Goal: Information Seeking & Learning: Learn about a topic

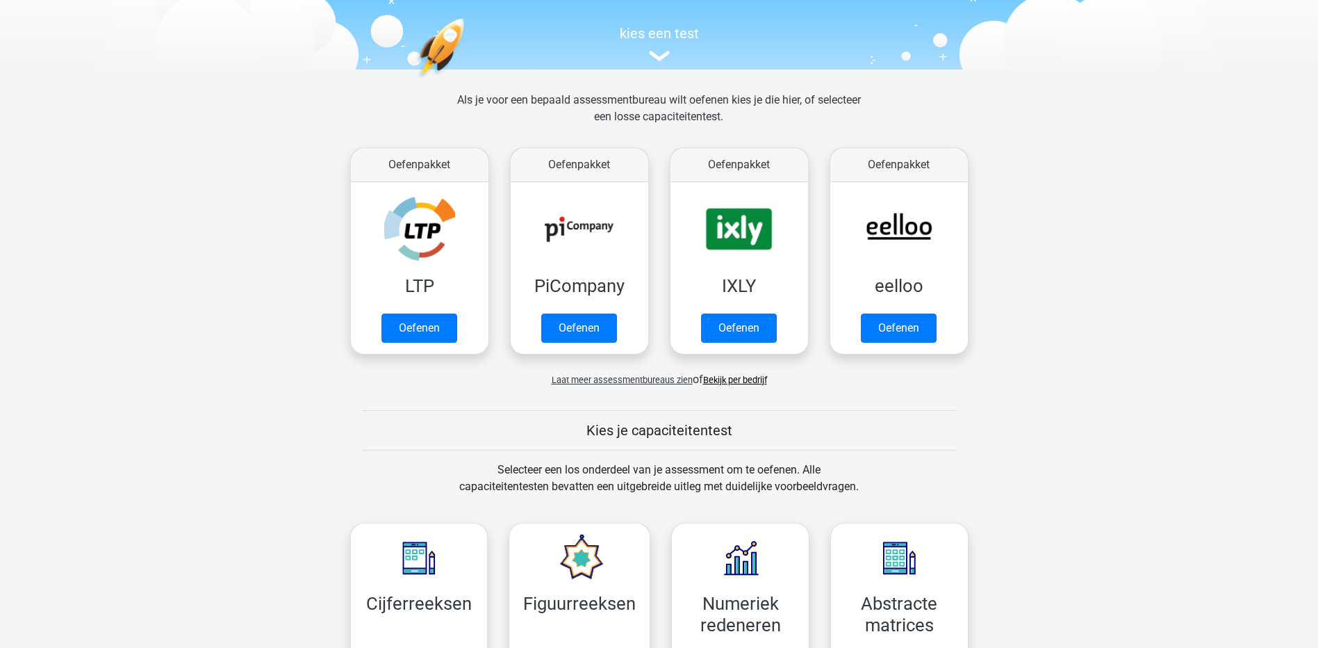
scroll to position [139, 0]
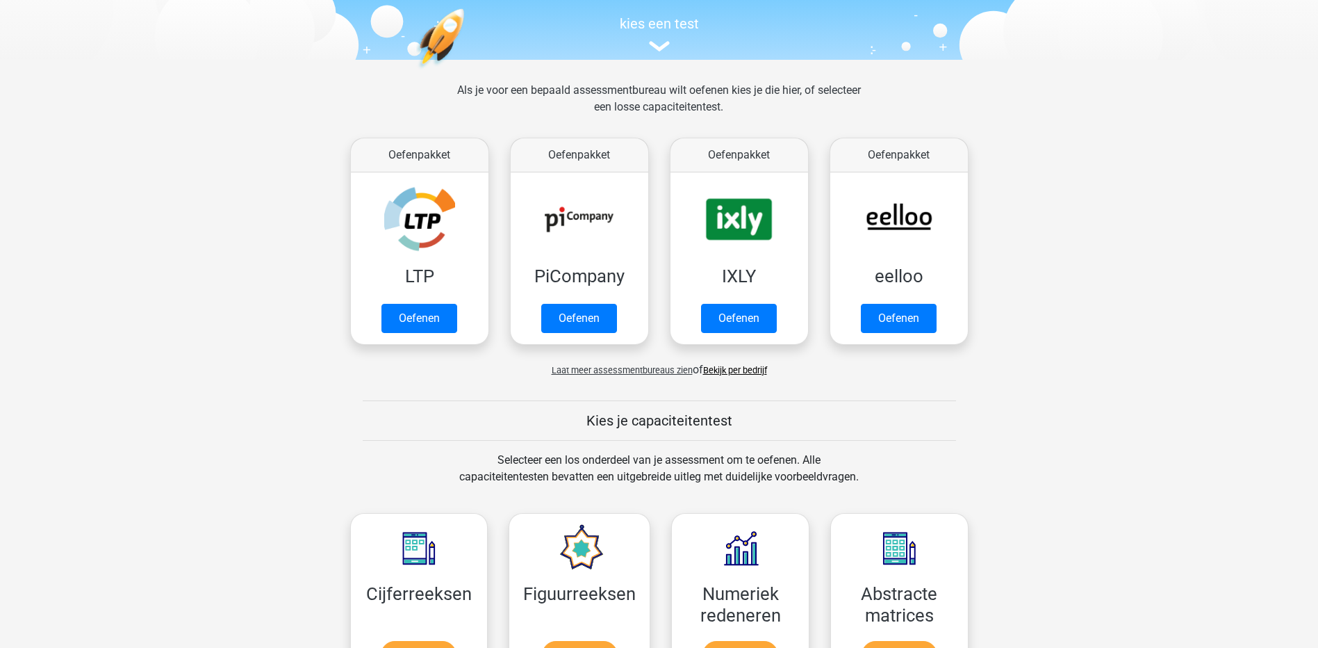
click at [636, 370] on span "Laat meer assessmentbureaus zien" at bounding box center [622, 370] width 141 height 10
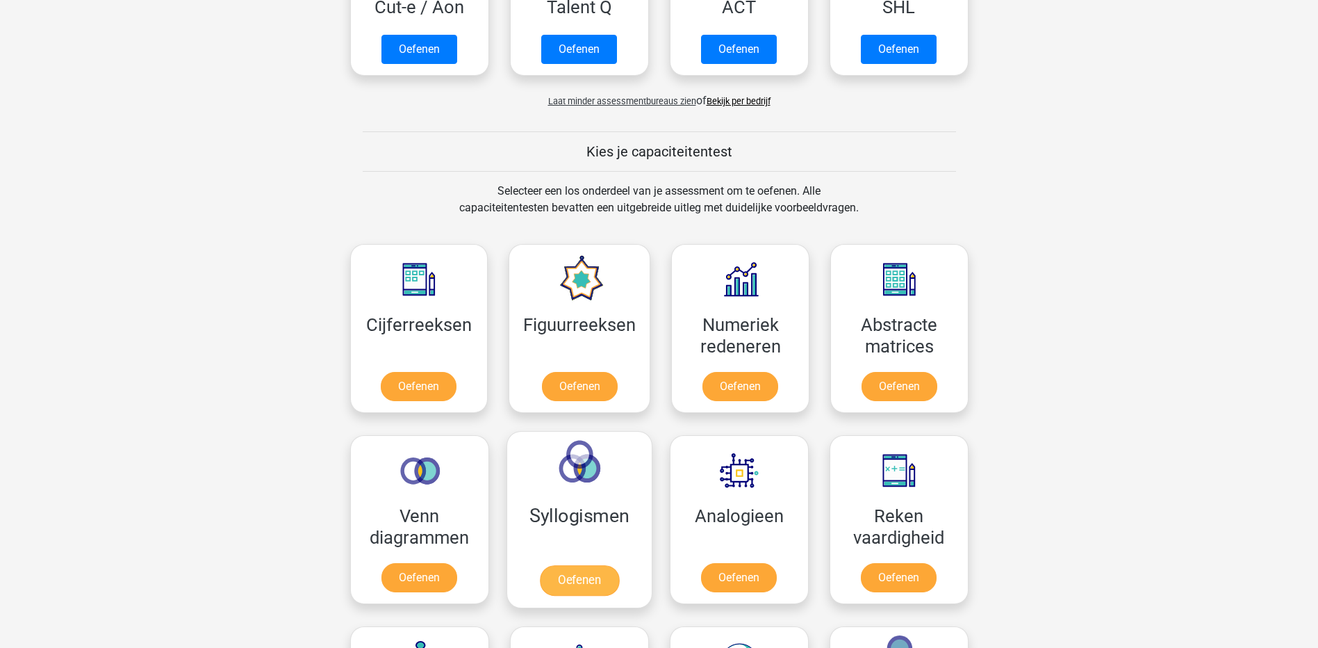
scroll to position [1320, 0]
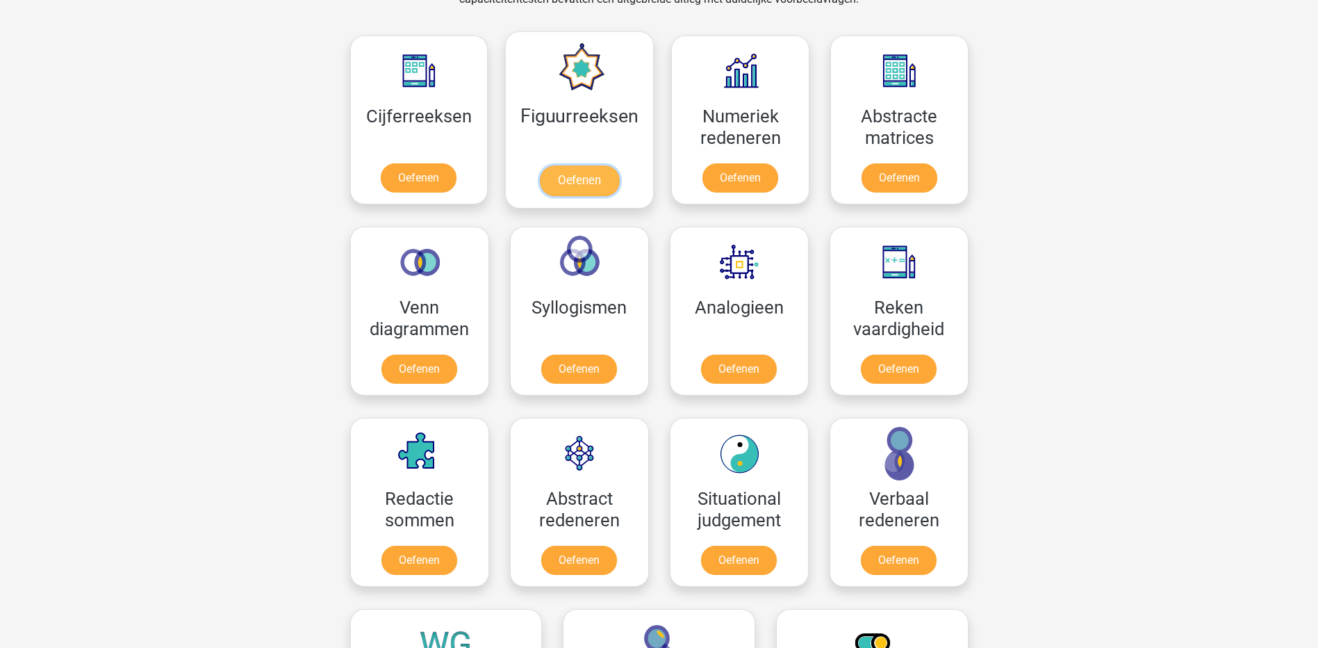
click at [595, 186] on link "Oefenen" at bounding box center [579, 180] width 79 height 31
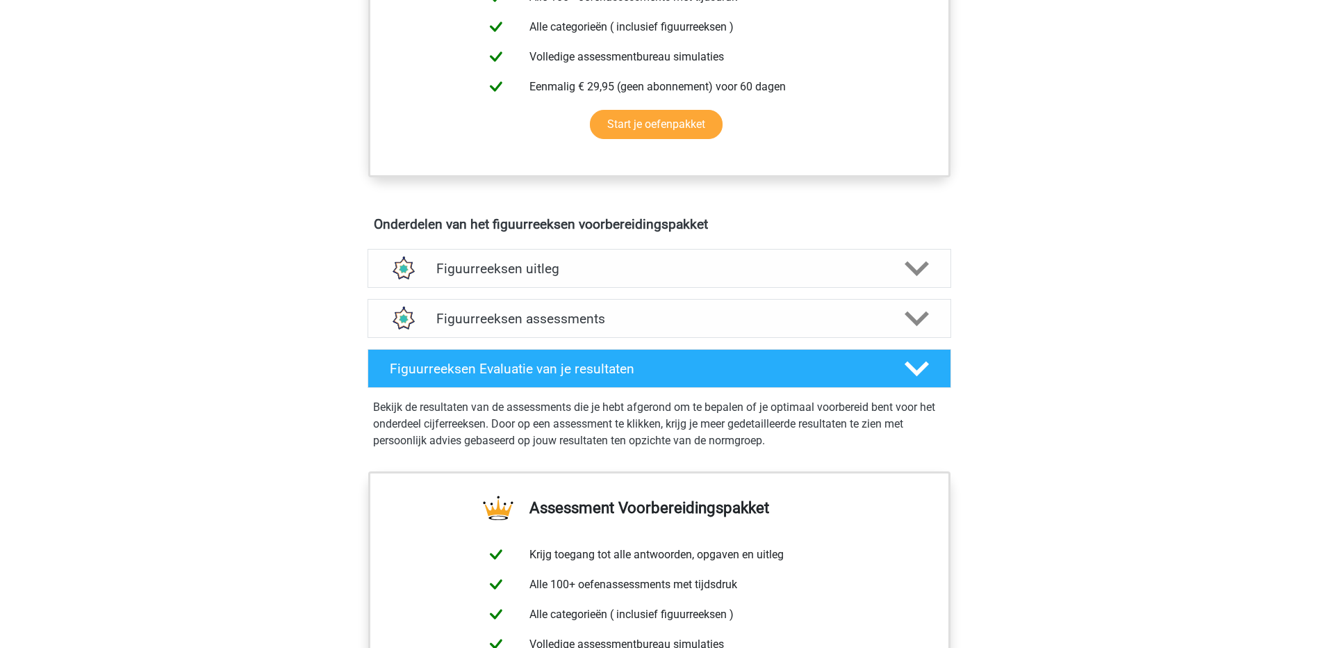
scroll to position [764, 0]
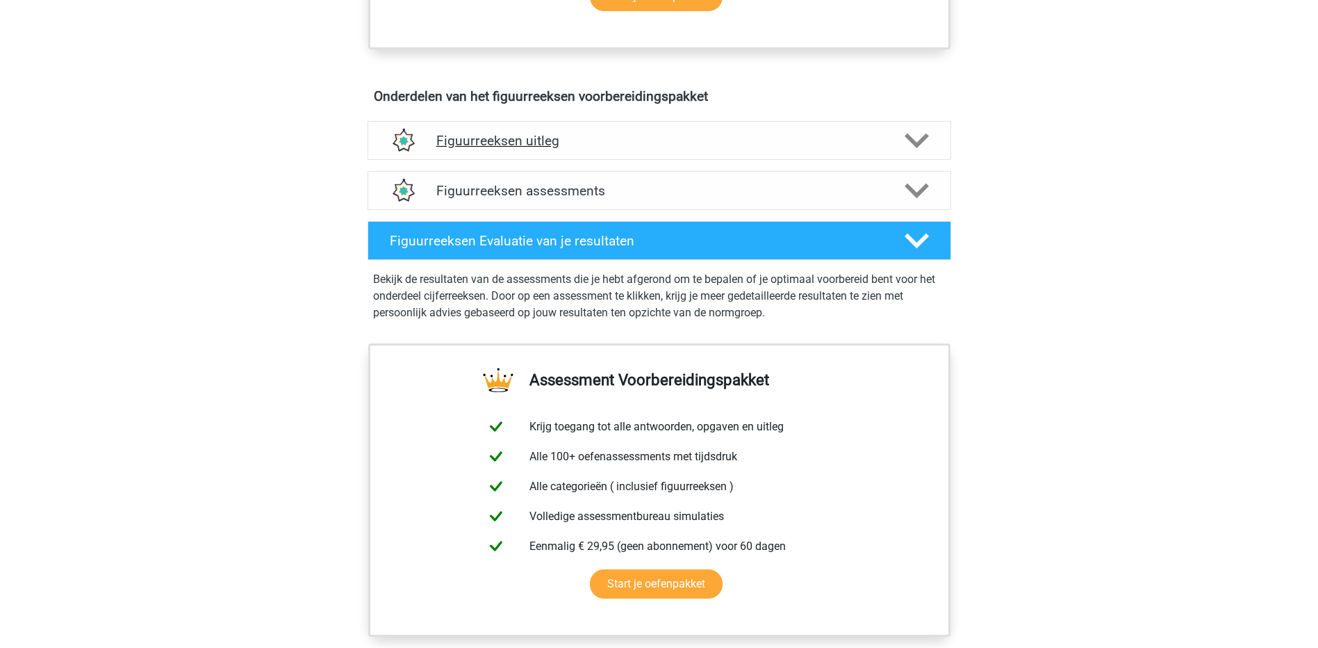
click at [538, 154] on div "Figuurreeksen uitleg" at bounding box center [660, 140] width 584 height 39
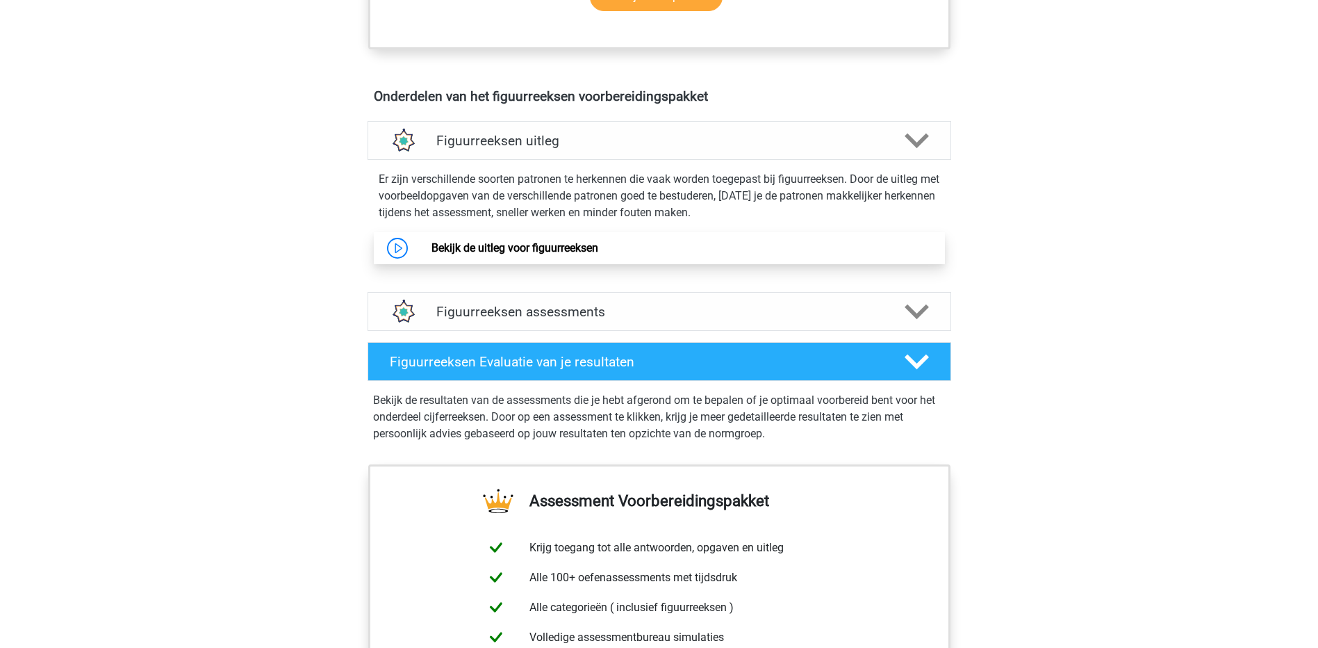
click at [431, 241] on link "Bekijk de uitleg voor figuurreeksen" at bounding box center [514, 247] width 167 height 13
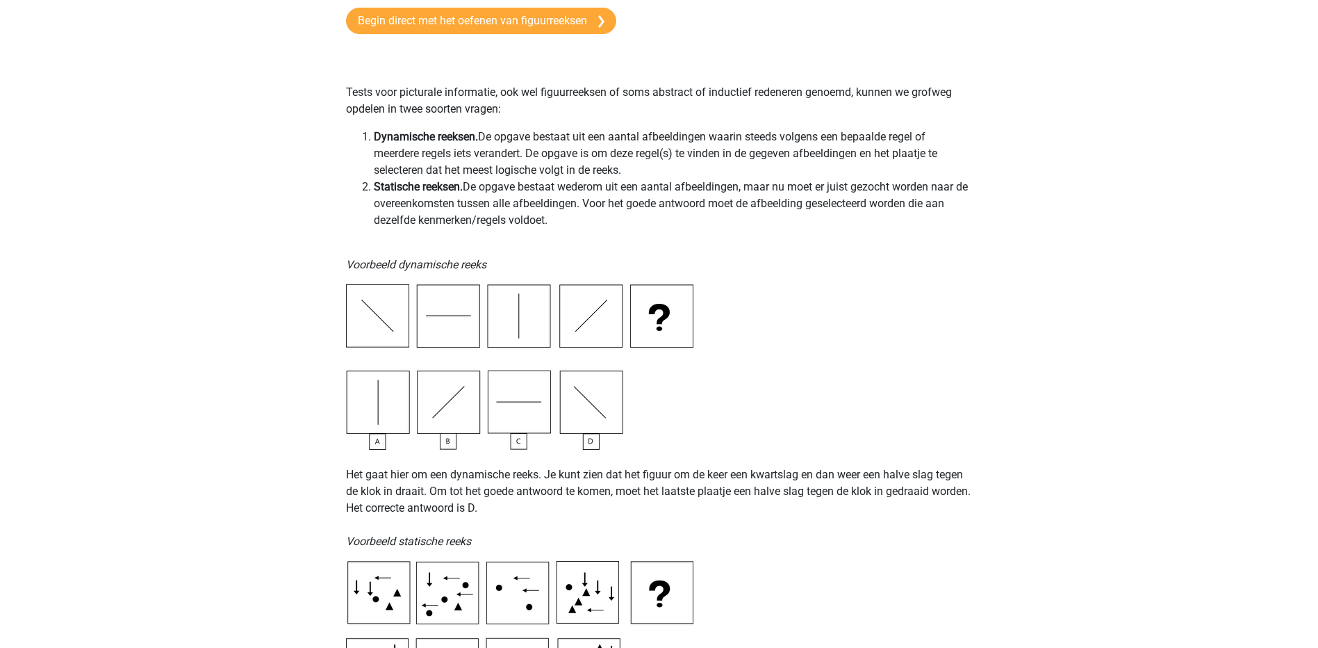
scroll to position [69, 0]
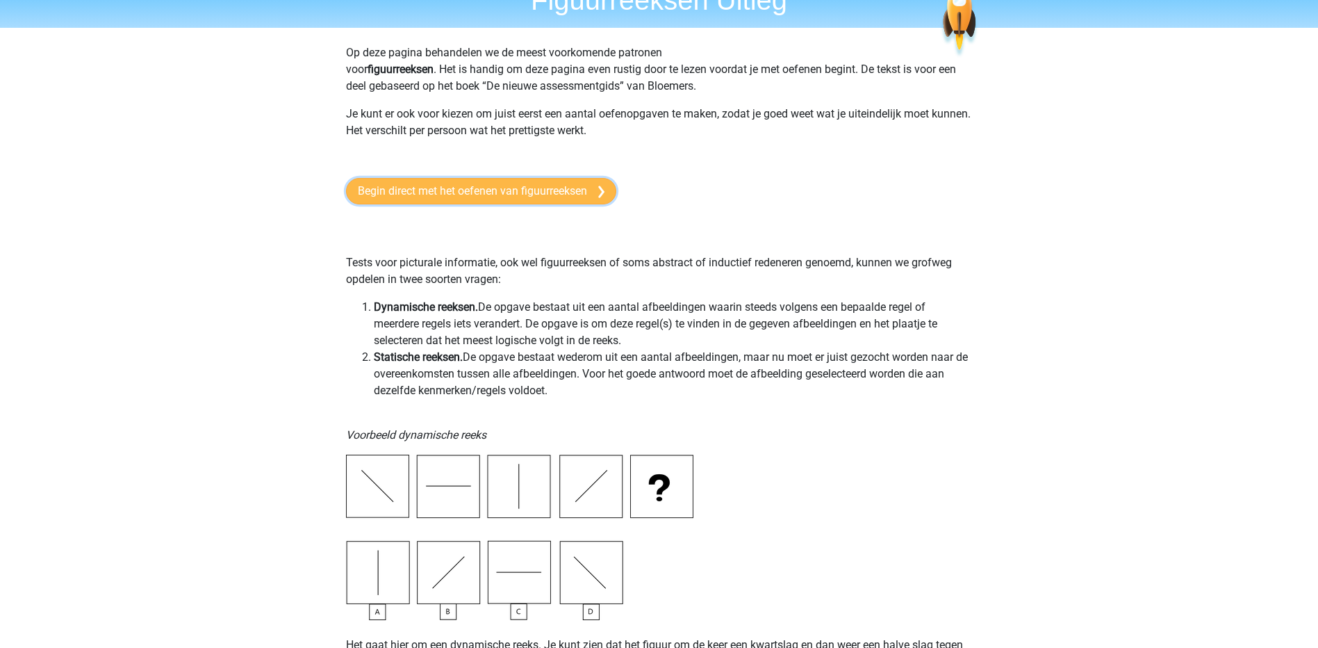
click at [474, 192] on link "Begin direct met het oefenen van figuurreeksen" at bounding box center [481, 191] width 270 height 26
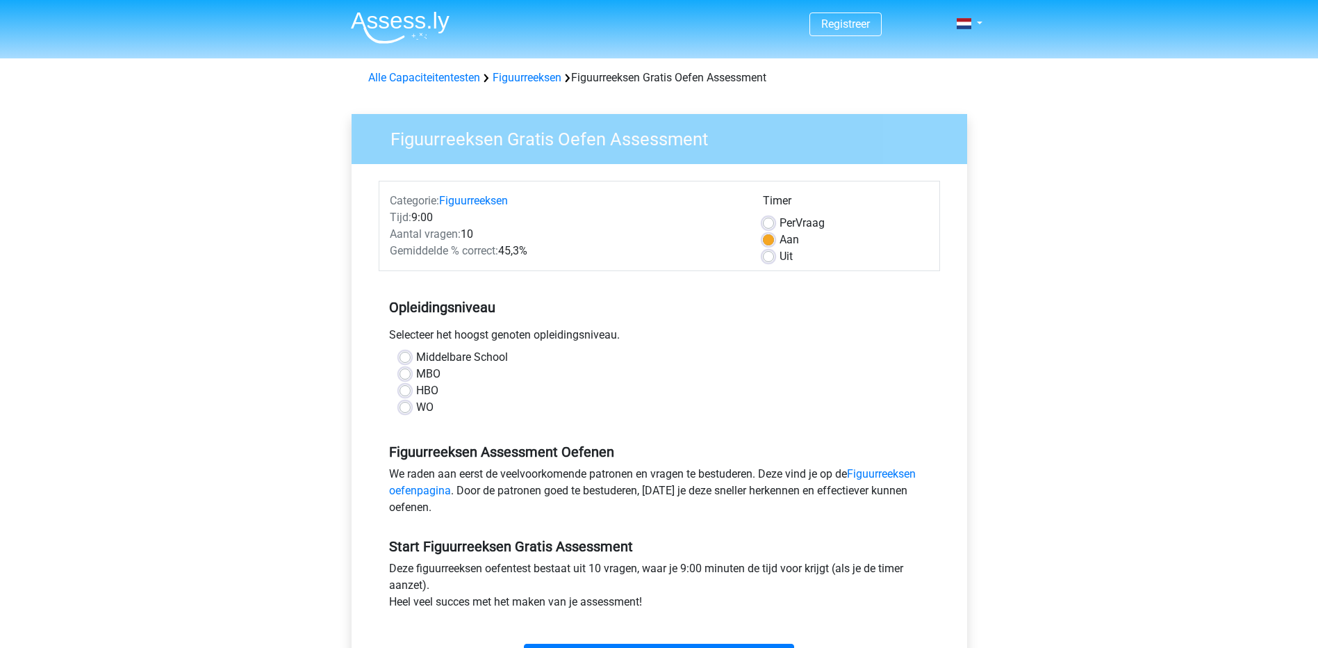
click at [416, 356] on label "Middelbare School" at bounding box center [462, 357] width 92 height 17
click at [401, 356] on input "Middelbare School" at bounding box center [405, 356] width 11 height 14
radio input "true"
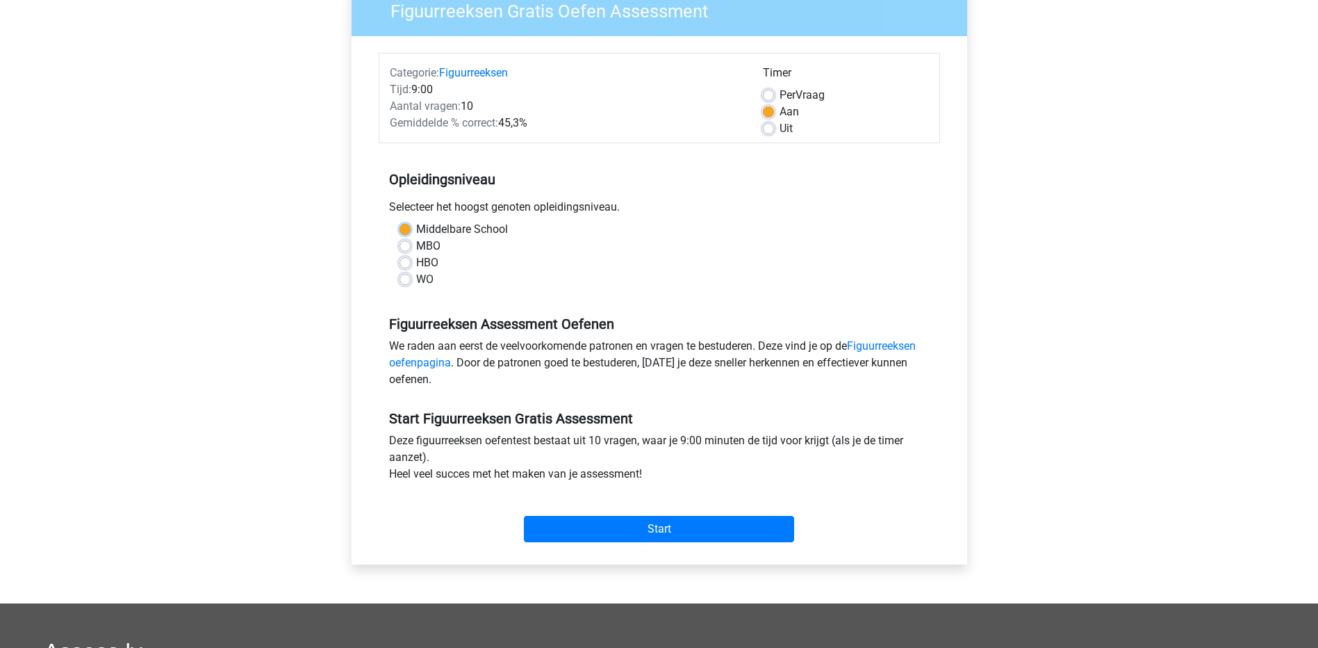
scroll to position [139, 0]
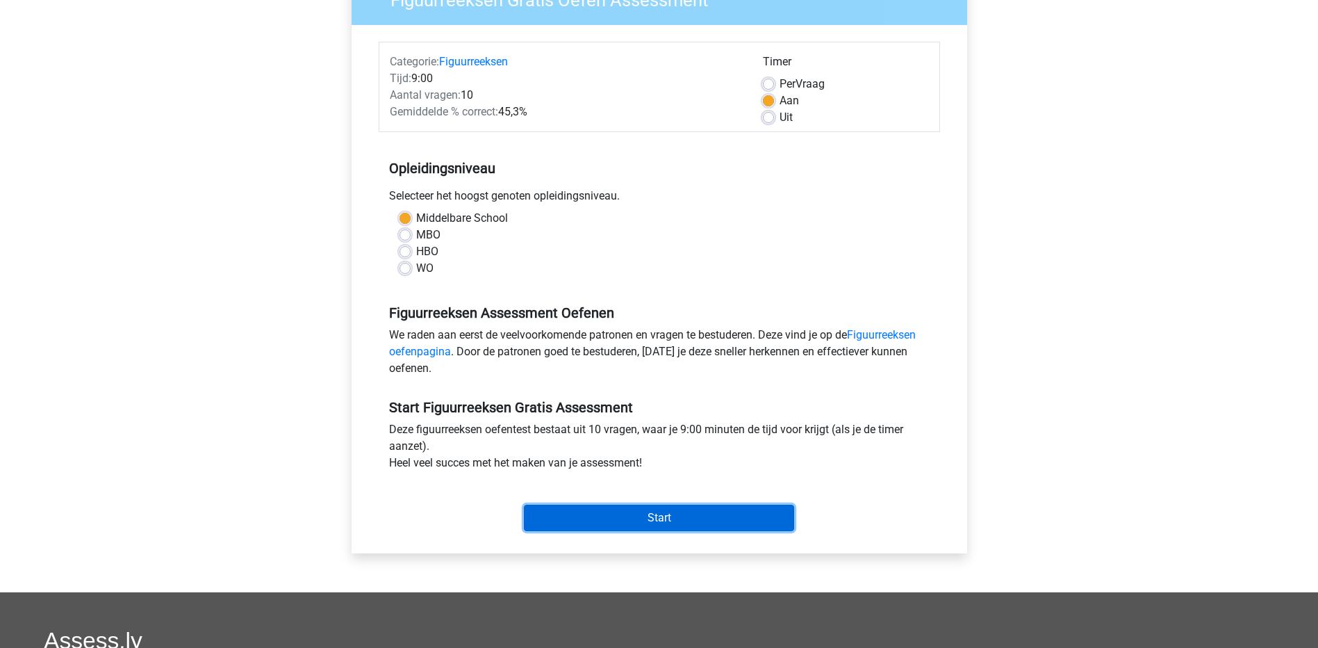
click at [591, 522] on input "Start" at bounding box center [659, 517] width 270 height 26
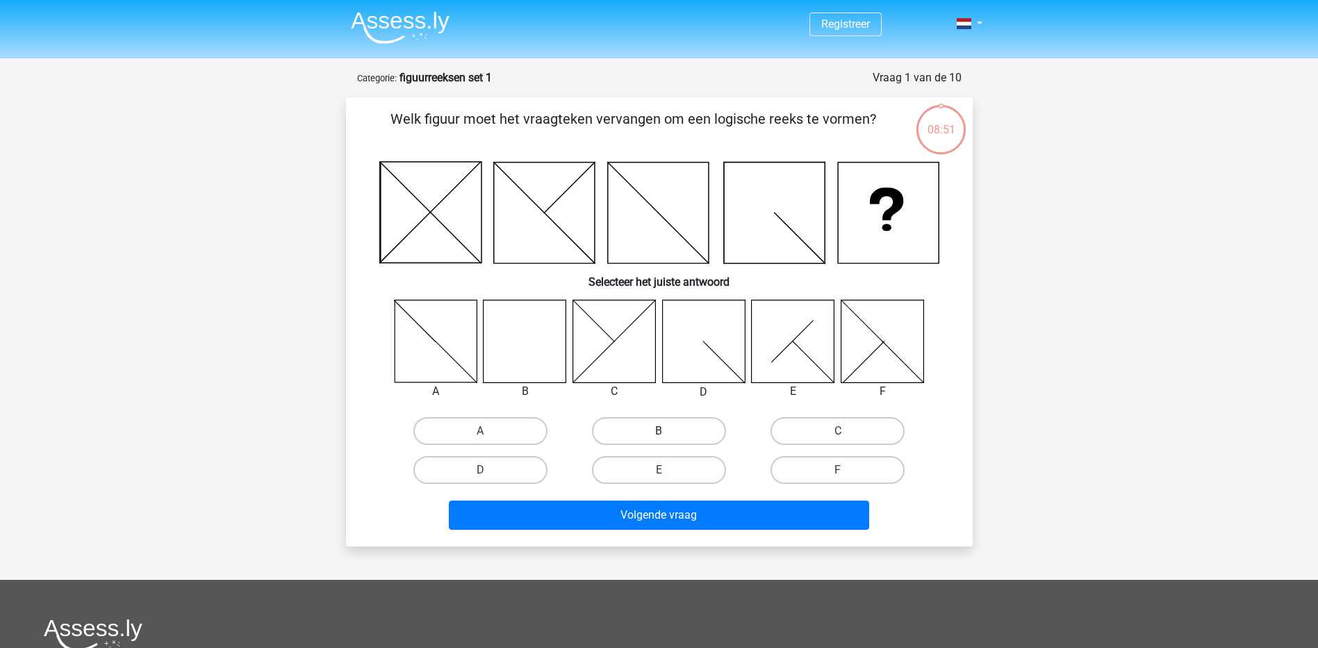
click at [631, 435] on label "B" at bounding box center [659, 431] width 134 height 28
click at [659, 435] on input "B" at bounding box center [663, 435] width 9 height 9
radio input "true"
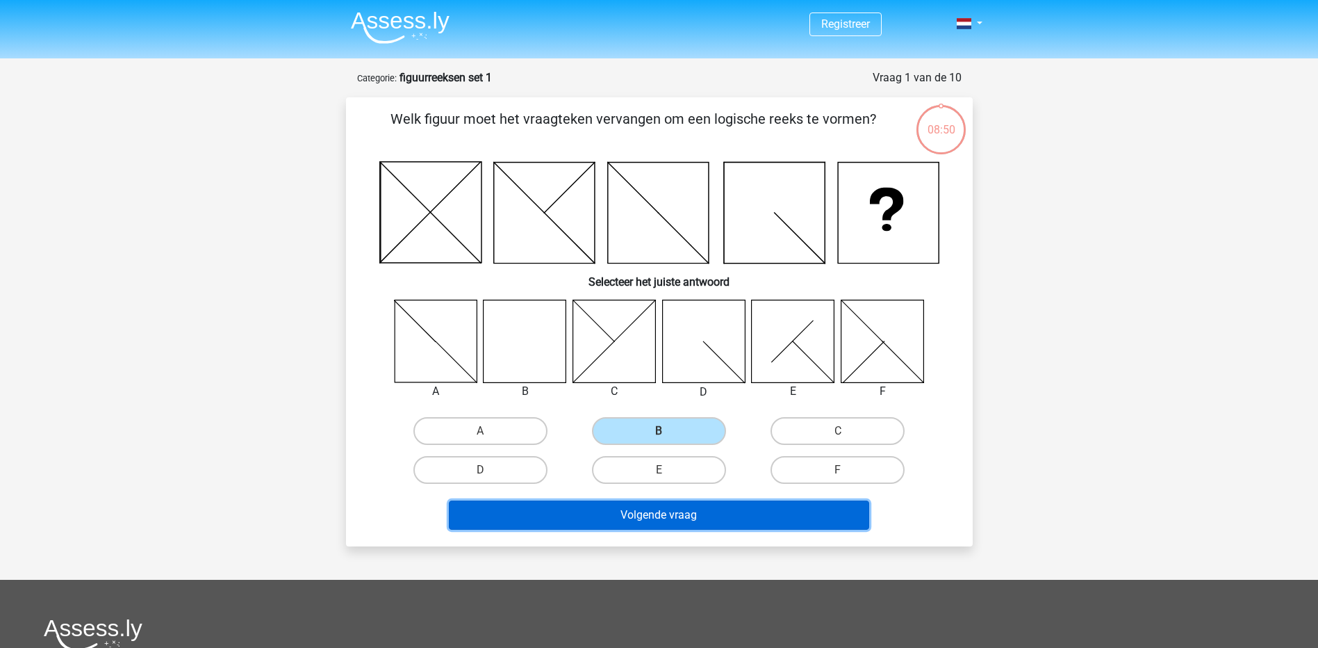
click at [633, 516] on button "Volgende vraag" at bounding box center [659, 514] width 420 height 29
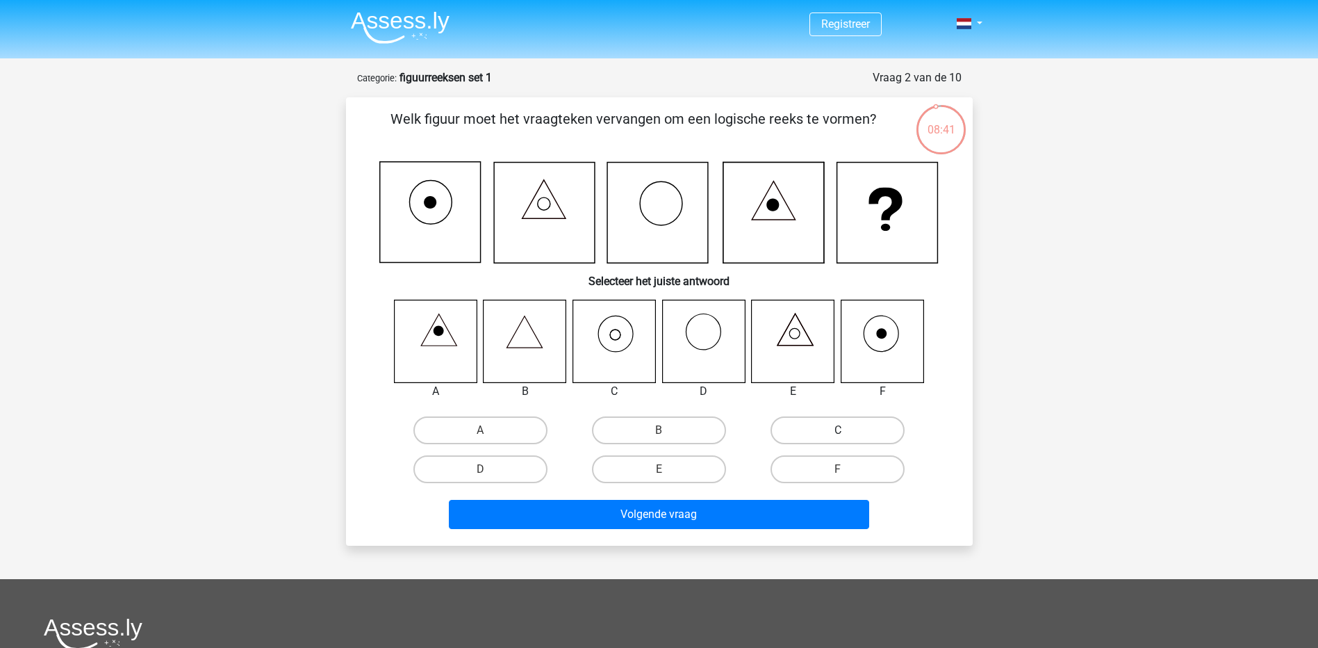
click at [825, 427] on label "C" at bounding box center [838, 430] width 134 height 28
click at [838, 430] on input "C" at bounding box center [842, 434] width 9 height 9
radio input "true"
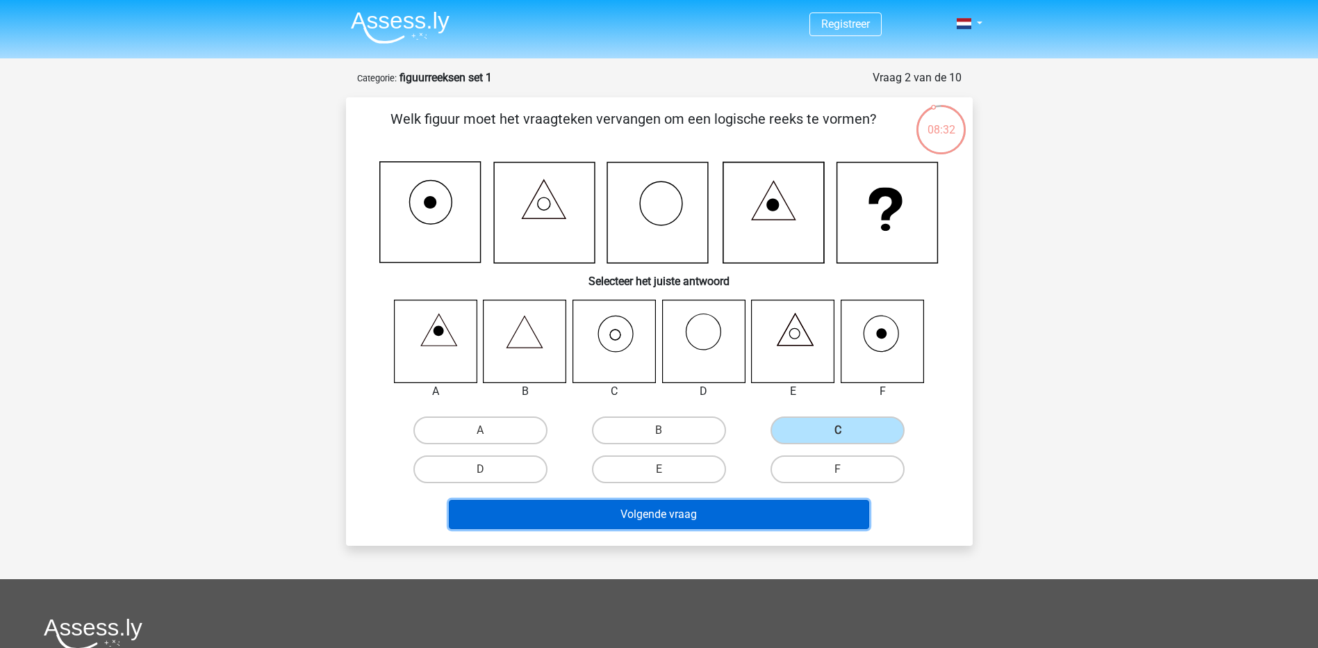
click at [728, 524] on button "Volgende vraag" at bounding box center [659, 514] width 420 height 29
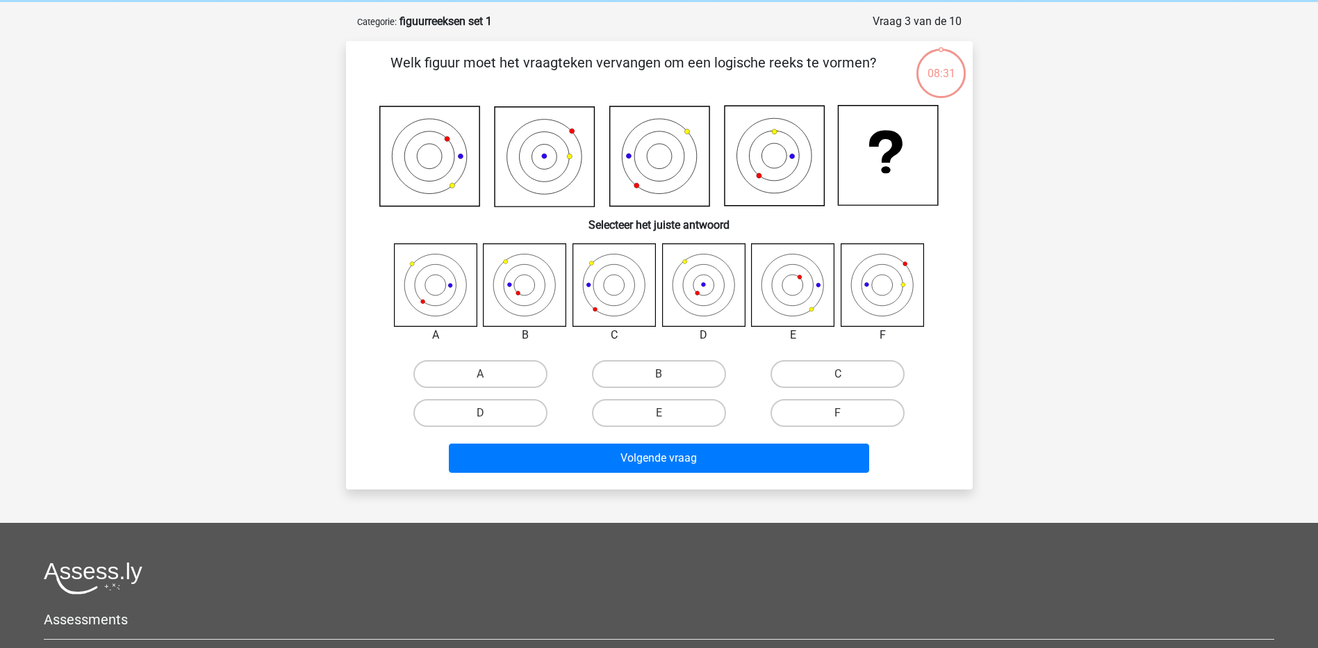
scroll to position [69, 0]
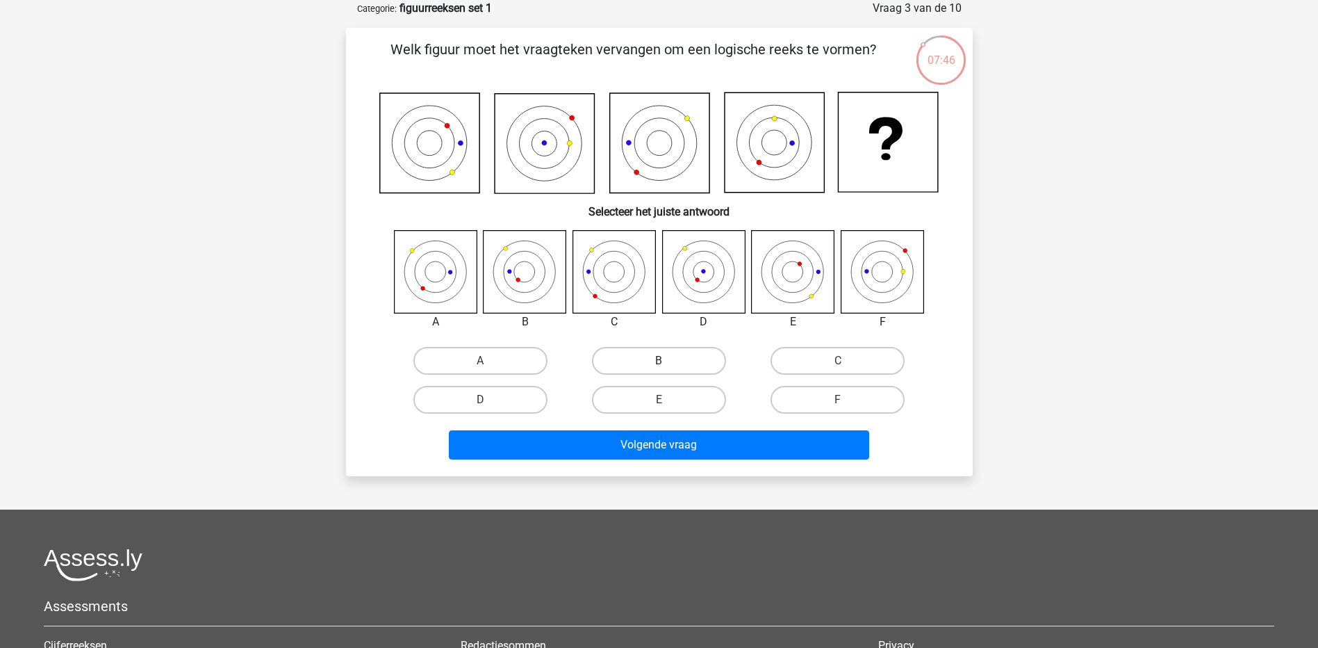
click at [626, 359] on label "B" at bounding box center [659, 361] width 134 height 28
click at [659, 361] on input "B" at bounding box center [663, 365] width 9 height 9
radio input "true"
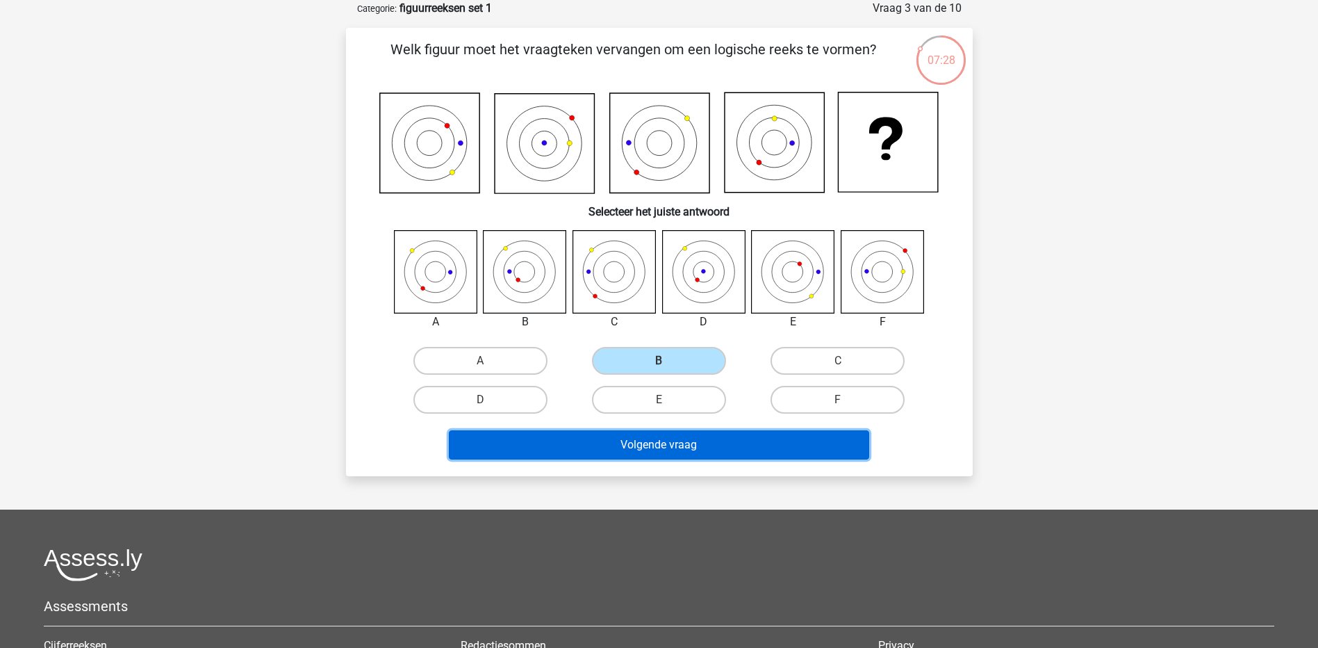
click at [599, 447] on button "Volgende vraag" at bounding box center [659, 444] width 420 height 29
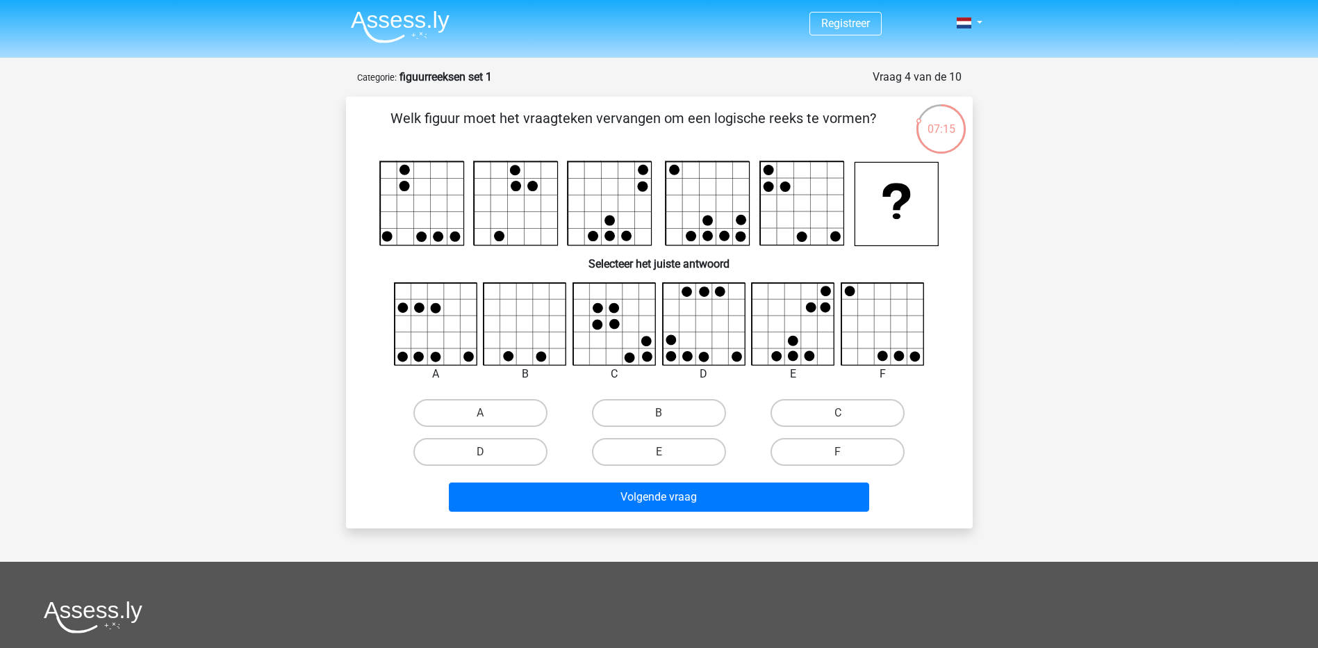
scroll to position [0, 0]
click at [629, 460] on label "E" at bounding box center [659, 452] width 134 height 28
click at [659, 460] on input "E" at bounding box center [663, 456] width 9 height 9
radio input "true"
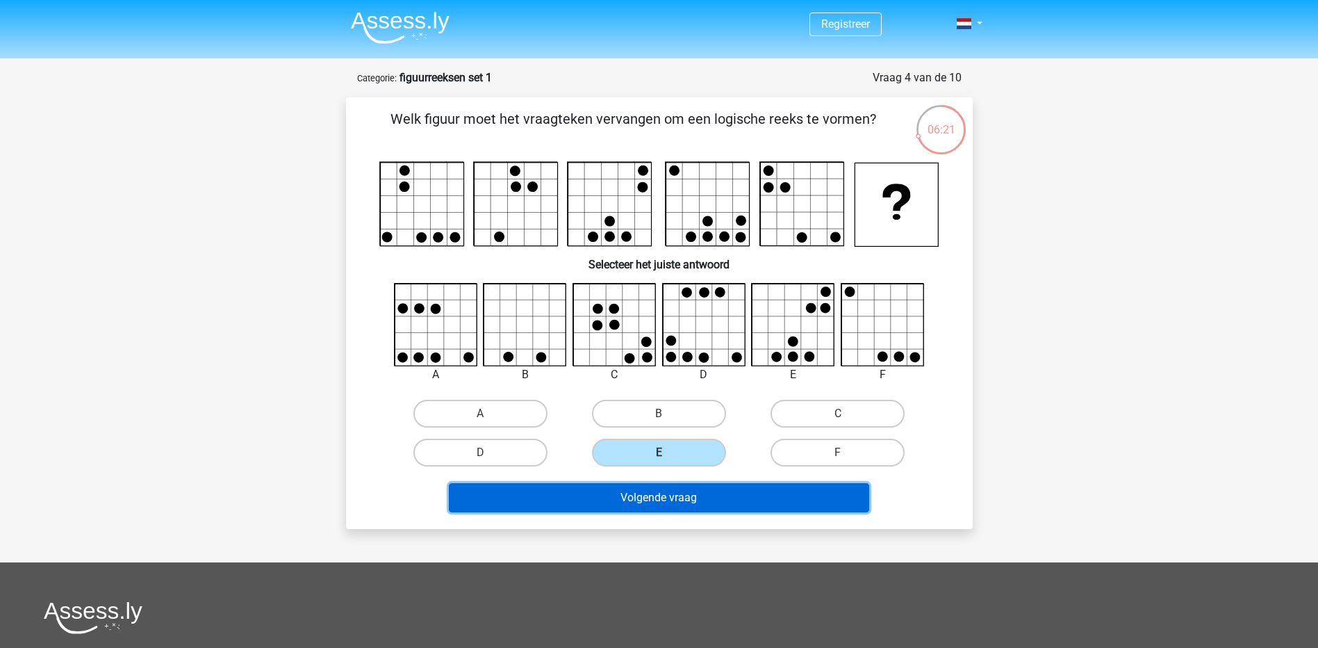
click at [621, 486] on button "Volgende vraag" at bounding box center [659, 497] width 420 height 29
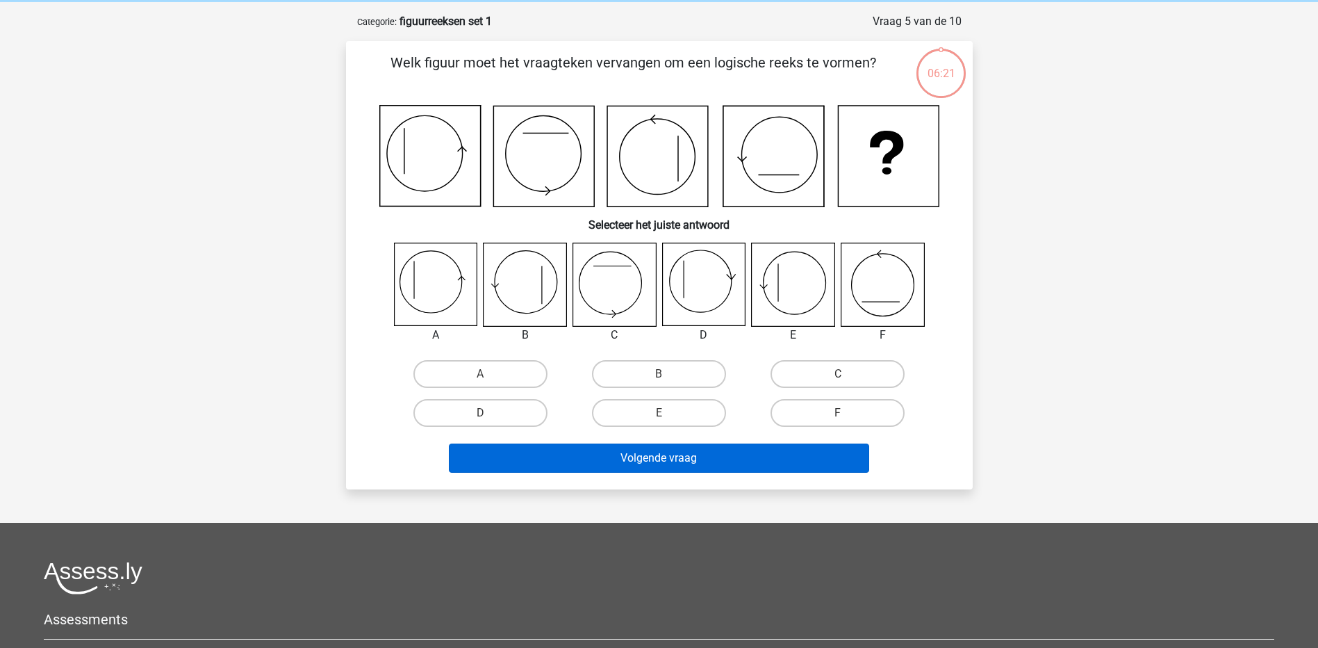
scroll to position [69, 0]
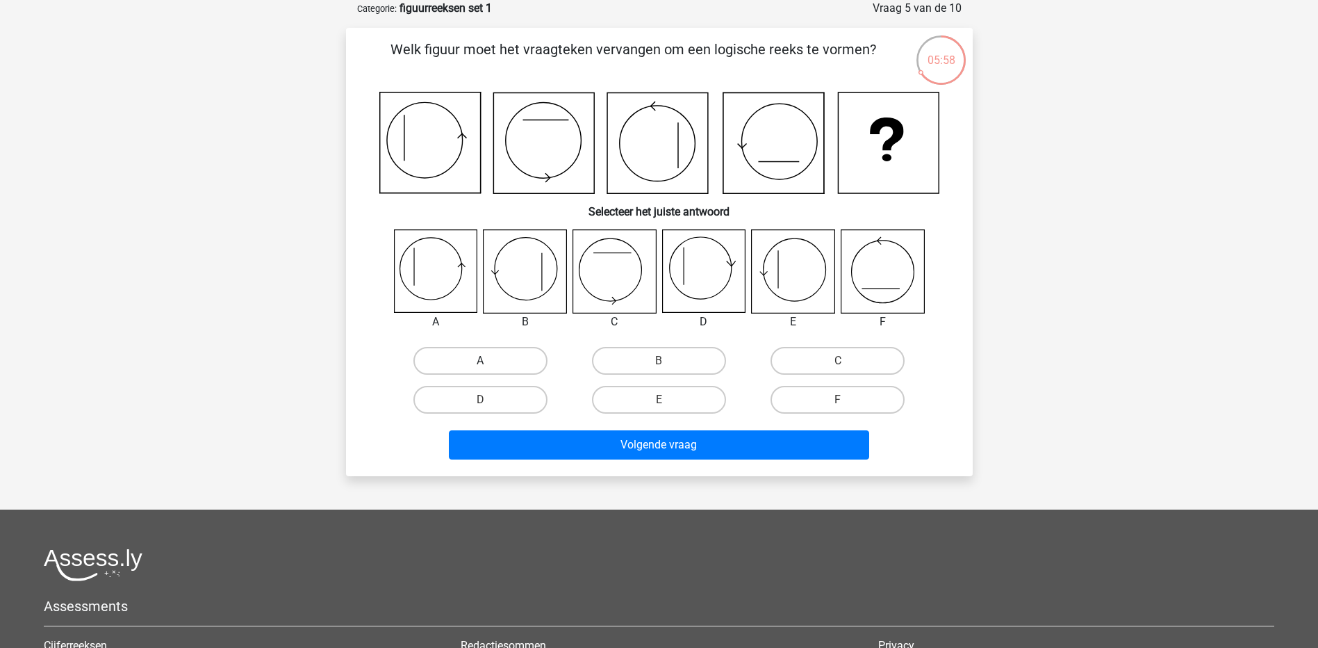
click at [481, 361] on input "A" at bounding box center [484, 365] width 9 height 9
radio input "true"
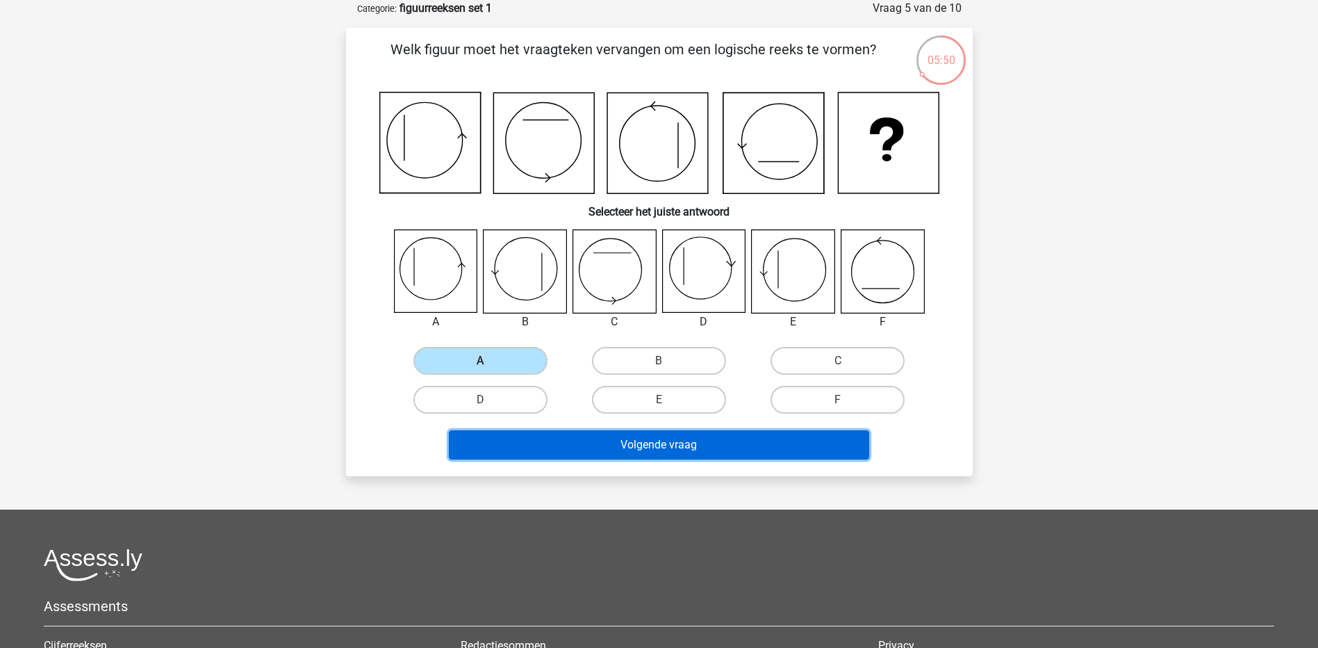
click at [618, 447] on button "Volgende vraag" at bounding box center [659, 444] width 420 height 29
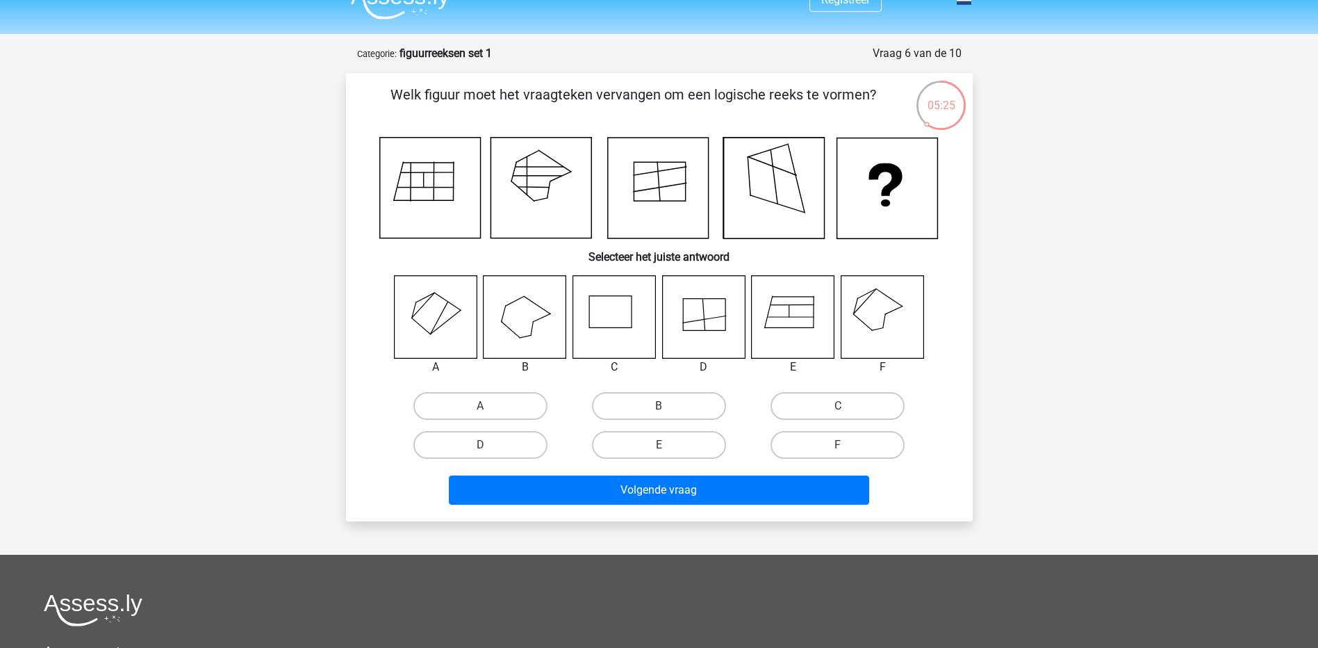
scroll to position [0, 0]
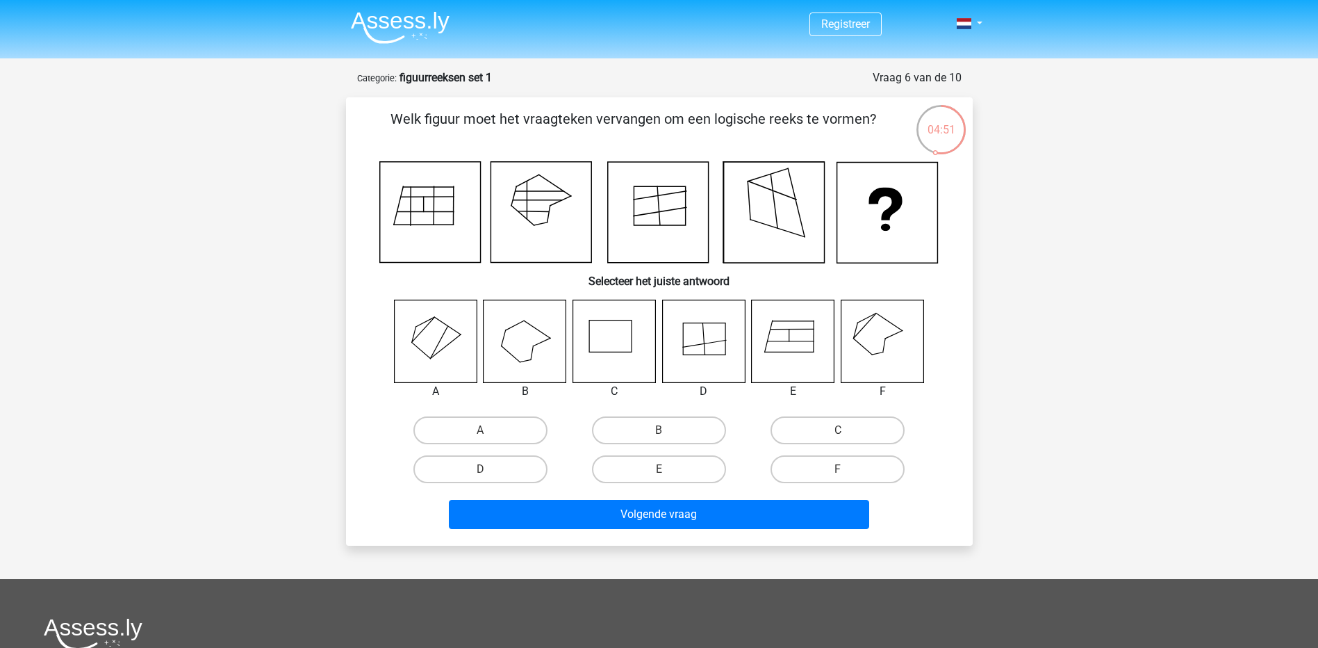
click at [717, 362] on icon at bounding box center [703, 340] width 83 height 83
click at [509, 475] on label "D" at bounding box center [480, 469] width 134 height 28
click at [489, 475] on input "D" at bounding box center [484, 473] width 9 height 9
radio input "true"
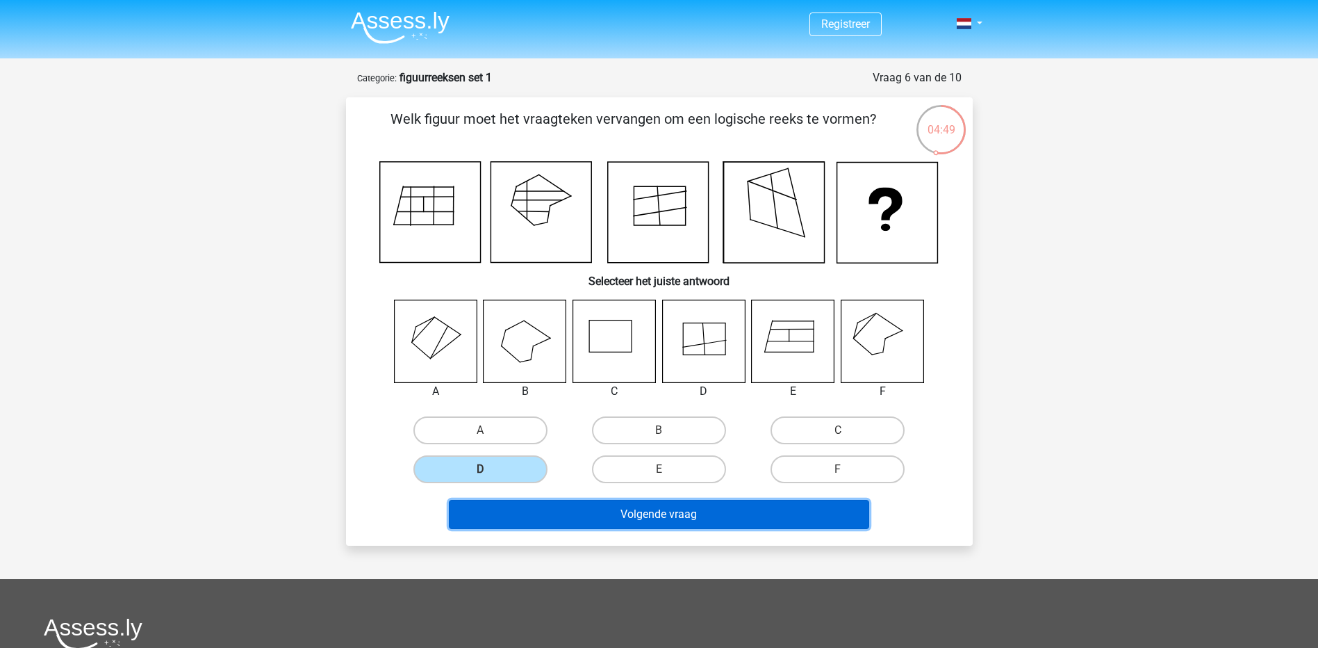
click at [592, 513] on button "Volgende vraag" at bounding box center [659, 514] width 420 height 29
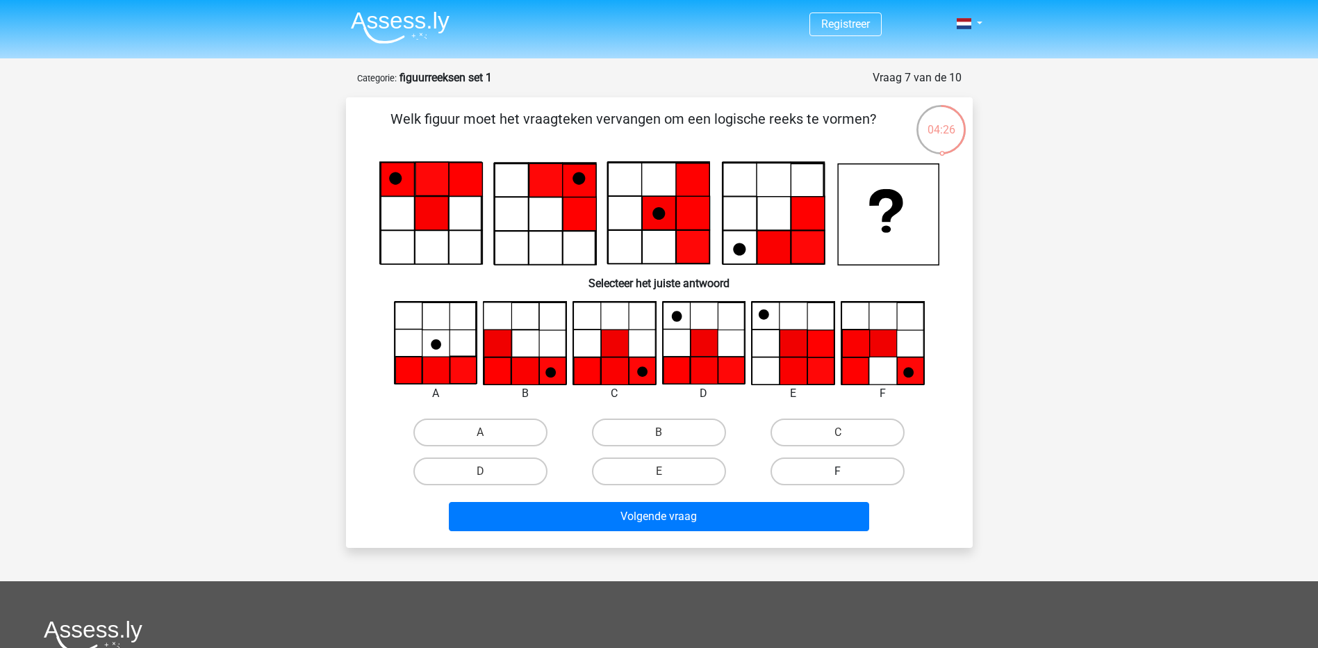
click at [827, 462] on label "F" at bounding box center [838, 471] width 134 height 28
click at [838, 471] on input "F" at bounding box center [842, 475] width 9 height 9
radio input "true"
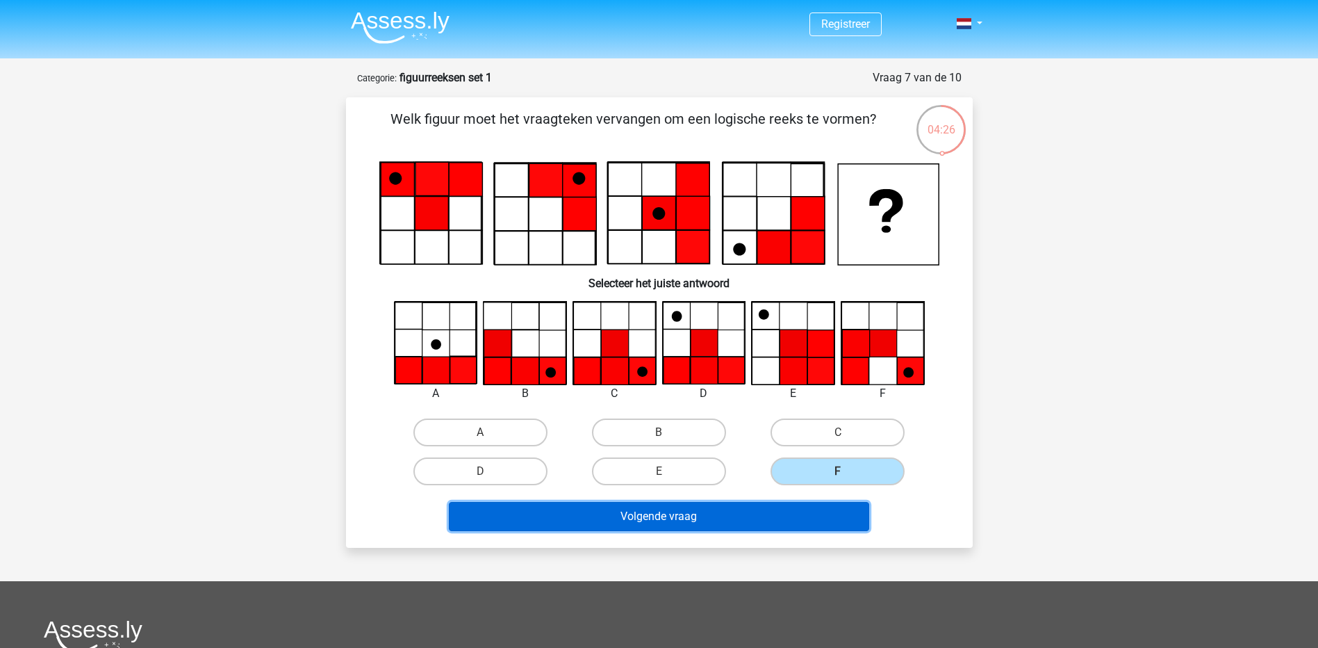
click at [757, 515] on button "Volgende vraag" at bounding box center [659, 516] width 420 height 29
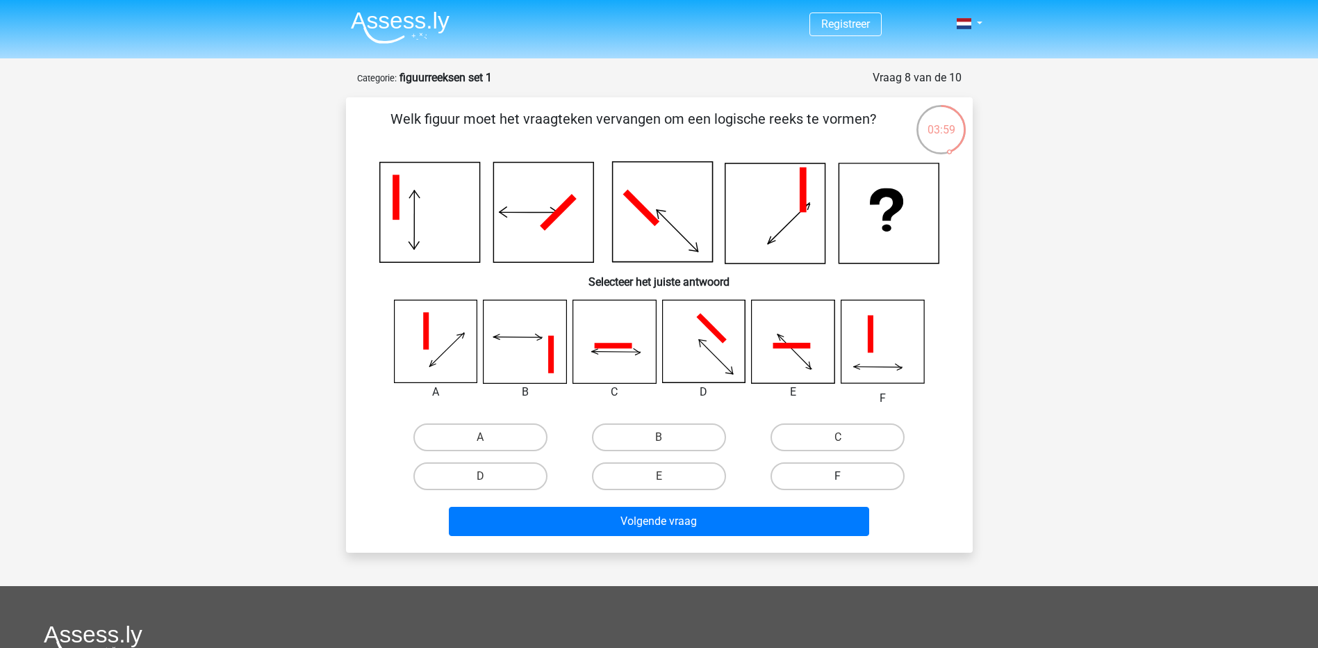
click at [898, 477] on label "F" at bounding box center [838, 476] width 134 height 28
click at [847, 477] on input "F" at bounding box center [842, 480] width 9 height 9
radio input "true"
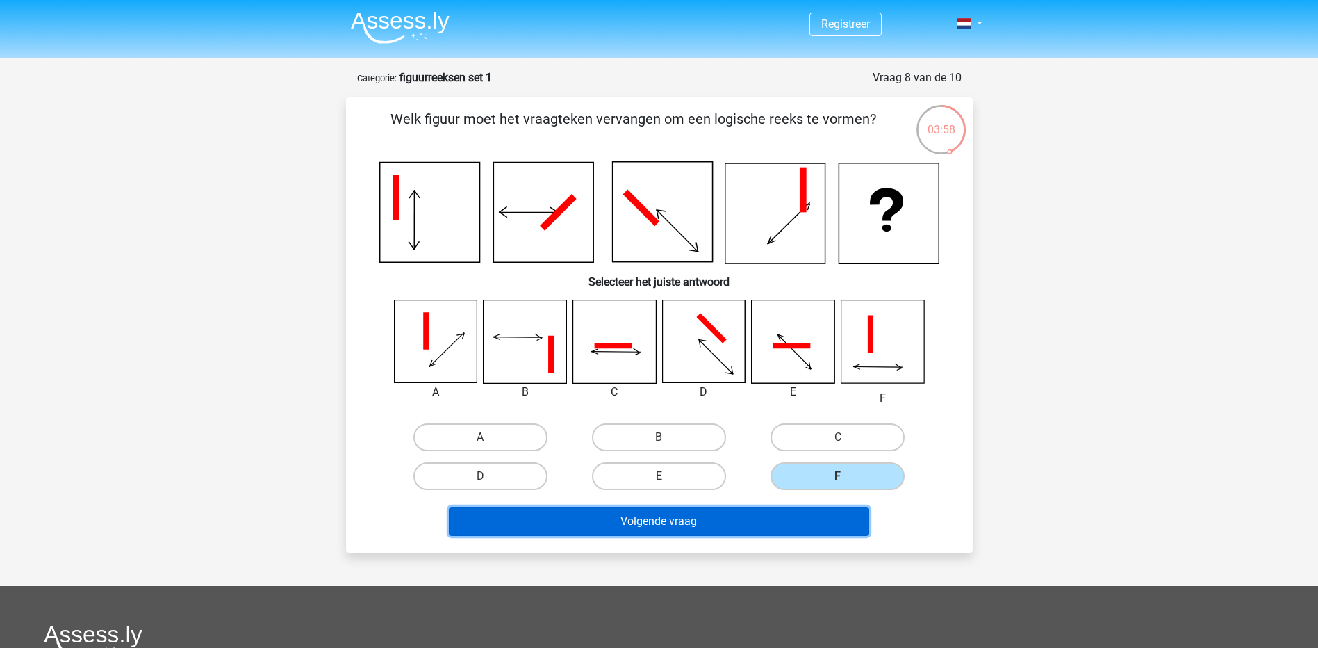
click at [724, 518] on button "Volgende vraag" at bounding box center [659, 521] width 420 height 29
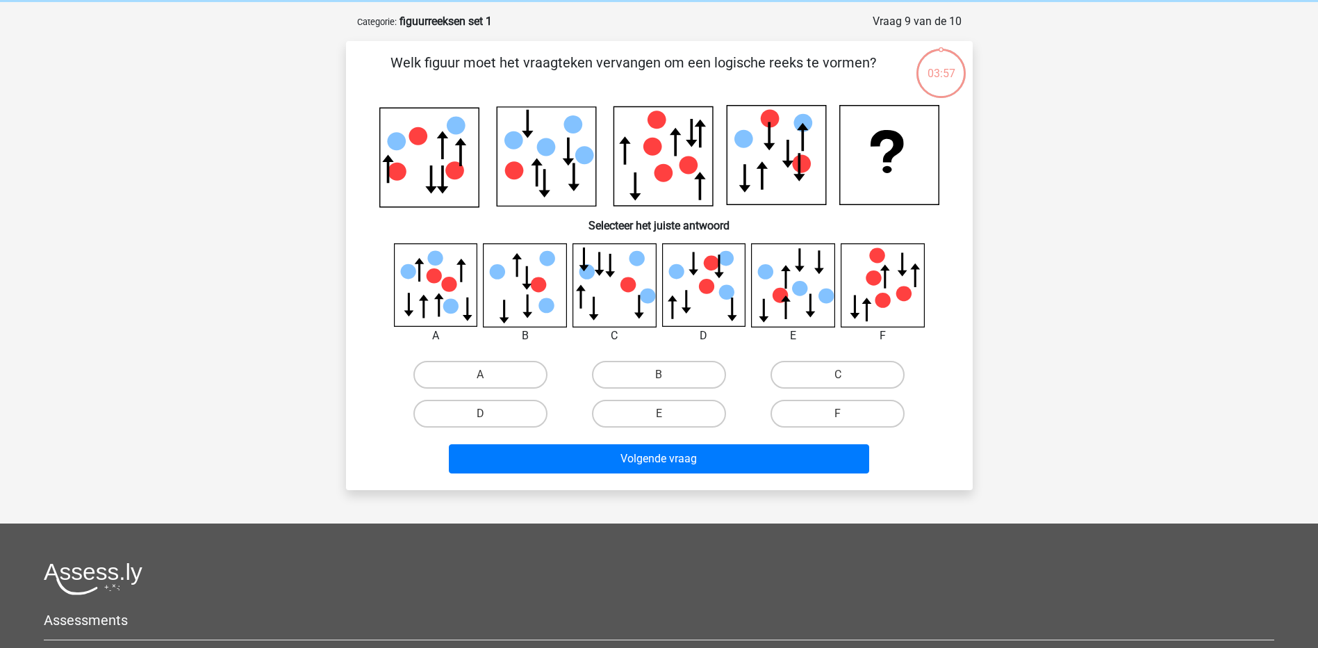
scroll to position [69, 0]
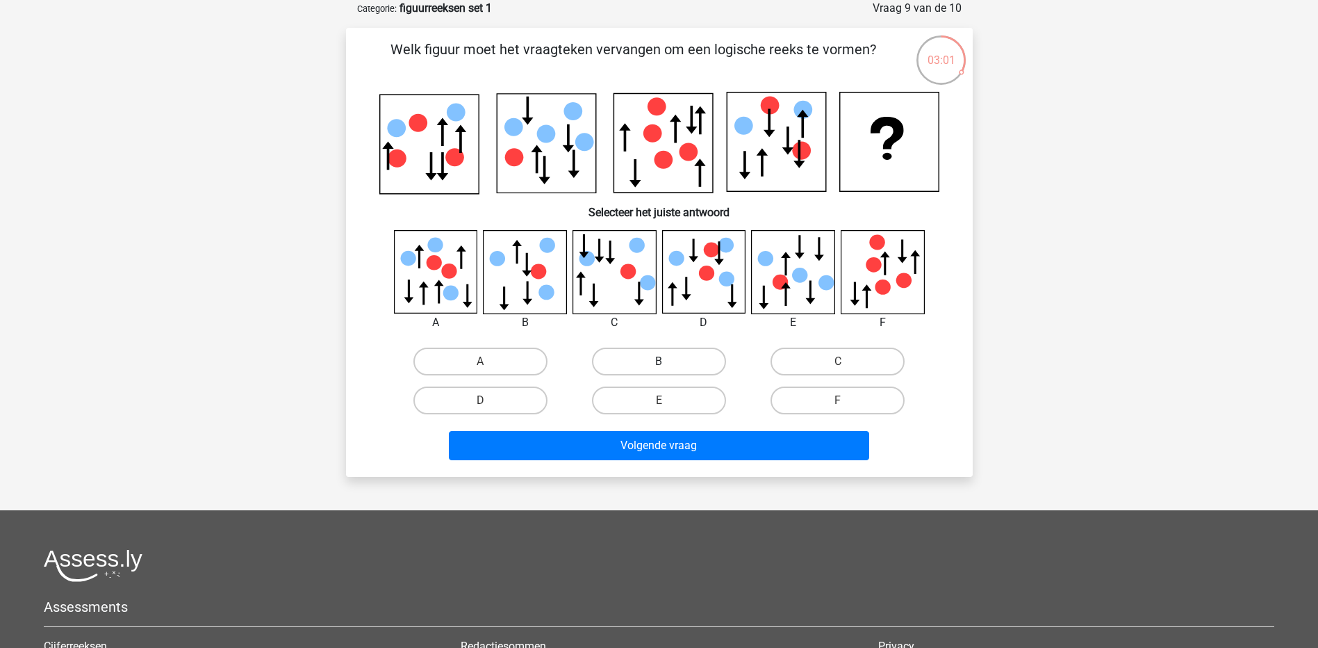
click at [641, 354] on label "B" at bounding box center [659, 361] width 134 height 28
click at [659, 361] on input "B" at bounding box center [663, 365] width 9 height 9
radio input "true"
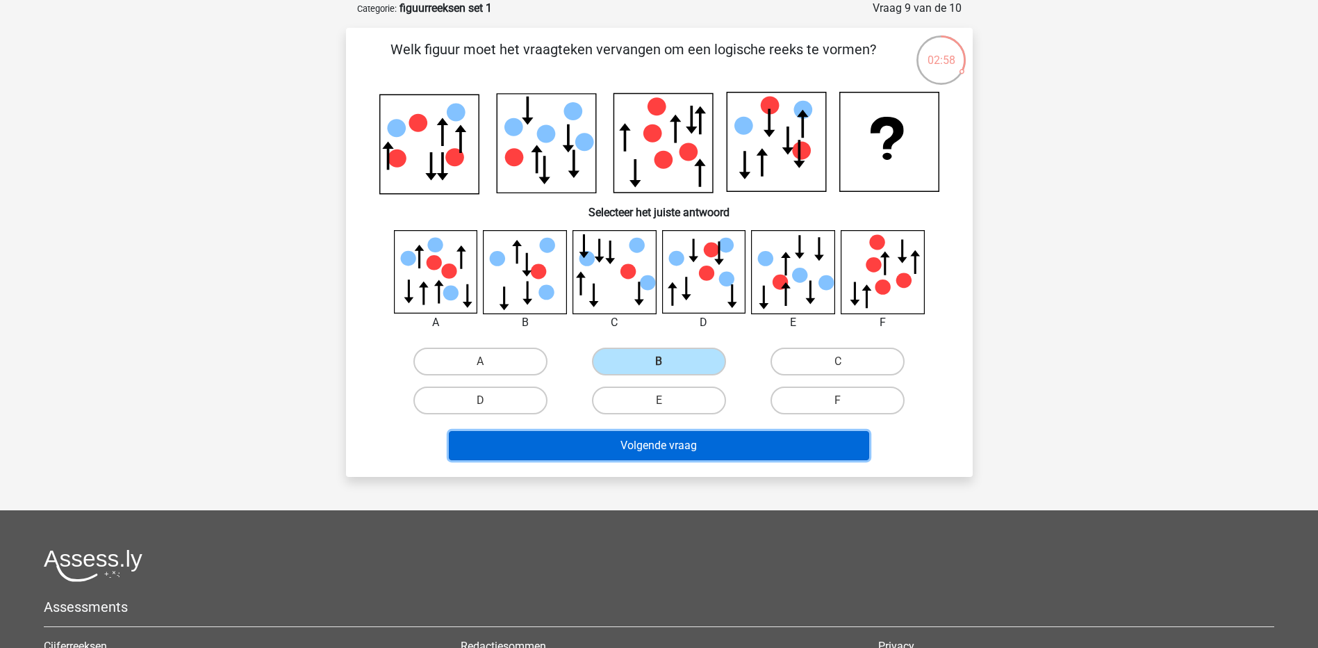
click at [707, 452] on button "Volgende vraag" at bounding box center [659, 445] width 420 height 29
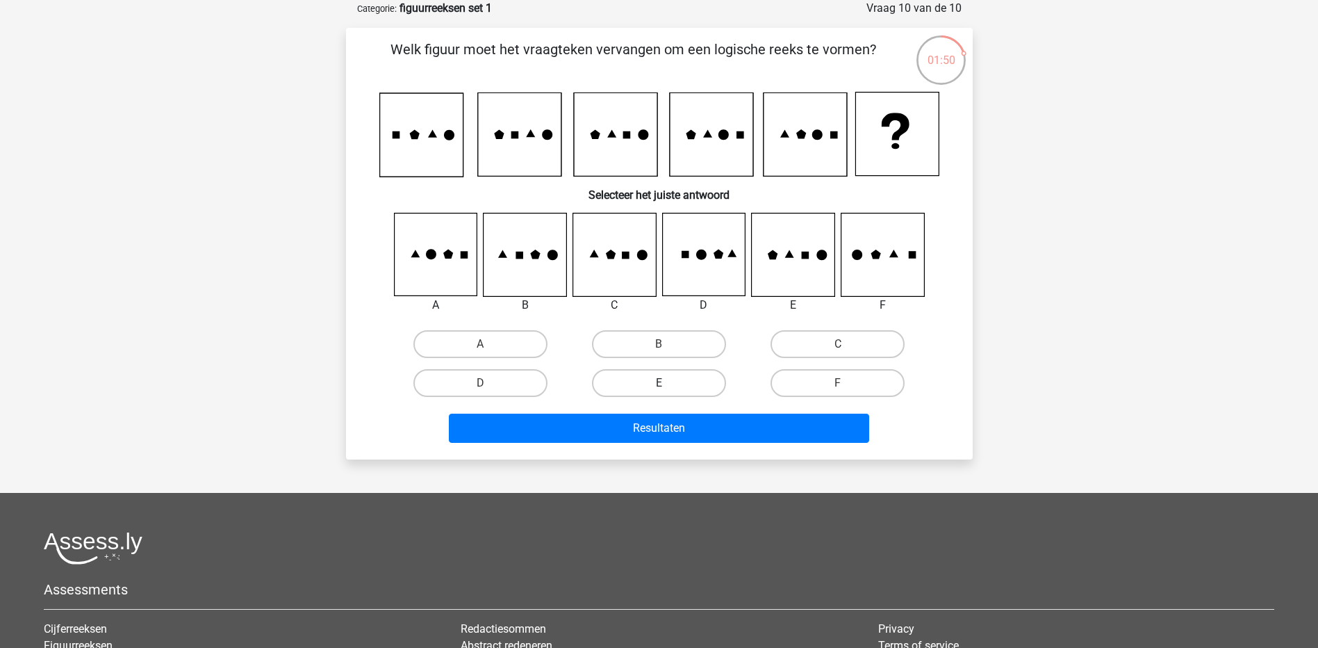
click at [695, 377] on label "E" at bounding box center [659, 383] width 134 height 28
click at [668, 383] on input "E" at bounding box center [663, 387] width 9 height 9
radio input "true"
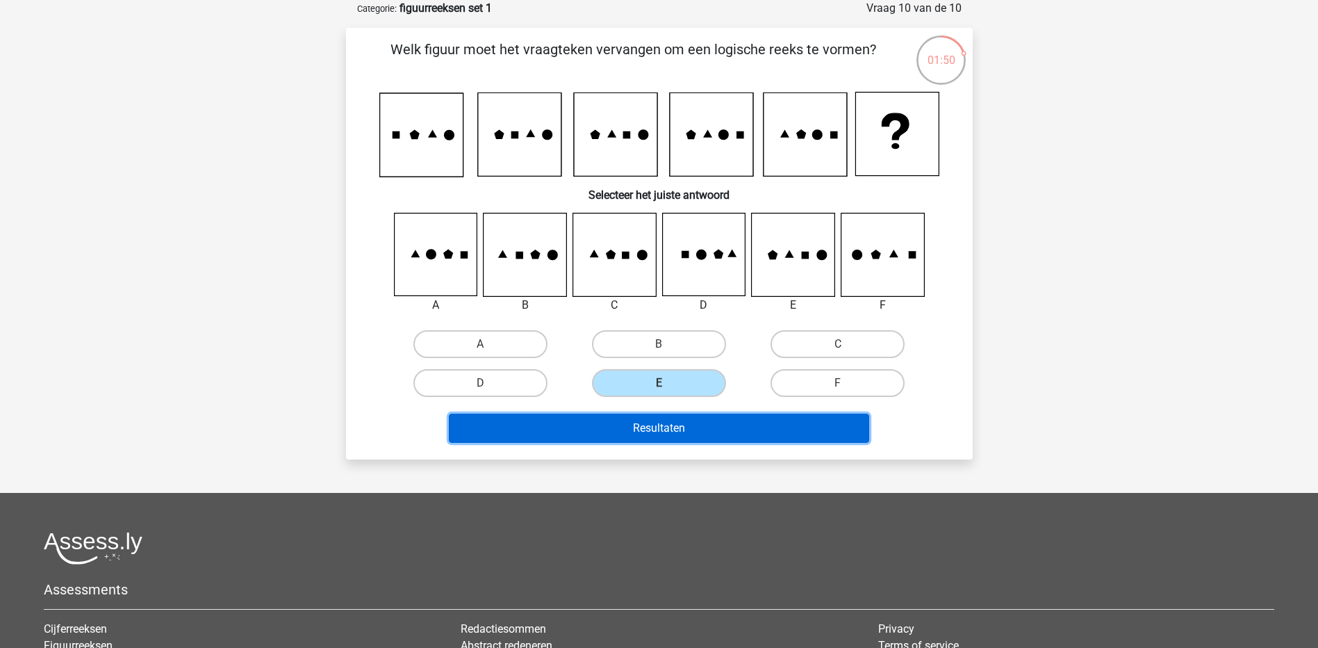
click at [705, 424] on button "Resultaten" at bounding box center [659, 427] width 420 height 29
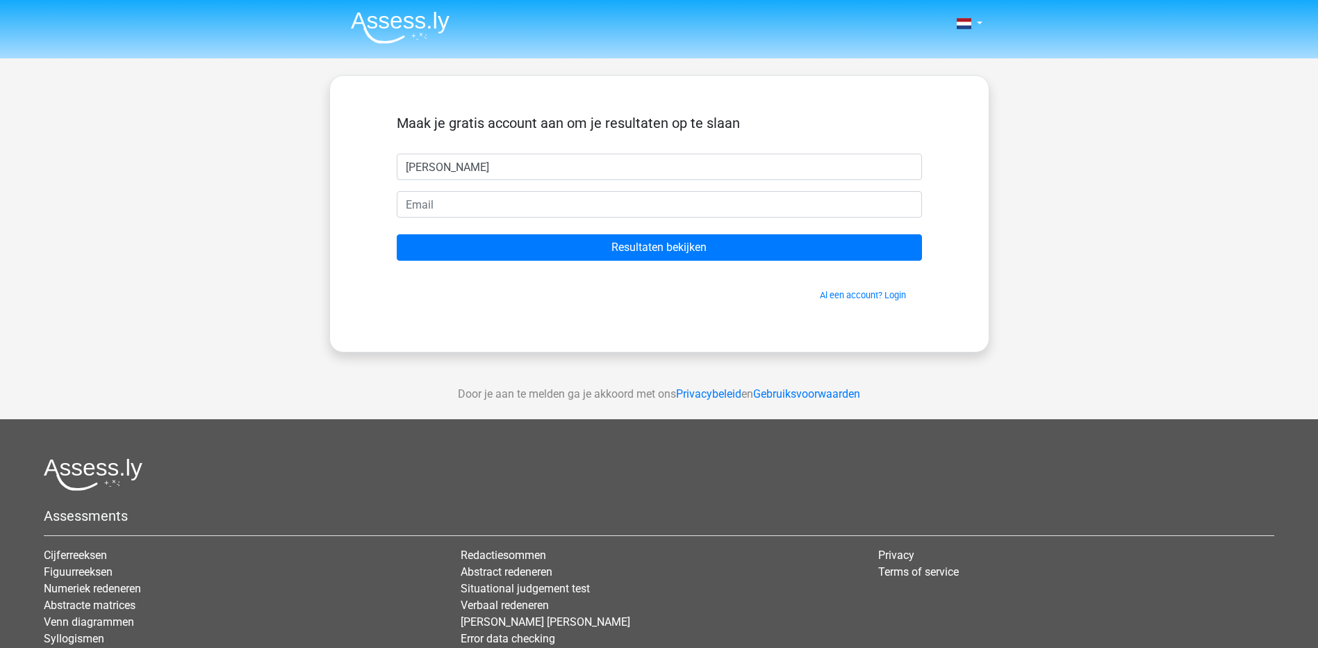
type input "[PERSON_NAME]"
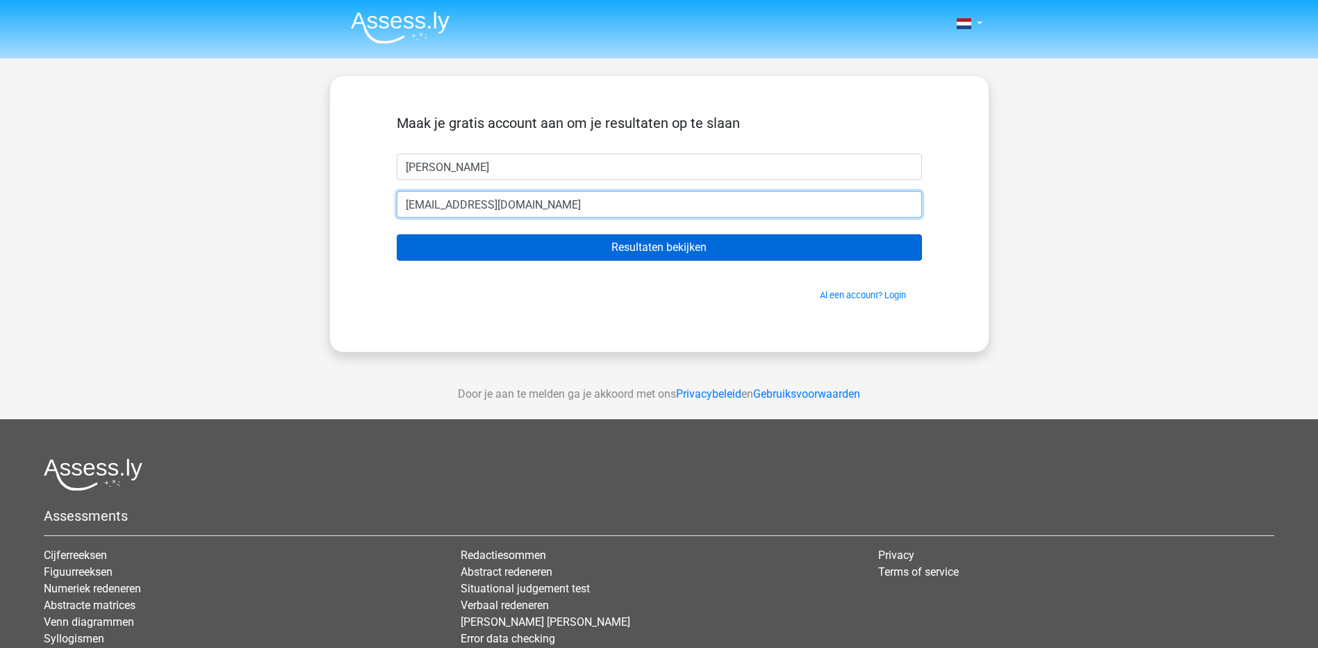
type input "[EMAIL_ADDRESS][DOMAIN_NAME]"
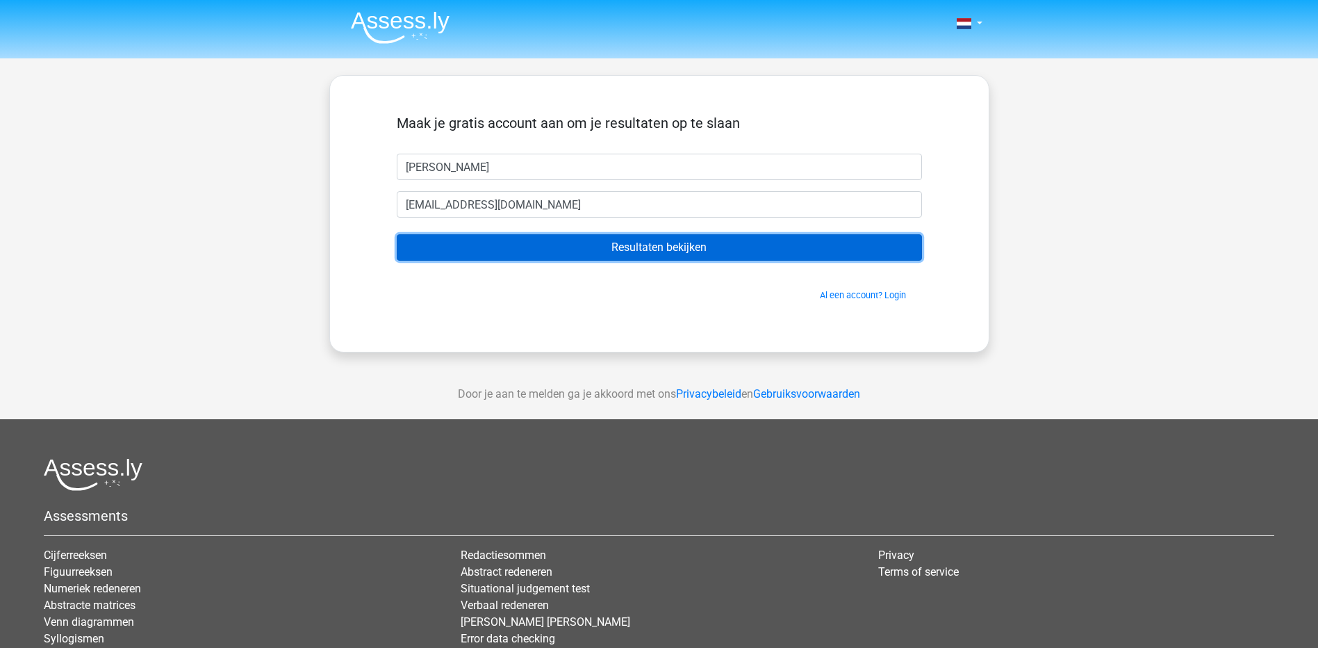
click at [463, 252] on input "Resultaten bekijken" at bounding box center [659, 247] width 525 height 26
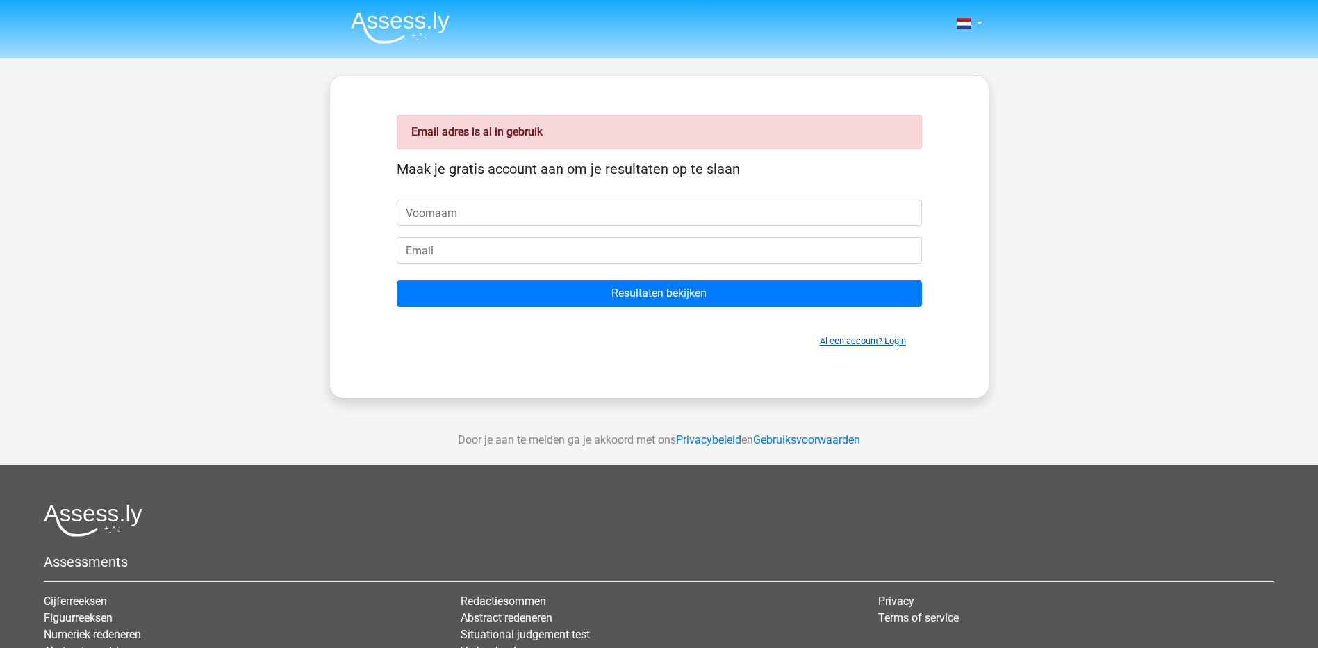
click at [867, 344] on link "Al een account? Login" at bounding box center [863, 341] width 86 height 10
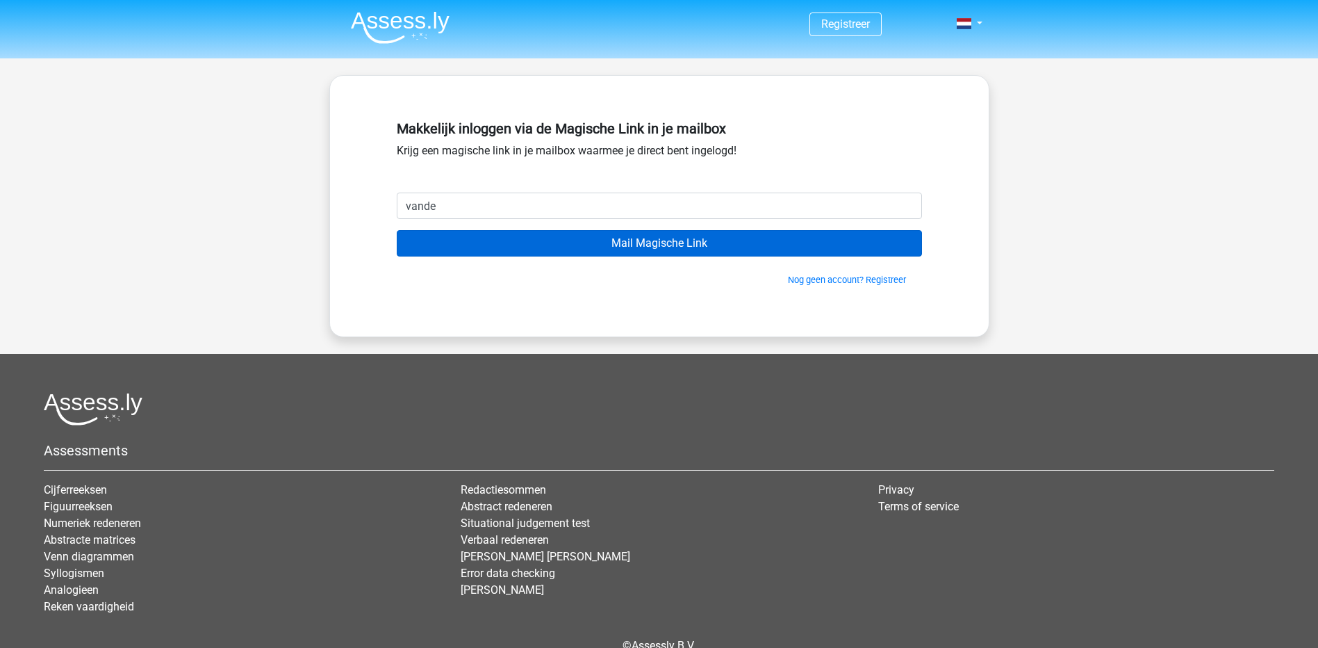
type input "[EMAIL_ADDRESS][DOMAIN_NAME]"
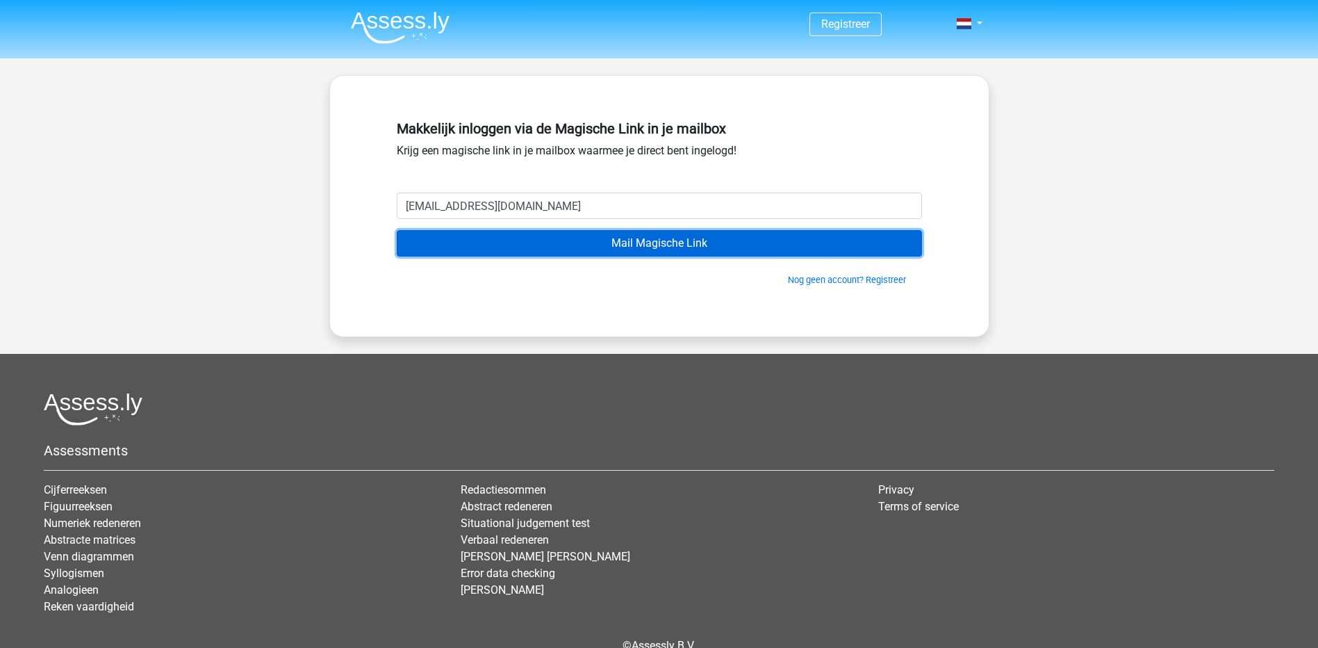
click at [545, 239] on input "Mail Magische Link" at bounding box center [659, 243] width 525 height 26
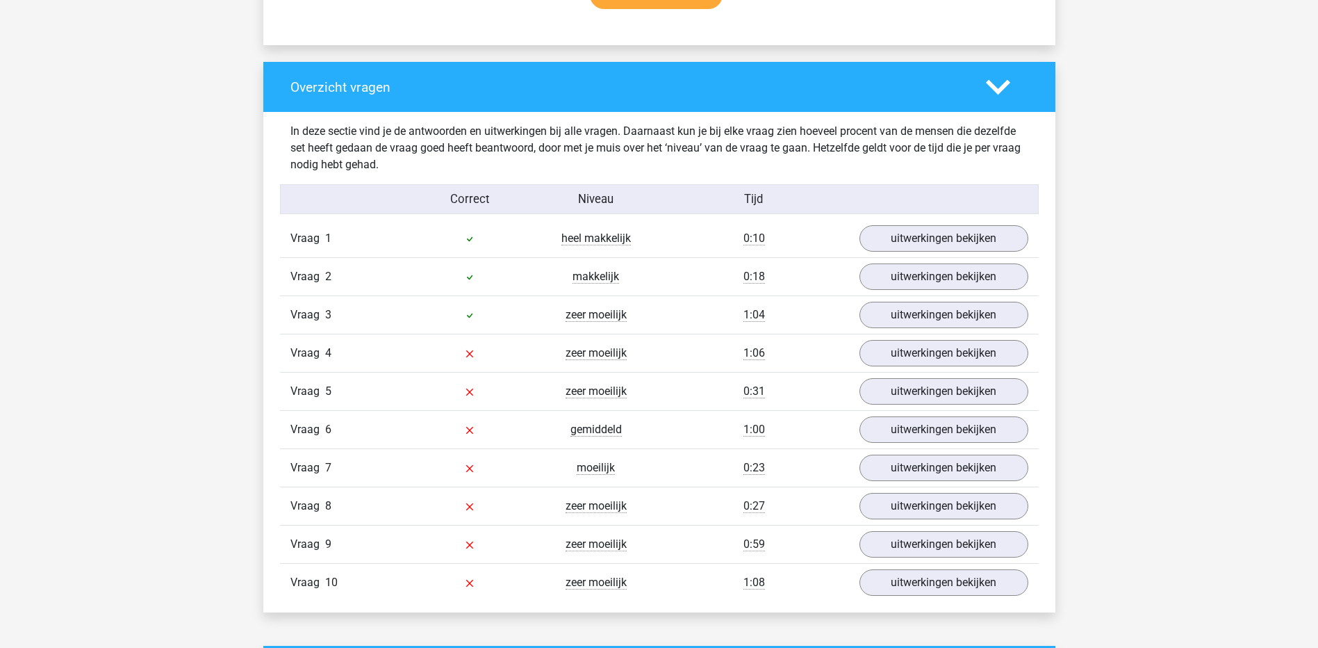
scroll to position [1042, 0]
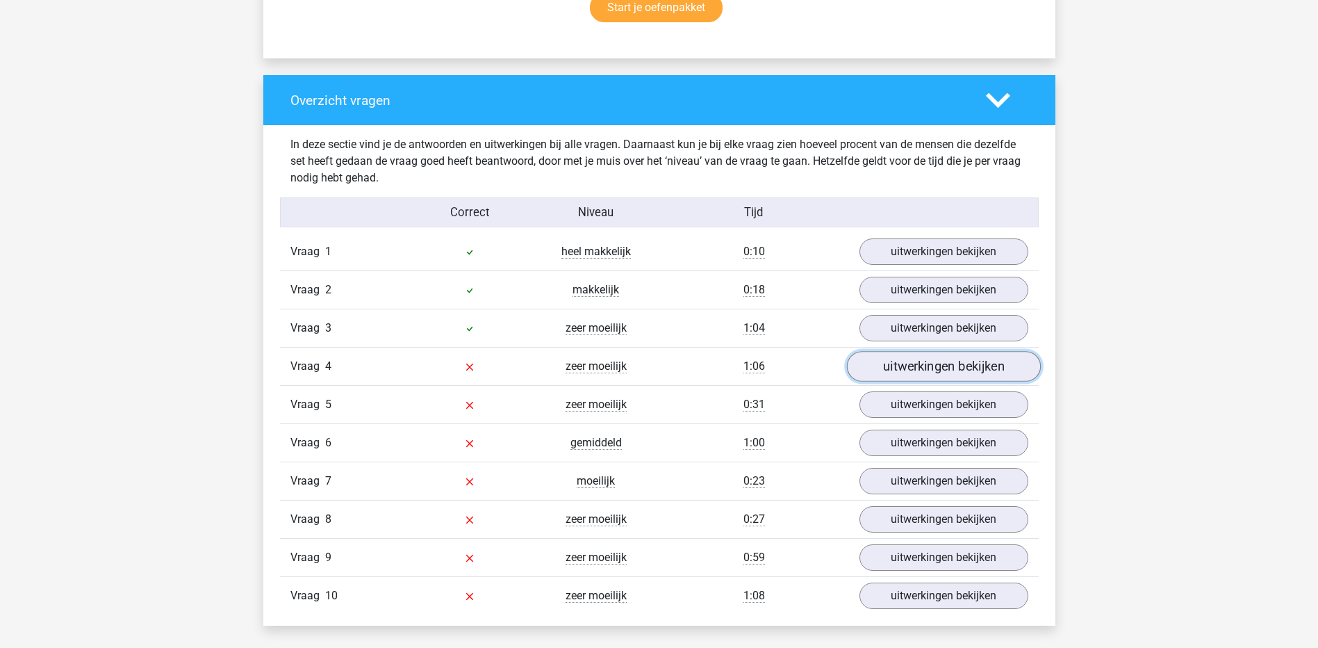
click at [901, 372] on link "uitwerkingen bekijken" at bounding box center [943, 367] width 194 height 31
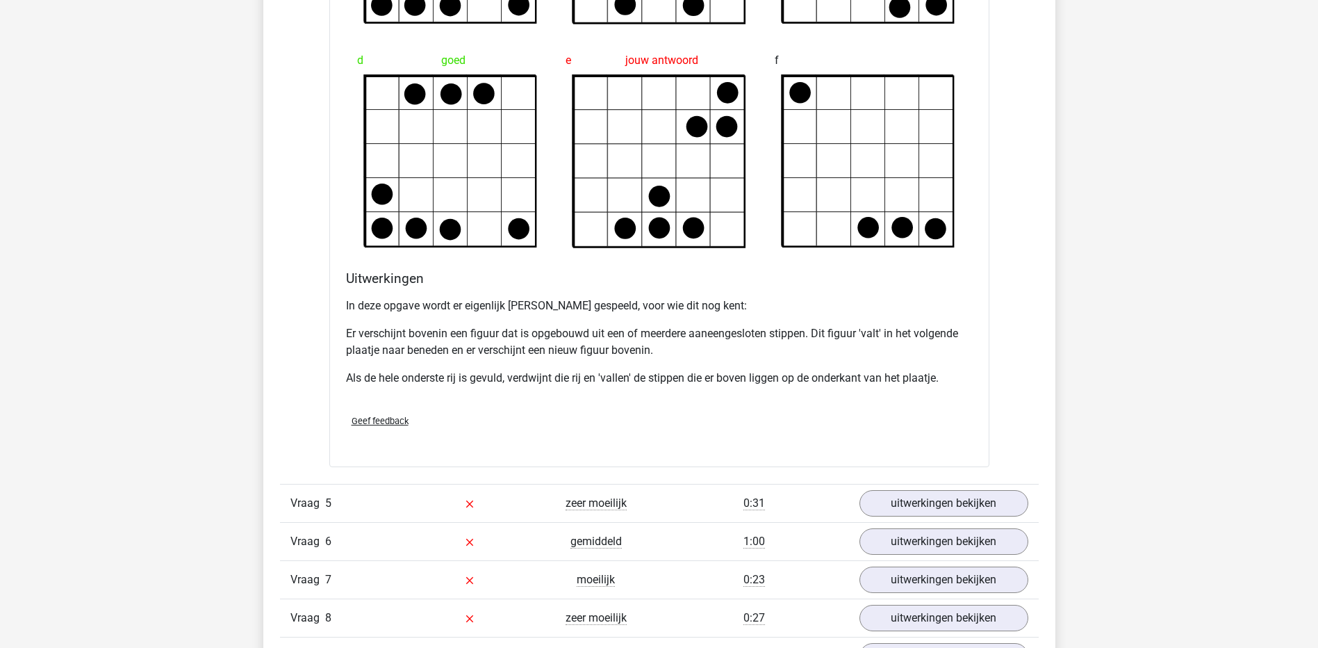
scroll to position [1807, 0]
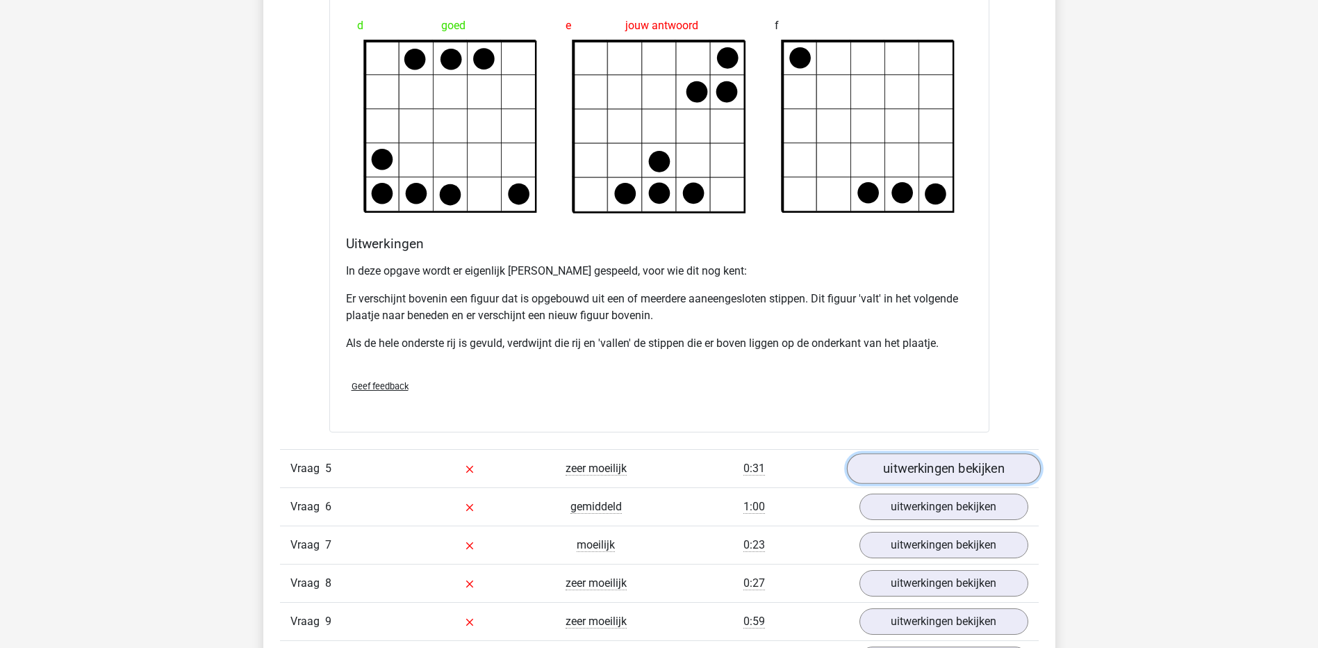
click at [923, 472] on link "uitwerkingen bekijken" at bounding box center [943, 468] width 194 height 31
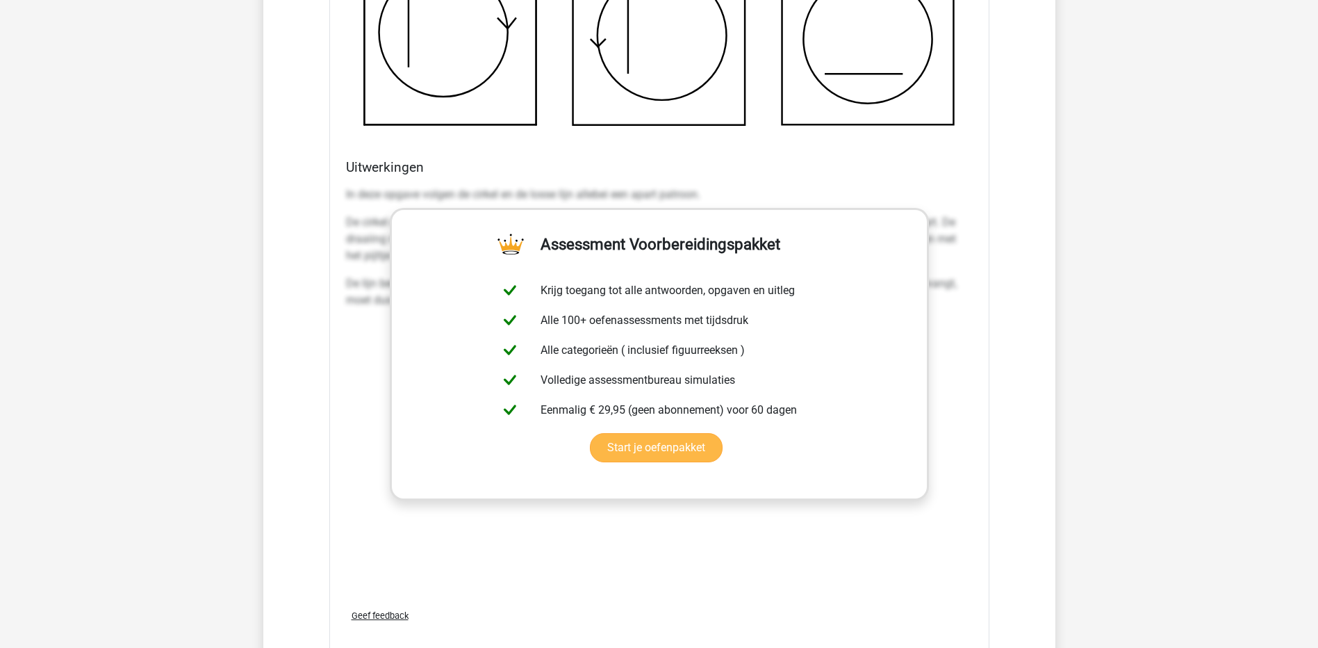
scroll to position [2779, 0]
click at [685, 176] on div "Uitwerkingen In deze opgave volgen de cirkel en de losse lijn allebei een apart…" at bounding box center [659, 377] width 638 height 438
drag, startPoint x: 685, startPoint y: 176, endPoint x: 863, endPoint y: 183, distance: 178.0
click at [863, 183] on div "In deze opgave volgen de cirkel en de losse lijn allebei een apart patroon. De …" at bounding box center [659, 252] width 627 height 145
click at [964, 99] on div "f" at bounding box center [868, 24] width 209 height 224
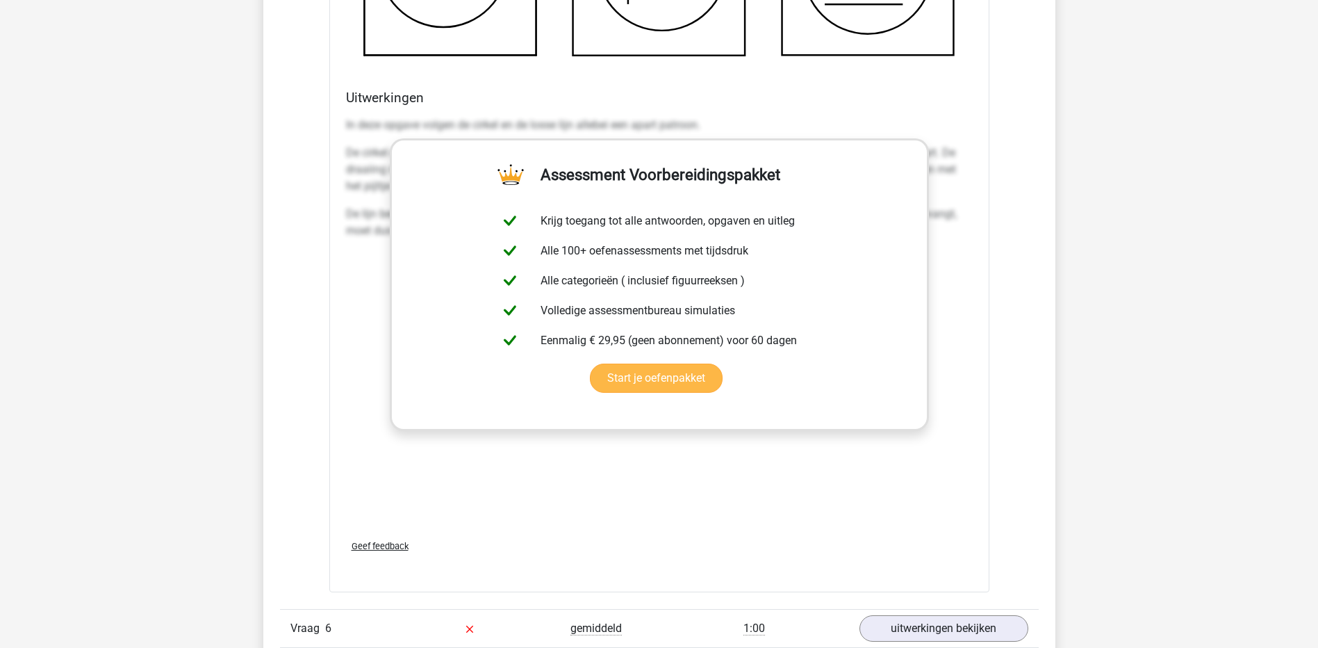
scroll to position [2988, 0]
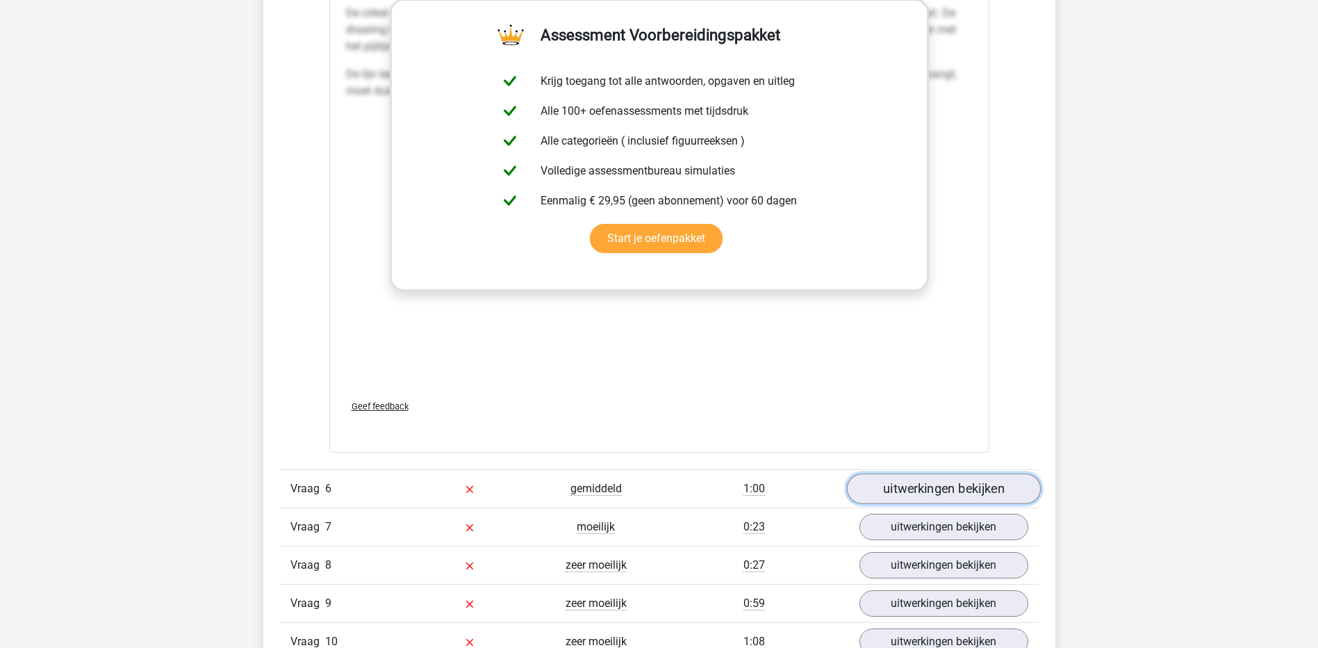
click at [908, 477] on link "uitwerkingen bekijken" at bounding box center [943, 488] width 194 height 31
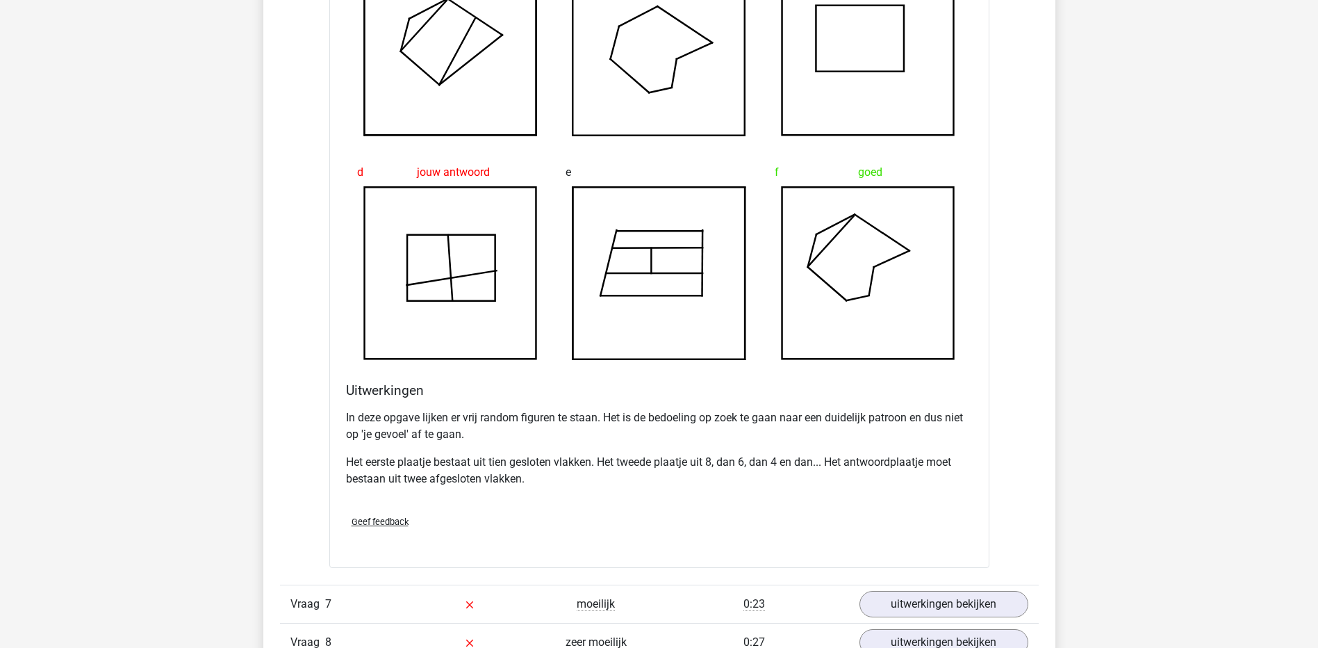
scroll to position [3752, 0]
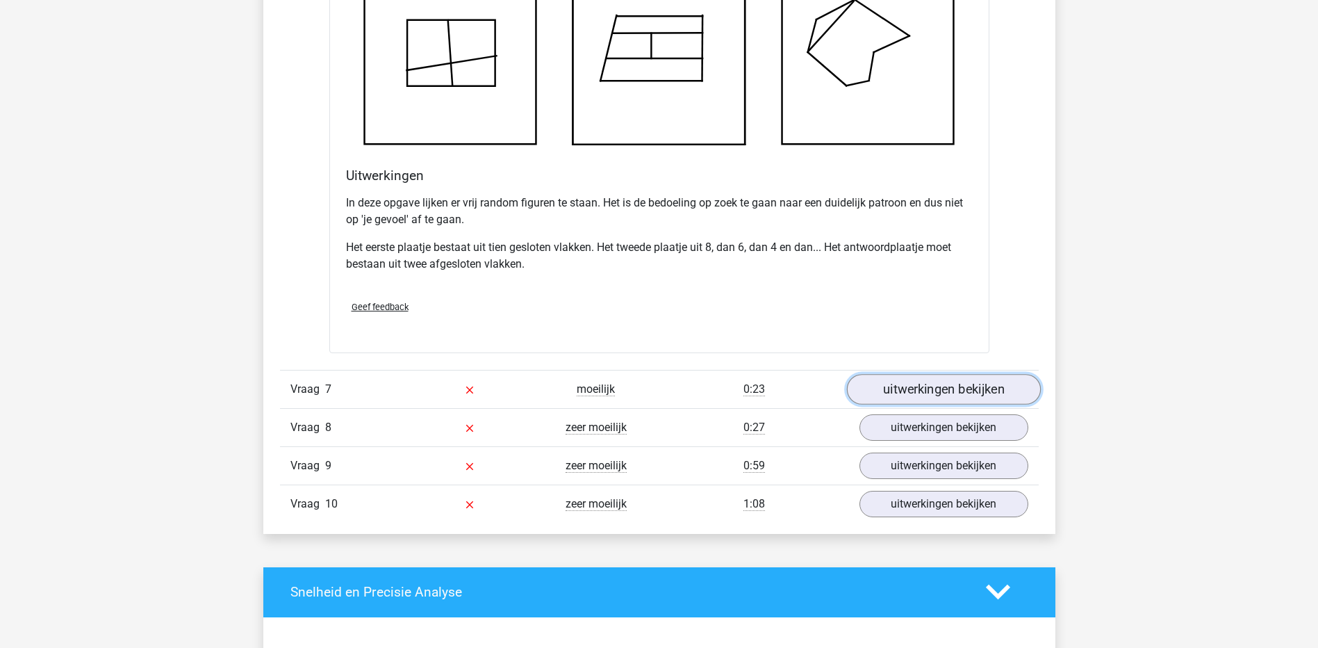
click at [930, 388] on link "uitwerkingen bekijken" at bounding box center [943, 389] width 194 height 31
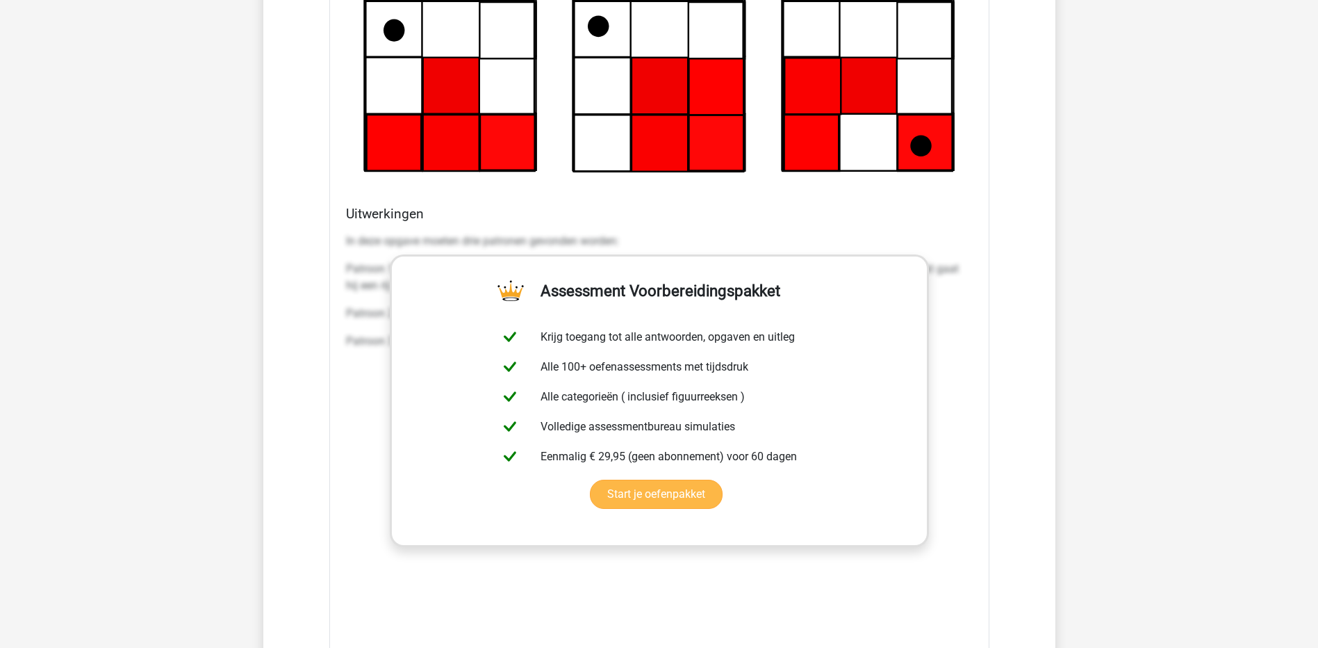
scroll to position [5142, 0]
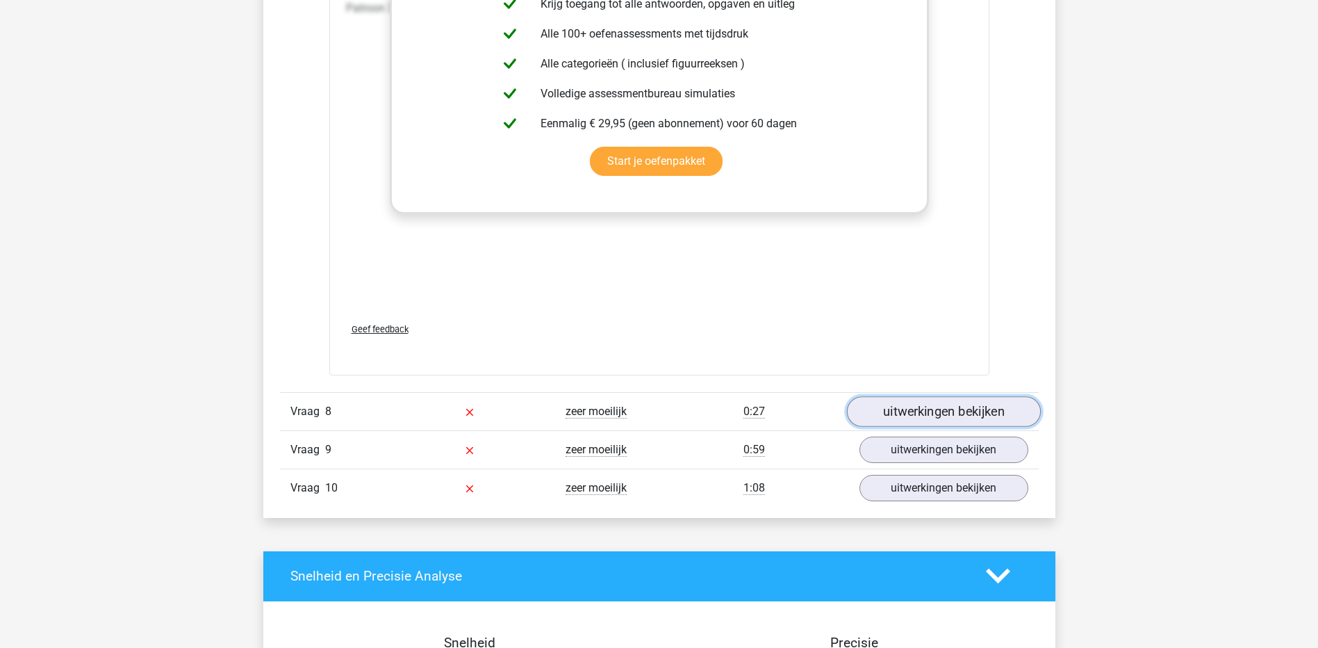
click at [892, 417] on link "uitwerkingen bekijken" at bounding box center [943, 411] width 194 height 31
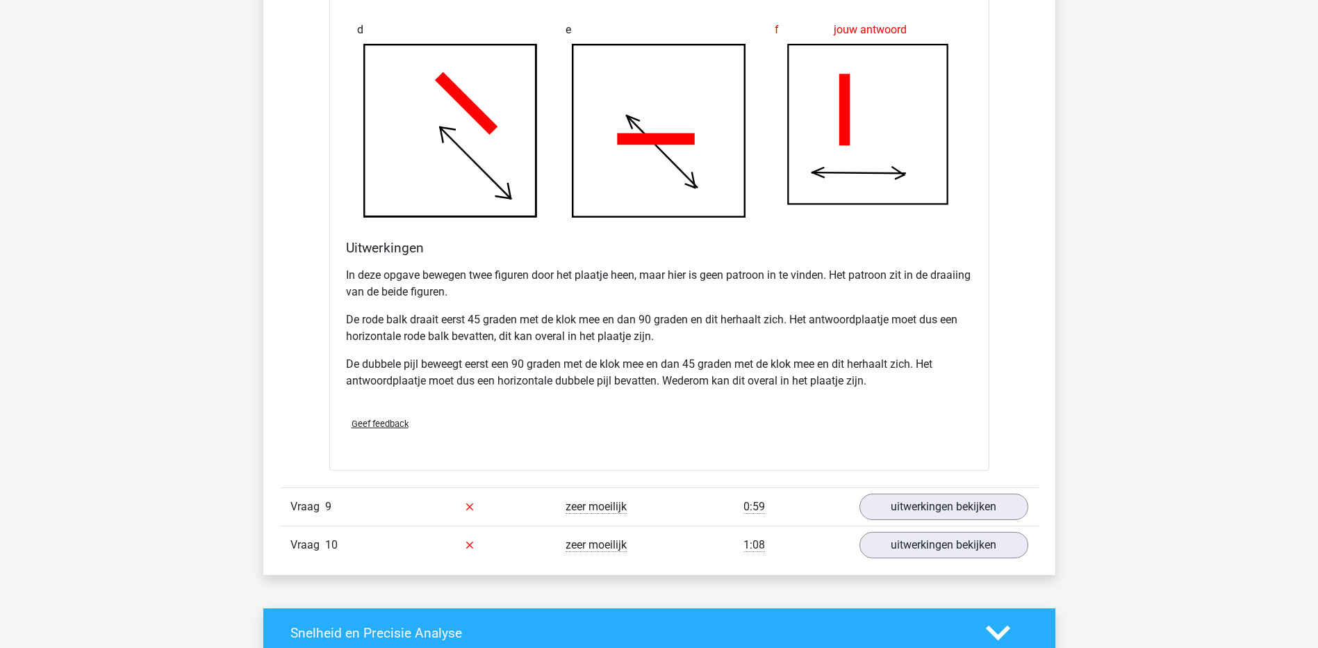
scroll to position [5976, 0]
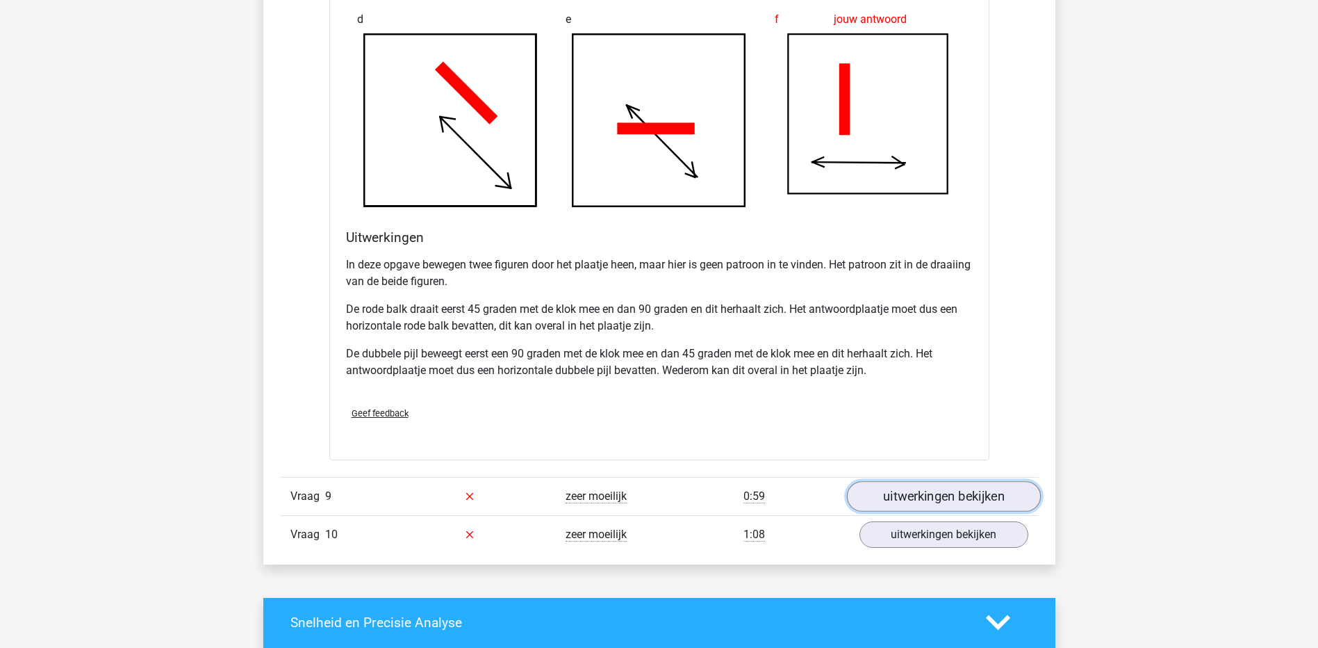
click at [907, 495] on link "uitwerkingen bekijken" at bounding box center [943, 496] width 194 height 31
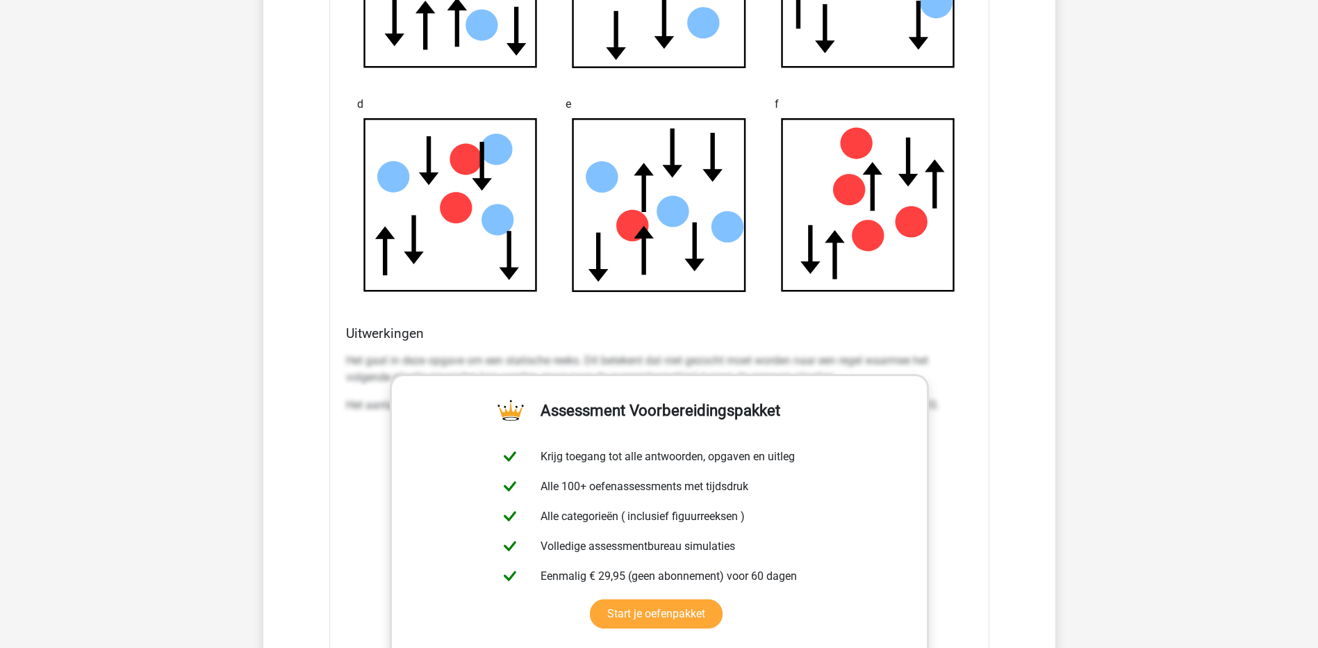
scroll to position [7157, 0]
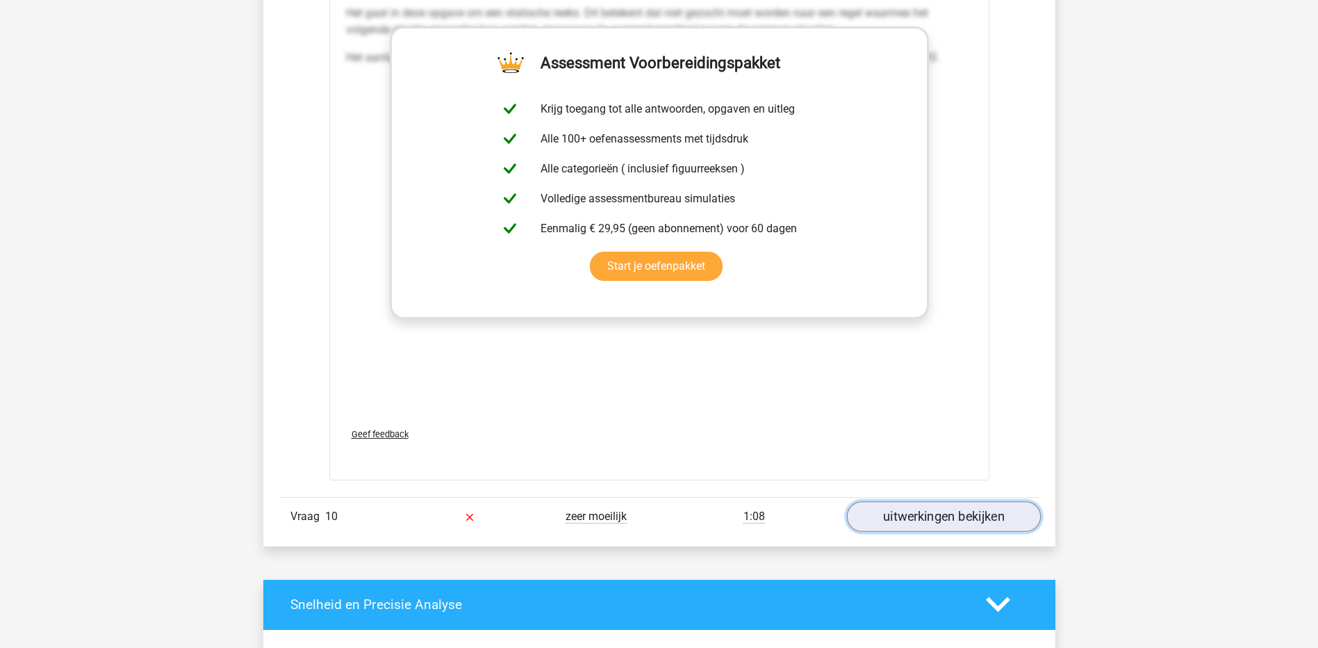
click at [941, 504] on link "uitwerkingen bekijken" at bounding box center [943, 516] width 194 height 31
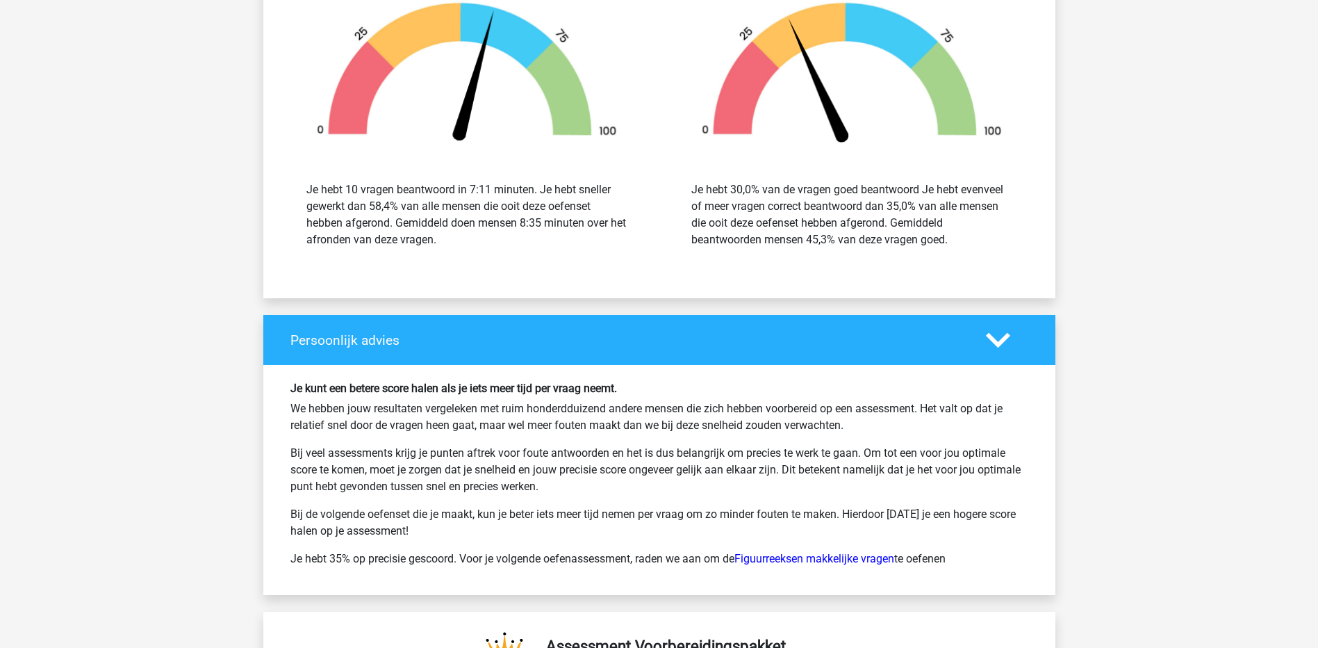
scroll to position [9380, 0]
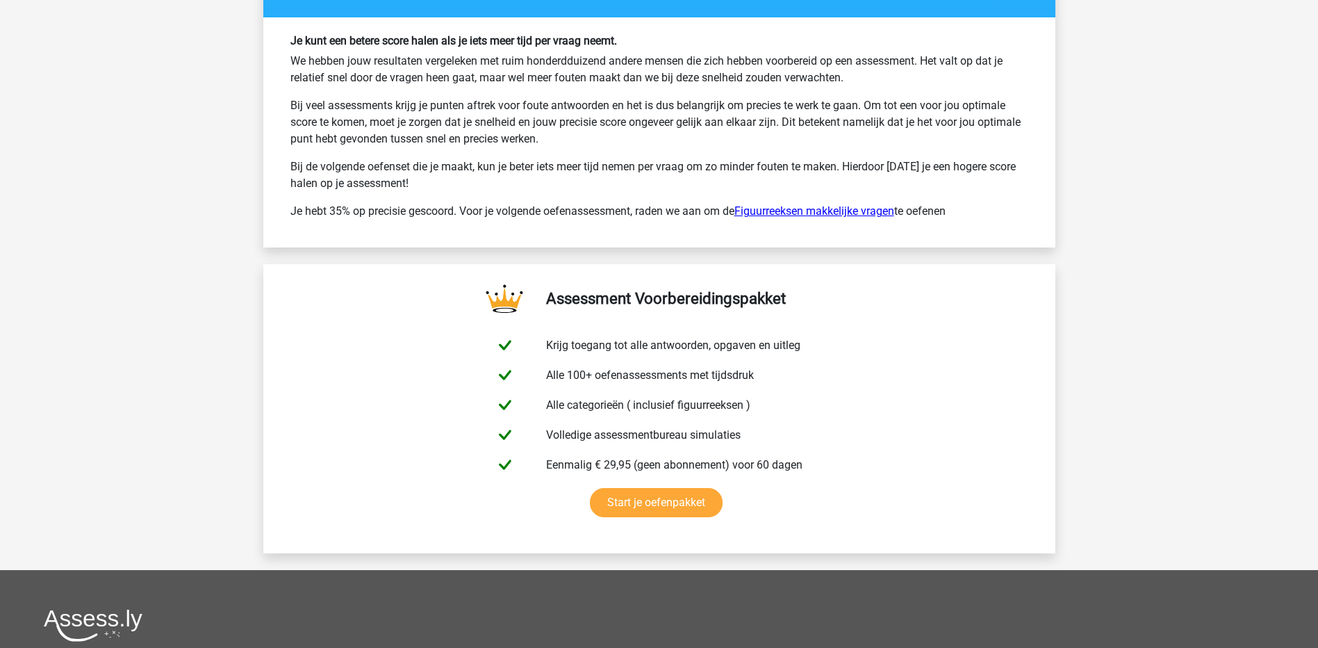
click at [787, 213] on link "Figuurreeksen makkelijke vragen" at bounding box center [814, 210] width 160 height 13
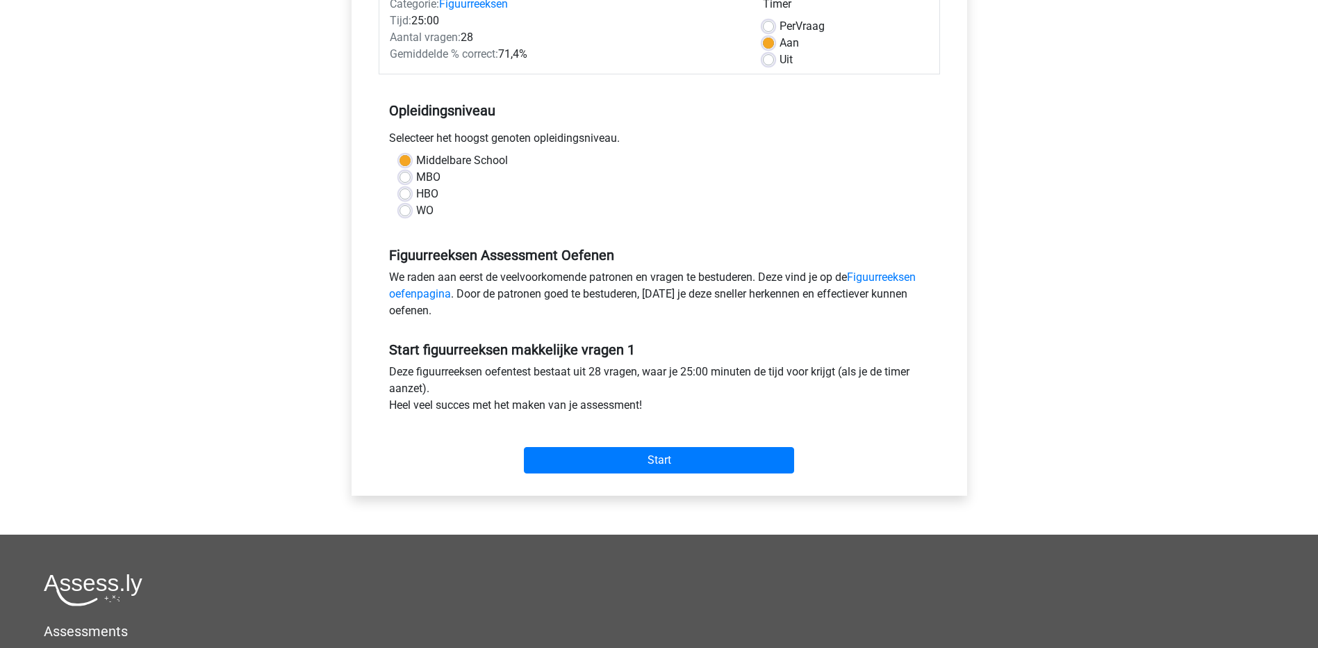
scroll to position [347, 0]
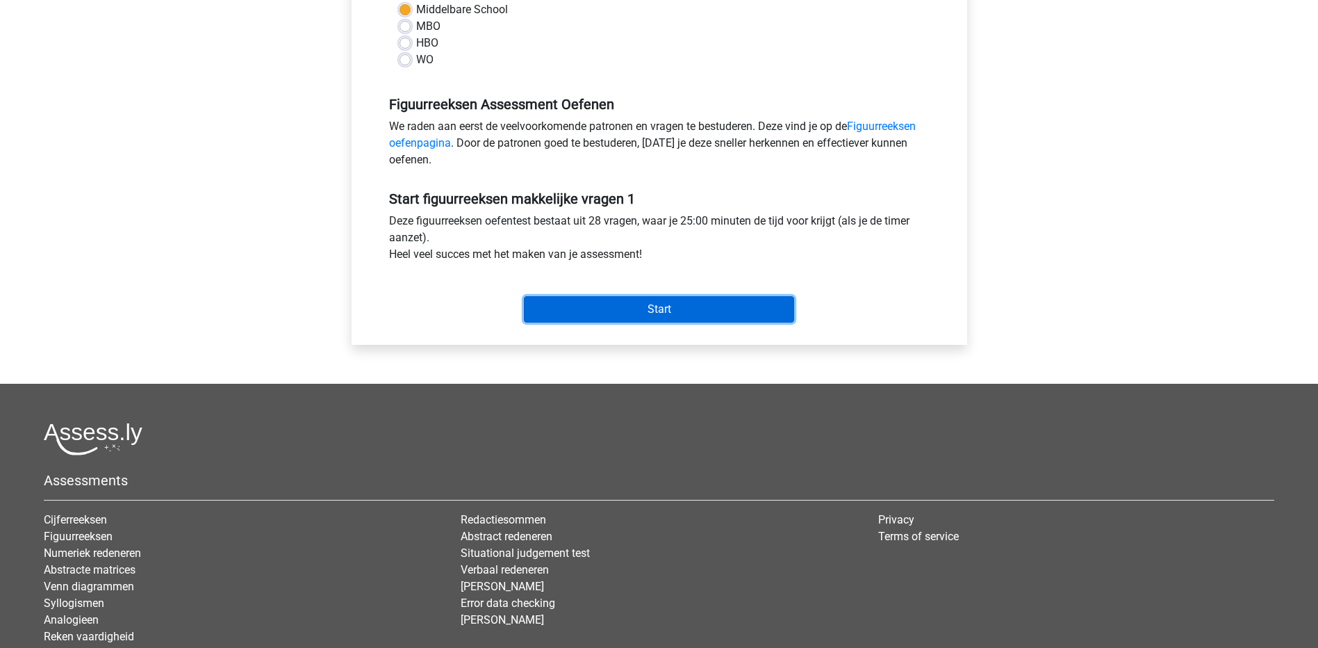
click at [646, 306] on input "Start" at bounding box center [659, 309] width 270 height 26
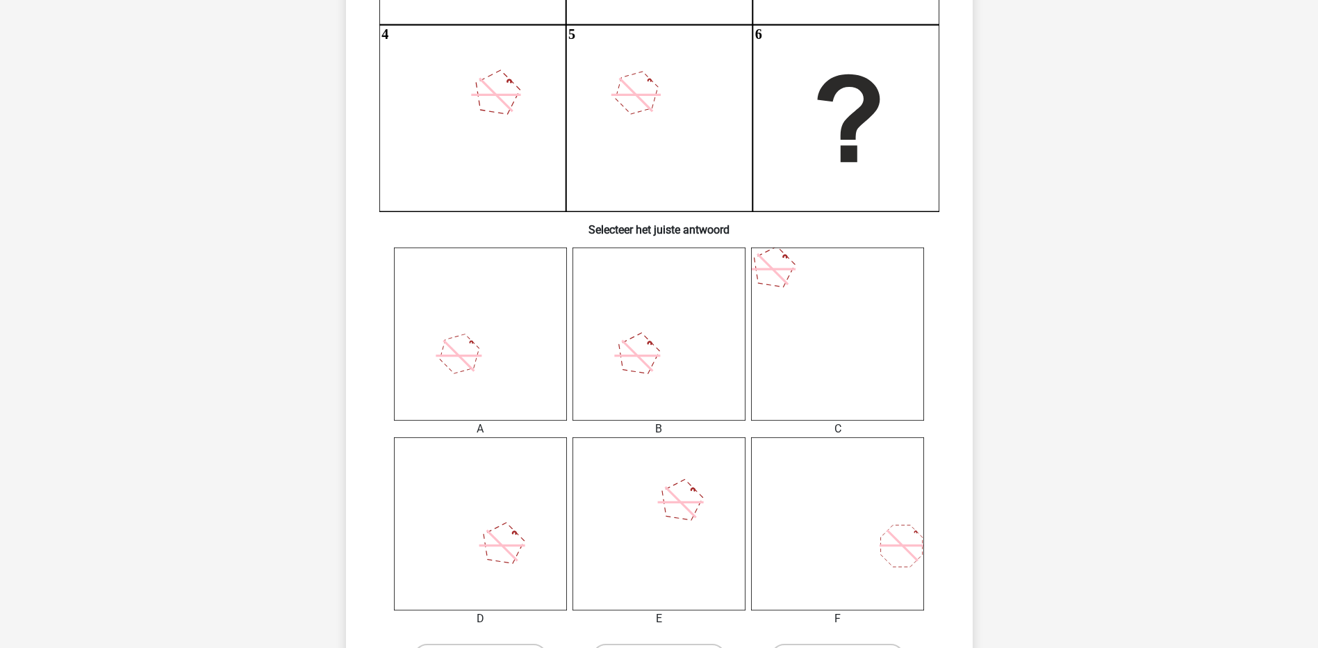
scroll to position [347, 0]
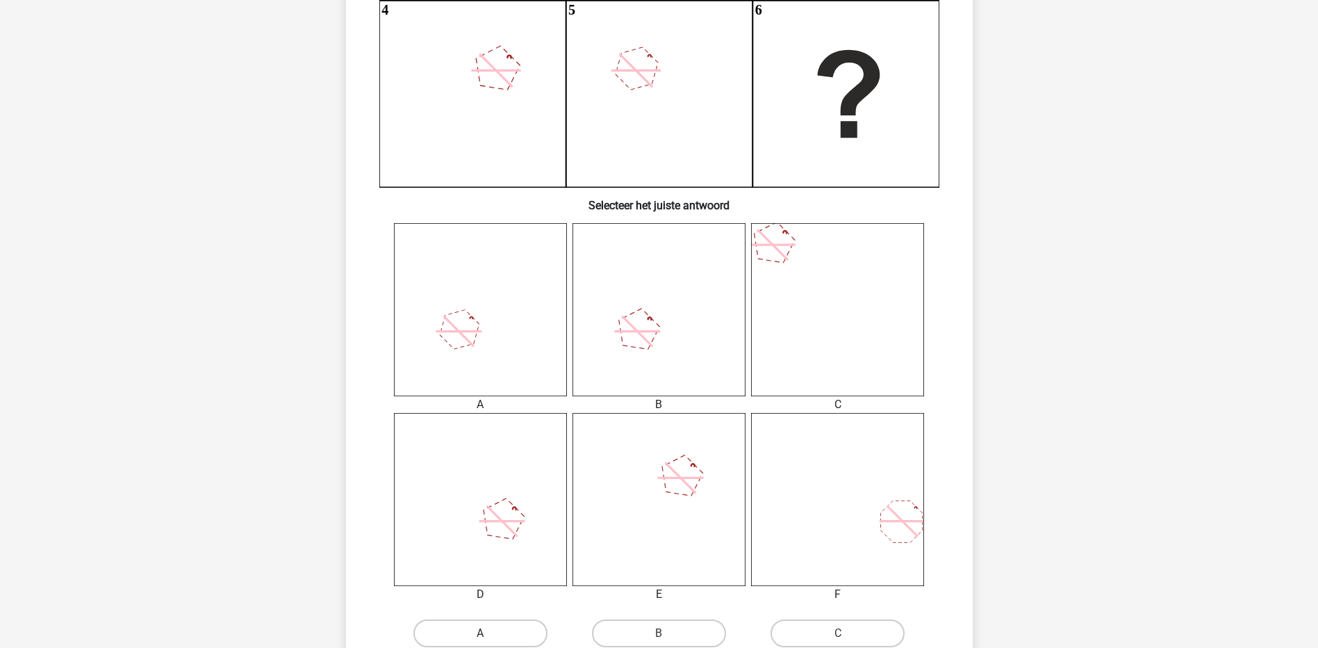
click at [507, 630] on label "A" at bounding box center [480, 633] width 134 height 28
click at [489, 633] on input "A" at bounding box center [484, 637] width 9 height 9
radio input "true"
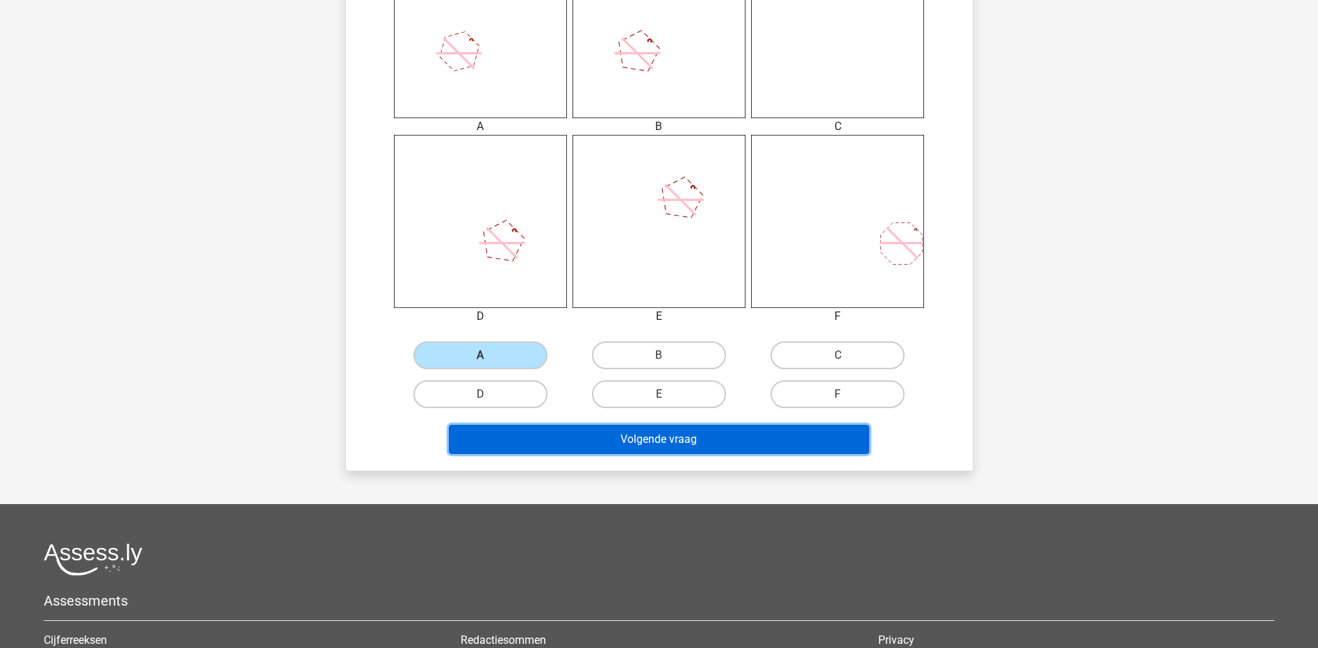
click at [711, 450] on button "Volgende vraag" at bounding box center [659, 439] width 420 height 29
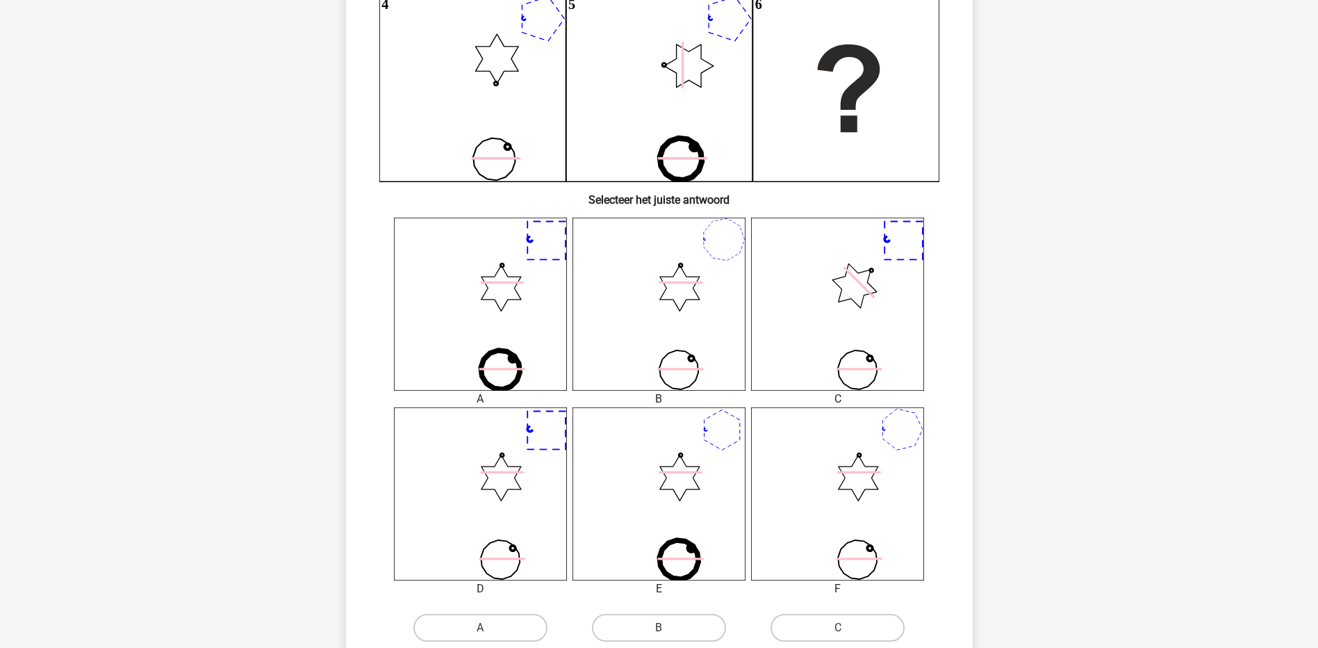
scroll to position [417, 0]
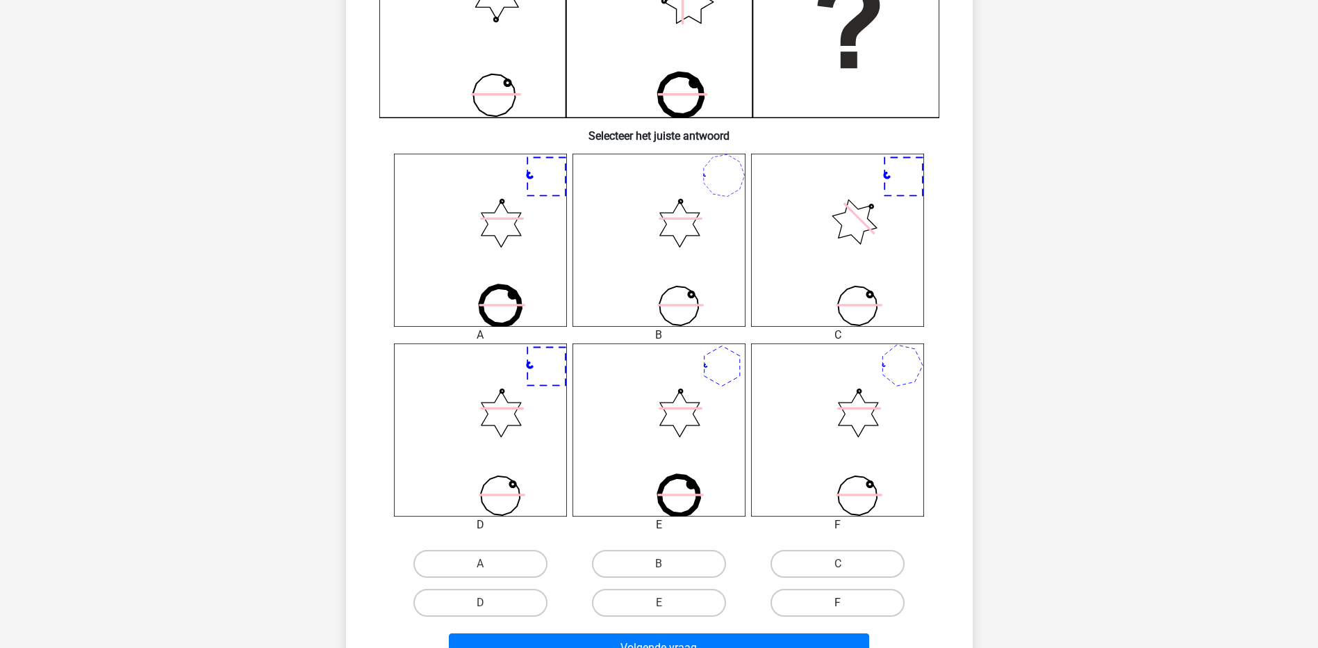
click at [815, 600] on label "F" at bounding box center [838, 603] width 134 height 28
click at [838, 602] on input "F" at bounding box center [842, 606] width 9 height 9
radio input "true"
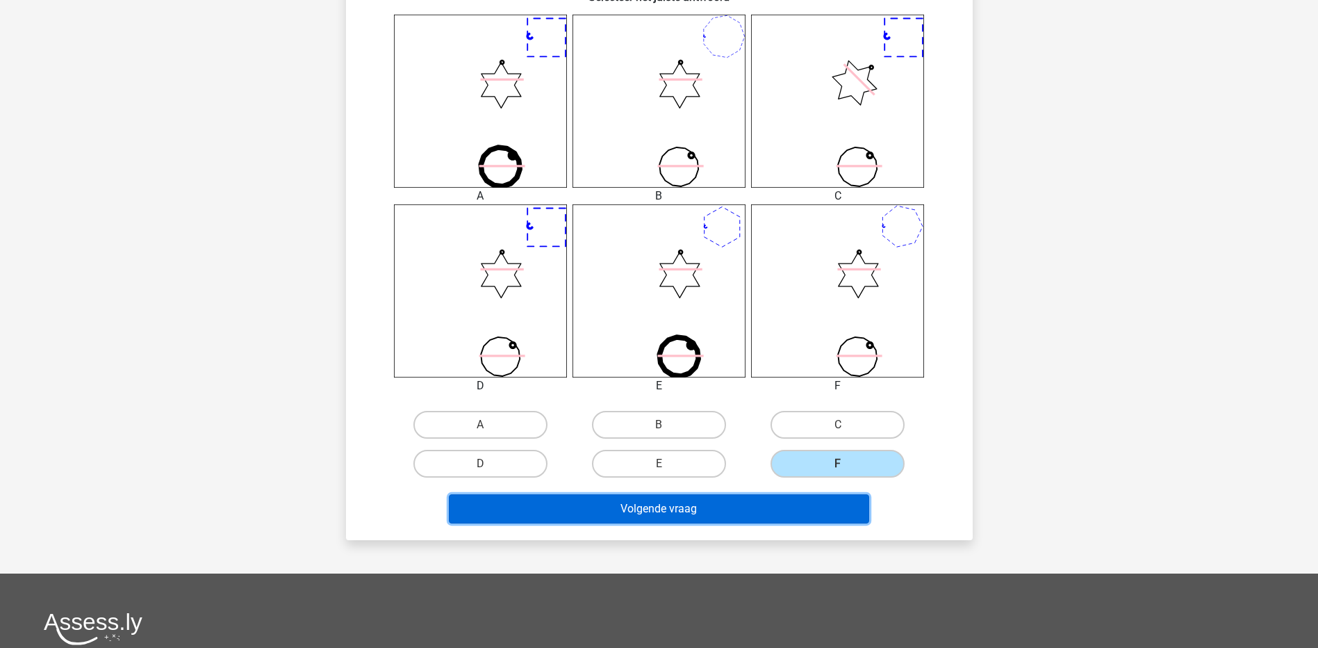
click at [784, 511] on button "Volgende vraag" at bounding box center [659, 508] width 420 height 29
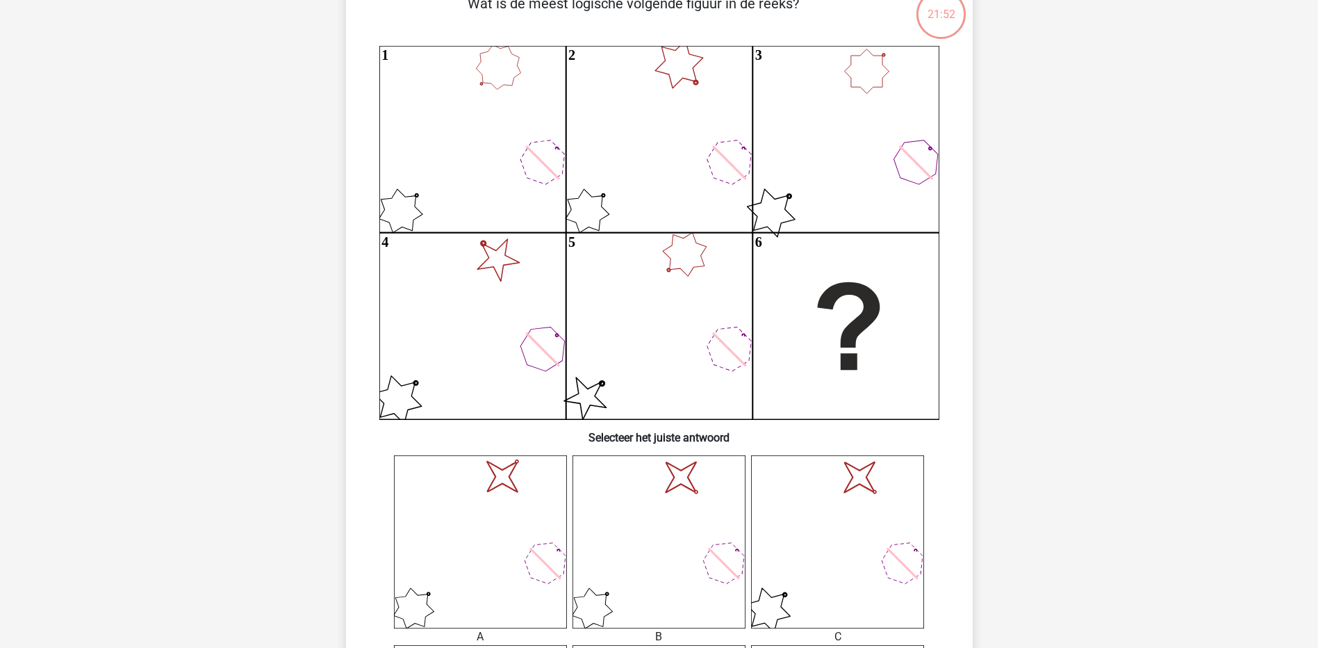
scroll to position [0, 0]
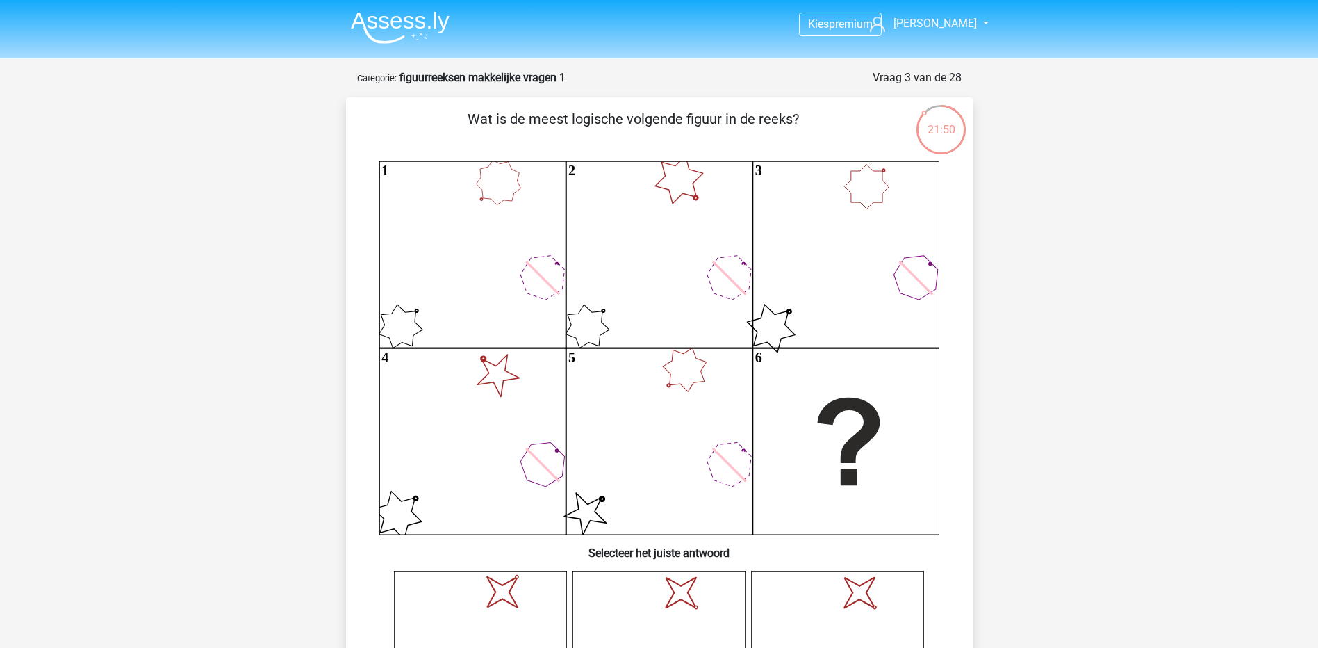
click at [415, 24] on img at bounding box center [400, 27] width 99 height 33
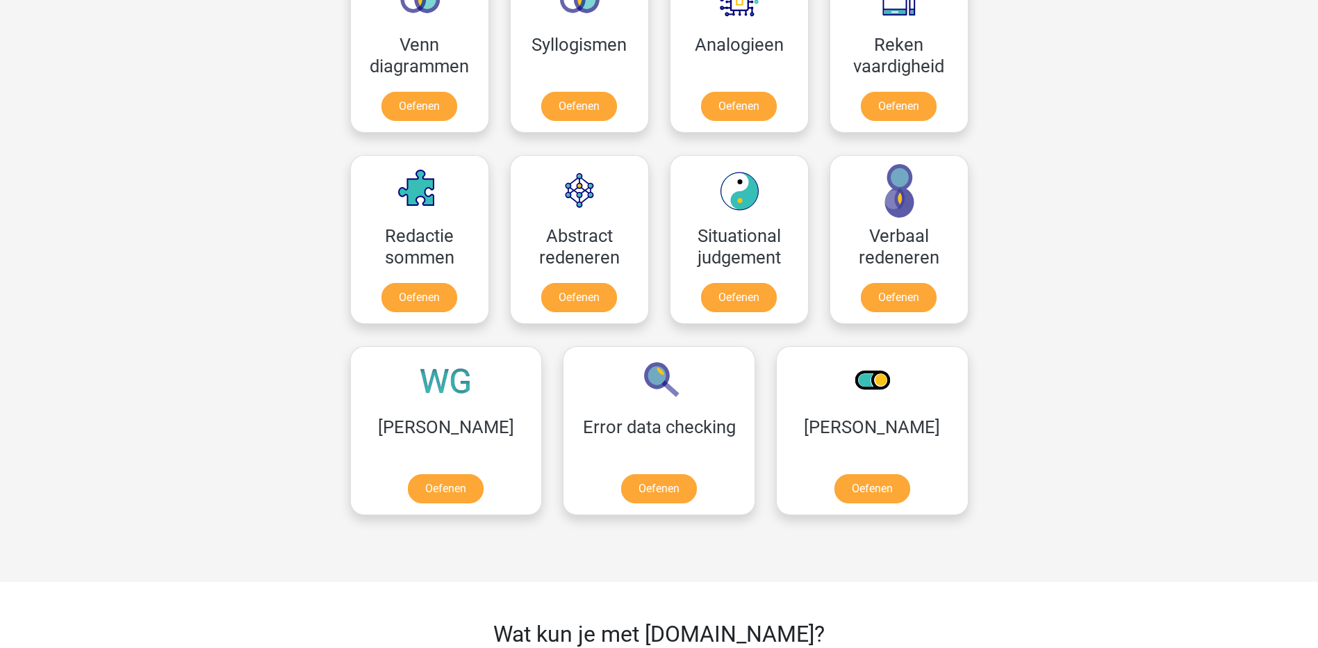
scroll to position [1042, 0]
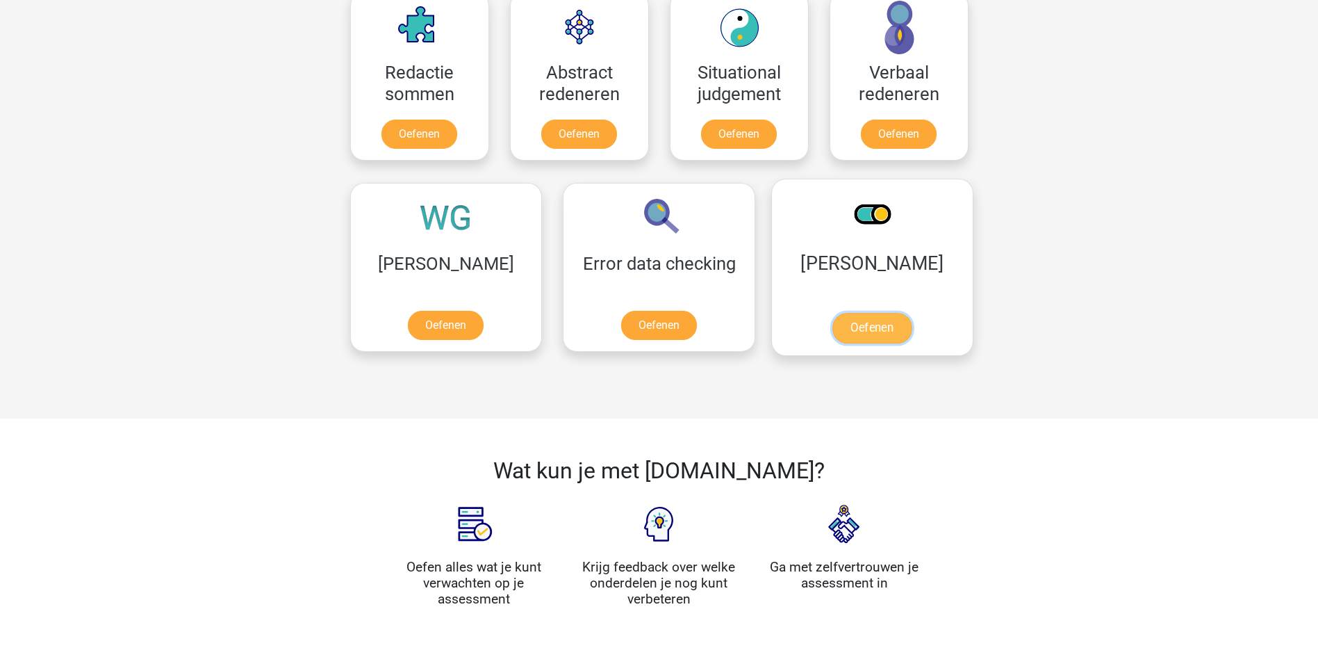
click at [832, 317] on link "Oefenen" at bounding box center [871, 328] width 79 height 31
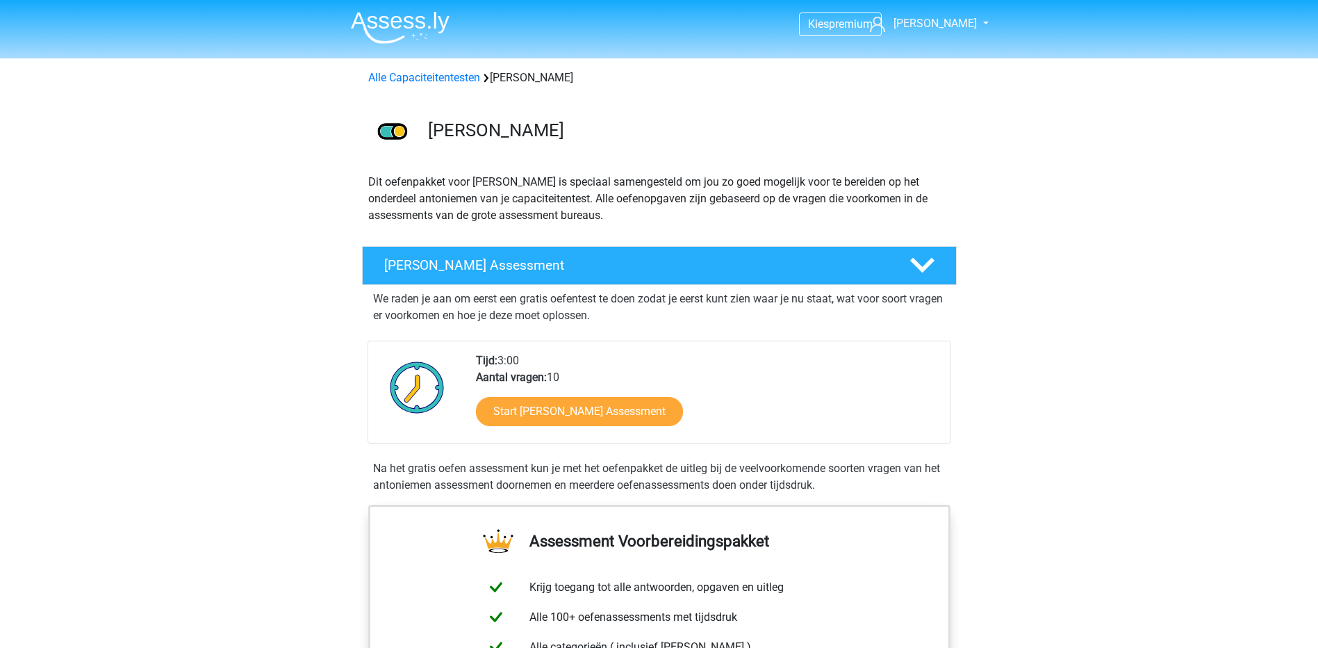
click at [585, 435] on div "Start Antoniemen Gratis Oefen Assessment" at bounding box center [707, 414] width 463 height 57
click at [588, 418] on link "Start Antoniemen Gratis Oefen Assessment" at bounding box center [579, 410] width 238 height 33
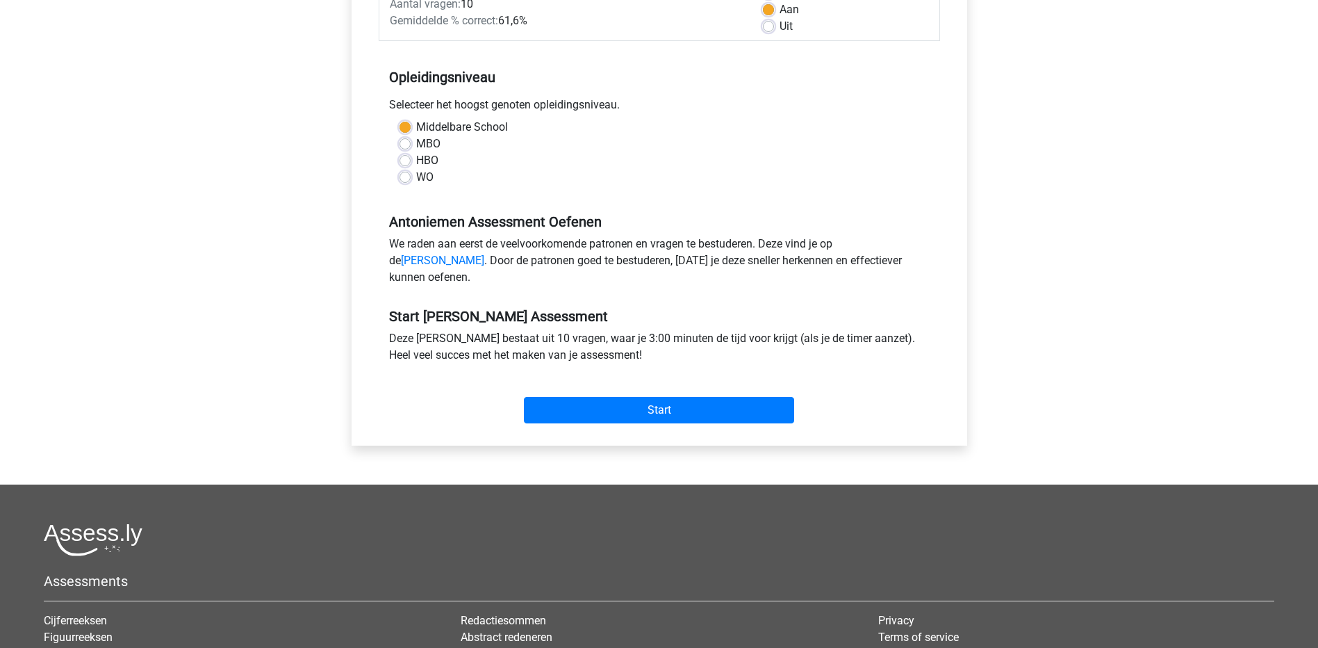
scroll to position [347, 0]
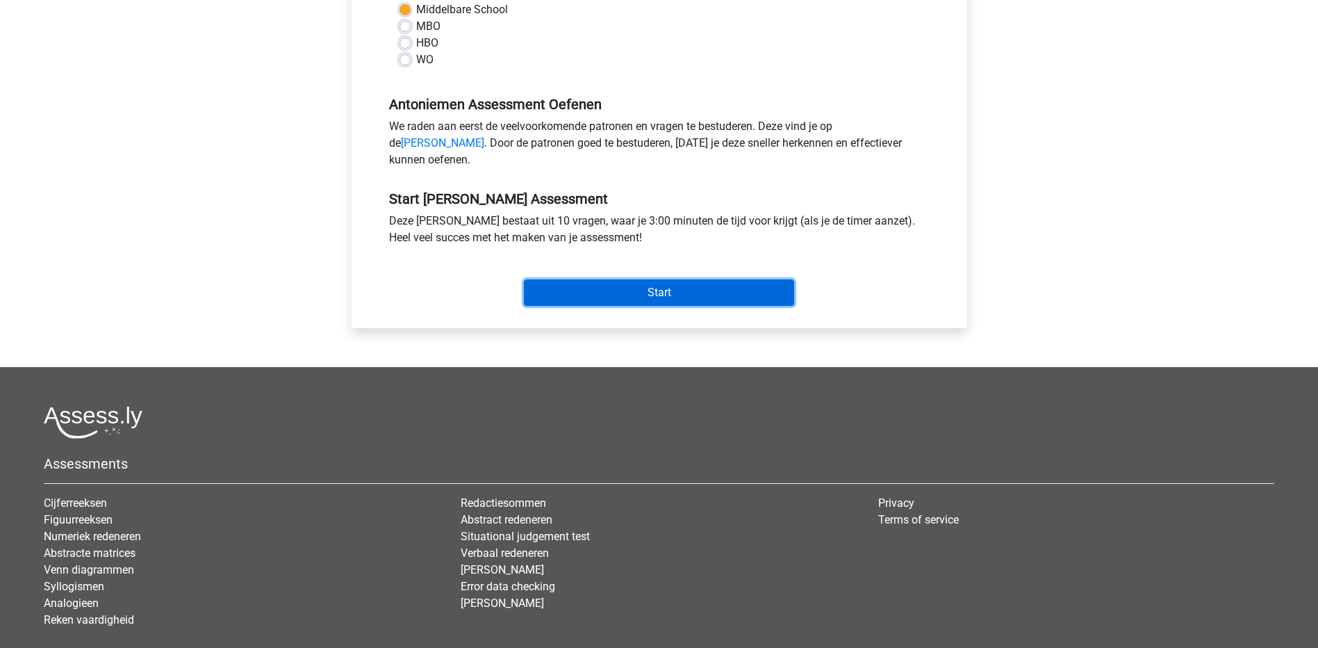
click at [683, 306] on input "Start" at bounding box center [659, 292] width 270 height 26
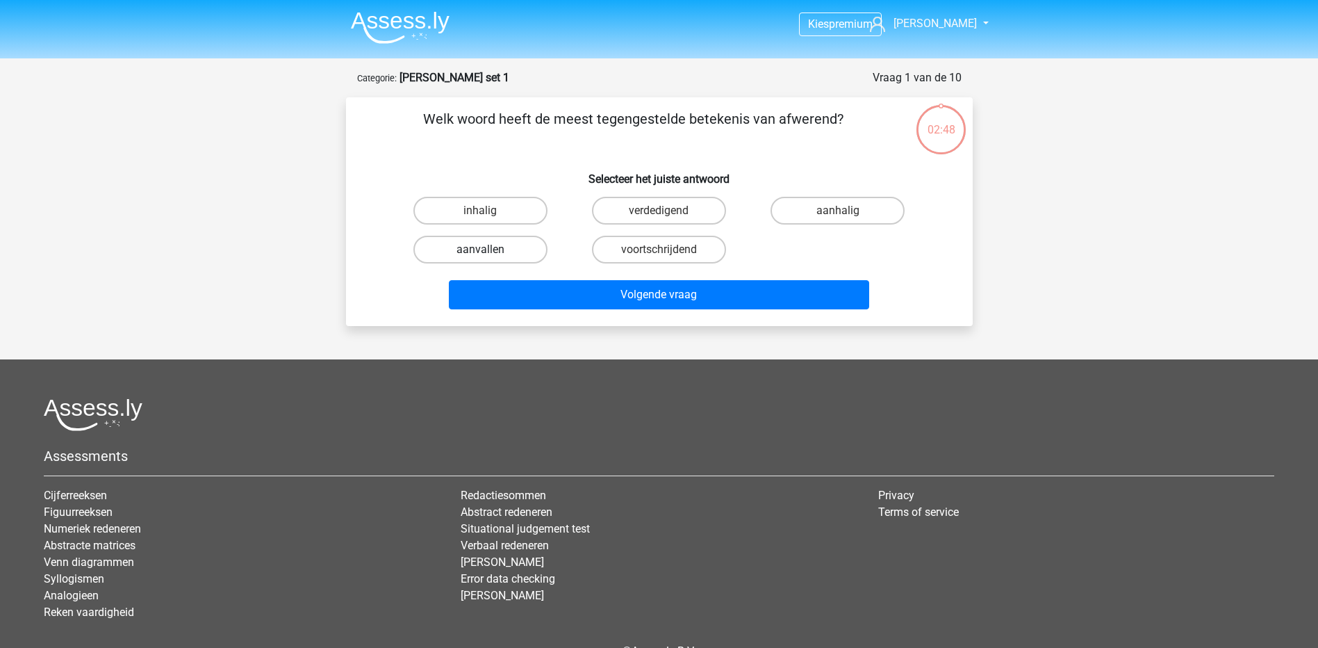
click at [515, 243] on label "aanvallen" at bounding box center [480, 250] width 134 height 28
click at [489, 249] on input "aanvallen" at bounding box center [484, 253] width 9 height 9
radio input "true"
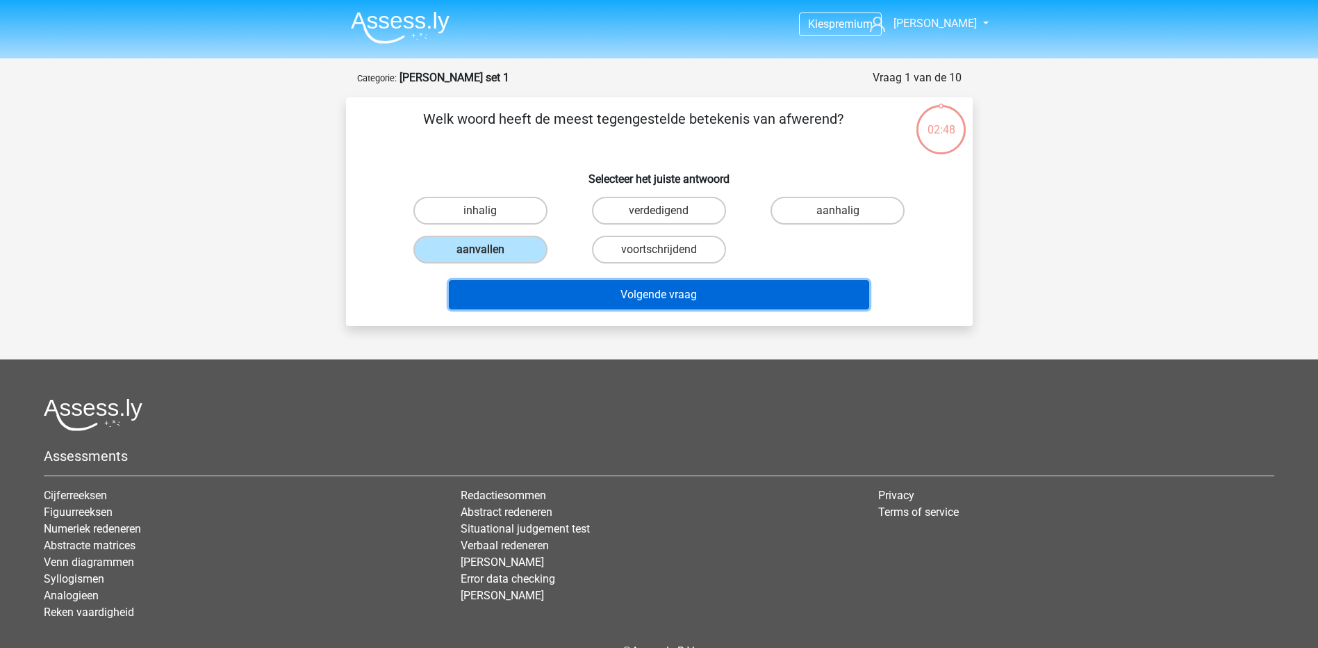
click at [600, 297] on button "Volgende vraag" at bounding box center [659, 294] width 420 height 29
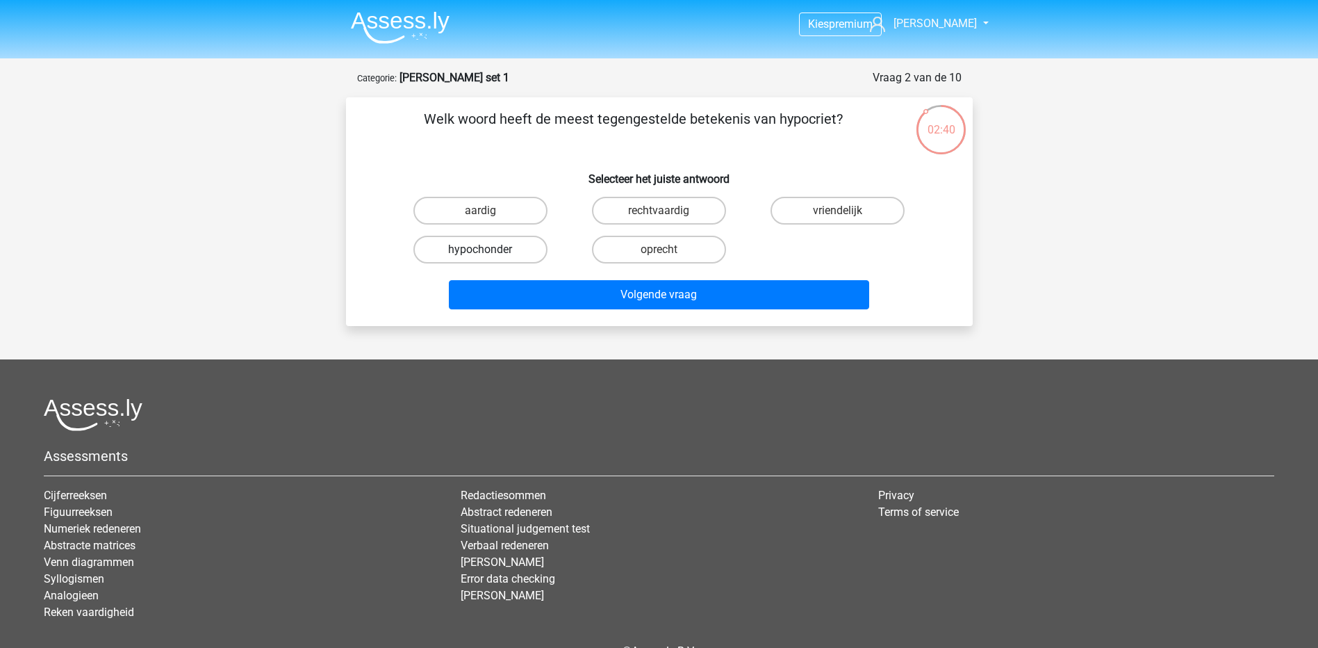
click at [532, 251] on label "hypochonder" at bounding box center [480, 250] width 134 height 28
click at [489, 251] on input "hypochonder" at bounding box center [484, 253] width 9 height 9
radio input "true"
click at [619, 220] on label "rechtvaardig" at bounding box center [659, 211] width 134 height 28
click at [659, 220] on input "rechtvaardig" at bounding box center [663, 215] width 9 height 9
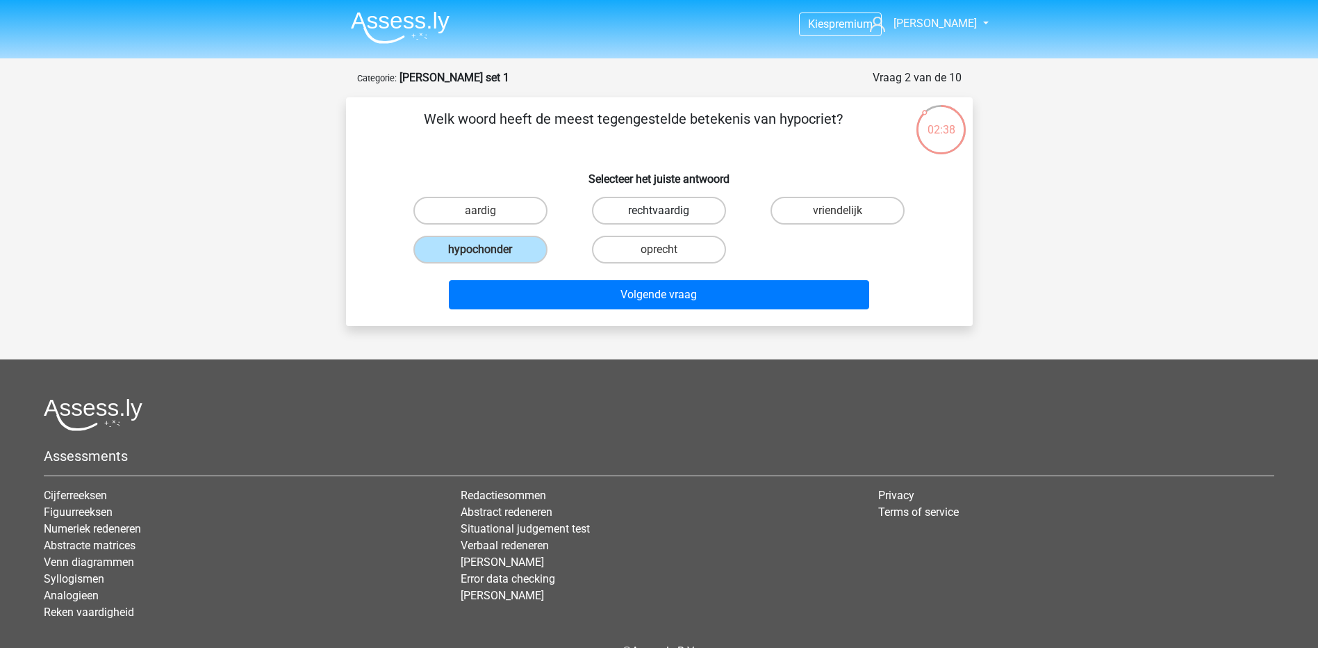
radio input "true"
click at [508, 245] on label "hypochonder" at bounding box center [480, 250] width 134 height 28
click at [489, 249] on input "hypochonder" at bounding box center [484, 253] width 9 height 9
radio input "true"
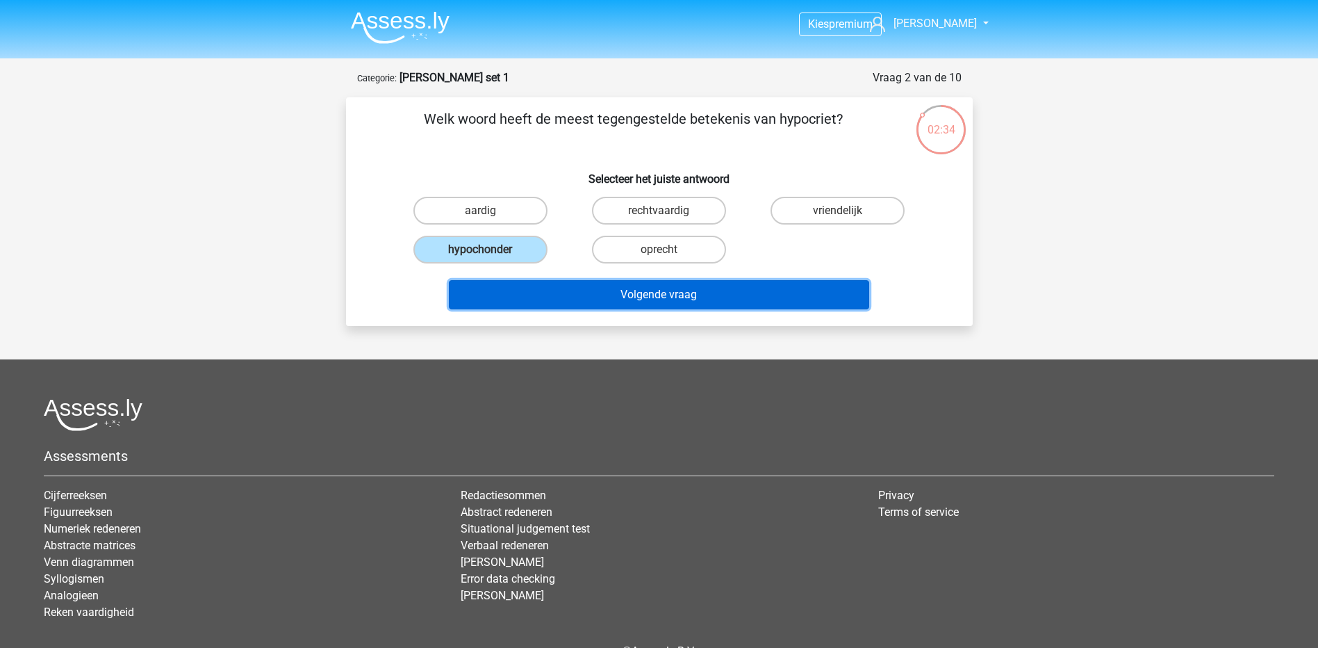
click at [593, 298] on button "Volgende vraag" at bounding box center [659, 294] width 420 height 29
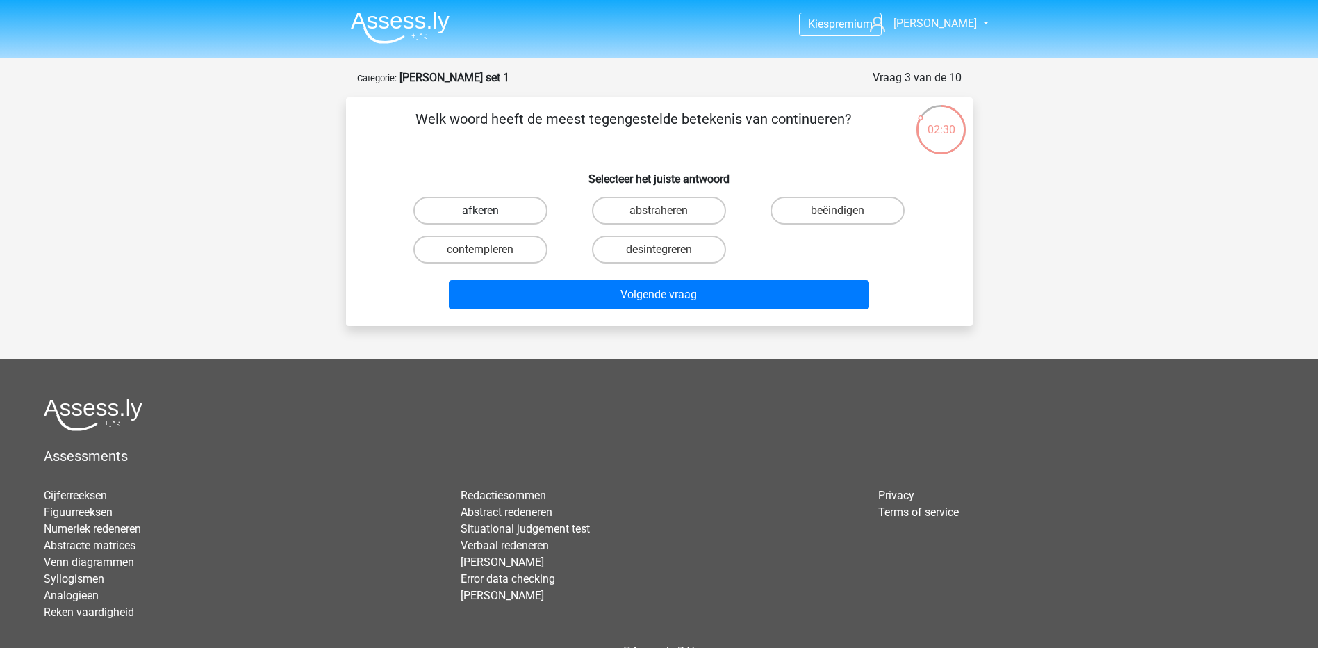
click at [500, 199] on label "afkeren" at bounding box center [480, 211] width 134 height 28
click at [489, 211] on input "afkeren" at bounding box center [484, 215] width 9 height 9
radio input "true"
click at [853, 207] on label "beëindigen" at bounding box center [838, 211] width 134 height 28
click at [847, 211] on input "beëindigen" at bounding box center [842, 215] width 9 height 9
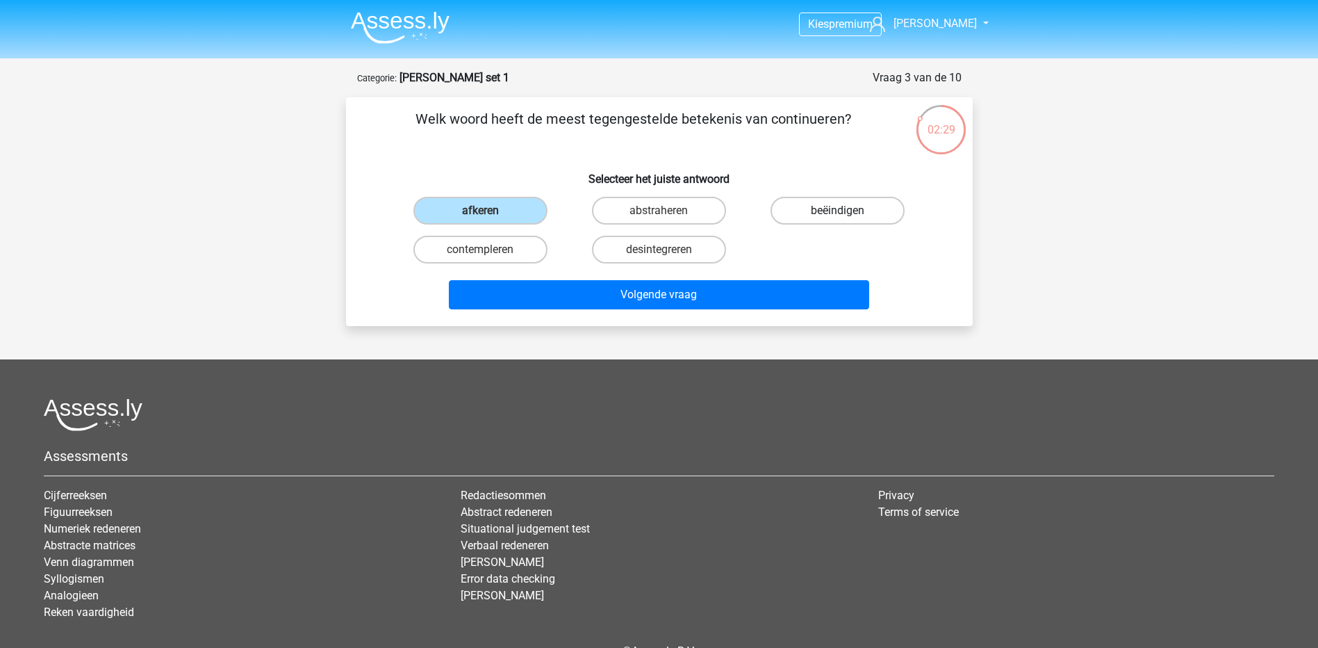
radio input "true"
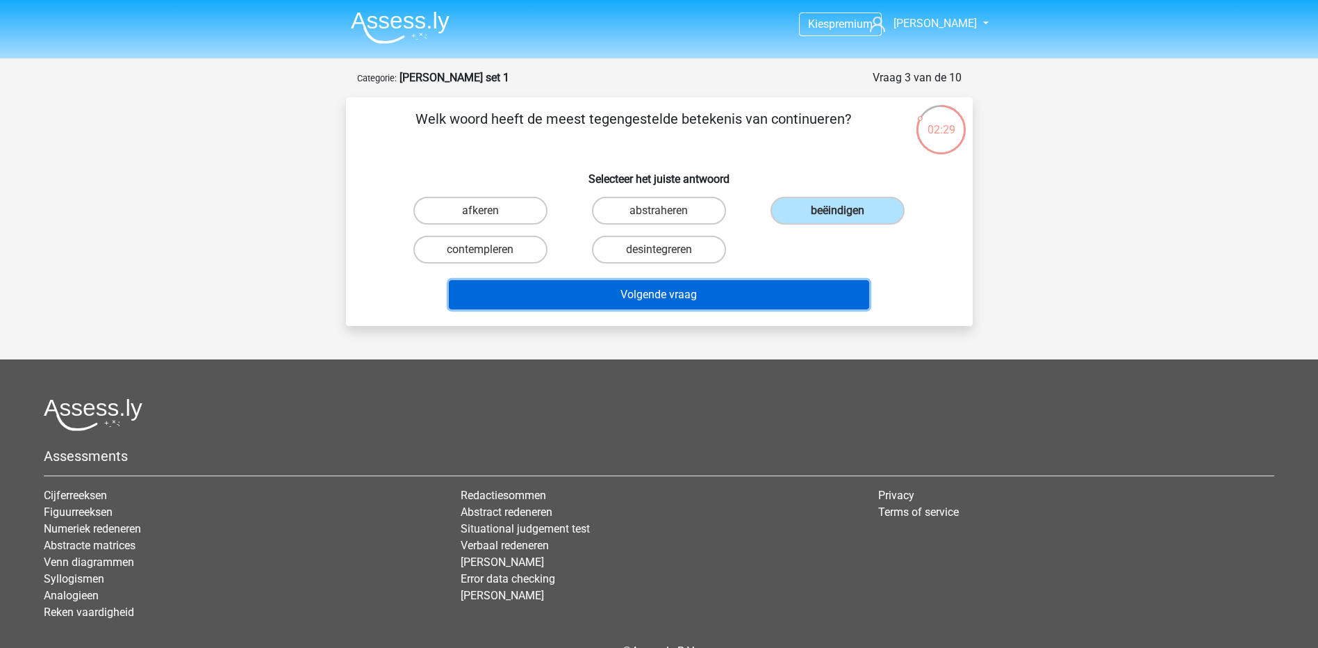
click at [760, 286] on button "Volgende vraag" at bounding box center [659, 294] width 420 height 29
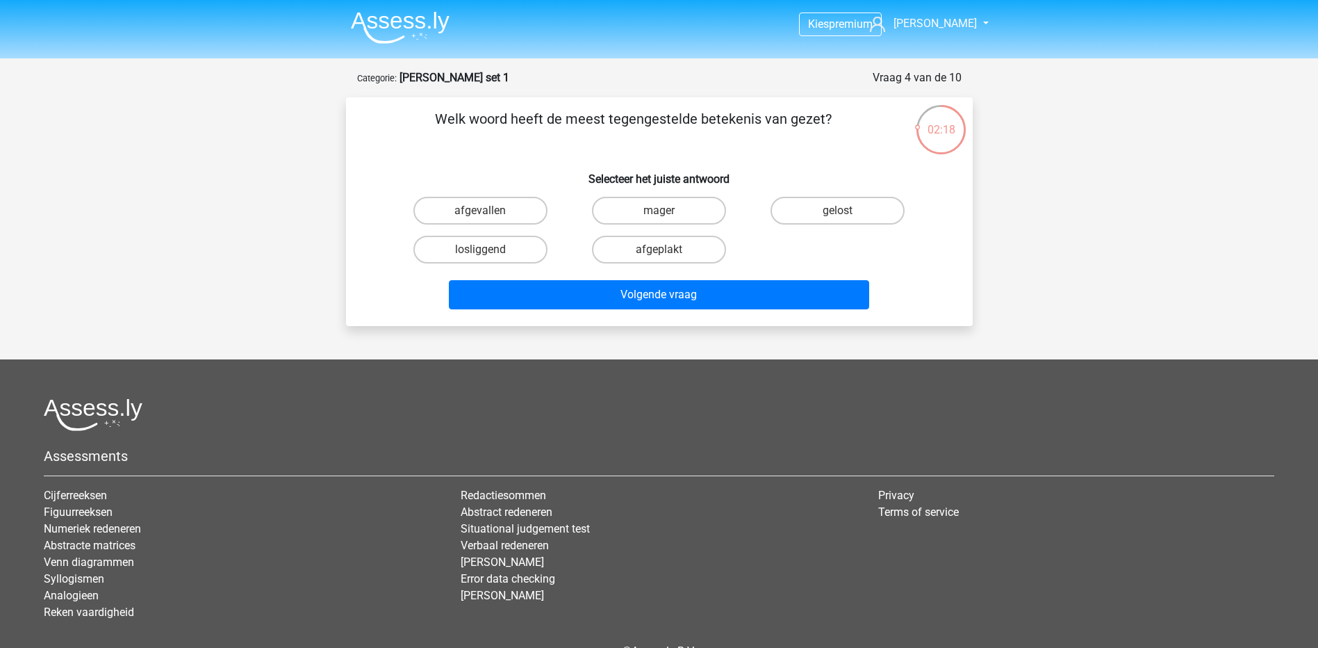
click at [667, 194] on div "mager" at bounding box center [659, 210] width 179 height 39
click at [666, 197] on label "mager" at bounding box center [659, 211] width 134 height 28
click at [666, 211] on input "mager" at bounding box center [663, 215] width 9 height 9
radio input "true"
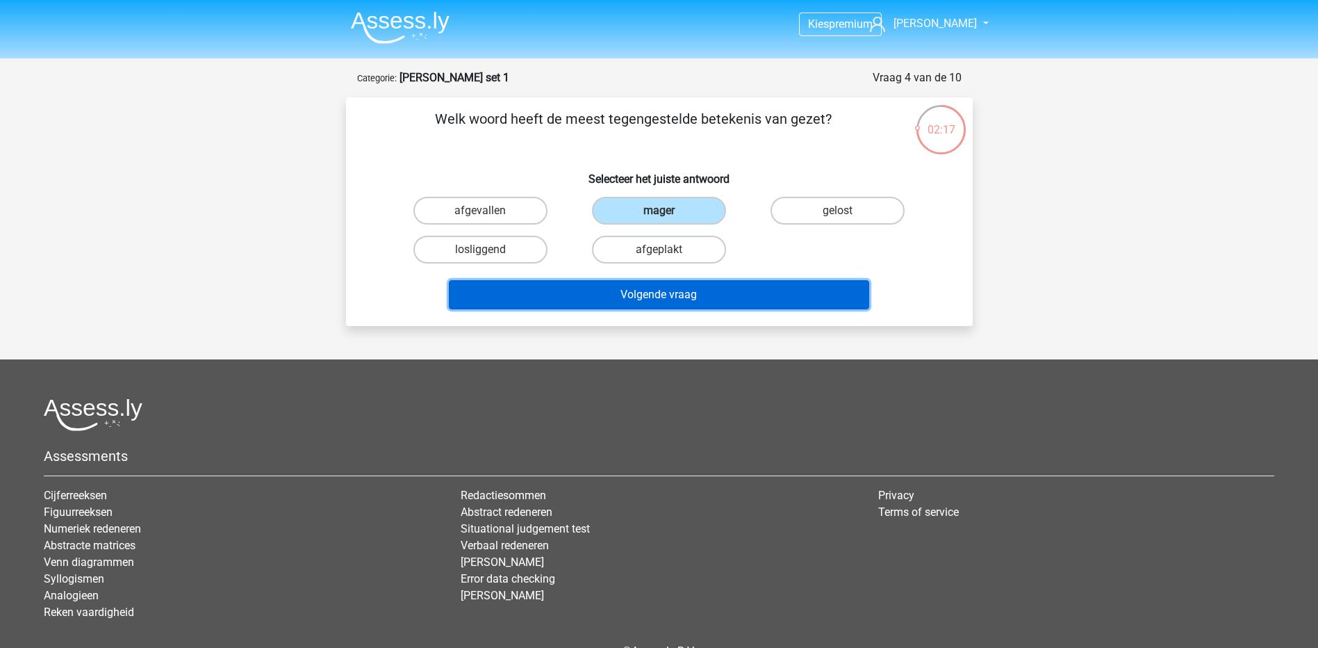
click at [655, 283] on button "Volgende vraag" at bounding box center [659, 294] width 420 height 29
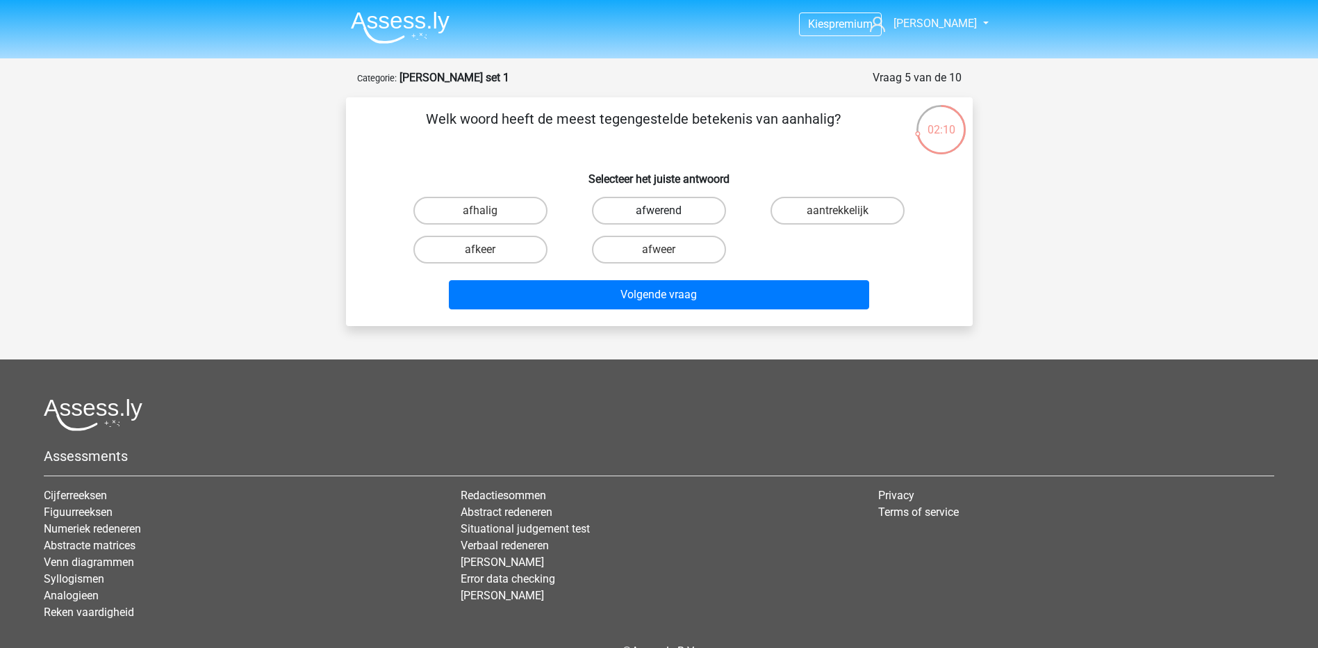
click at [677, 212] on label "afwerend" at bounding box center [659, 211] width 134 height 28
click at [668, 212] on input "afwerend" at bounding box center [663, 215] width 9 height 9
radio input "true"
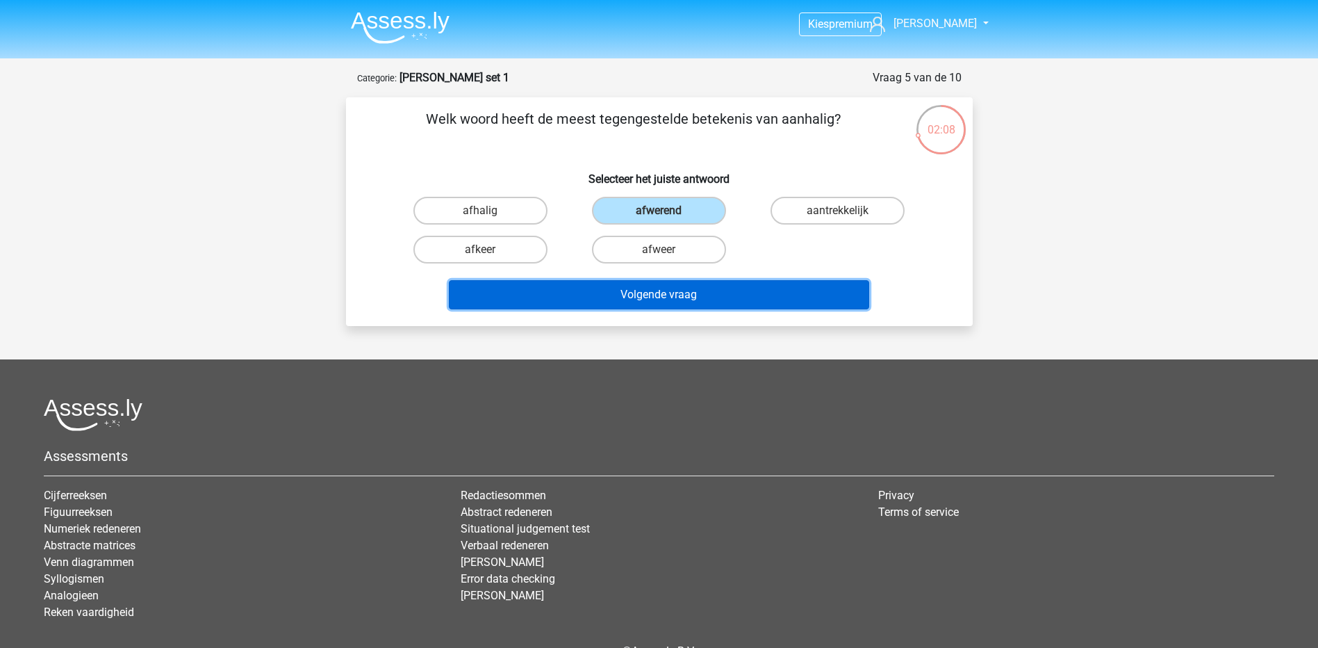
click at [661, 294] on button "Volgende vraag" at bounding box center [659, 294] width 420 height 29
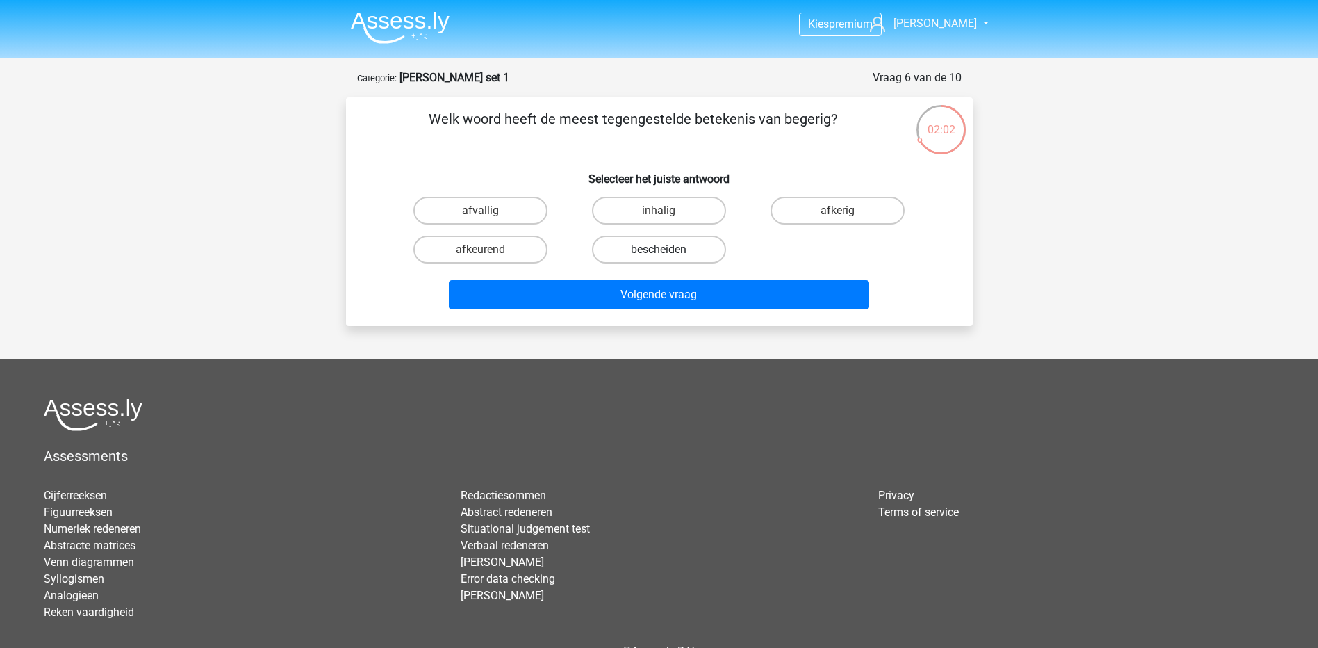
click at [699, 245] on label "bescheiden" at bounding box center [659, 250] width 134 height 28
click at [668, 249] on input "bescheiden" at bounding box center [663, 253] width 9 height 9
radio input "true"
click at [816, 211] on label "afkerig" at bounding box center [838, 211] width 134 height 28
click at [838, 211] on input "afkerig" at bounding box center [842, 215] width 9 height 9
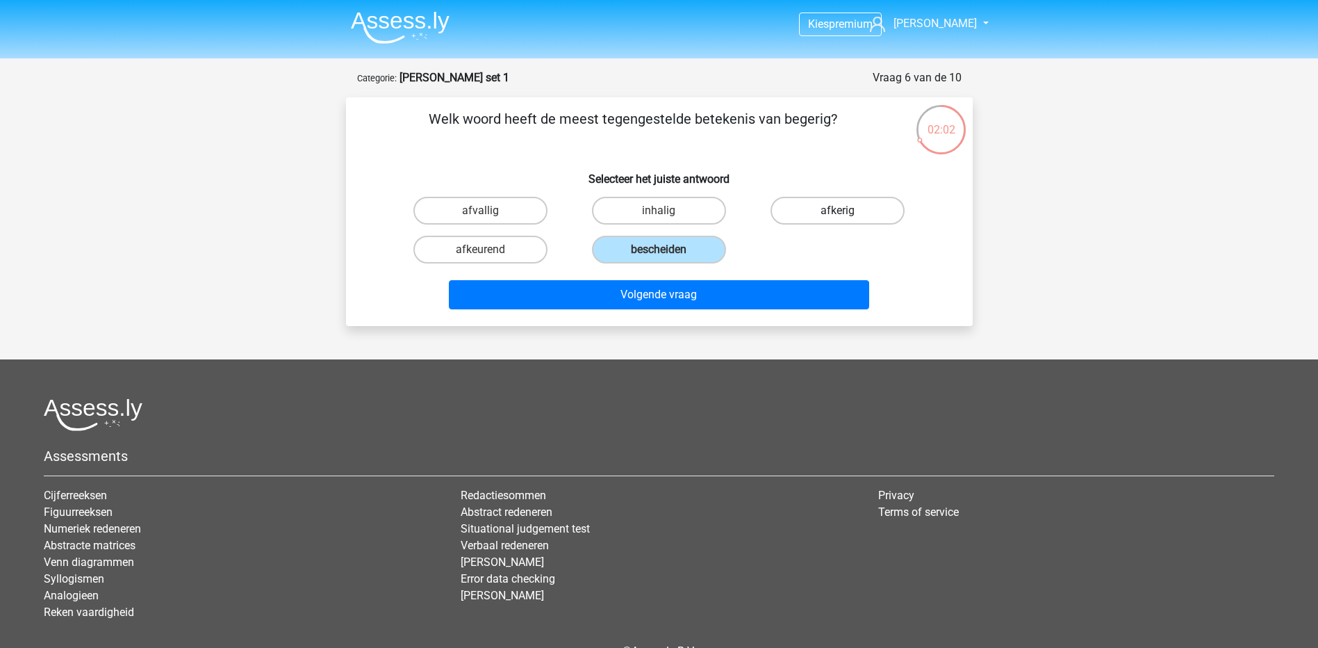
radio input "true"
click at [643, 254] on label "bescheiden" at bounding box center [659, 250] width 134 height 28
click at [659, 254] on input "bescheiden" at bounding box center [663, 253] width 9 height 9
radio input "true"
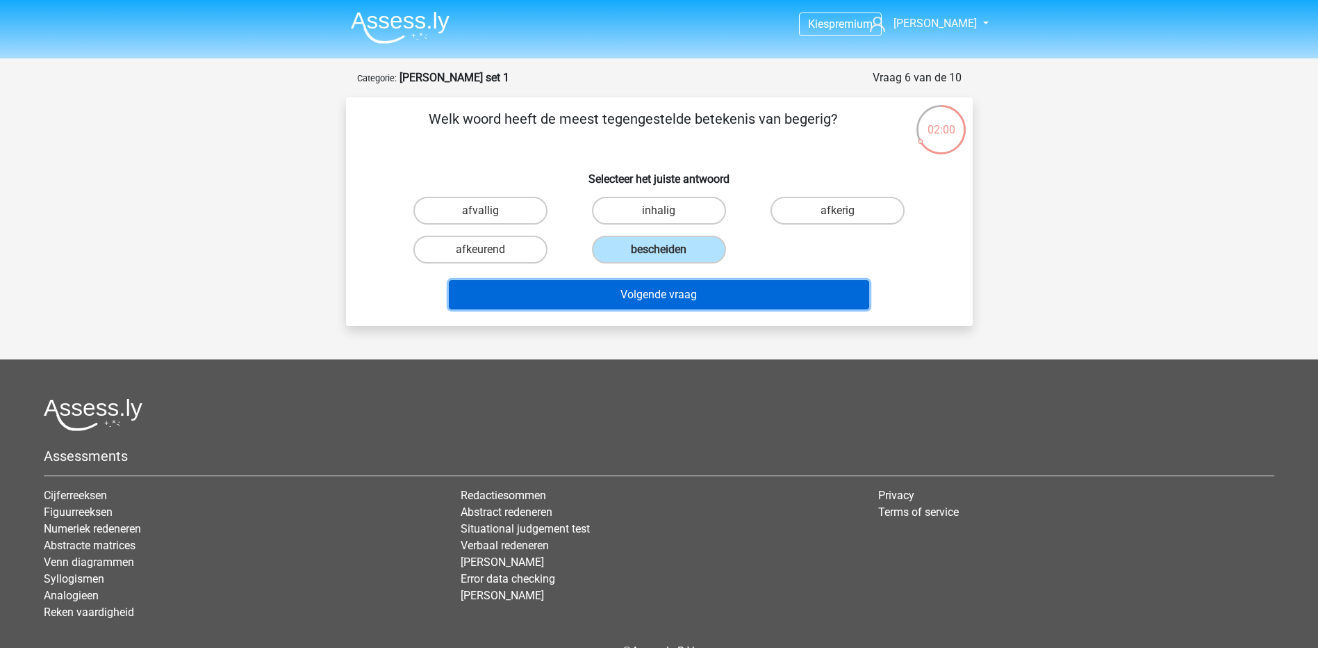
click at [632, 295] on button "Volgende vraag" at bounding box center [659, 294] width 420 height 29
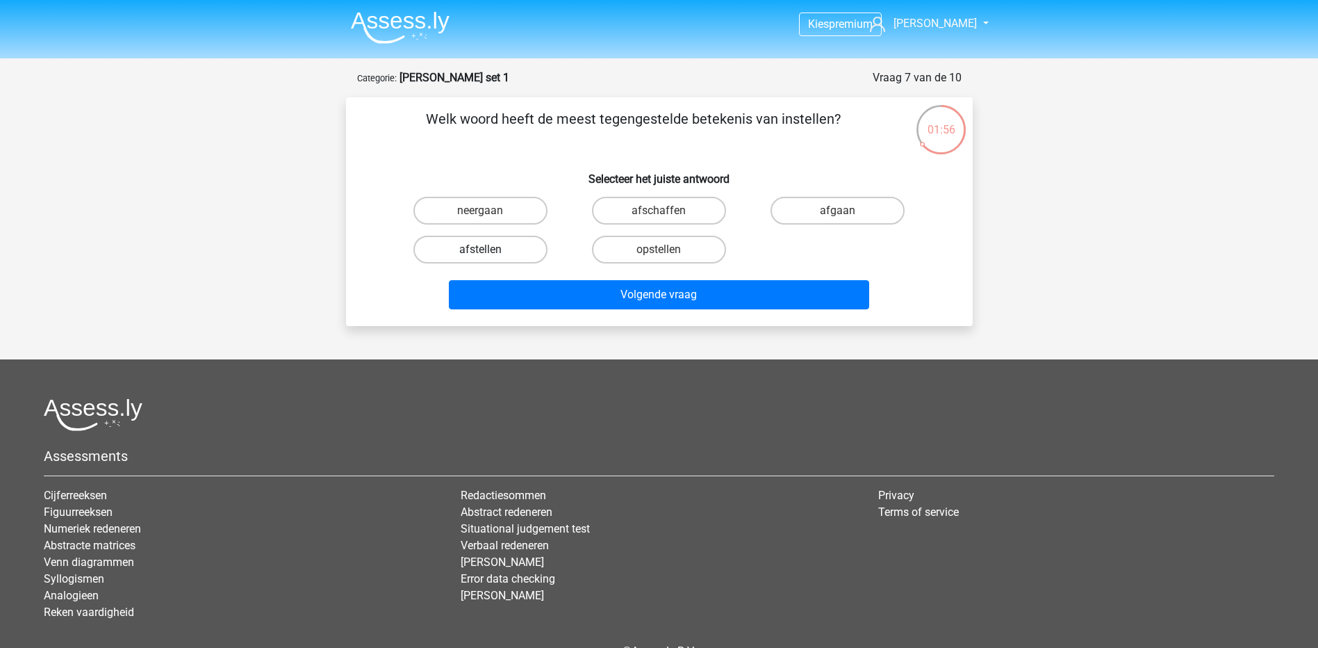
click at [502, 249] on label "afstellen" at bounding box center [480, 250] width 134 height 28
click at [489, 249] on input "afstellen" at bounding box center [484, 253] width 9 height 9
radio input "true"
click at [677, 222] on label "afschaffen" at bounding box center [659, 211] width 134 height 28
click at [668, 220] on input "afschaffen" at bounding box center [663, 215] width 9 height 9
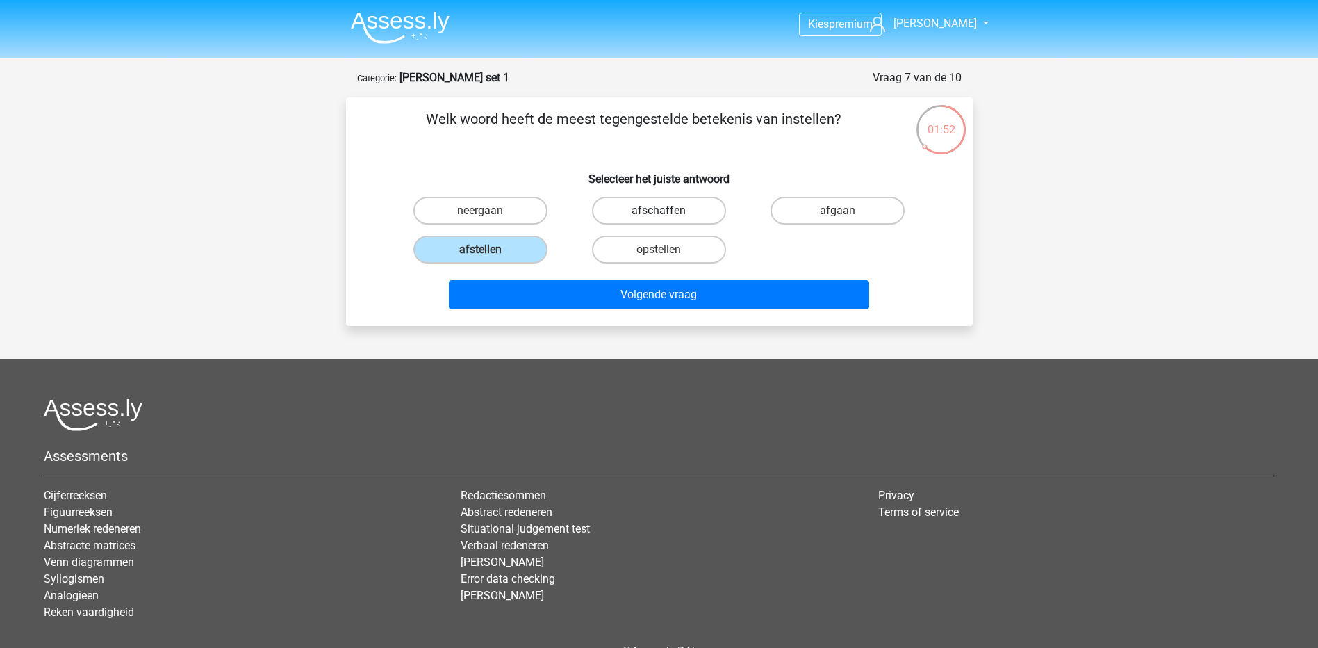
radio input "true"
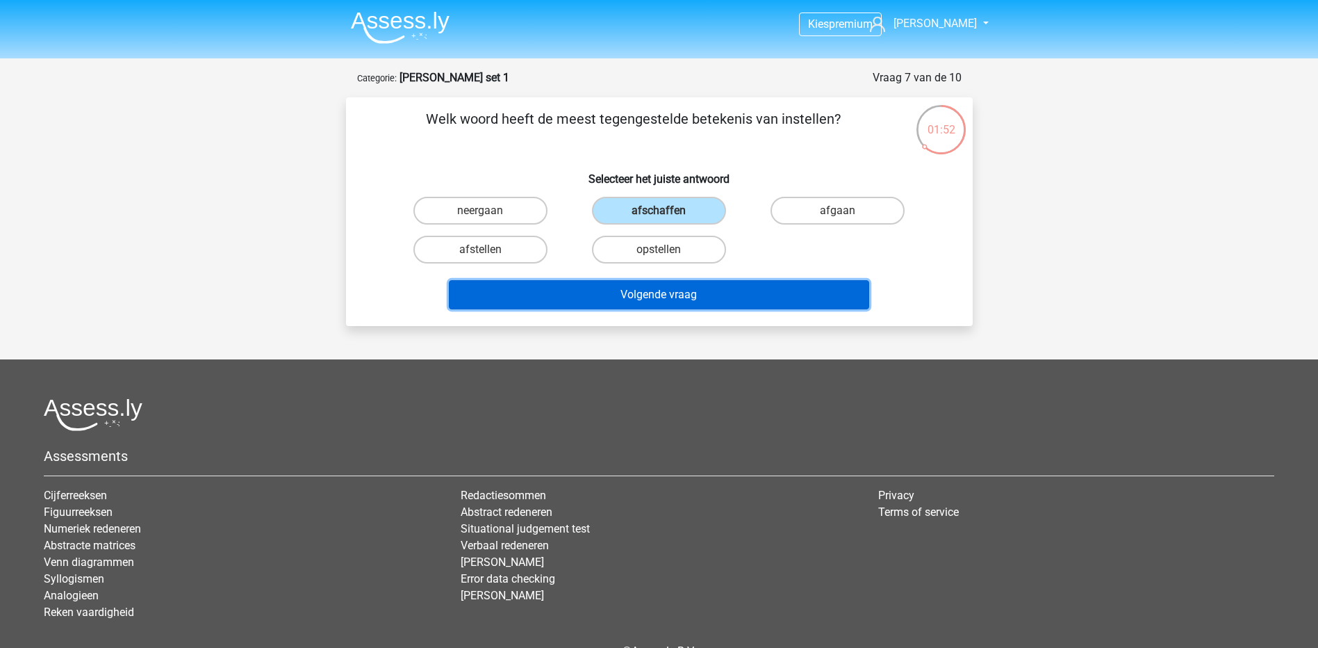
click at [667, 293] on button "Volgende vraag" at bounding box center [659, 294] width 420 height 29
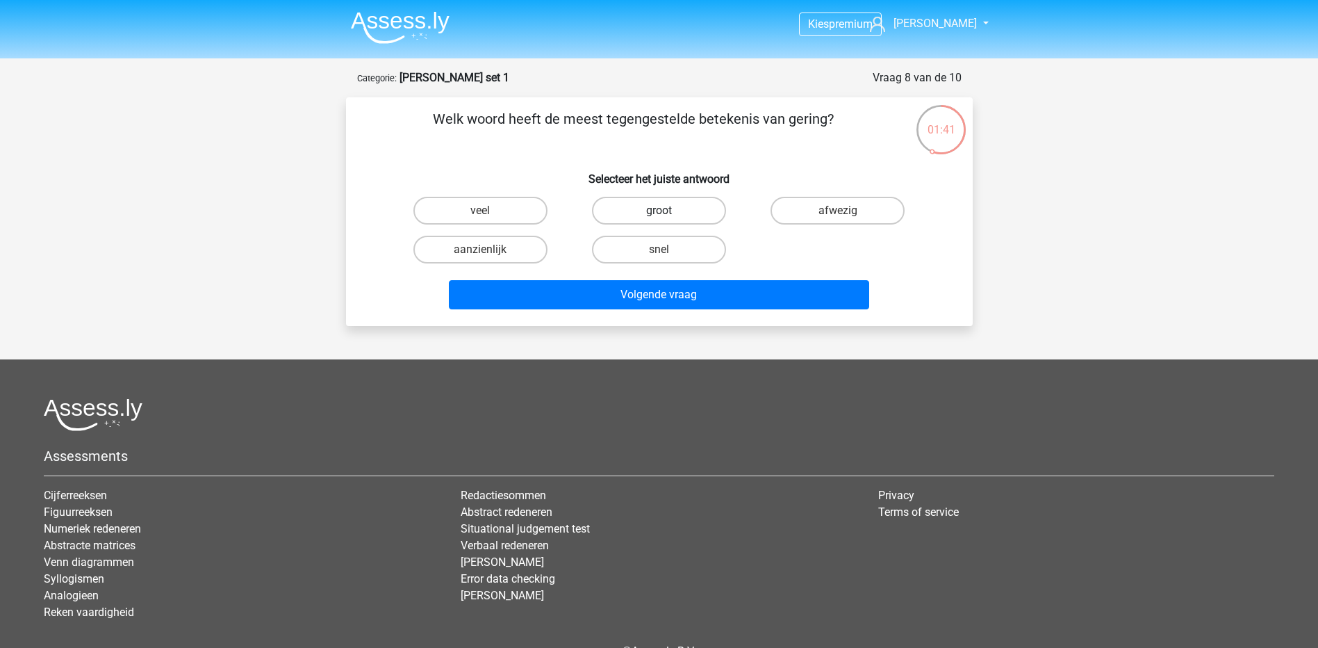
click at [677, 206] on label "groot" at bounding box center [659, 211] width 134 height 28
click at [668, 211] on input "groot" at bounding box center [663, 215] width 9 height 9
radio input "true"
click at [479, 257] on label "aanzienlijk" at bounding box center [480, 250] width 134 height 28
click at [480, 257] on input "aanzienlijk" at bounding box center [484, 253] width 9 height 9
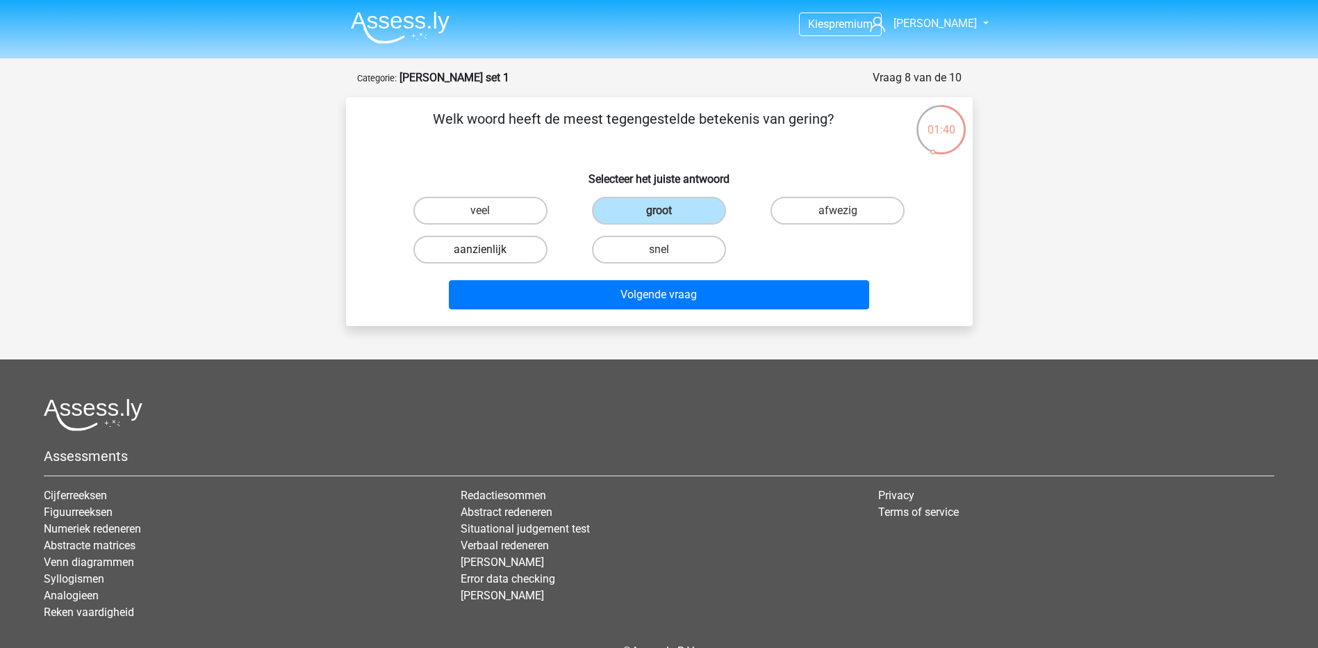
radio input "true"
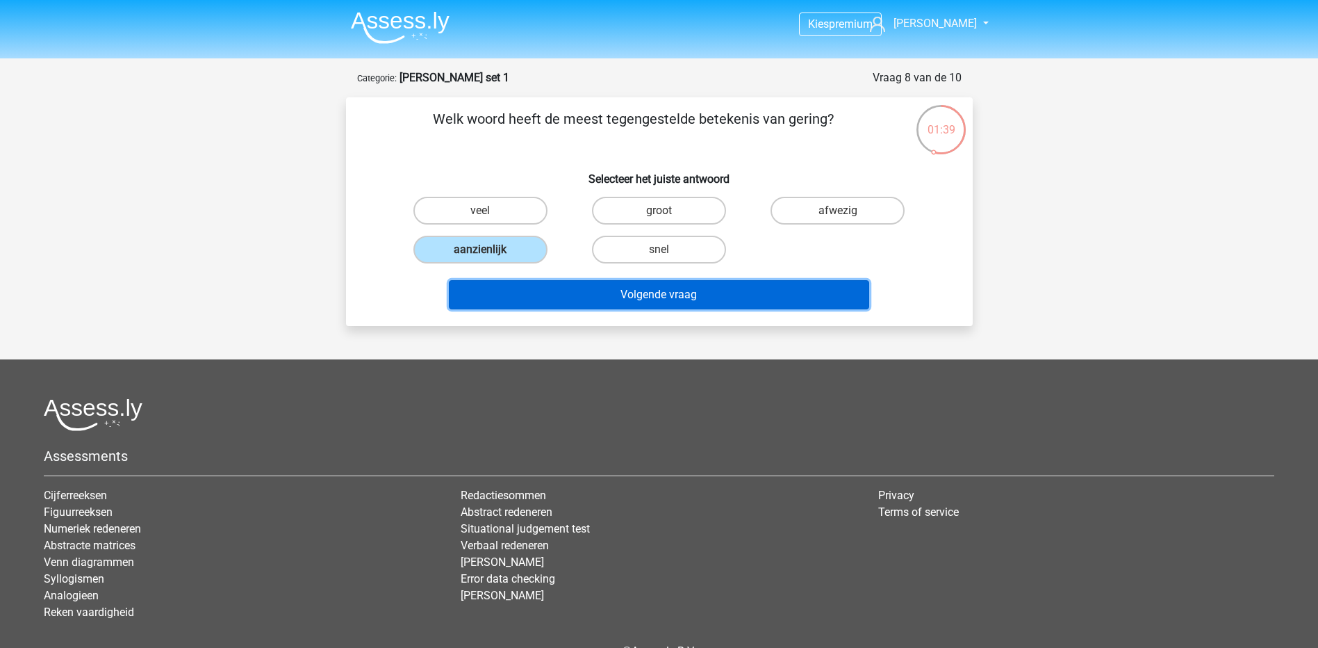
click at [688, 299] on button "Volgende vraag" at bounding box center [659, 294] width 420 height 29
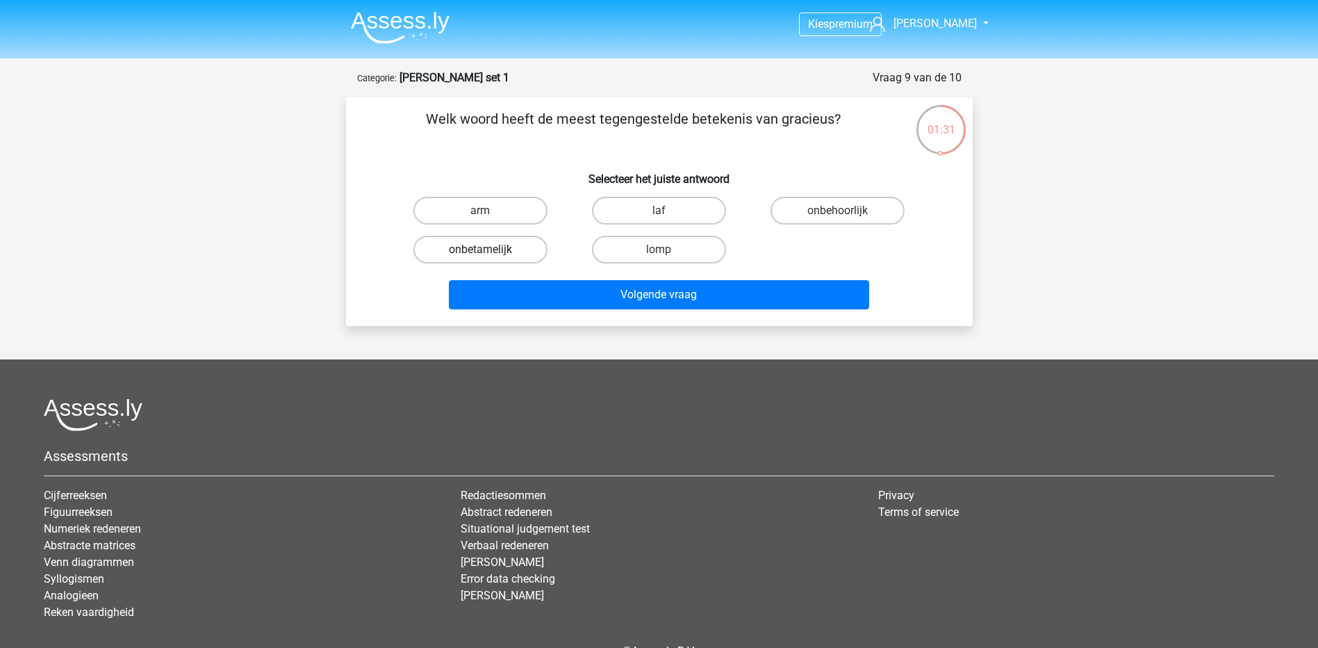
click at [502, 240] on label "onbetamelijk" at bounding box center [480, 250] width 134 height 28
click at [489, 249] on input "onbetamelijk" at bounding box center [484, 253] width 9 height 9
radio input "true"
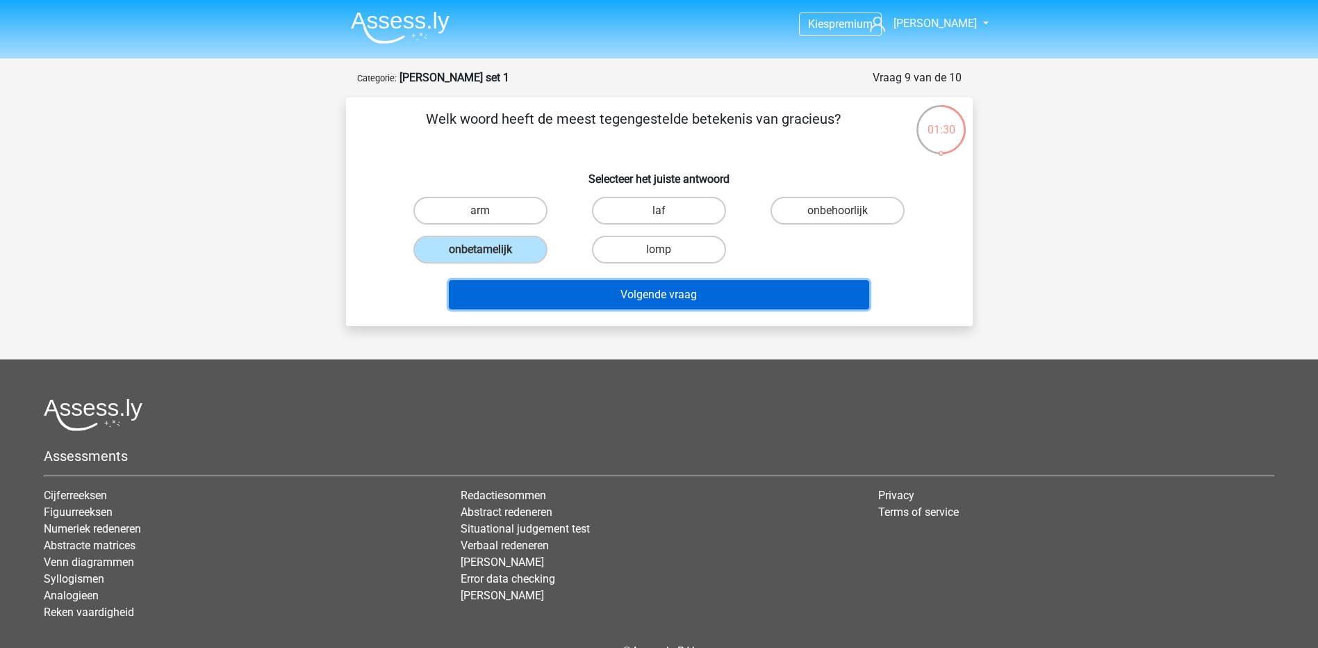
click at [578, 280] on button "Volgende vraag" at bounding box center [659, 294] width 420 height 29
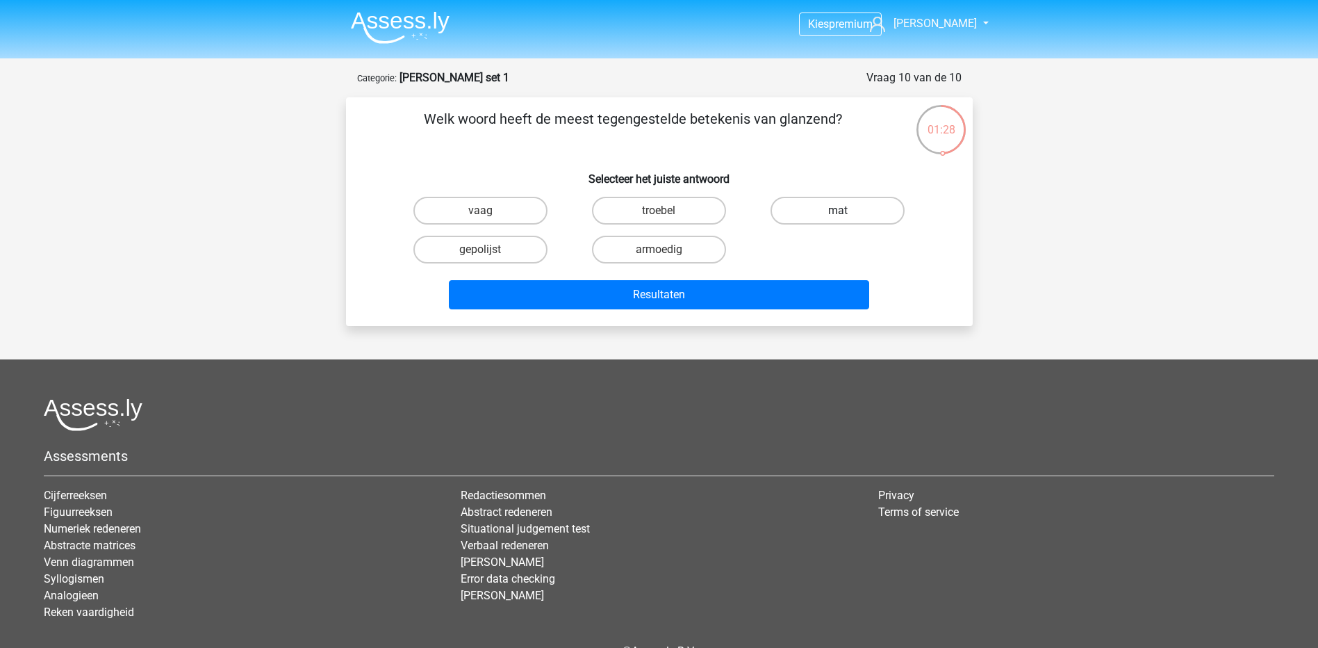
click at [780, 214] on label "mat" at bounding box center [838, 211] width 134 height 28
click at [838, 214] on input "mat" at bounding box center [842, 215] width 9 height 9
radio input "true"
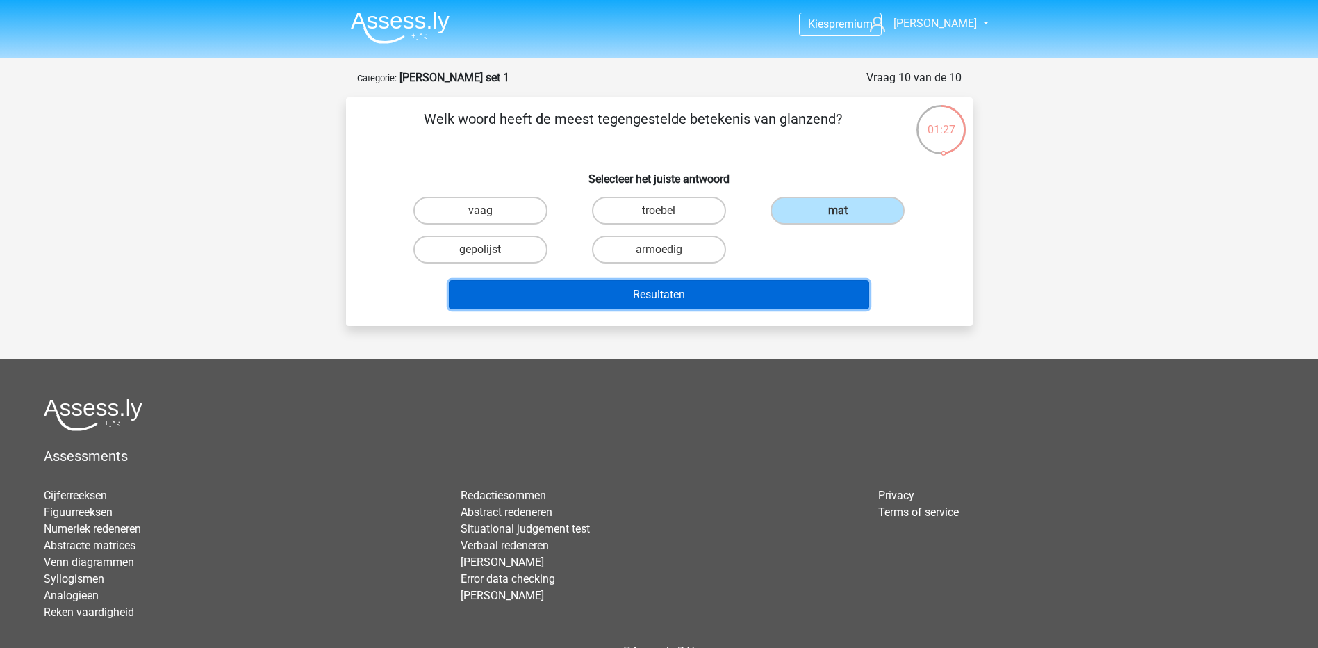
click at [723, 293] on button "Resultaten" at bounding box center [659, 294] width 420 height 29
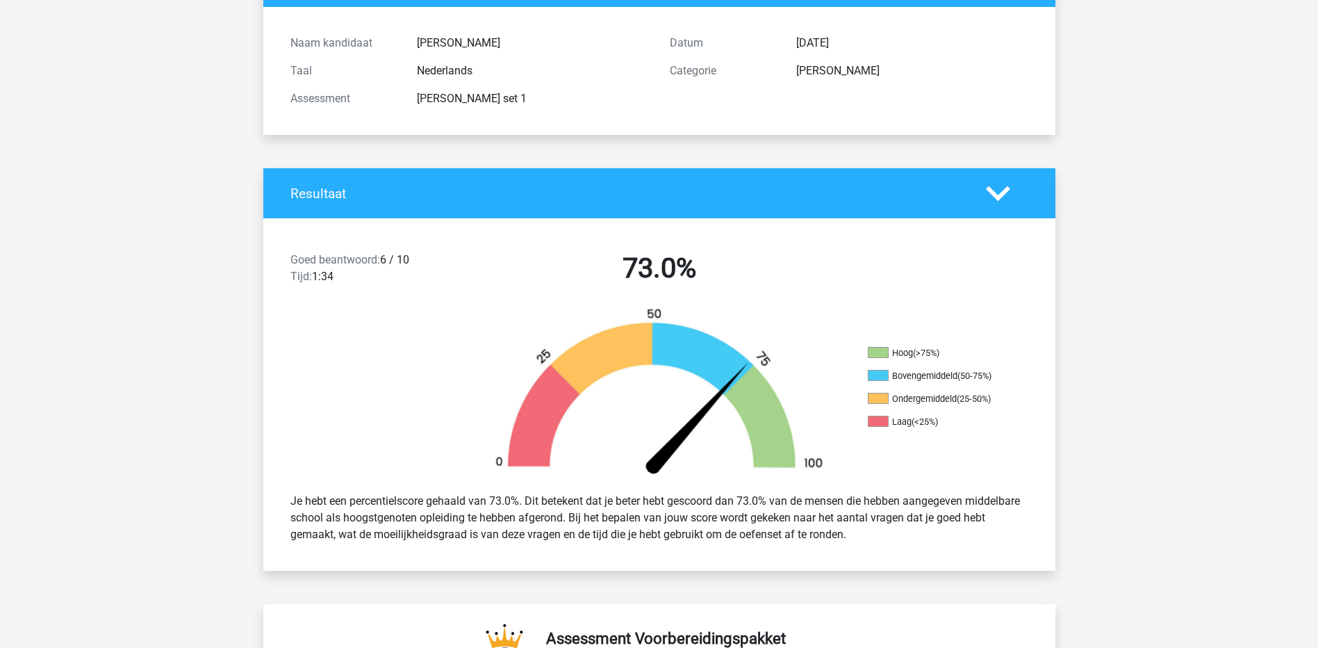
scroll to position [278, 0]
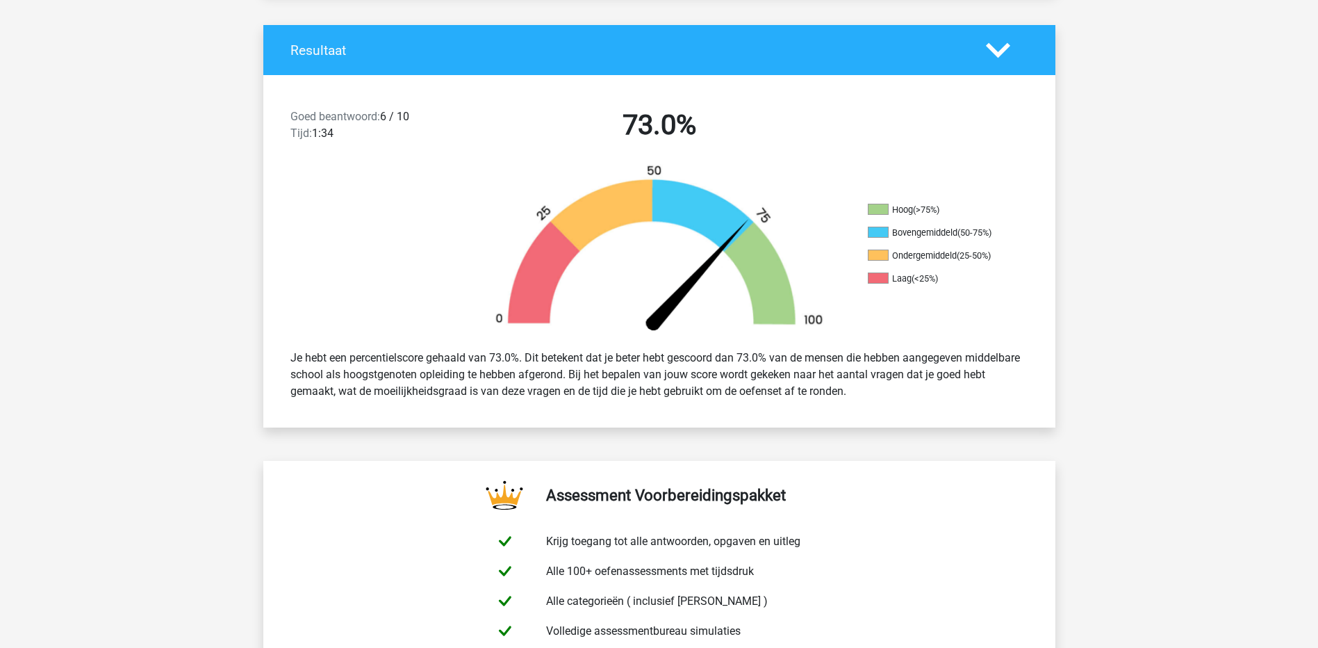
drag, startPoint x: 361, startPoint y: 101, endPoint x: 402, endPoint y: 101, distance: 41.0
click at [402, 101] on div "Goed beantwoord: 6 / 10 Tijd: 1:34 73.0%" at bounding box center [659, 128] width 792 height 72
drag, startPoint x: 402, startPoint y: 101, endPoint x: 365, endPoint y: 238, distance: 141.8
click at [365, 238] on div at bounding box center [362, 251] width 198 height 174
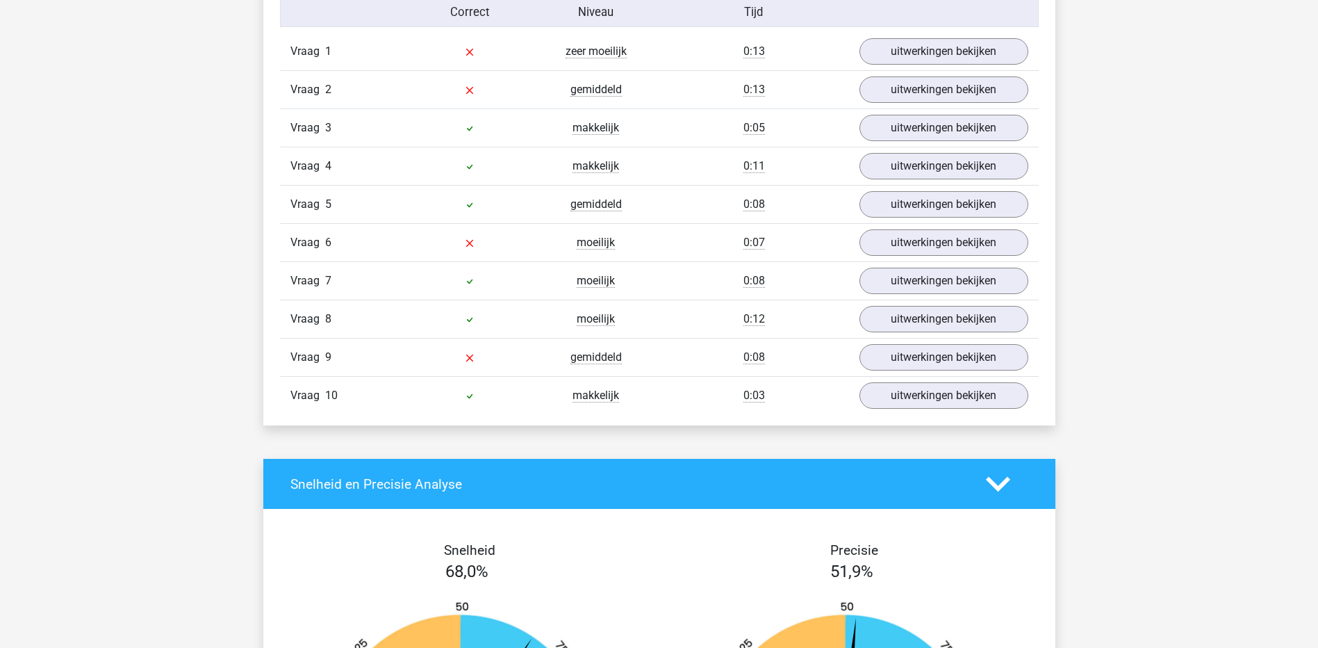
scroll to position [1042, 0]
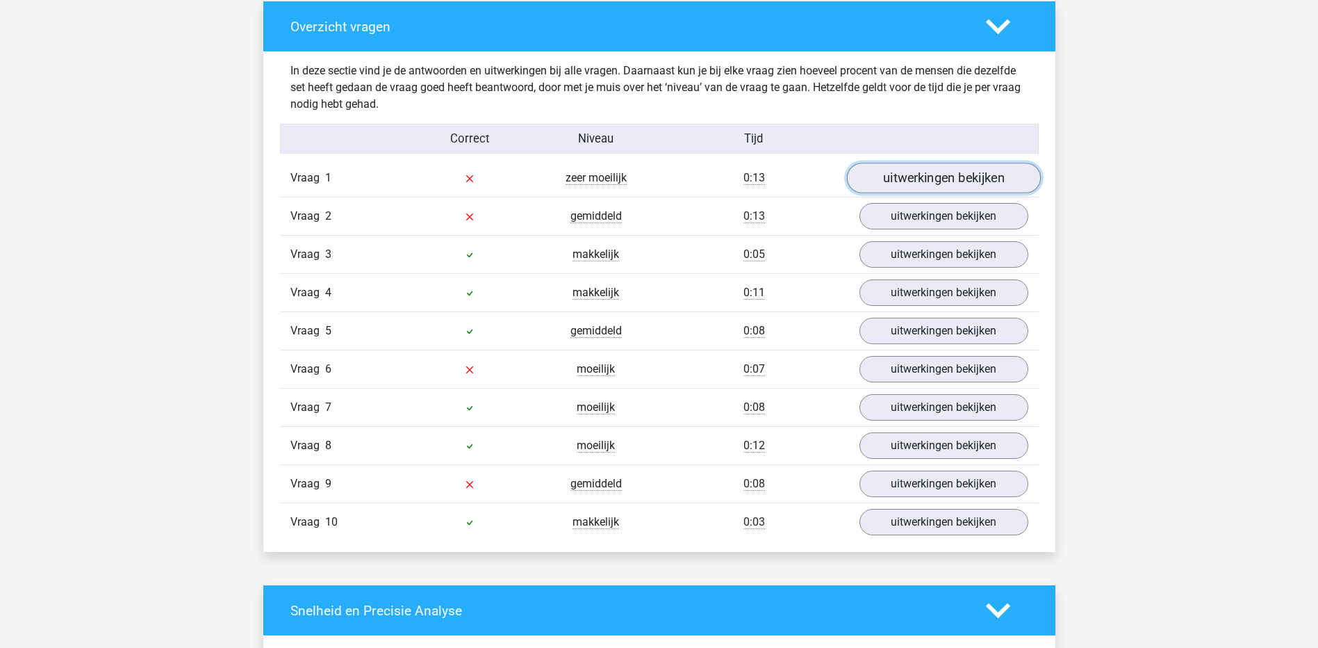
click at [867, 179] on link "uitwerkingen bekijken" at bounding box center [943, 178] width 194 height 31
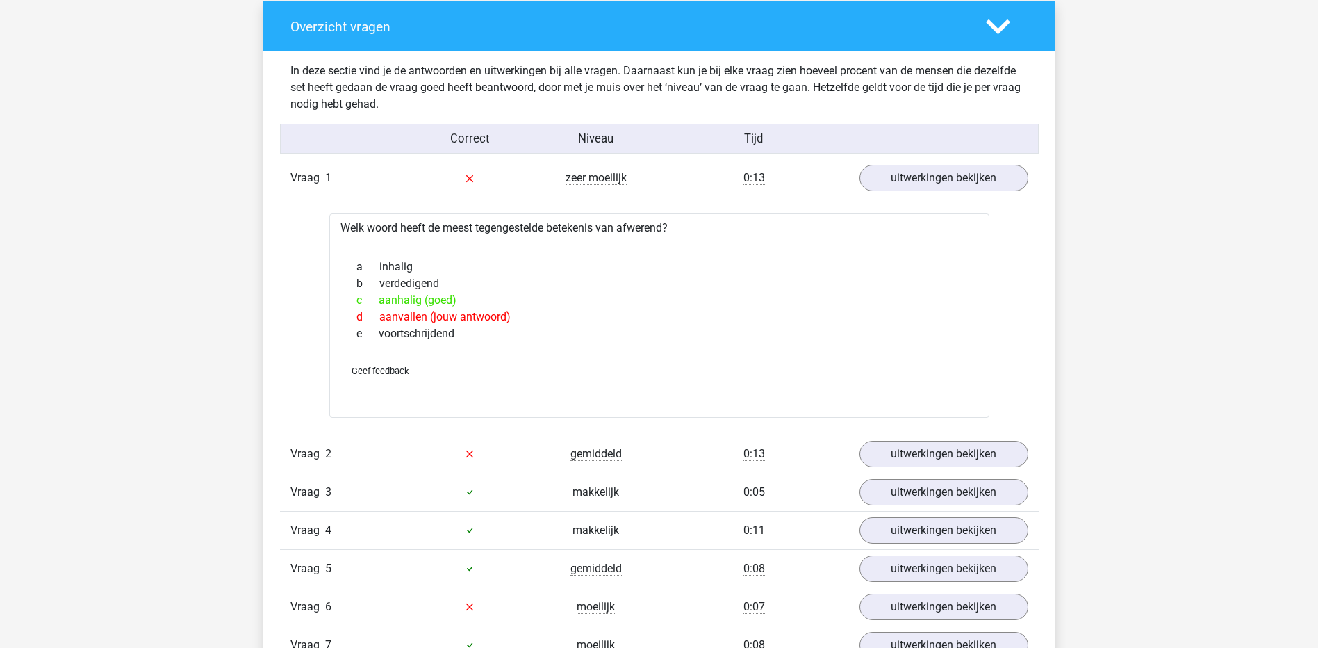
drag, startPoint x: 363, startPoint y: 217, endPoint x: 657, endPoint y: 255, distance: 296.4
click at [657, 255] on div "Welk woord heeft de meest tegengestelde betekenis van afwerend? a inhalig b ver…" at bounding box center [659, 315] width 660 height 204
drag, startPoint x: 657, startPoint y: 255, endPoint x: 620, endPoint y: 271, distance: 40.8
click at [620, 271] on div "a inhalig" at bounding box center [659, 266] width 627 height 17
drag, startPoint x: 379, startPoint y: 299, endPoint x: 454, endPoint y: 299, distance: 74.3
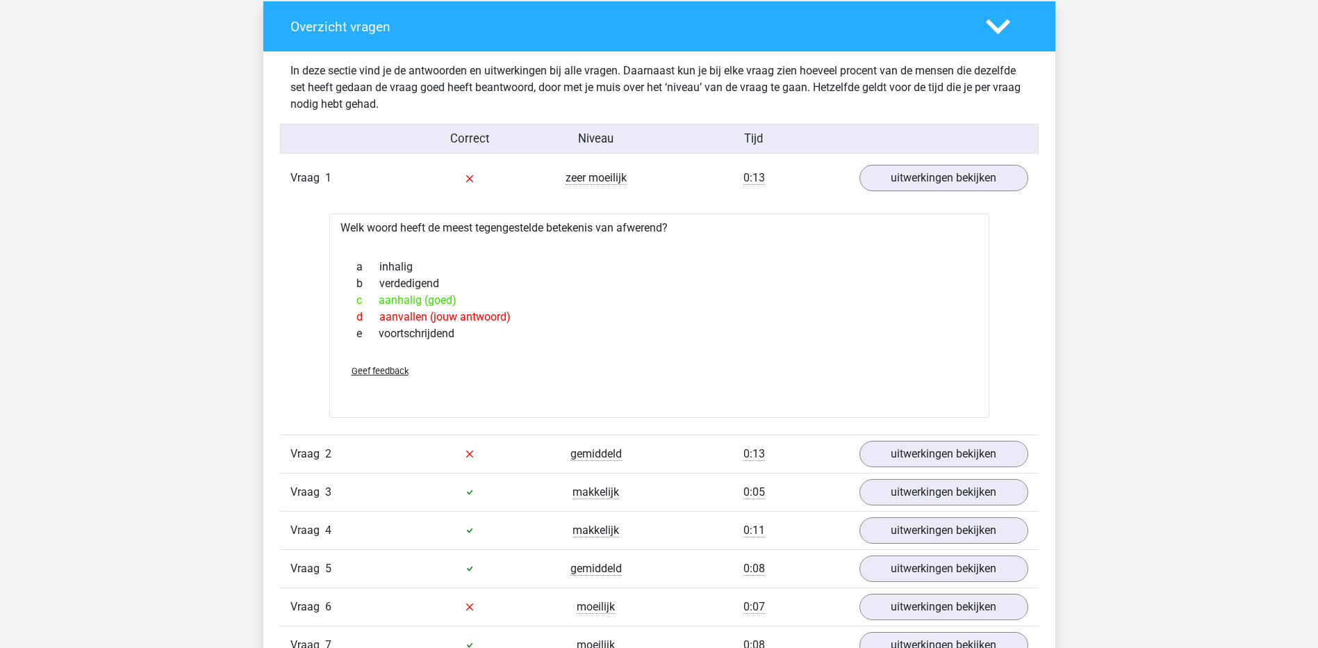
click at [454, 299] on div "c aanhalig (goed)" at bounding box center [659, 300] width 627 height 17
drag, startPoint x: 454, startPoint y: 299, endPoint x: 481, endPoint y: 324, distance: 36.9
click at [482, 323] on div "d aanvallen (jouw antwoord)" at bounding box center [659, 317] width 627 height 17
click at [911, 457] on link "uitwerkingen bekijken" at bounding box center [943, 453] width 194 height 31
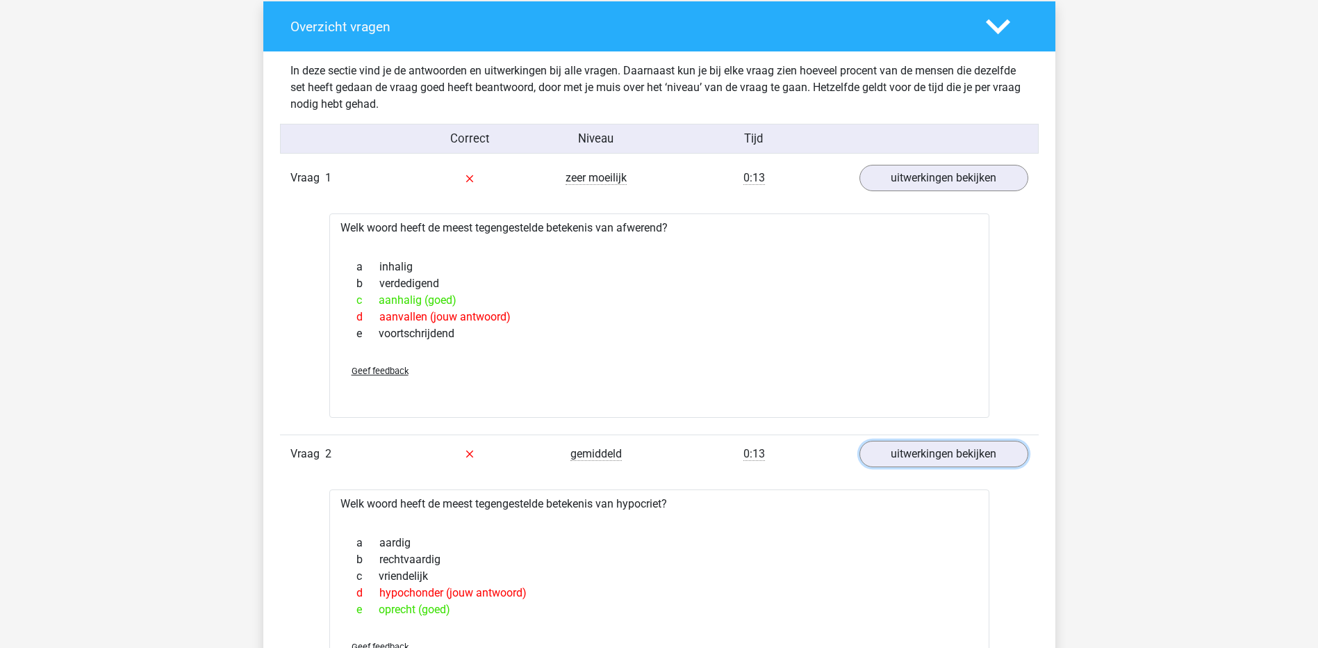
scroll to position [1251, 0]
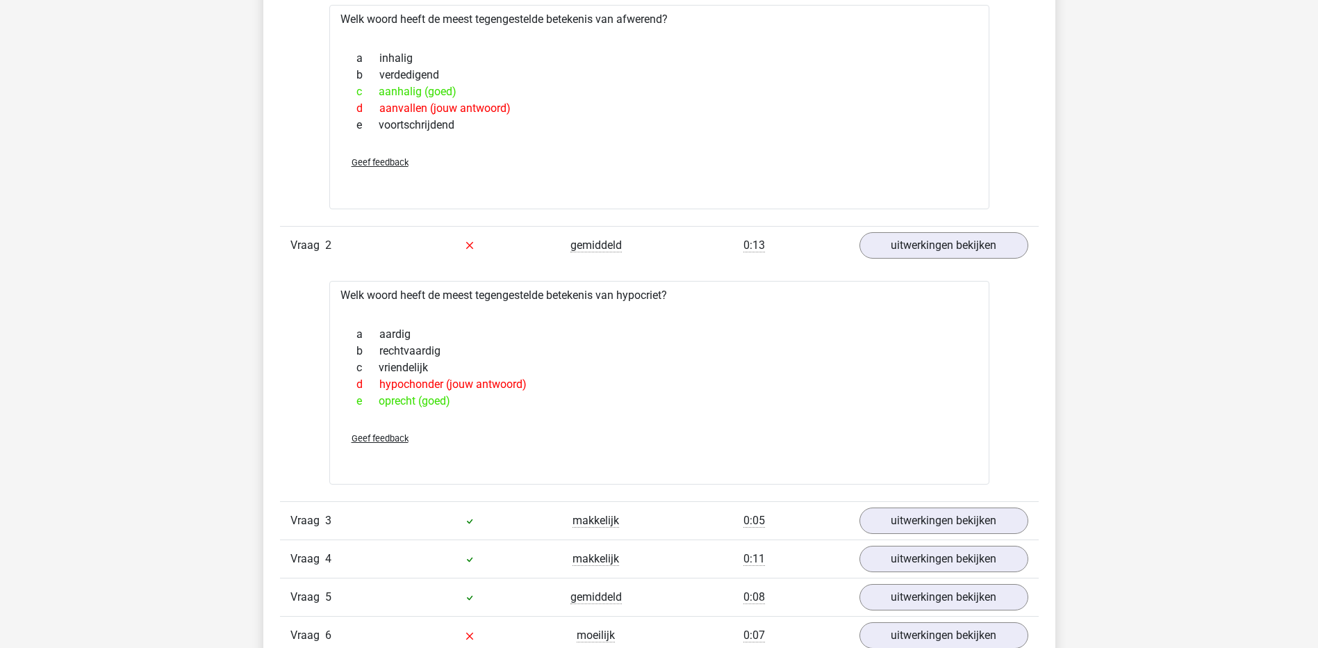
drag, startPoint x: 595, startPoint y: 385, endPoint x: 629, endPoint y: 387, distance: 34.1
click at [629, 387] on div "d hypochonder (jouw antwoord)" at bounding box center [659, 384] width 627 height 17
drag, startPoint x: 629, startPoint y: 387, endPoint x: 500, endPoint y: 411, distance: 131.5
click at [500, 411] on div "a aardig b rechtvaardig c vriendelijk d hypochonder (jouw antwoord) e oprecht (…" at bounding box center [659, 367] width 627 height 94
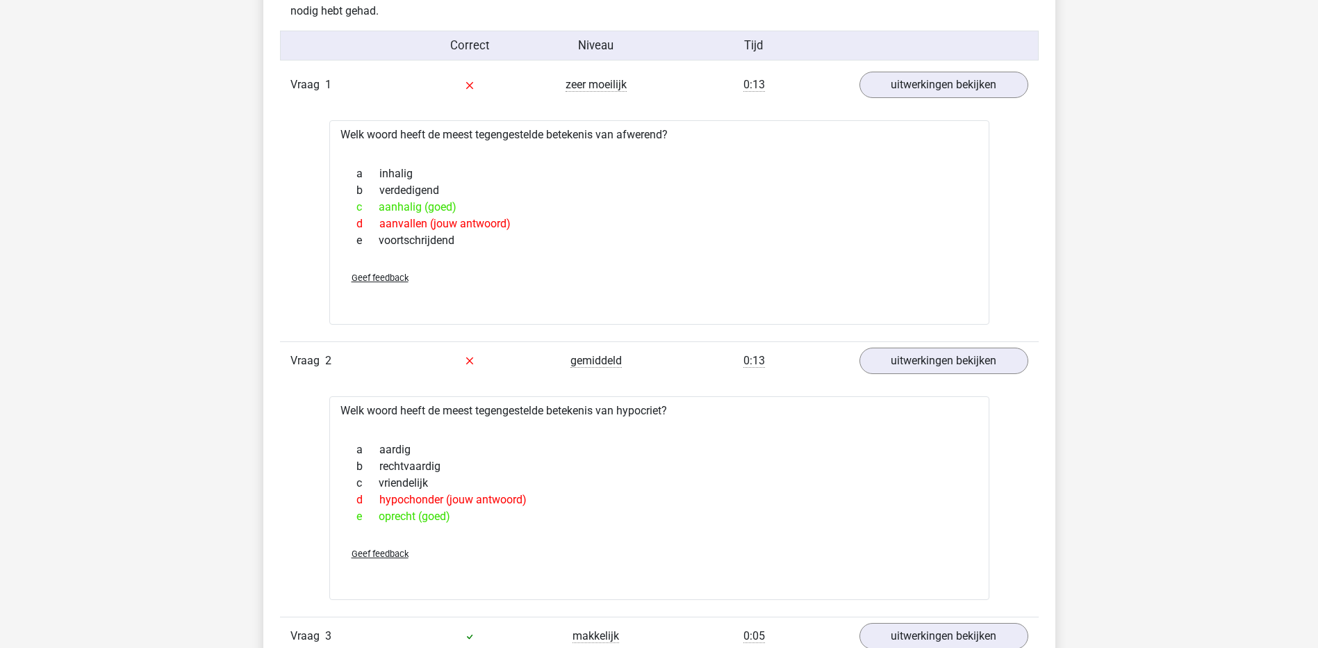
scroll to position [1042, 0]
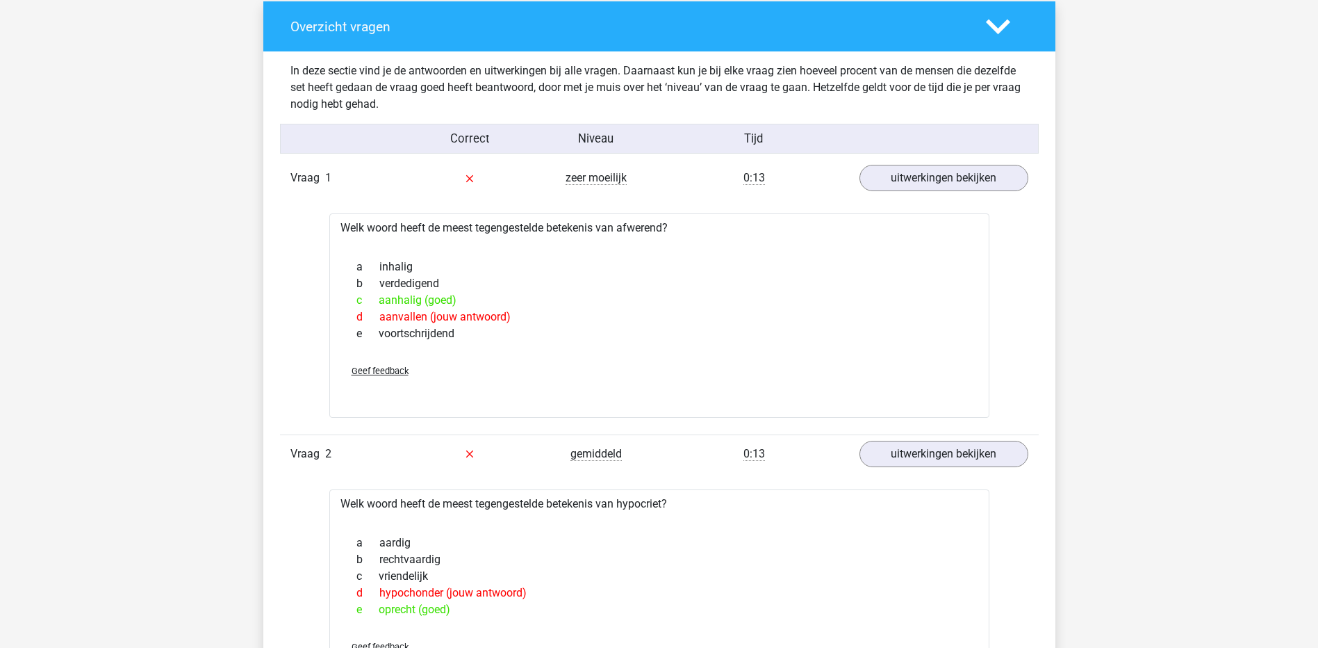
drag, startPoint x: 375, startPoint y: 317, endPoint x: 540, endPoint y: 322, distance: 164.8
click at [540, 322] on div "d aanvallen (jouw antwoord)" at bounding box center [659, 317] width 627 height 17
click at [544, 322] on div "d aanvallen (jouw antwoord)" at bounding box center [659, 317] width 627 height 17
drag, startPoint x: 417, startPoint y: 299, endPoint x: 486, endPoint y: 299, distance: 68.8
click at [486, 299] on div "c aanhalig (goed)" at bounding box center [659, 300] width 627 height 17
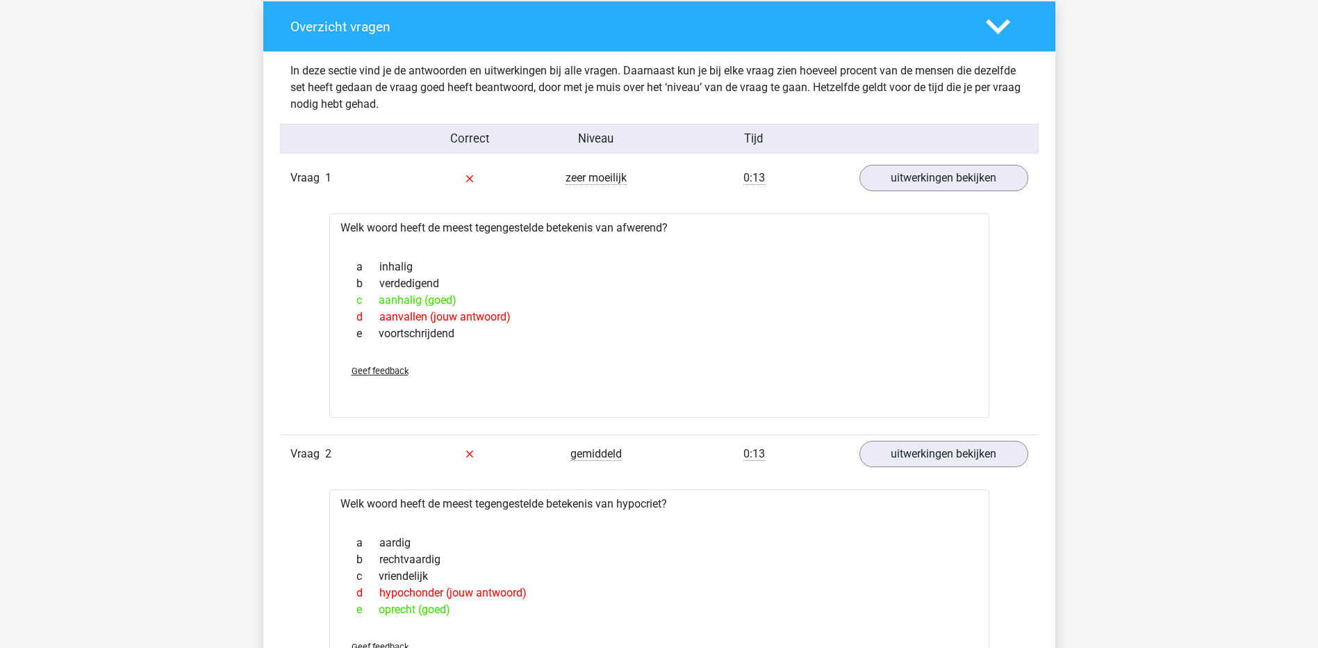
drag, startPoint x: 486, startPoint y: 299, endPoint x: 510, endPoint y: 302, distance: 24.6
click at [510, 302] on div "c aanhalig (goed)" at bounding box center [659, 300] width 627 height 17
click at [910, 189] on link "uitwerkingen bekijken" at bounding box center [943, 178] width 194 height 31
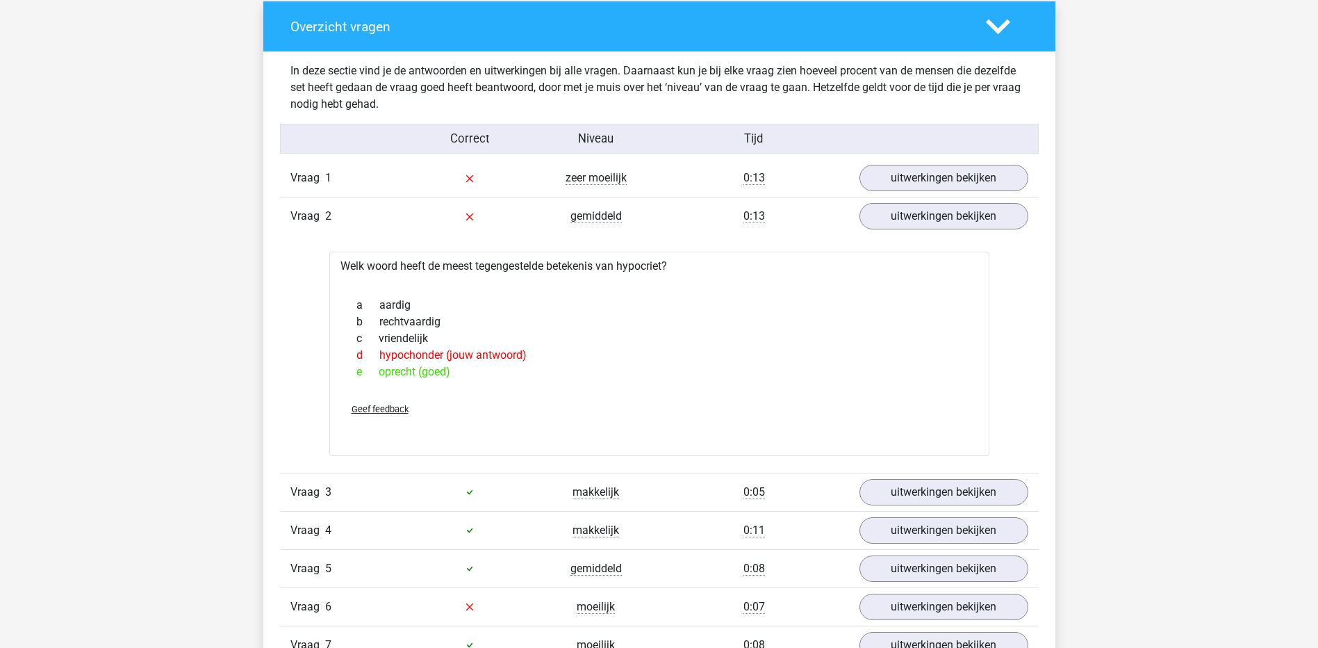
click at [919, 239] on div "Vraag 1 zeer moeilijk 0:13 uitwerkingen bekijken Welk woord heeft de meest tege…" at bounding box center [659, 468] width 738 height 618
click at [923, 226] on link "uitwerkingen bekijken" at bounding box center [943, 217] width 194 height 31
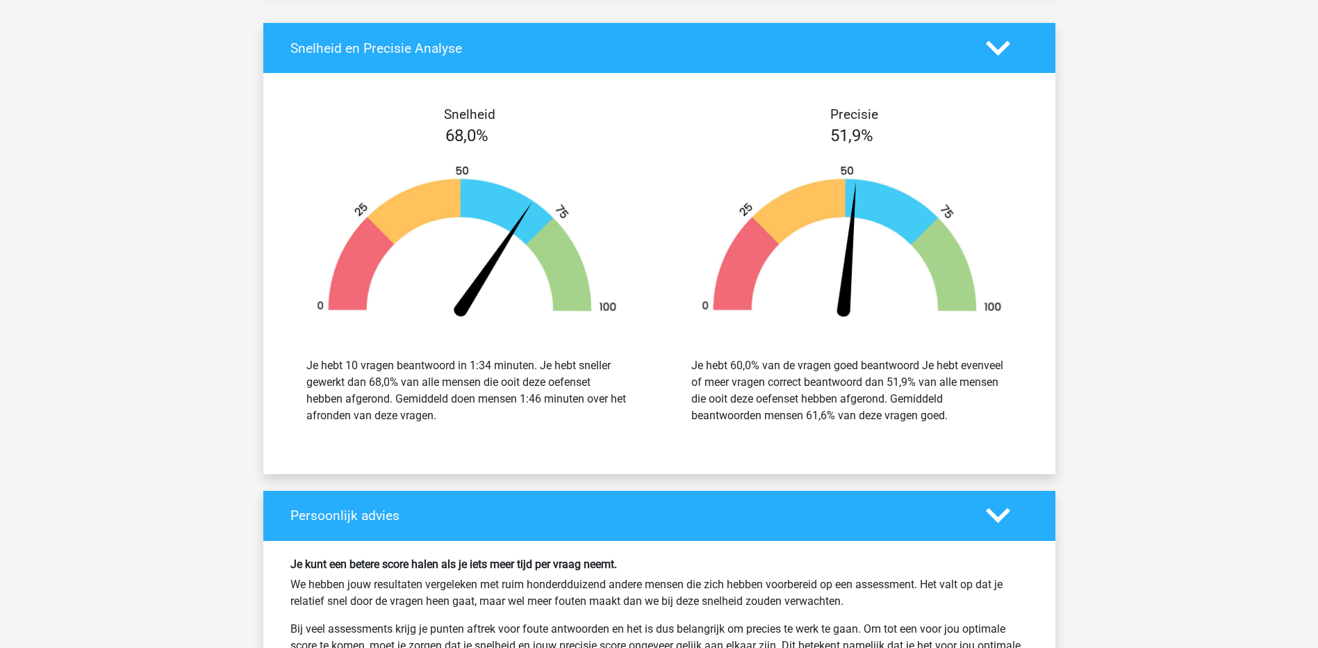
scroll to position [1529, 0]
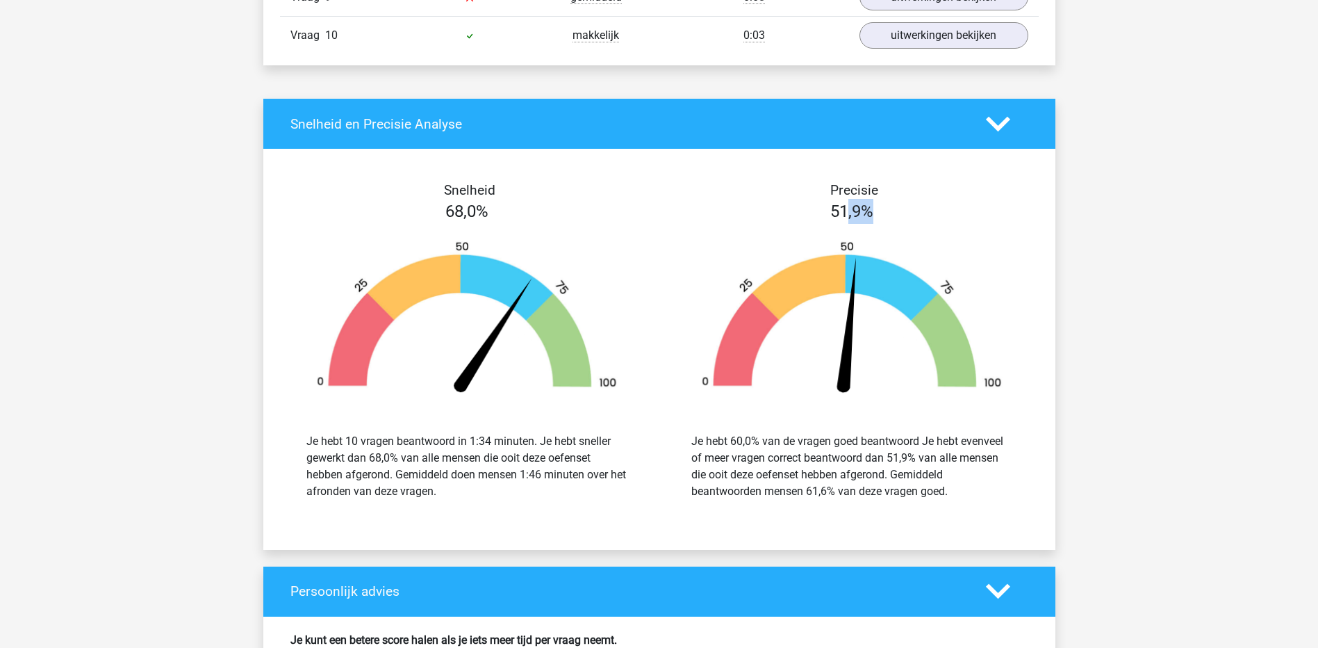
drag, startPoint x: 848, startPoint y: 207, endPoint x: 1017, endPoint y: 207, distance: 168.8
click at [1017, 207] on div "51,9%" at bounding box center [851, 211] width 385 height 25
drag, startPoint x: 1017, startPoint y: 207, endPoint x: 1003, endPoint y: 278, distance: 72.4
click at [1003, 278] on img at bounding box center [851, 319] width 343 height 159
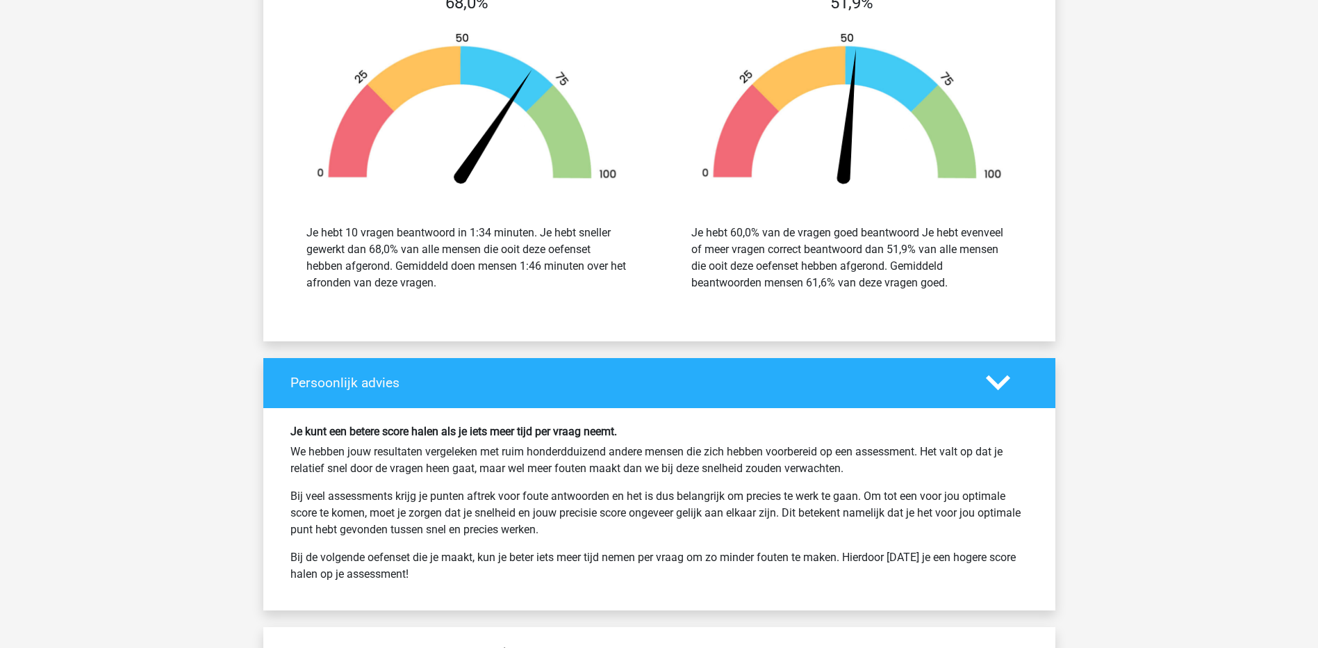
click at [828, 329] on div "Snelheid 68,0% Je hebt 10 vragen beantwoord in 1:34 minuten. Je hebt sneller ge…" at bounding box center [659, 140] width 771 height 400
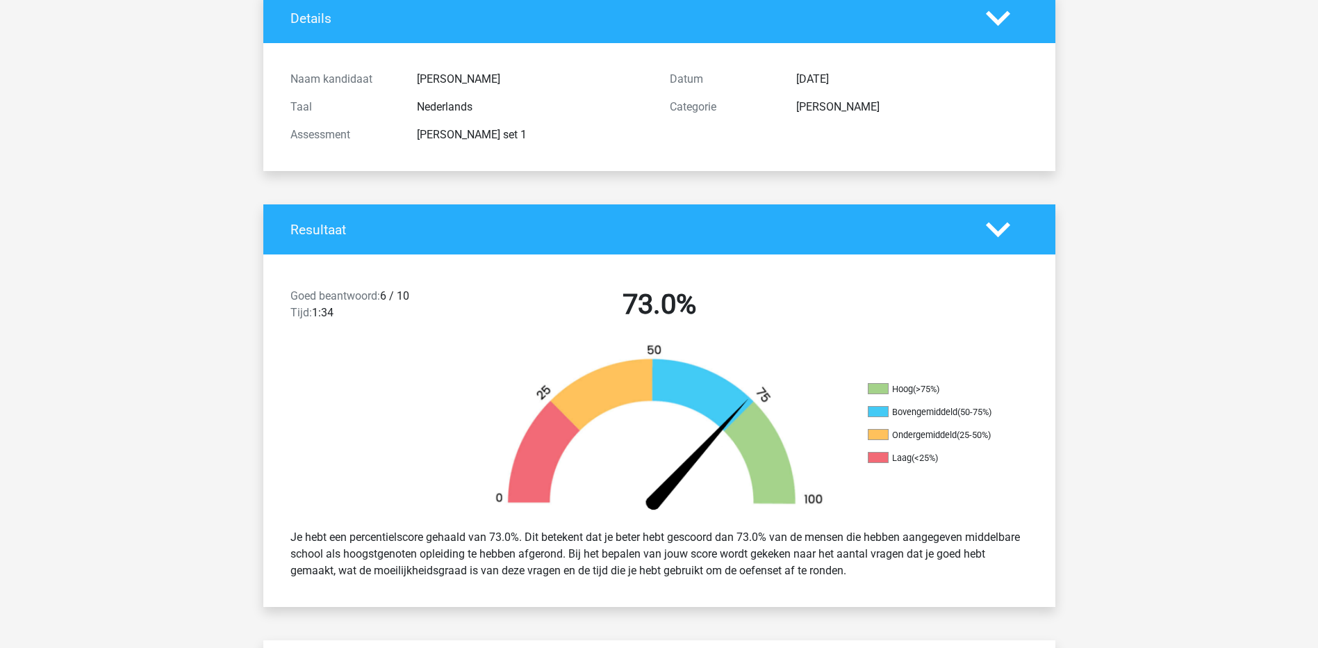
scroll to position [0, 0]
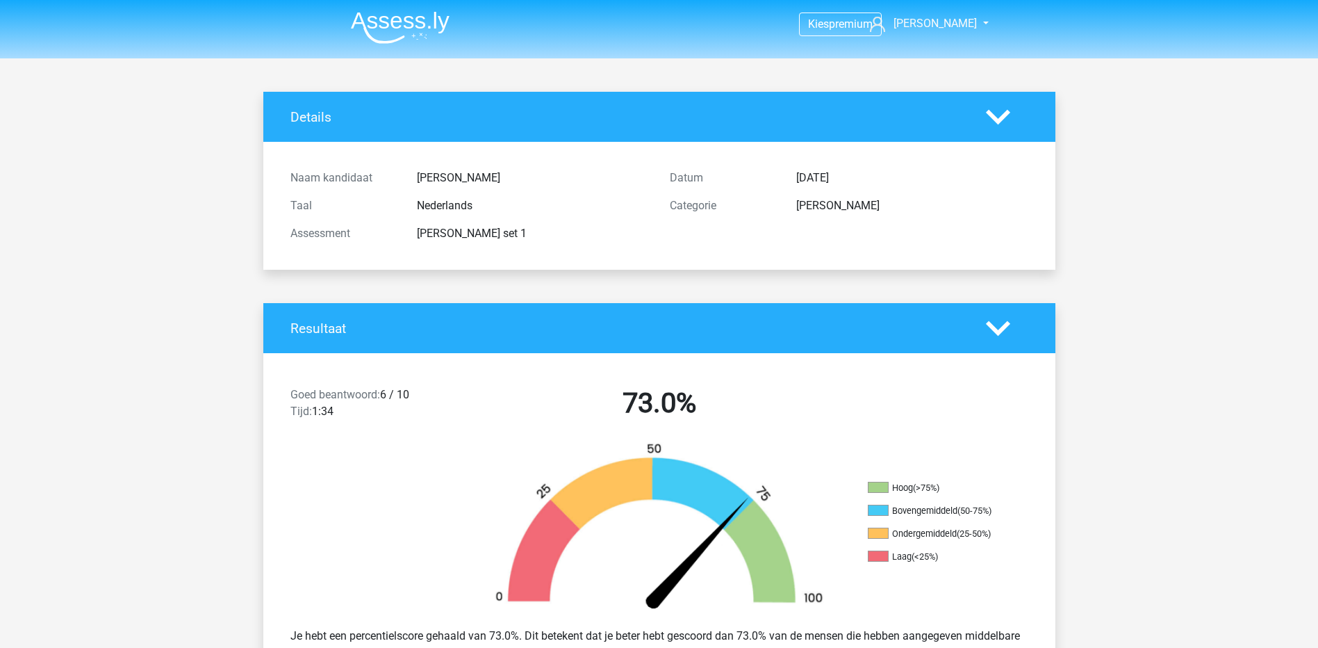
click at [366, 24] on img at bounding box center [400, 27] width 99 height 33
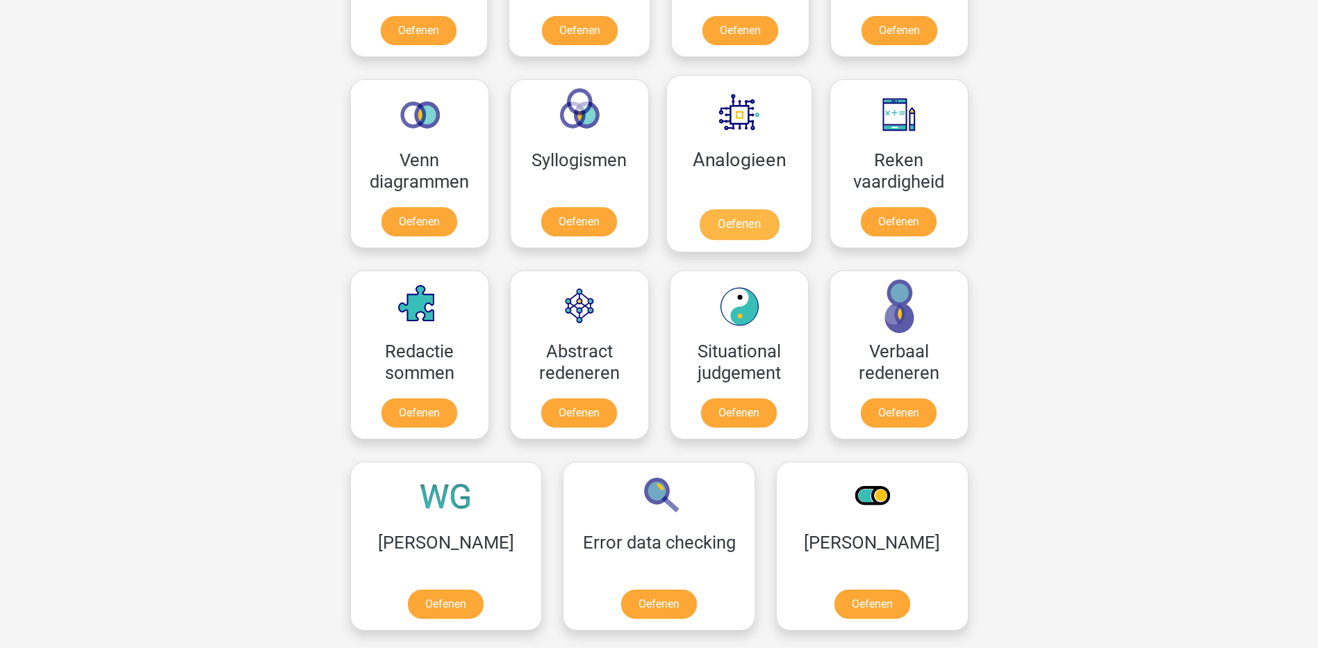
scroll to position [764, 0]
click at [619, 598] on link "Oefenen" at bounding box center [658, 606] width 79 height 31
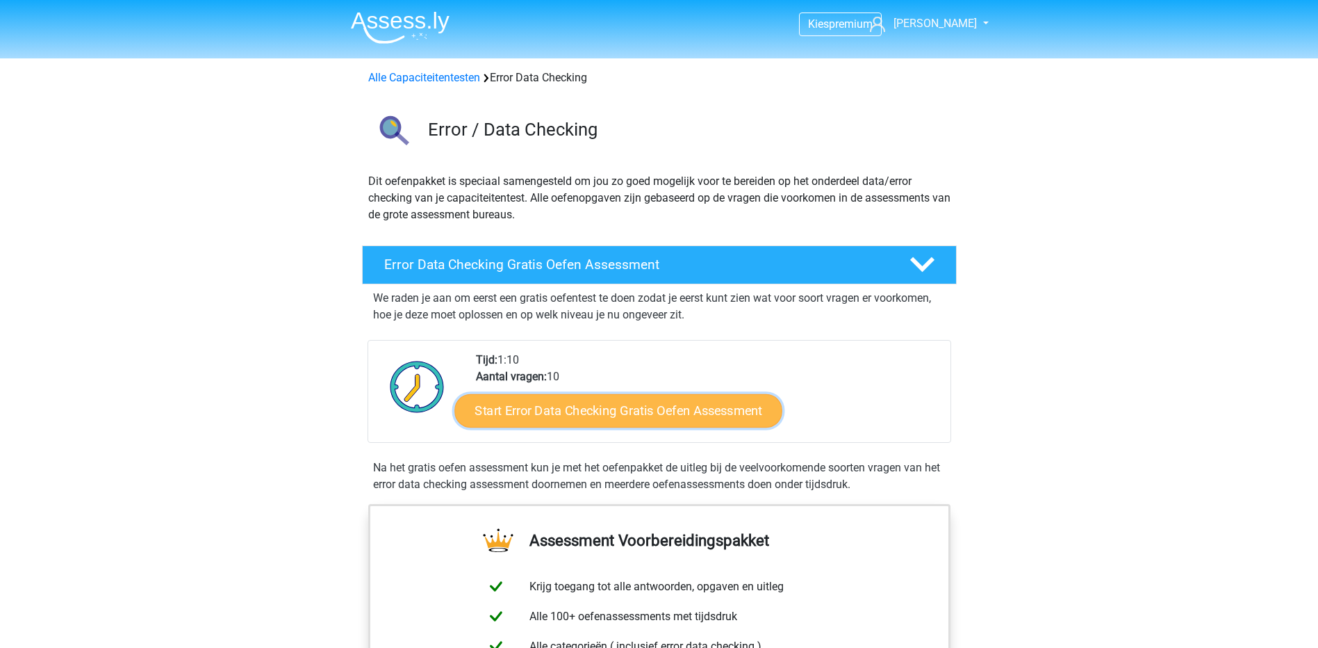
click at [664, 420] on link "Start Error Data Checking Gratis Oefen Assessment" at bounding box center [618, 410] width 328 height 33
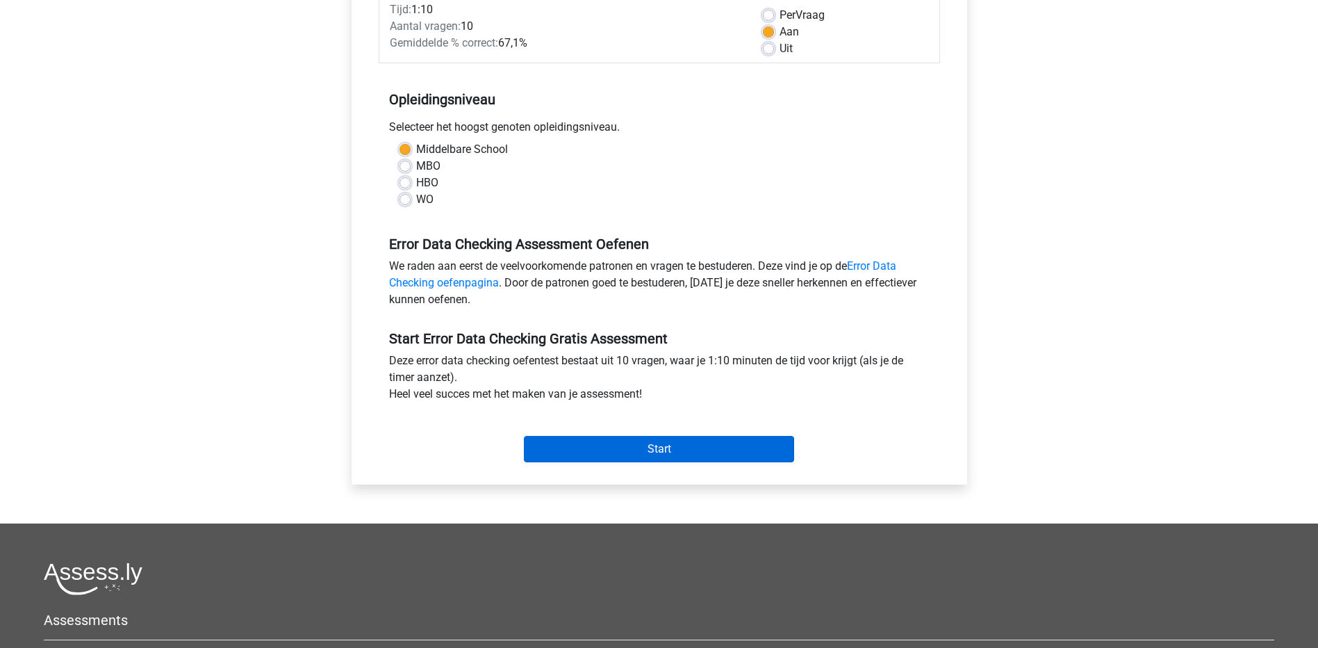
scroll to position [69, 0]
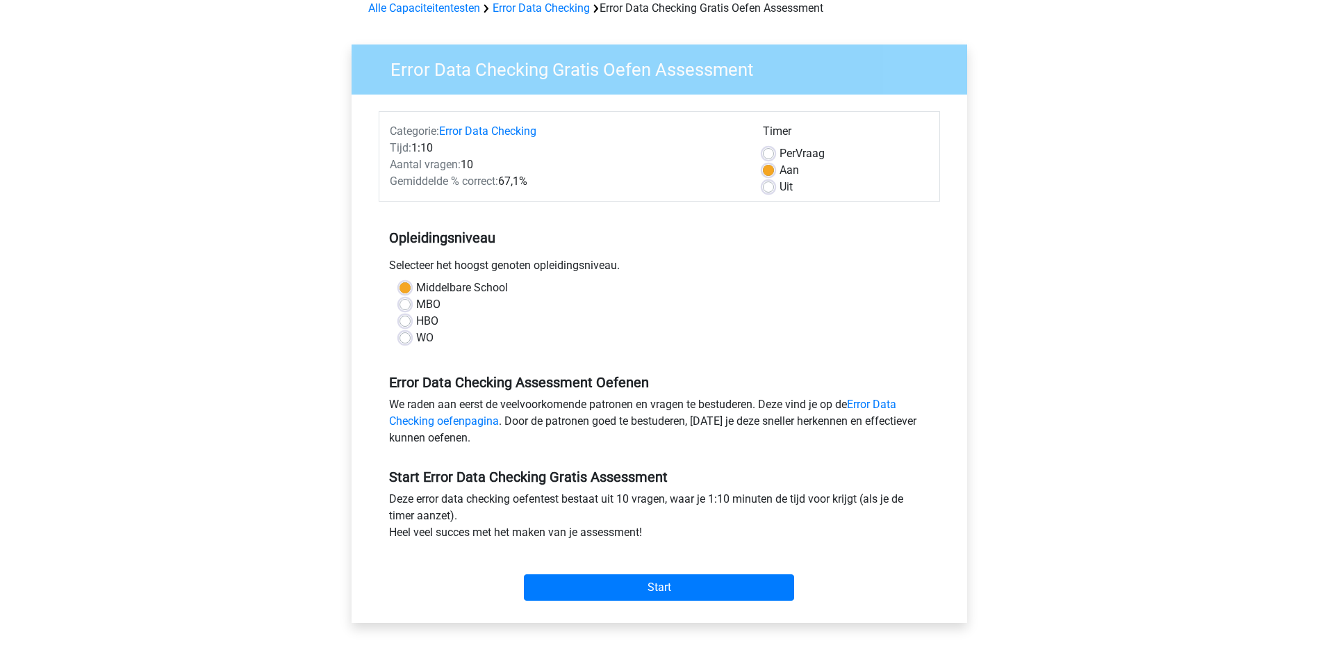
drag, startPoint x: 662, startPoint y: 263, endPoint x: 721, endPoint y: 263, distance: 59.1
click at [721, 263] on div "Selecteer het hoogst genoten opleidingsniveau." at bounding box center [659, 268] width 561 height 22
drag, startPoint x: 721, startPoint y: 263, endPoint x: 652, endPoint y: 288, distance: 73.2
click at [652, 288] on div "Middelbare School" at bounding box center [660, 287] width 520 height 17
click at [669, 589] on input "Start" at bounding box center [659, 587] width 270 height 26
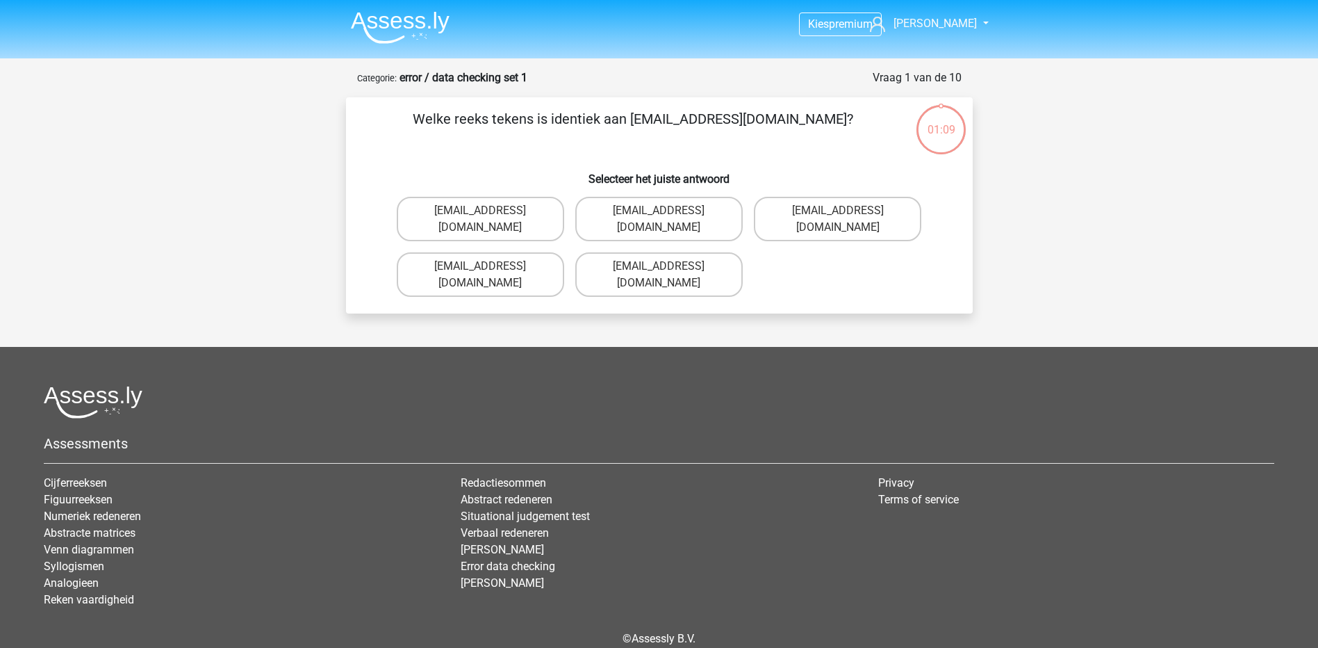
drag, startPoint x: 444, startPoint y: 114, endPoint x: 719, endPoint y: 92, distance: 276.1
click at [719, 92] on form "Vraag 1 van de 10 Categorie: error / data checking set 1 Welke reeks tekens is …" at bounding box center [659, 191] width 627 height 244
drag, startPoint x: 719, startPoint y: 92, endPoint x: 693, endPoint y: 124, distance: 41.6
click at [693, 124] on p "Welke reeks tekens is identiek aan Evie_Meade@jointmail.com.uk?" at bounding box center [633, 129] width 530 height 42
drag, startPoint x: 616, startPoint y: 126, endPoint x: 776, endPoint y: 114, distance: 160.3
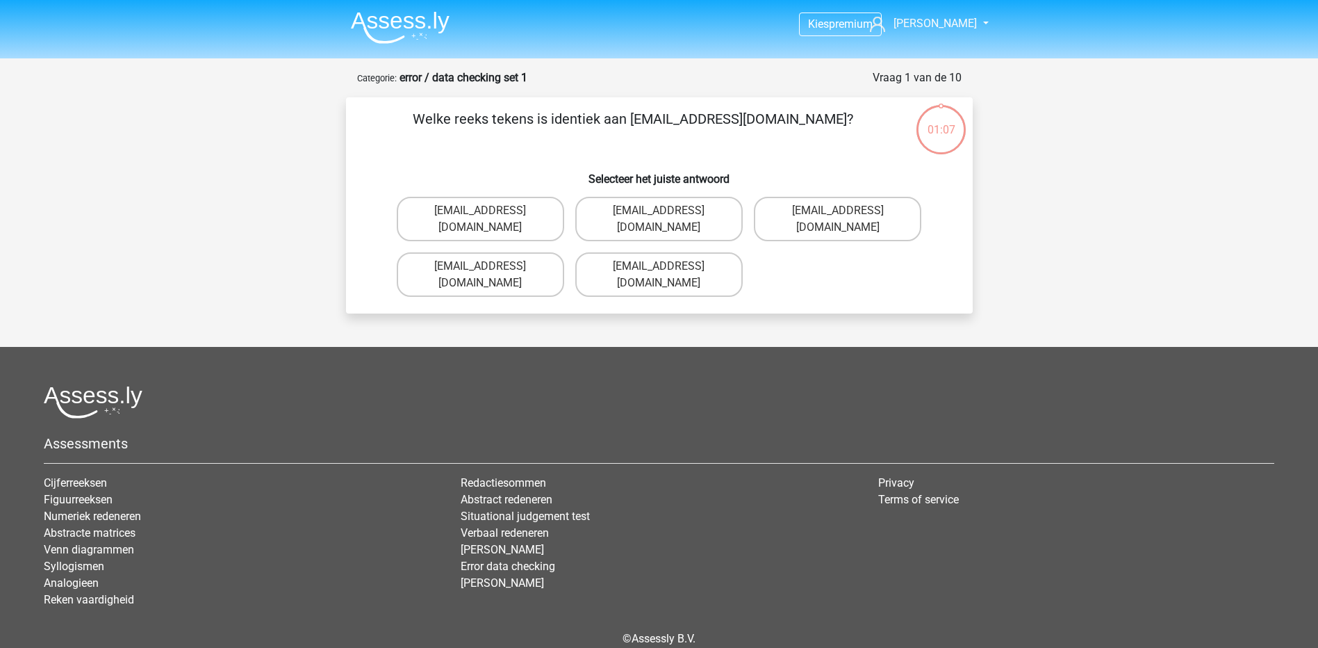
click at [776, 114] on p "Welke reeks tekens is identiek aan Evie_Meade@jointmail.com.uk?" at bounding box center [633, 129] width 530 height 42
drag, startPoint x: 776, startPoint y: 114, endPoint x: 742, endPoint y: 145, distance: 45.8
click at [742, 145] on p "Welke reeks tekens is identiek aan Evie_Meade@jointmail.com.uk?" at bounding box center [633, 129] width 530 height 42
click at [791, 216] on label "Evie_Meade@jointmail.com.uk" at bounding box center [837, 219] width 167 height 44
click at [838, 216] on input "Evie_Meade@jointmail.com.uk" at bounding box center [842, 215] width 9 height 9
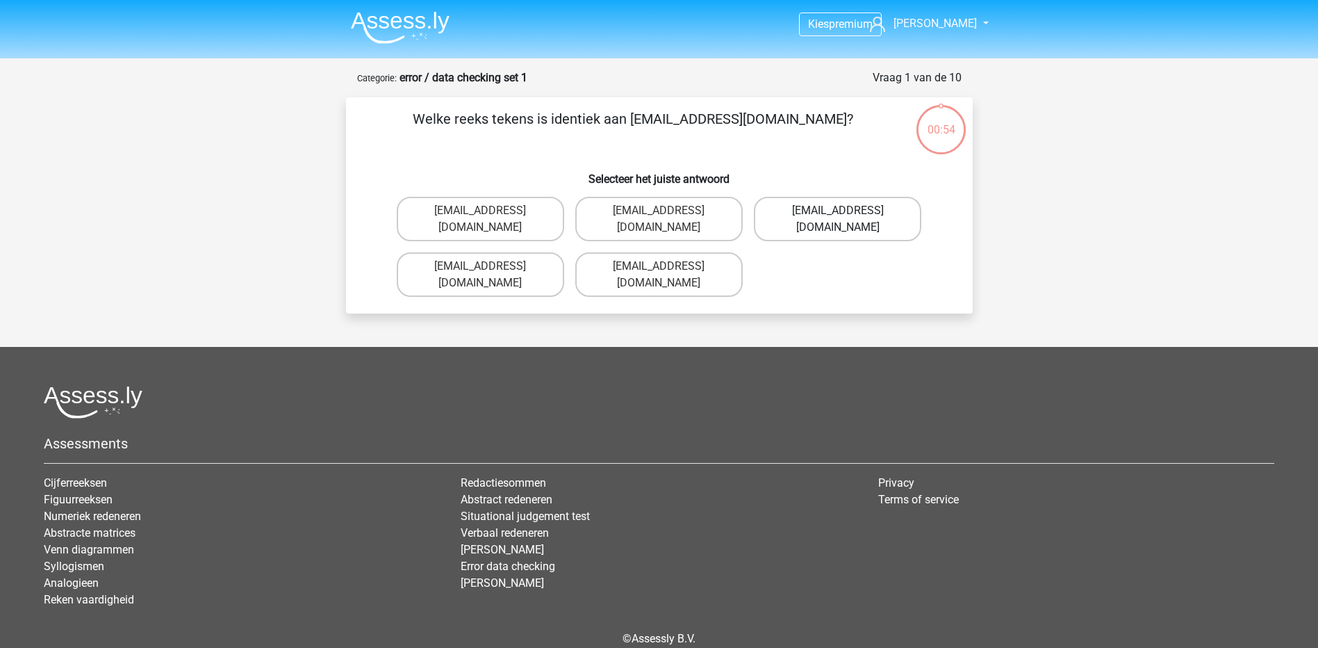
radio input "true"
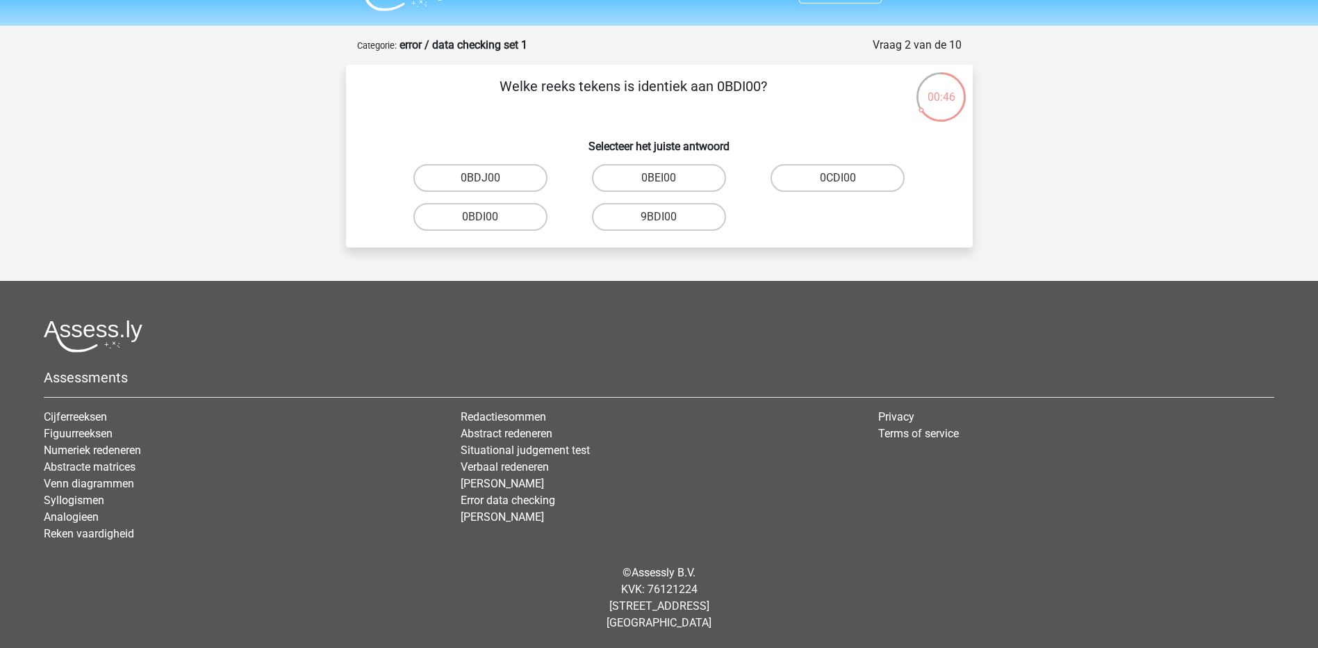
click at [480, 220] on input "0BDI00" at bounding box center [484, 221] width 9 height 9
radio input "true"
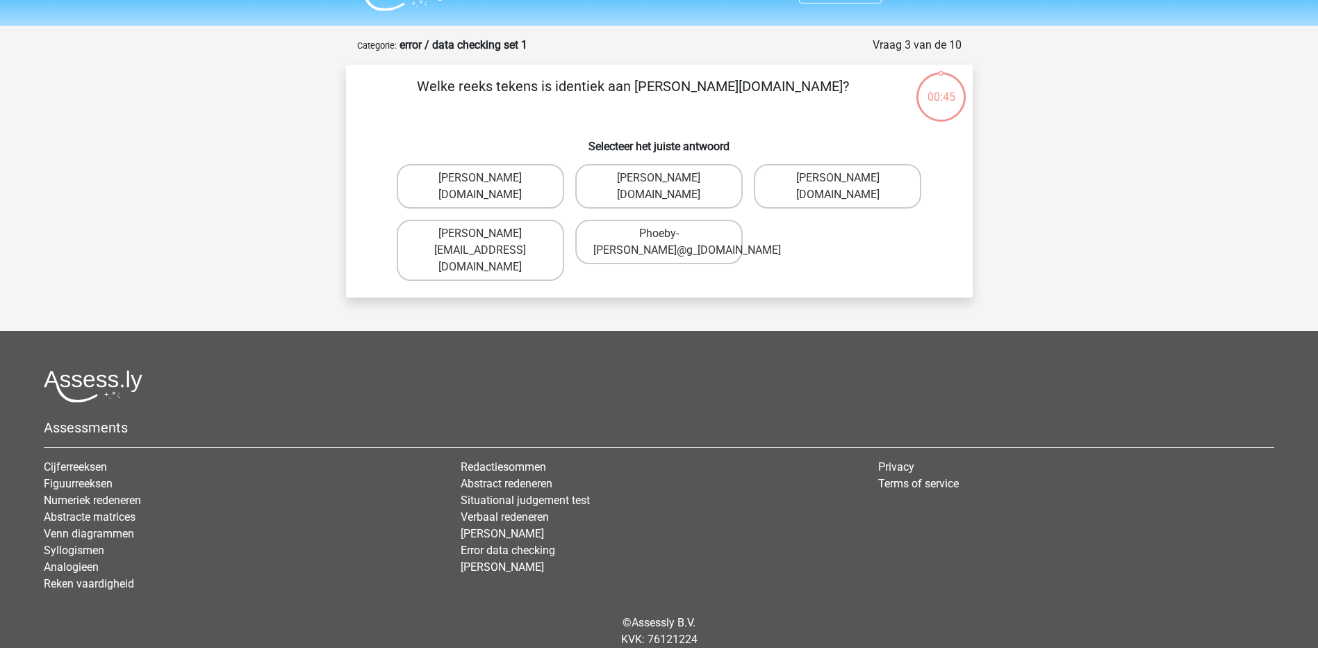
scroll to position [66, 0]
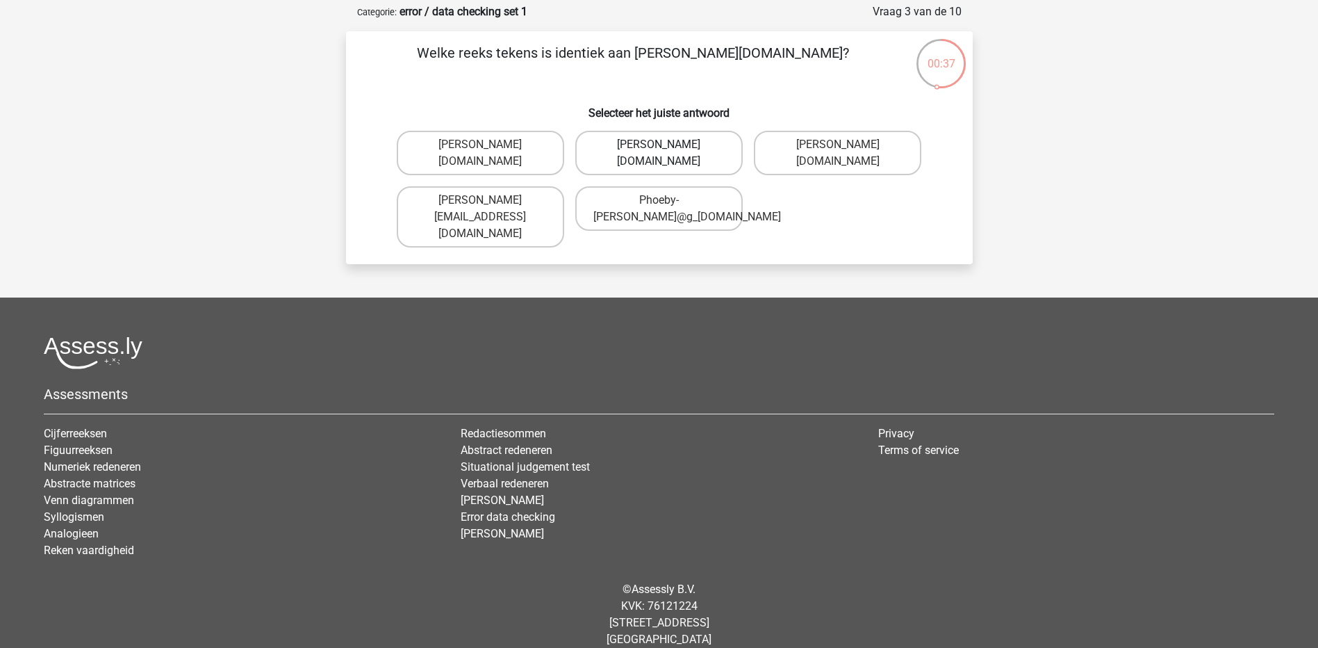
click at [665, 160] on label "Phoebe-Patterson@g_mail.gr" at bounding box center [658, 153] width 167 height 44
click at [665, 154] on input "Phoebe-Patterson@g_mail.gr" at bounding box center [663, 149] width 9 height 9
radio input "true"
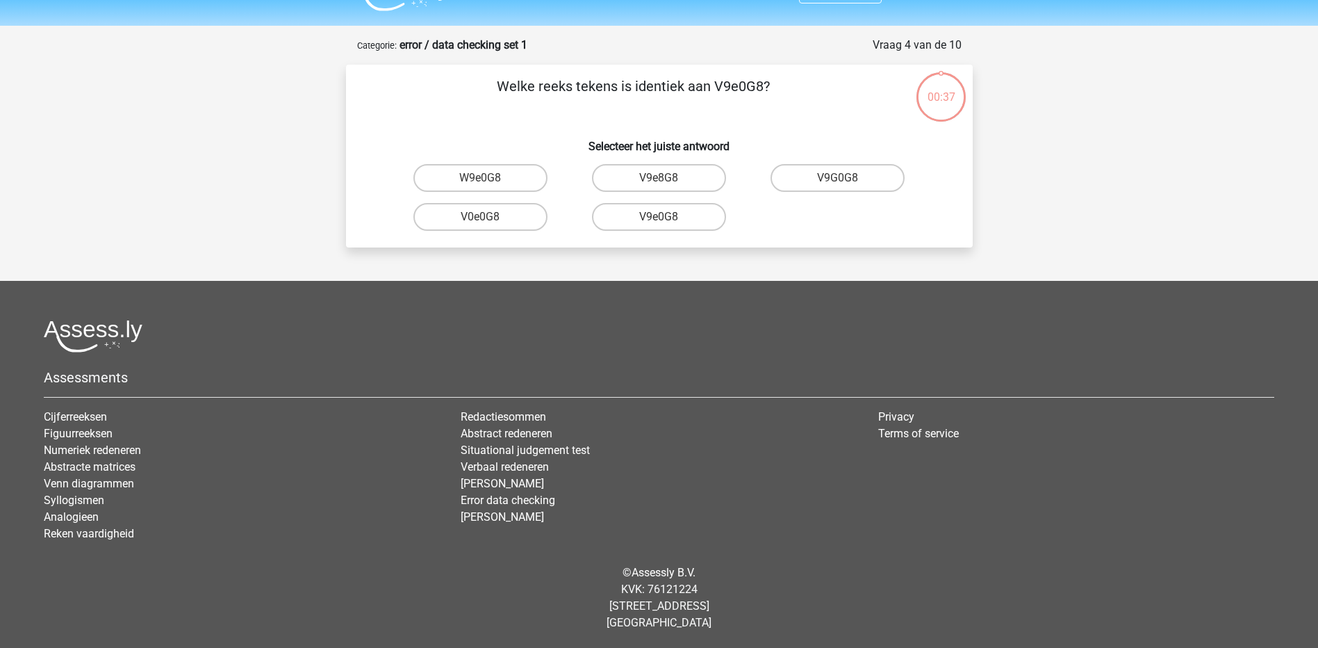
scroll to position [33, 0]
drag, startPoint x: 564, startPoint y: 76, endPoint x: 897, endPoint y: 40, distance: 335.5
click at [897, 40] on form "Vraag 4 van de 10 Categorie: error / data checking set 1 Welke reeks tekens is …" at bounding box center [659, 142] width 627 height 211
drag, startPoint x: 897, startPoint y: 40, endPoint x: 780, endPoint y: 100, distance: 131.8
click at [789, 100] on p "Welke reeks tekens is identiek aan V9e0G8?" at bounding box center [633, 97] width 530 height 42
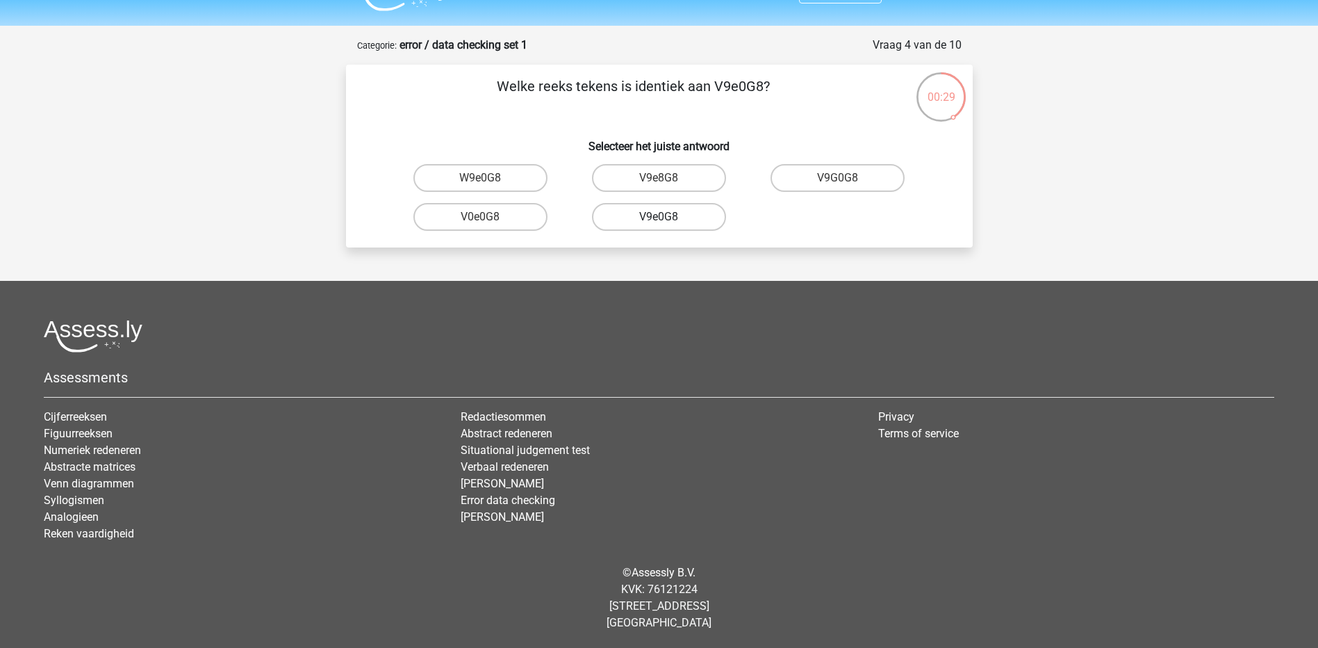
click at [674, 219] on label "V9e0G8" at bounding box center [659, 217] width 134 height 28
click at [668, 219] on input "V9e0G8" at bounding box center [663, 221] width 9 height 9
radio input "true"
click at [662, 182] on input "91051S" at bounding box center [663, 182] width 9 height 9
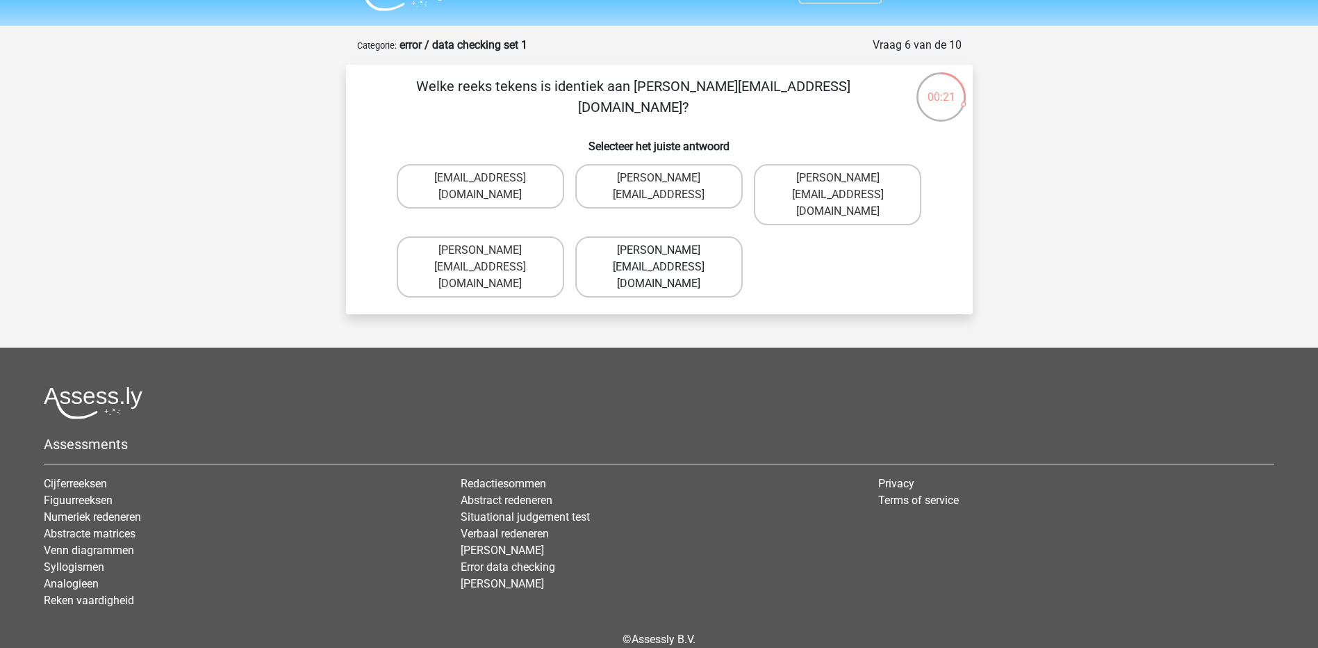
click at [675, 236] on label "Connor.Paterson@mailme.com" at bounding box center [658, 266] width 167 height 61
click at [668, 250] on input "Connor.Paterson@mailme.com" at bounding box center [663, 254] width 9 height 9
radio input "true"
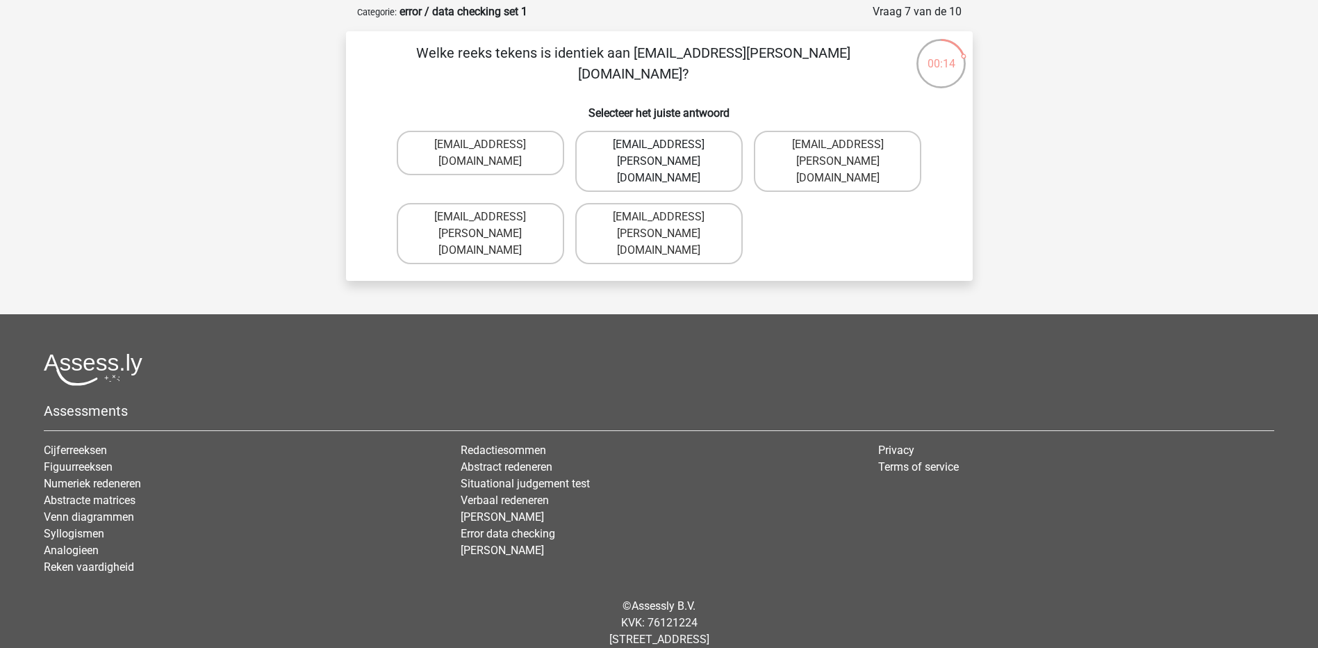
click at [668, 164] on label "Ava-Carroll@mailme.uk.com" at bounding box center [658, 161] width 167 height 61
click at [668, 154] on input "Ava-Carroll@mailme.uk.com" at bounding box center [663, 149] width 9 height 9
radio input "true"
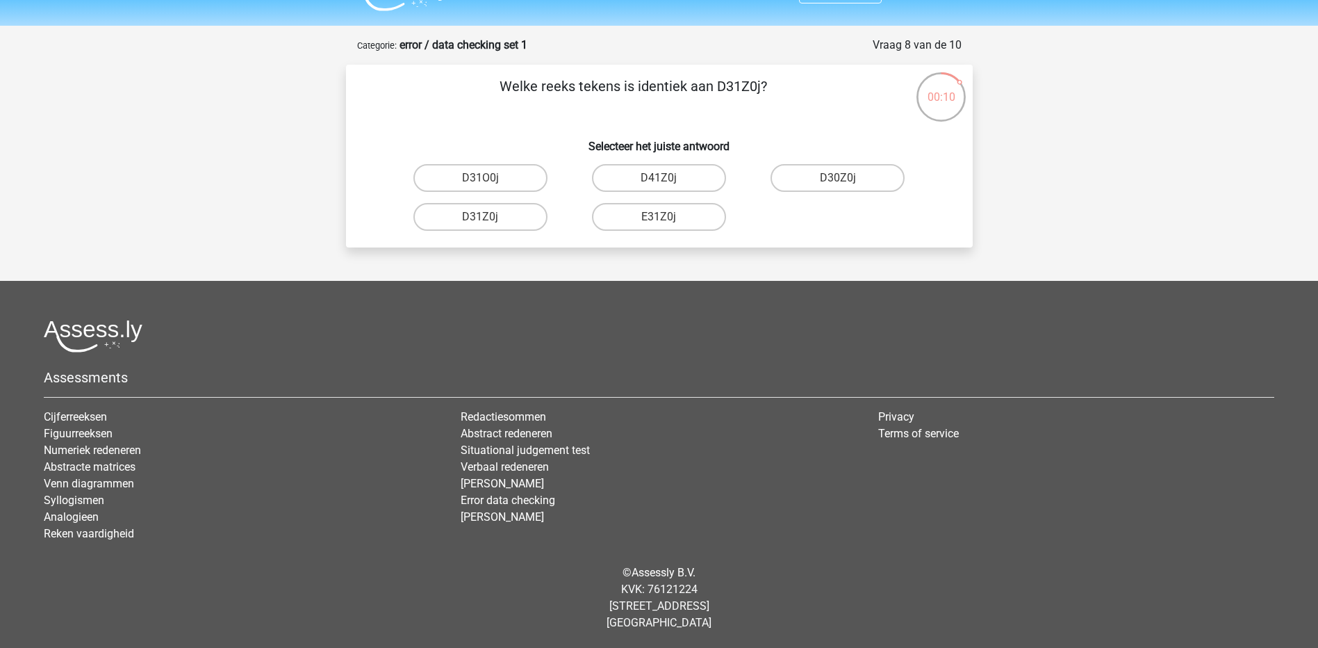
click at [485, 222] on input "D31Z0j" at bounding box center [484, 221] width 9 height 9
radio input "true"
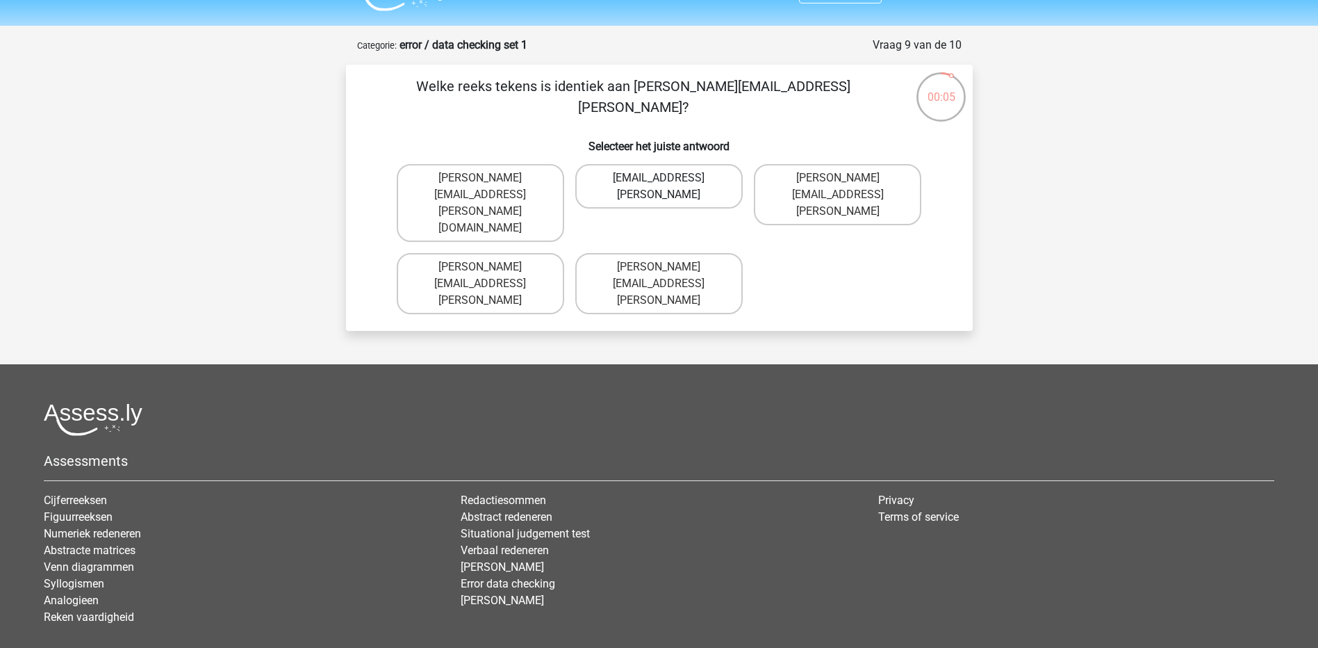
click at [651, 176] on label "Athuro.Bradley@mailme.coo" at bounding box center [658, 186] width 167 height 44
click at [659, 178] on input "Athuro.Bradley@mailme.coo" at bounding box center [663, 182] width 9 height 9
radio input "true"
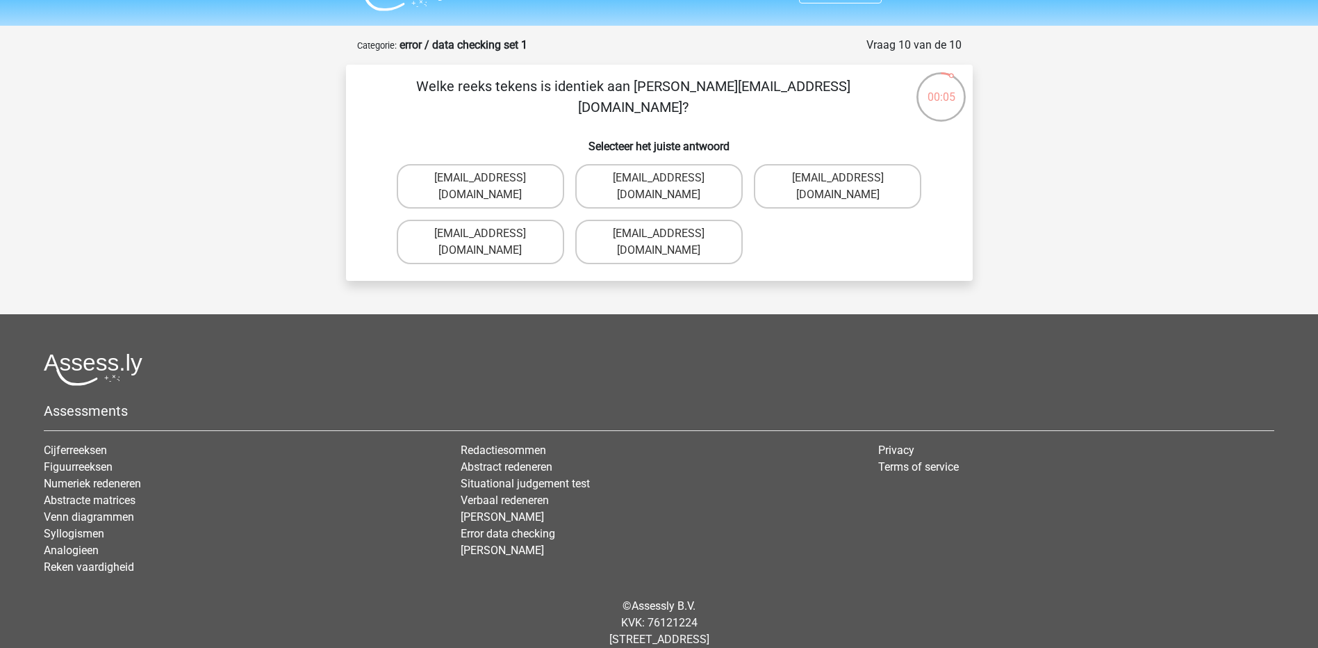
scroll to position [49, 0]
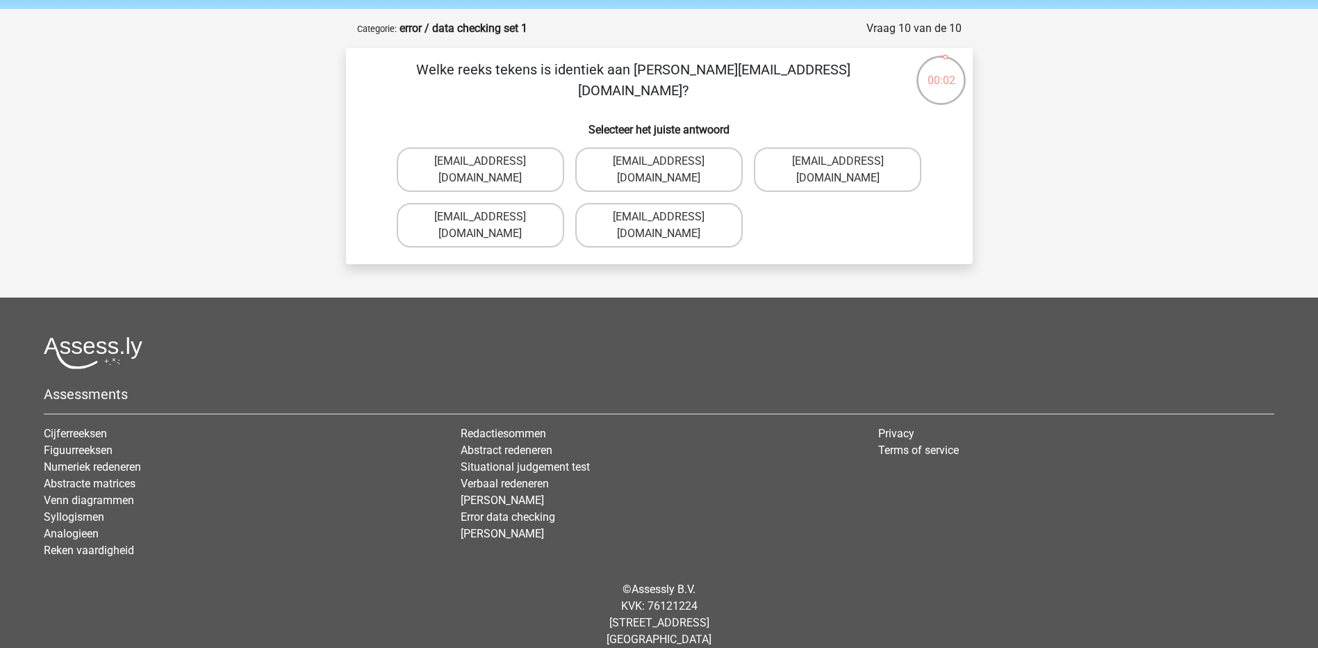
drag, startPoint x: 437, startPoint y: 75, endPoint x: 780, endPoint y: 58, distance: 343.0
click at [780, 58] on div "Welke reeks tekens is identiek aan Theo+Sadler@Gmail.uk.com? Selecteer het juis…" at bounding box center [659, 156] width 627 height 216
drag, startPoint x: 780, startPoint y: 58, endPoint x: 743, endPoint y: 102, distance: 57.3
click at [743, 102] on div "Welke reeks tekens is identiek aan Theo+Sadler@Gmail.uk.com? Selecteer het juis…" at bounding box center [660, 156] width 616 height 194
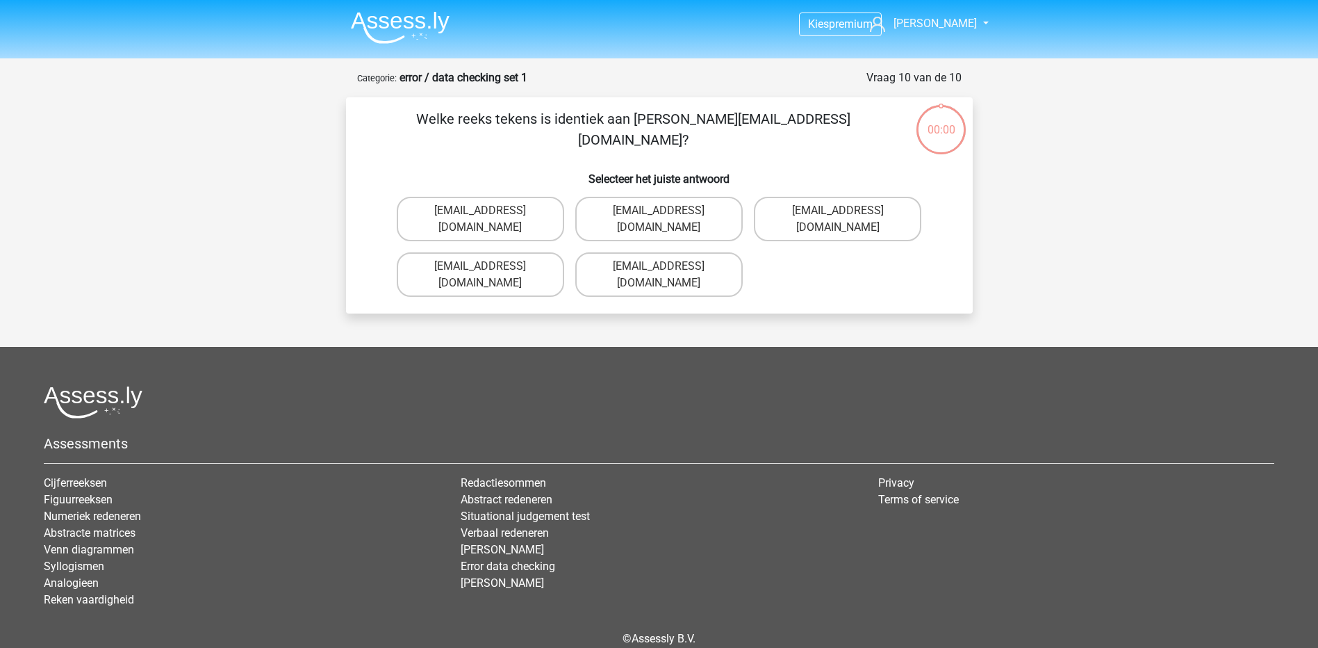
scroll to position [49, 0]
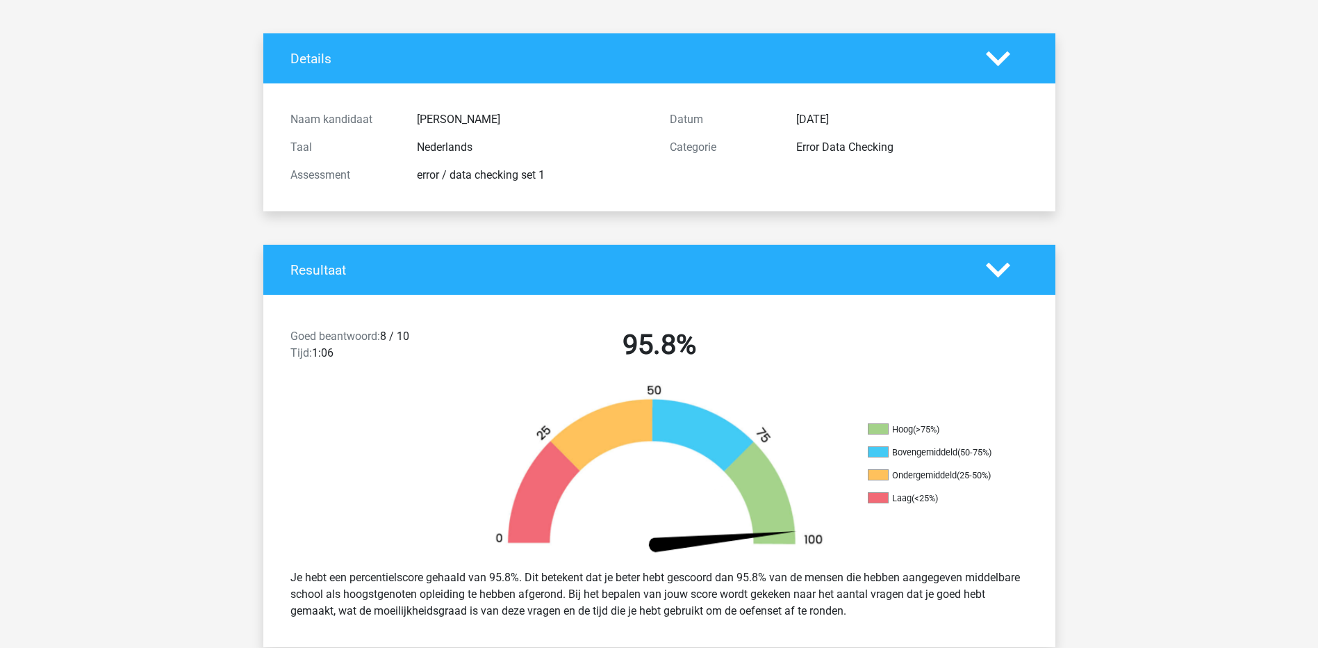
scroll to position [139, 0]
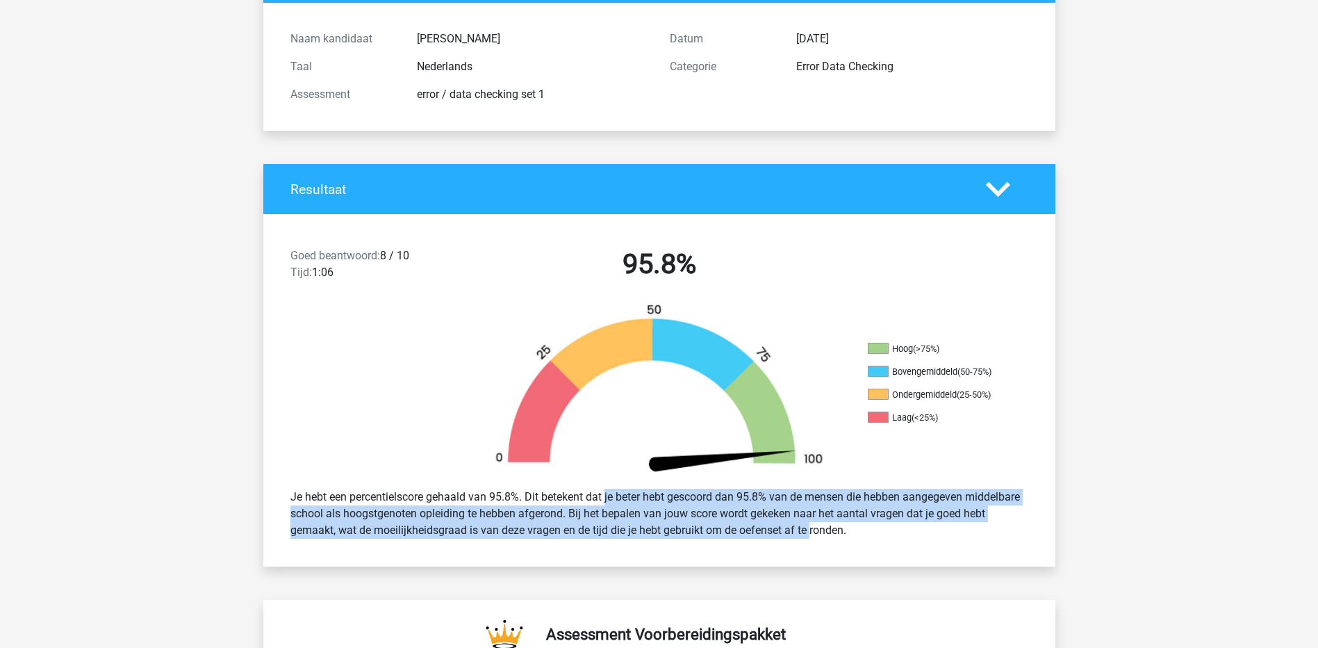
drag, startPoint x: 564, startPoint y: 499, endPoint x: 778, endPoint y: 522, distance: 215.2
click at [778, 522] on div "Je hebt een percentielscore gehaald van 95.8%. Dit betekent dat je beter hebt g…" at bounding box center [659, 513] width 759 height 61
drag, startPoint x: 778, startPoint y: 522, endPoint x: 740, endPoint y: 507, distance: 41.2
click at [740, 507] on div "Je hebt een percentielscore gehaald van 95.8%. Dit betekent dat je beter hebt g…" at bounding box center [659, 513] width 759 height 61
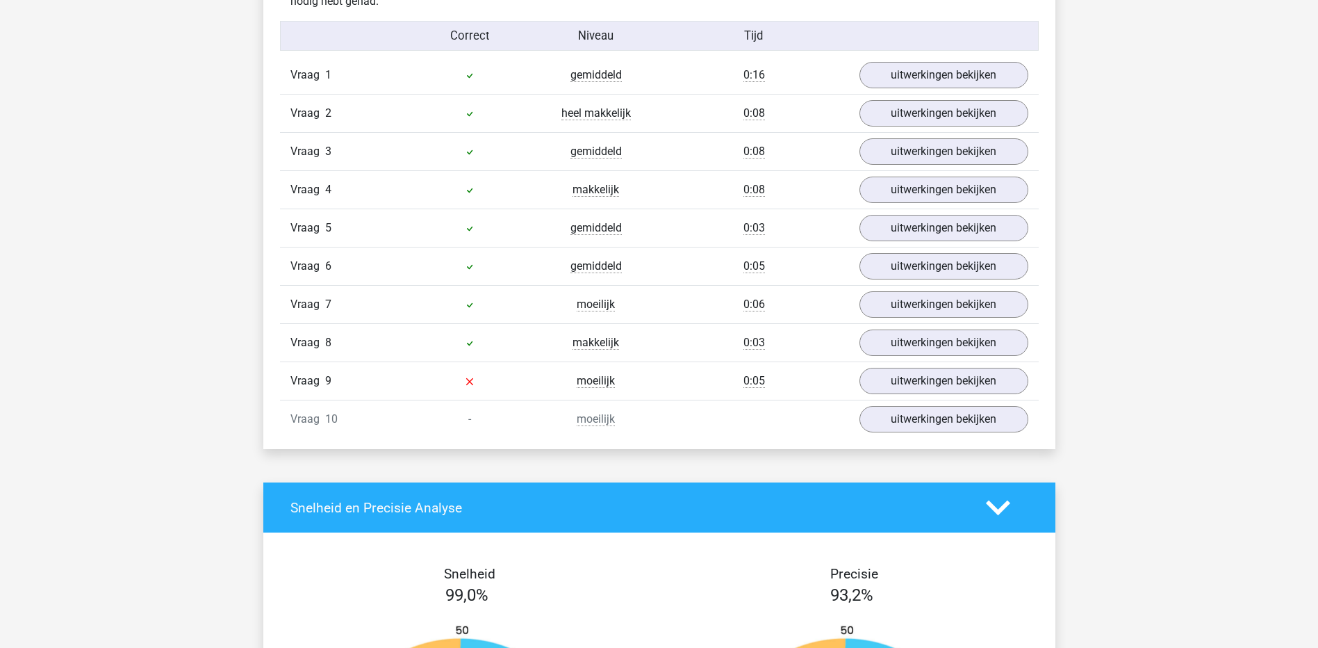
scroll to position [1112, 0]
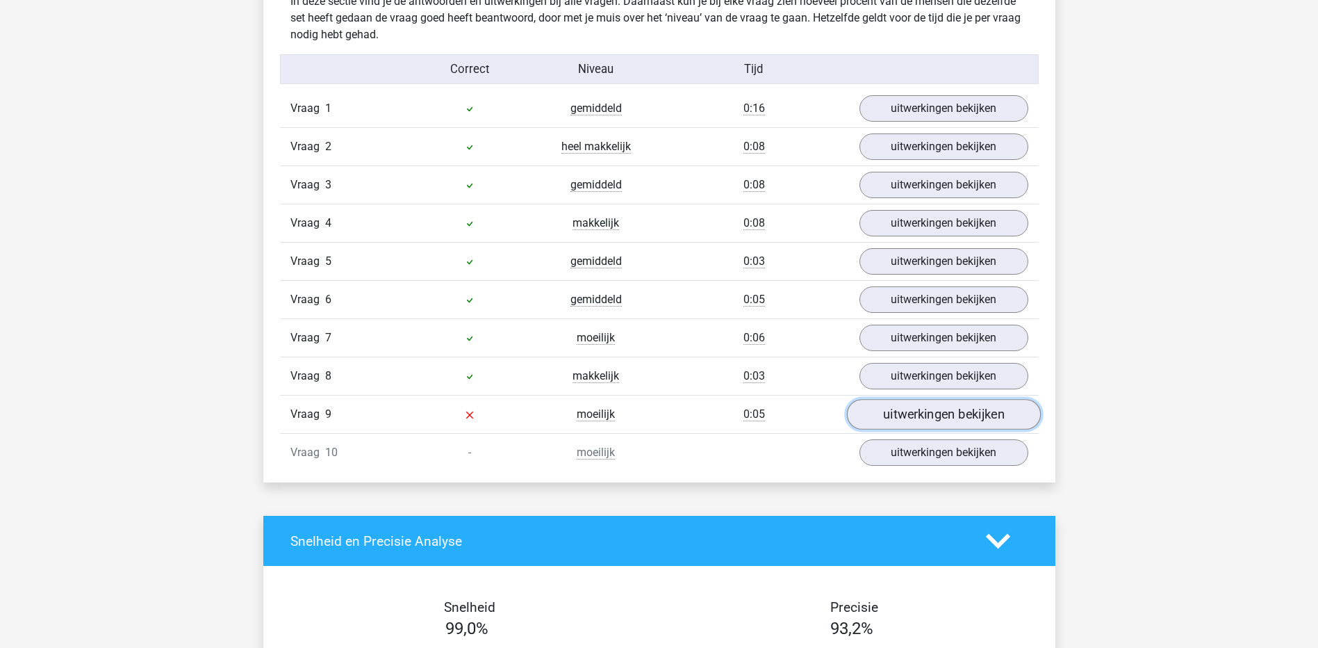
click at [891, 416] on link "uitwerkingen bekijken" at bounding box center [943, 415] width 194 height 31
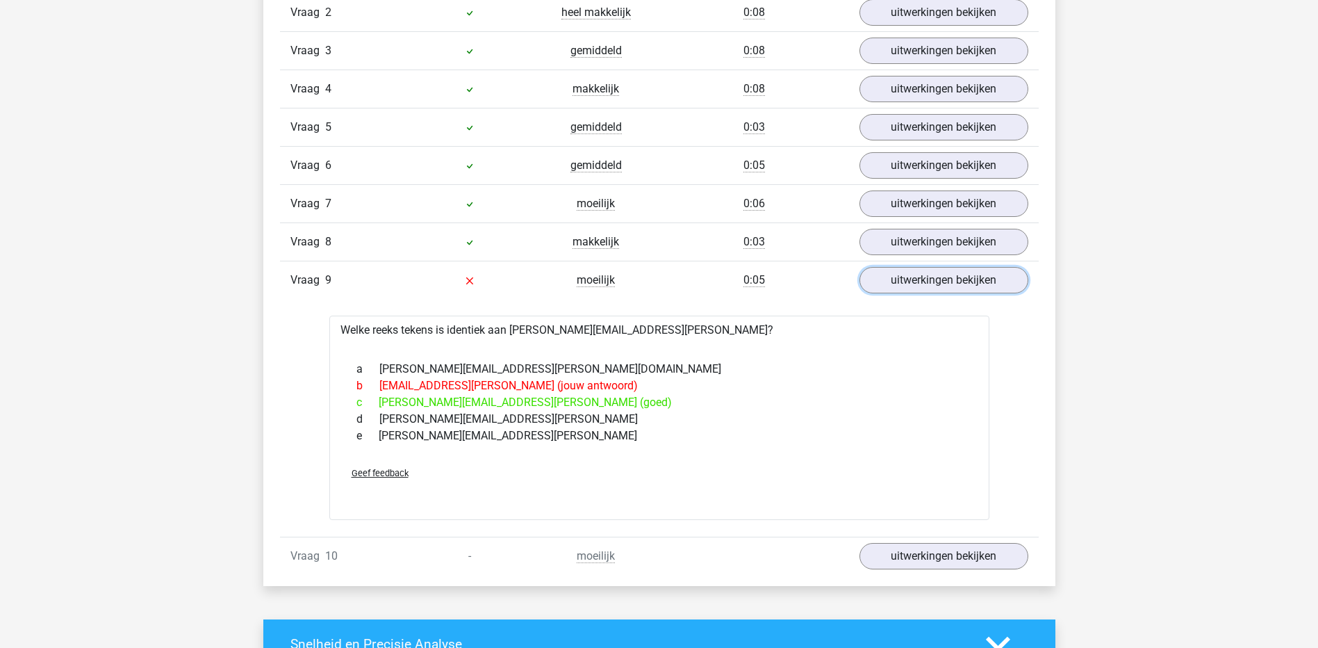
scroll to position [1320, 0]
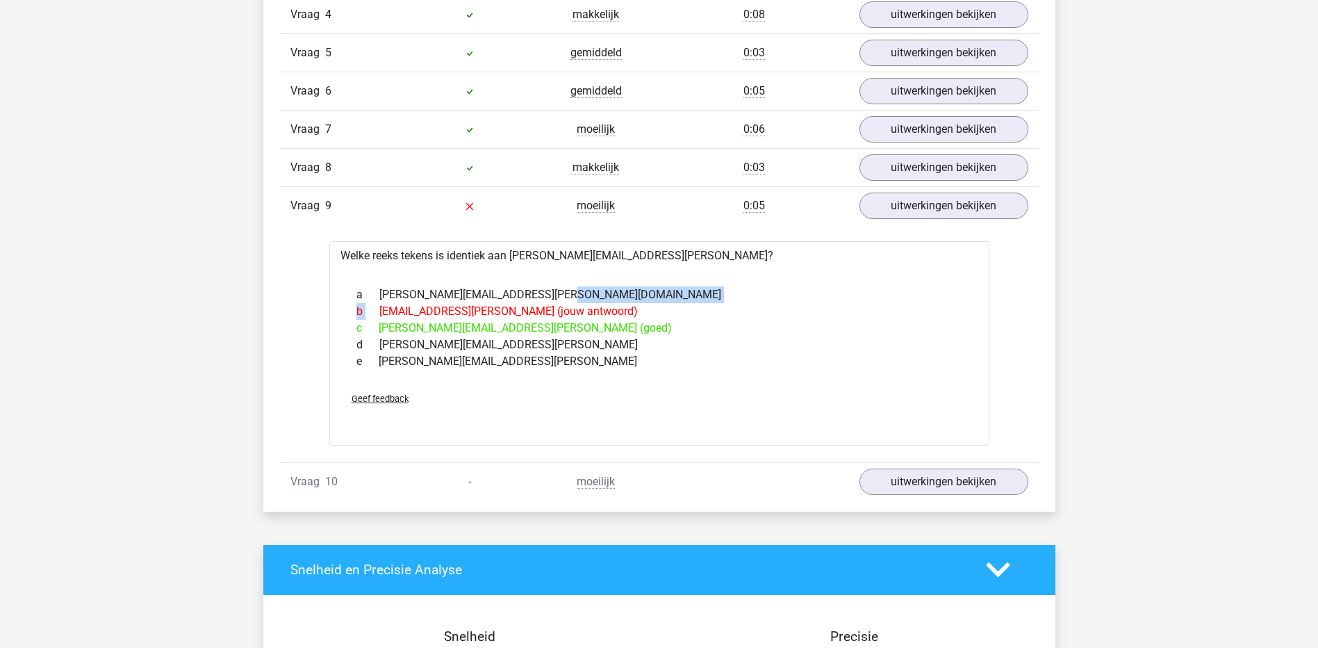
drag, startPoint x: 381, startPoint y: 312, endPoint x: 487, endPoint y: 298, distance: 106.5
click at [487, 298] on div "a [PERSON_NAME][EMAIL_ADDRESS][PERSON_NAME][DOMAIN_NAME] b [EMAIL_ADDRESS][PERS…" at bounding box center [659, 328] width 627 height 94
drag, startPoint x: 487, startPoint y: 298, endPoint x: 457, endPoint y: 343, distance: 53.6
click at [457, 343] on div "d [PERSON_NAME][EMAIL_ADDRESS][PERSON_NAME]" at bounding box center [659, 344] width 627 height 17
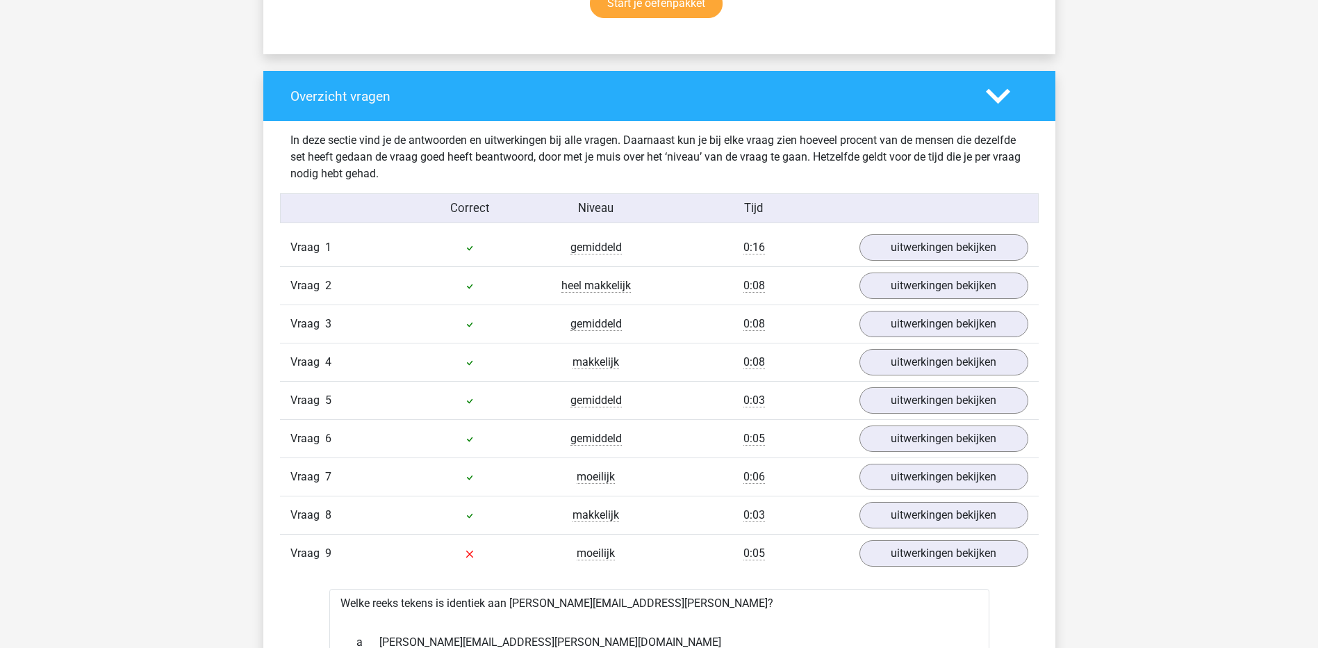
scroll to position [1181, 0]
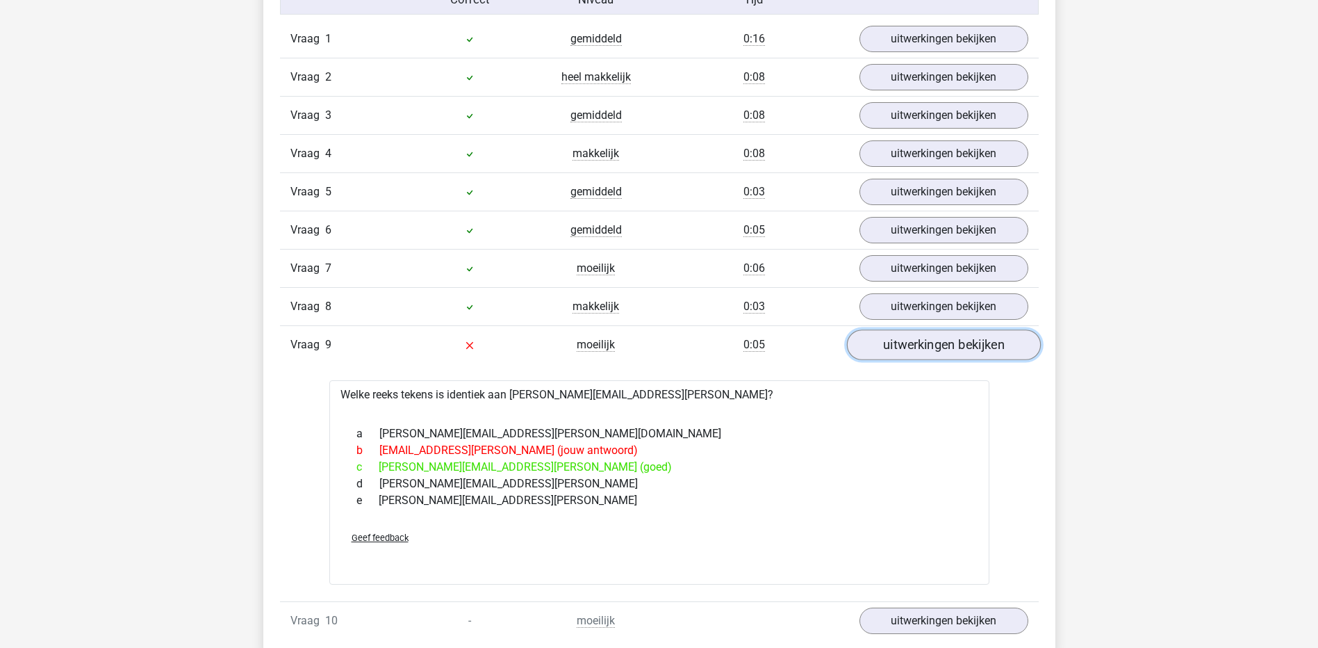
click at [877, 356] on link "uitwerkingen bekijken" at bounding box center [943, 345] width 194 height 31
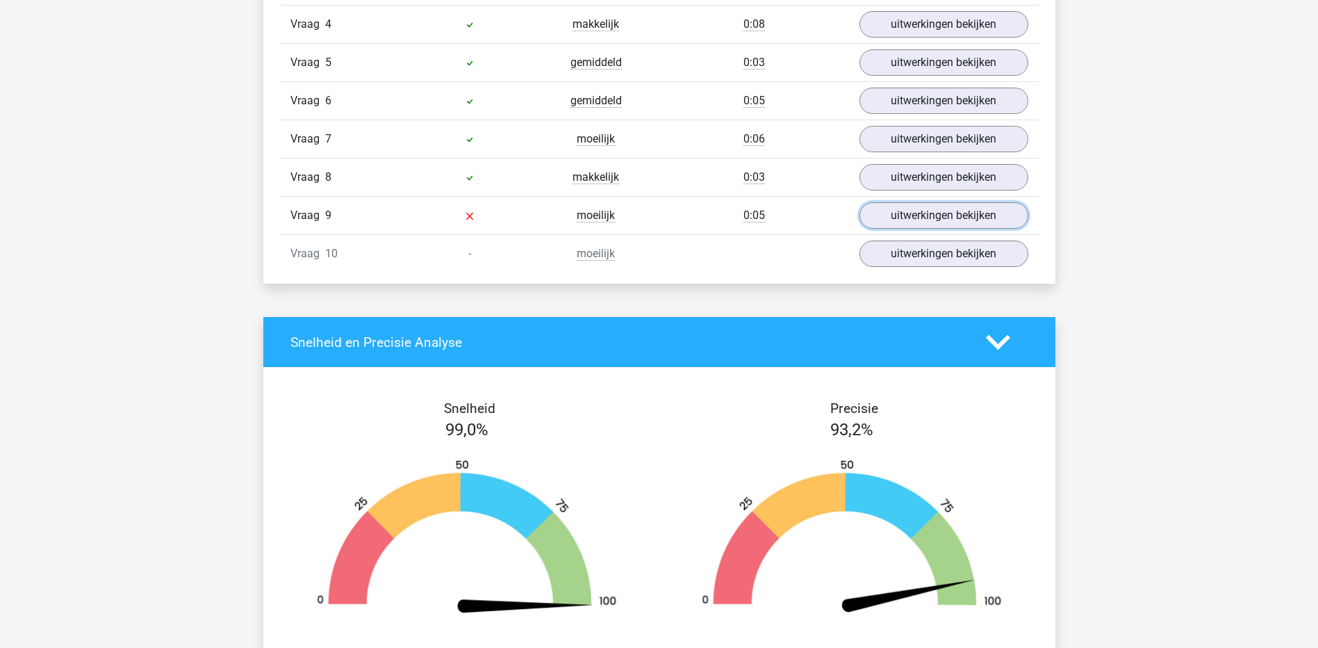
scroll to position [1390, 0]
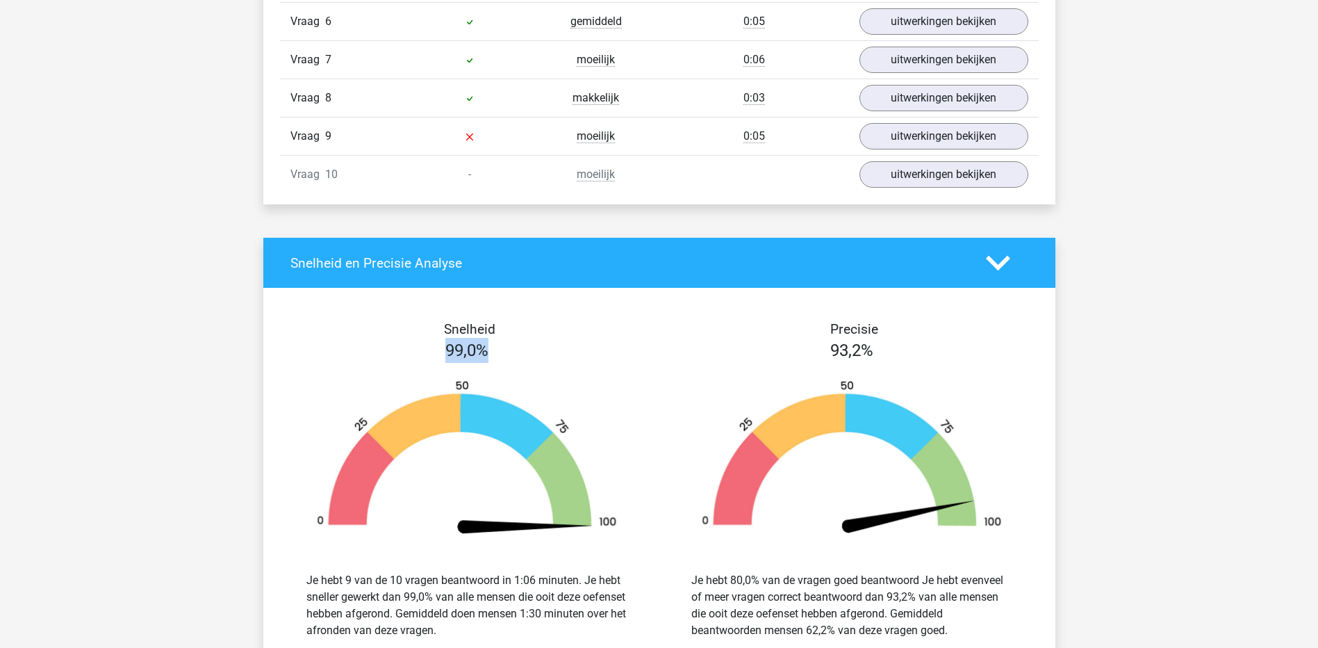
drag, startPoint x: 423, startPoint y: 340, endPoint x: 493, endPoint y: 351, distance: 71.1
click at [493, 351] on div "99,0%" at bounding box center [466, 350] width 385 height 25
click at [507, 525] on img at bounding box center [466, 458] width 343 height 159
drag, startPoint x: 368, startPoint y: 590, endPoint x: 447, endPoint y: 590, distance: 79.2
click at [447, 590] on div "Je hebt 9 van de 10 vragen beantwoord in 1:06 minuten. Je hebt sneller gewerkt …" at bounding box center [466, 605] width 321 height 67
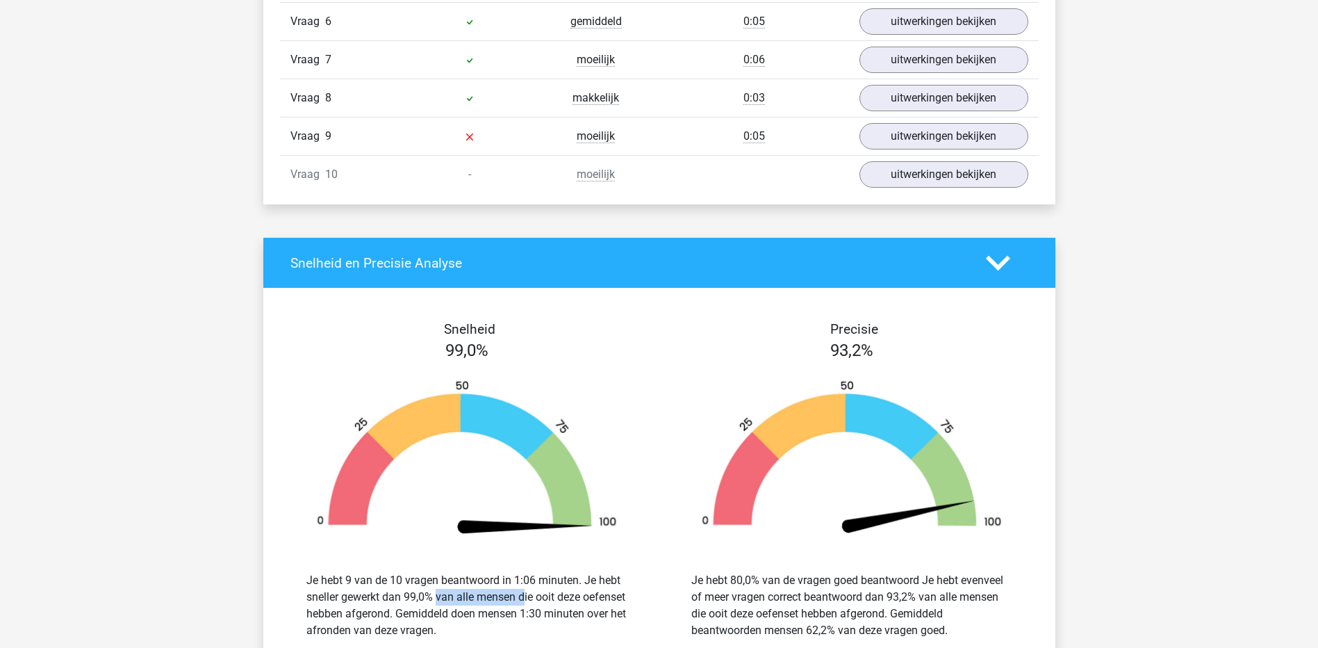
drag, startPoint x: 447, startPoint y: 590, endPoint x: 447, endPoint y: 602, distance: 12.5
click at [447, 602] on div "Je hebt 9 van de 10 vragen beantwoord in 1:06 minuten. Je hebt sneller gewerkt …" at bounding box center [466, 605] width 321 height 67
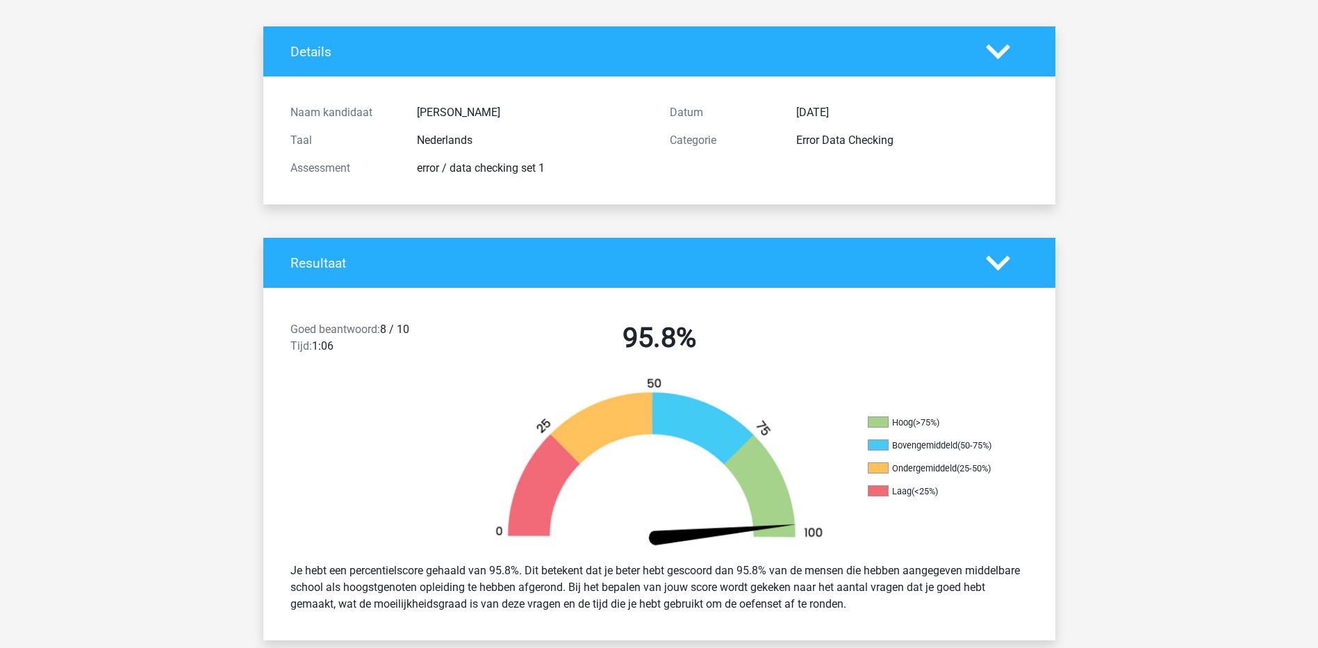
scroll to position [0, 0]
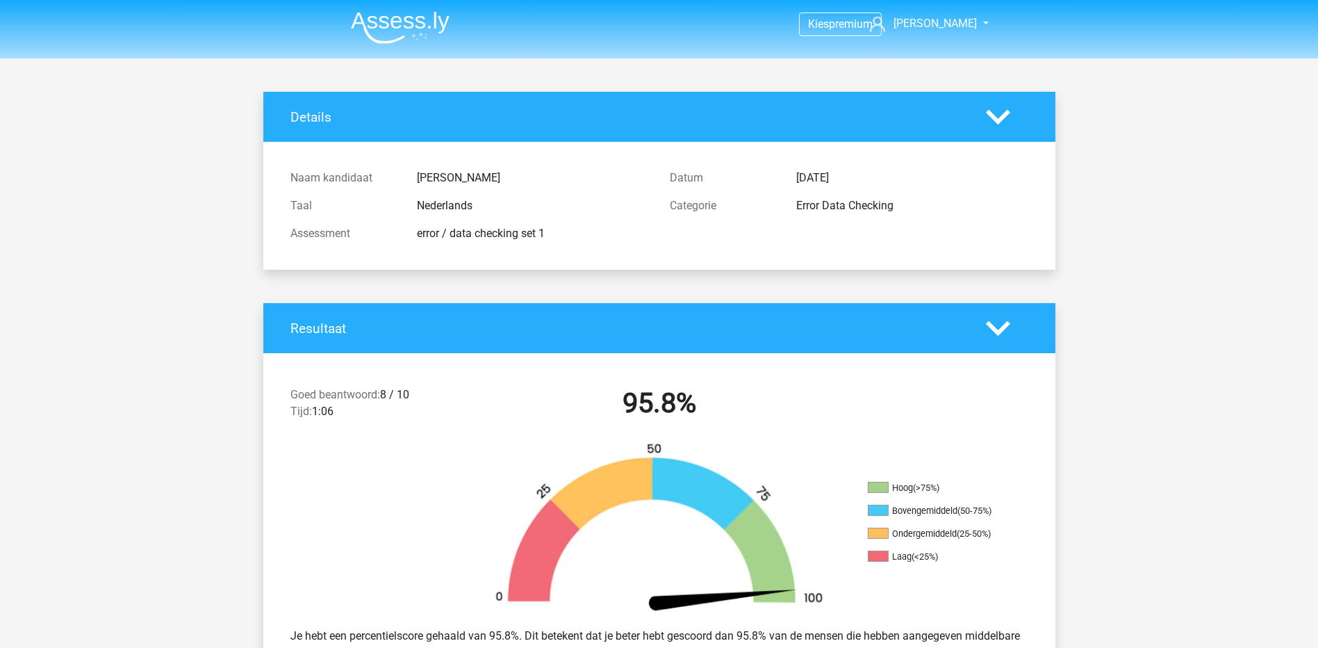
click at [407, 17] on img at bounding box center [400, 27] width 99 height 33
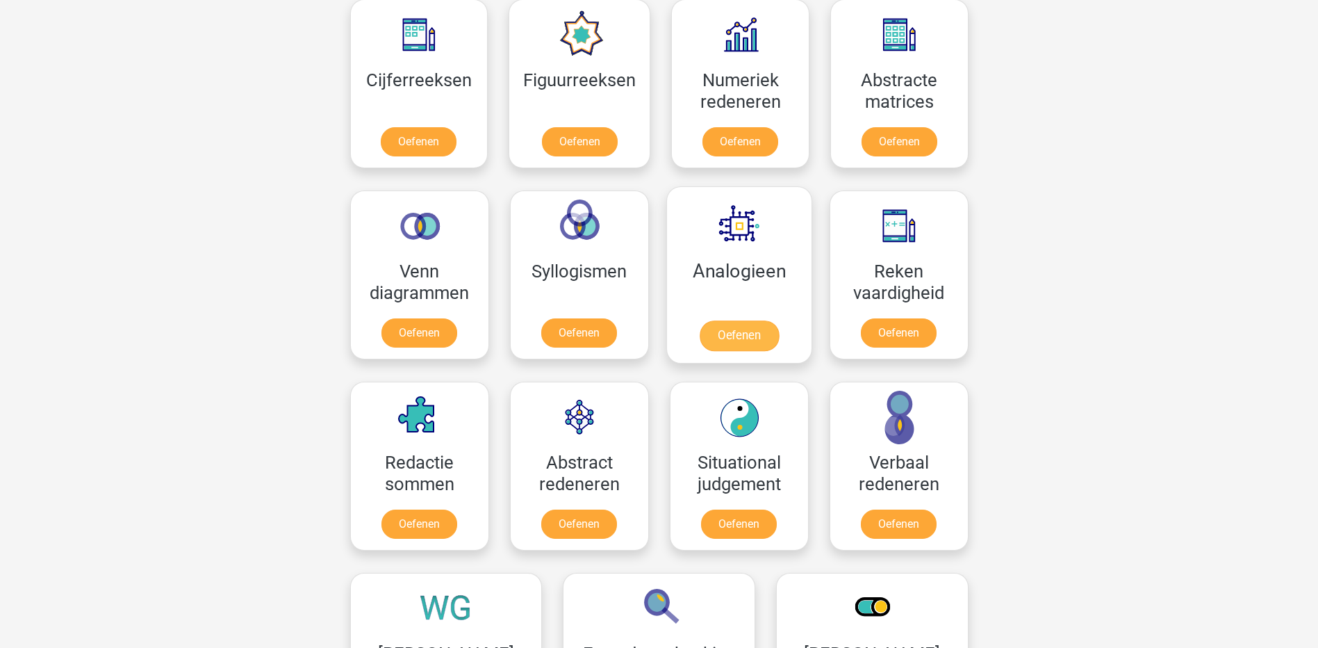
scroll to position [486, 0]
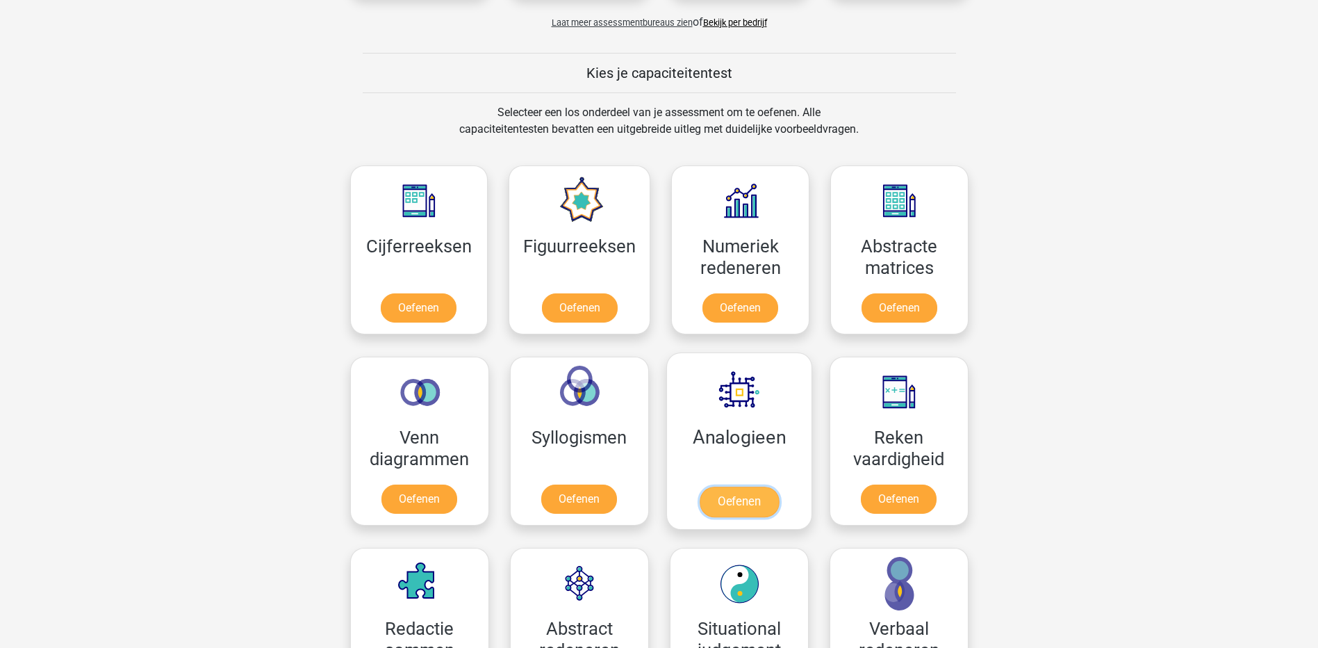
click at [718, 487] on link "Oefenen" at bounding box center [738, 501] width 79 height 31
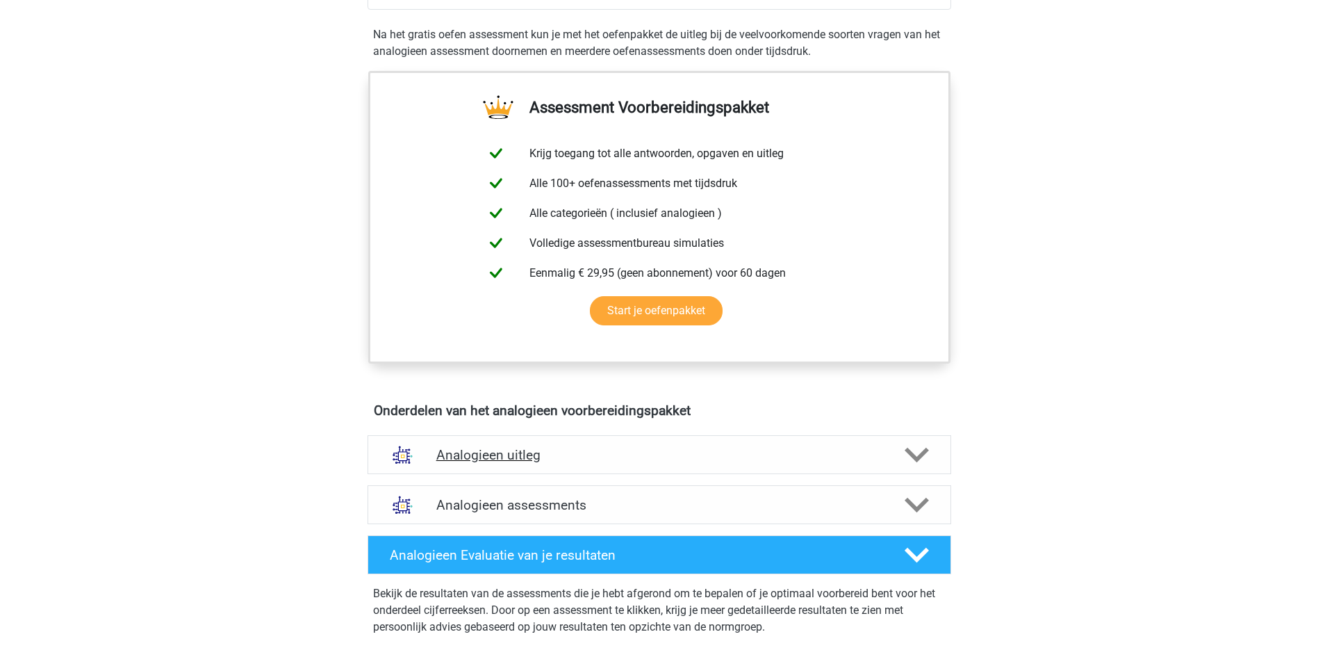
click at [524, 455] on h4 "Analogieen uitleg" at bounding box center [659, 455] width 446 height 16
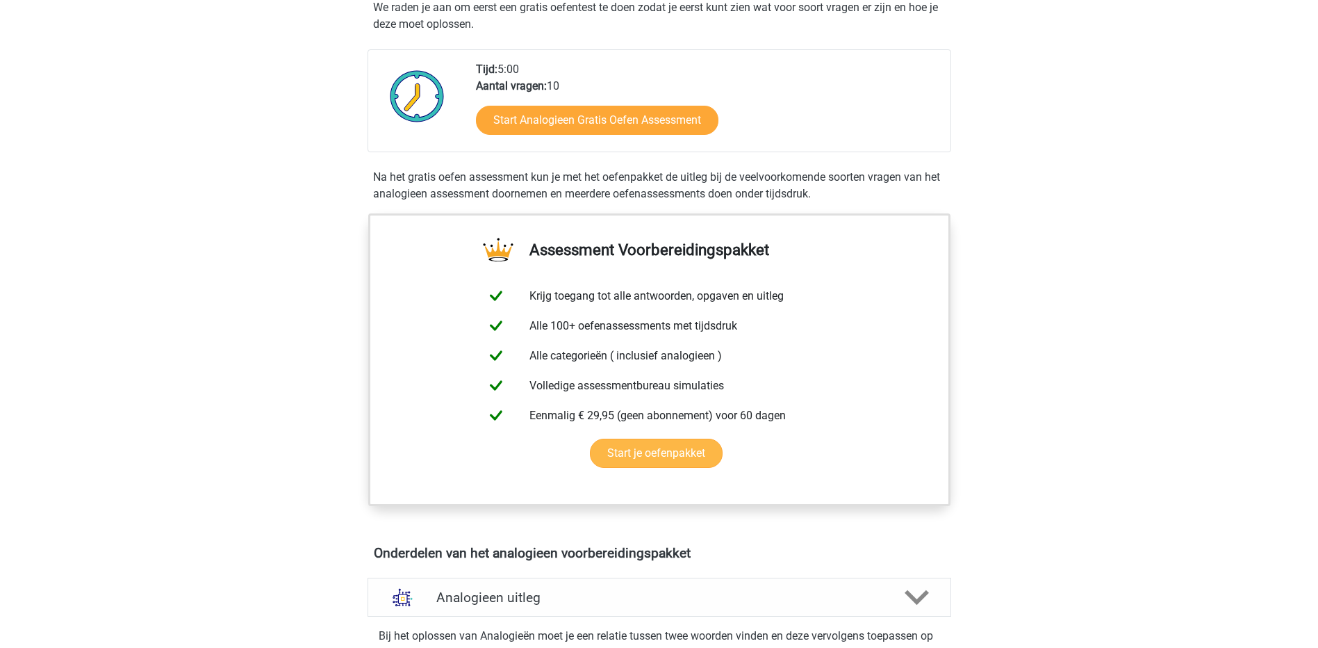
scroll to position [139, 0]
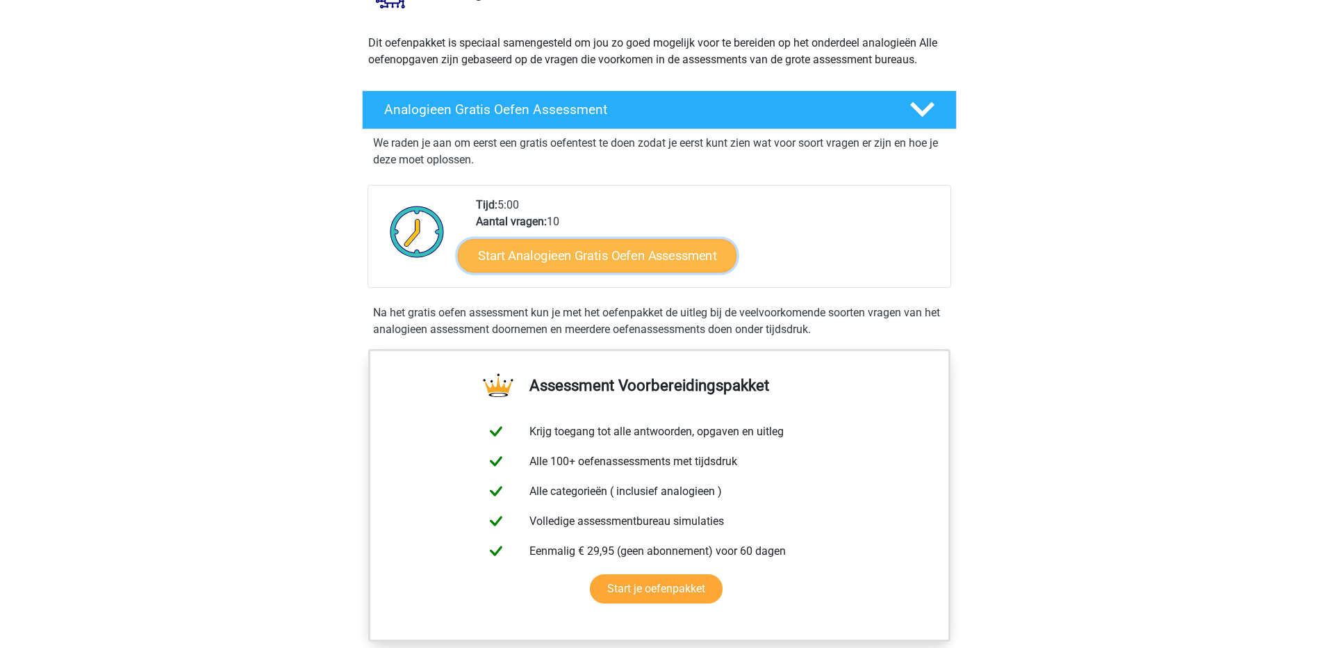
click at [601, 259] on link "Start Analogieen Gratis Oefen Assessment" at bounding box center [597, 254] width 279 height 33
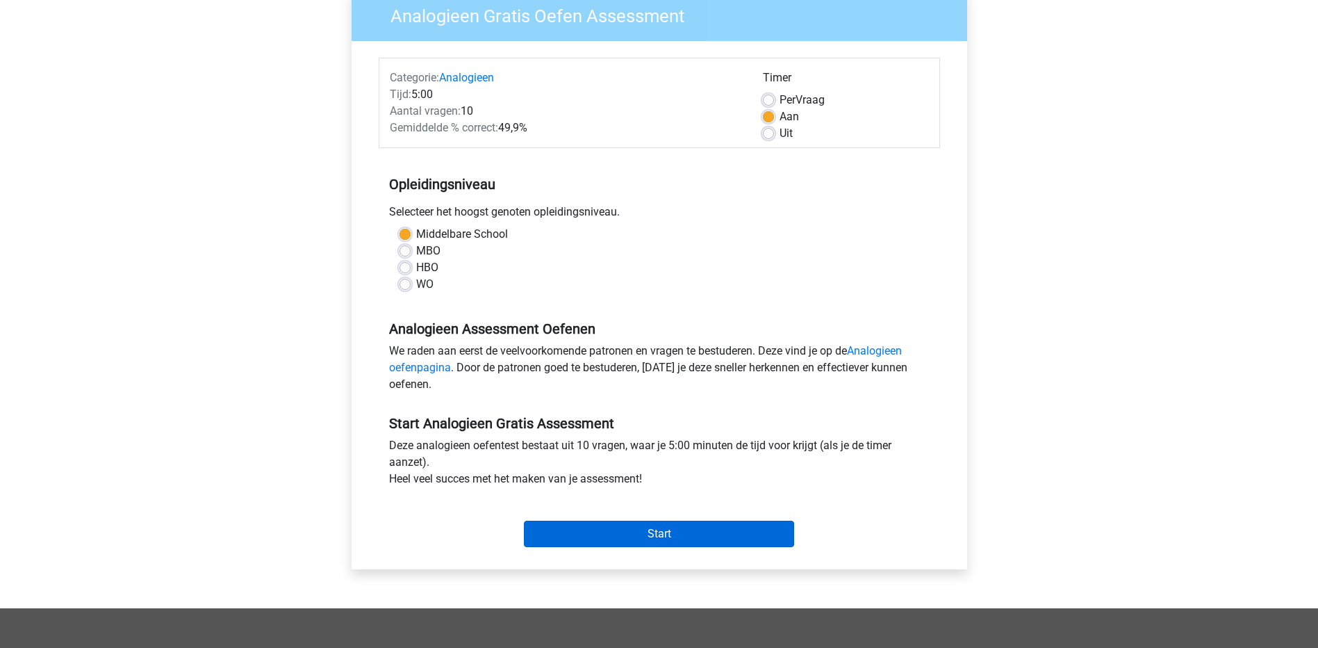
scroll to position [278, 0]
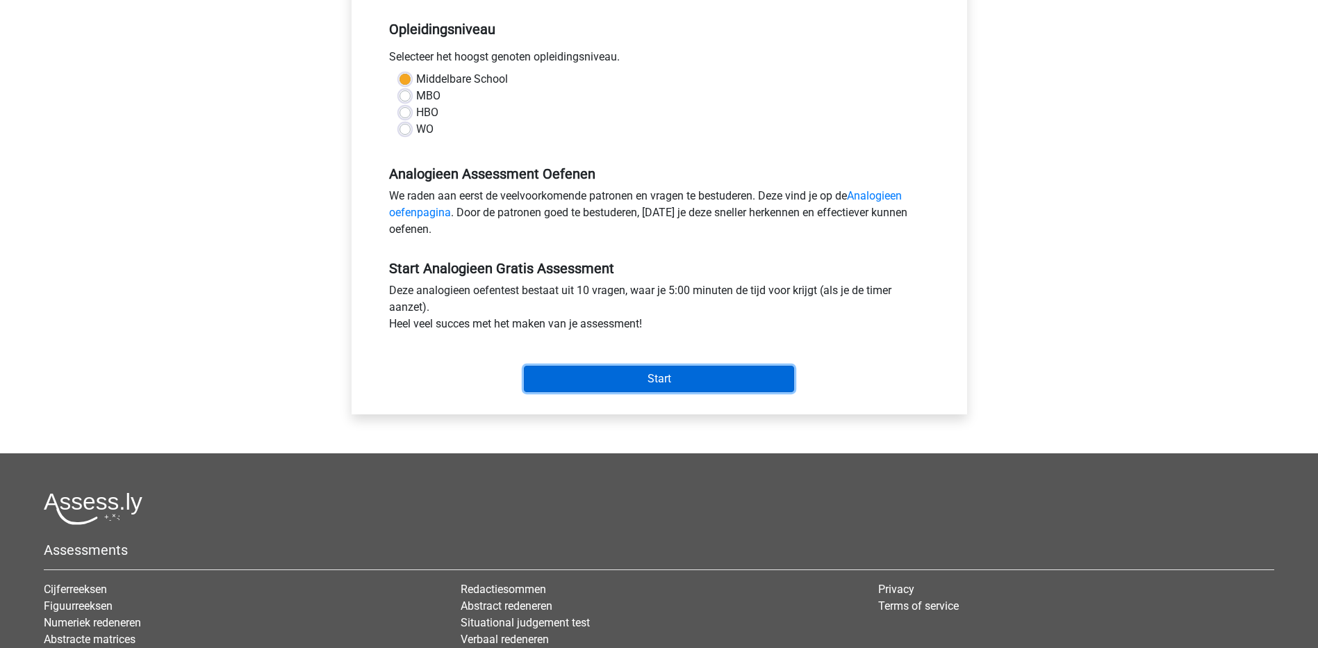
click at [627, 368] on input "Start" at bounding box center [659, 378] width 270 height 26
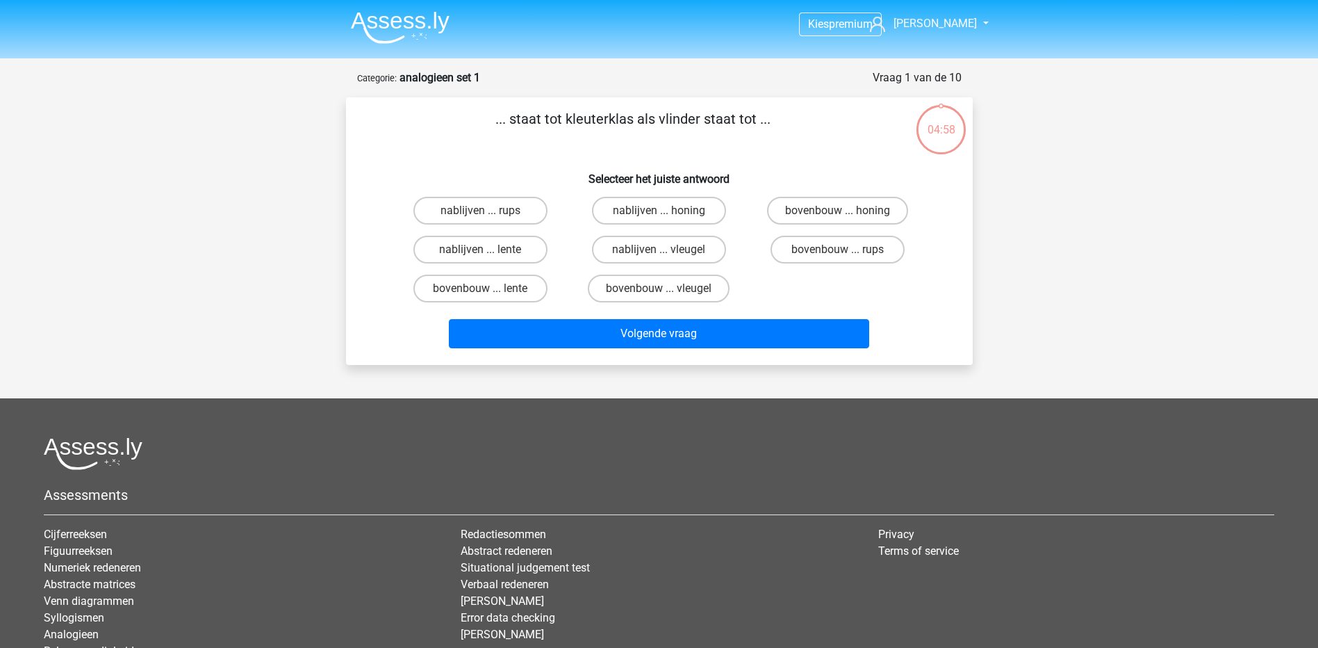
drag, startPoint x: 527, startPoint y: 120, endPoint x: 810, endPoint y: 116, distance: 283.5
click at [810, 116] on p "... staat tot kleuterklas als vlinder staat tot ..." at bounding box center [633, 129] width 530 height 42
drag, startPoint x: 810, startPoint y: 116, endPoint x: 763, endPoint y: 149, distance: 57.4
click at [764, 149] on p "... staat tot kleuterklas als vlinder staat tot ..." at bounding box center [633, 129] width 530 height 42
click at [801, 246] on label "bovenbouw ... rups" at bounding box center [838, 250] width 134 height 28
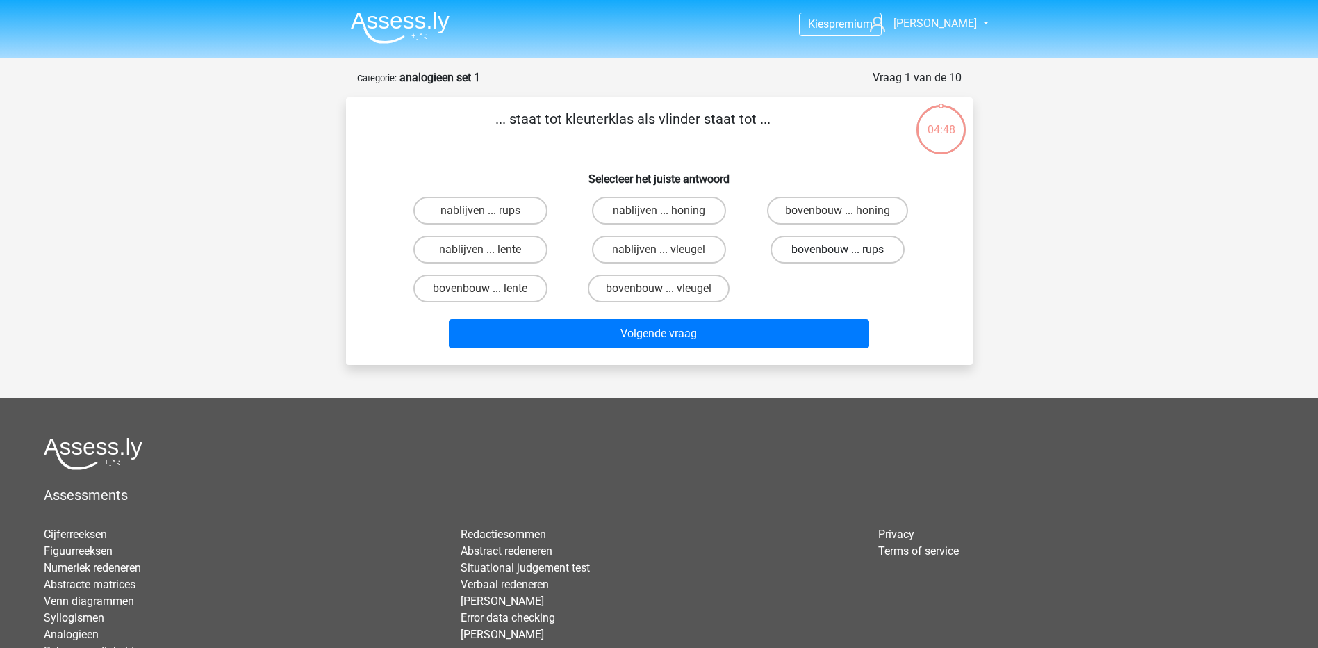
click at [838, 249] on input "bovenbouw ... rups" at bounding box center [842, 253] width 9 height 9
radio input "true"
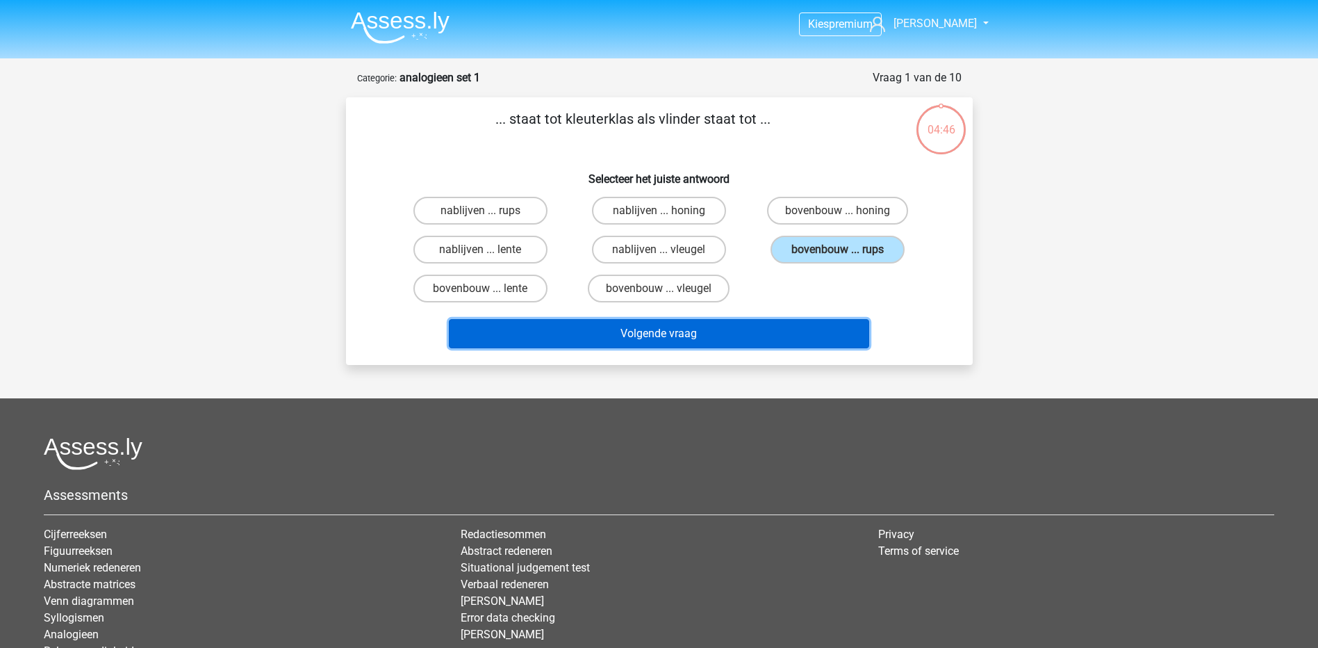
click at [725, 321] on button "Volgende vraag" at bounding box center [659, 333] width 420 height 29
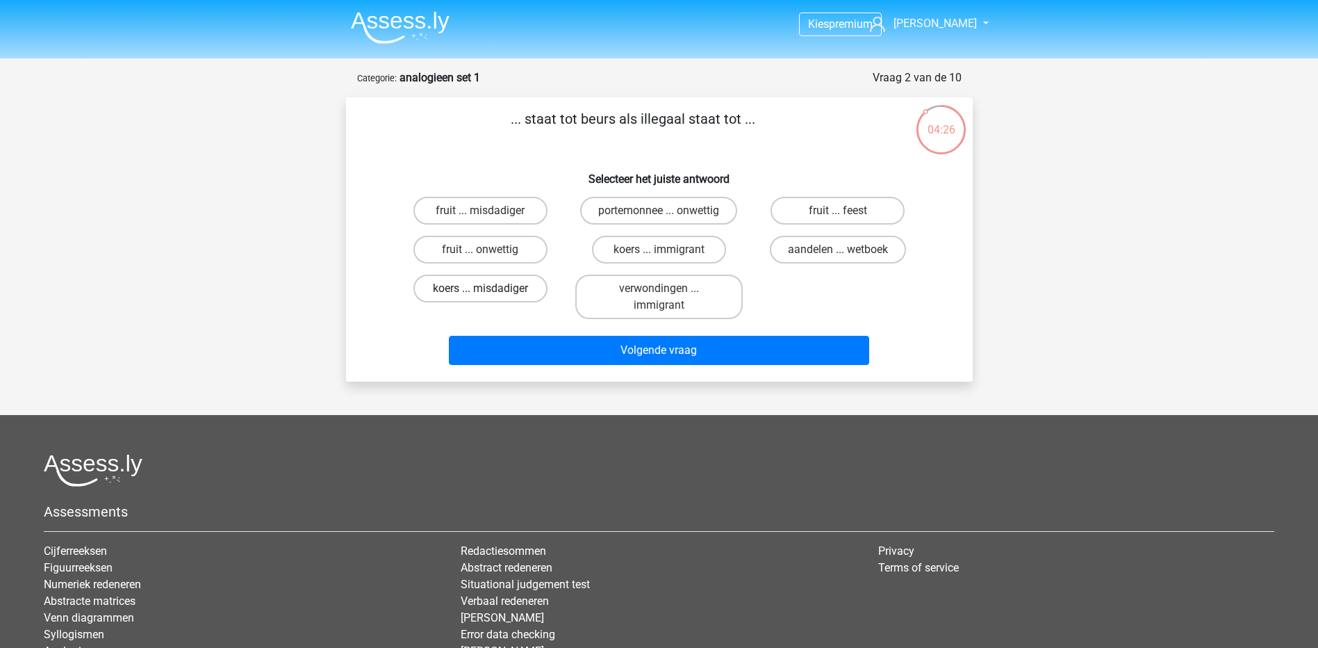
click at [489, 301] on label "koers ... misdadiger" at bounding box center [480, 288] width 134 height 28
click at [489, 297] on input "koers ... misdadiger" at bounding box center [484, 292] width 9 height 9
radio input "true"
click at [832, 256] on label "aandelen ... wetboek" at bounding box center [838, 250] width 136 height 28
click at [838, 256] on input "aandelen ... wetboek" at bounding box center [842, 253] width 9 height 9
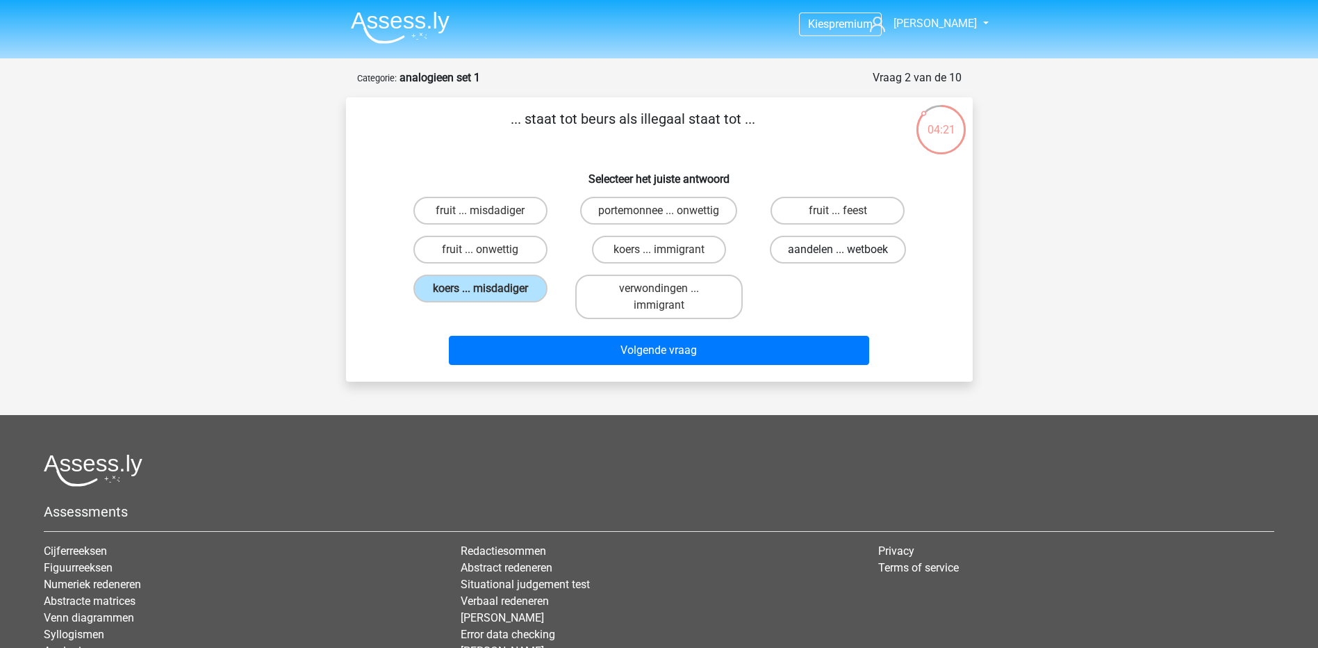
radio input "true"
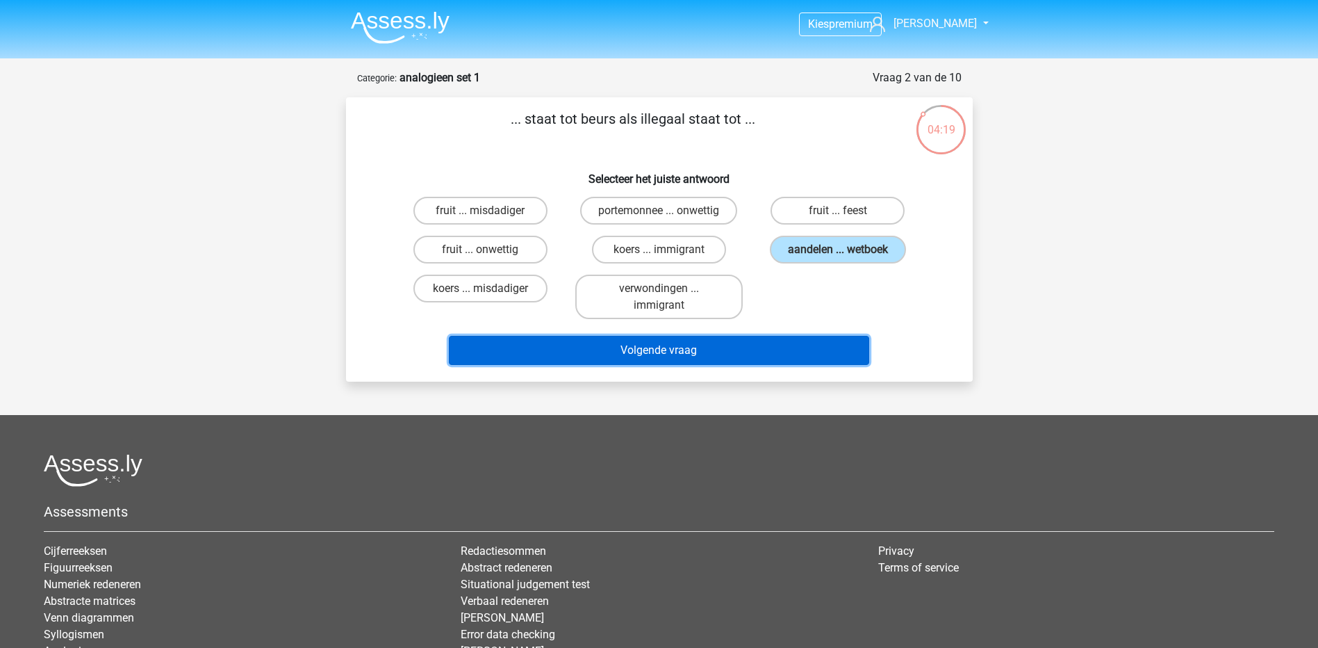
click at [798, 343] on button "Volgende vraag" at bounding box center [659, 350] width 420 height 29
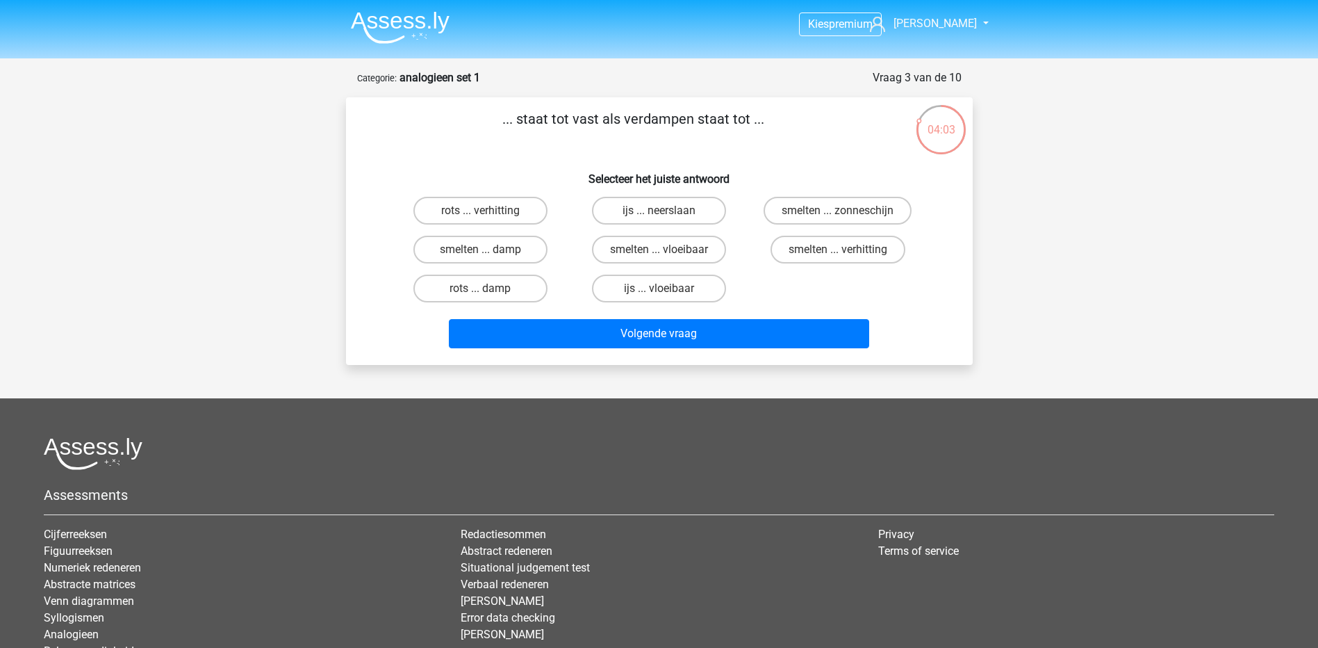
drag, startPoint x: 716, startPoint y: 109, endPoint x: 814, endPoint y: 109, distance: 98.0
click at [814, 109] on p "... staat tot vast als verdampen staat tot ..." at bounding box center [633, 129] width 530 height 42
drag, startPoint x: 814, startPoint y: 109, endPoint x: 778, endPoint y: 124, distance: 39.0
click at [784, 129] on p "... staat tot vast als verdampen staat tot ..." at bounding box center [633, 129] width 530 height 42
click at [502, 208] on label "rots ... verhitting" at bounding box center [480, 211] width 134 height 28
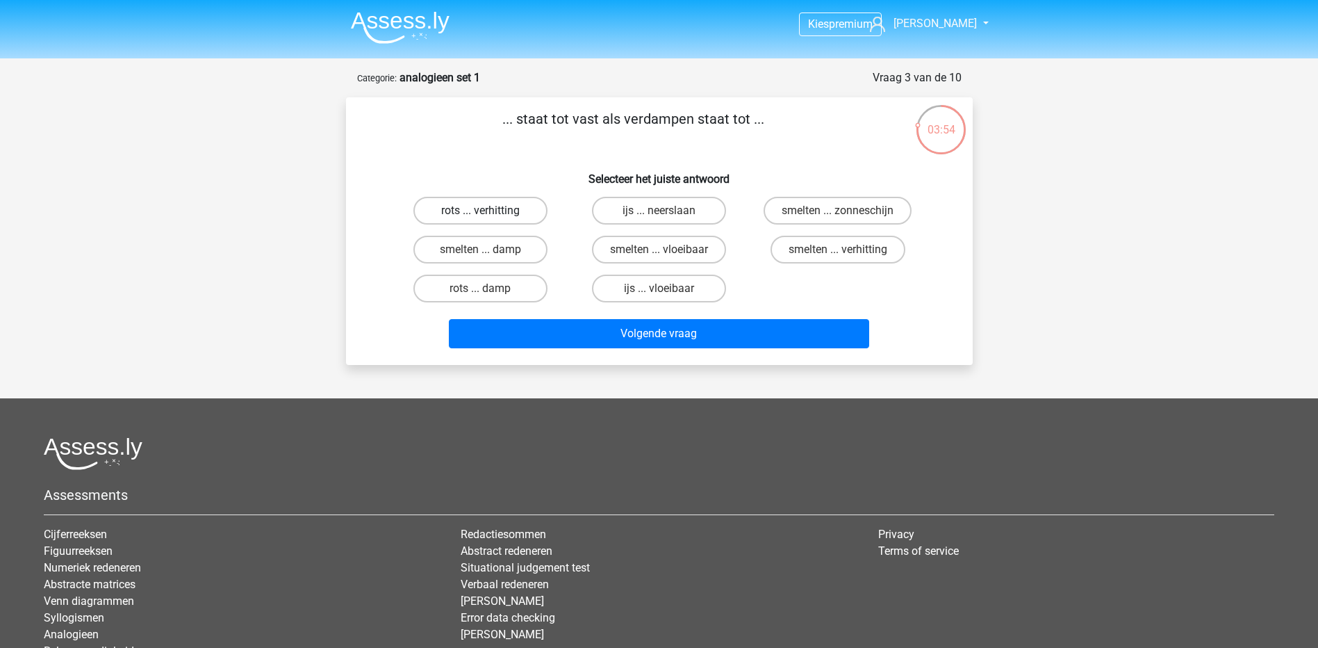
click at [489, 211] on input "rots ... verhitting" at bounding box center [484, 215] width 9 height 9
radio input "true"
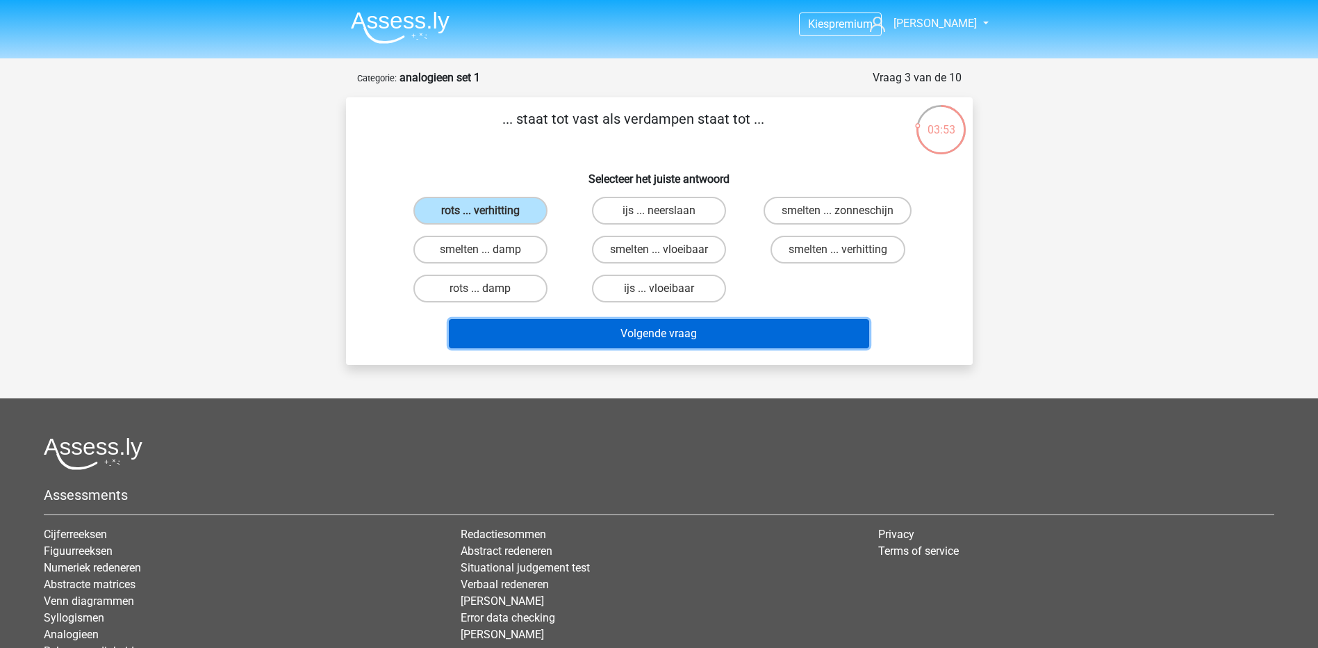
click at [582, 328] on button "Volgende vraag" at bounding box center [659, 333] width 420 height 29
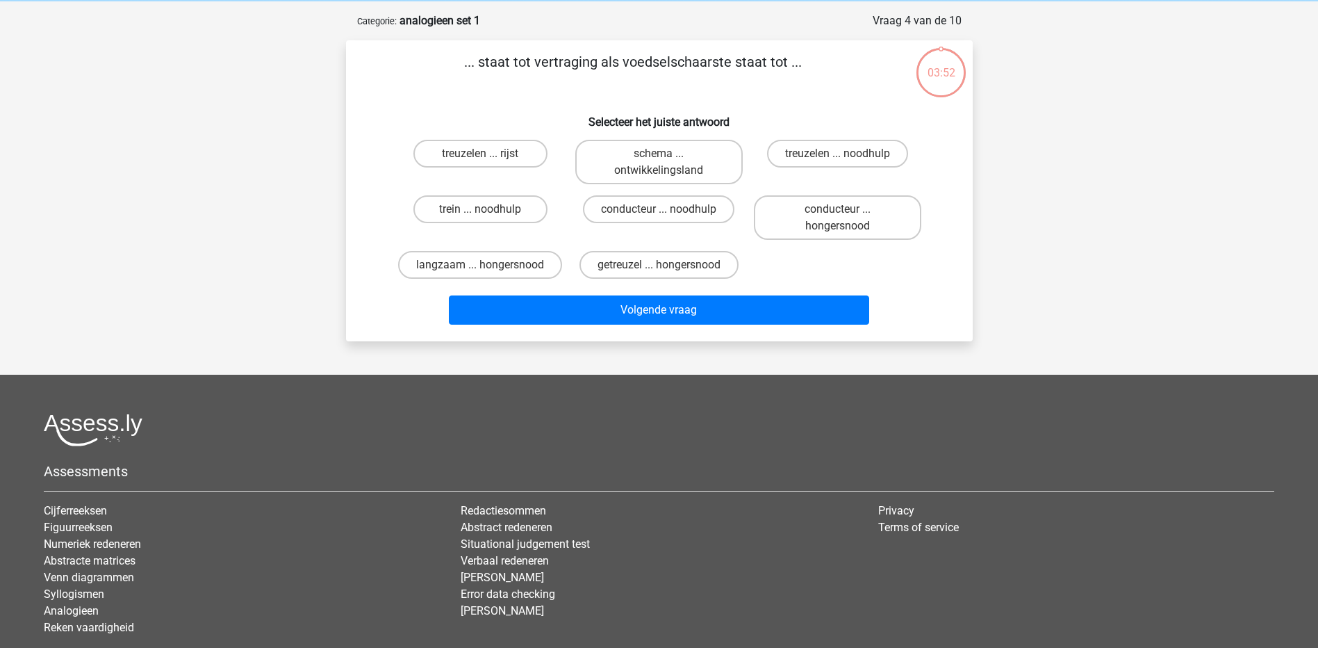
scroll to position [69, 0]
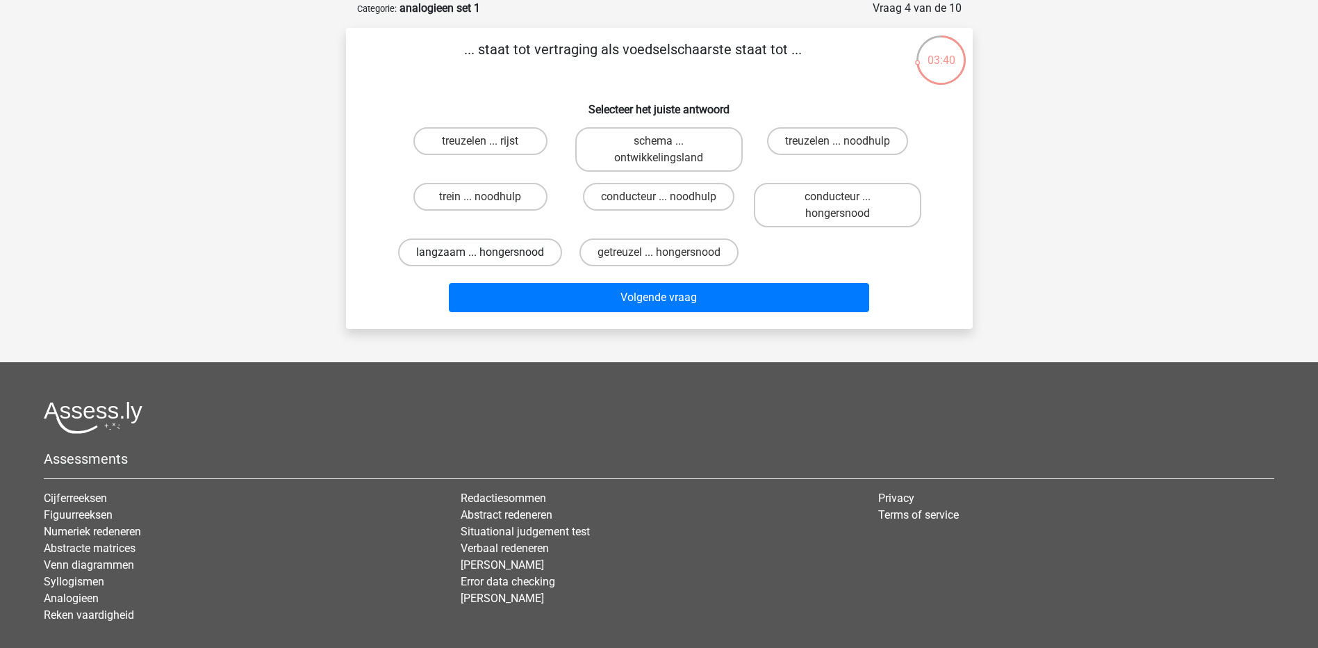
click at [508, 256] on label "langzaam ... hongersnood" at bounding box center [480, 252] width 164 height 28
click at [489, 256] on input "langzaam ... hongersnood" at bounding box center [484, 256] width 9 height 9
radio input "true"
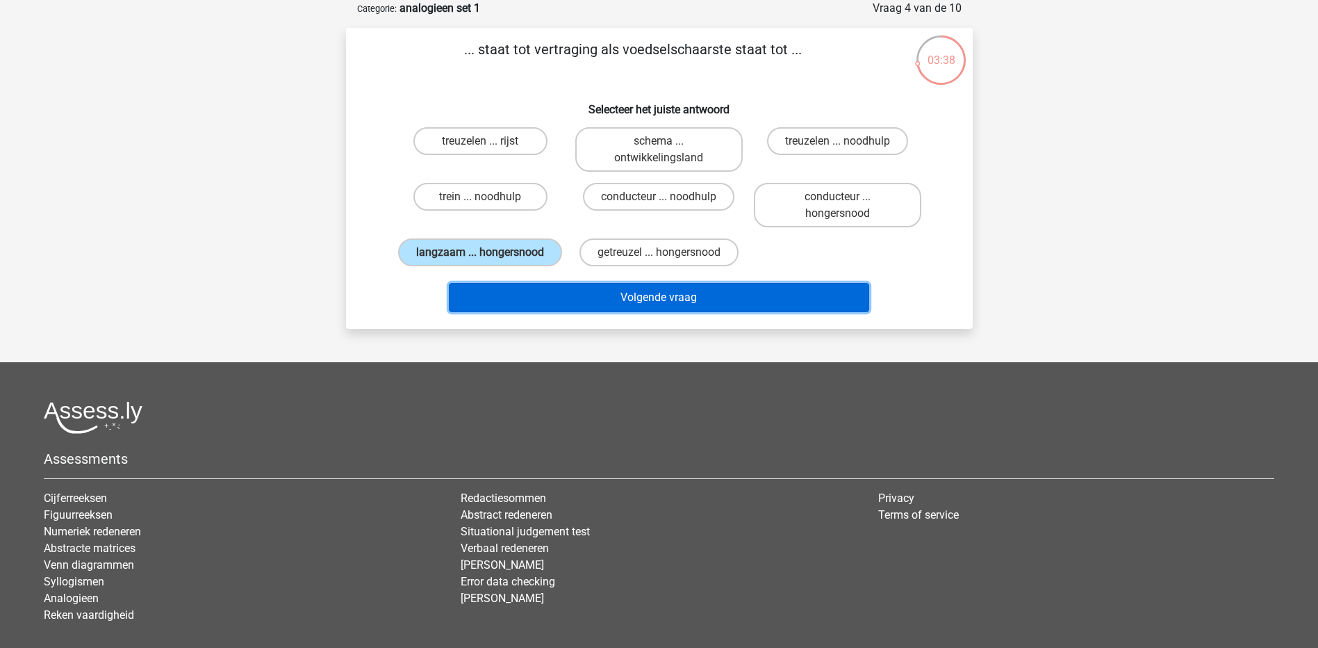
click at [546, 306] on button "Volgende vraag" at bounding box center [659, 297] width 420 height 29
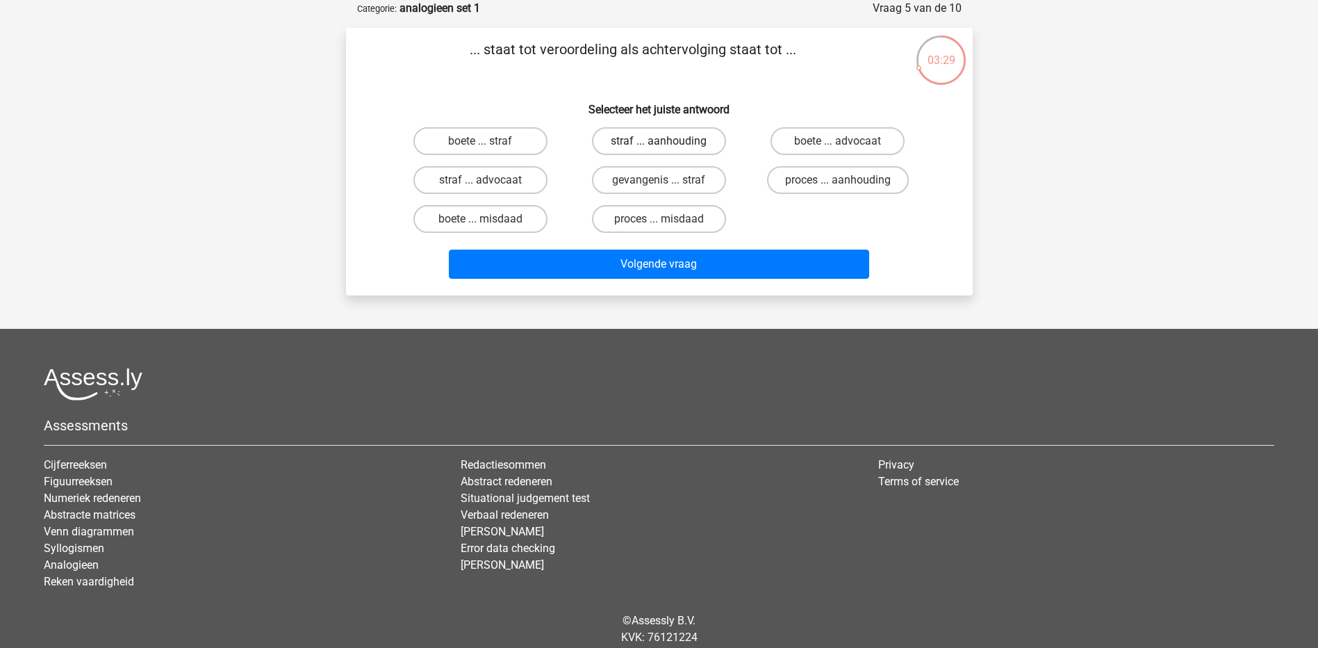
click at [700, 138] on label "straf ... aanhouding" at bounding box center [659, 141] width 134 height 28
click at [668, 141] on input "straf ... aanhouding" at bounding box center [663, 145] width 9 height 9
radio input "true"
click at [839, 177] on label "proces ... aanhouding" at bounding box center [838, 180] width 142 height 28
click at [839, 180] on input "proces ... aanhouding" at bounding box center [842, 184] width 9 height 9
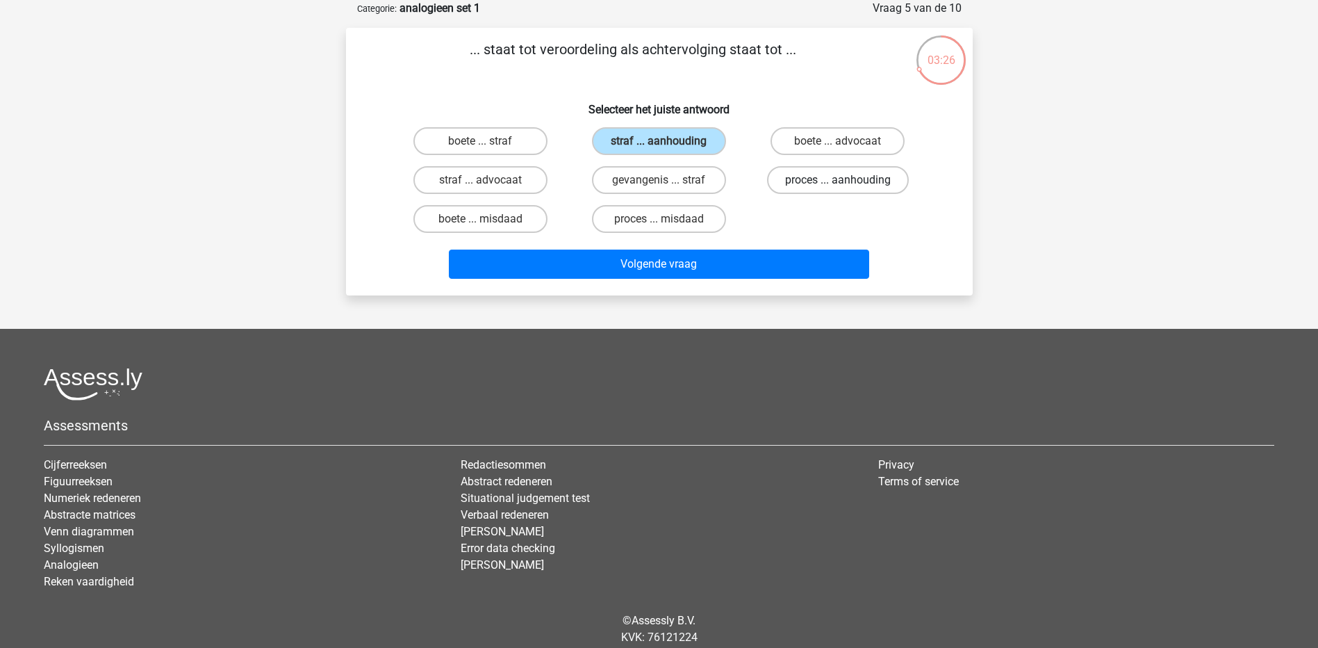
radio input "true"
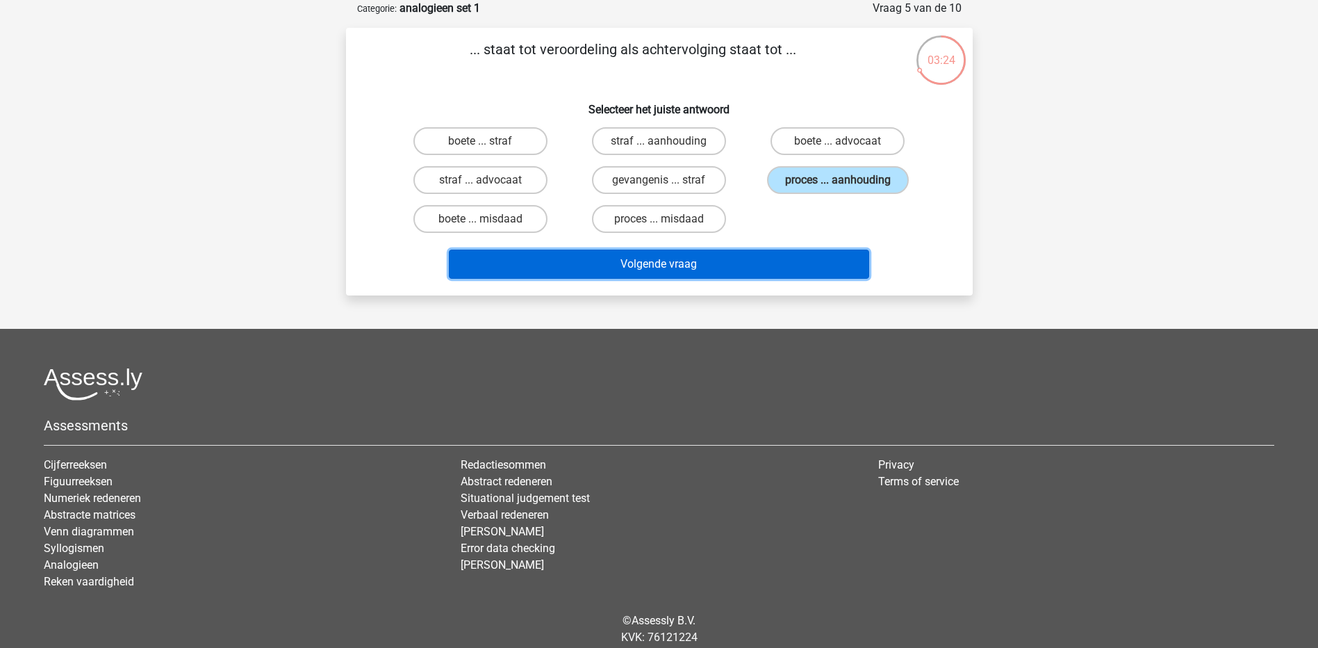
click at [753, 260] on button "Volgende vraag" at bounding box center [659, 263] width 420 height 29
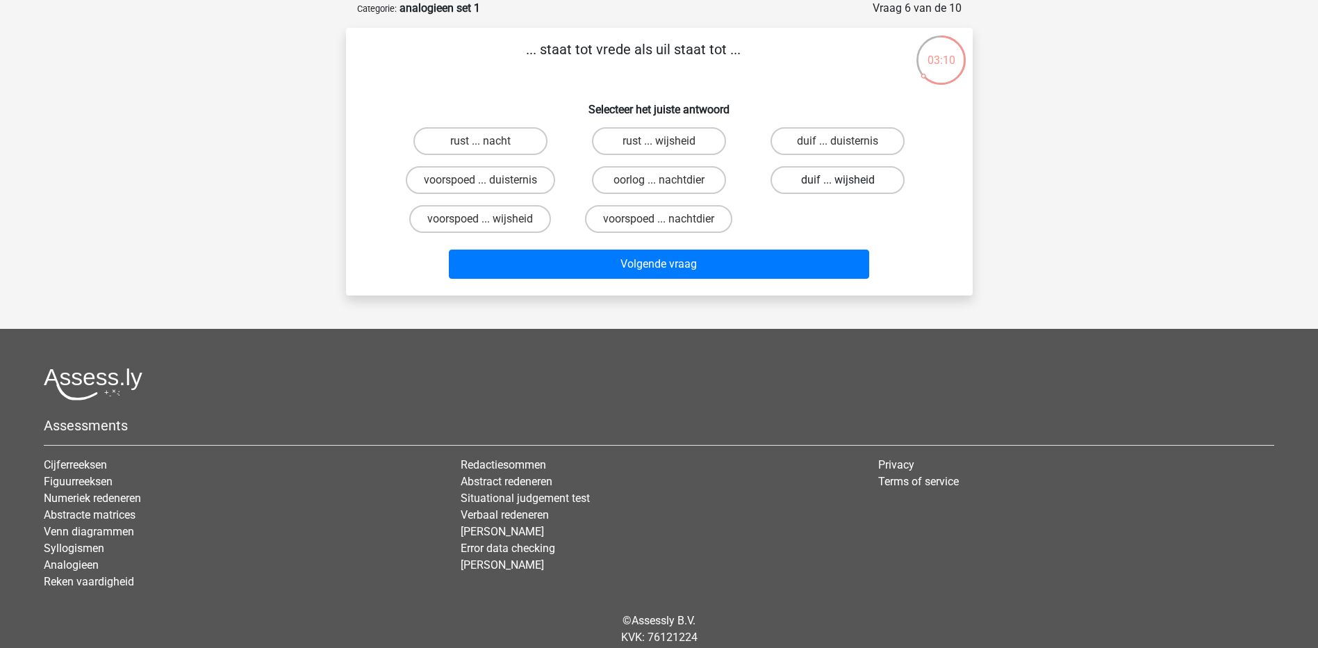
click at [840, 177] on label "duif ... wijsheid" at bounding box center [838, 180] width 134 height 28
click at [840, 180] on input "duif ... wijsheid" at bounding box center [842, 184] width 9 height 9
radio input "true"
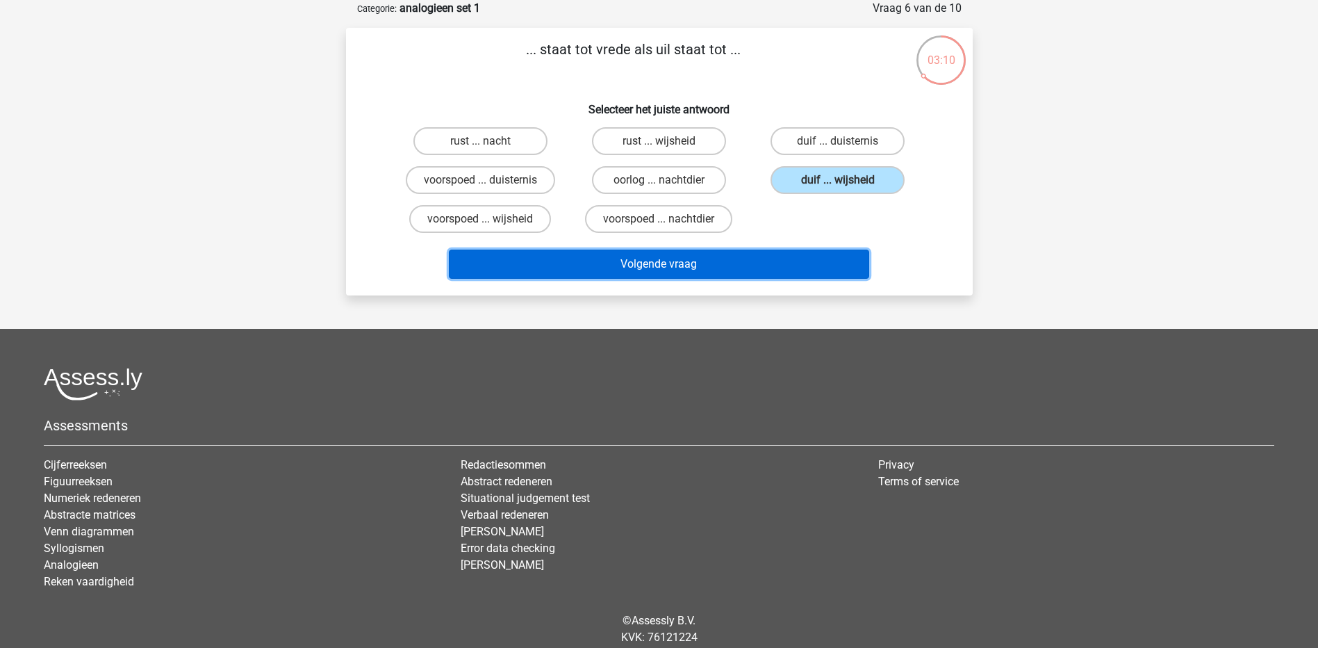
click at [779, 262] on button "Volgende vraag" at bounding box center [659, 263] width 420 height 29
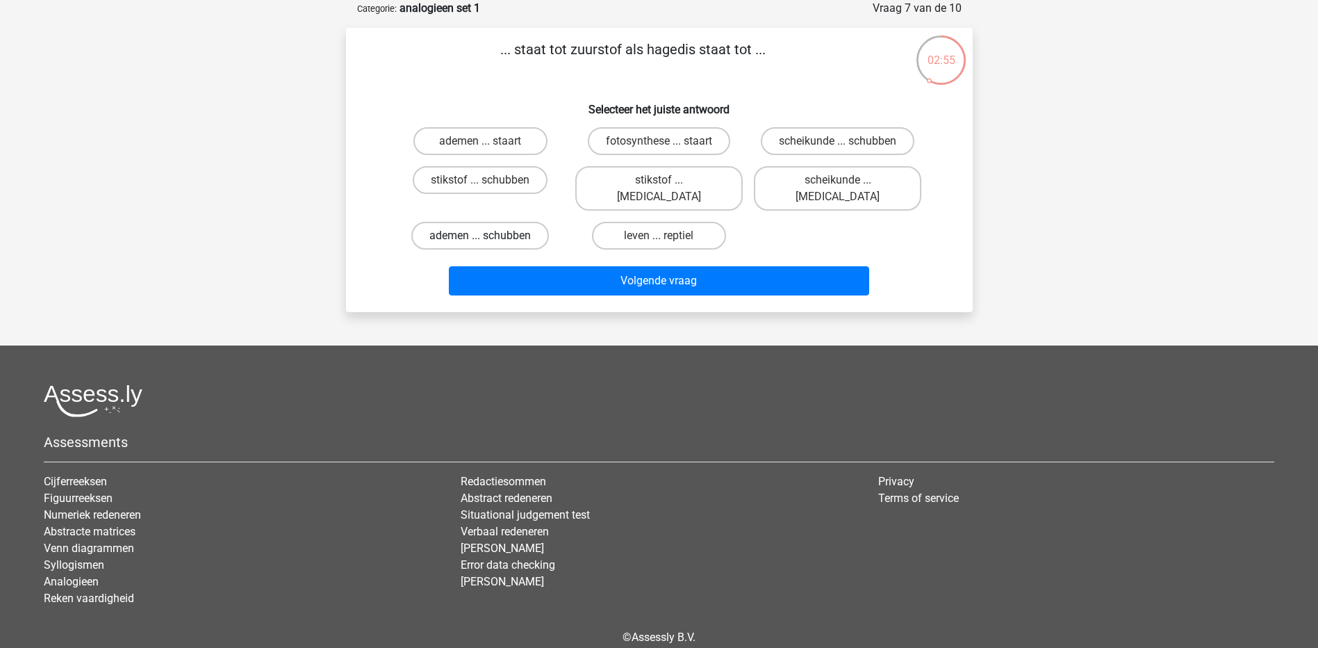
click at [495, 222] on label "ademen ... schubben" at bounding box center [480, 236] width 138 height 28
click at [489, 236] on input "ademen ... schubben" at bounding box center [484, 240] width 9 height 9
radio input "true"
click at [657, 145] on label "fotosynthese ... staart" at bounding box center [659, 141] width 142 height 28
click at [659, 145] on input "fotosynthese ... staart" at bounding box center [663, 145] width 9 height 9
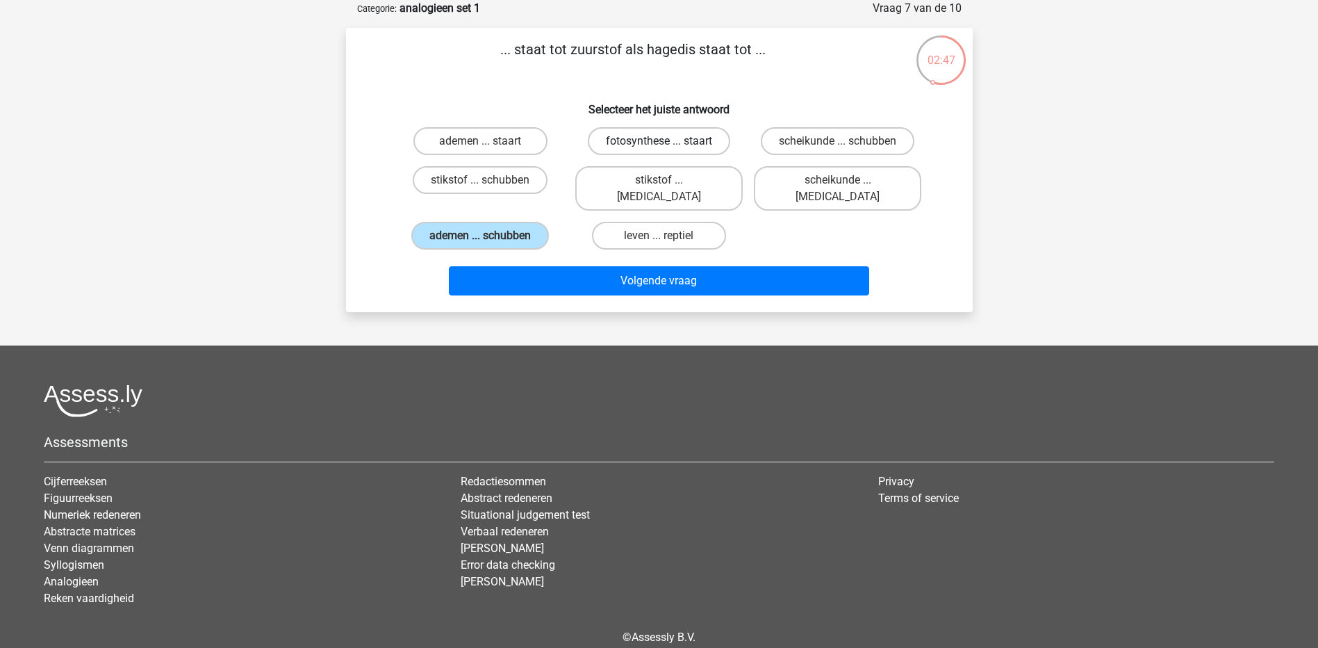
radio input "true"
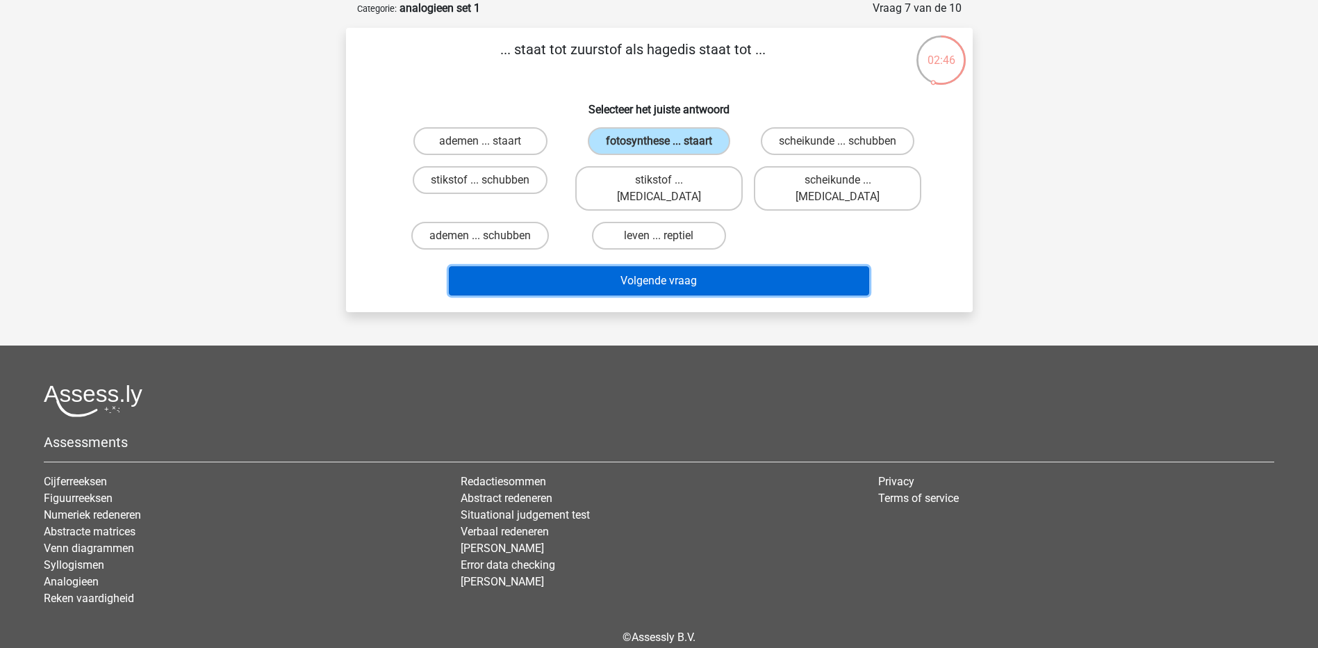
click at [693, 272] on button "Volgende vraag" at bounding box center [659, 280] width 420 height 29
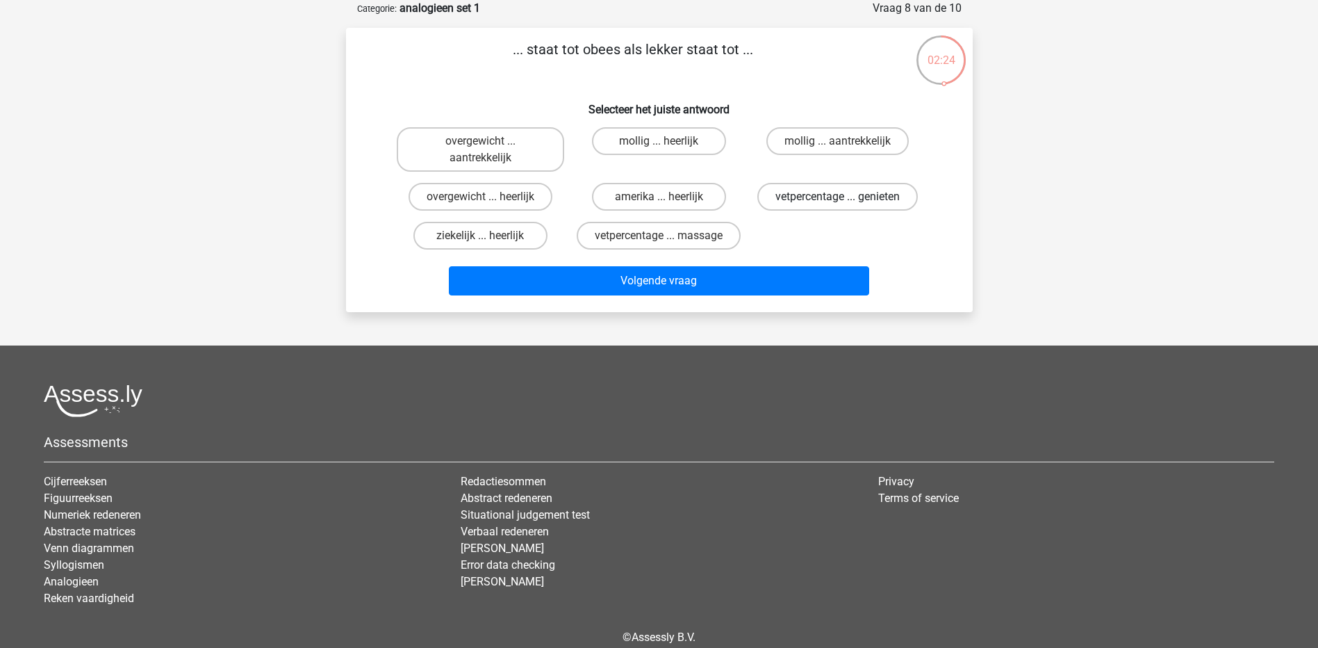
click at [814, 194] on label "vetpercentage ... genieten" at bounding box center [837, 197] width 161 height 28
click at [838, 197] on input "vetpercentage ... genieten" at bounding box center [842, 201] width 9 height 9
radio input "true"
click at [536, 149] on label "overgewicht ... aantrekkelijk" at bounding box center [480, 149] width 167 height 44
click at [489, 149] on input "overgewicht ... aantrekkelijk" at bounding box center [484, 145] width 9 height 9
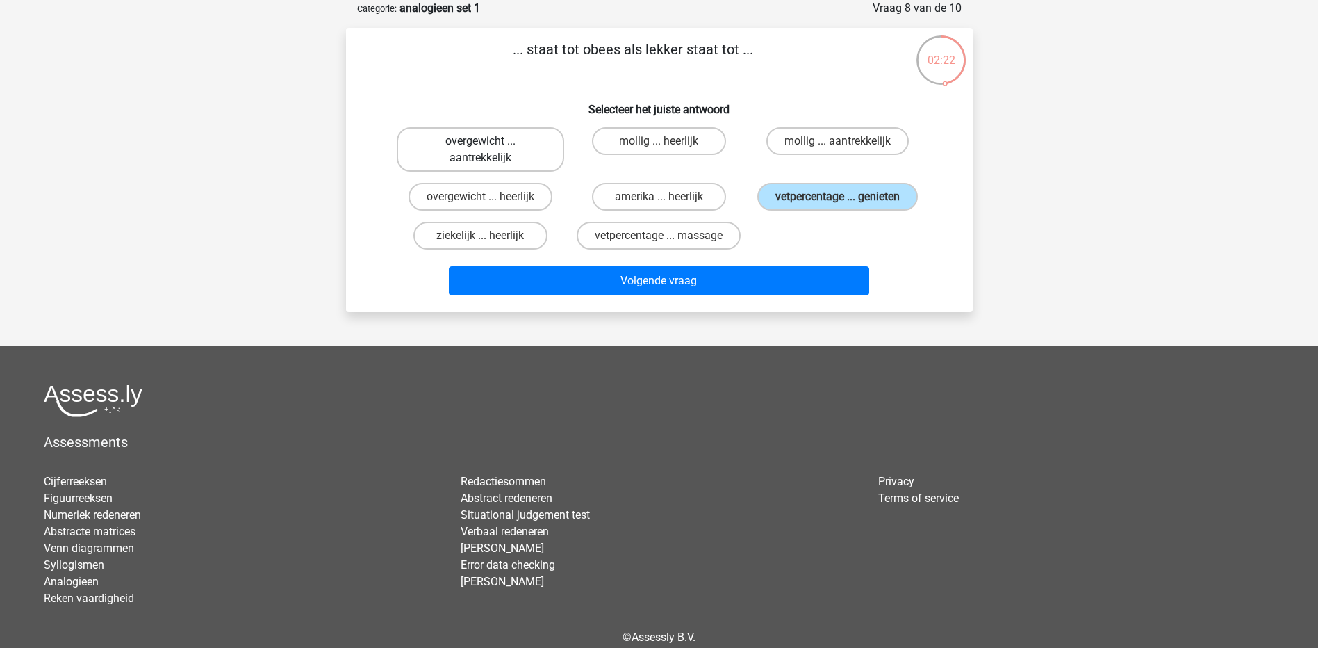
radio input "true"
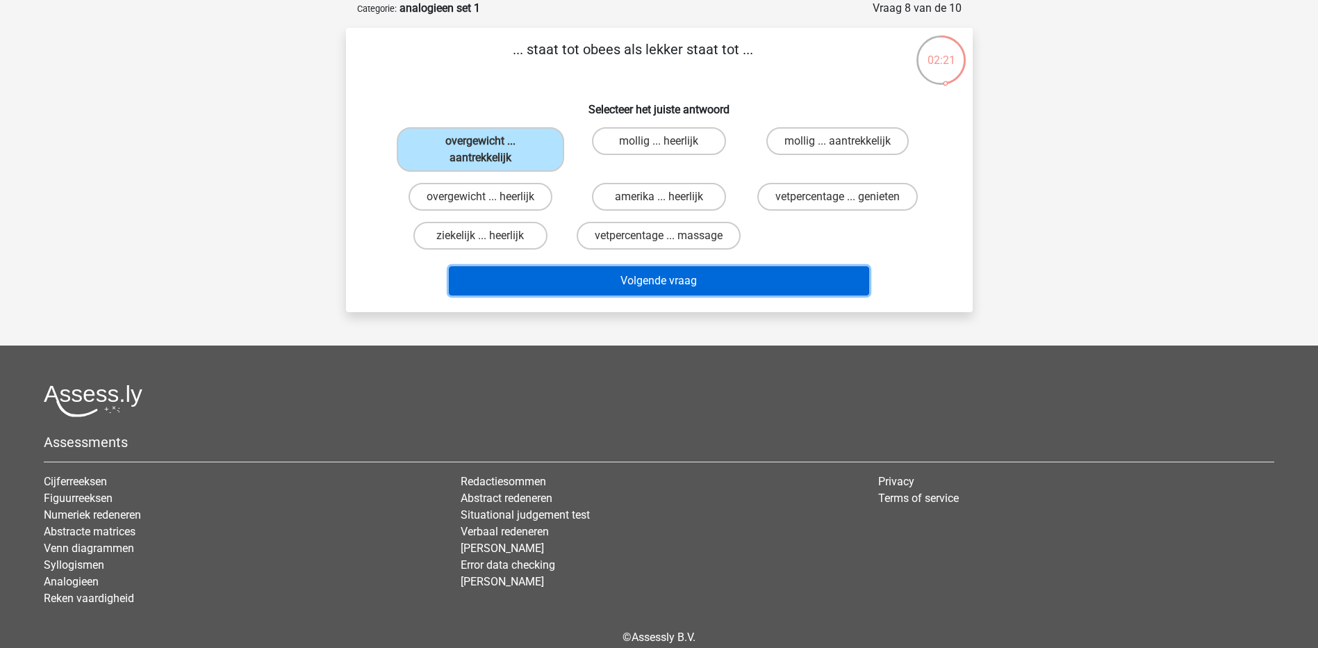
click at [628, 290] on button "Volgende vraag" at bounding box center [659, 280] width 420 height 29
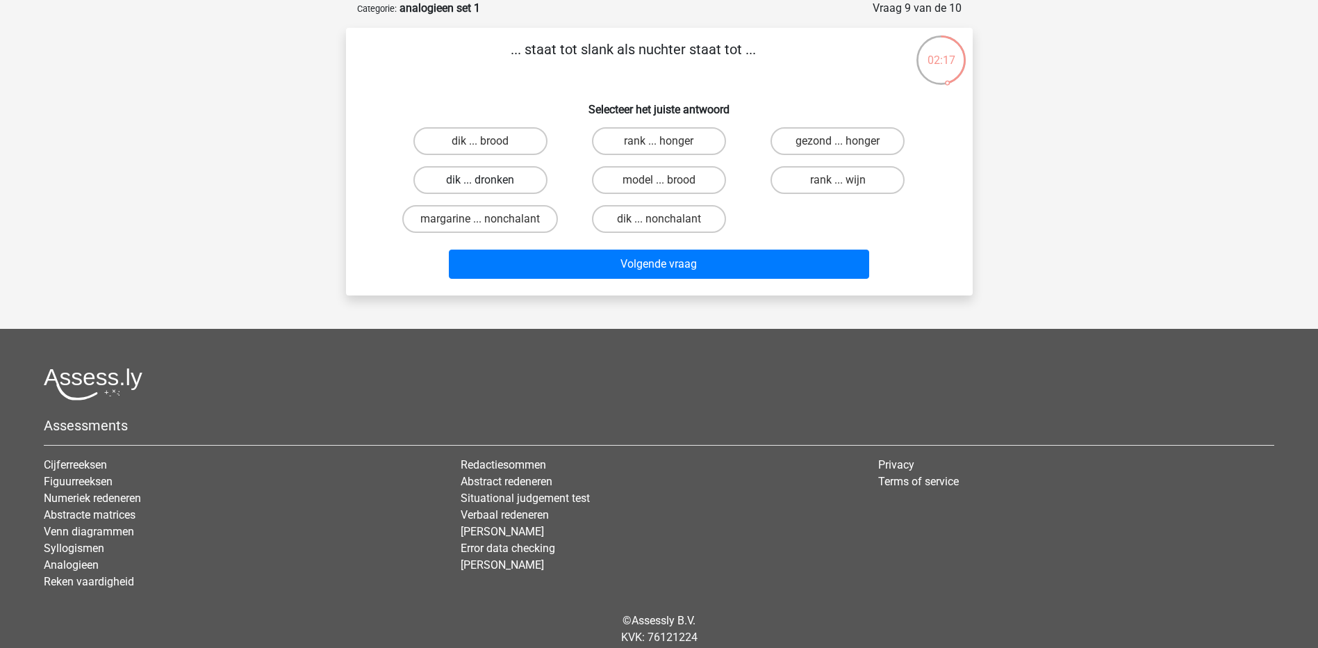
click at [519, 181] on label "dik ... dronken" at bounding box center [480, 180] width 134 height 28
click at [489, 181] on input "dik ... dronken" at bounding box center [484, 184] width 9 height 9
radio input "true"
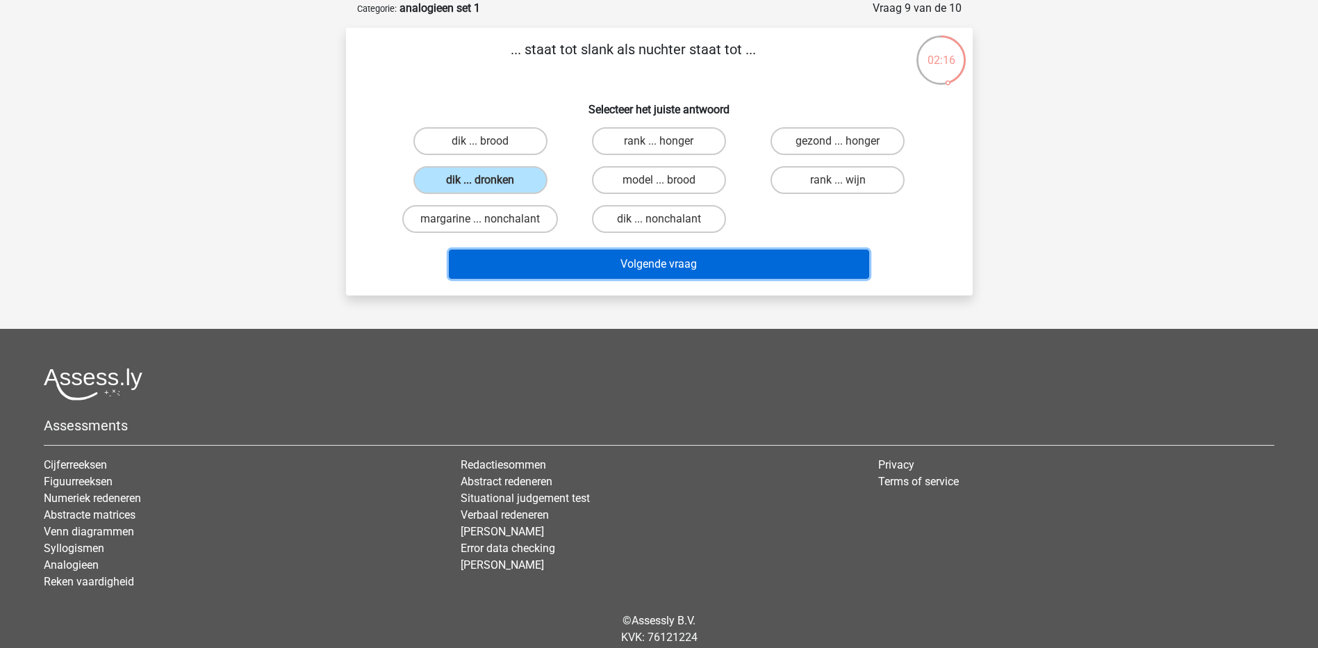
click at [581, 255] on button "Volgende vraag" at bounding box center [659, 263] width 420 height 29
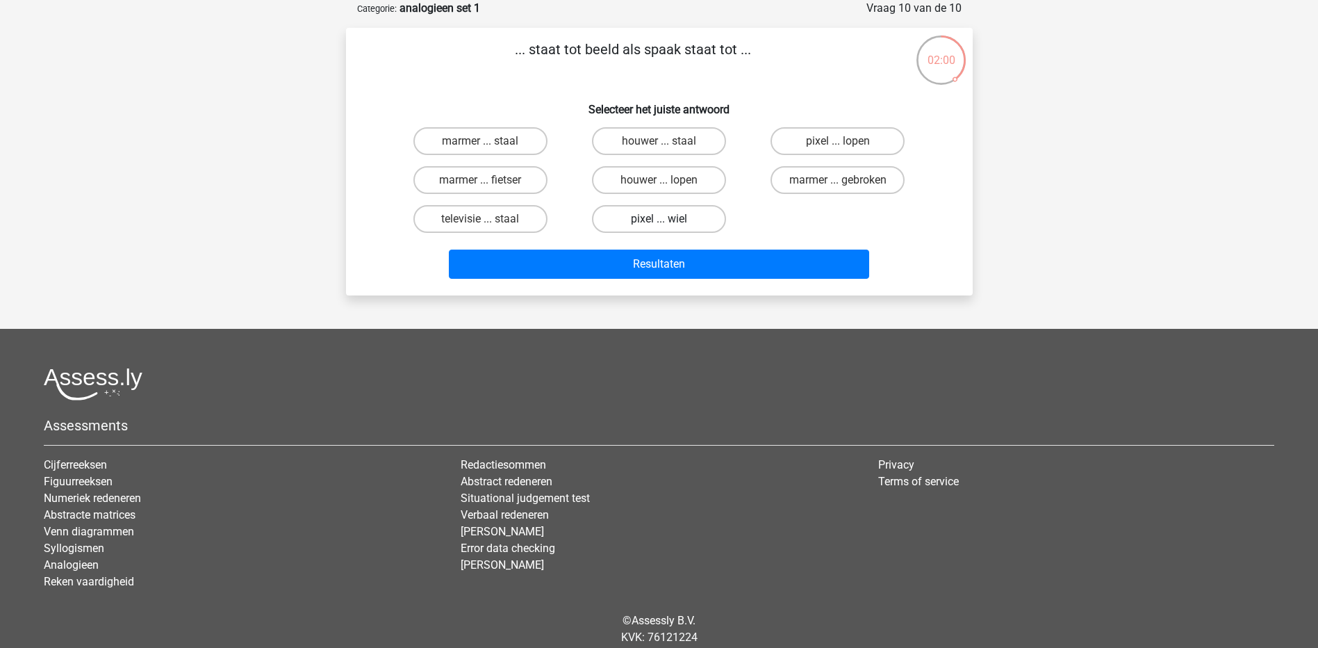
click at [689, 217] on label "pixel ... wiel" at bounding box center [659, 219] width 134 height 28
click at [668, 219] on input "pixel ... wiel" at bounding box center [663, 223] width 9 height 9
radio input "true"
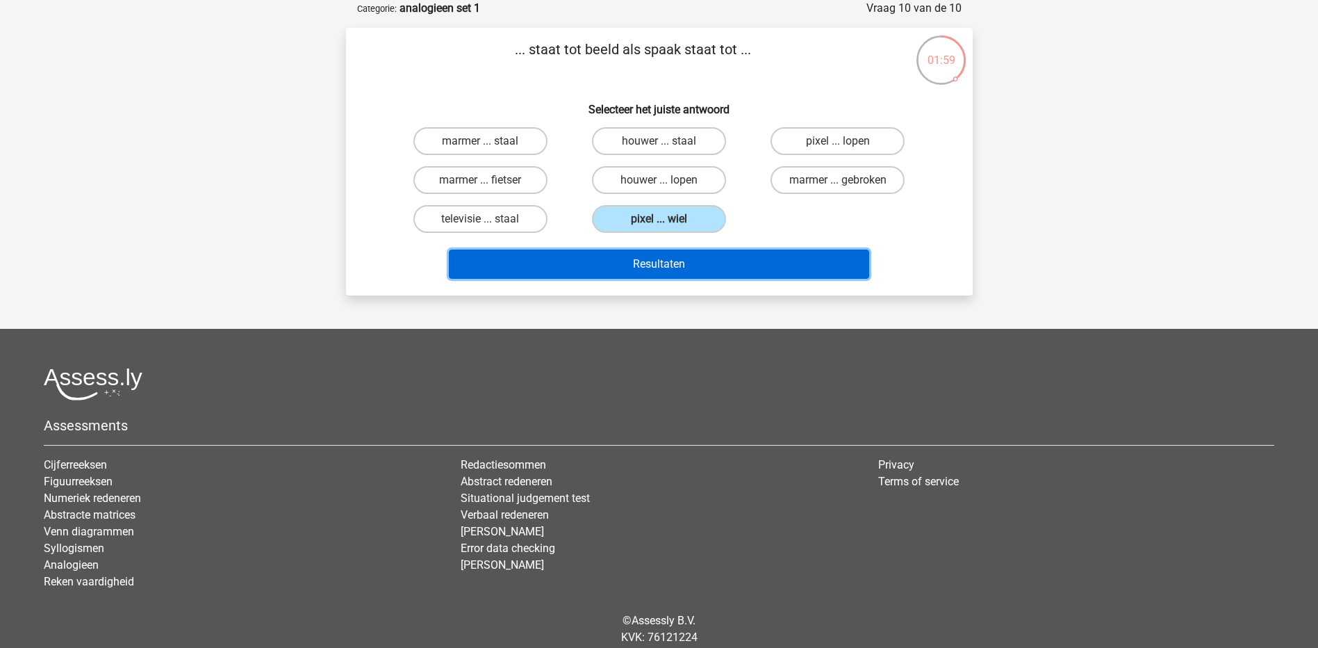
click at [693, 257] on button "Resultaten" at bounding box center [659, 263] width 420 height 29
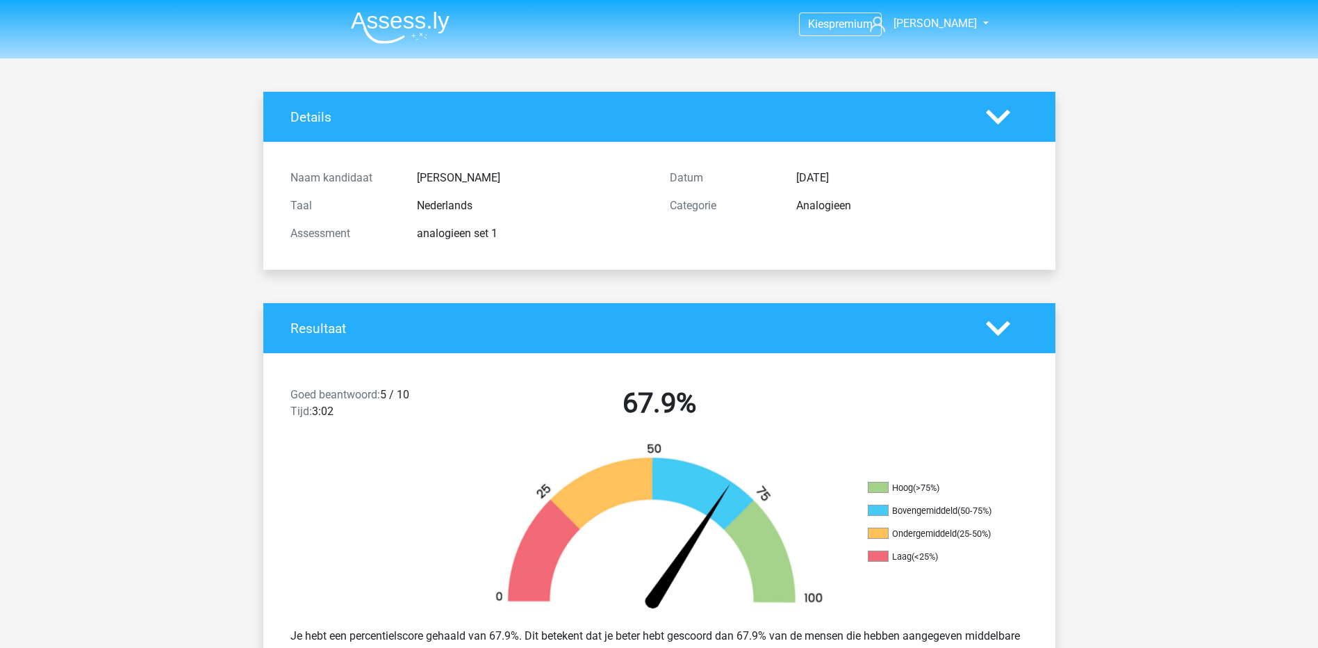
click at [411, 20] on img at bounding box center [400, 27] width 99 height 33
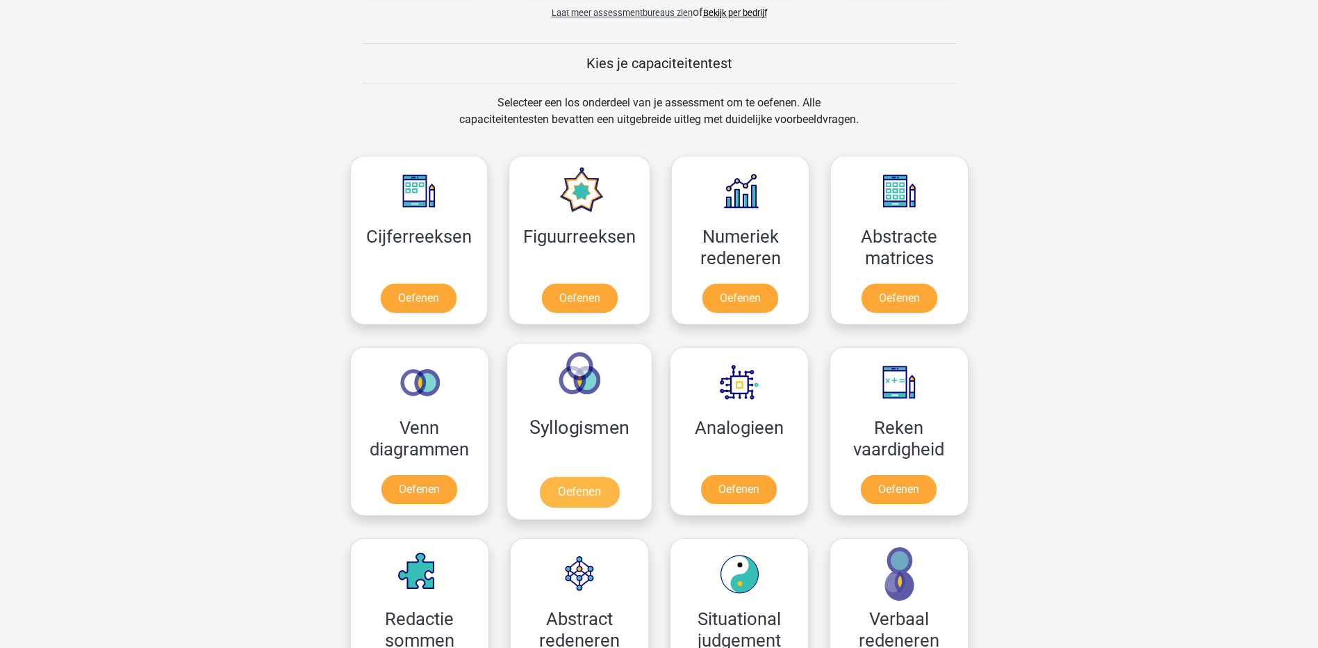
scroll to position [695, 0]
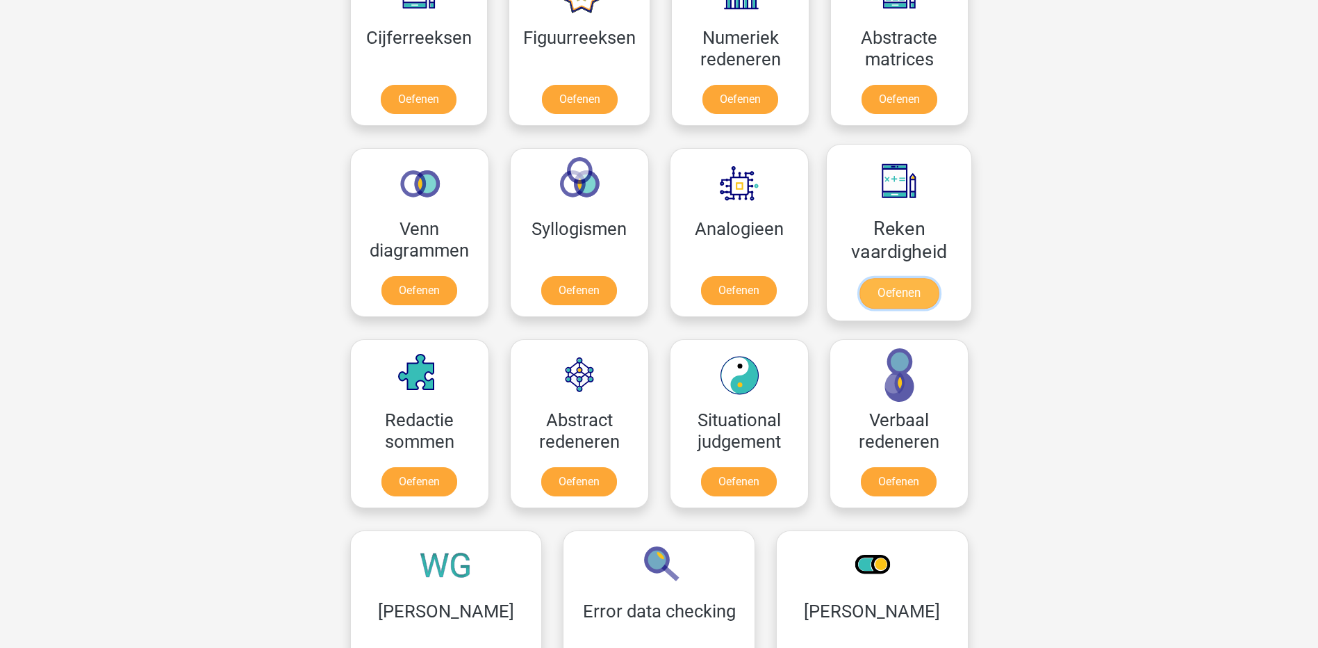
click at [908, 281] on link "Oefenen" at bounding box center [898, 293] width 79 height 31
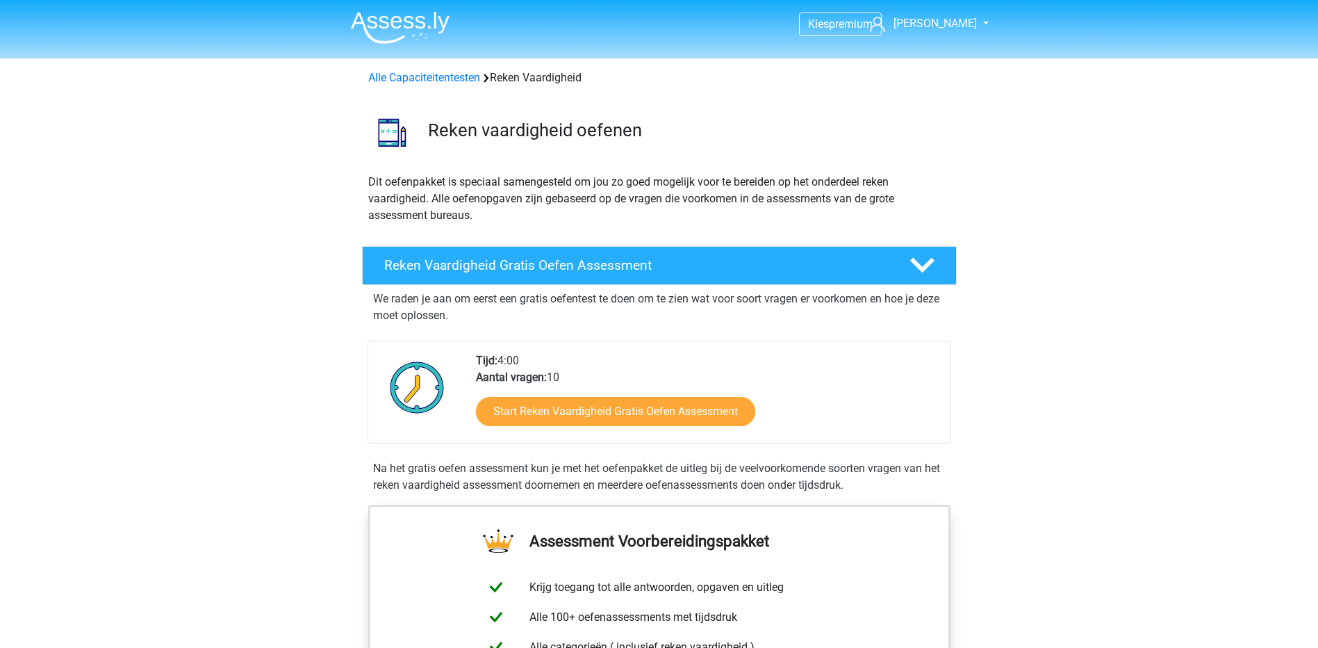
click at [604, 393] on div "Start Reken Vaardigheid Gratis Oefen Assessment" at bounding box center [707, 414] width 463 height 57
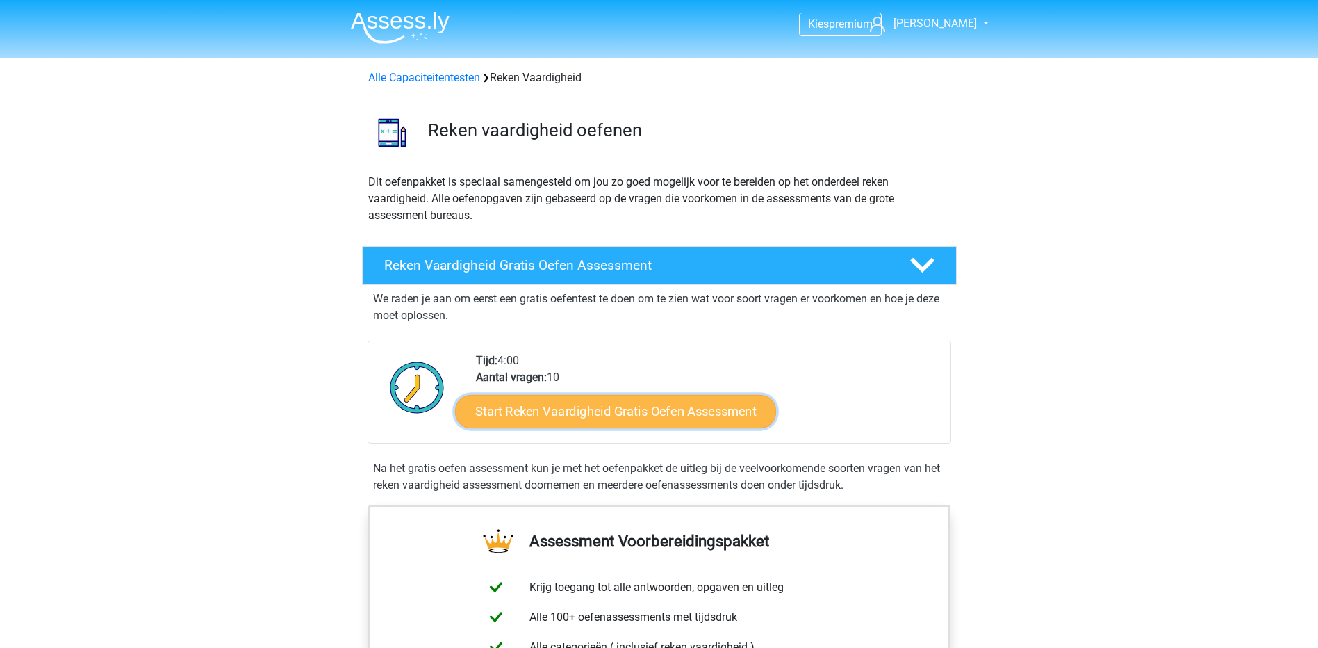
click at [616, 411] on link "Start Reken Vaardigheid Gratis Oefen Assessment" at bounding box center [615, 410] width 321 height 33
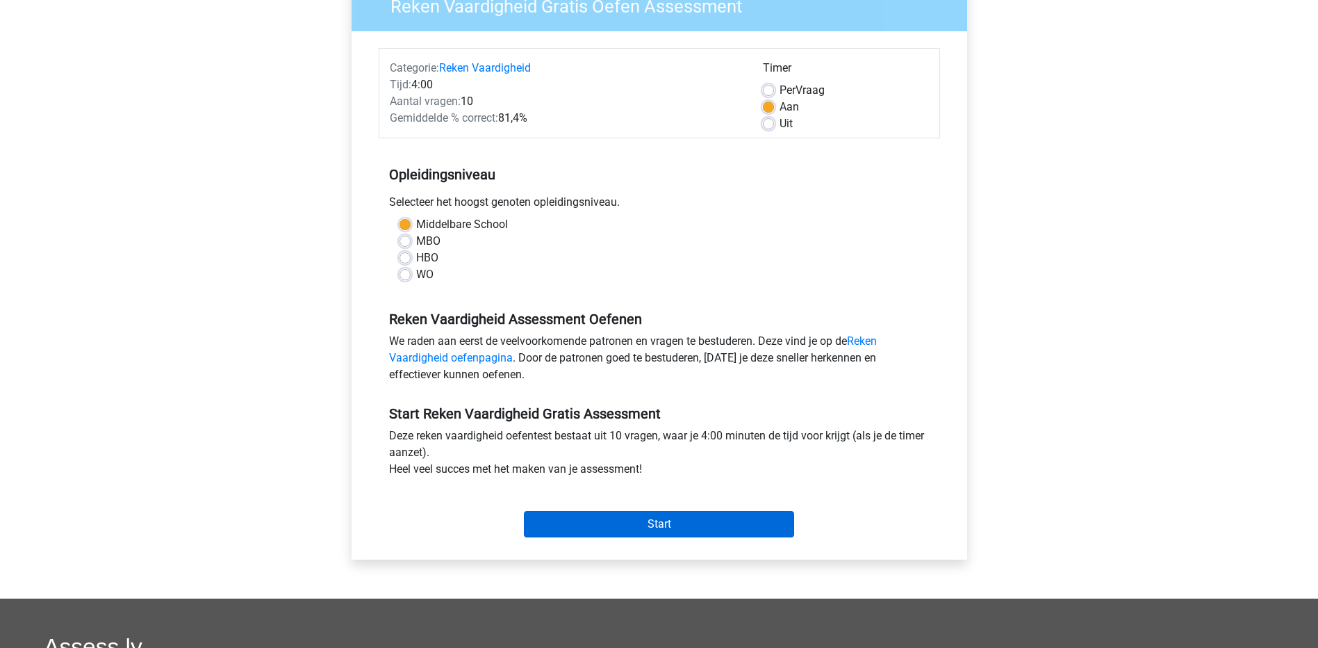
scroll to position [139, 0]
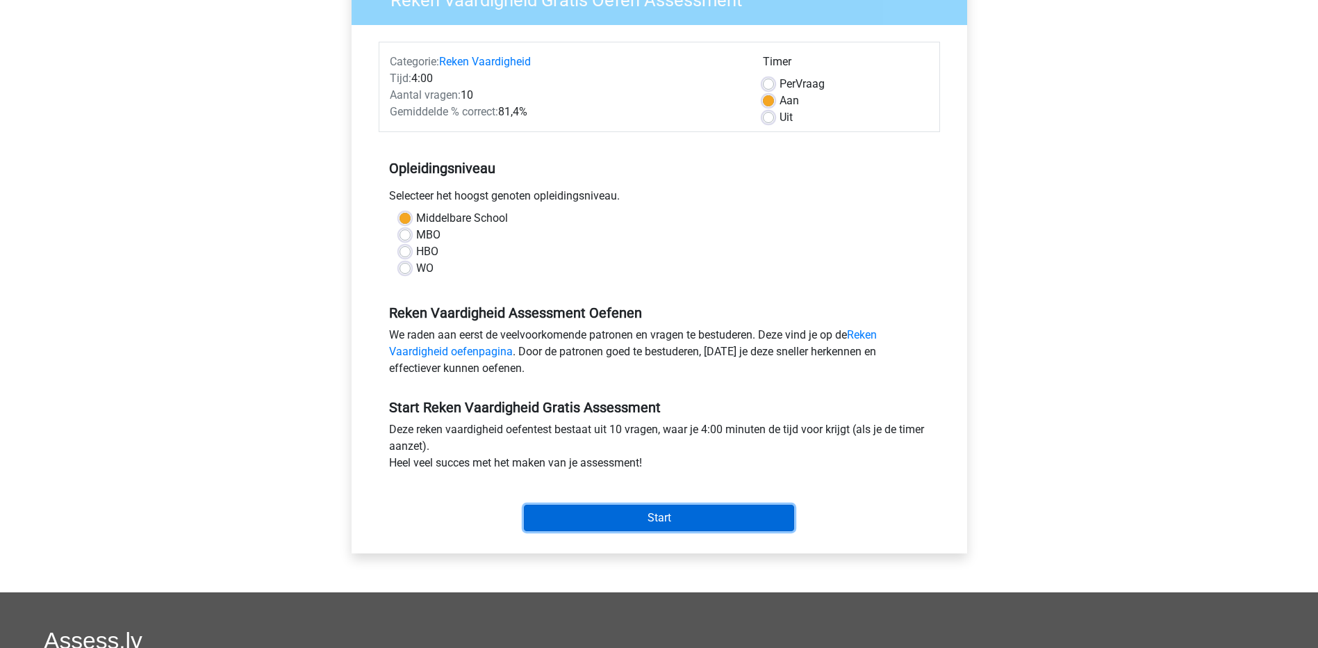
click at [637, 525] on input "Start" at bounding box center [659, 517] width 270 height 26
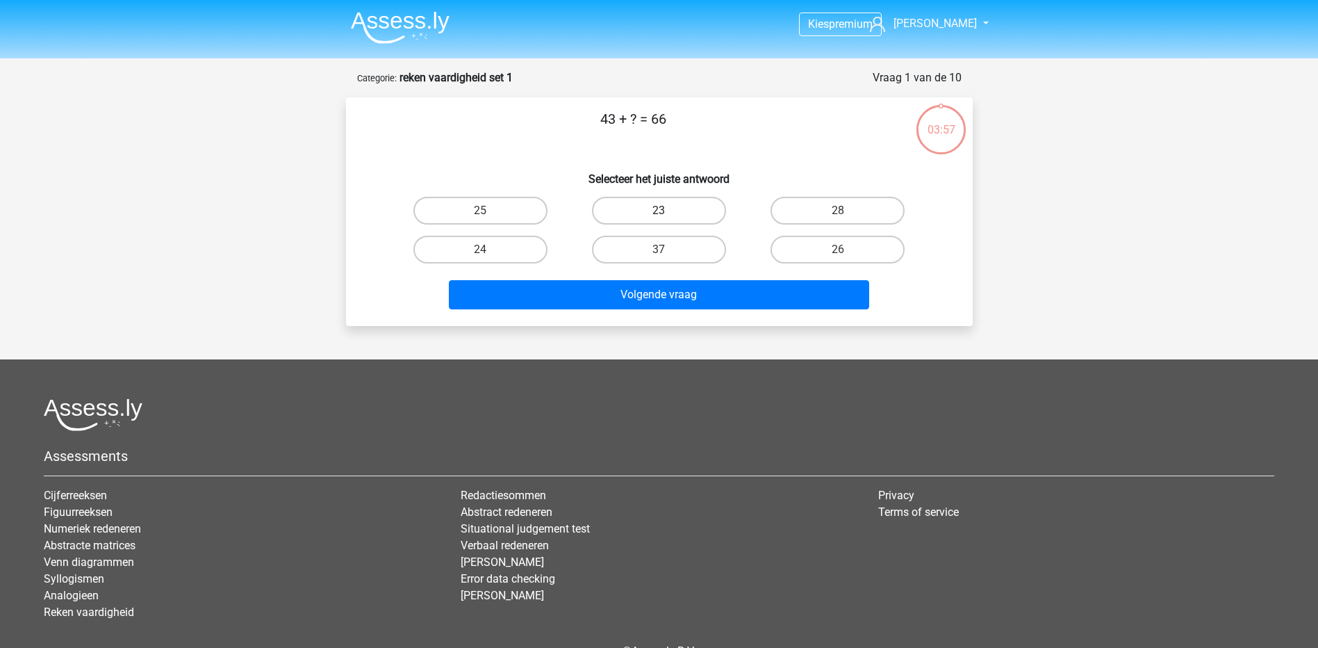
click at [703, 215] on label "23" at bounding box center [659, 211] width 134 height 28
click at [668, 215] on input "23" at bounding box center [663, 215] width 9 height 9
radio input "true"
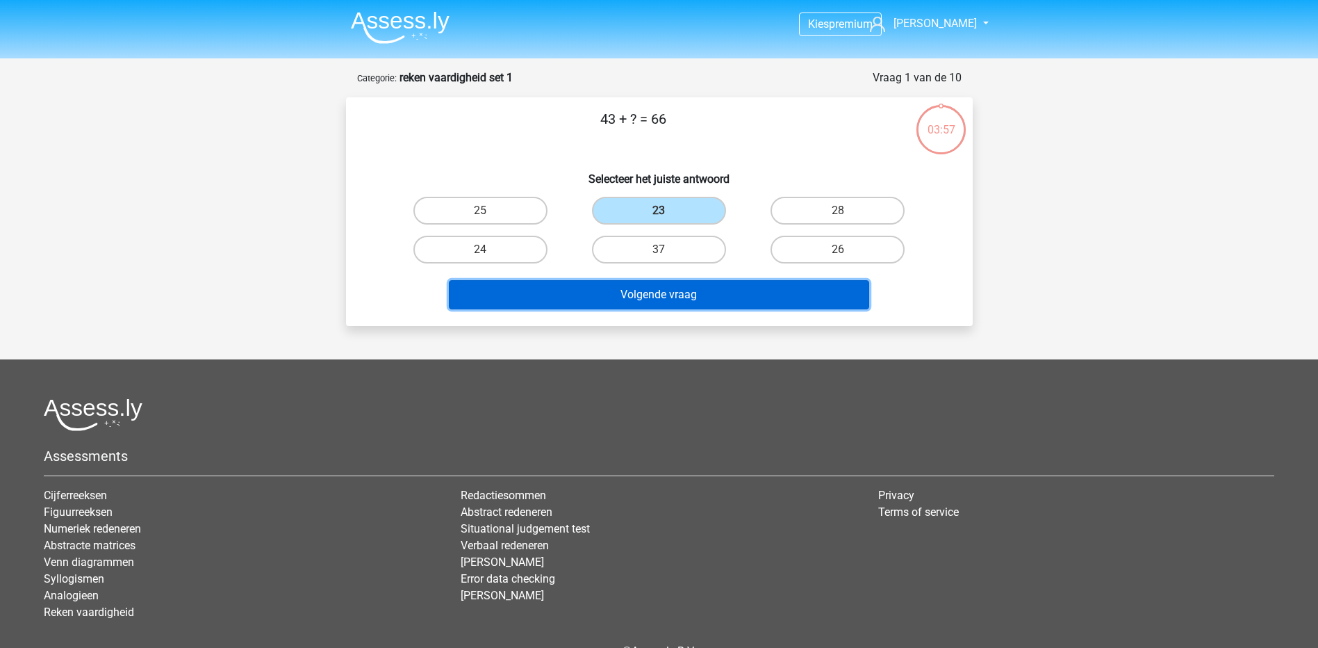
click at [703, 294] on button "Volgende vraag" at bounding box center [659, 294] width 420 height 29
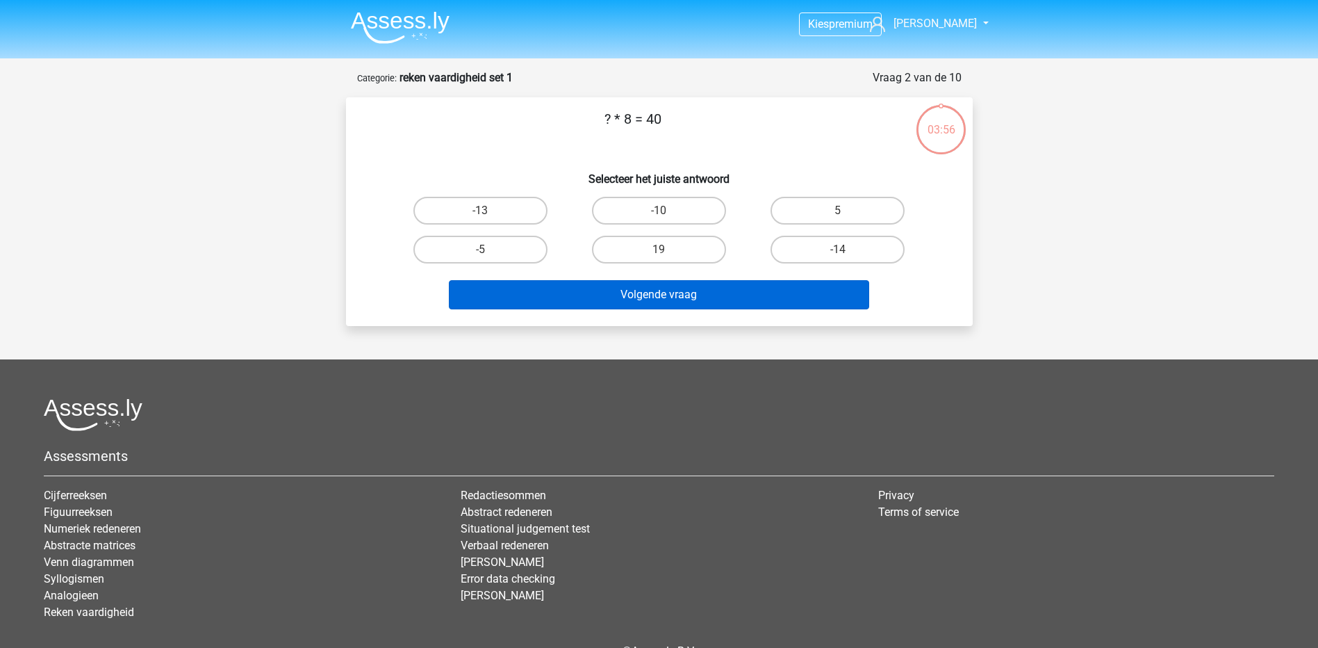
scroll to position [69, 0]
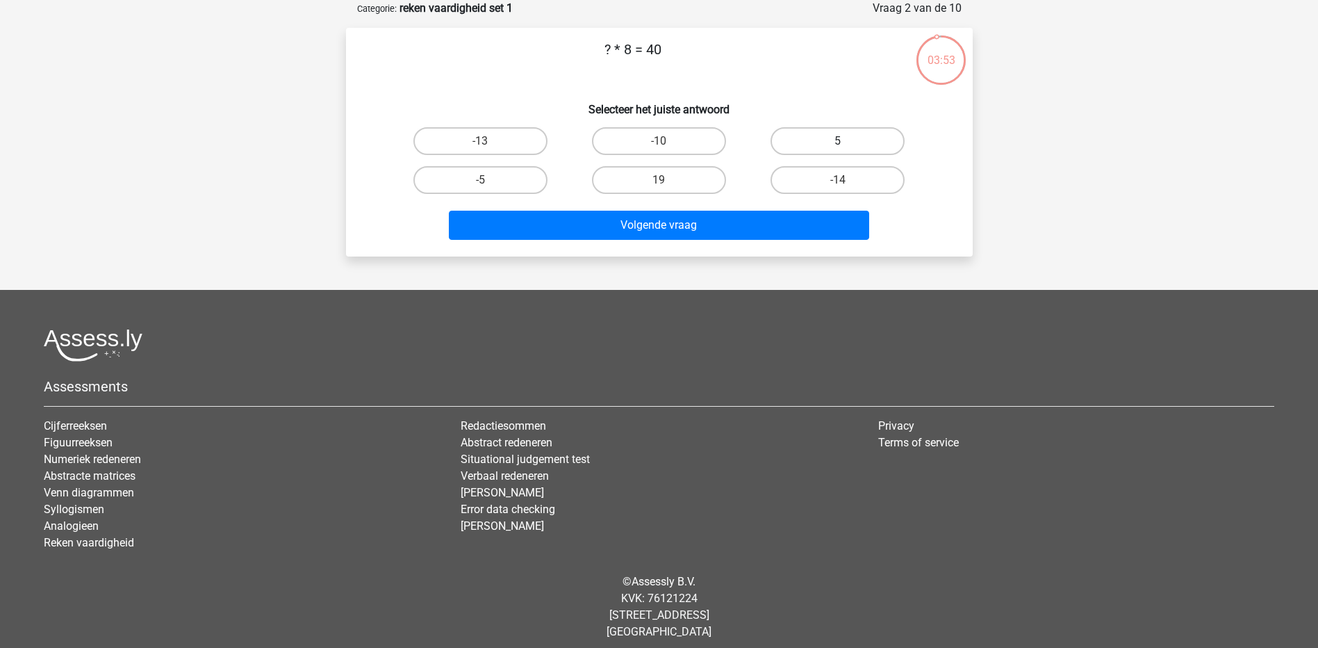
click at [847, 142] on label "5" at bounding box center [838, 141] width 134 height 28
click at [847, 142] on input "5" at bounding box center [842, 145] width 9 height 9
radio input "true"
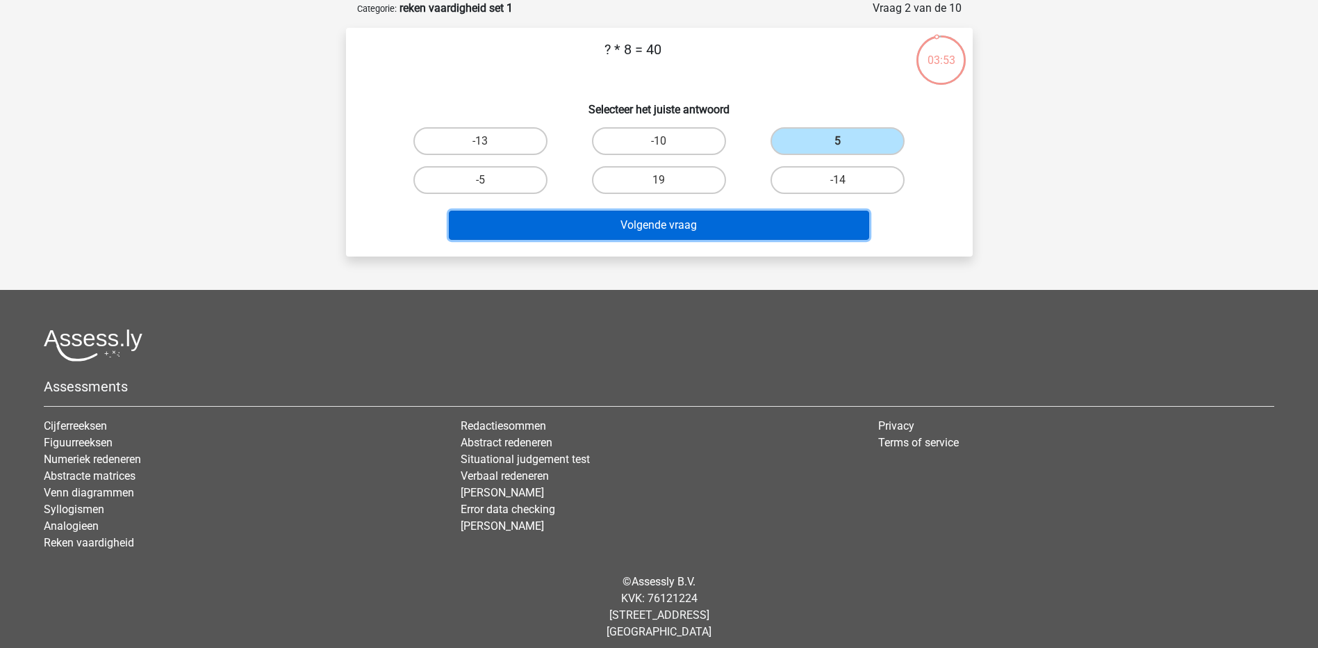
click at [751, 217] on button "Volgende vraag" at bounding box center [659, 225] width 420 height 29
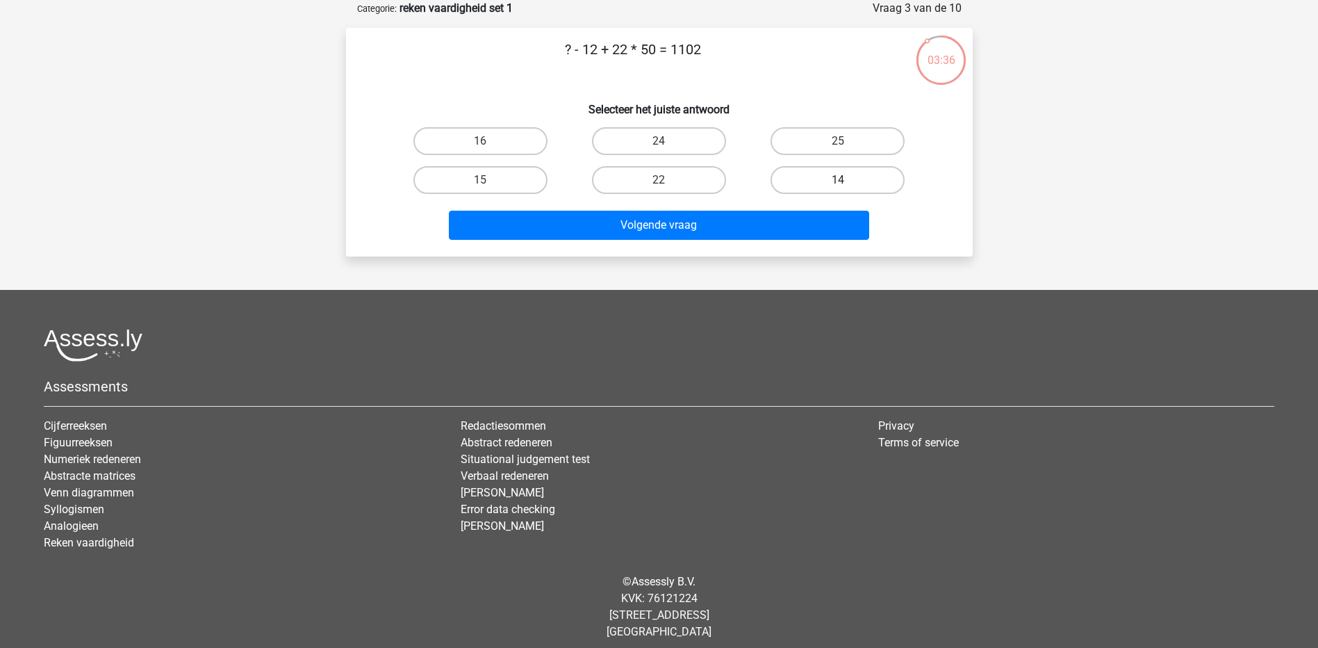
click at [815, 186] on label "14" at bounding box center [838, 180] width 134 height 28
click at [838, 186] on input "14" at bounding box center [842, 184] width 9 height 9
radio input "true"
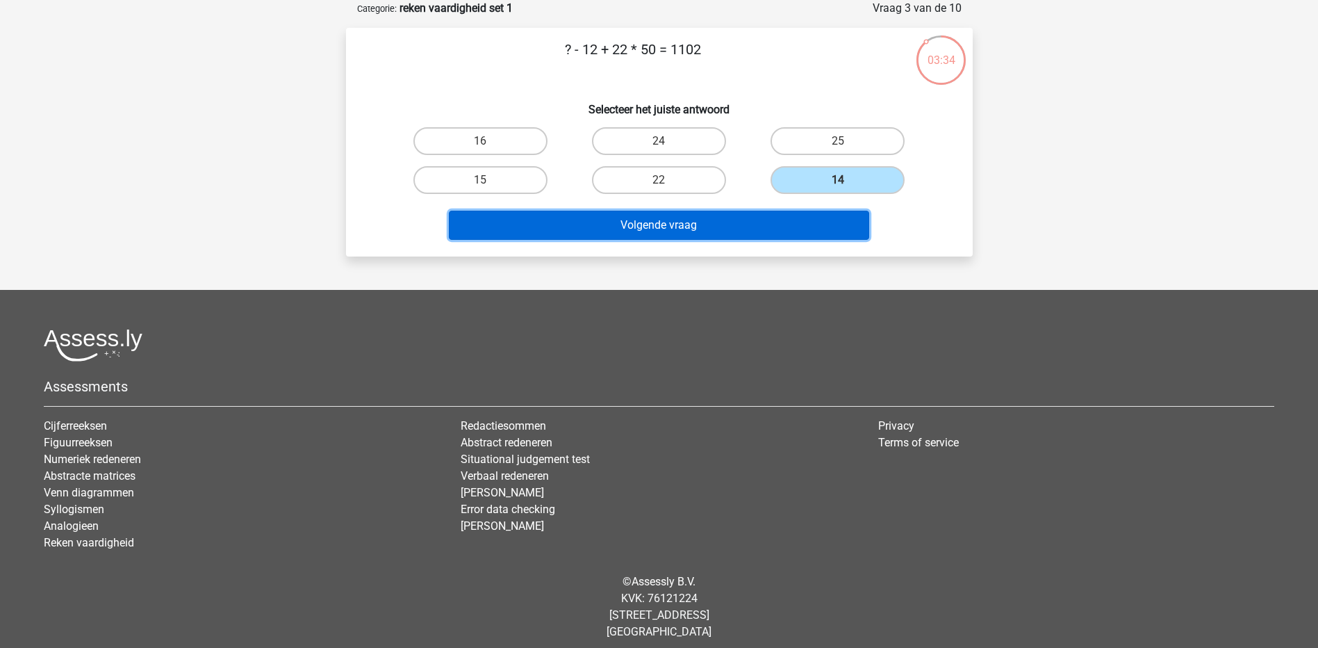
click at [690, 231] on button "Volgende vraag" at bounding box center [659, 225] width 420 height 29
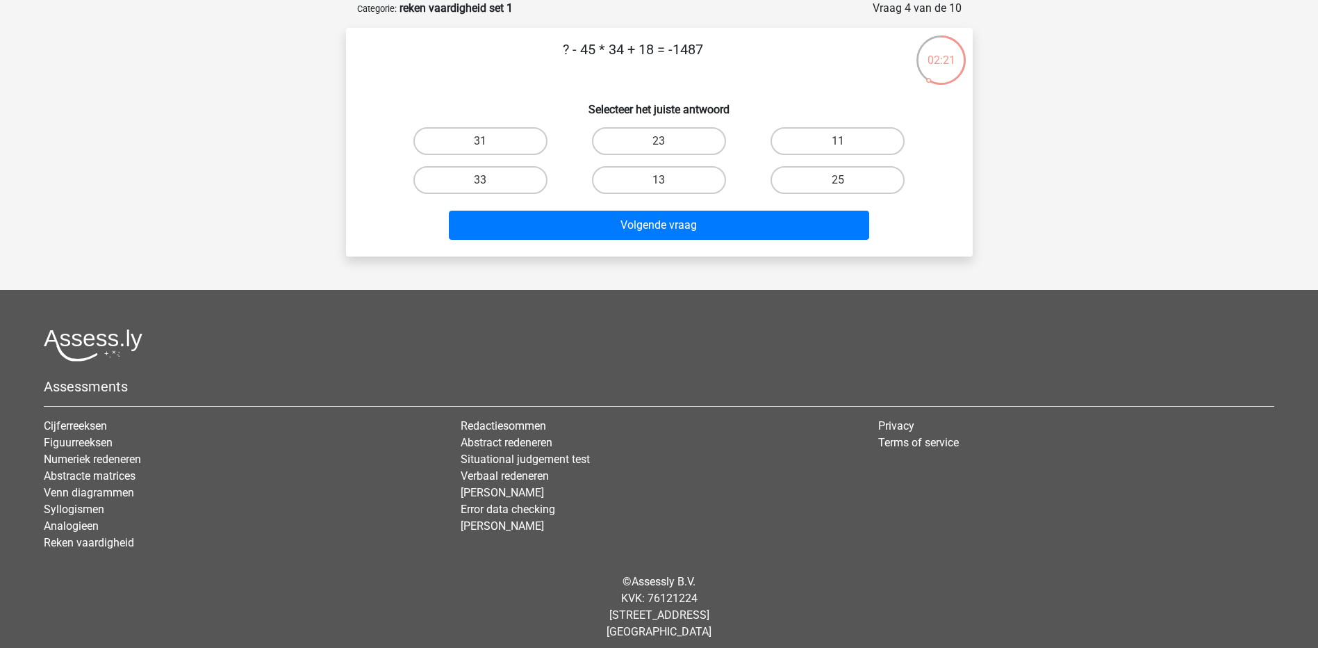
drag, startPoint x: 666, startPoint y: 186, endPoint x: 664, endPoint y: 197, distance: 11.3
click at [667, 185] on input "13" at bounding box center [663, 184] width 9 height 9
radio input "true"
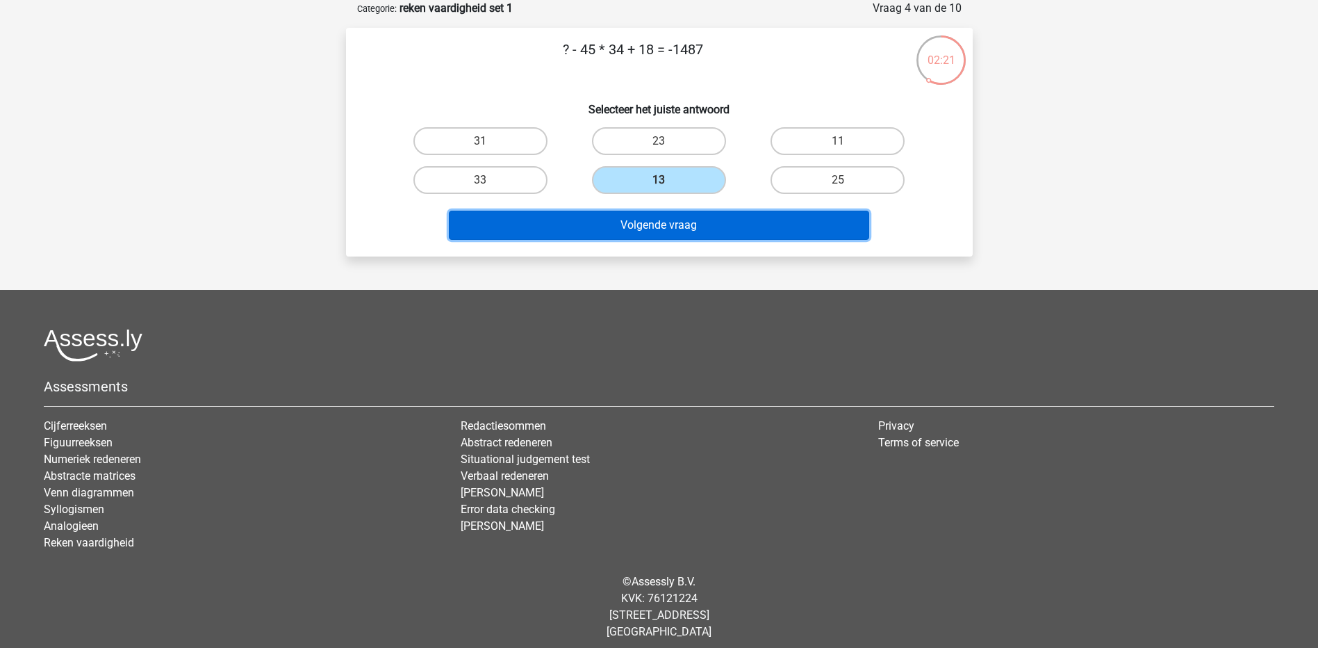
click at [673, 232] on button "Volgende vraag" at bounding box center [659, 225] width 420 height 29
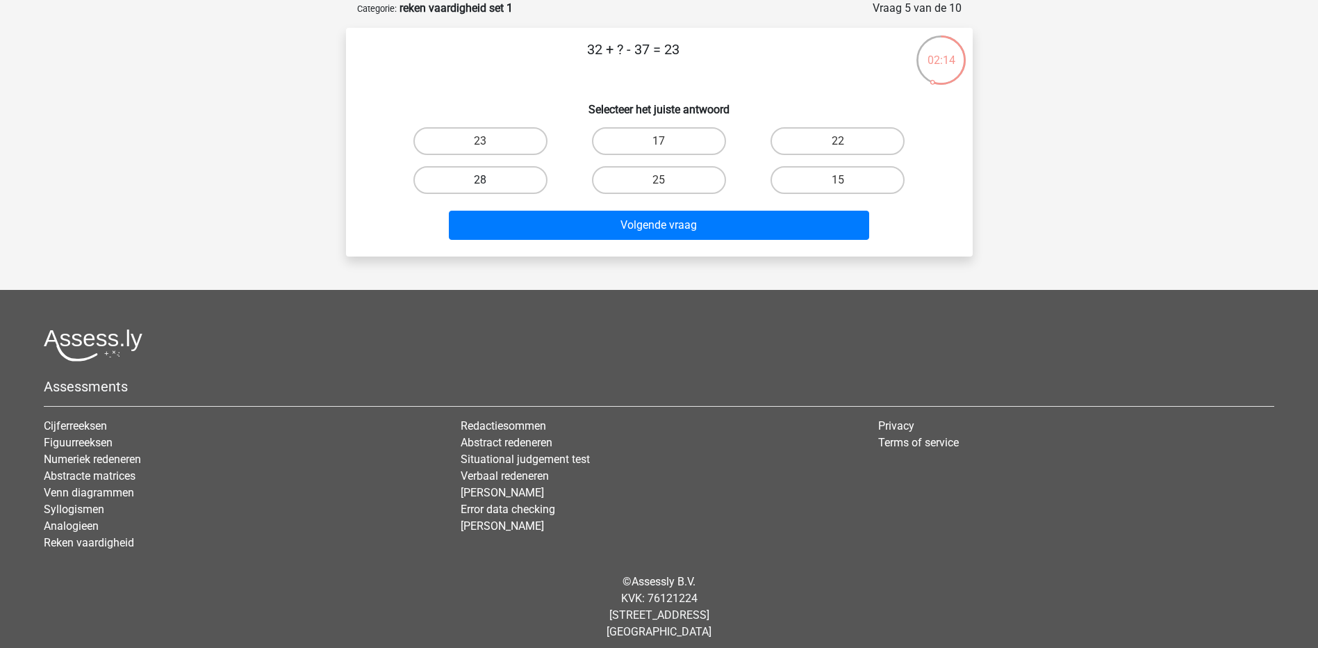
click at [495, 176] on label "28" at bounding box center [480, 180] width 134 height 28
click at [489, 180] on input "28" at bounding box center [484, 184] width 9 height 9
radio input "true"
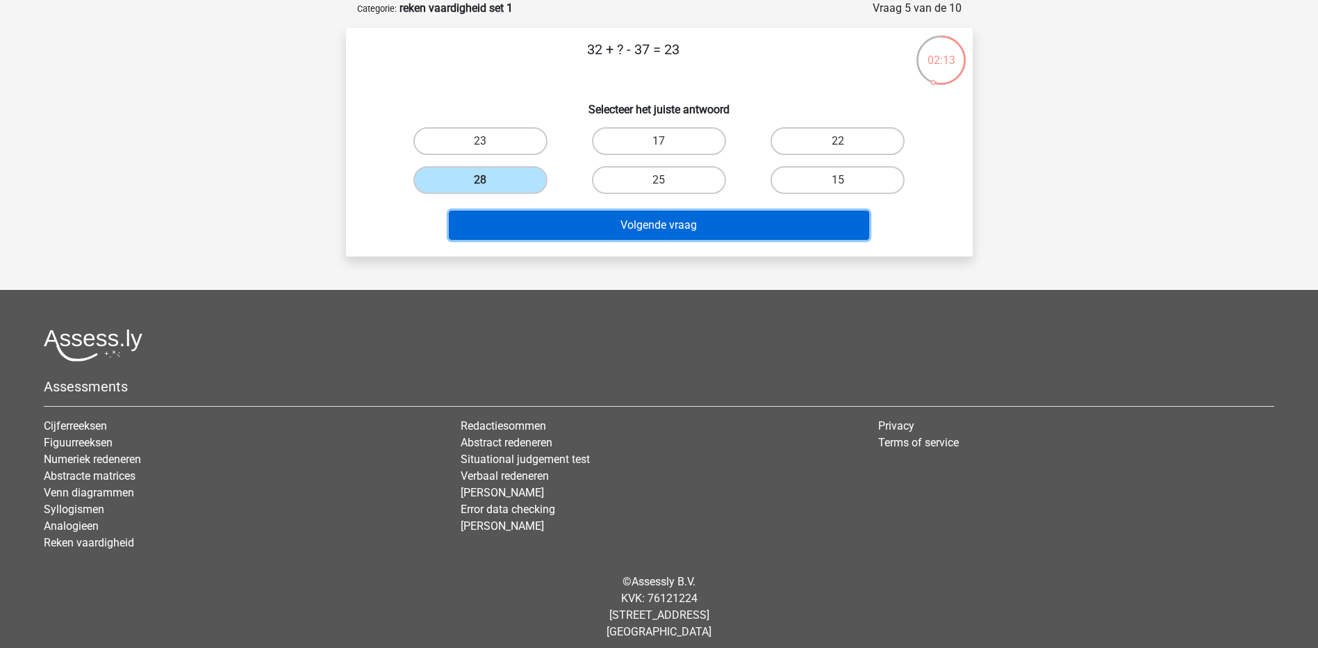
click at [637, 227] on button "Volgende vraag" at bounding box center [659, 225] width 420 height 29
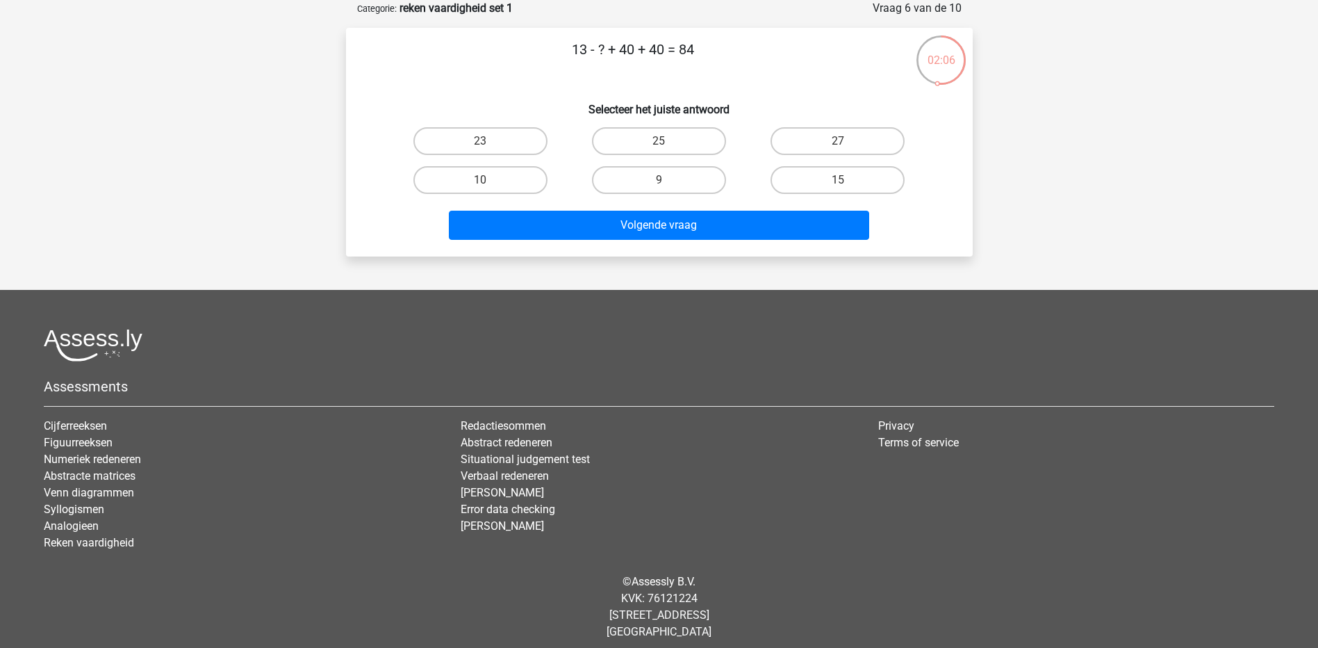
click at [660, 186] on input "9" at bounding box center [663, 184] width 9 height 9
radio input "true"
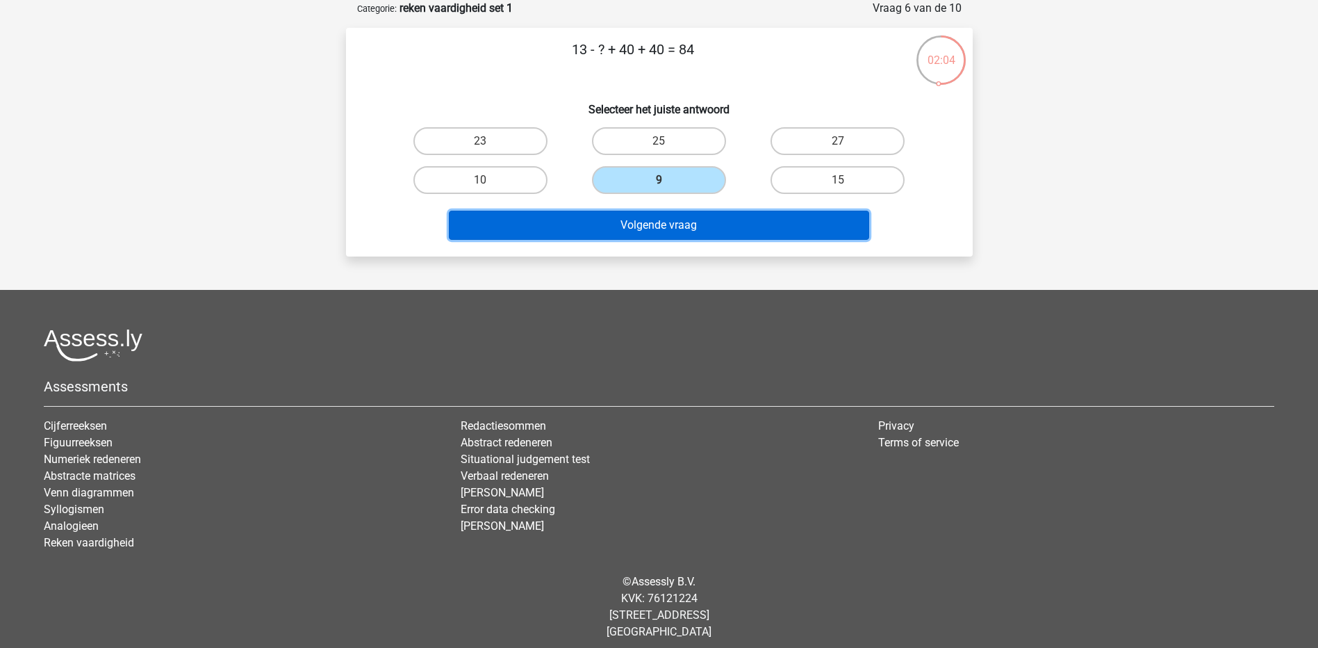
click at [644, 224] on button "Volgende vraag" at bounding box center [659, 225] width 420 height 29
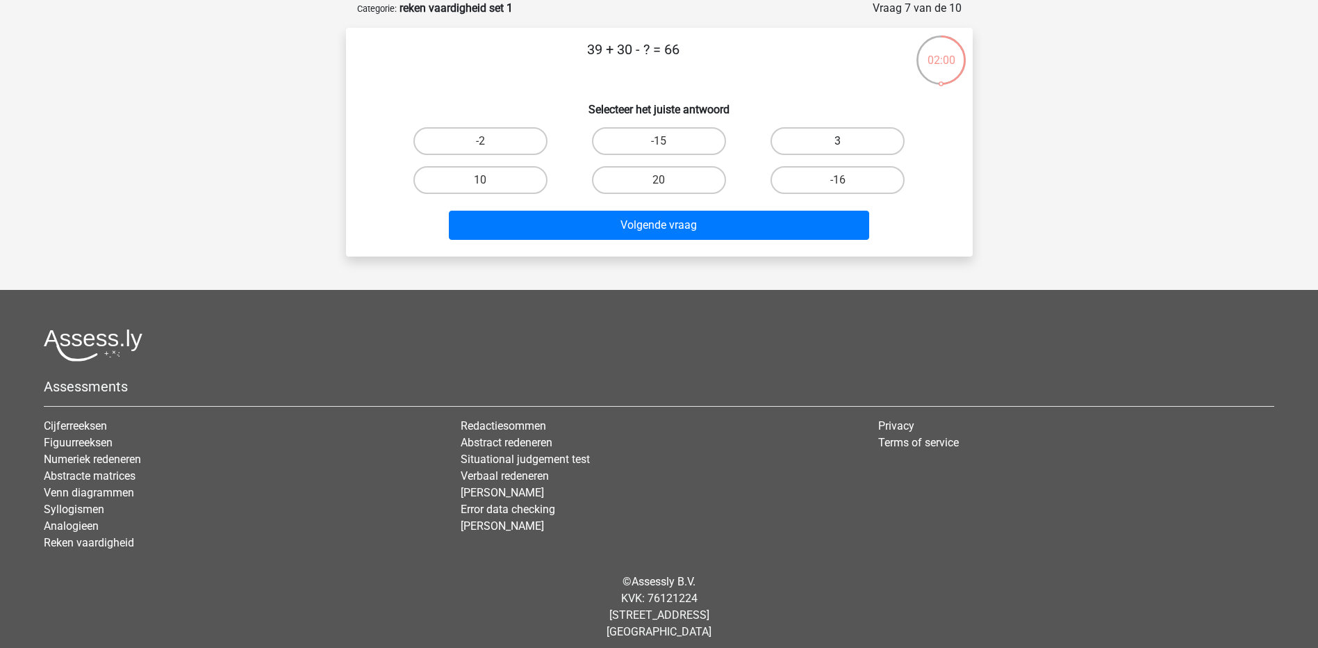
click at [810, 137] on label "3" at bounding box center [838, 141] width 134 height 28
click at [838, 141] on input "3" at bounding box center [842, 145] width 9 height 9
radio input "true"
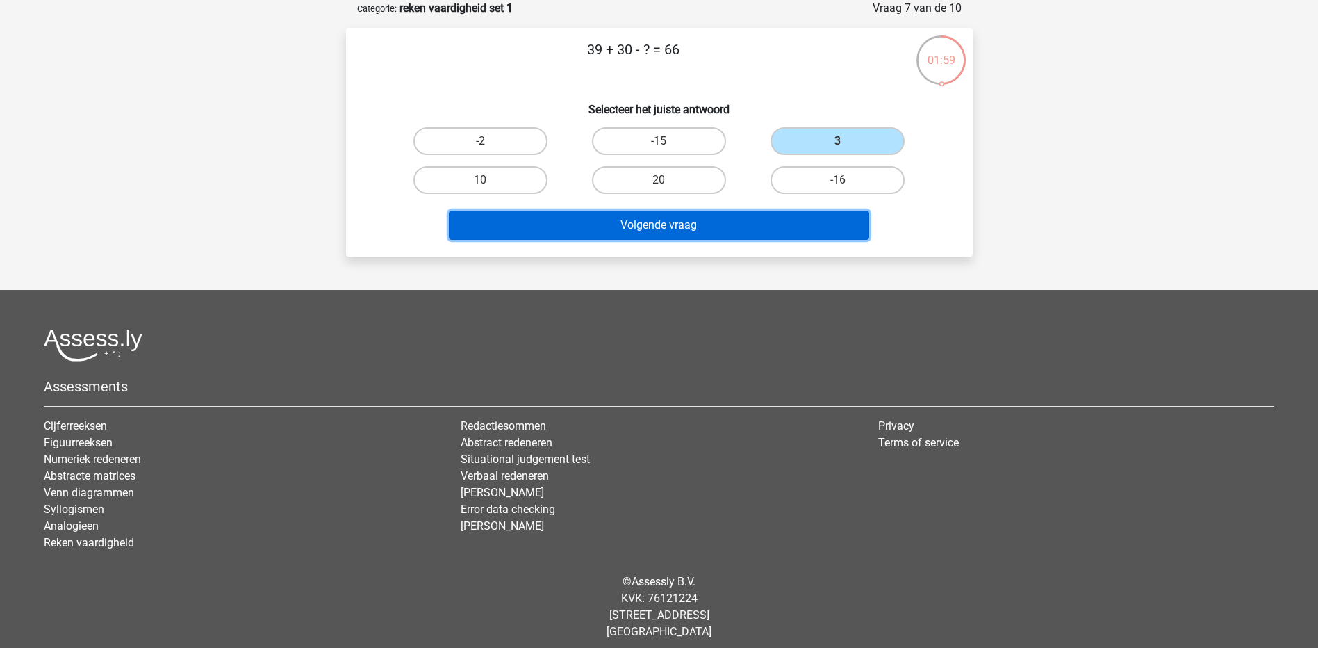
click at [686, 227] on button "Volgende vraag" at bounding box center [659, 225] width 420 height 29
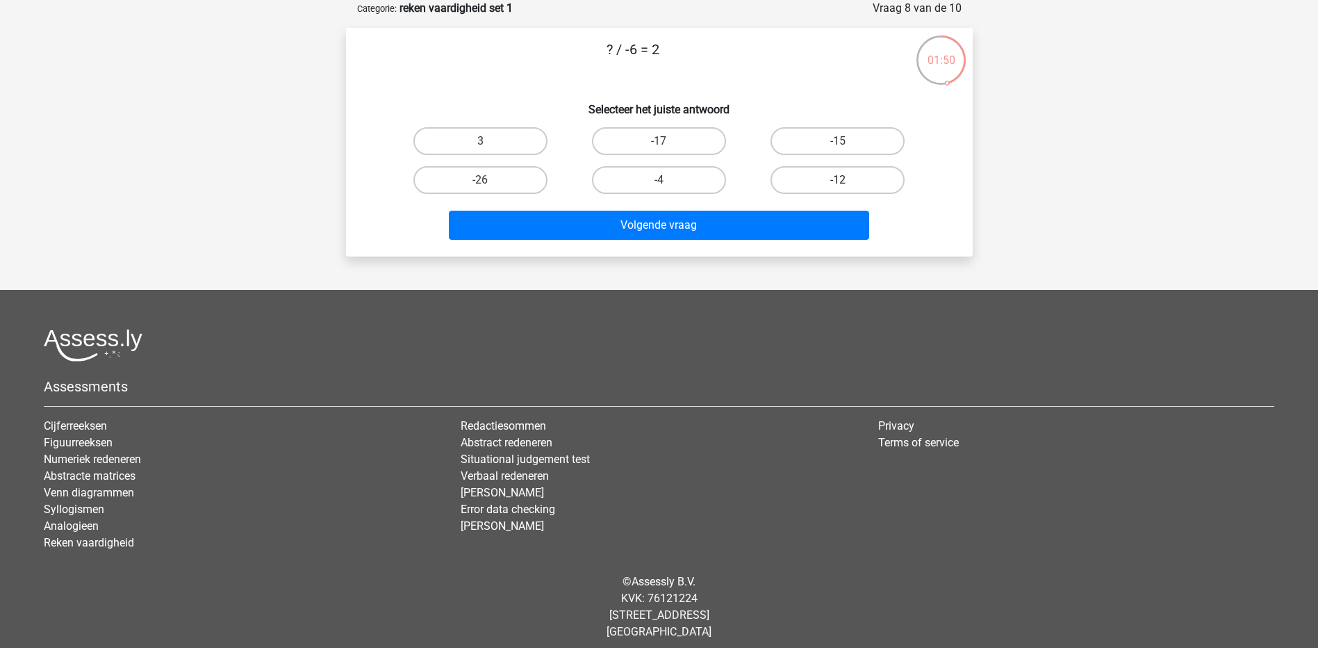
click at [816, 183] on label "-12" at bounding box center [838, 180] width 134 height 28
click at [838, 183] on input "-12" at bounding box center [842, 184] width 9 height 9
radio input "true"
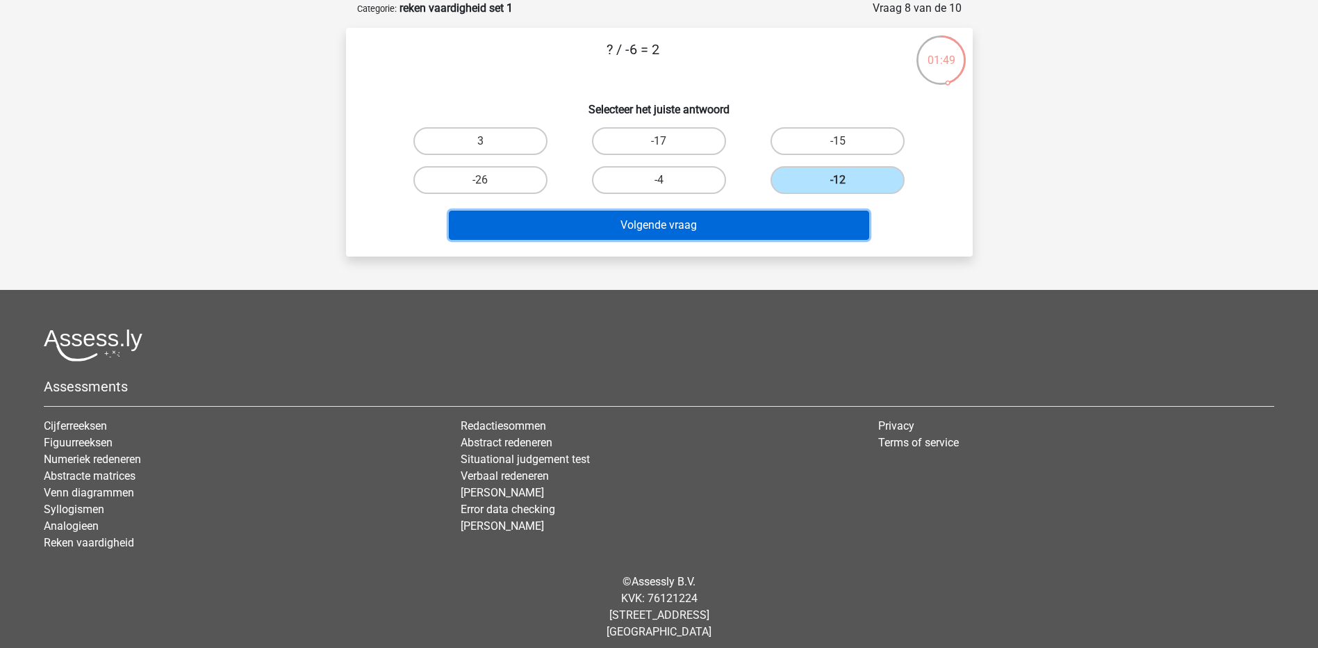
click at [735, 224] on button "Volgende vraag" at bounding box center [659, 225] width 420 height 29
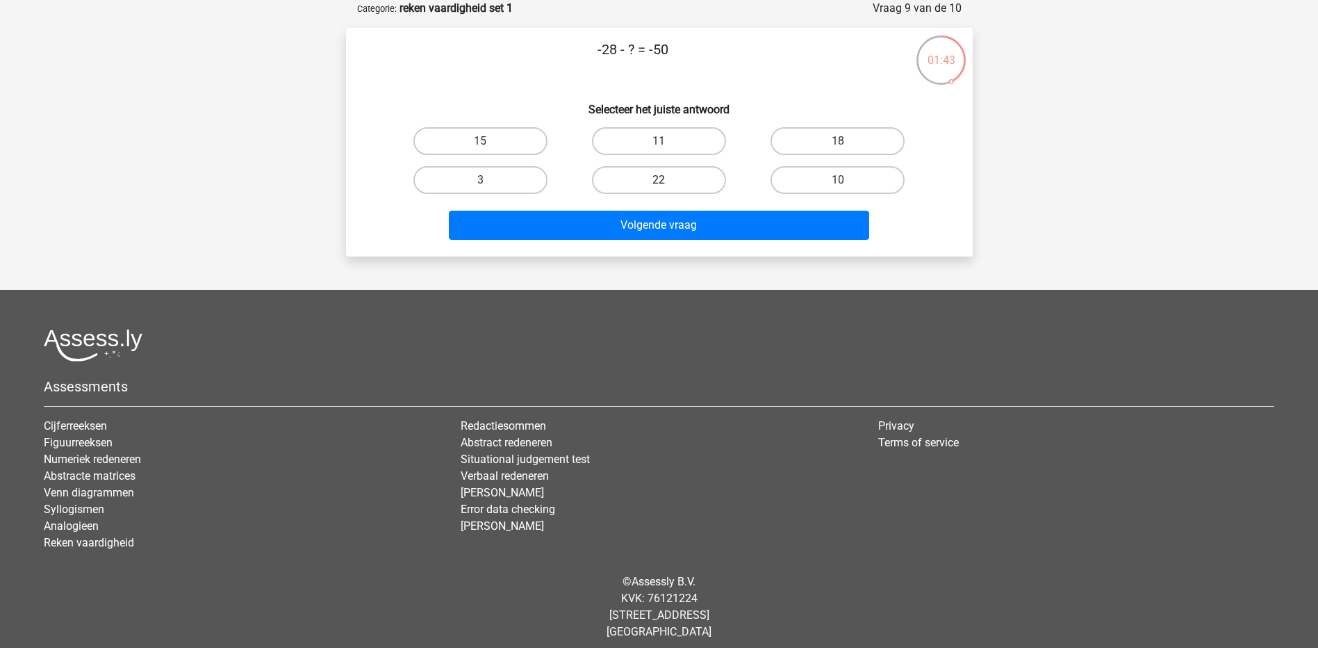
click at [643, 179] on label "22" at bounding box center [659, 180] width 134 height 28
click at [659, 180] on input "22" at bounding box center [663, 184] width 9 height 9
radio input "true"
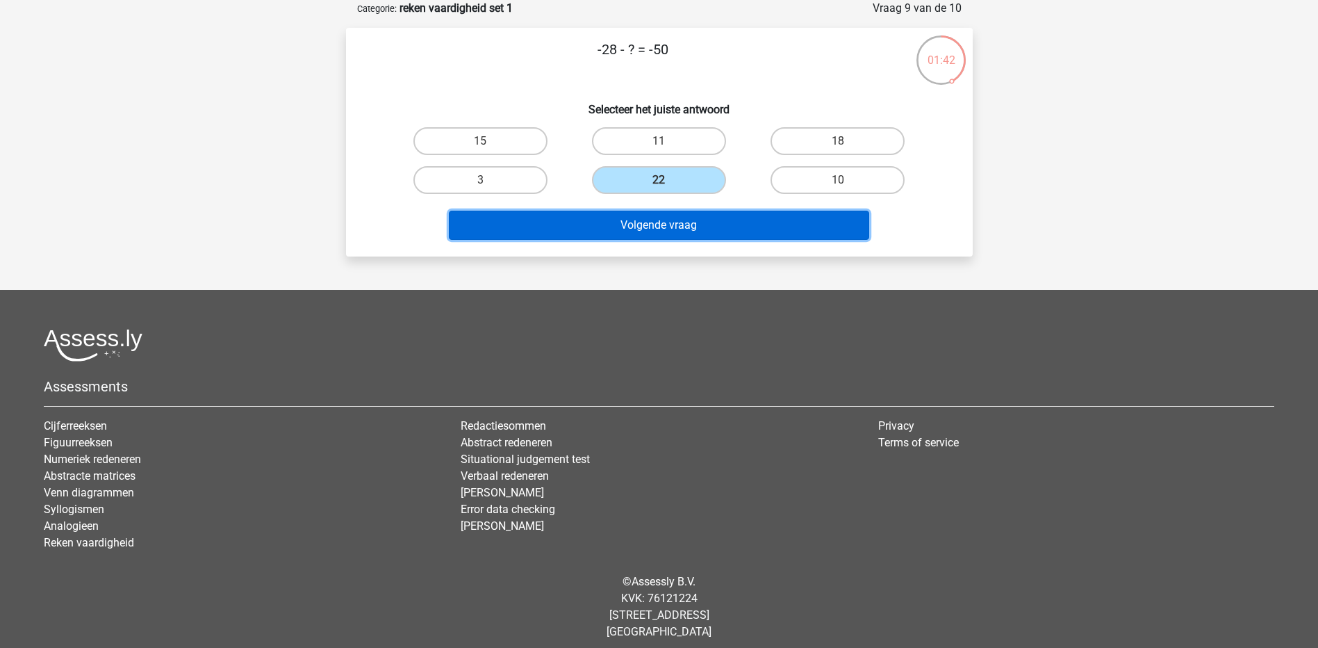
click at [679, 233] on button "Volgende vraag" at bounding box center [659, 225] width 420 height 29
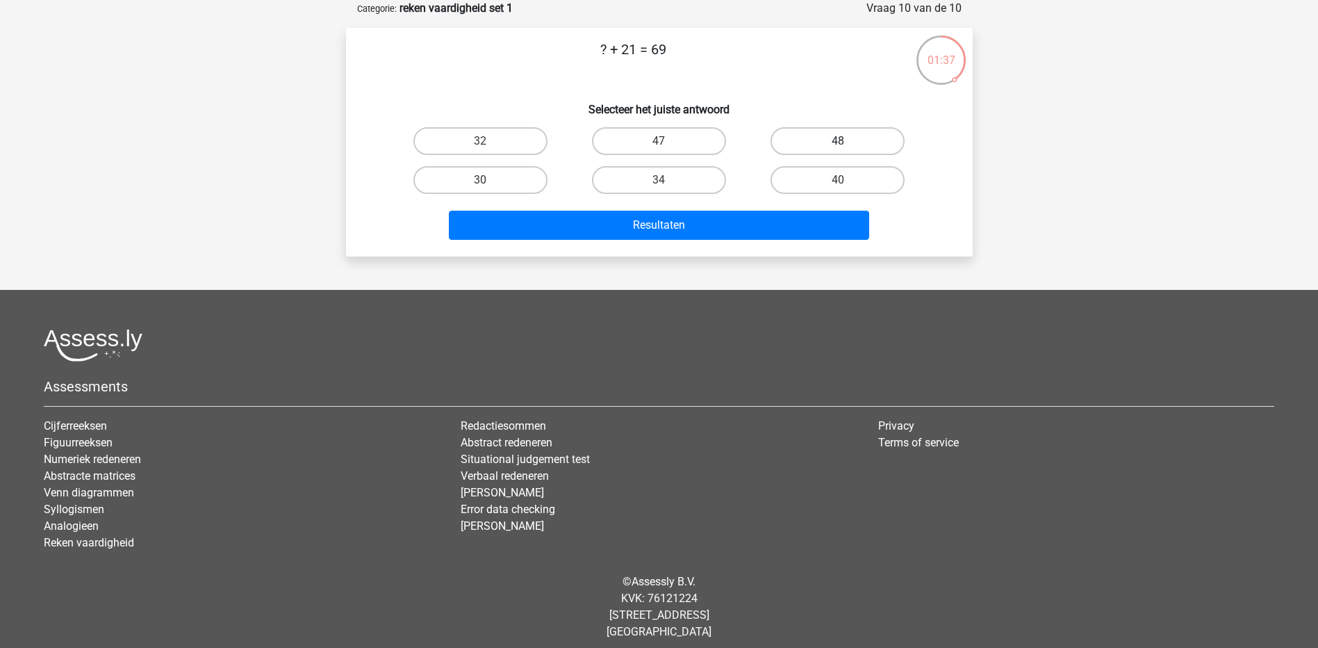
click at [825, 146] on label "48" at bounding box center [838, 141] width 134 height 28
click at [838, 146] on input "48" at bounding box center [842, 145] width 9 height 9
radio input "true"
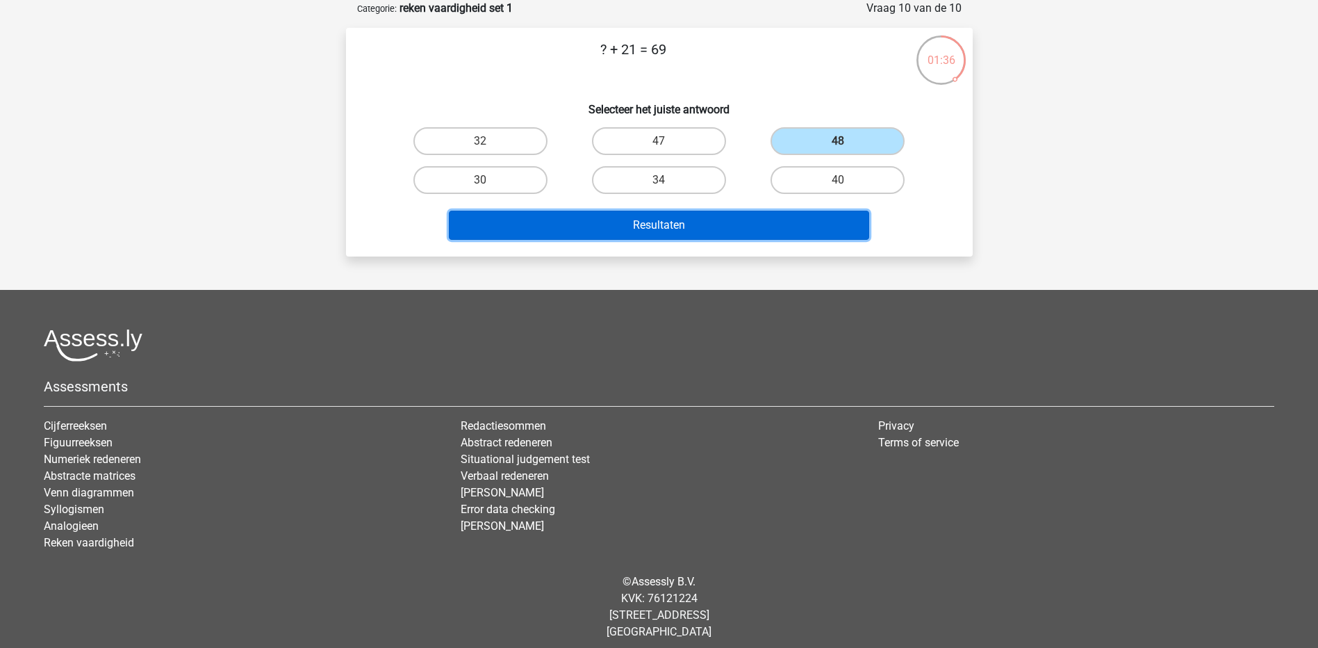
click at [656, 227] on button "Resultaten" at bounding box center [659, 225] width 420 height 29
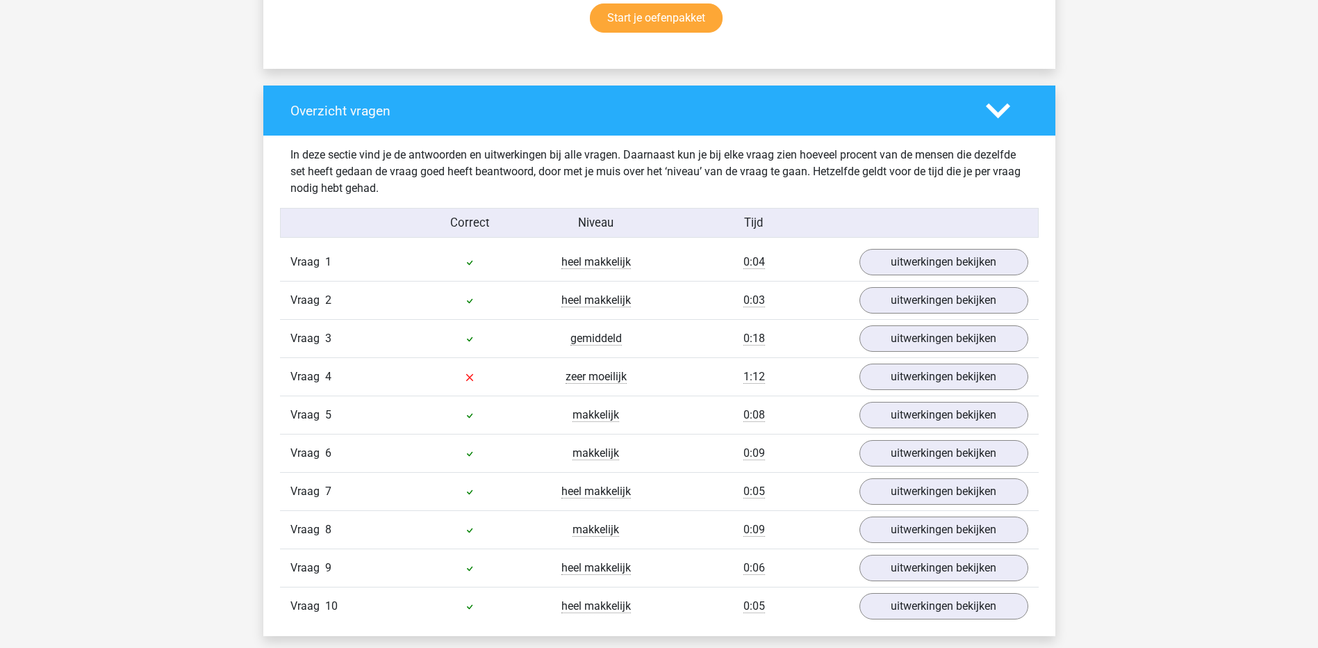
scroll to position [1112, 0]
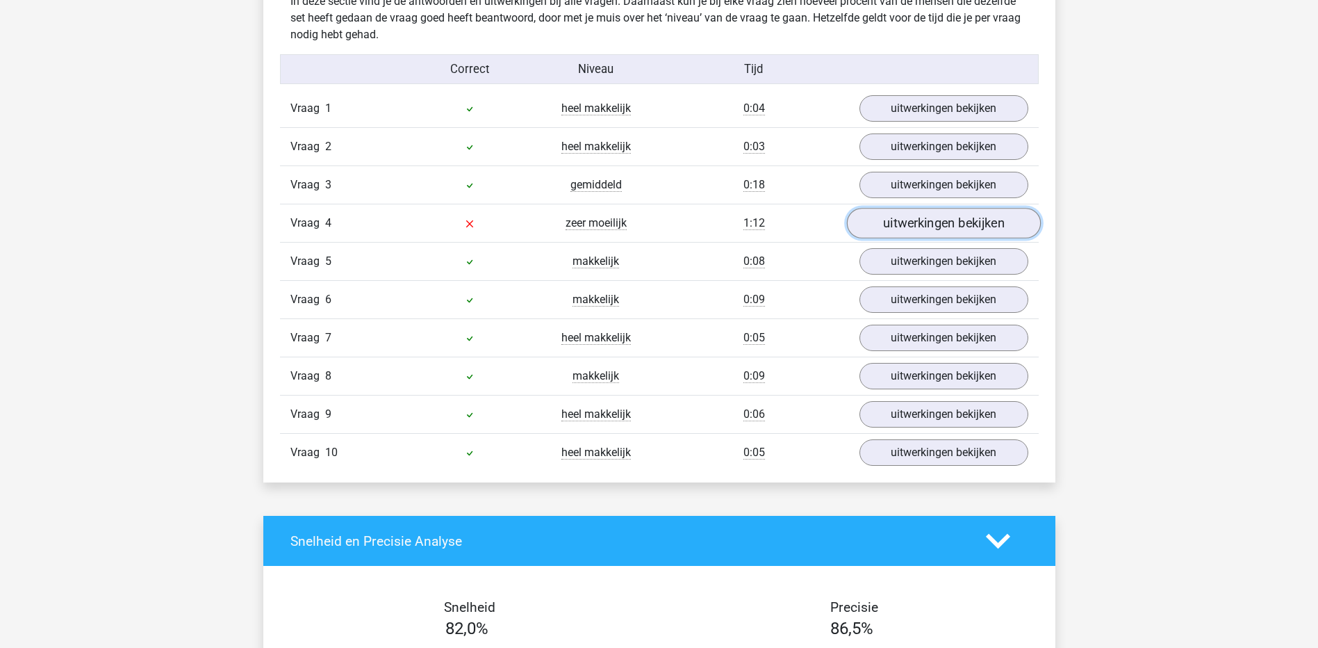
click at [896, 228] on link "uitwerkingen bekijken" at bounding box center [943, 223] width 194 height 31
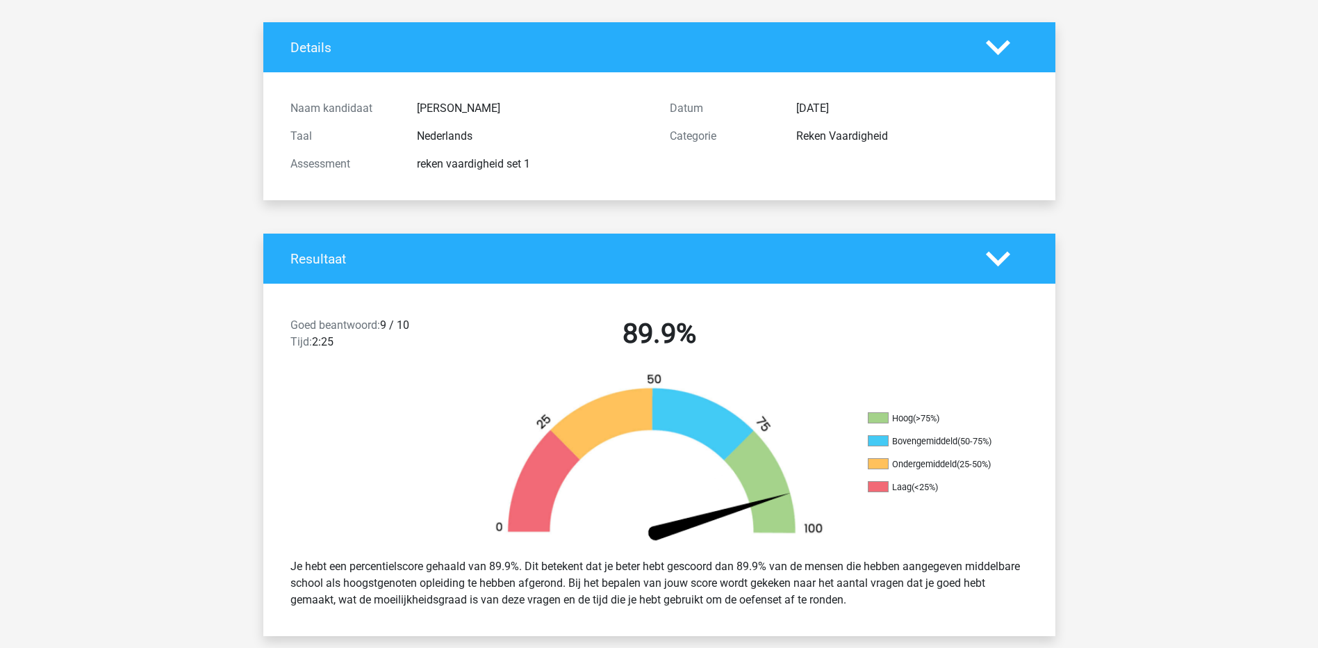
scroll to position [0, 0]
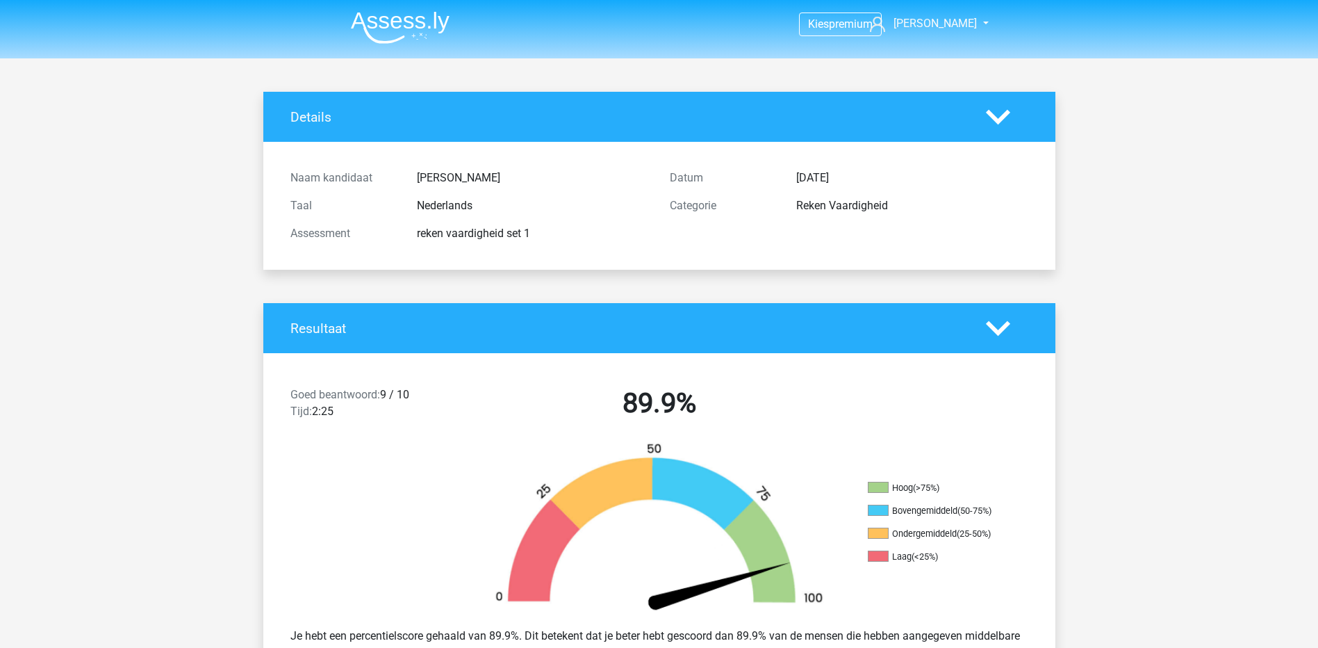
drag, startPoint x: 775, startPoint y: 204, endPoint x: 951, endPoint y: 207, distance: 176.5
click at [951, 207] on div "Categorie Reken Vaardigheid" at bounding box center [848, 206] width 379 height 28
drag, startPoint x: 951, startPoint y: 207, endPoint x: 912, endPoint y: 208, distance: 39.6
click at [912, 207] on div "Reken Vaardigheid" at bounding box center [912, 205] width 253 height 17
click at [397, 23] on img at bounding box center [400, 27] width 99 height 33
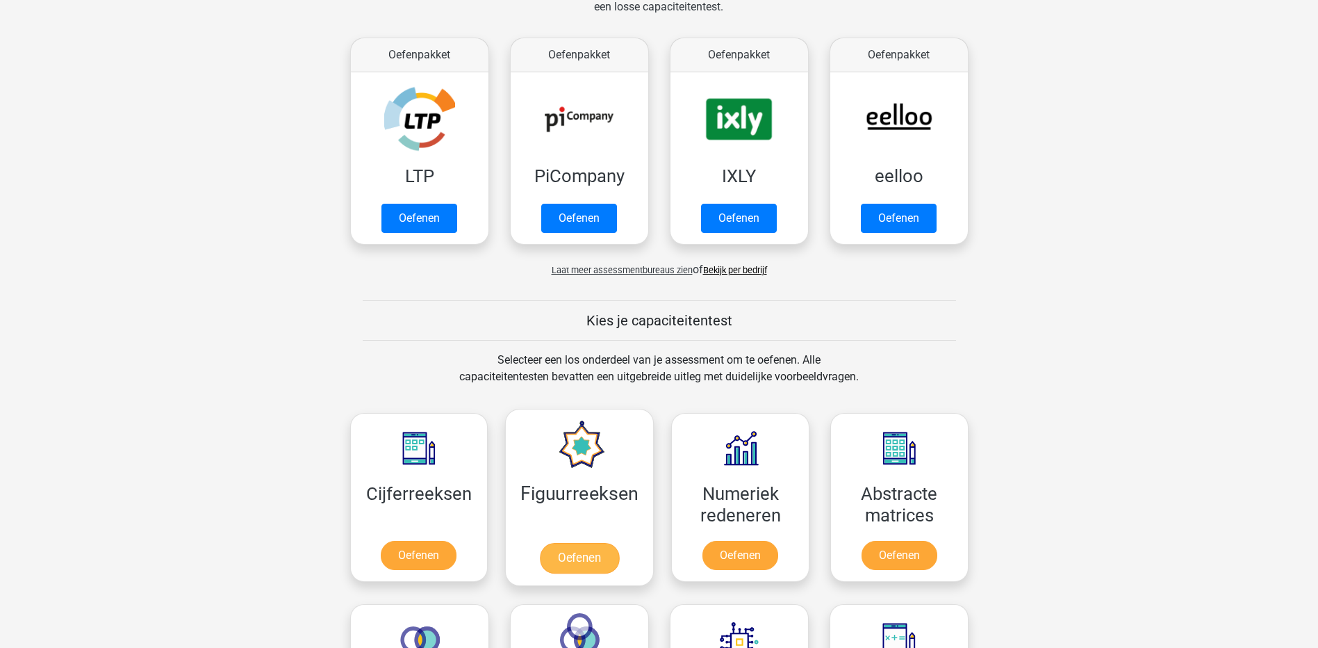
scroll to position [347, 0]
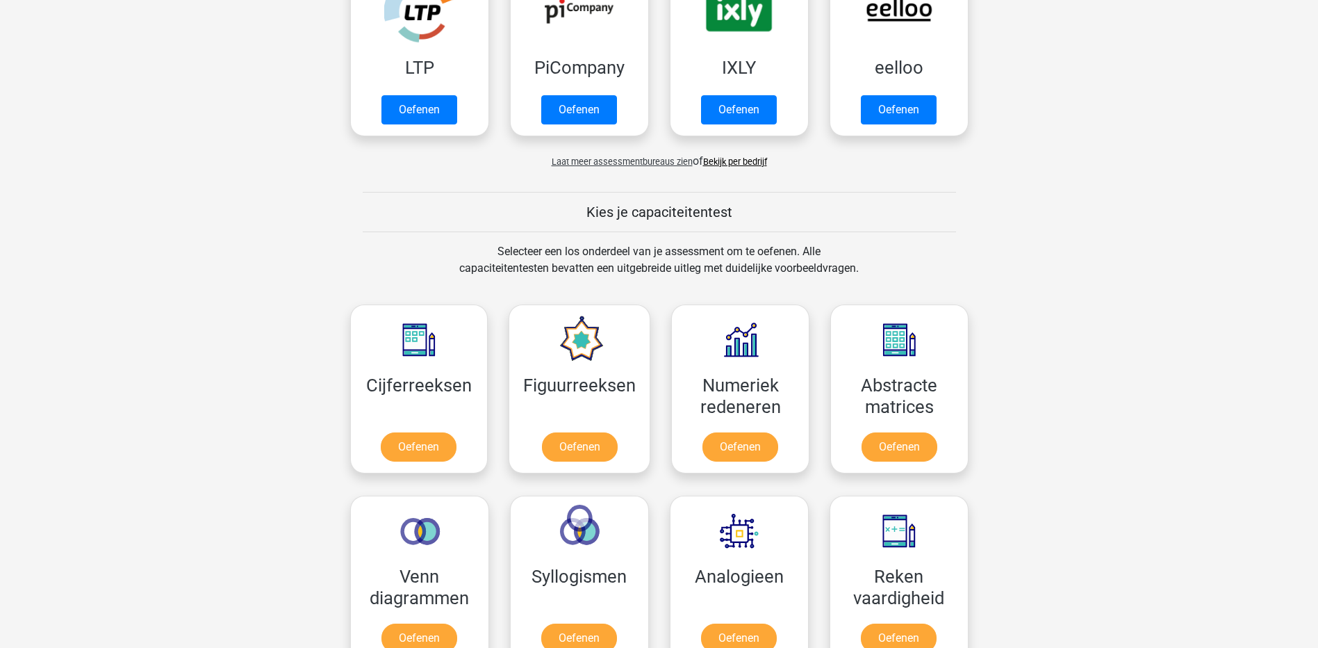
click at [645, 162] on span "Laat meer assessmentbureaus zien" at bounding box center [622, 161] width 141 height 10
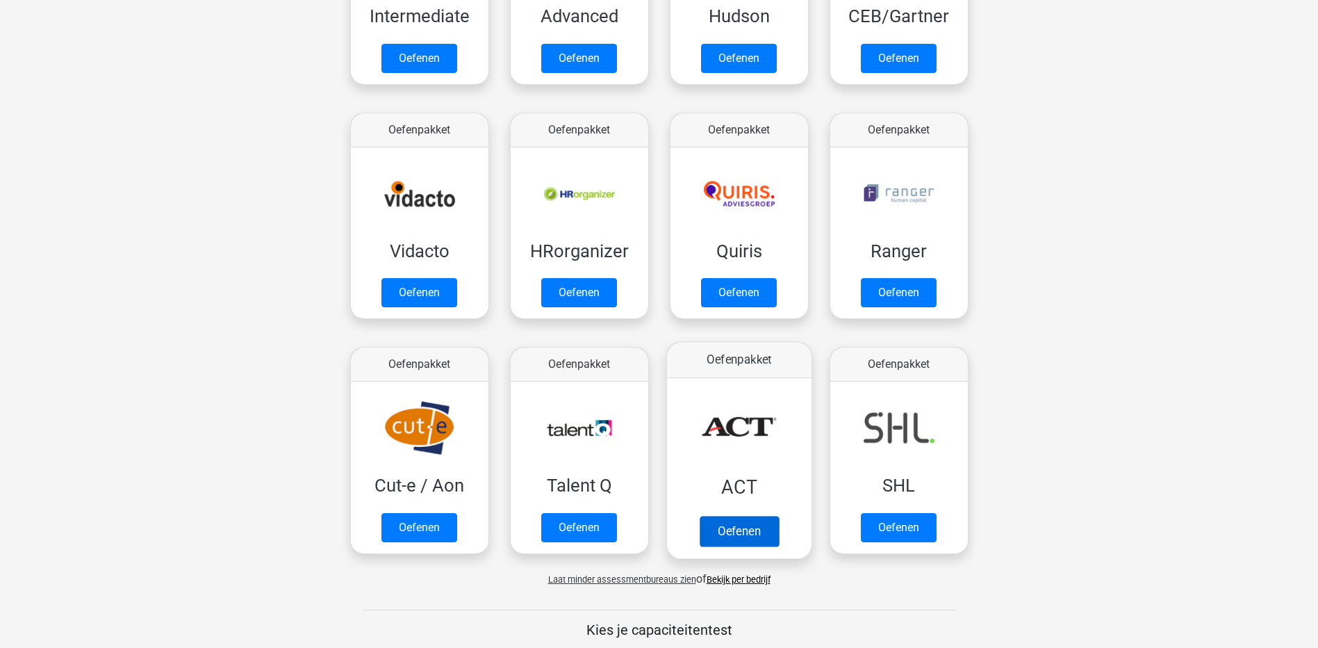
scroll to position [764, 0]
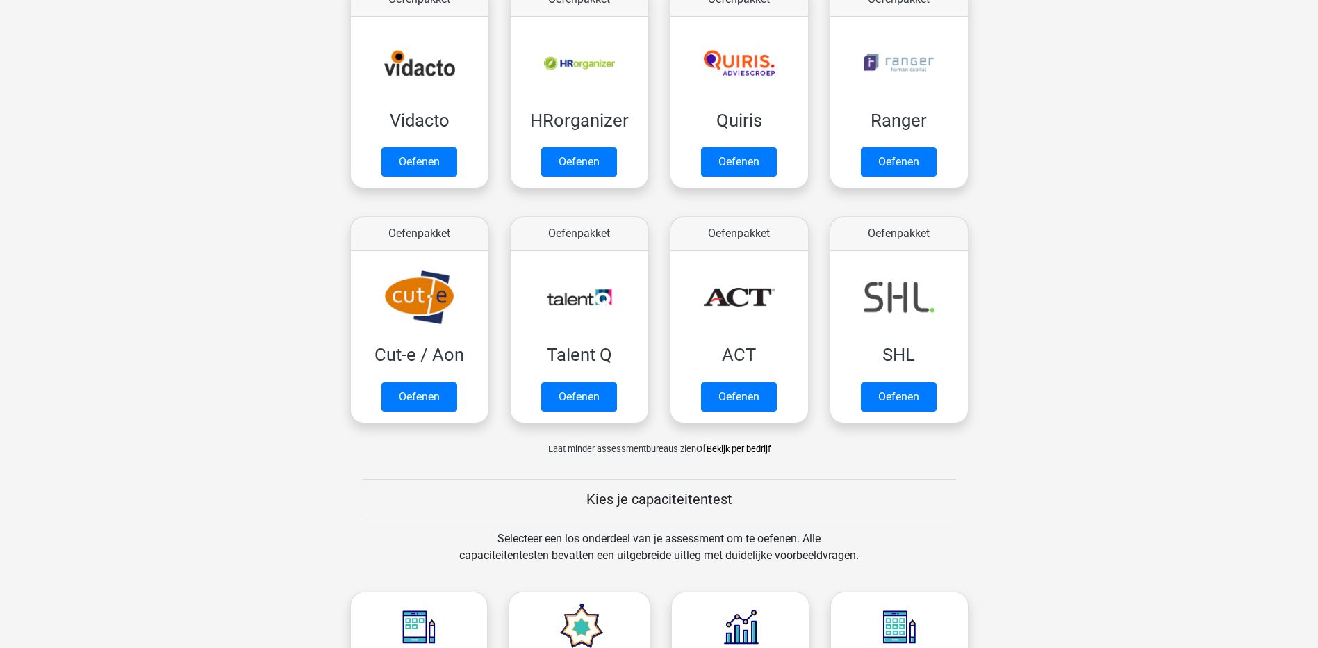
click at [747, 451] on link "Bekijk per bedrijf" at bounding box center [739, 448] width 64 height 10
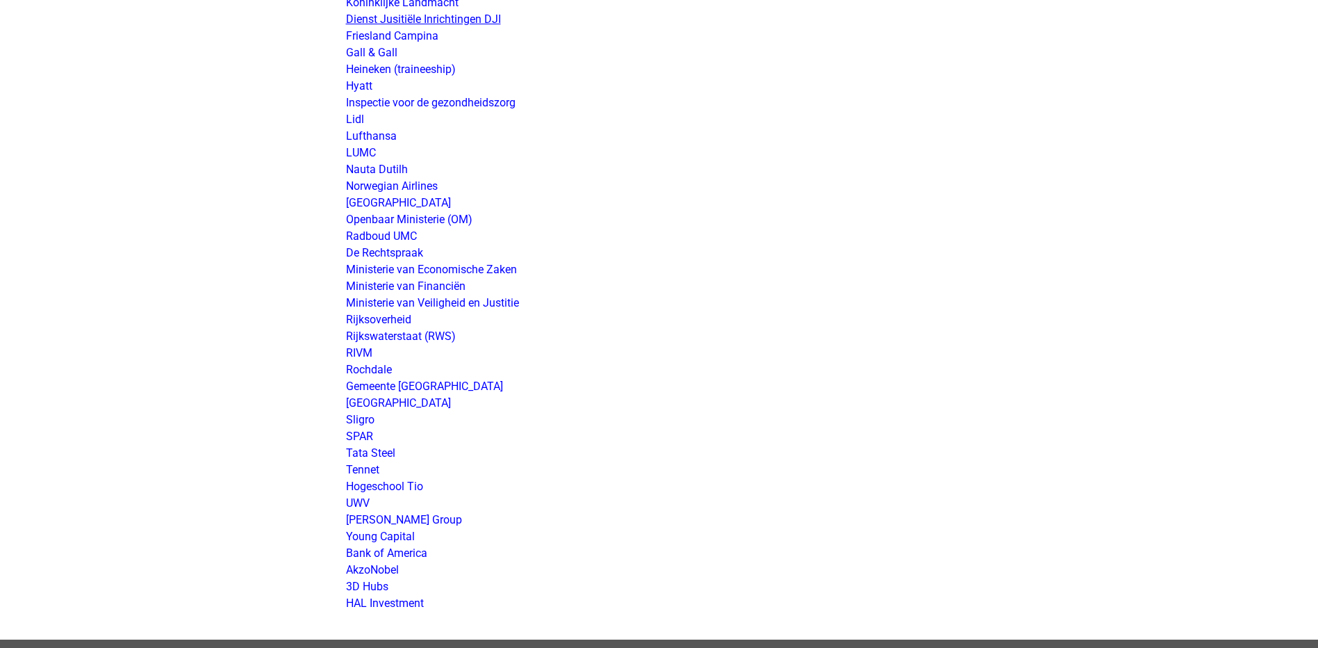
scroll to position [2362, 0]
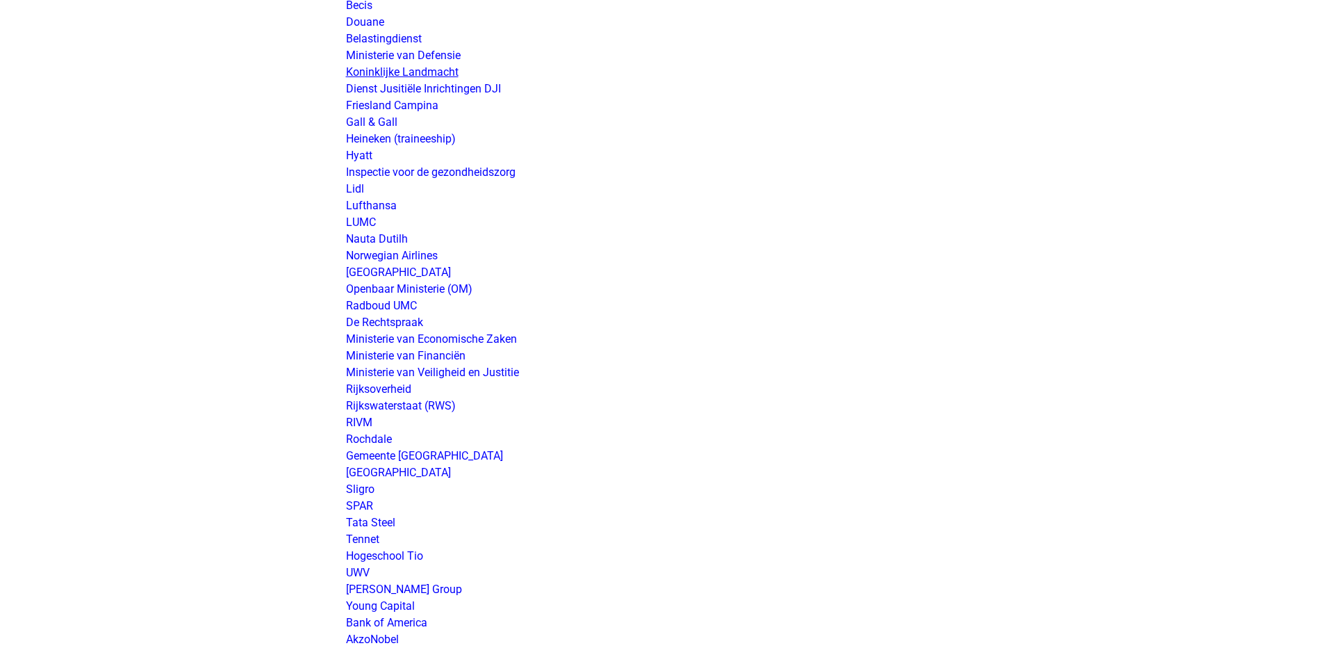
click at [389, 75] on link "Koninklijke Landmacht" at bounding box center [402, 71] width 113 height 13
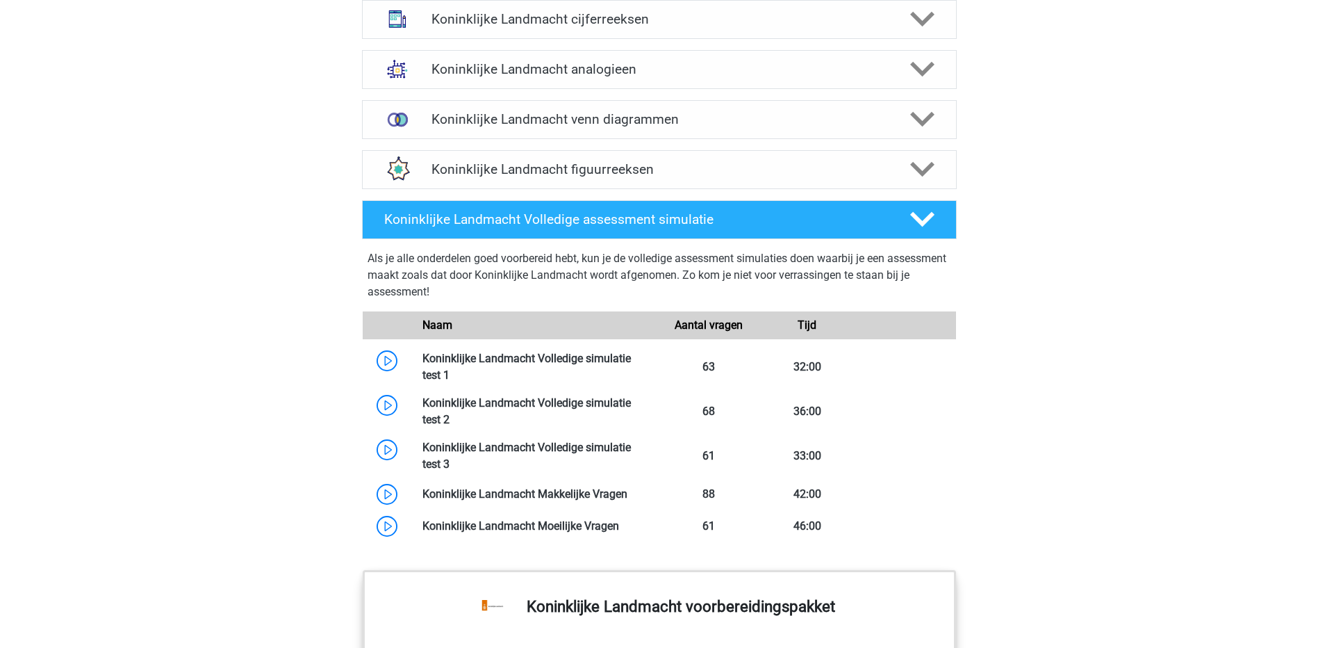
scroll to position [973, 0]
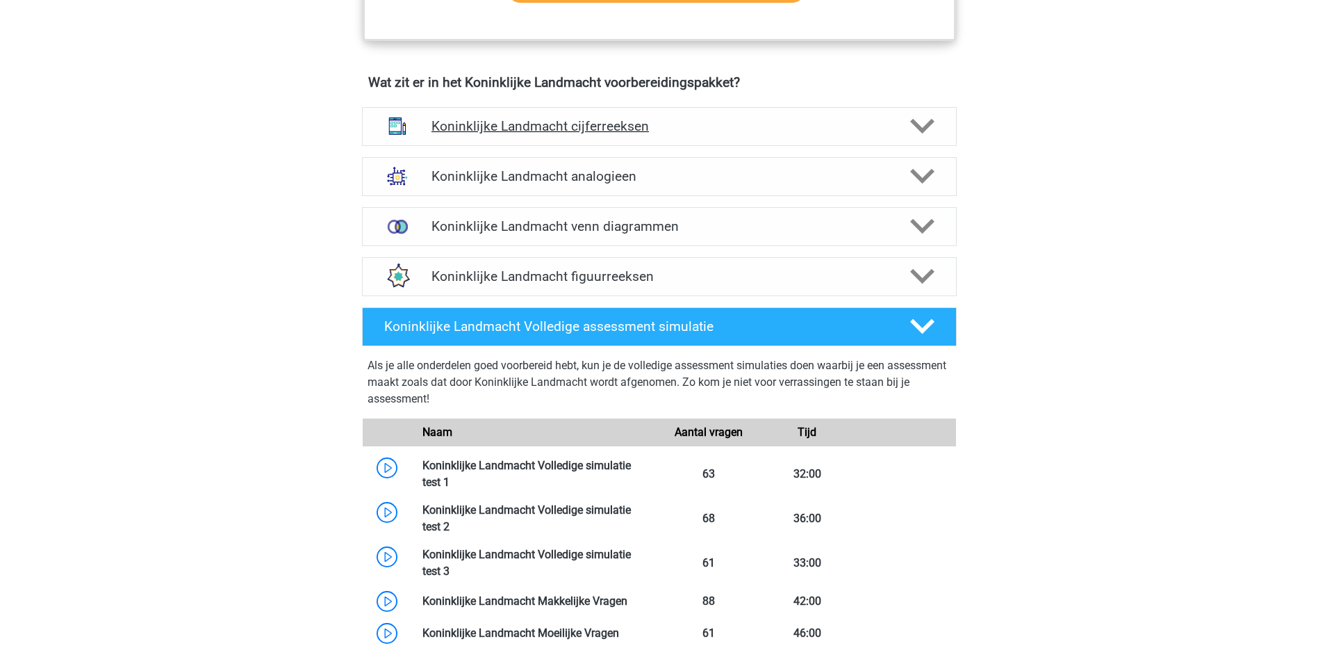
click at [898, 128] on div at bounding box center [920, 126] width 47 height 24
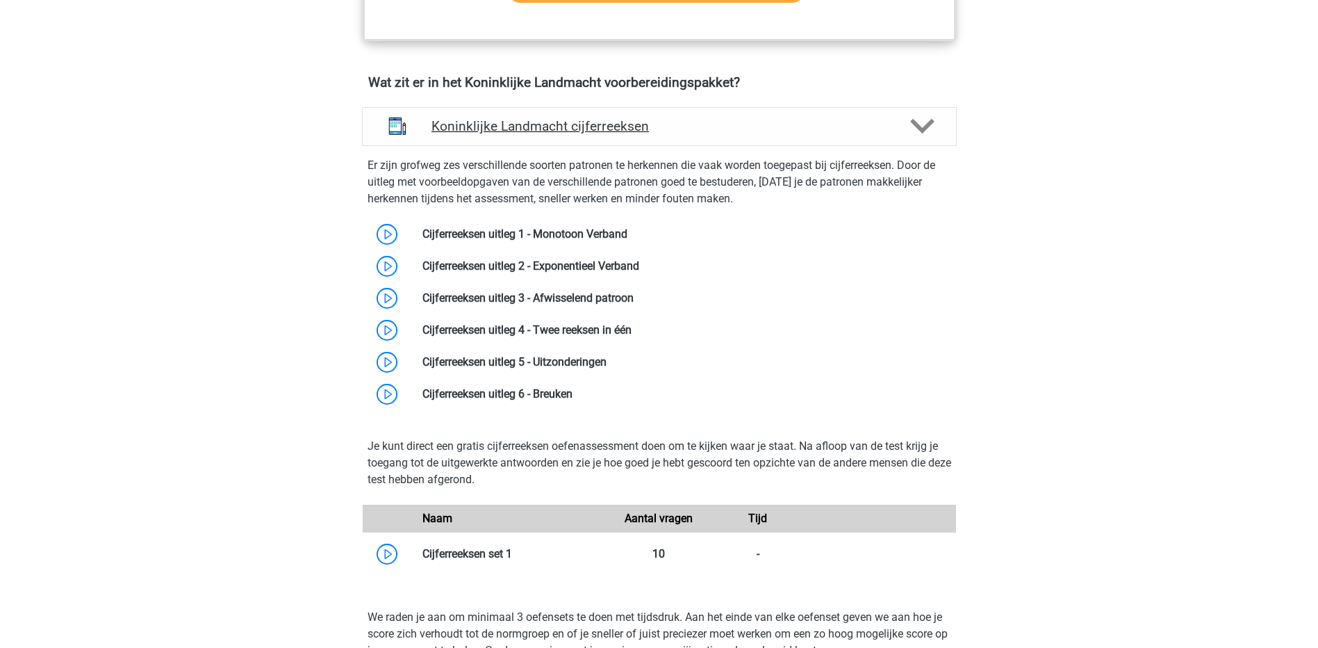
click at [909, 135] on div at bounding box center [920, 126] width 47 height 24
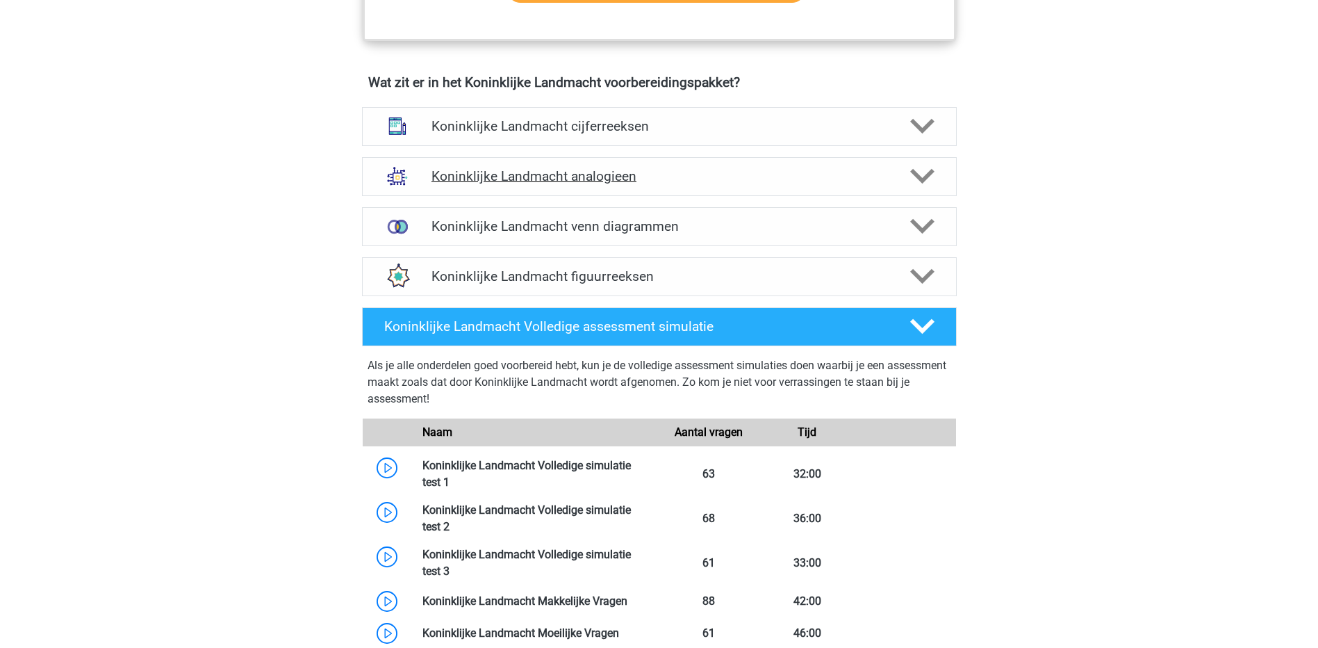
click at [915, 167] on icon at bounding box center [922, 176] width 24 height 24
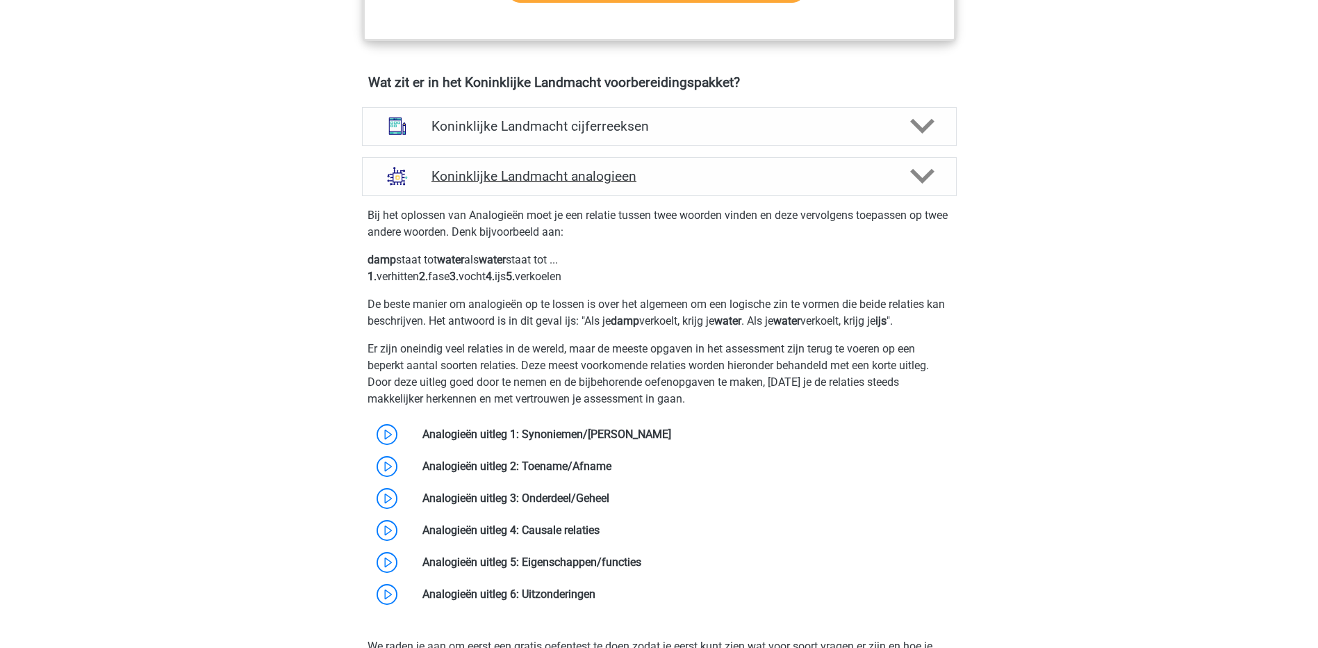
click at [921, 172] on icon at bounding box center [922, 176] width 24 height 24
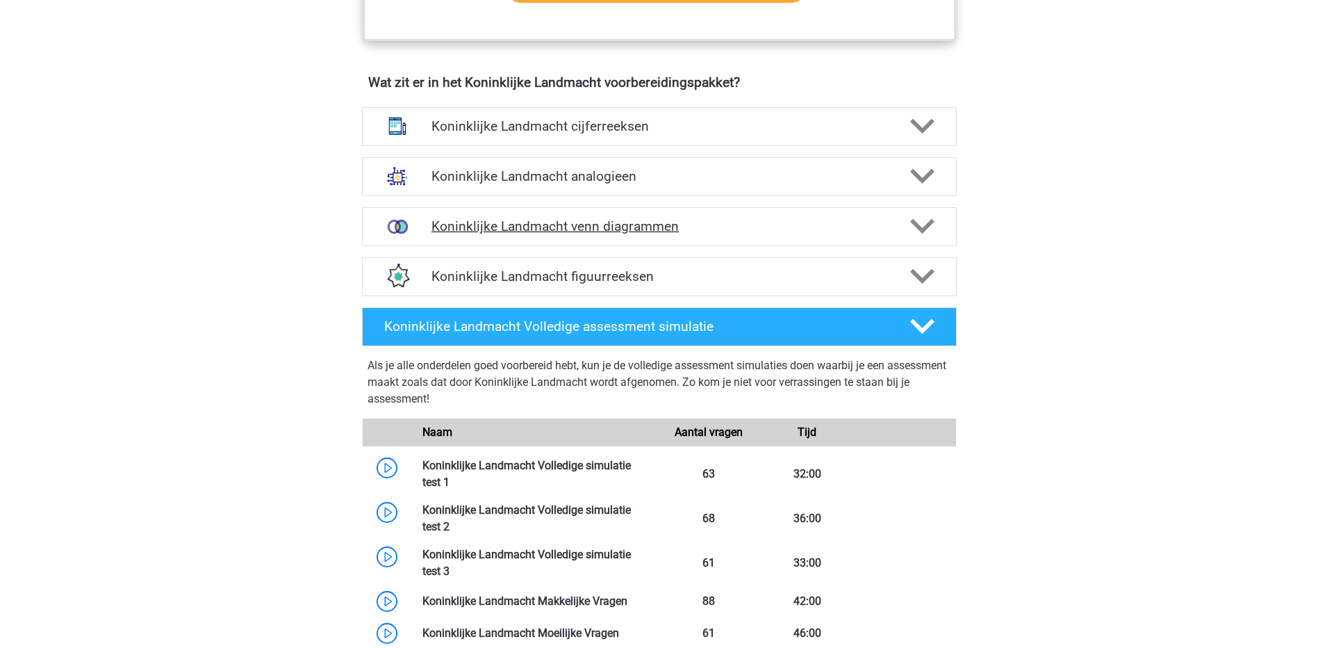
click at [917, 220] on icon at bounding box center [922, 226] width 24 height 24
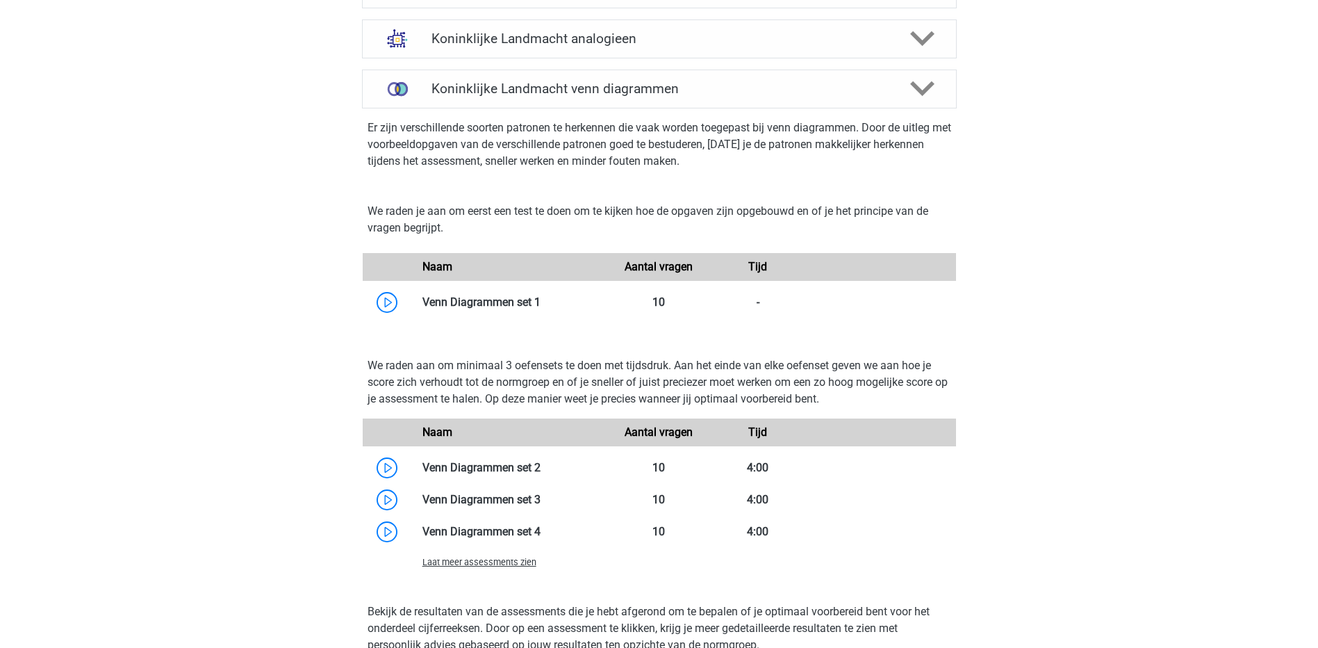
scroll to position [1112, 0]
click at [541, 298] on link at bounding box center [541, 300] width 0 height 13
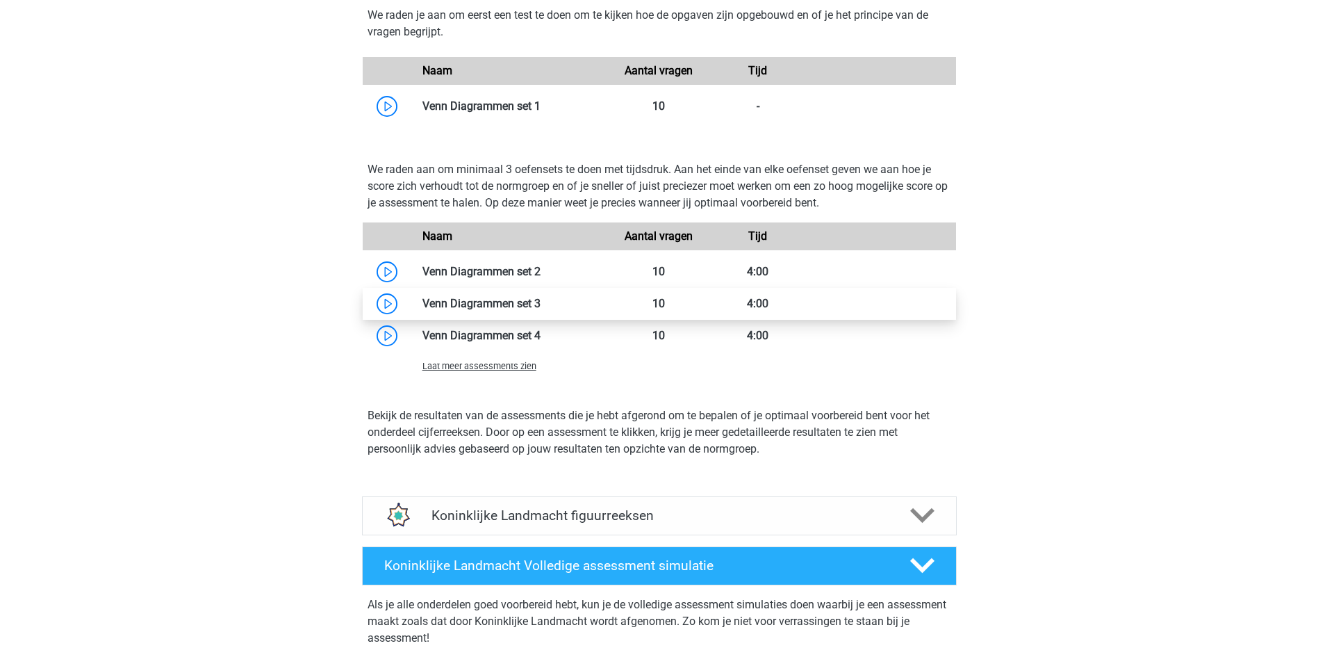
scroll to position [1320, 0]
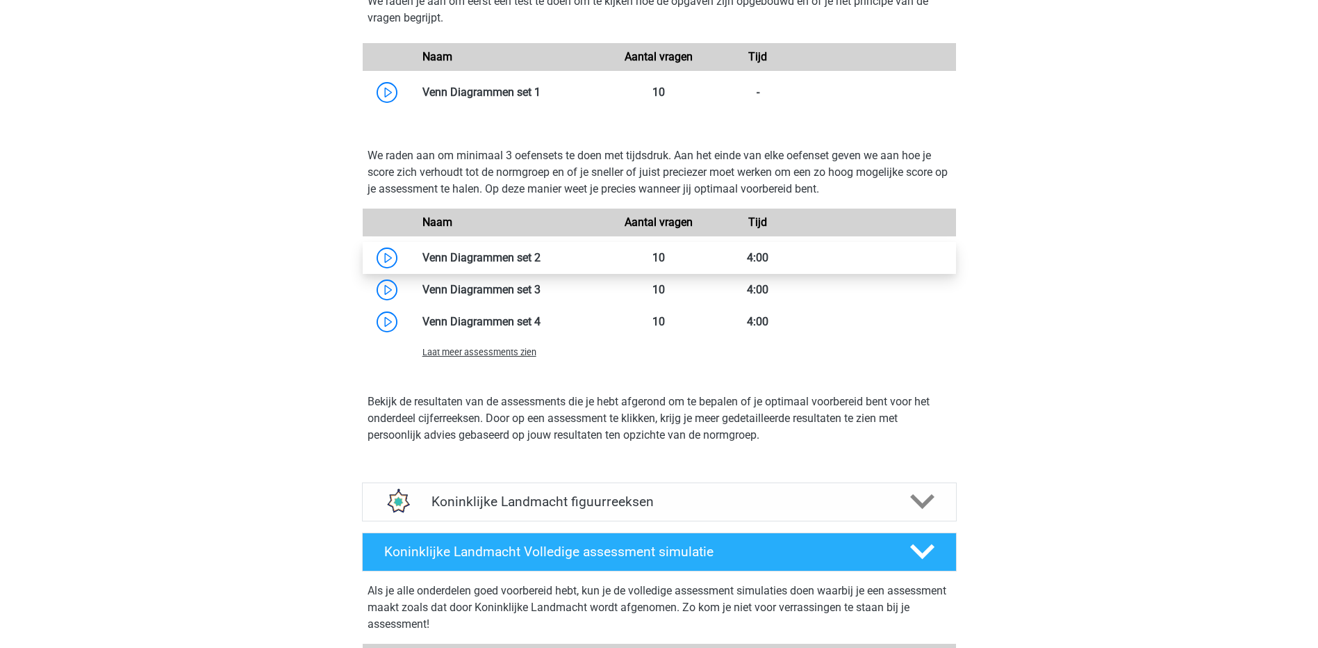
click at [541, 254] on link at bounding box center [541, 257] width 0 height 13
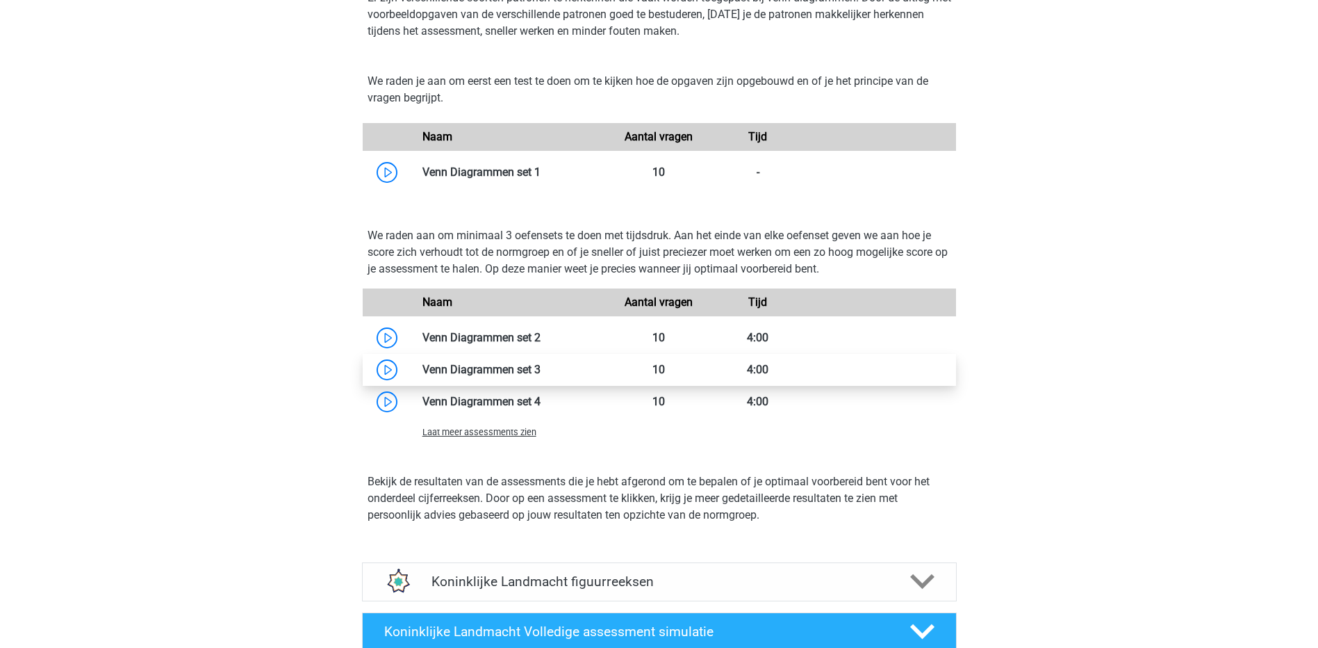
scroll to position [1390, 0]
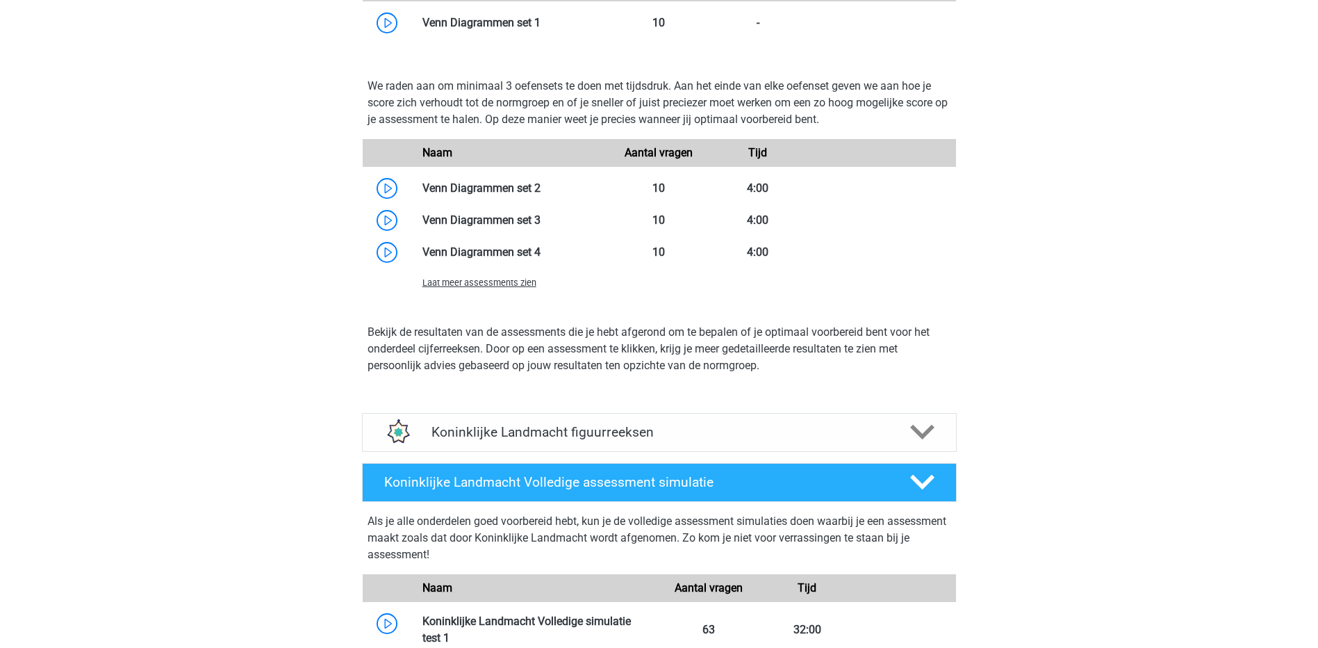
click at [457, 283] on span "Laat meer assessments zien" at bounding box center [479, 282] width 114 height 10
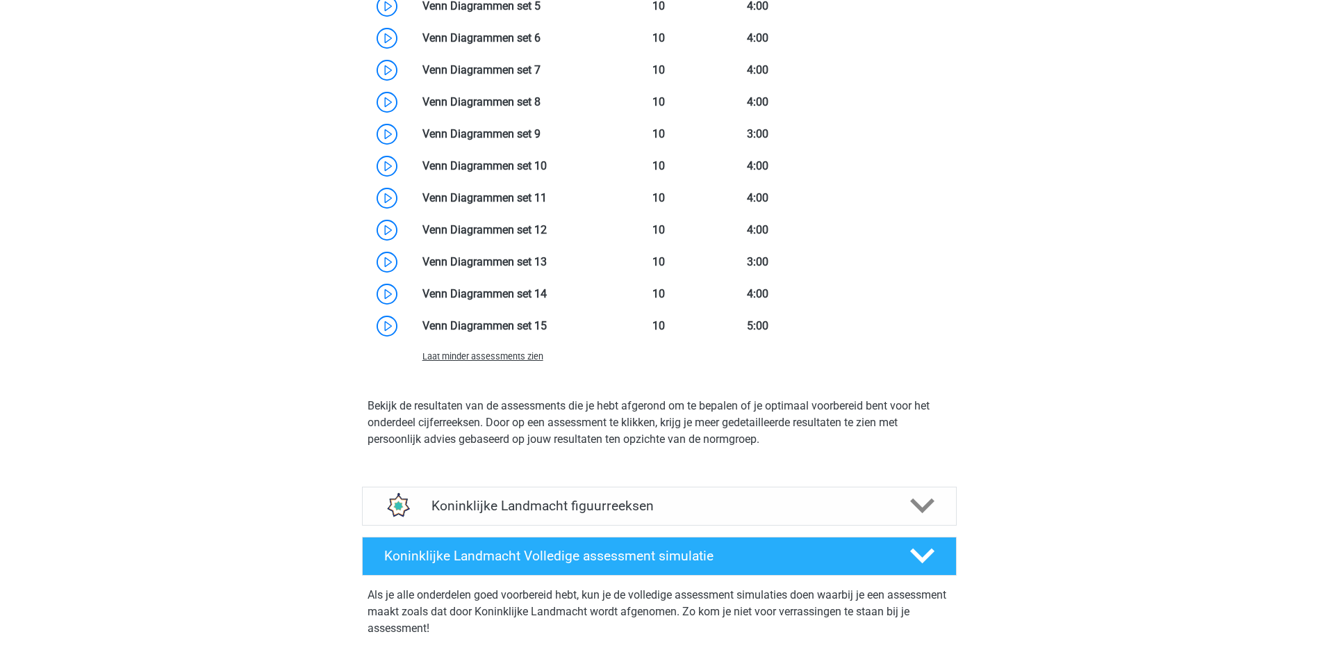
click at [494, 356] on span "Laat minder assessments zien" at bounding box center [482, 356] width 121 height 10
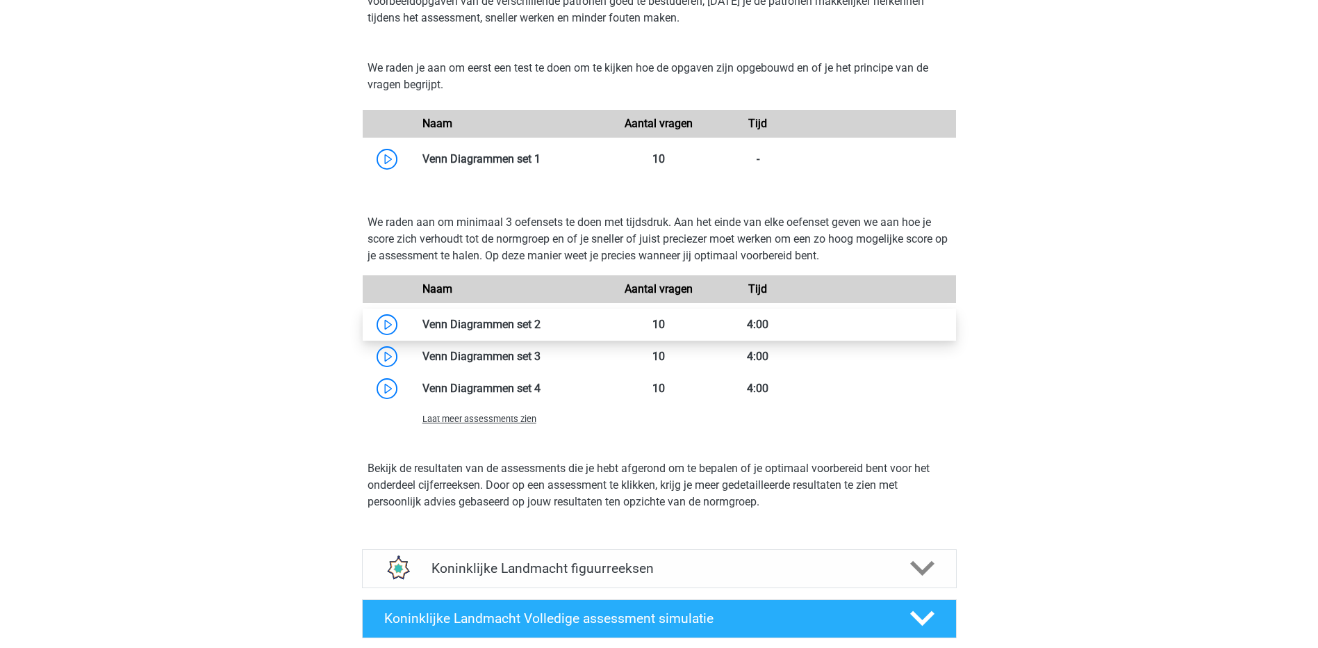
scroll to position [1177, 0]
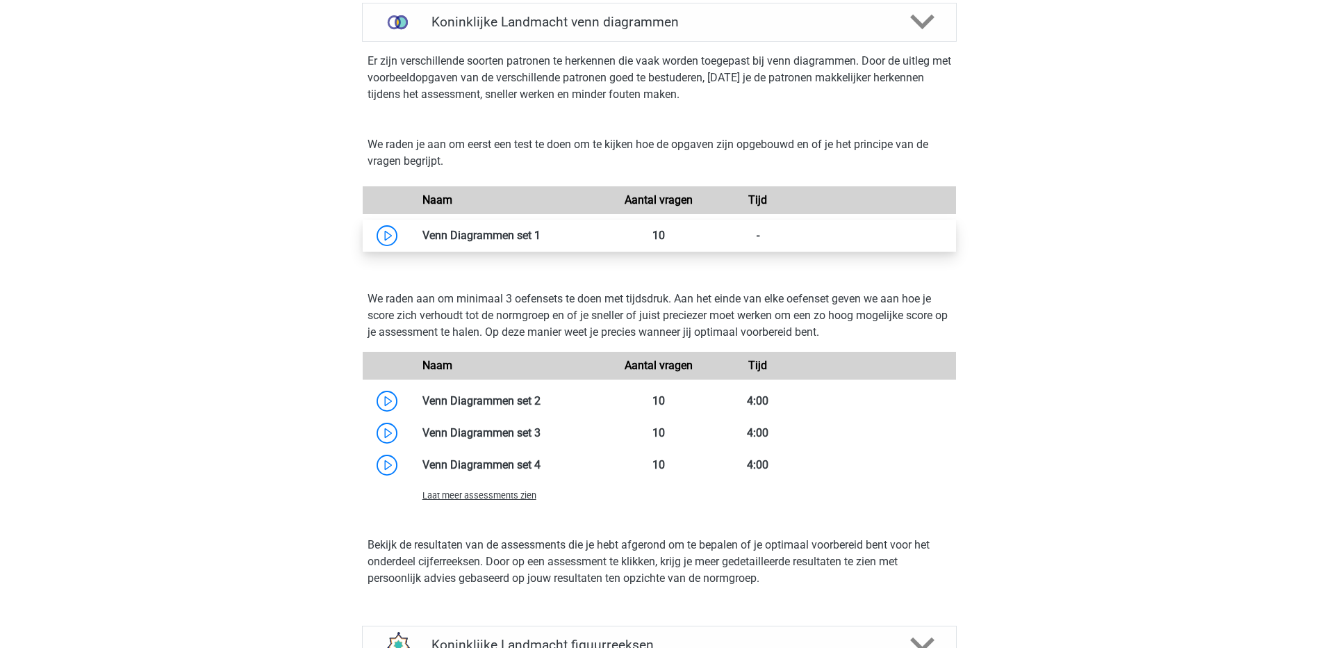
click at [541, 229] on link at bounding box center [541, 235] width 0 height 13
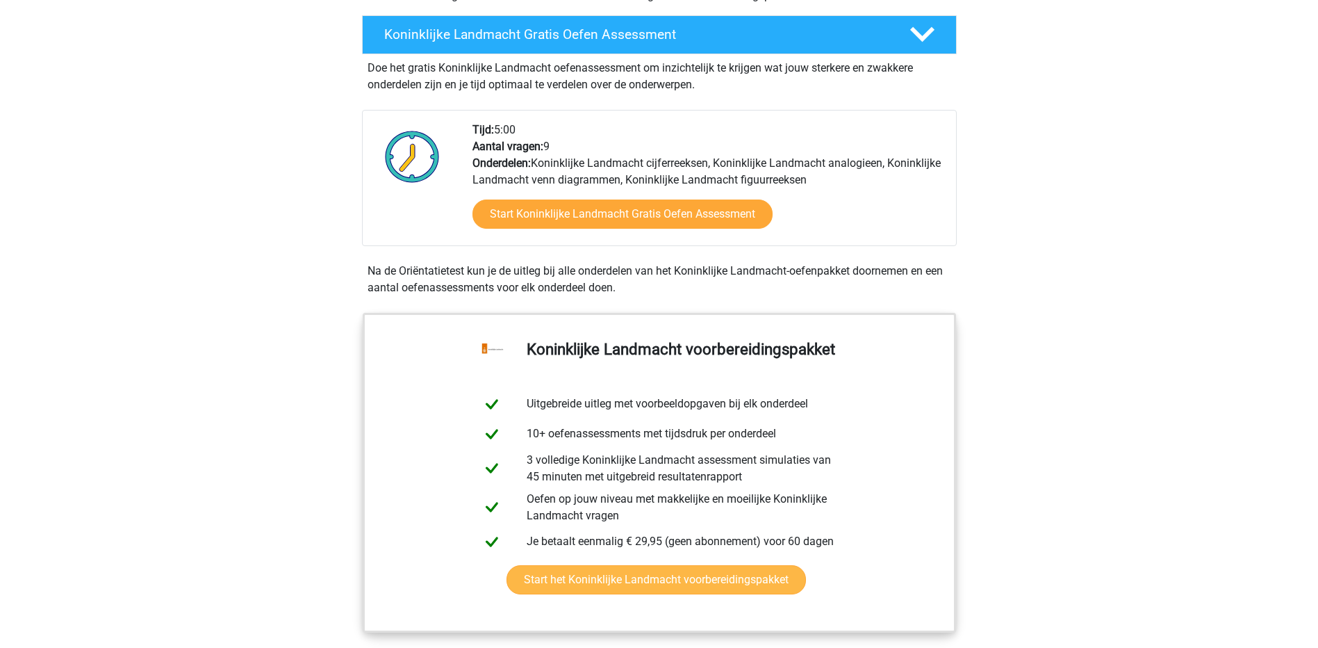
scroll to position [343, 0]
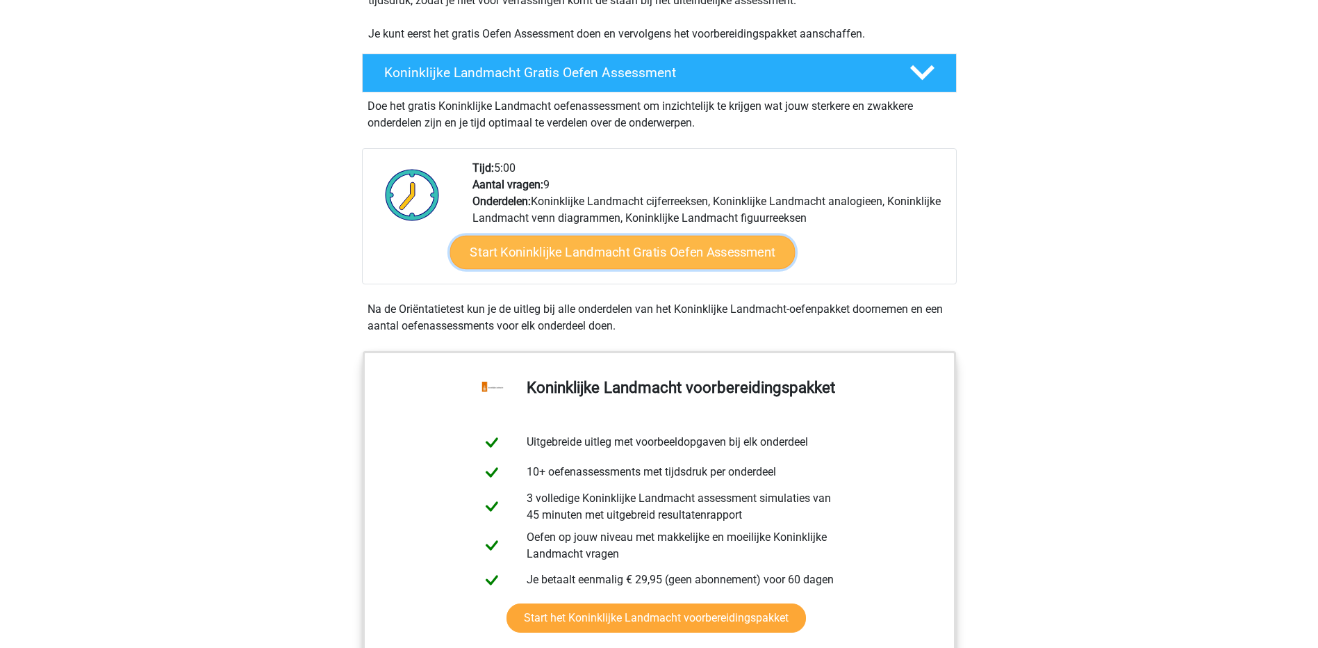
click at [595, 252] on link "Start Koninklijke Landmacht Gratis Oefen Assessment" at bounding box center [622, 252] width 345 height 33
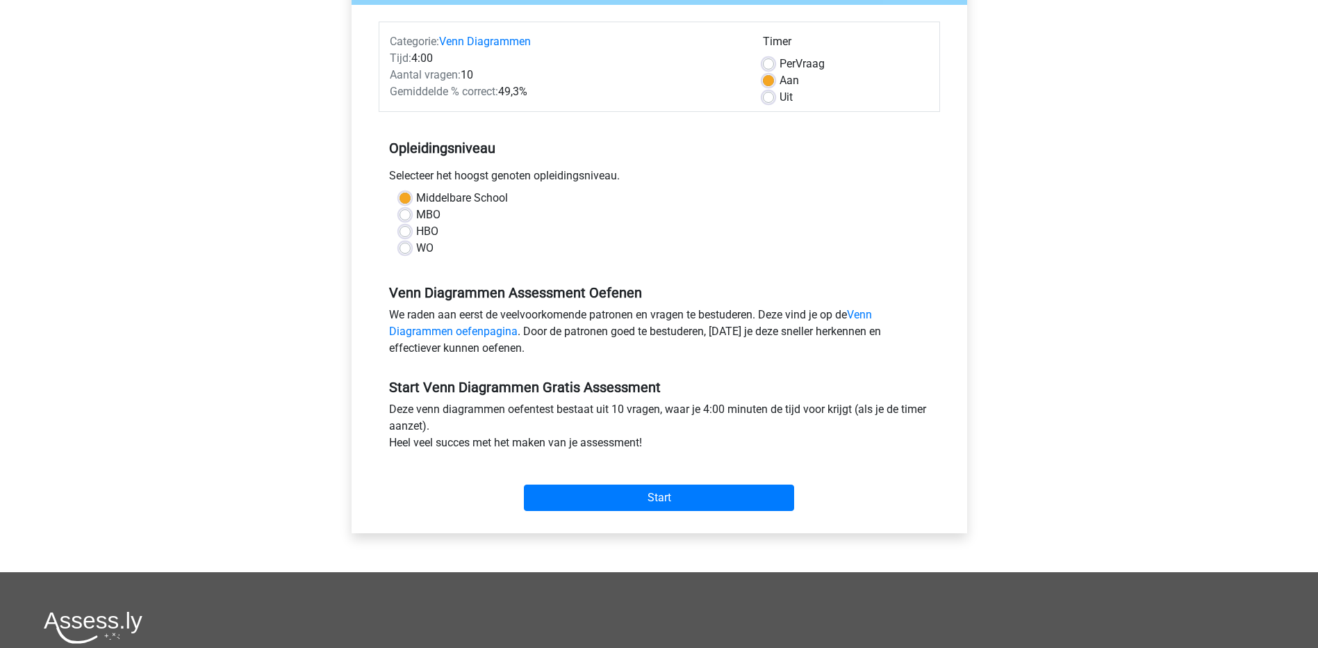
scroll to position [278, 0]
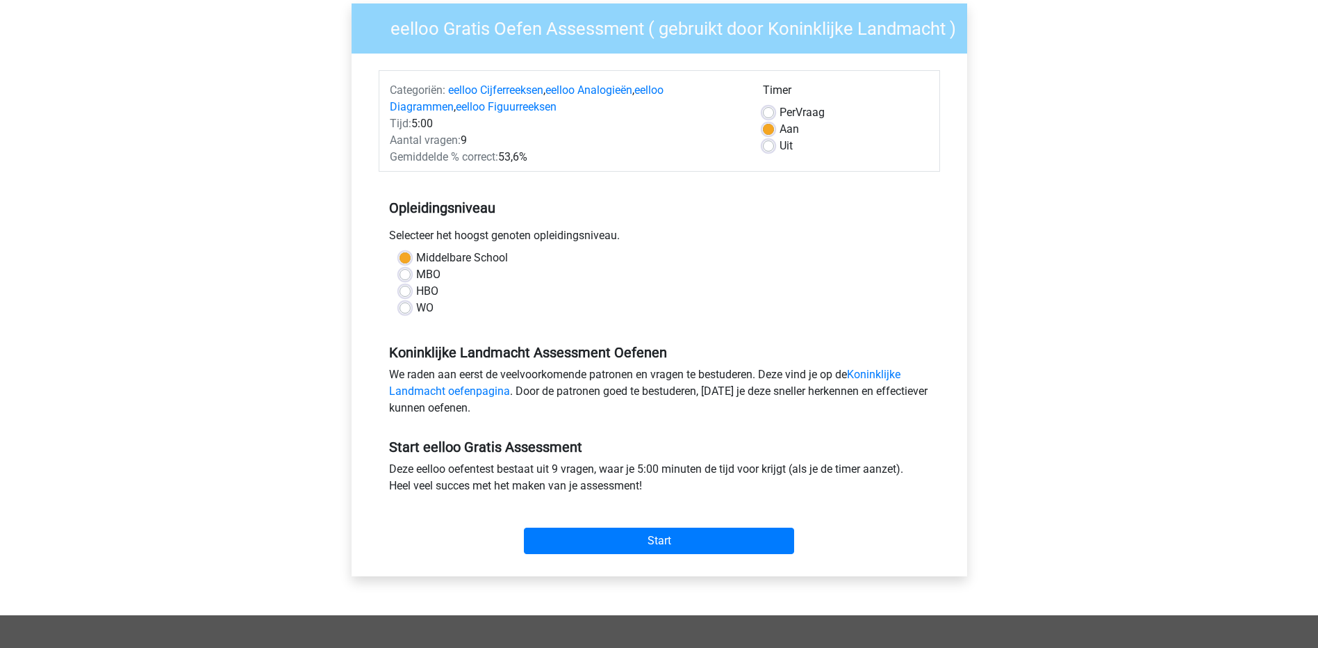
scroll to position [208, 0]
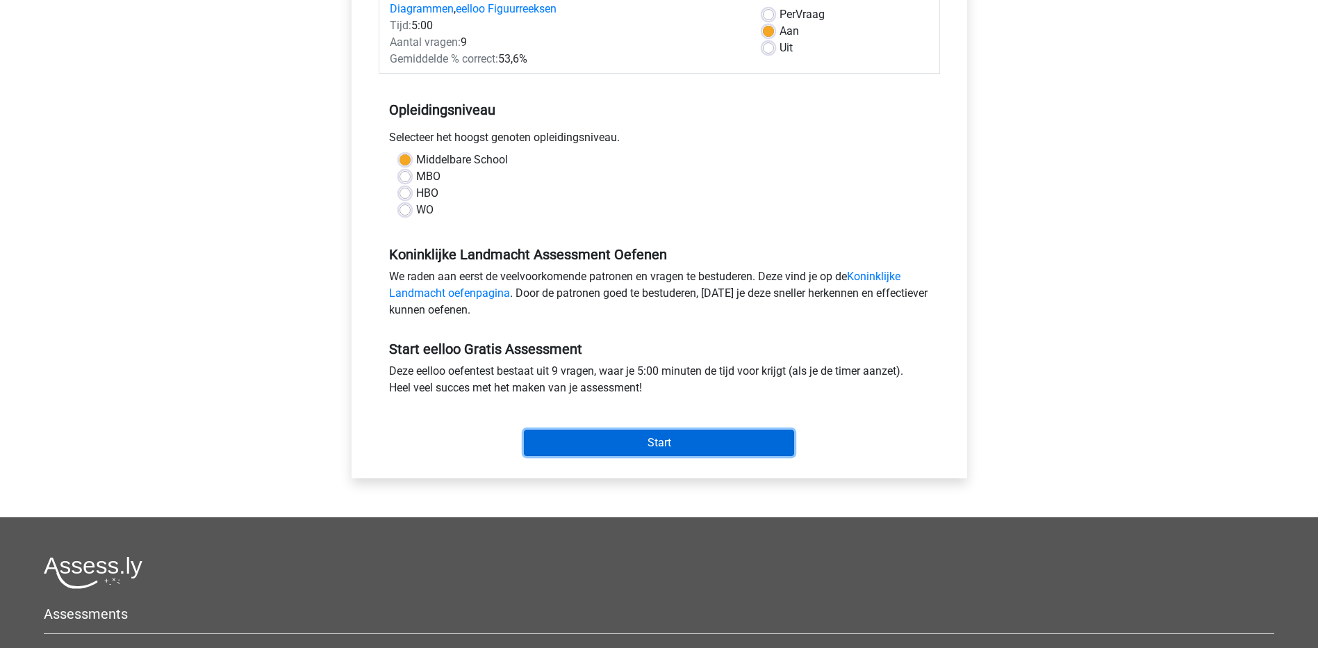
click at [644, 456] on input "Start" at bounding box center [659, 442] width 270 height 26
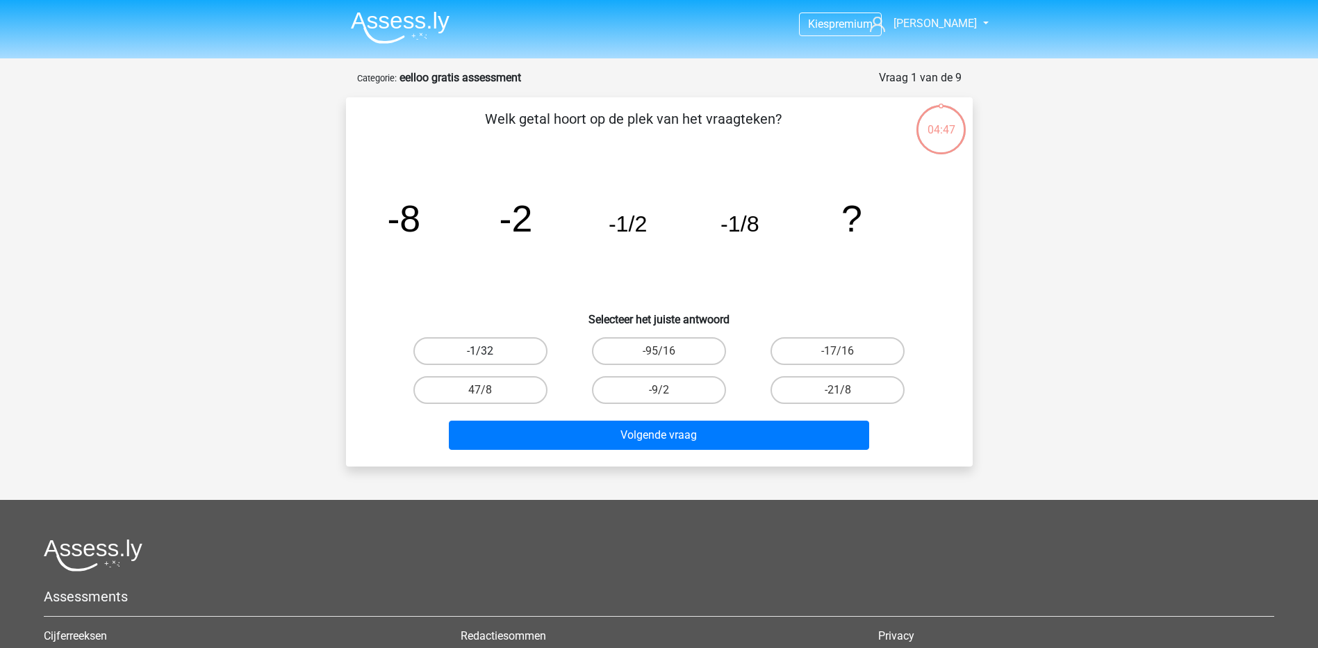
click at [495, 354] on label "-1/32" at bounding box center [480, 351] width 134 height 28
click at [489, 354] on input "-1/32" at bounding box center [484, 355] width 9 height 9
radio input "true"
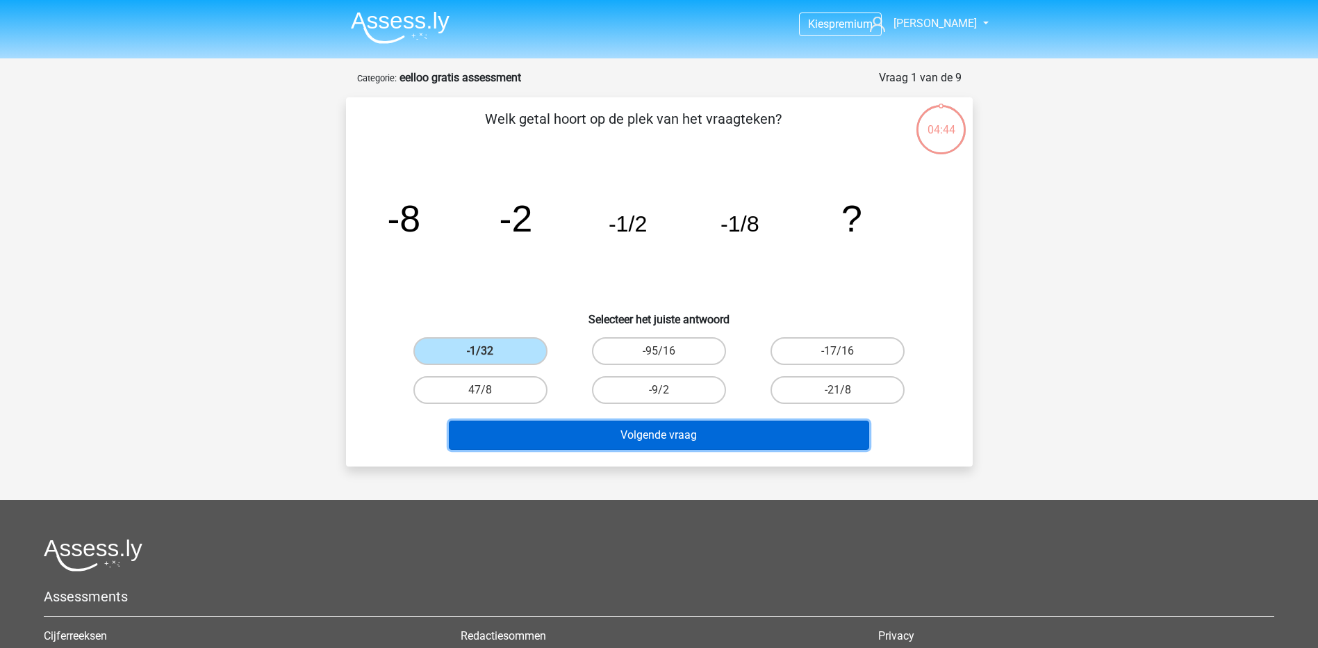
click at [670, 434] on button "Volgende vraag" at bounding box center [659, 434] width 420 height 29
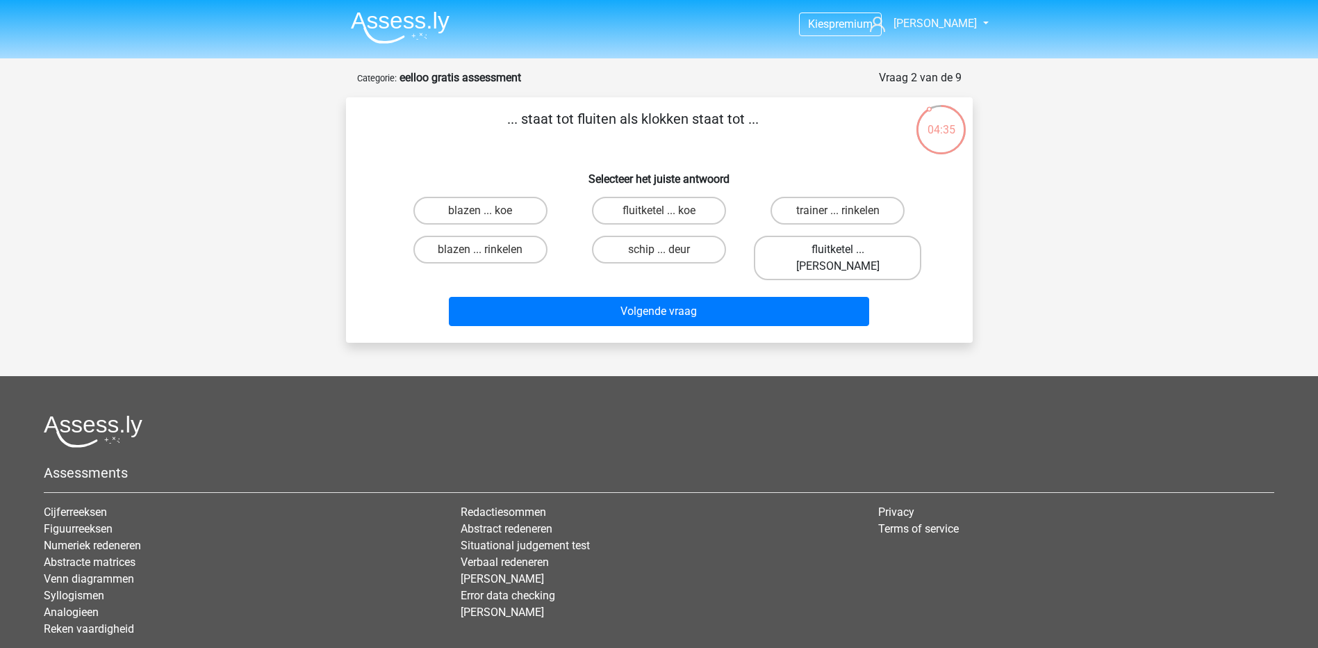
click at [802, 245] on label "fluitketel ... [PERSON_NAME]" at bounding box center [837, 258] width 167 height 44
click at [838, 249] on input "fluitketel ... [PERSON_NAME]" at bounding box center [842, 253] width 9 height 9
radio input "true"
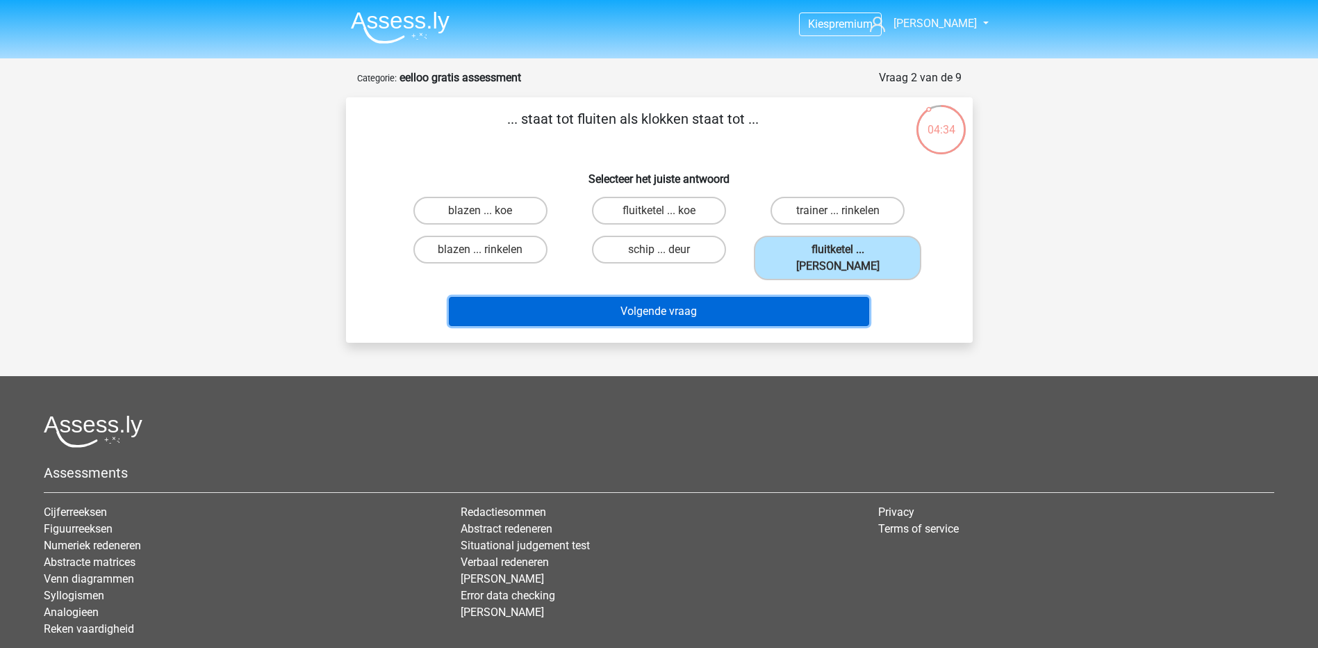
click at [767, 297] on button "Volgende vraag" at bounding box center [659, 311] width 420 height 29
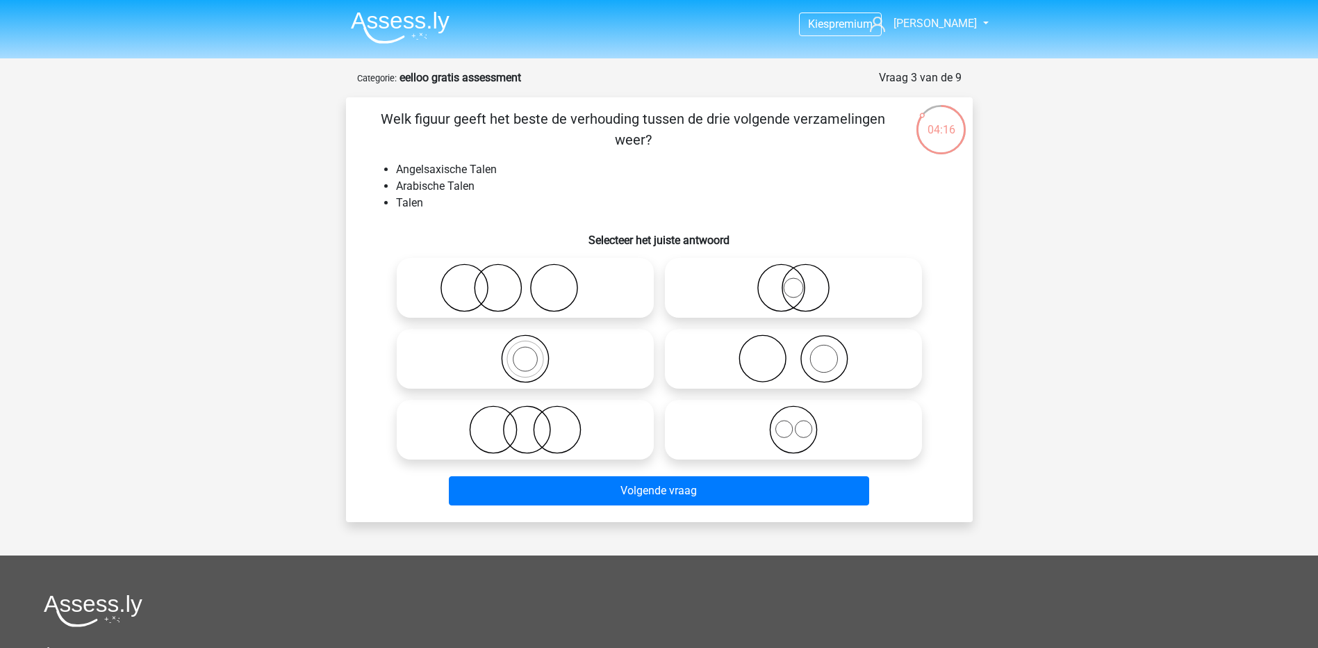
click at [813, 435] on icon at bounding box center [794, 429] width 246 height 49
click at [803, 422] on input "radio" at bounding box center [798, 417] width 9 height 9
radio input "true"
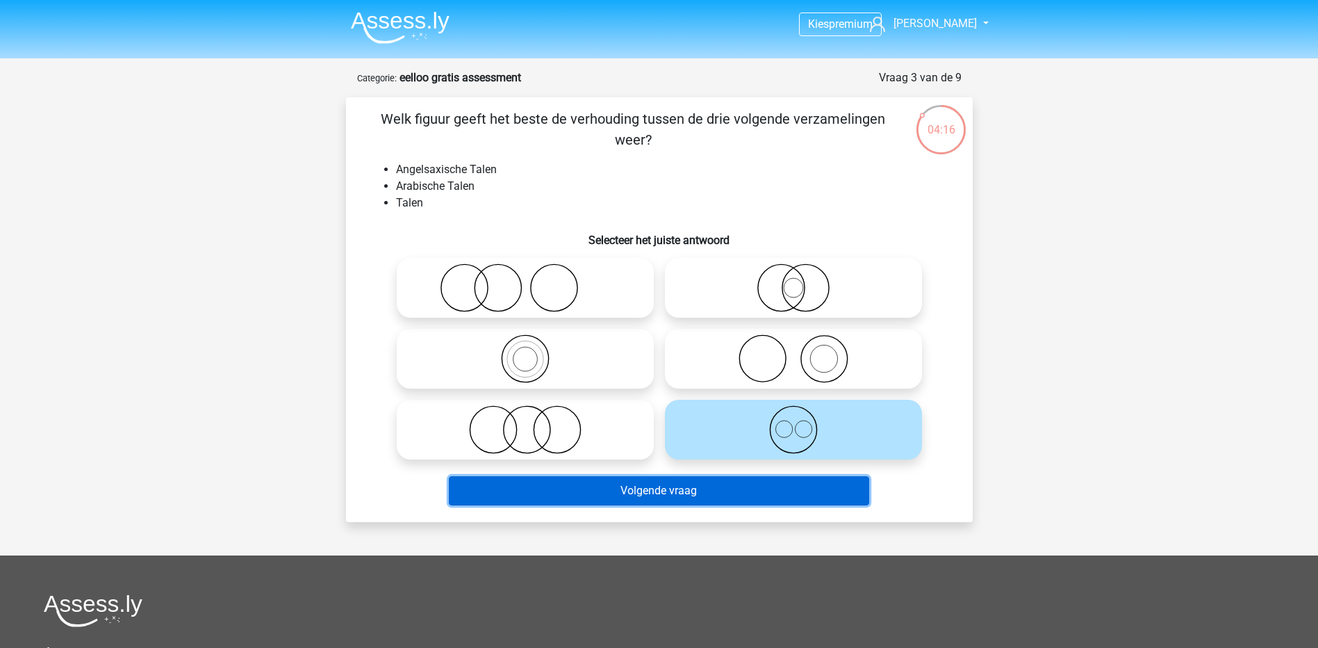
click at [772, 488] on button "Volgende vraag" at bounding box center [659, 490] width 420 height 29
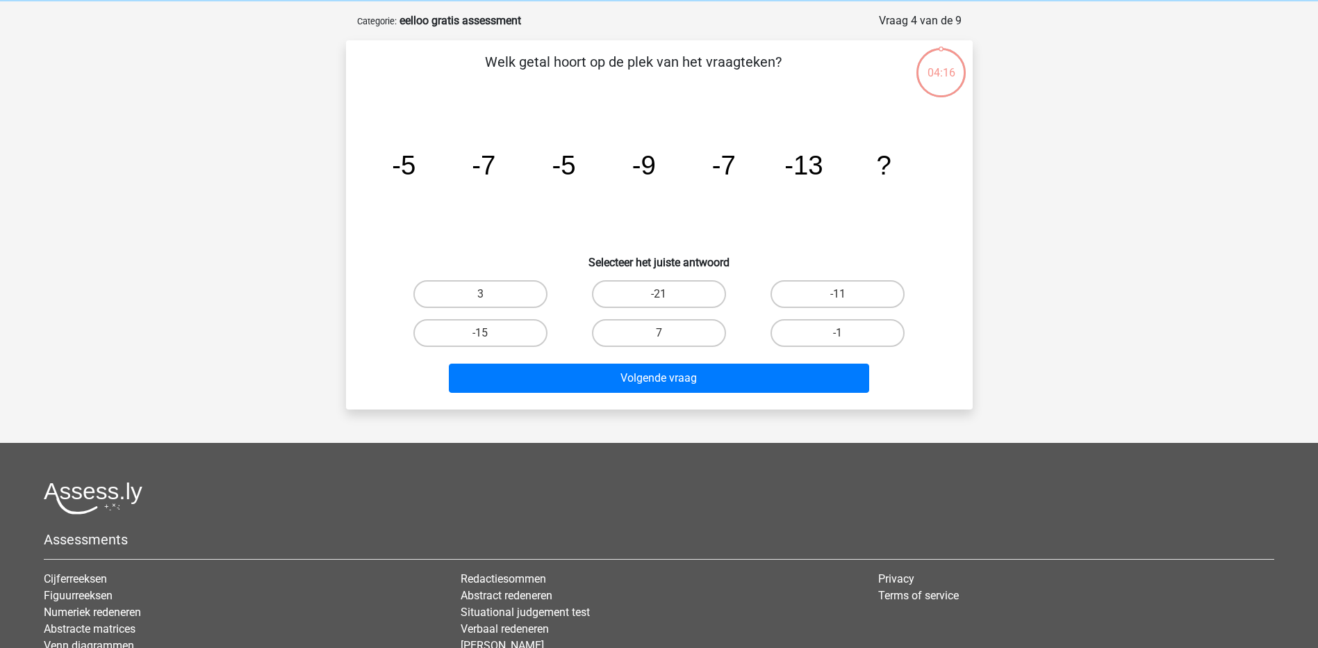
scroll to position [69, 0]
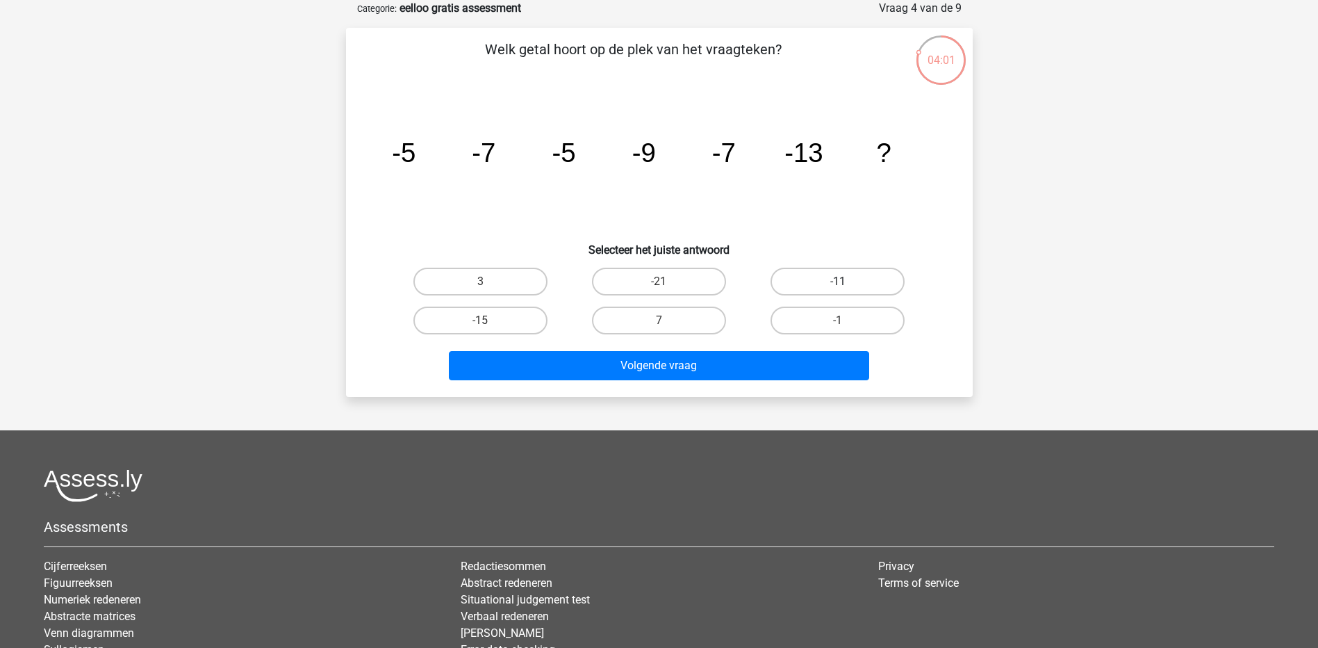
click at [805, 294] on label "-11" at bounding box center [838, 282] width 134 height 28
click at [838, 290] on input "-11" at bounding box center [842, 285] width 9 height 9
radio input "true"
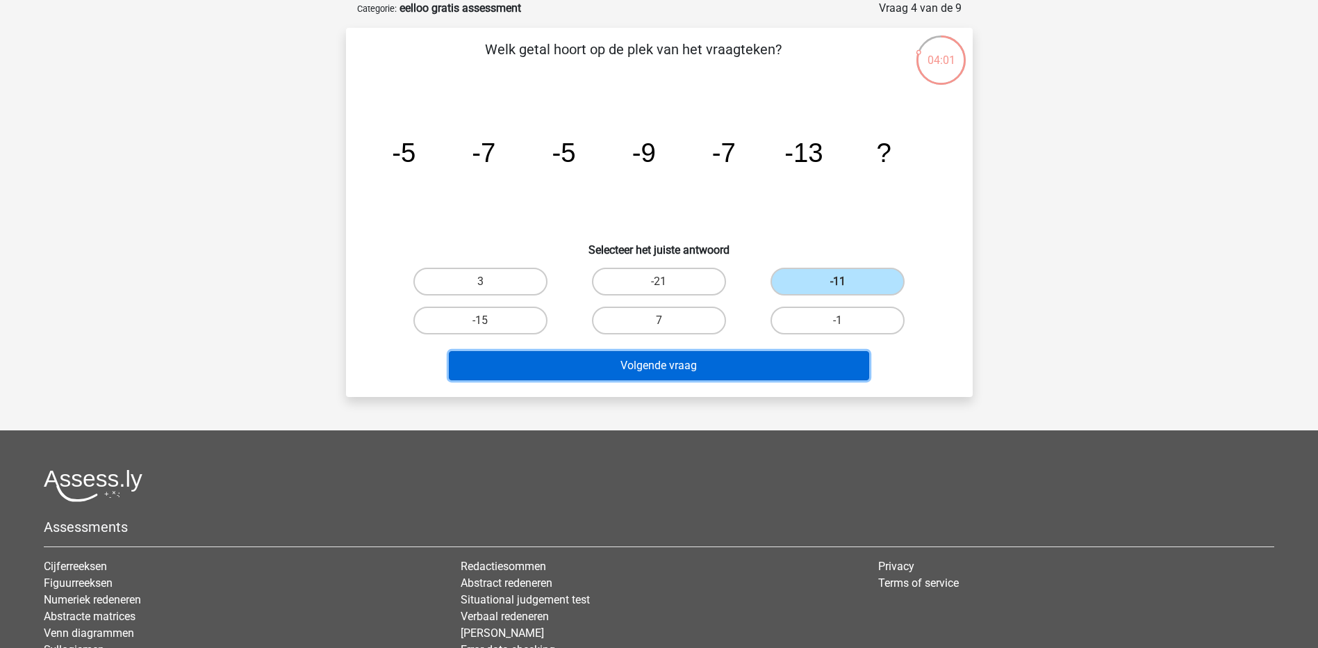
click at [766, 351] on button "Volgende vraag" at bounding box center [659, 365] width 420 height 29
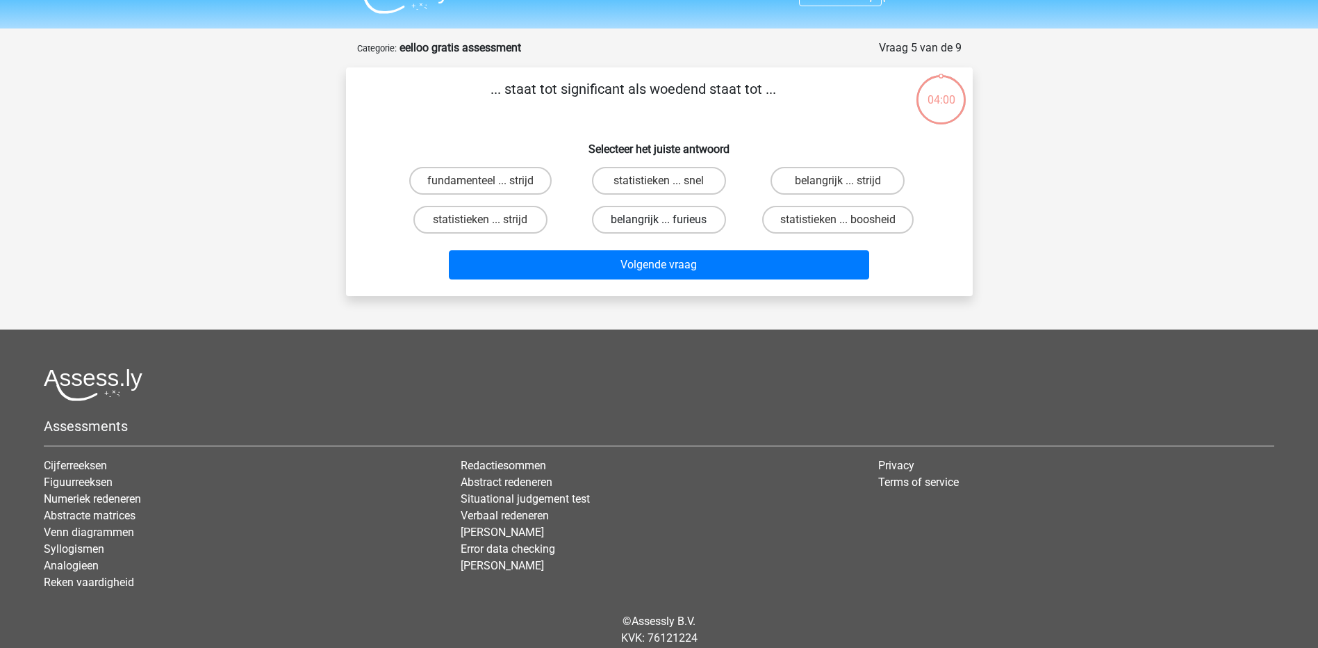
scroll to position [0, 0]
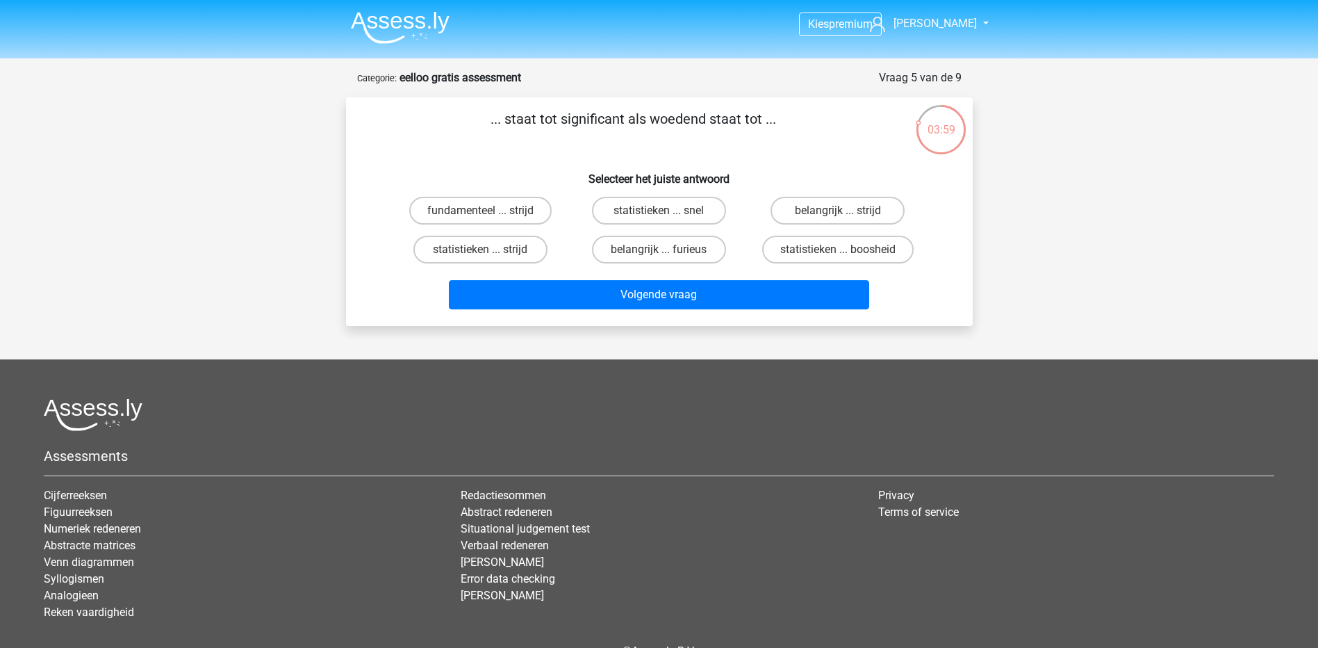
drag, startPoint x: 566, startPoint y: 122, endPoint x: 807, endPoint y: 123, distance: 241.1
click at [807, 123] on p "... staat tot significant als woedend staat tot ..." at bounding box center [633, 129] width 530 height 42
drag, startPoint x: 807, startPoint y: 123, endPoint x: 748, endPoint y: 152, distance: 65.9
click at [753, 152] on div "... staat tot significant als woedend staat tot ... Selecteer het juiste antwoo…" at bounding box center [660, 211] width 616 height 206
click at [636, 245] on label "belangrijk ... furieus" at bounding box center [659, 250] width 134 height 28
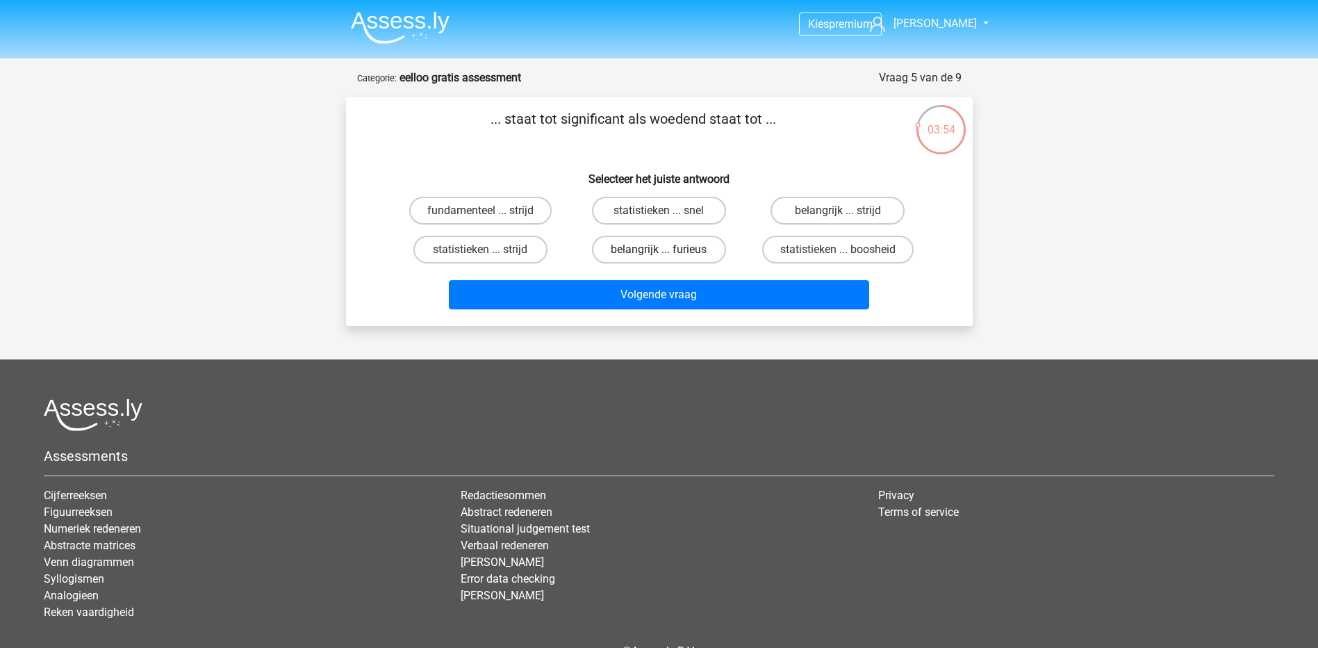
click at [659, 249] on input "belangrijk ... furieus" at bounding box center [663, 253] width 9 height 9
radio input "true"
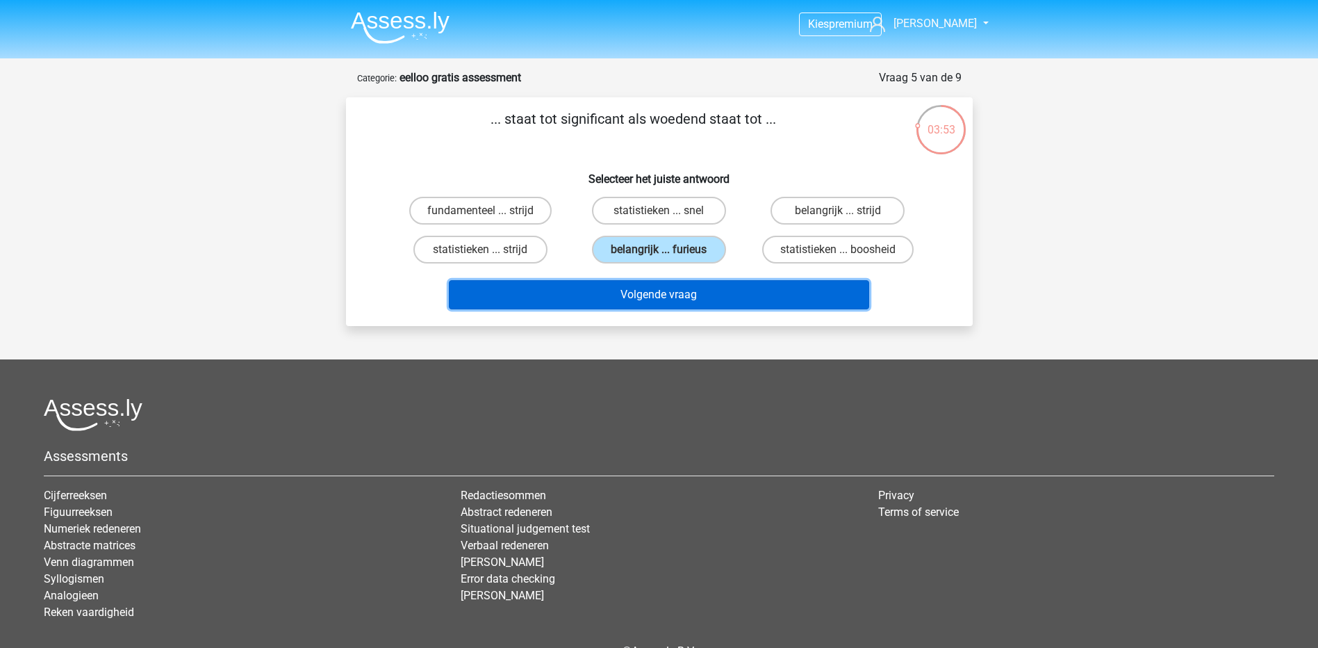
click at [639, 281] on button "Volgende vraag" at bounding box center [659, 294] width 420 height 29
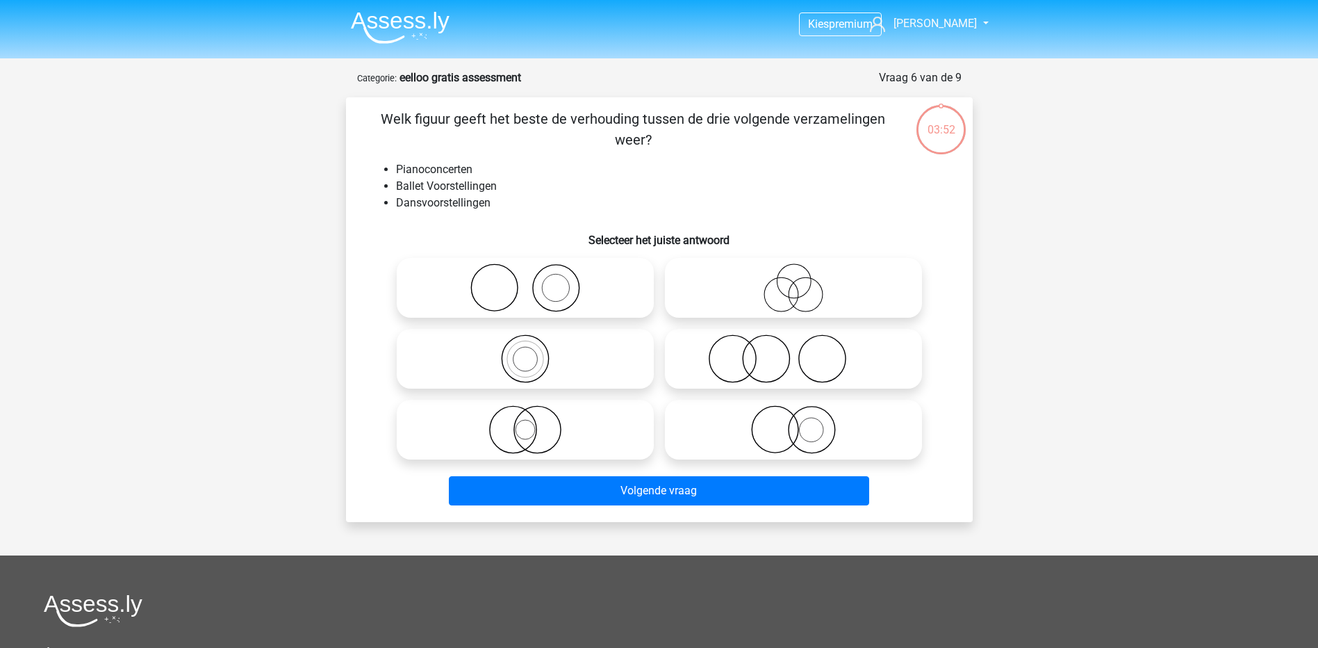
scroll to position [69, 0]
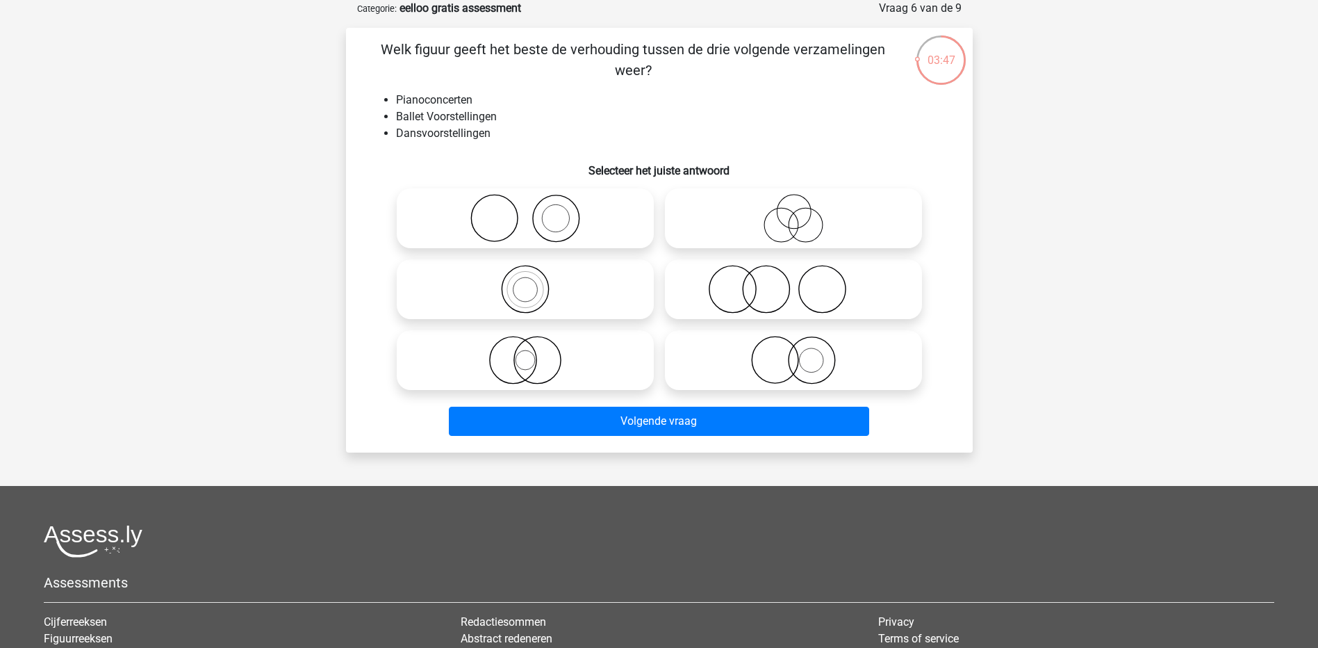
click at [545, 286] on icon at bounding box center [525, 289] width 246 height 49
click at [534, 282] on input "radio" at bounding box center [529, 277] width 9 height 9
radio input "true"
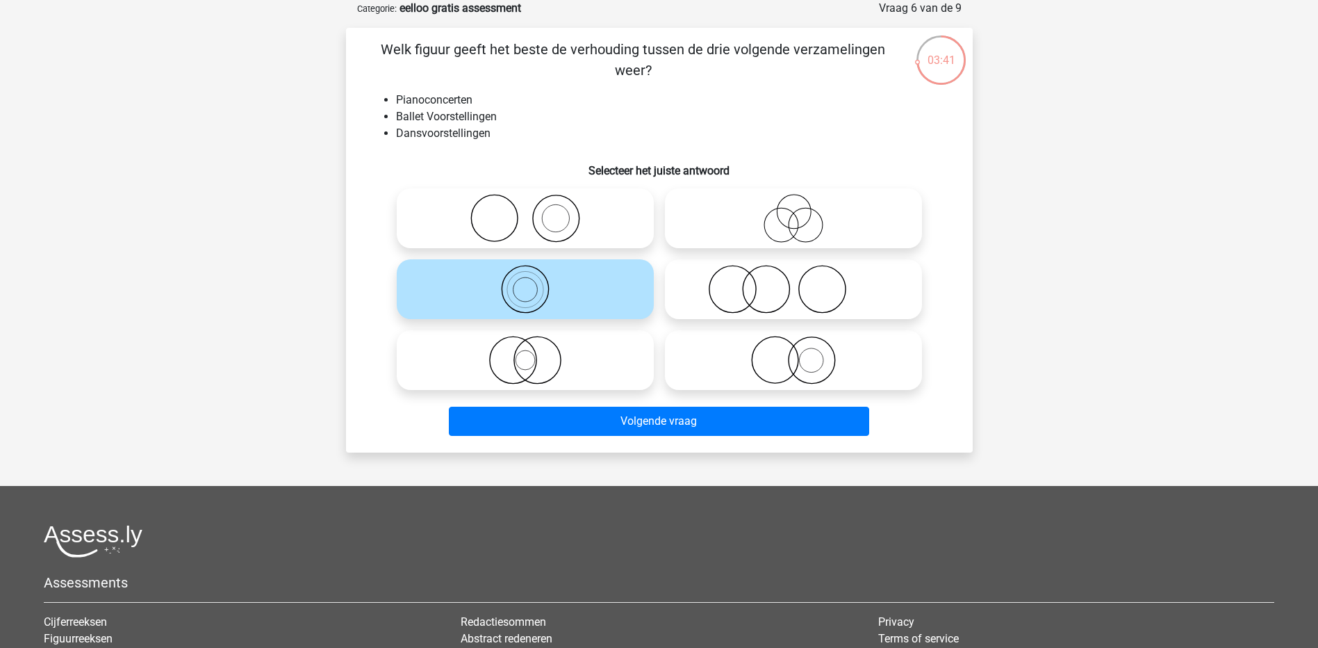
click at [598, 243] on div at bounding box center [659, 289] width 536 height 213
drag, startPoint x: 598, startPoint y: 243, endPoint x: 610, endPoint y: 222, distance: 23.7
click at [600, 221] on icon at bounding box center [525, 218] width 246 height 49
click at [534, 211] on input "radio" at bounding box center [529, 206] width 9 height 9
radio input "true"
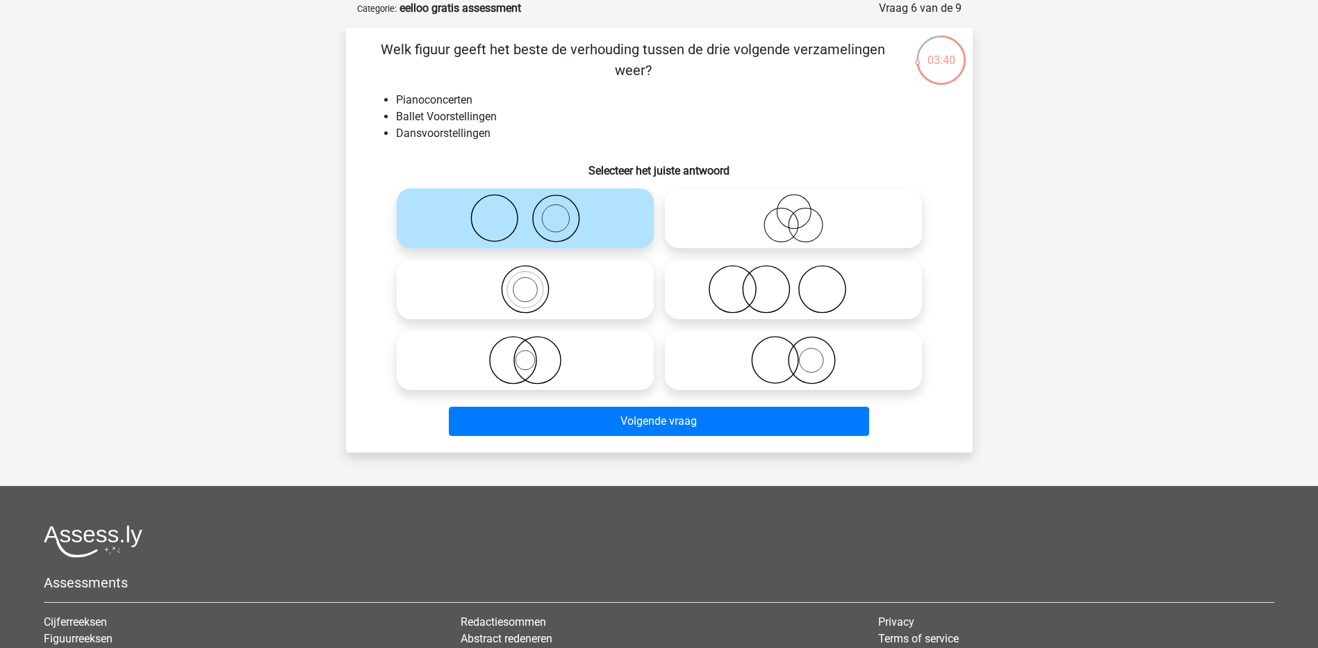
drag, startPoint x: 610, startPoint y: 457, endPoint x: 616, endPoint y: 443, distance: 15.2
click at [612, 452] on div "Kies premium Peter vandebeek.peter50@gmail.com" at bounding box center [659, 392] width 1318 height 922
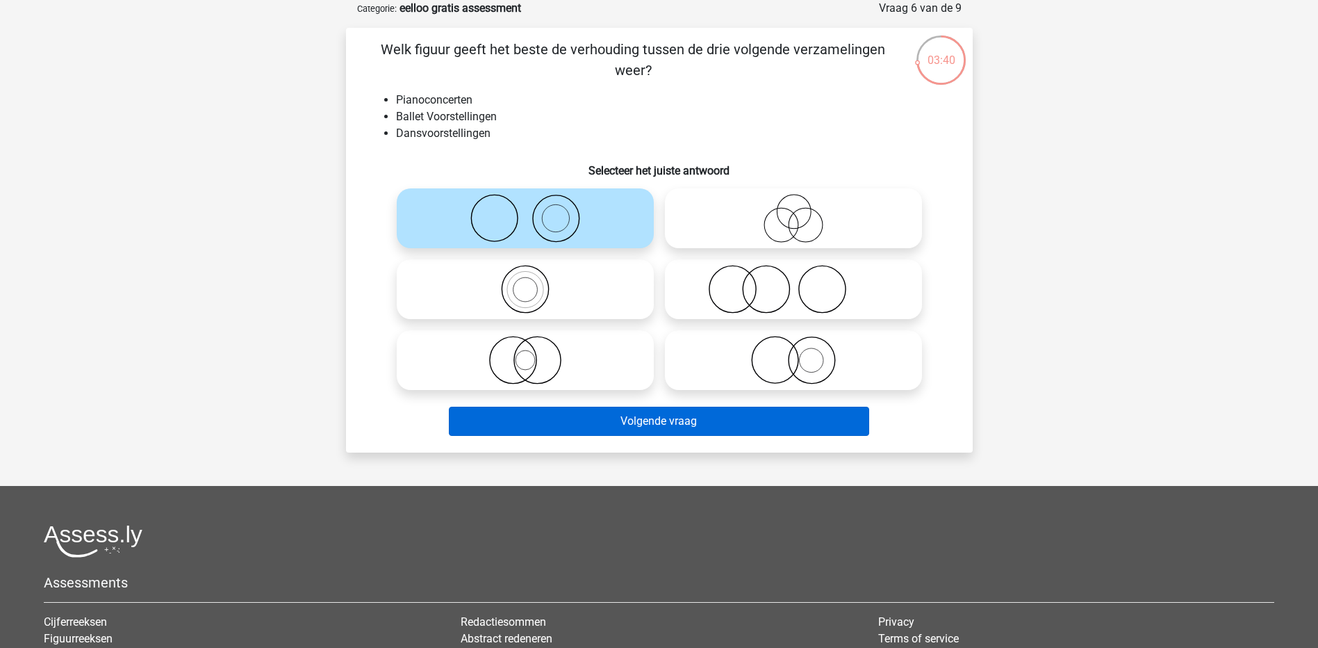
click at [616, 436] on div "Volgende vraag" at bounding box center [659, 423] width 536 height 35
click at [616, 429] on button "Volgende vraag" at bounding box center [659, 420] width 420 height 29
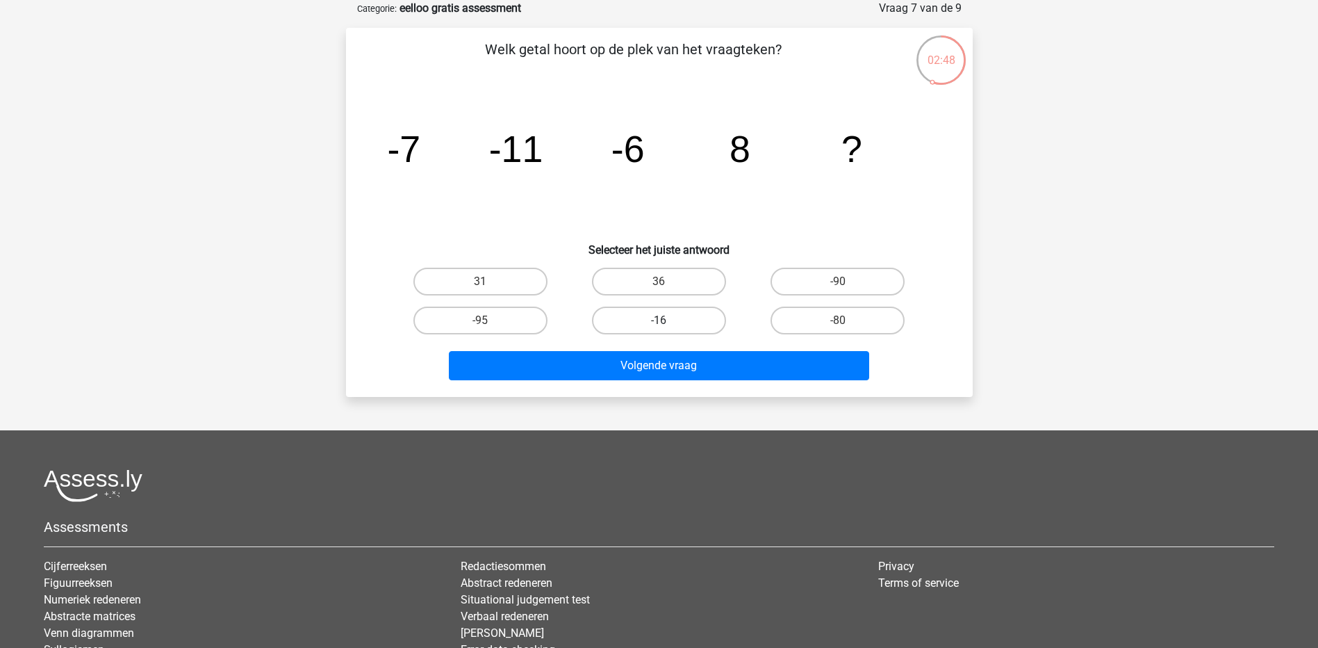
click at [691, 315] on label "-16" at bounding box center [659, 320] width 134 height 28
click at [668, 320] on input "-16" at bounding box center [663, 324] width 9 height 9
radio input "true"
click at [657, 290] on label "36" at bounding box center [659, 282] width 134 height 28
click at [659, 290] on input "36" at bounding box center [663, 285] width 9 height 9
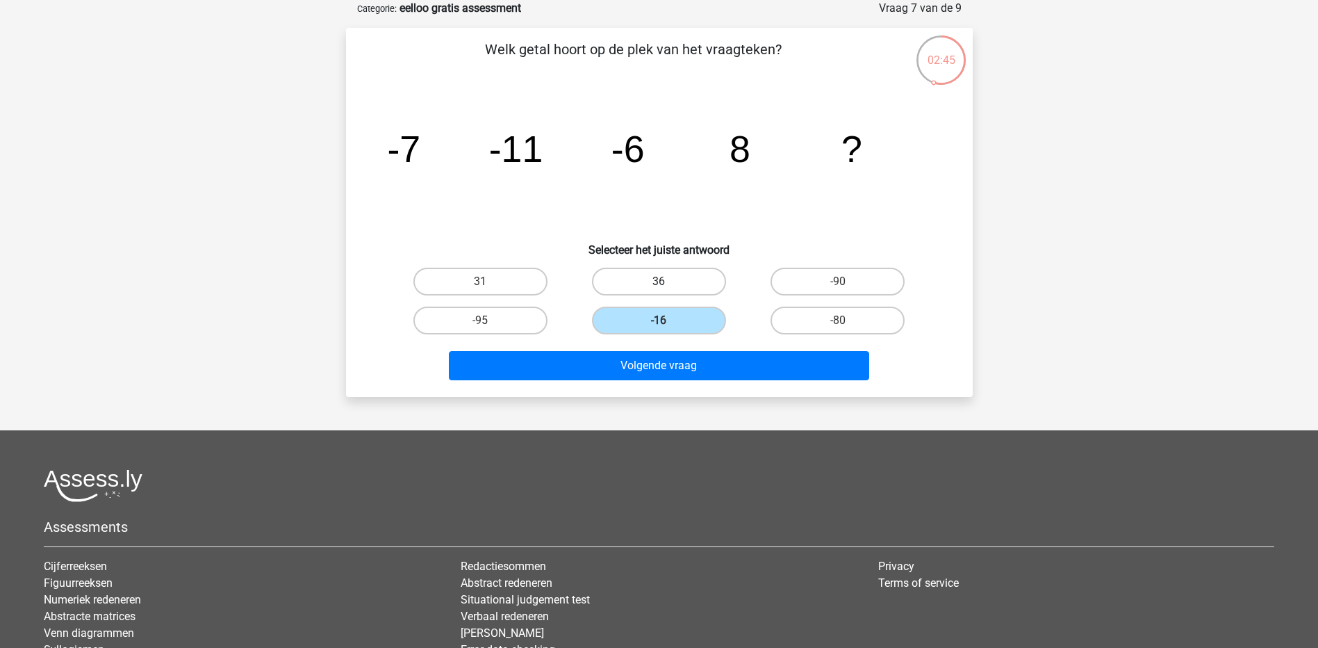
radio input "true"
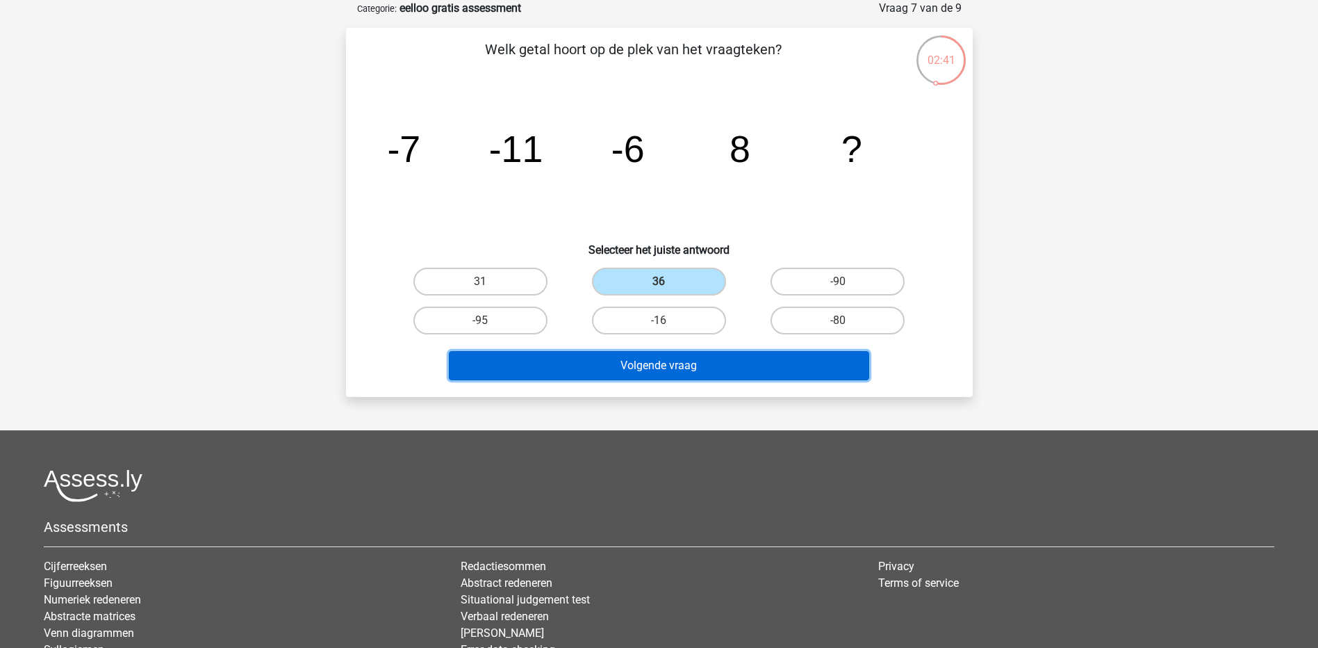
click at [658, 358] on button "Volgende vraag" at bounding box center [659, 365] width 420 height 29
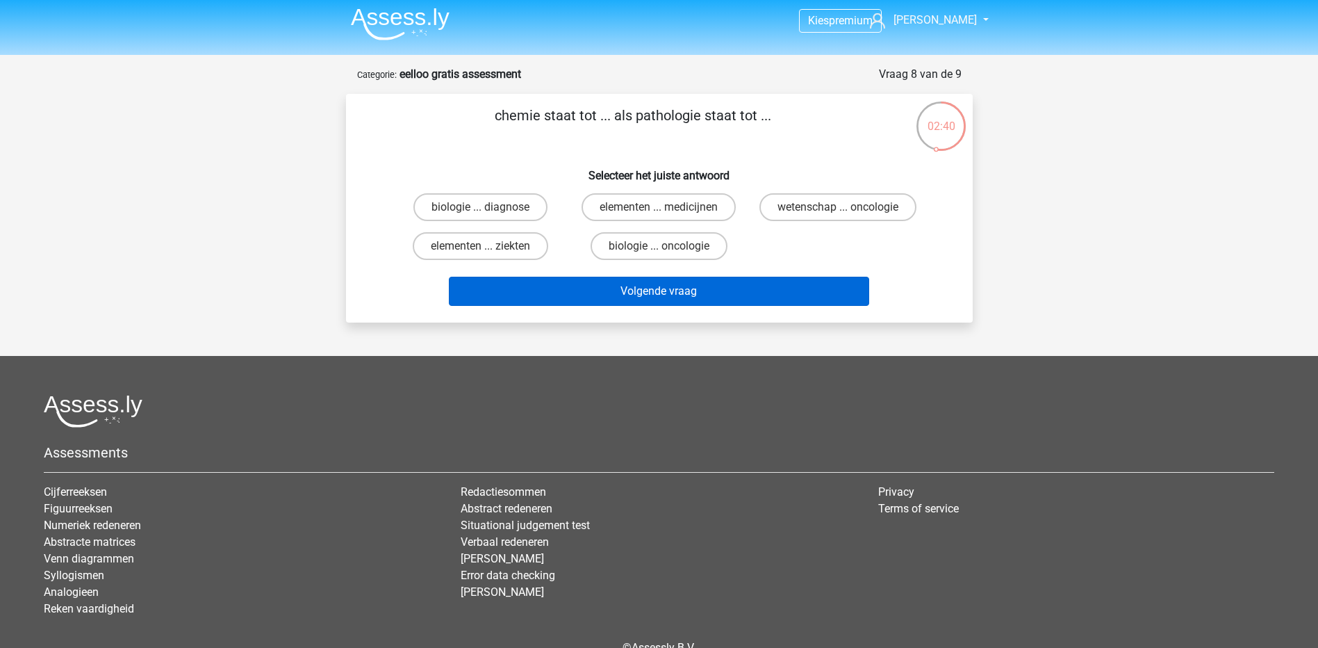
scroll to position [0, 0]
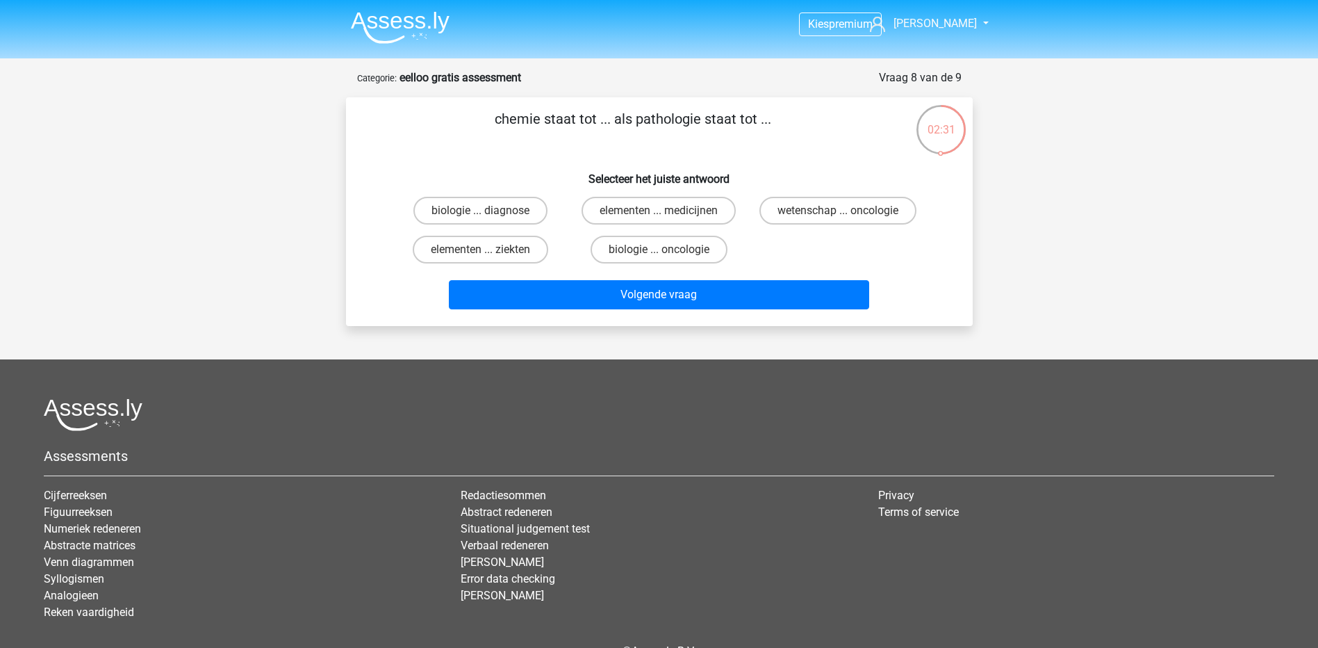
drag, startPoint x: 552, startPoint y: 115, endPoint x: 589, endPoint y: 117, distance: 37.6
click at [589, 117] on p "chemie staat tot ... als pathologie staat tot ..." at bounding box center [633, 129] width 530 height 42
click at [813, 216] on label "wetenschap ... oncologie" at bounding box center [837, 211] width 157 height 28
click at [838, 216] on input "wetenschap ... oncologie" at bounding box center [842, 215] width 9 height 9
radio input "true"
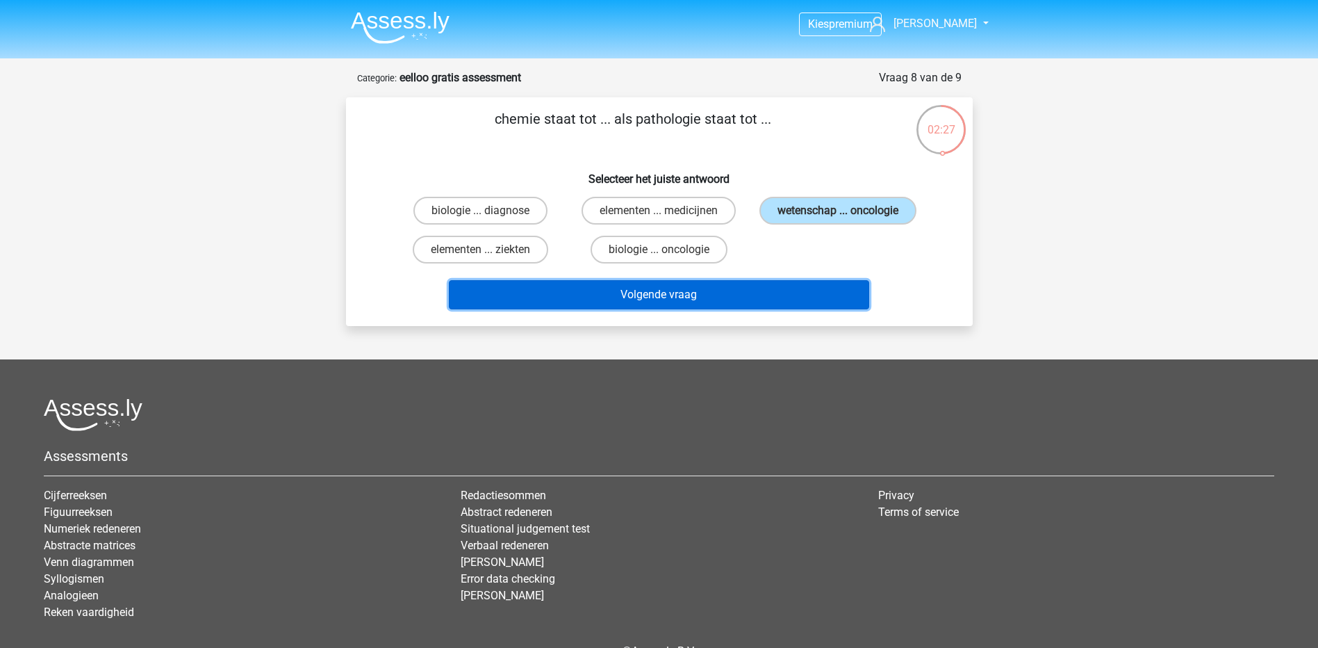
click at [778, 291] on button "Volgende vraag" at bounding box center [659, 294] width 420 height 29
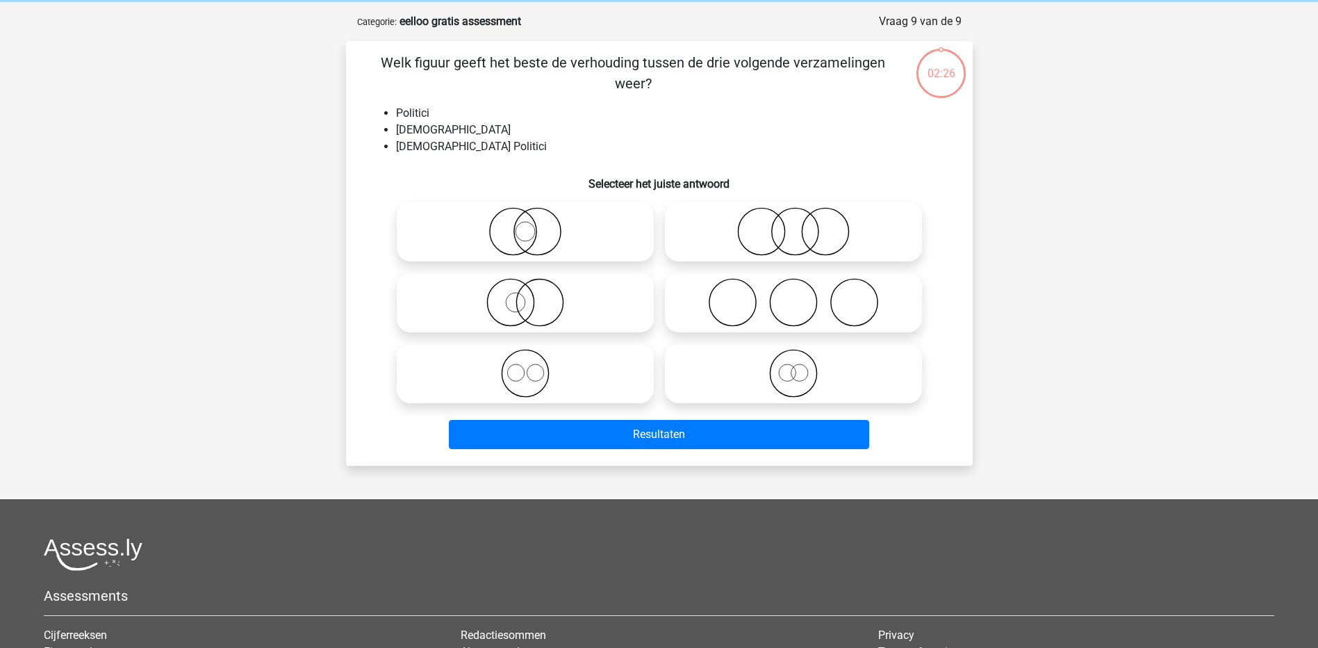
scroll to position [69, 0]
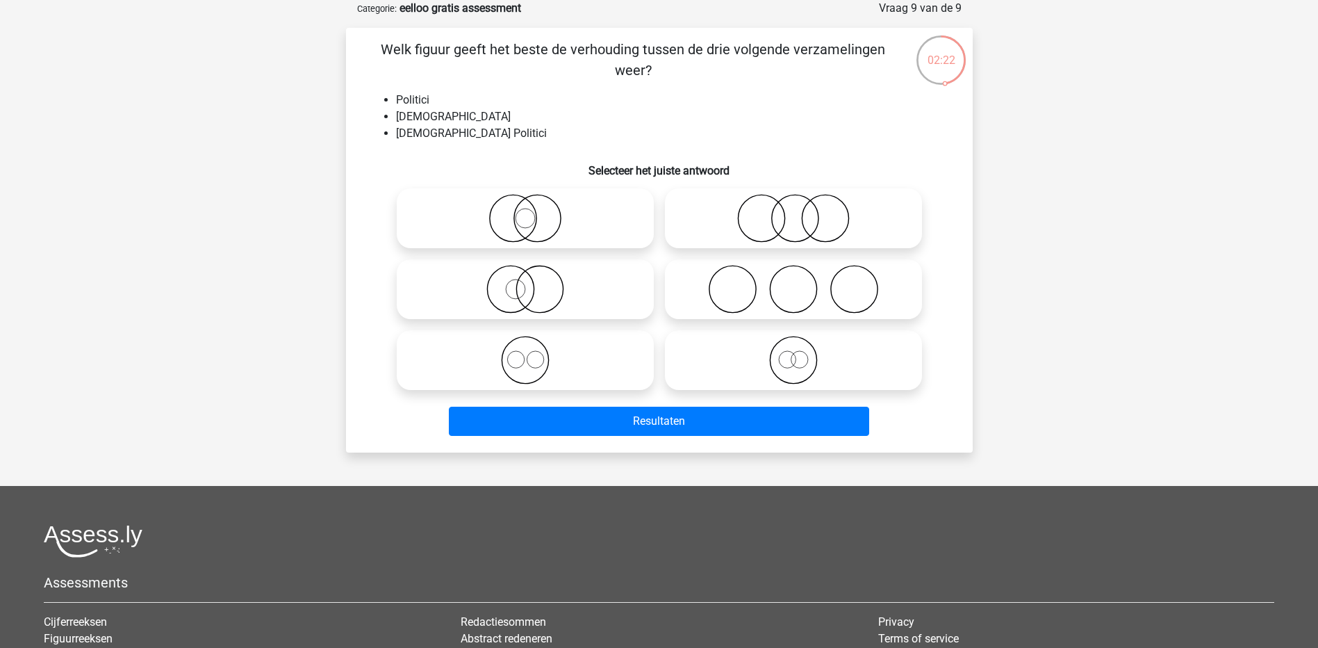
click at [571, 361] on icon at bounding box center [525, 360] width 246 height 49
click at [534, 353] on input "radio" at bounding box center [529, 348] width 9 height 9
radio input "true"
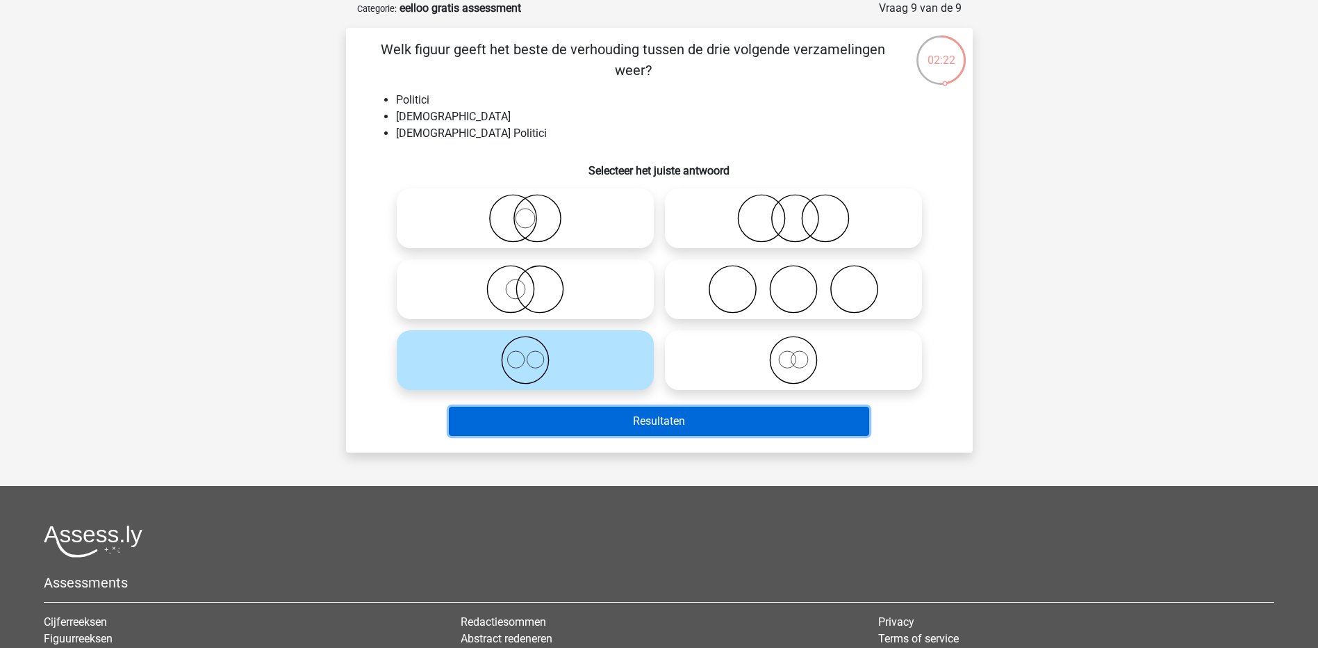
click at [707, 419] on button "Resultaten" at bounding box center [659, 420] width 420 height 29
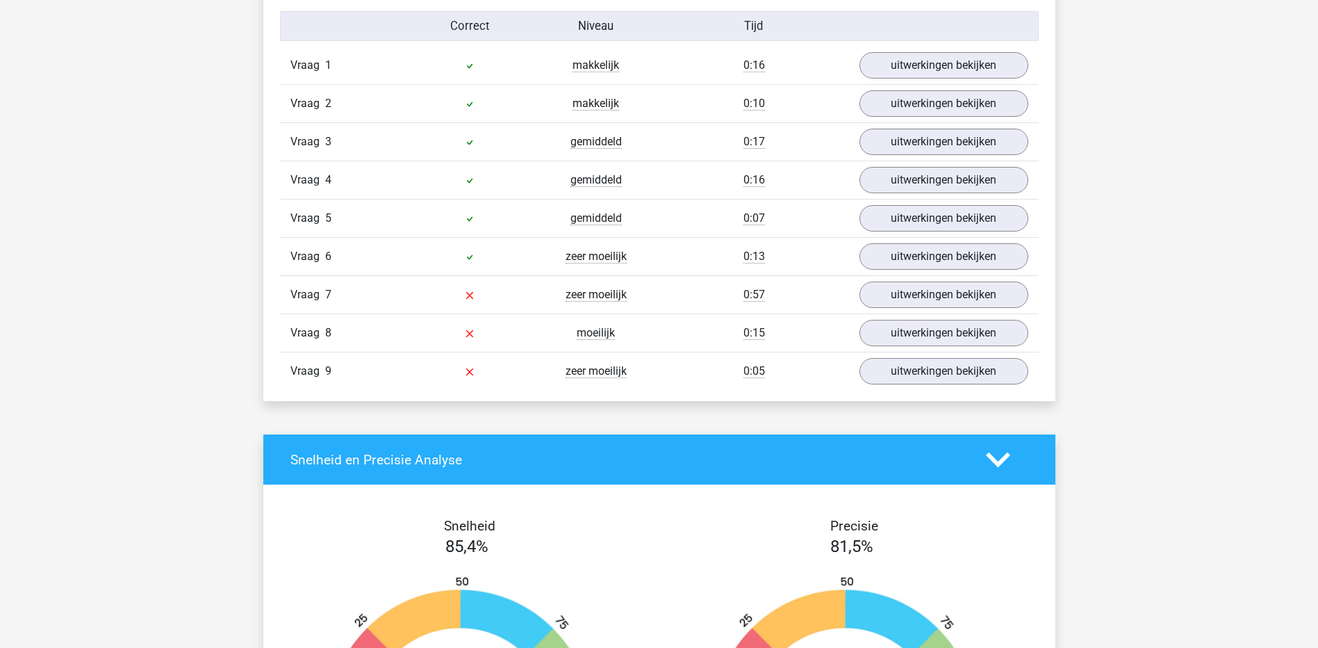
scroll to position [1529, 0]
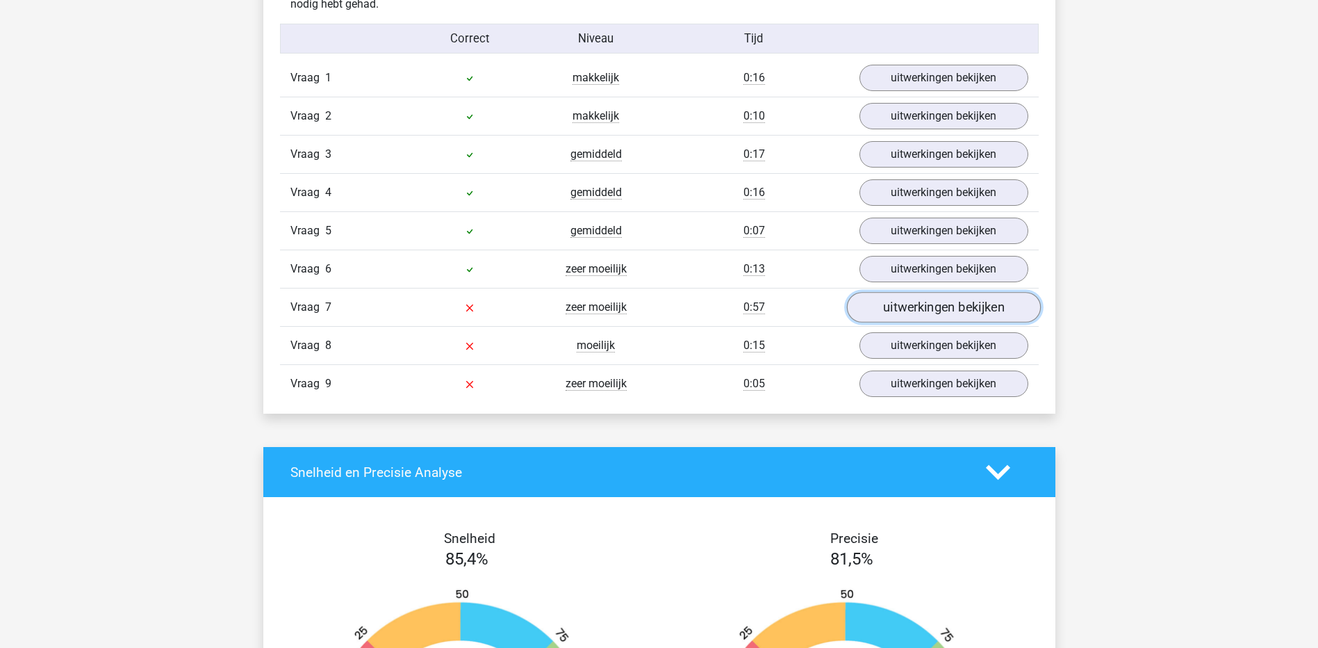
click at [892, 295] on link "uitwerkingen bekijken" at bounding box center [943, 307] width 194 height 31
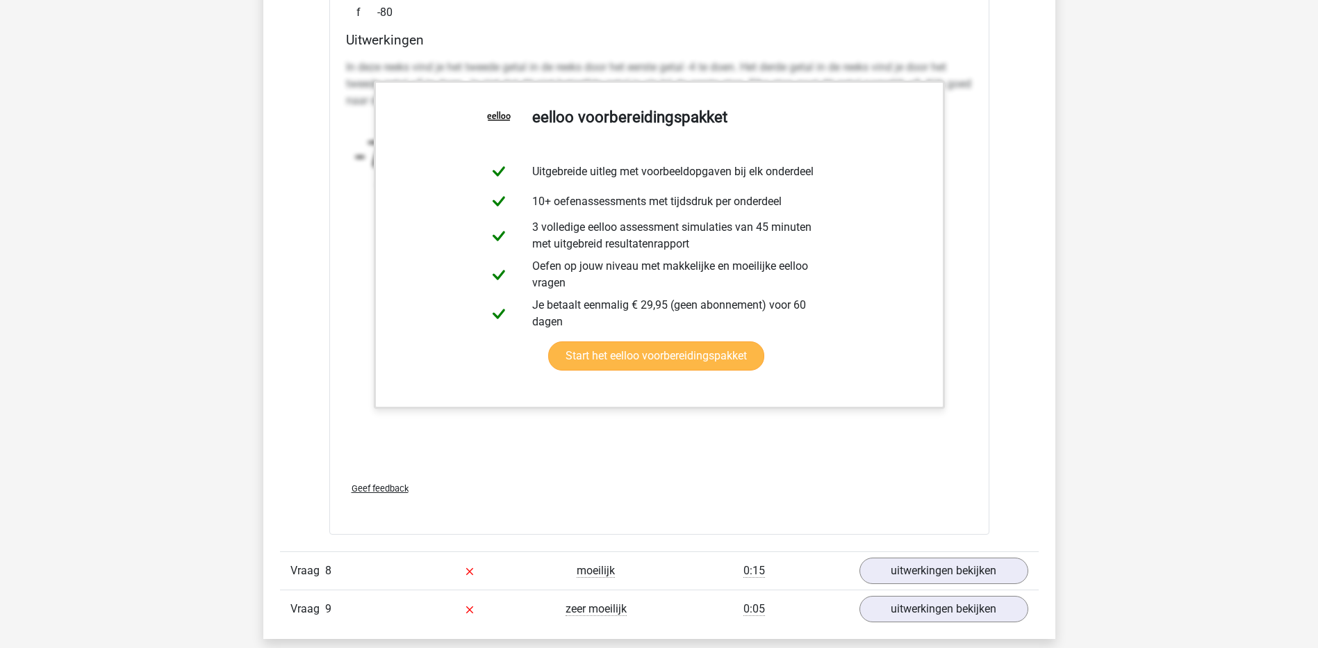
scroll to position [2223, 0]
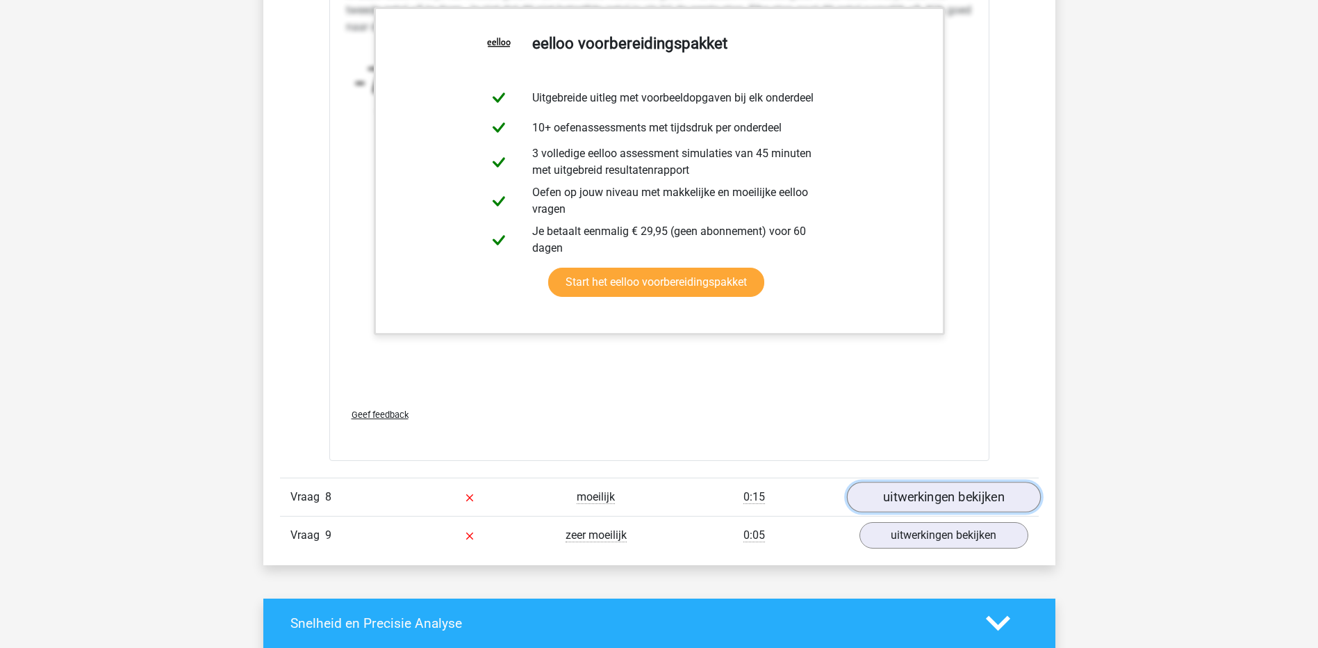
click at [947, 491] on link "uitwerkingen bekijken" at bounding box center [943, 497] width 194 height 31
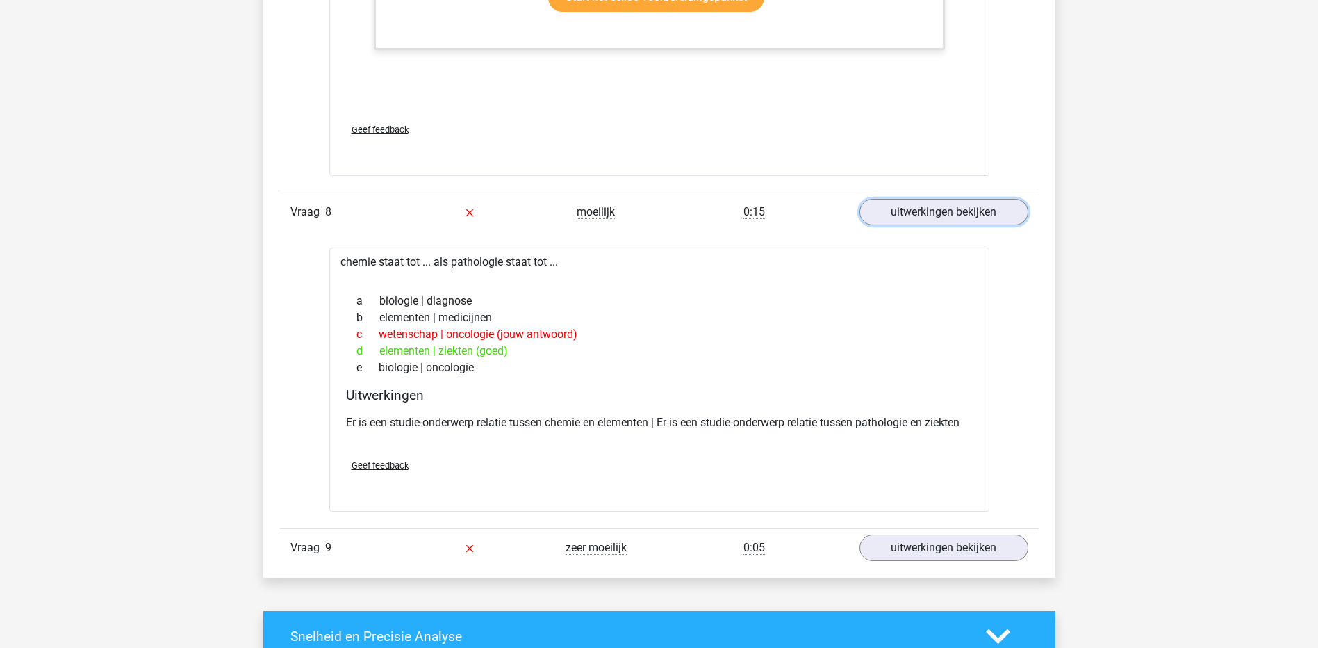
scroll to position [2501, 0]
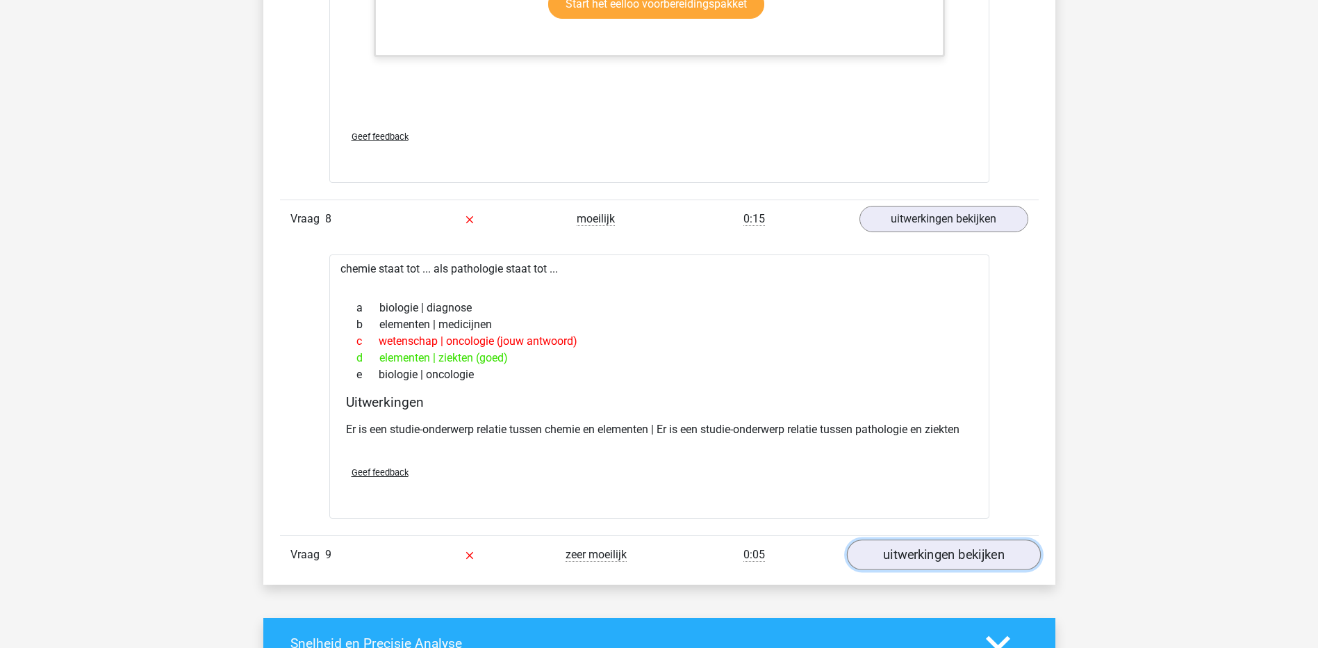
click at [885, 561] on link "uitwerkingen bekijken" at bounding box center [943, 554] width 194 height 31
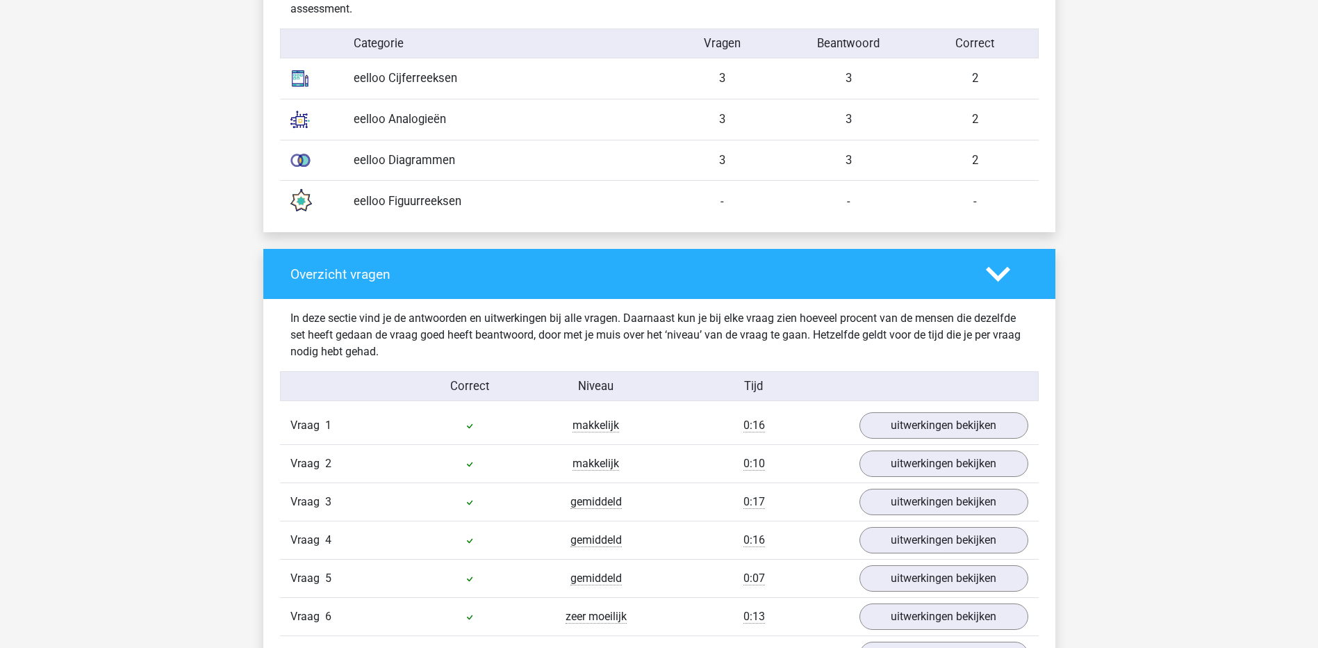
scroll to position [1529, 0]
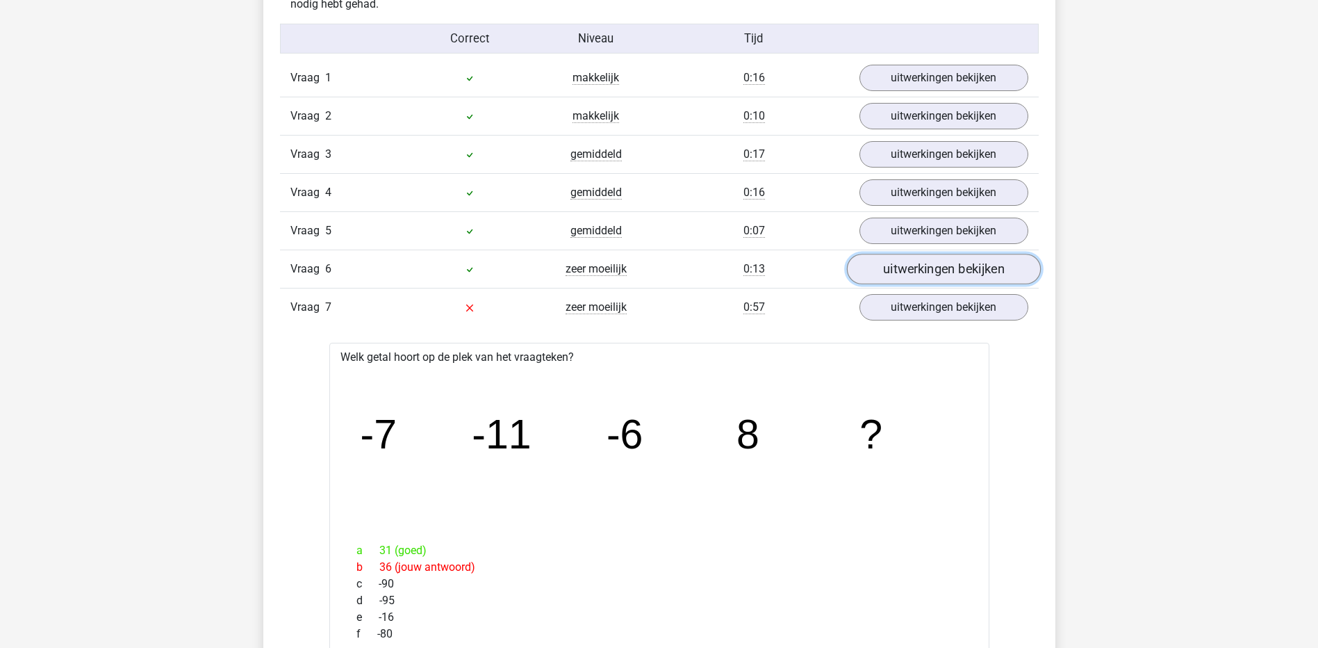
click at [902, 270] on link "uitwerkingen bekijken" at bounding box center [943, 269] width 194 height 31
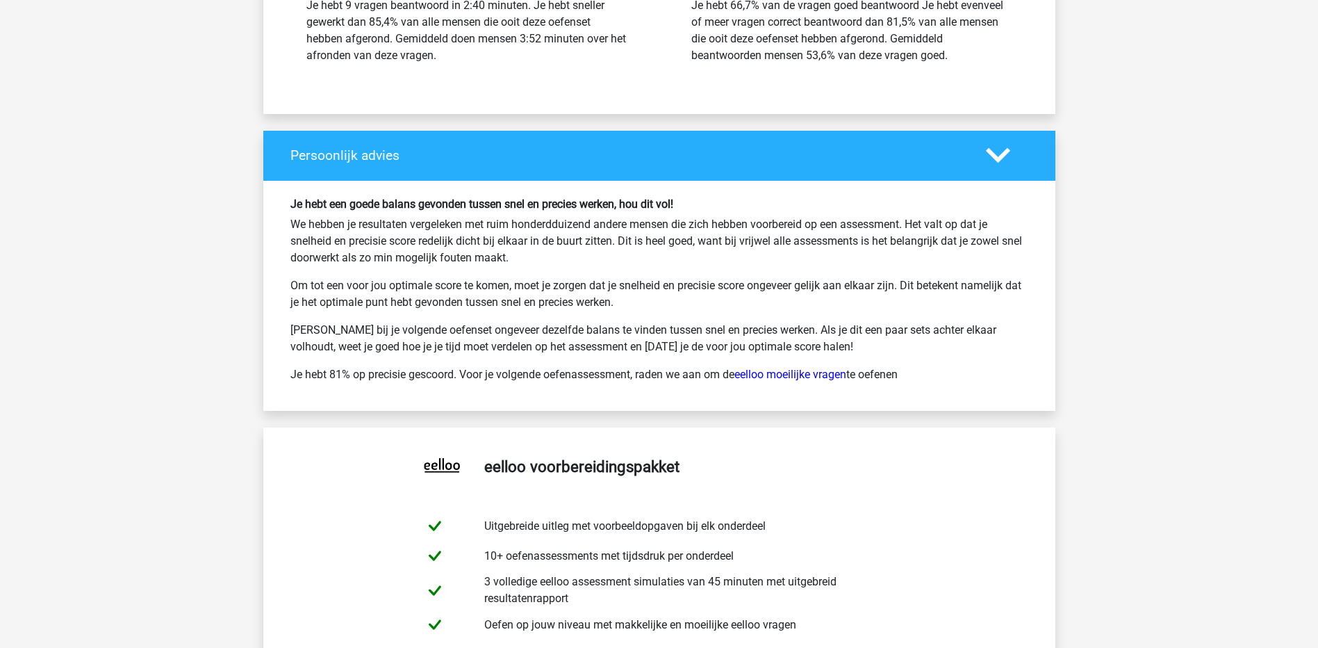
scroll to position [4872, 0]
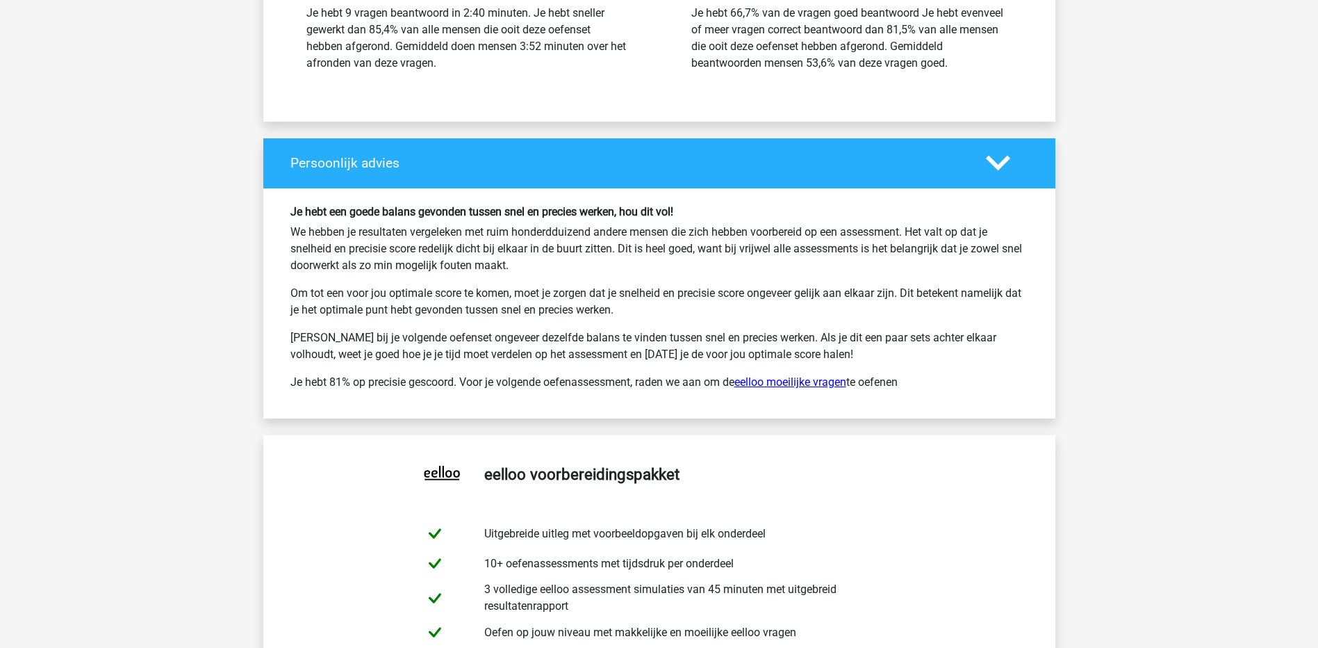
click at [814, 381] on link "eelloo moeilijke vragen" at bounding box center [790, 381] width 112 height 13
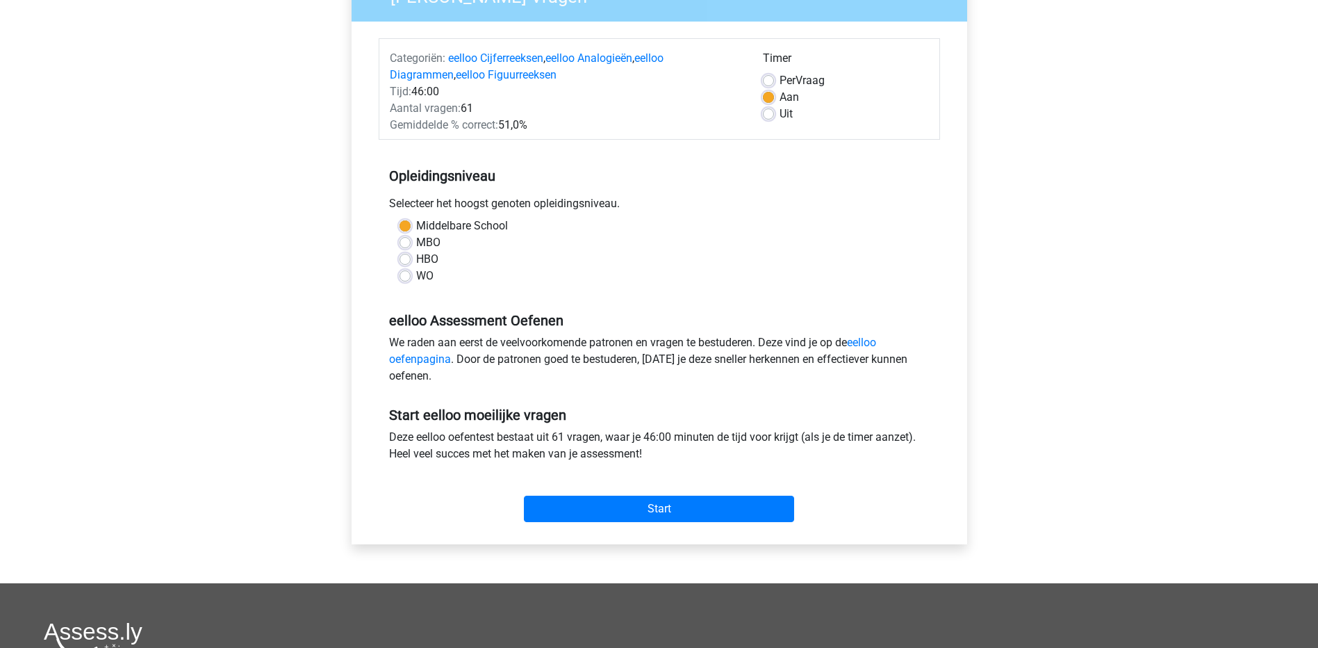
scroll to position [139, 0]
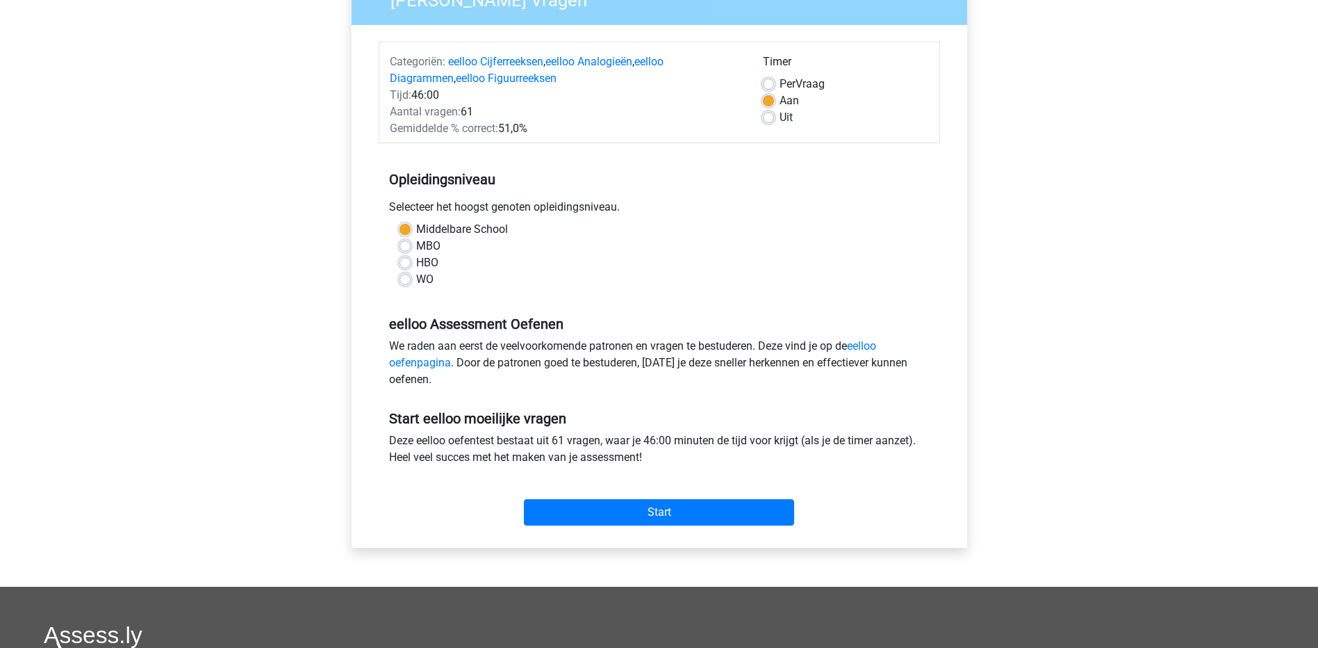
click at [773, 76] on div "Per Vraag" at bounding box center [846, 84] width 166 height 17
click at [780, 85] on label "Per Vraag" at bounding box center [802, 84] width 45 height 17
click at [770, 85] on input "Per Vraag" at bounding box center [768, 83] width 11 height 14
radio input "true"
click at [780, 106] on label "Aan" at bounding box center [789, 100] width 19 height 17
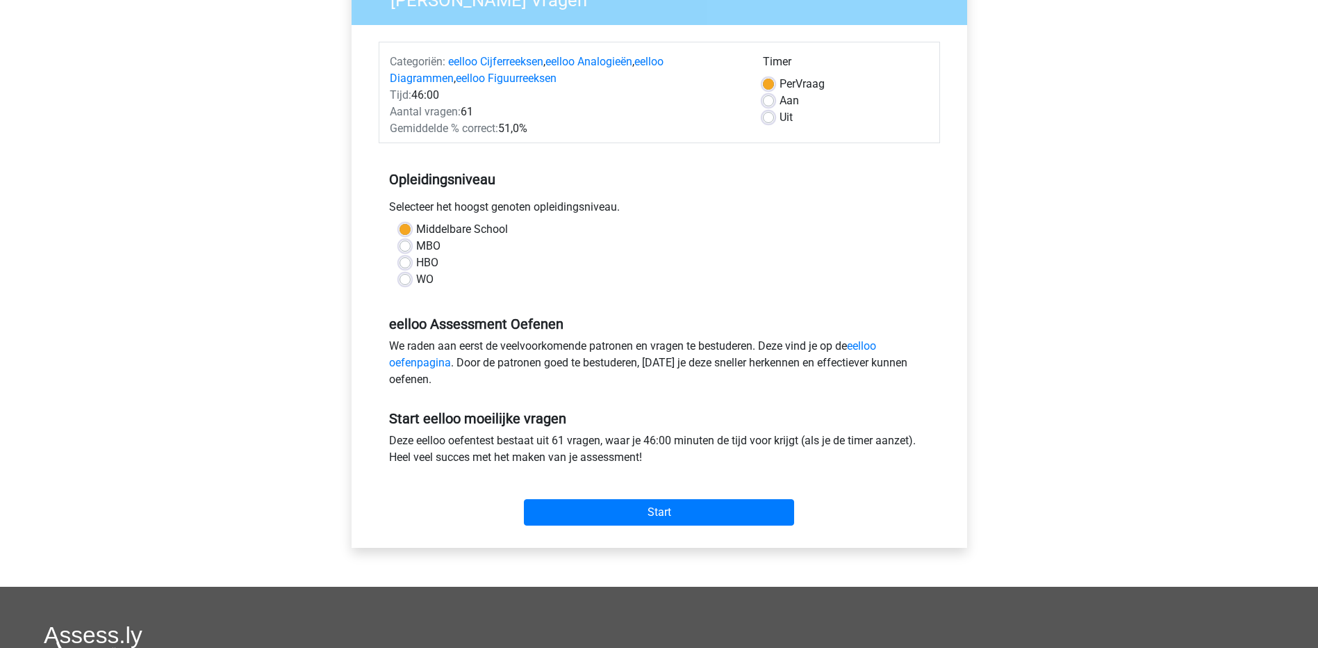
click at [766, 106] on input "Aan" at bounding box center [768, 99] width 11 height 14
radio input "true"
click at [774, 118] on div "Uit" at bounding box center [846, 117] width 166 height 17
click at [780, 116] on label "Uit" at bounding box center [786, 117] width 13 height 17
click at [764, 116] on input "Uit" at bounding box center [768, 116] width 11 height 14
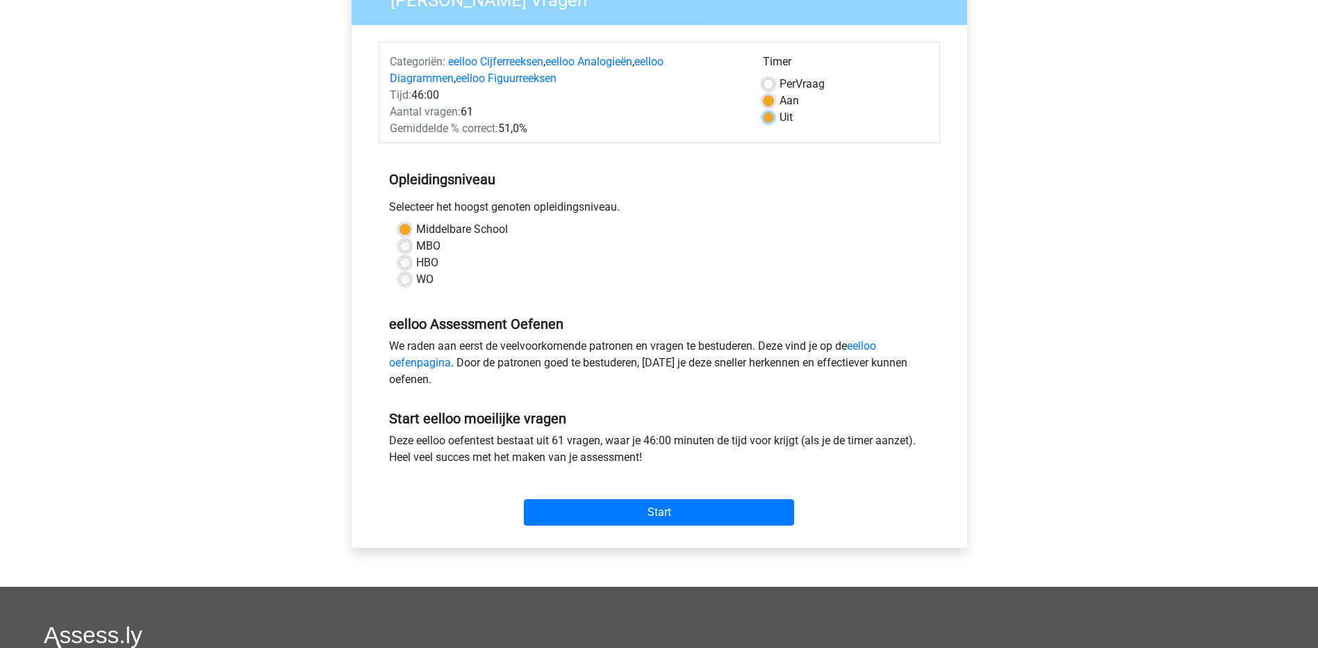
radio input "true"
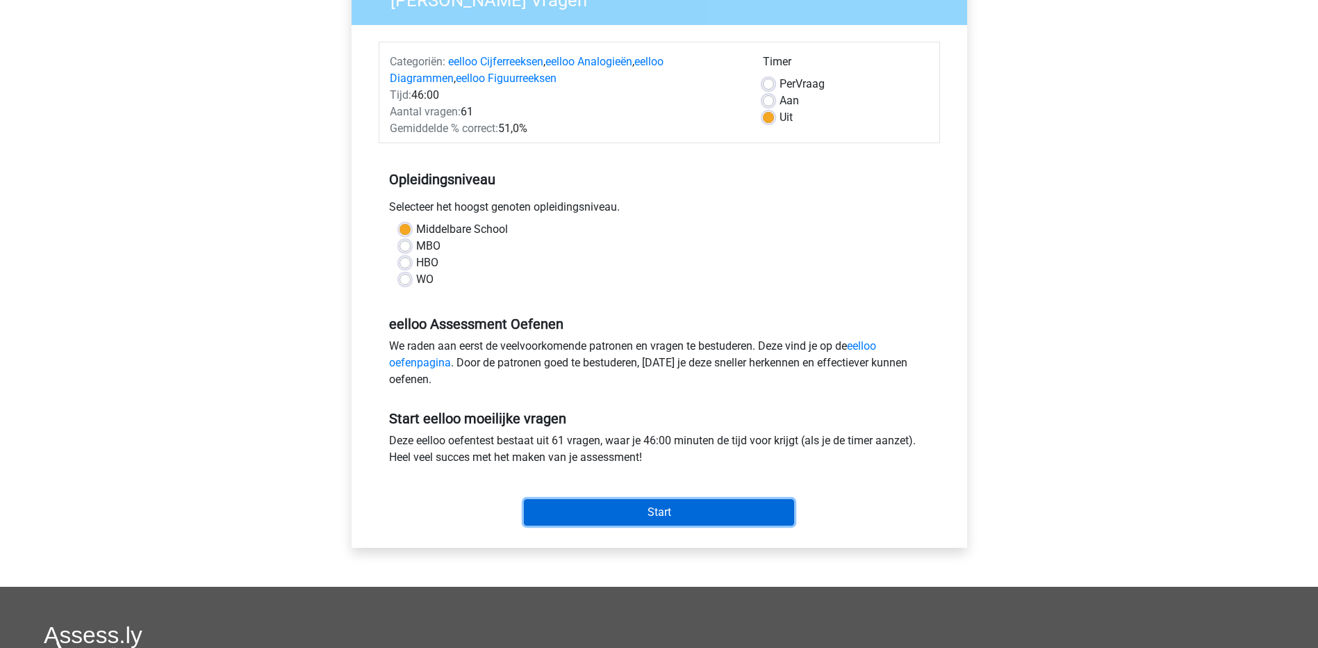
click at [673, 507] on input "Start" at bounding box center [659, 512] width 270 height 26
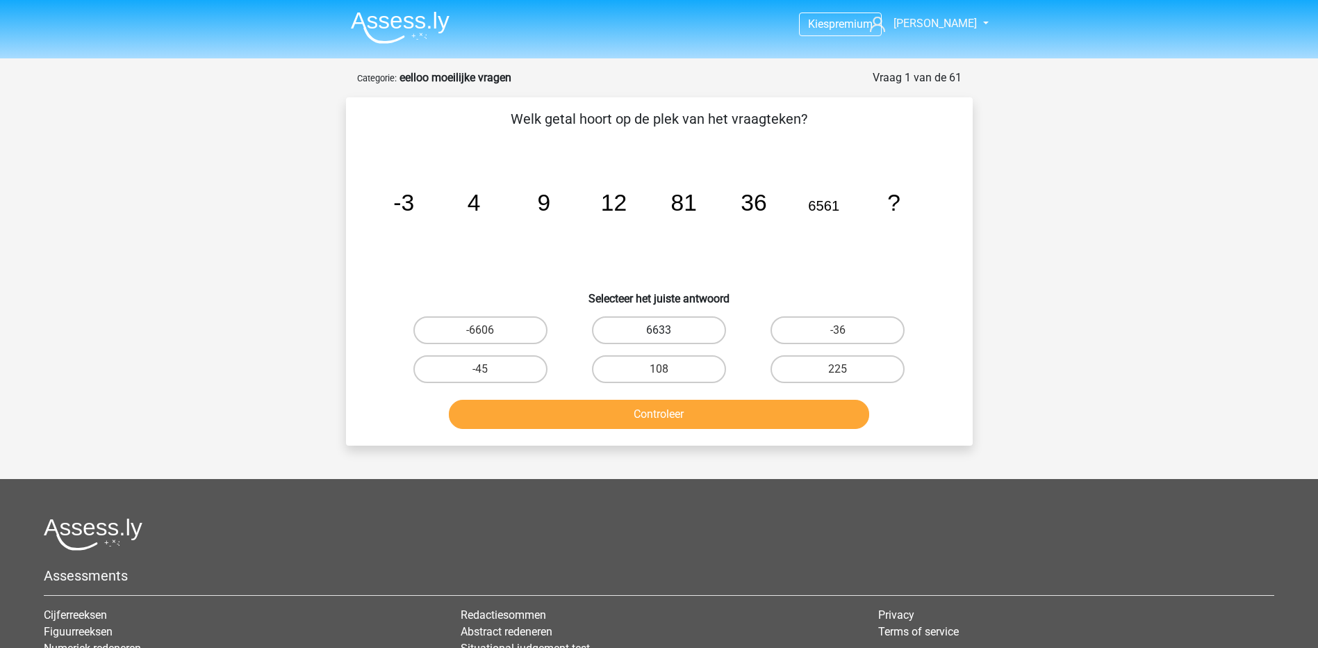
click at [677, 338] on label "6633" at bounding box center [659, 330] width 134 height 28
click at [668, 338] on input "6633" at bounding box center [663, 334] width 9 height 9
radio input "true"
click at [705, 400] on button "Controleer" at bounding box center [659, 414] width 420 height 29
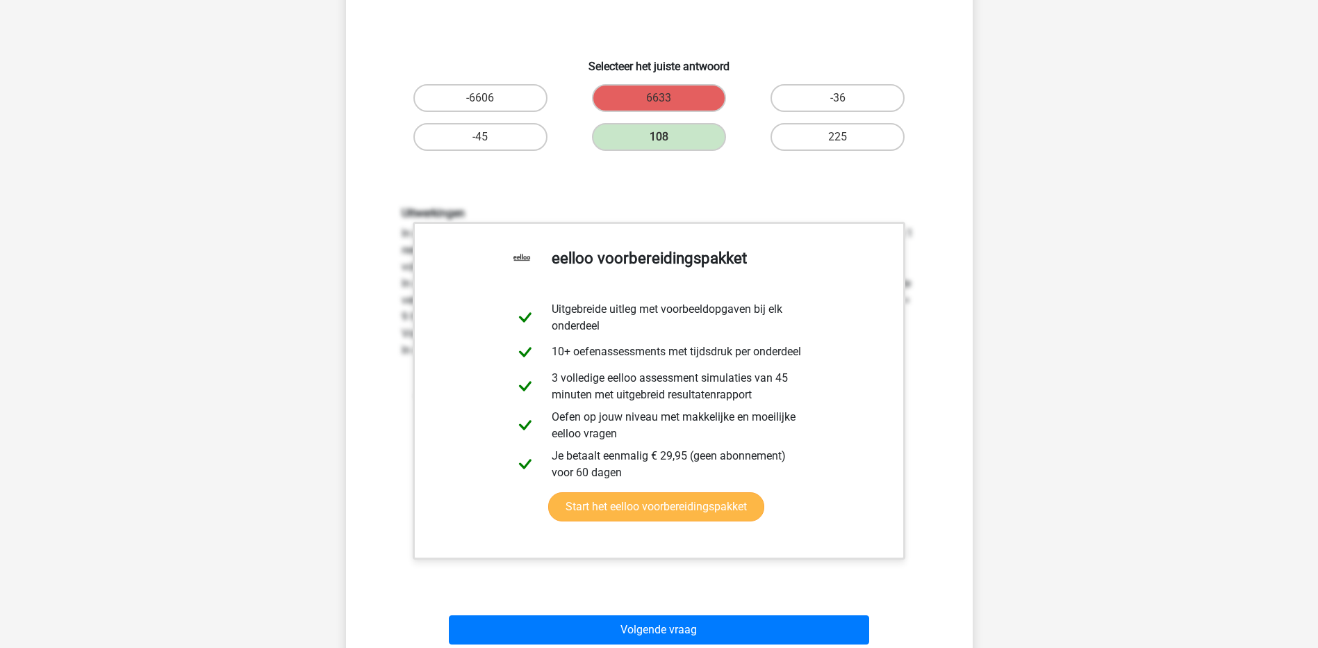
scroll to position [347, 0]
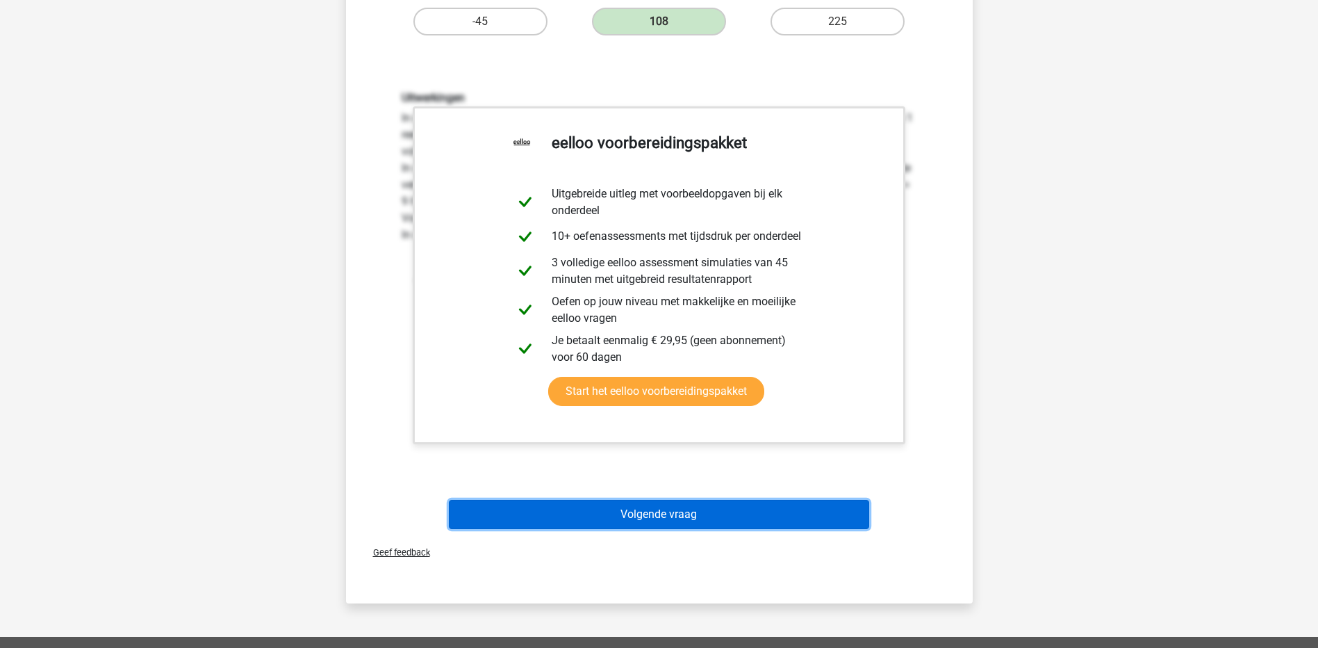
click at [668, 519] on button "Volgende vraag" at bounding box center [659, 514] width 420 height 29
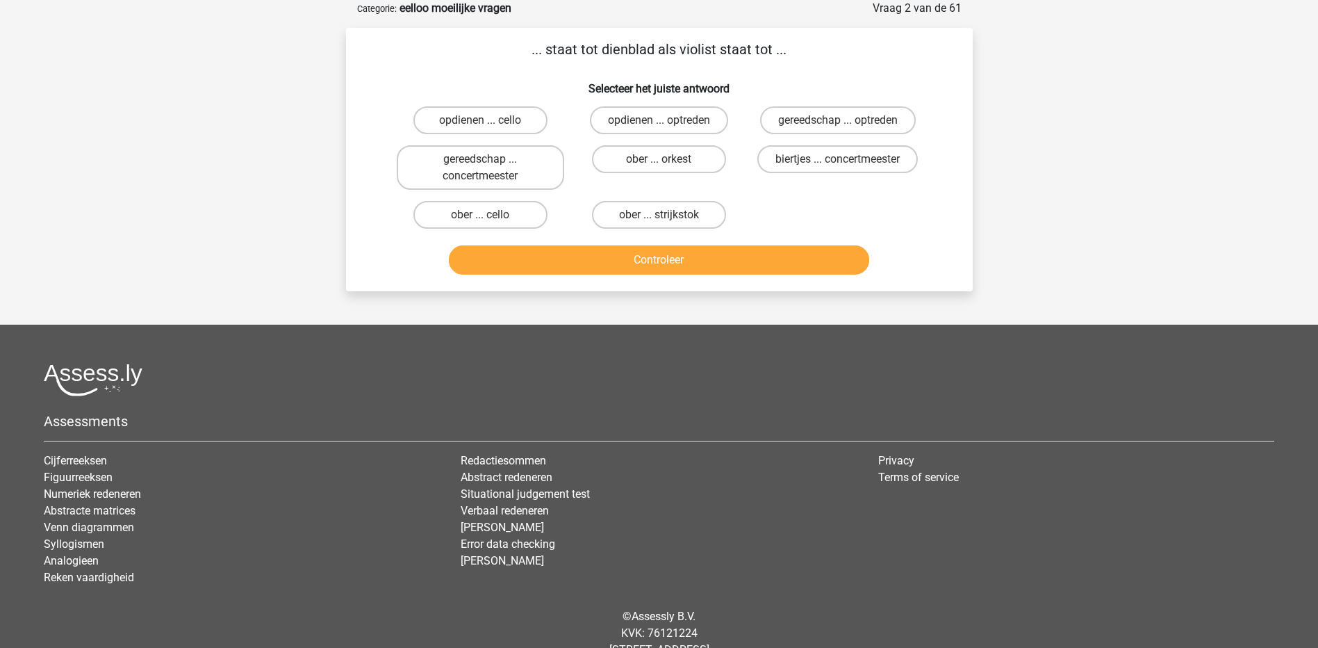
scroll to position [0, 0]
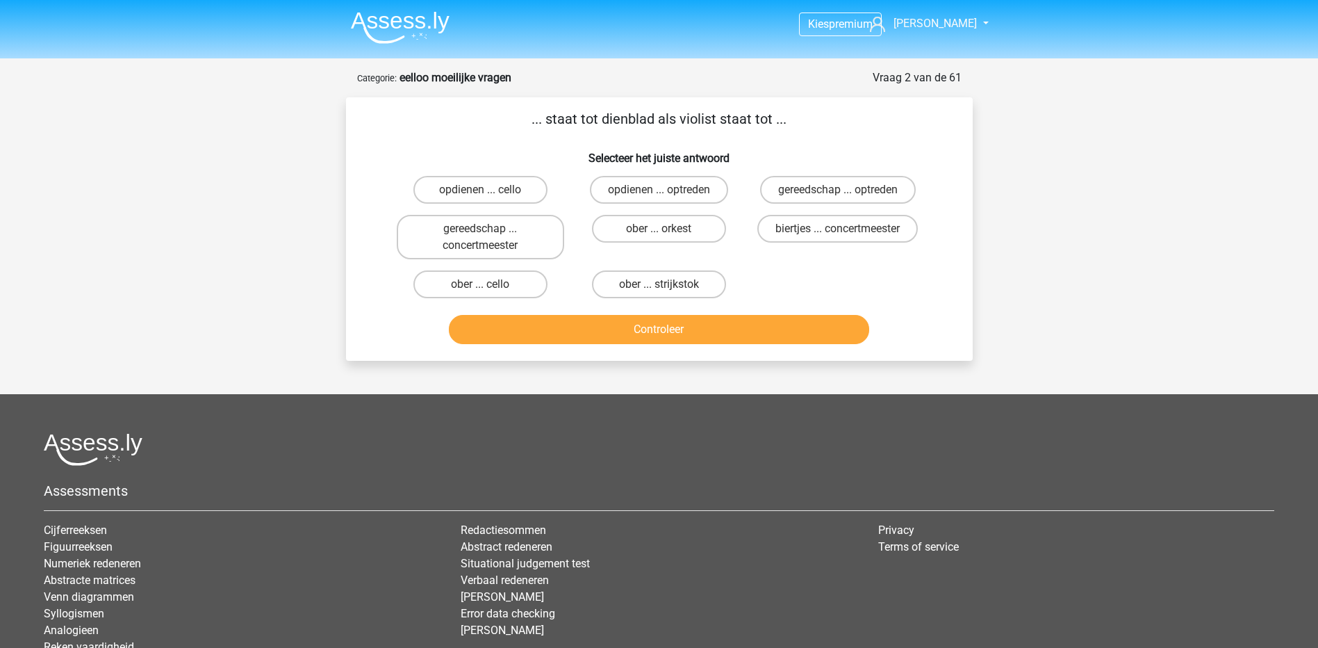
click at [661, 288] on input "ober ... strijkstok" at bounding box center [663, 288] width 9 height 9
radio input "true"
click at [668, 320] on button "Controleer" at bounding box center [659, 329] width 420 height 29
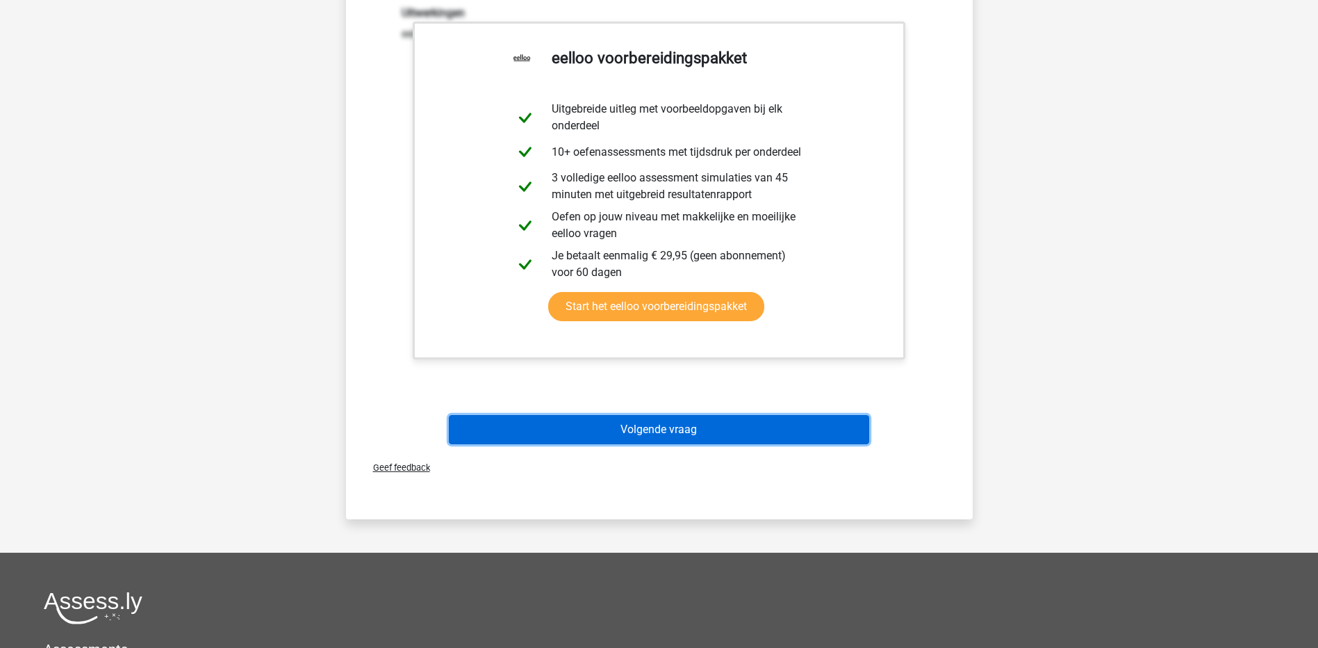
click at [629, 438] on button "Volgende vraag" at bounding box center [659, 429] width 420 height 29
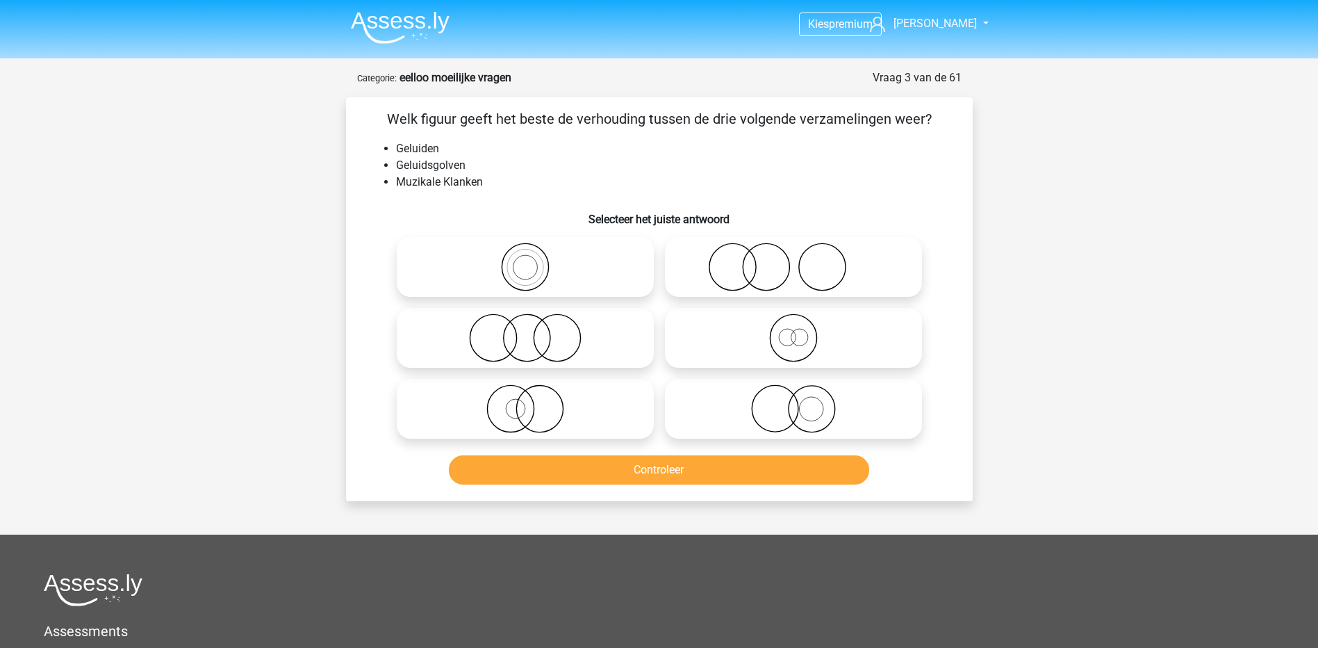
click at [546, 272] on icon at bounding box center [525, 267] width 246 height 49
click at [534, 260] on input "radio" at bounding box center [529, 255] width 9 height 9
radio input "true"
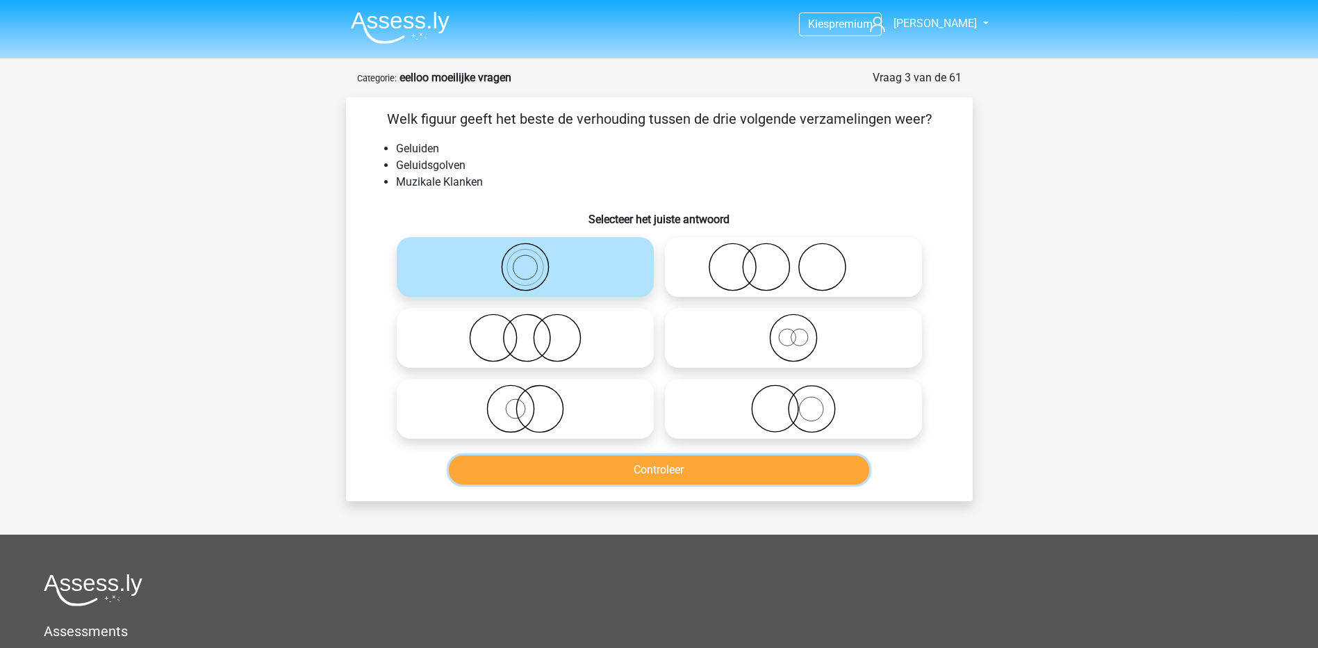
click at [671, 471] on button "Controleer" at bounding box center [659, 469] width 420 height 29
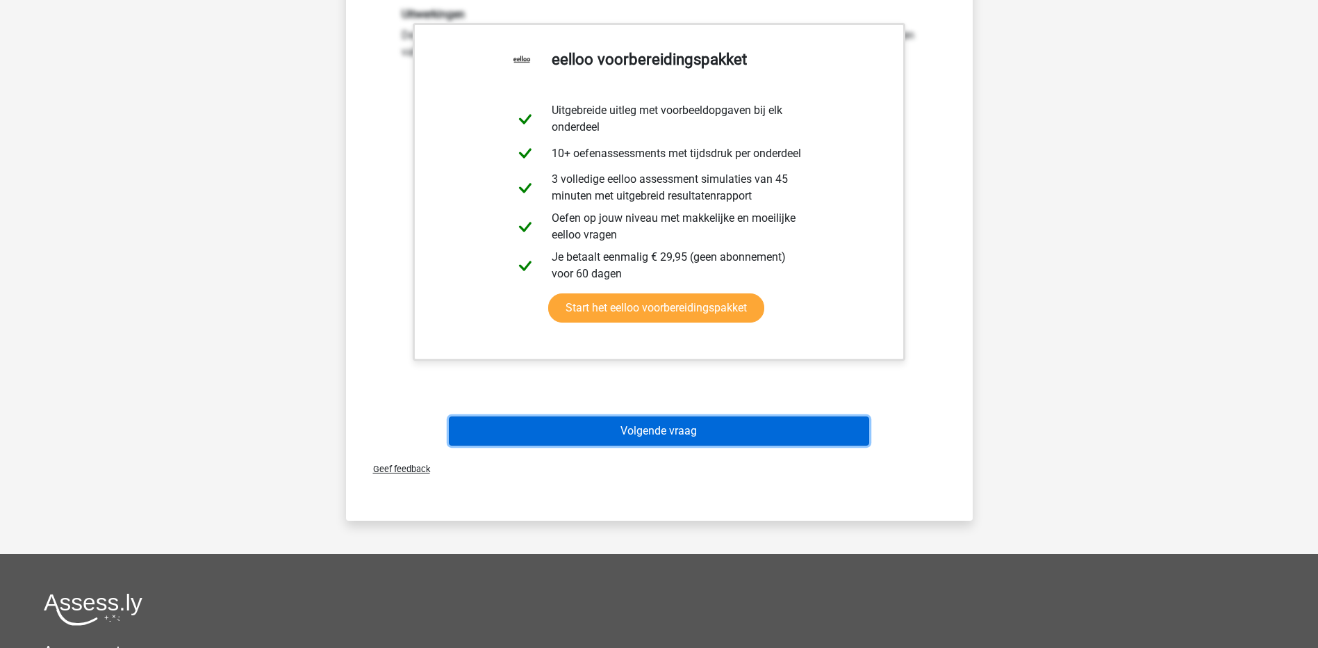
click at [656, 438] on button "Volgende vraag" at bounding box center [659, 430] width 420 height 29
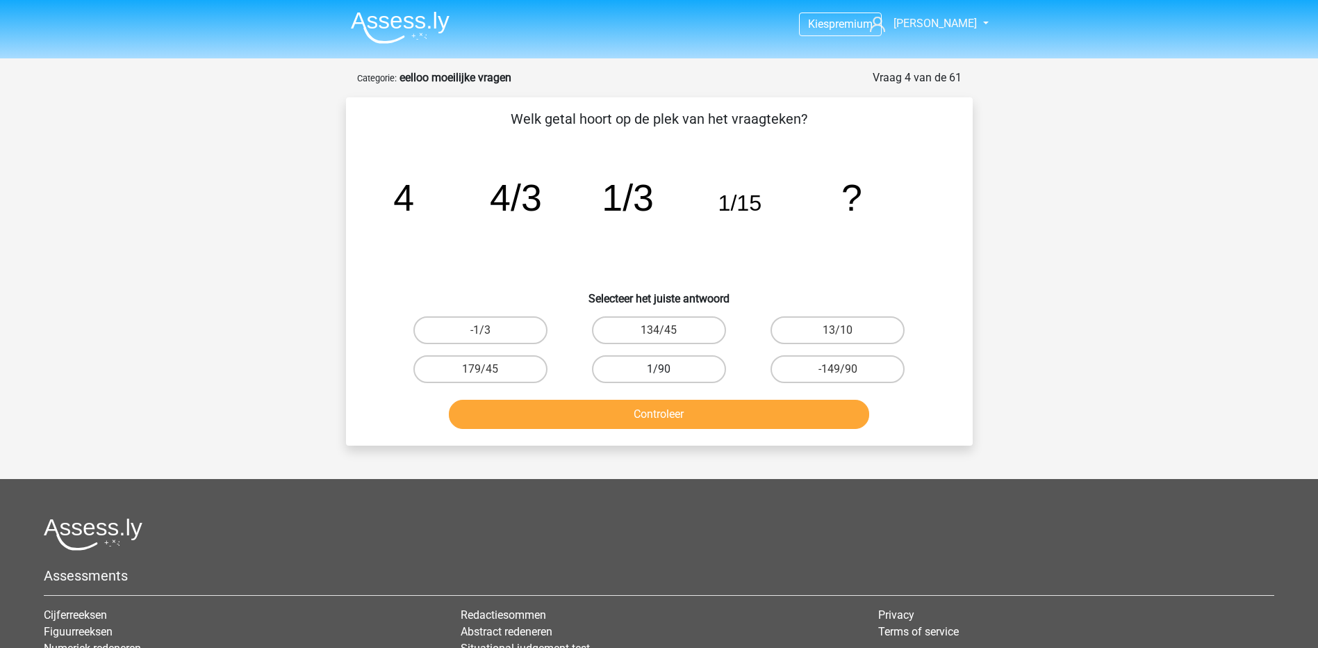
click at [677, 374] on label "1/90" at bounding box center [659, 369] width 134 height 28
click at [668, 374] on input "1/90" at bounding box center [663, 373] width 9 height 9
radio input "true"
click at [664, 414] on button "Controleer" at bounding box center [659, 414] width 420 height 29
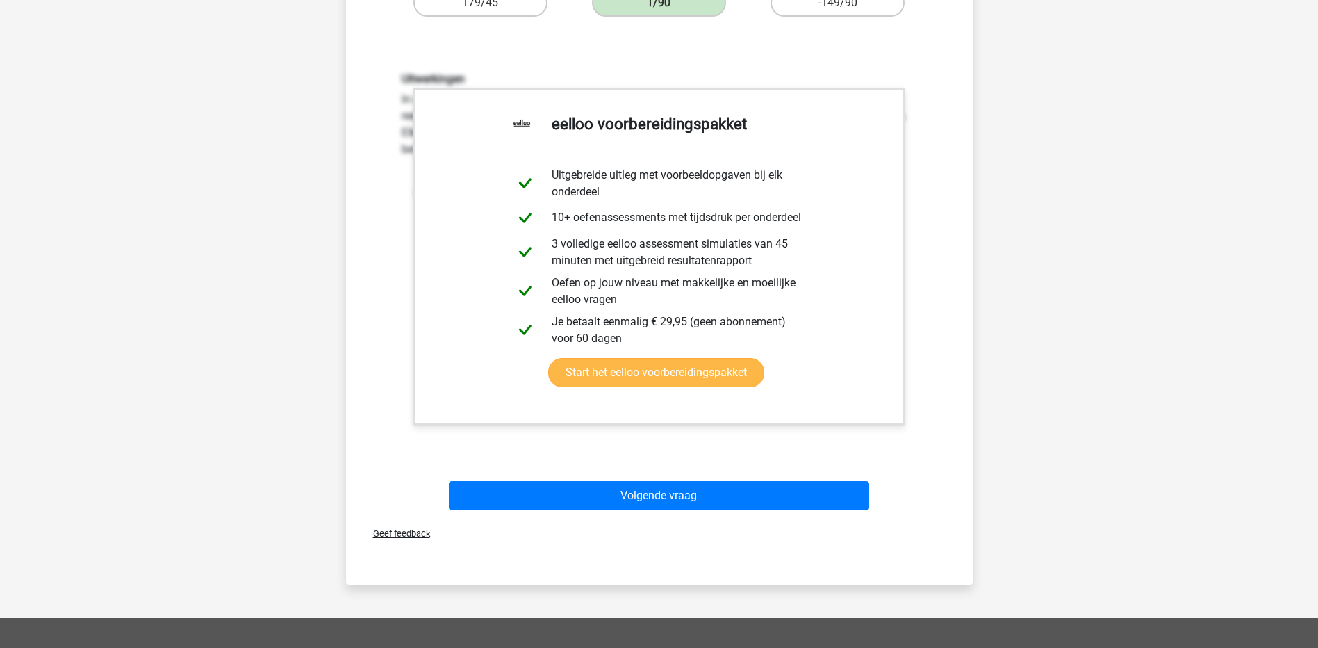
scroll to position [417, 0]
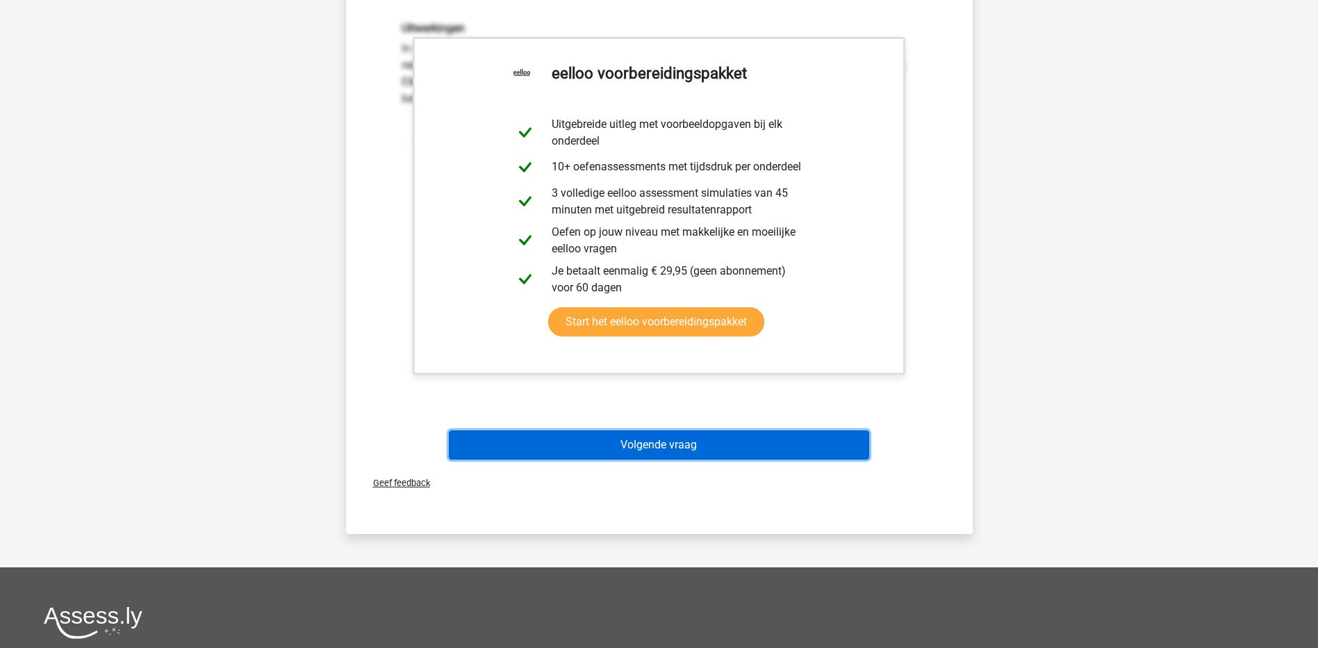
click at [717, 452] on button "Volgende vraag" at bounding box center [659, 444] width 420 height 29
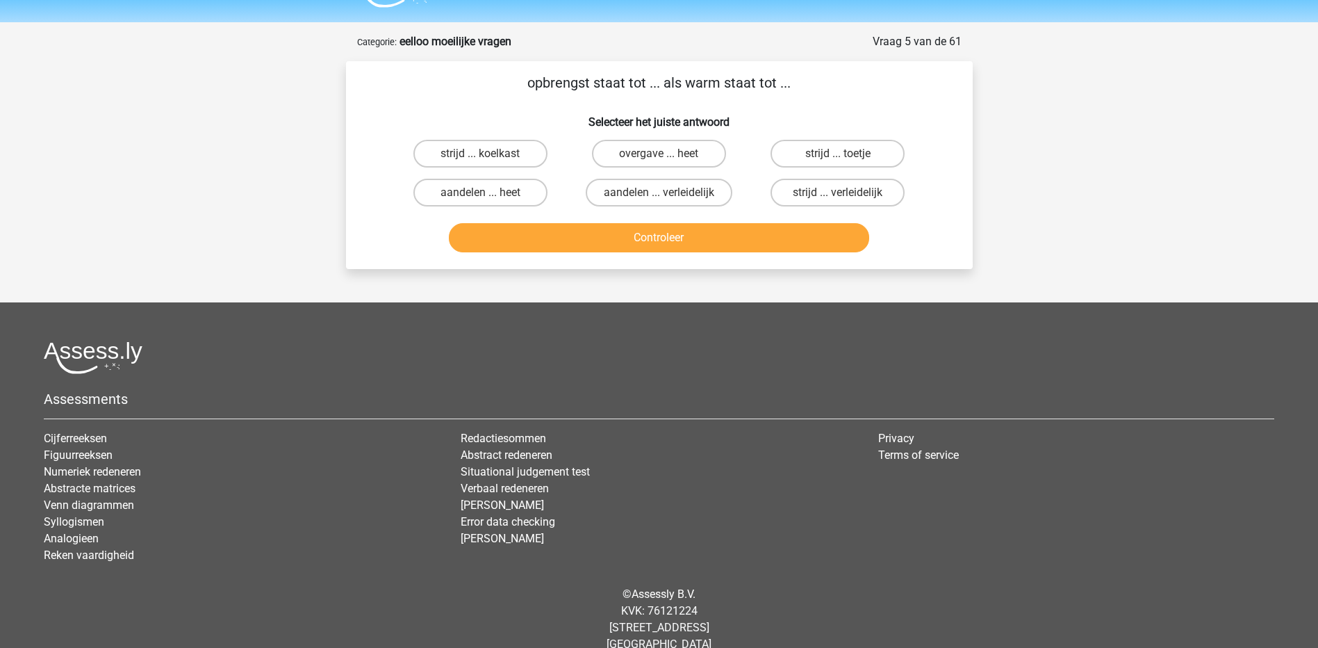
scroll to position [0, 0]
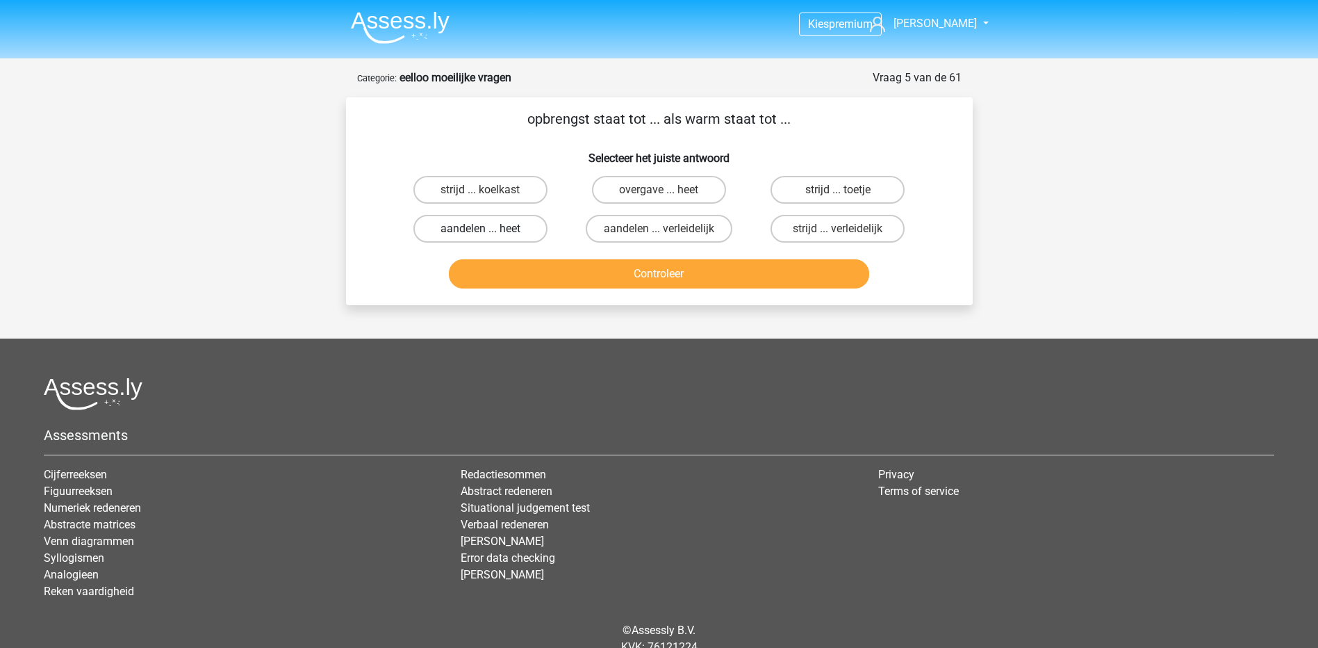
click at [492, 233] on label "aandelen ... heet" at bounding box center [480, 229] width 134 height 28
click at [489, 233] on input "aandelen ... heet" at bounding box center [484, 233] width 9 height 9
radio input "true"
click at [520, 275] on button "Controleer" at bounding box center [659, 273] width 420 height 29
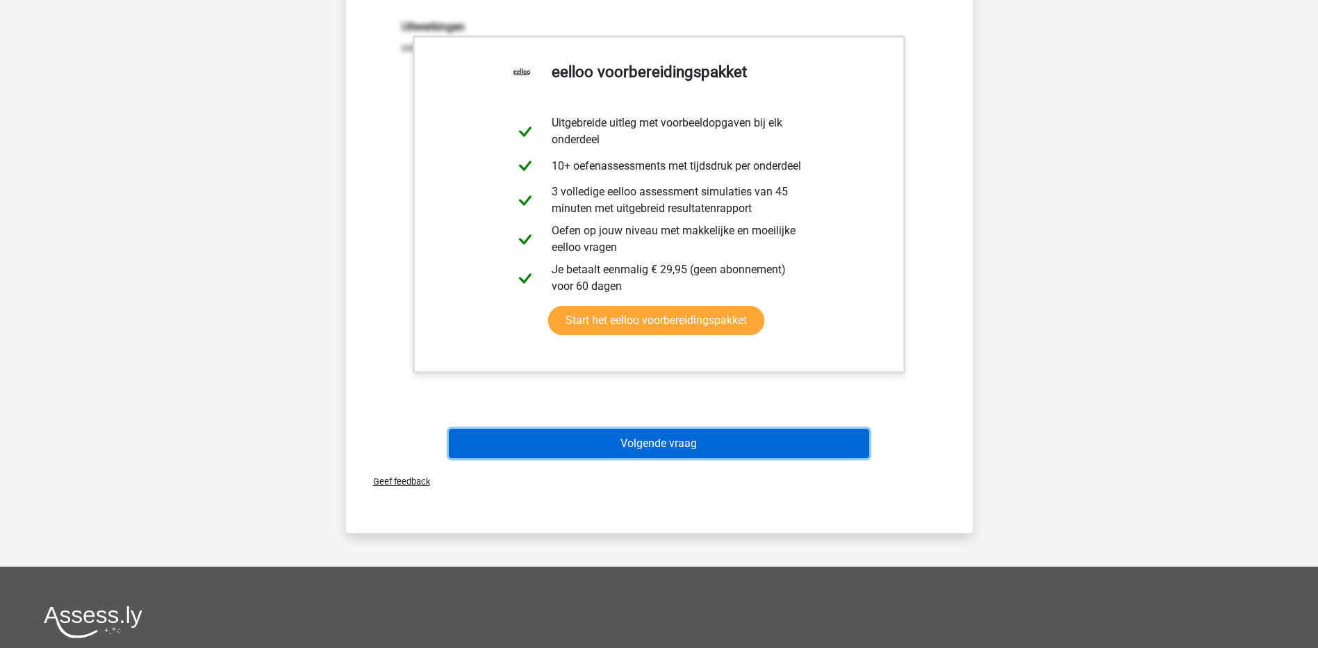
click at [592, 429] on button "Volgende vraag" at bounding box center [659, 443] width 420 height 29
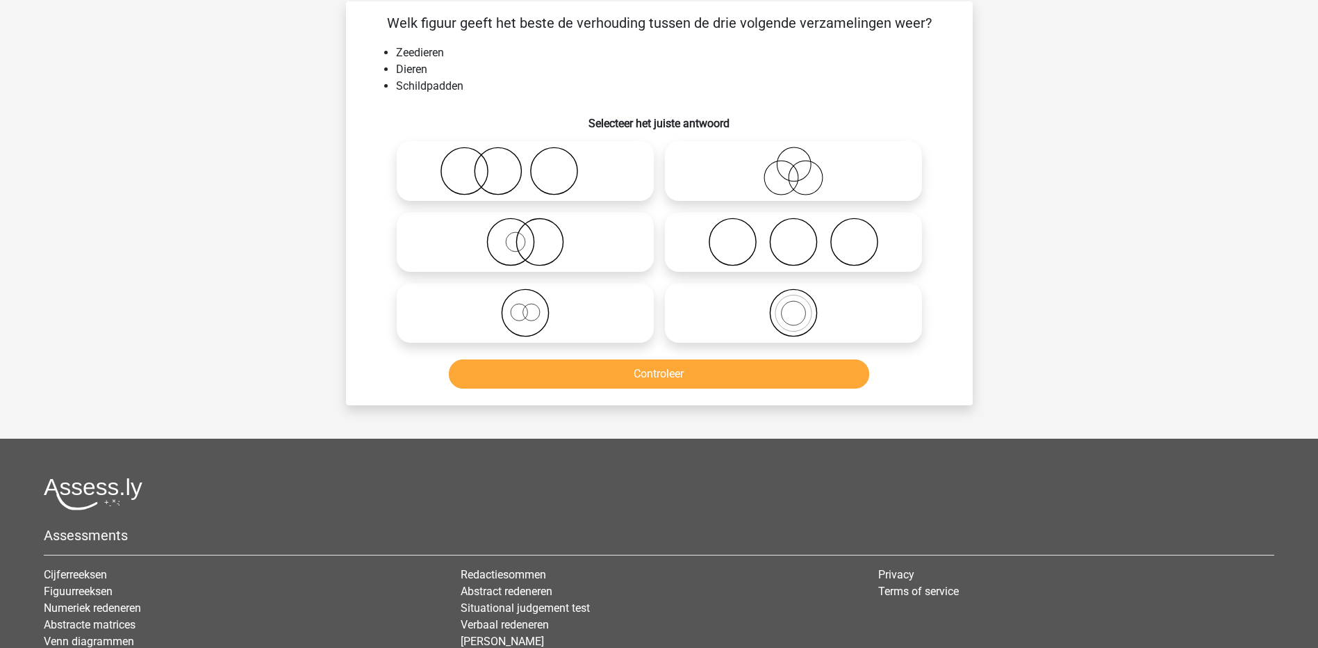
scroll to position [69, 0]
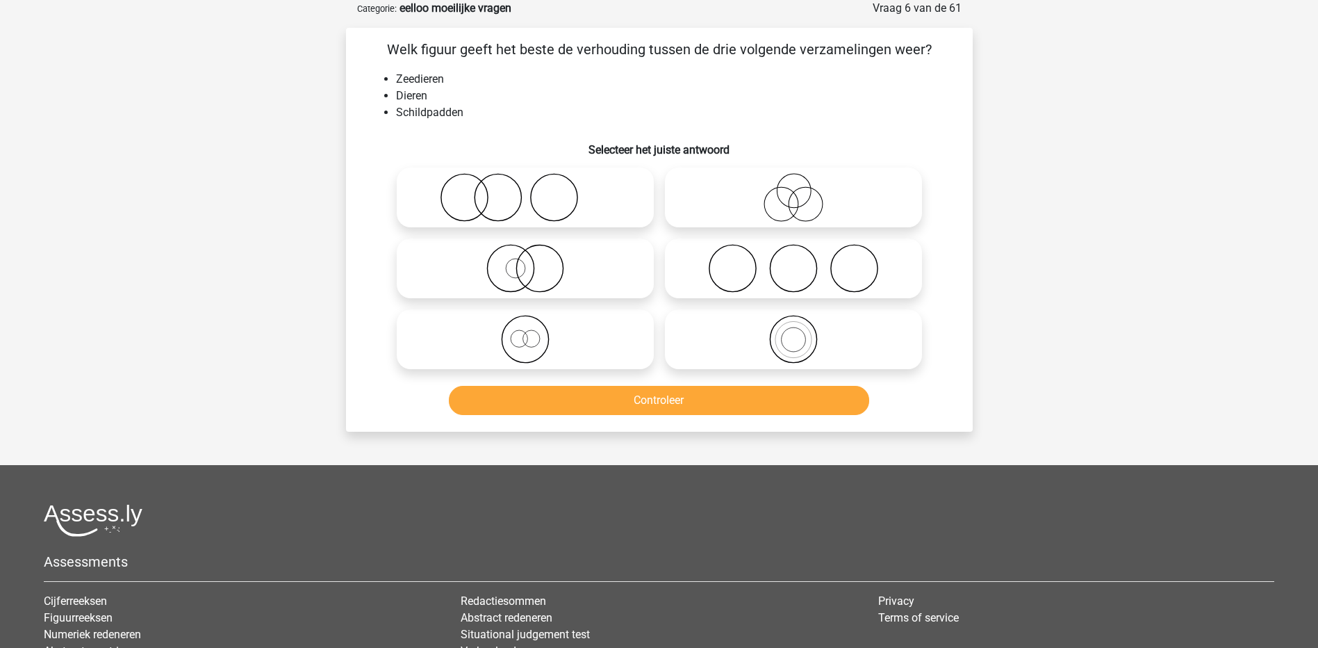
drag, startPoint x: 500, startPoint y: 50, endPoint x: 994, endPoint y: 56, distance: 494.1
click at [994, 56] on div "Kies premium Peter [EMAIL_ADDRESS][DOMAIN_NAME]" at bounding box center [659, 381] width 1318 height 901
drag, startPoint x: 994, startPoint y: 56, endPoint x: 893, endPoint y: 79, distance: 103.5
click at [894, 79] on li "Zeedieren" at bounding box center [673, 79] width 554 height 17
click at [782, 187] on icon at bounding box center [794, 197] width 246 height 49
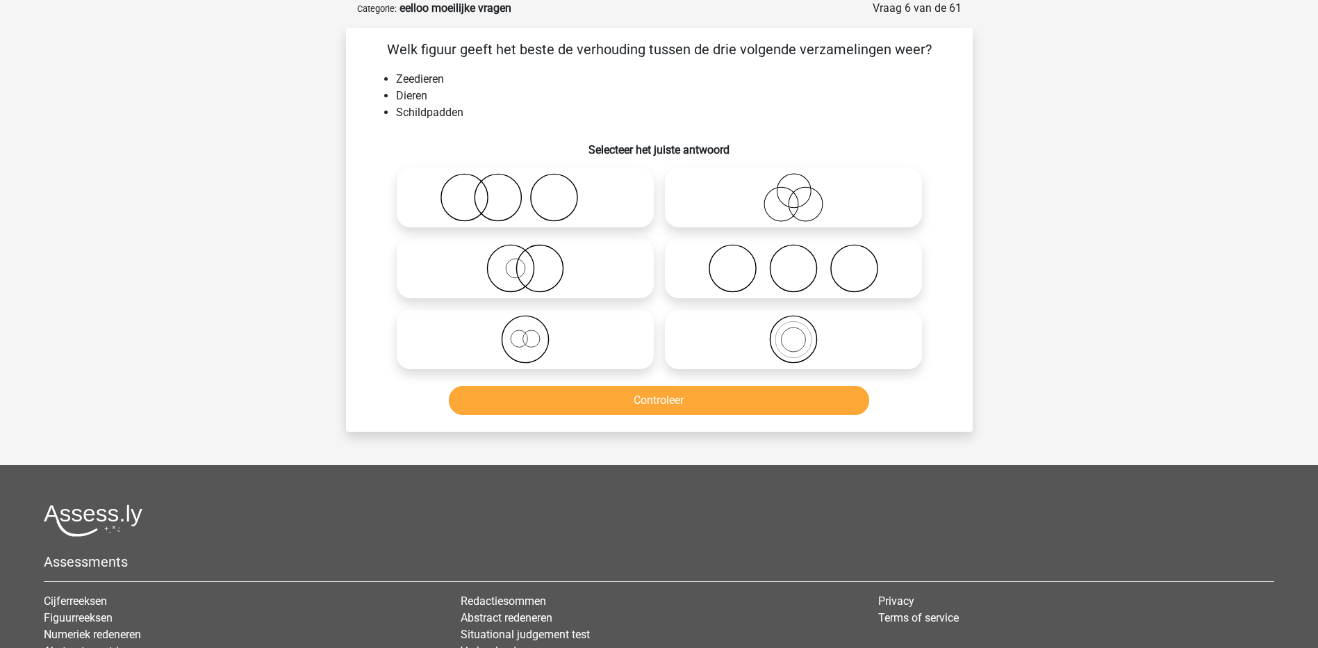
click at [794, 187] on input "radio" at bounding box center [798, 185] width 9 height 9
radio input "true"
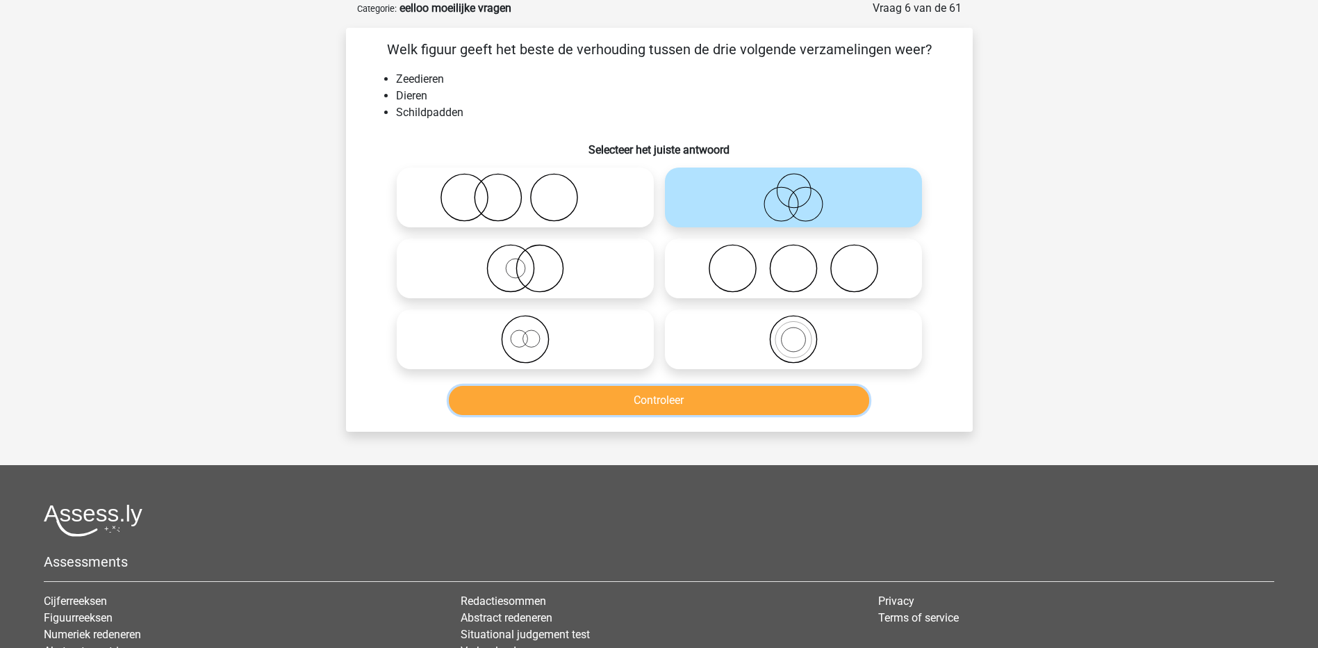
click at [691, 403] on button "Controleer" at bounding box center [659, 400] width 420 height 29
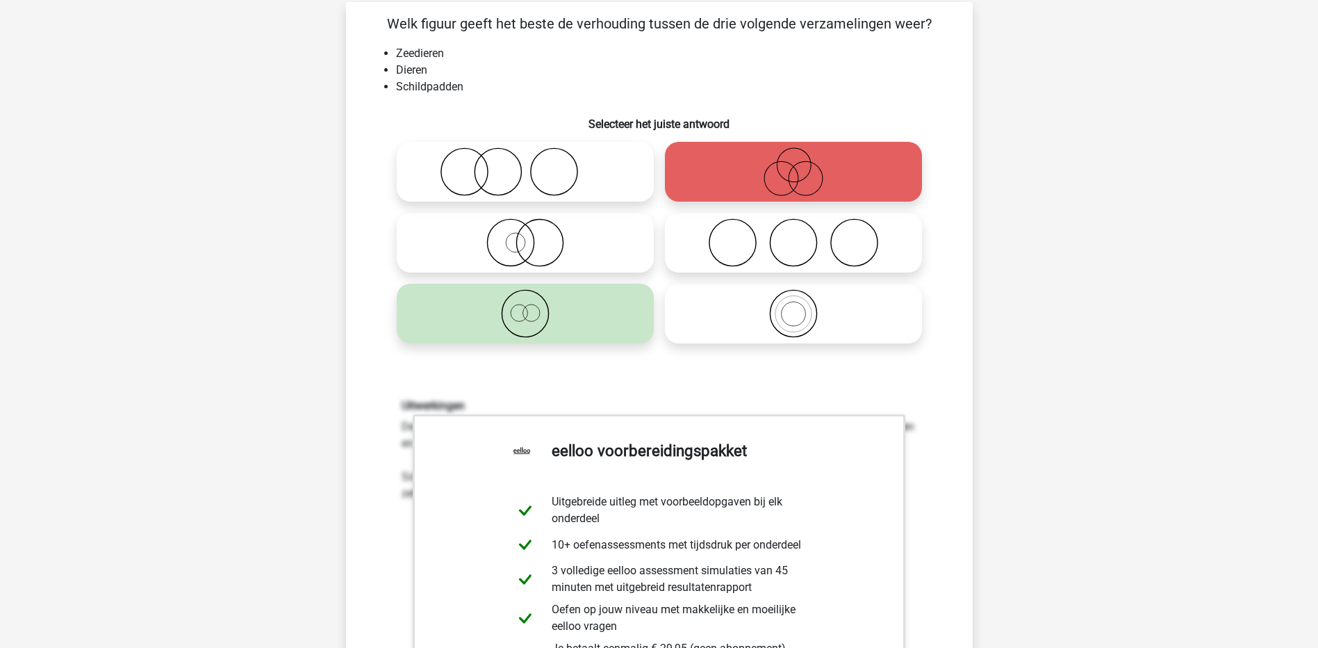
scroll to position [0, 0]
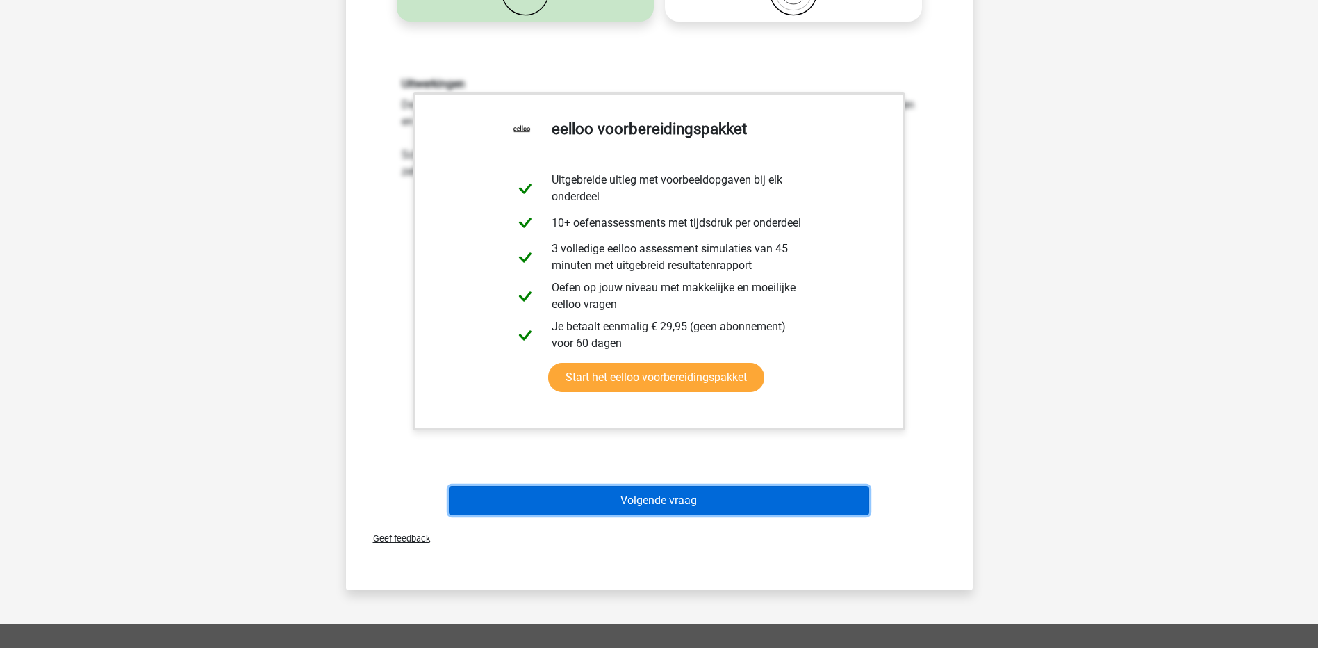
click at [623, 491] on button "Volgende vraag" at bounding box center [659, 500] width 420 height 29
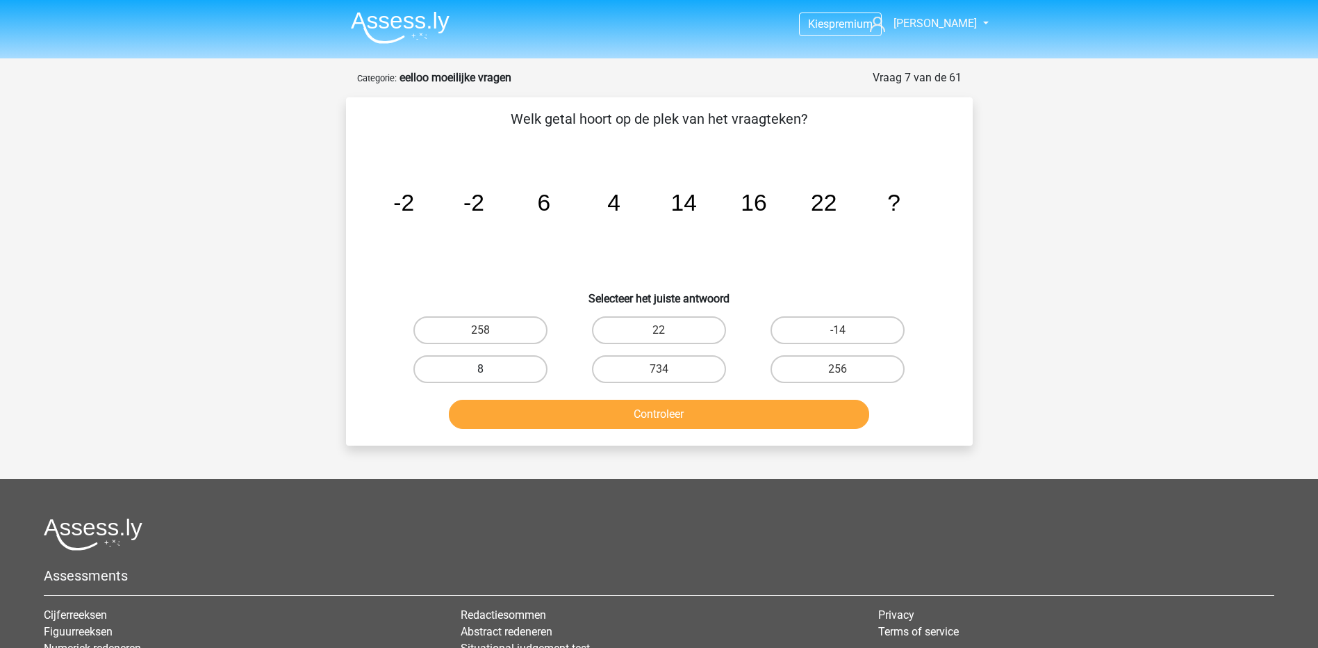
click at [514, 365] on label "8" at bounding box center [480, 369] width 134 height 28
click at [489, 369] on input "8" at bounding box center [484, 373] width 9 height 9
radio input "true"
click at [678, 337] on label "22" at bounding box center [659, 330] width 134 height 28
click at [668, 337] on input "22" at bounding box center [663, 334] width 9 height 9
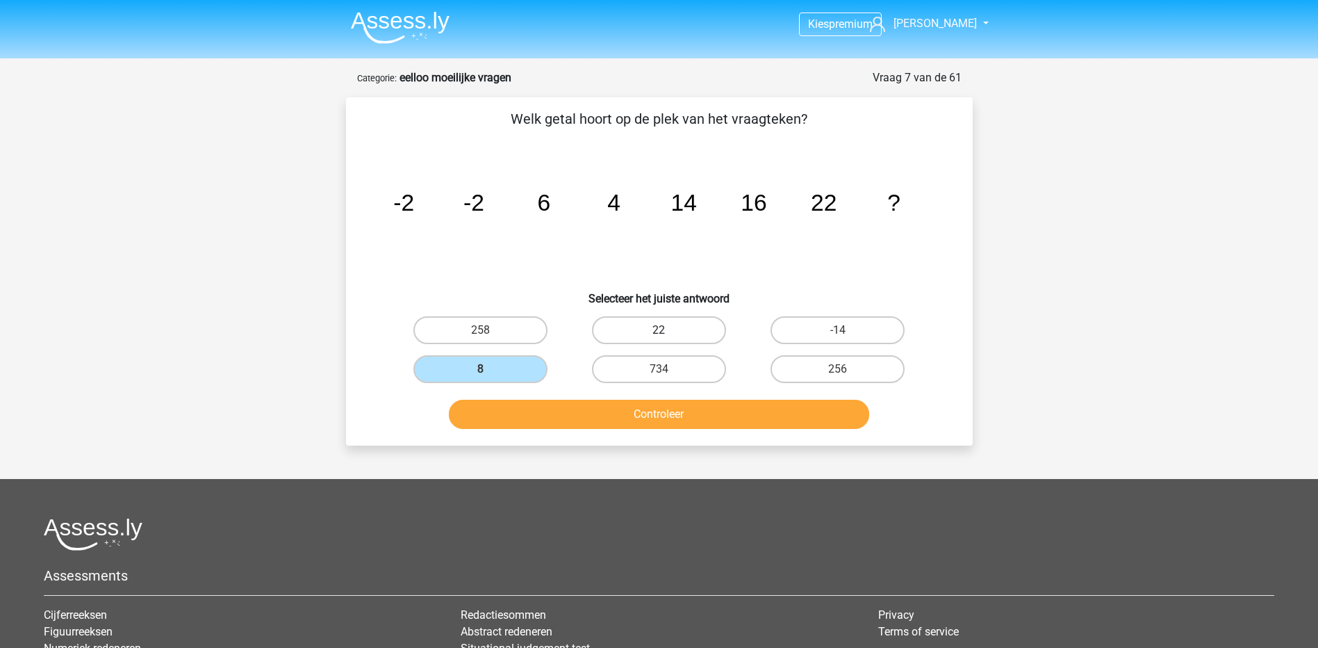
radio input "true"
click at [650, 417] on button "Controleer" at bounding box center [659, 414] width 420 height 29
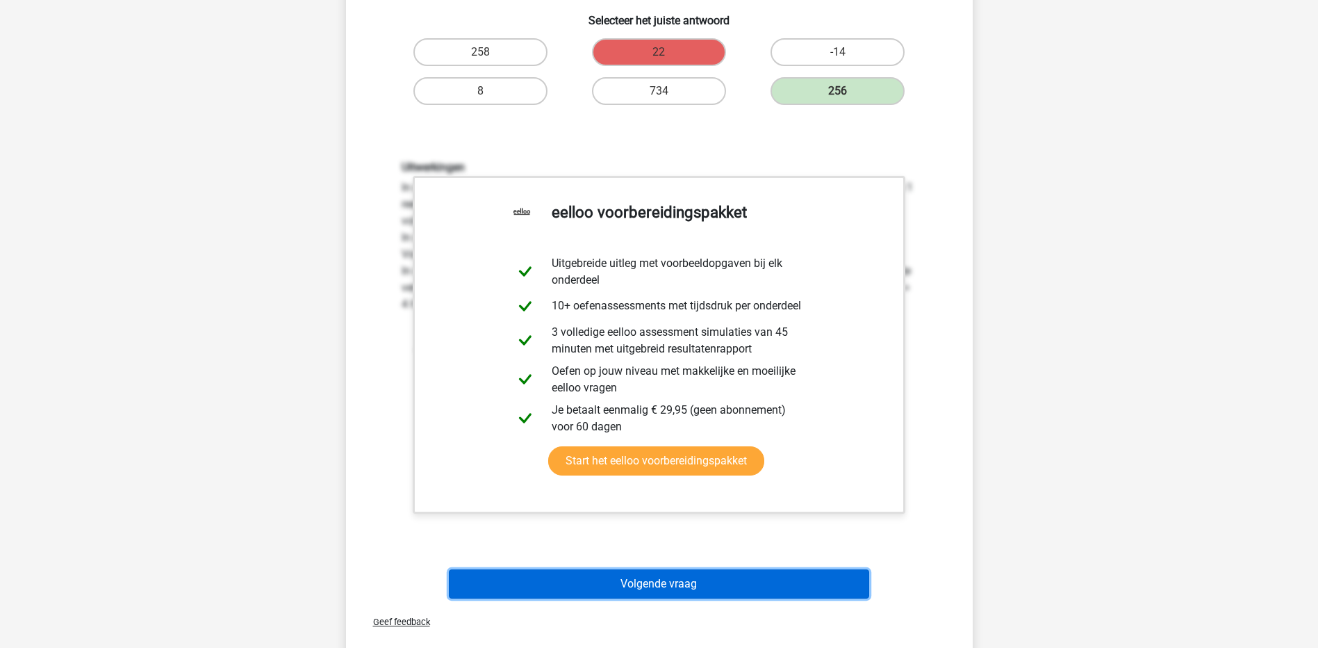
click at [753, 587] on button "Volgende vraag" at bounding box center [659, 583] width 420 height 29
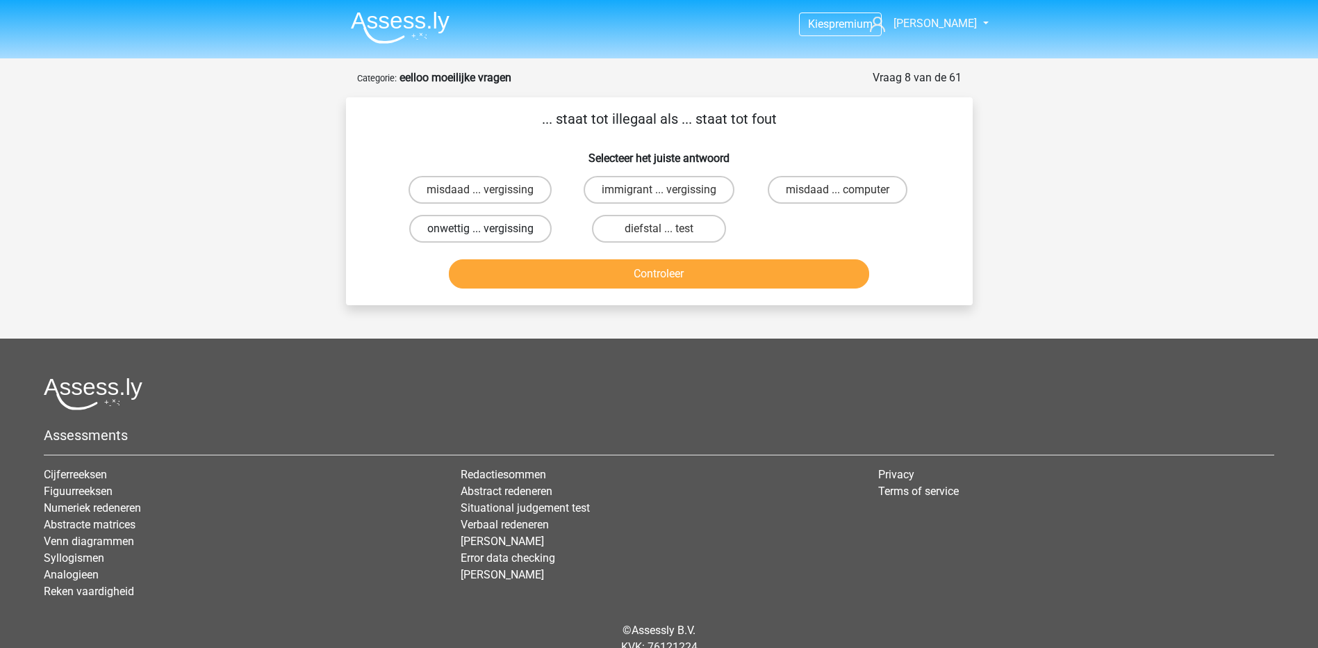
click at [493, 224] on label "onwettig ... vergissing" at bounding box center [480, 229] width 142 height 28
click at [489, 229] on input "onwettig ... vergissing" at bounding box center [484, 233] width 9 height 9
radio input "true"
click at [554, 267] on button "Controleer" at bounding box center [659, 273] width 420 height 29
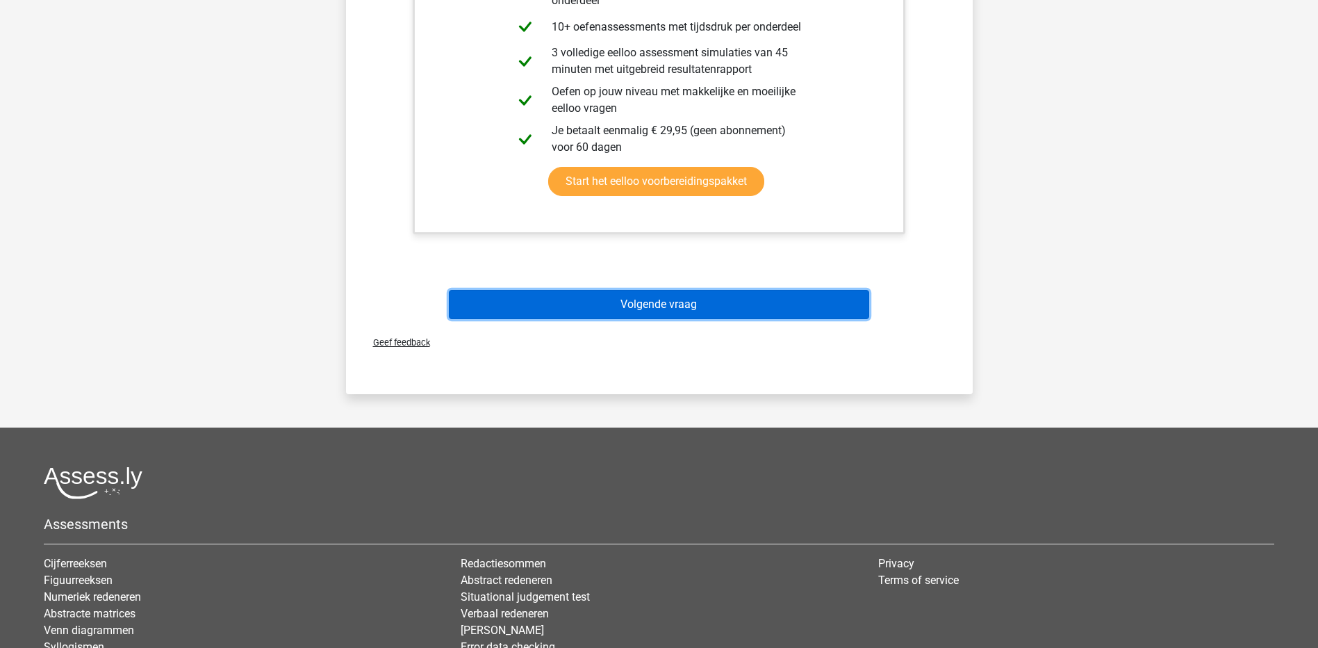
click at [616, 306] on button "Volgende vraag" at bounding box center [659, 304] width 420 height 29
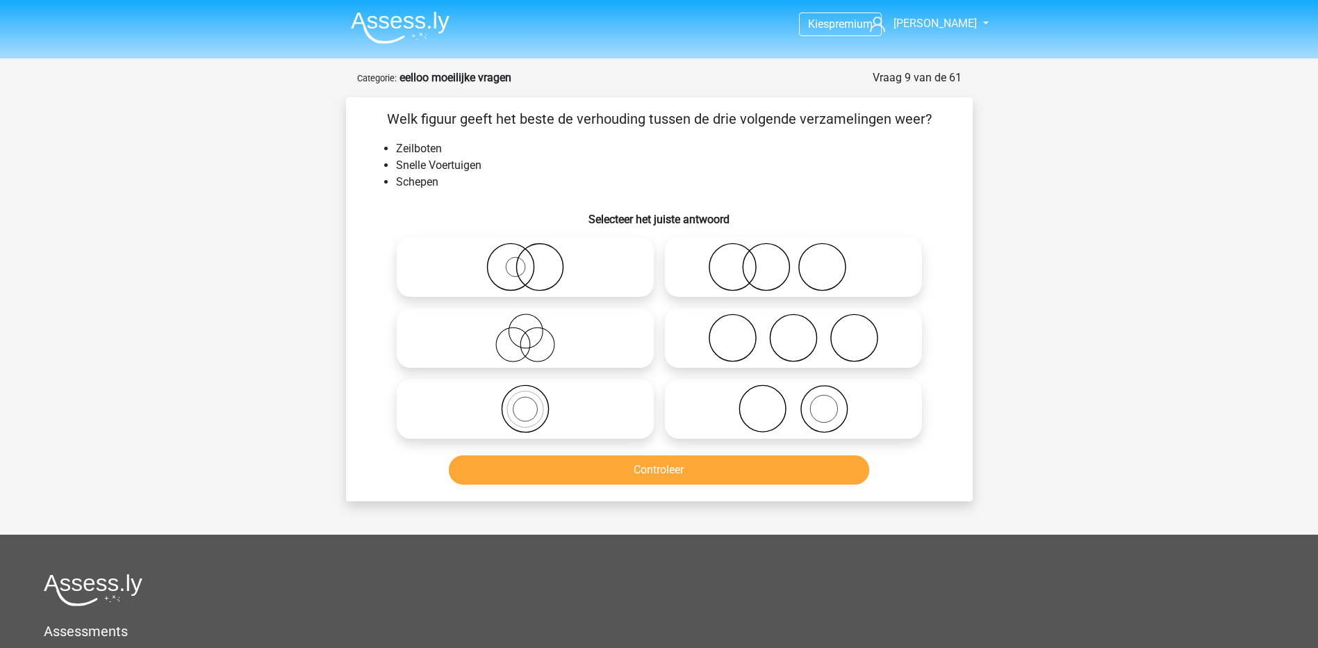
click at [764, 262] on icon at bounding box center [794, 267] width 246 height 49
click at [794, 260] on input "radio" at bounding box center [798, 255] width 9 height 9
radio input "true"
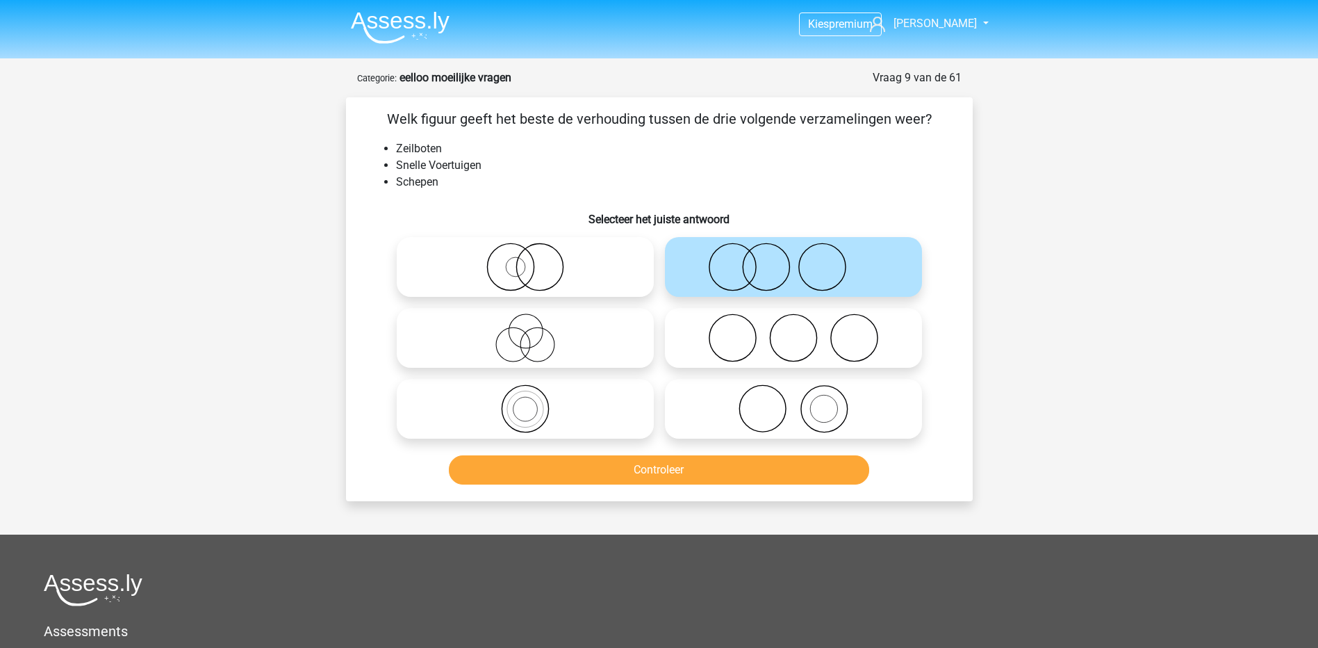
click at [772, 433] on label at bounding box center [793, 409] width 257 height 60
click at [794, 402] on input "radio" at bounding box center [798, 397] width 9 height 9
radio input "true"
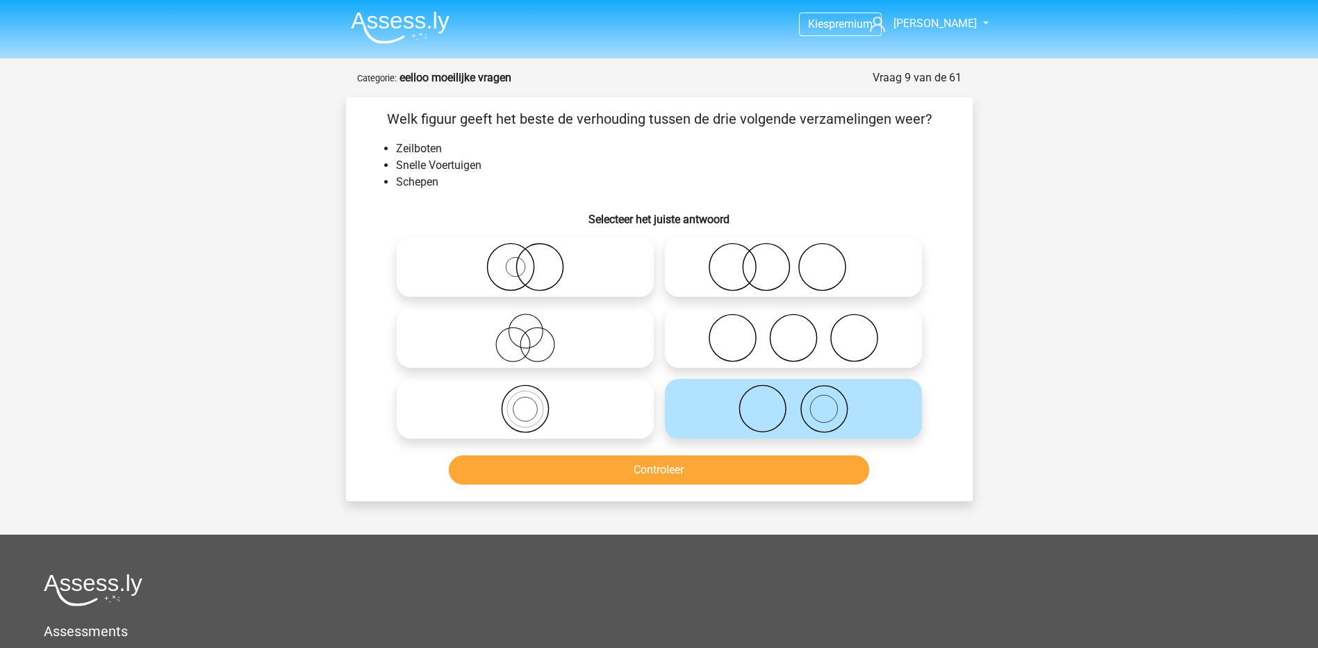
click at [784, 260] on icon at bounding box center [794, 267] width 246 height 49
click at [794, 260] on input "radio" at bounding box center [798, 255] width 9 height 9
radio input "true"
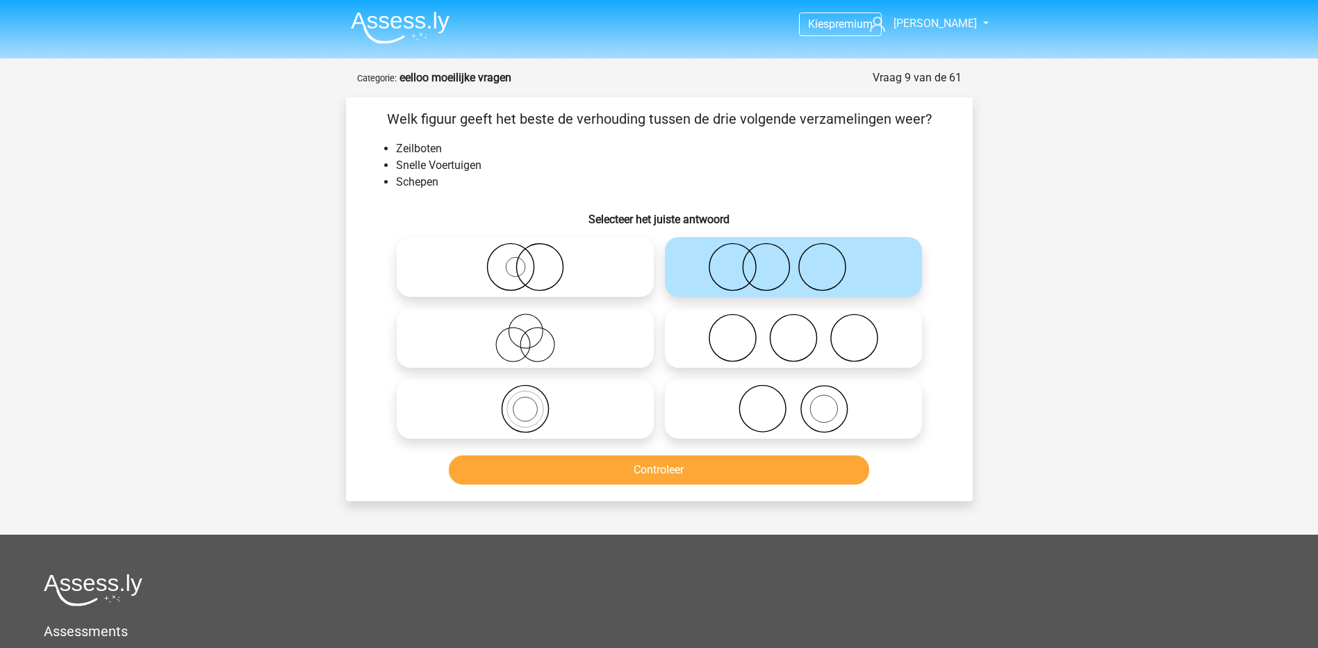
click at [826, 393] on icon at bounding box center [794, 408] width 246 height 49
click at [803, 393] on input "radio" at bounding box center [798, 397] width 9 height 9
radio input "true"
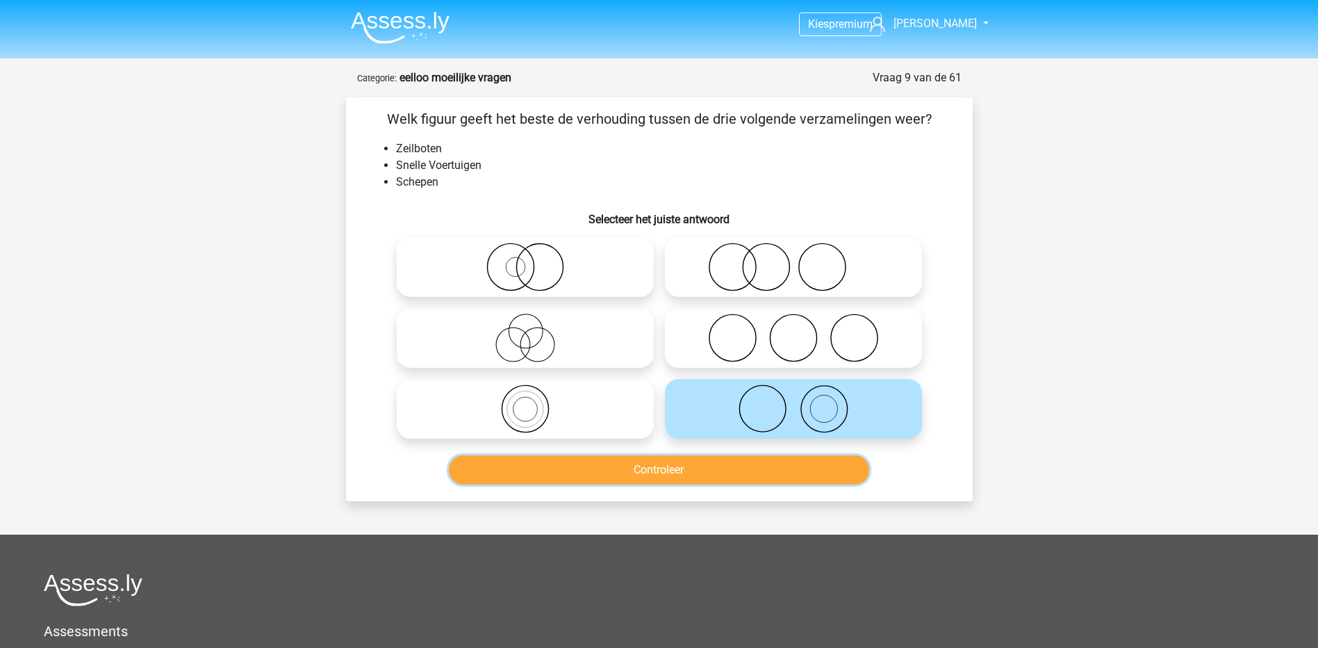
click at [779, 467] on button "Controleer" at bounding box center [659, 469] width 420 height 29
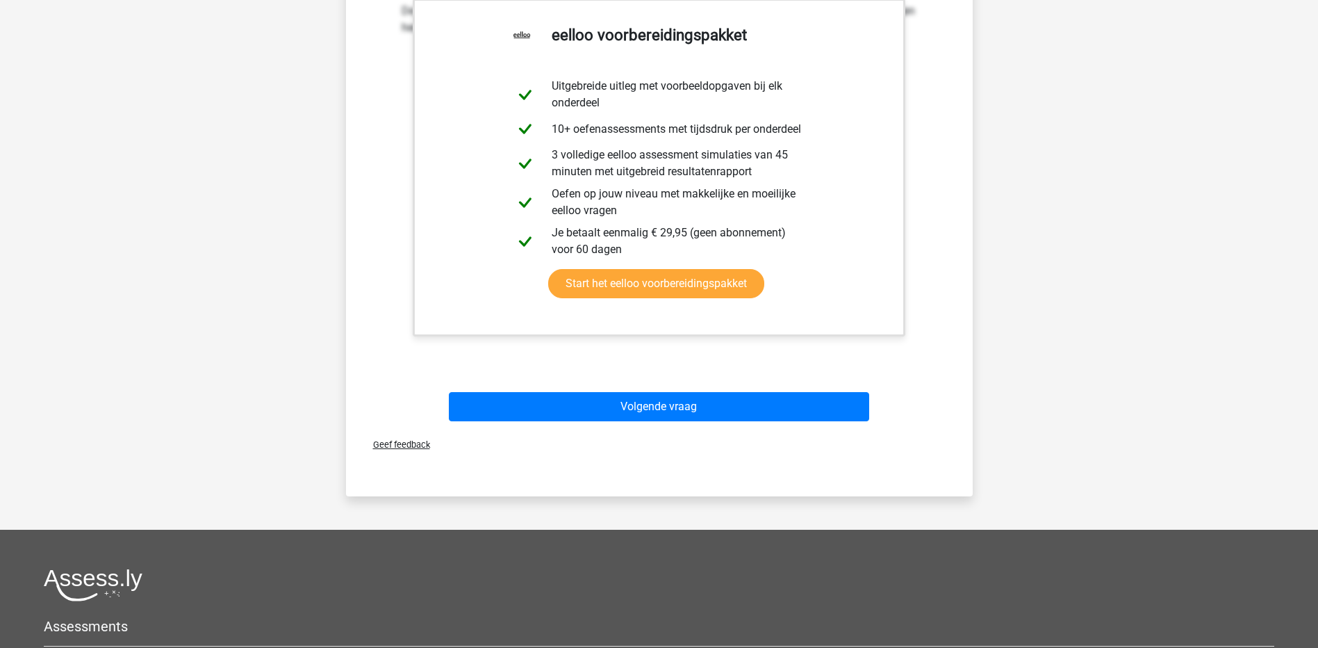
scroll to position [625, 0]
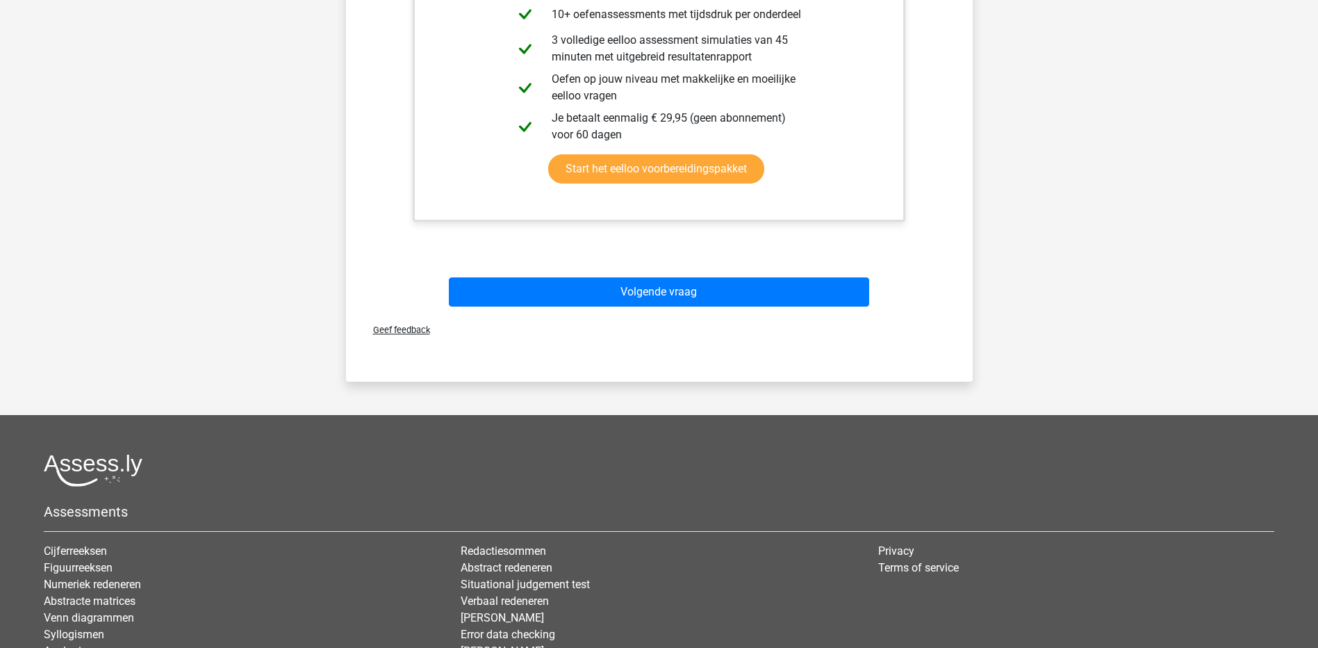
click at [560, 277] on div "Volgende vraag" at bounding box center [659, 289] width 582 height 46
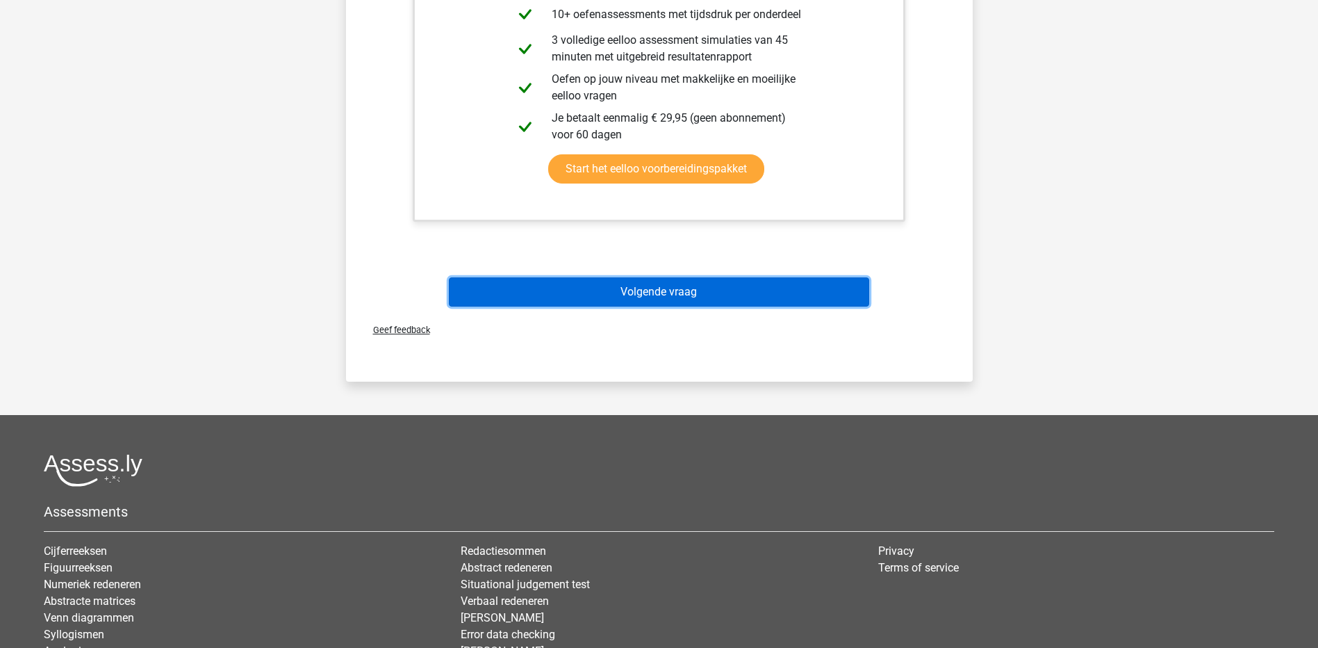
click at [570, 282] on button "Volgende vraag" at bounding box center [659, 291] width 420 height 29
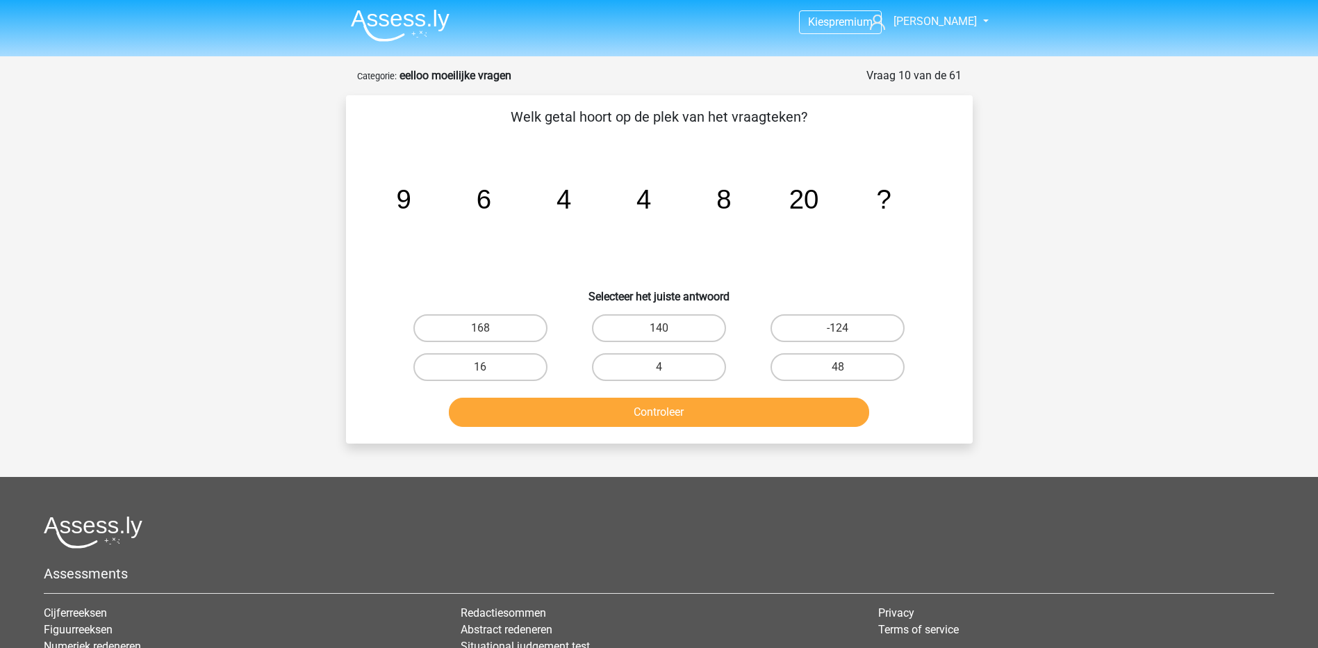
scroll to position [0, 0]
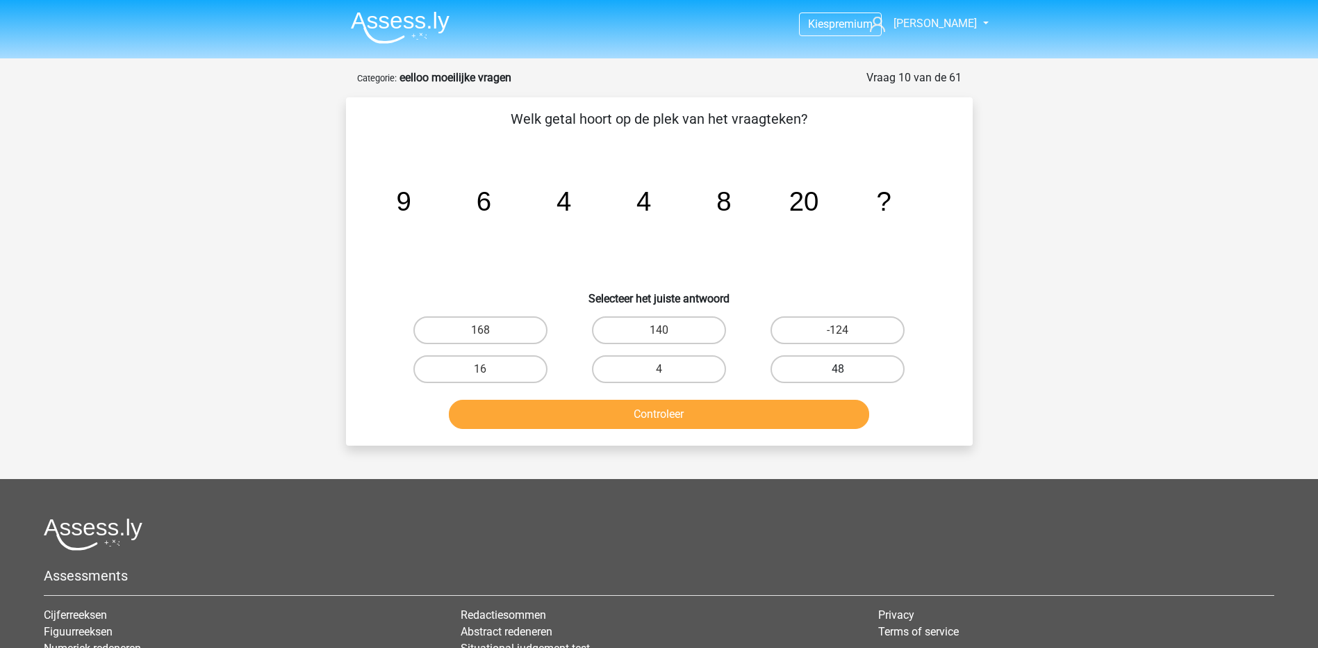
click at [832, 361] on label "48" at bounding box center [838, 369] width 134 height 28
click at [838, 369] on input "48" at bounding box center [842, 373] width 9 height 9
radio input "true"
drag, startPoint x: 818, startPoint y: 398, endPoint x: 817, endPoint y: 407, distance: 9.1
click at [818, 402] on div "Controleer" at bounding box center [659, 411] width 582 height 46
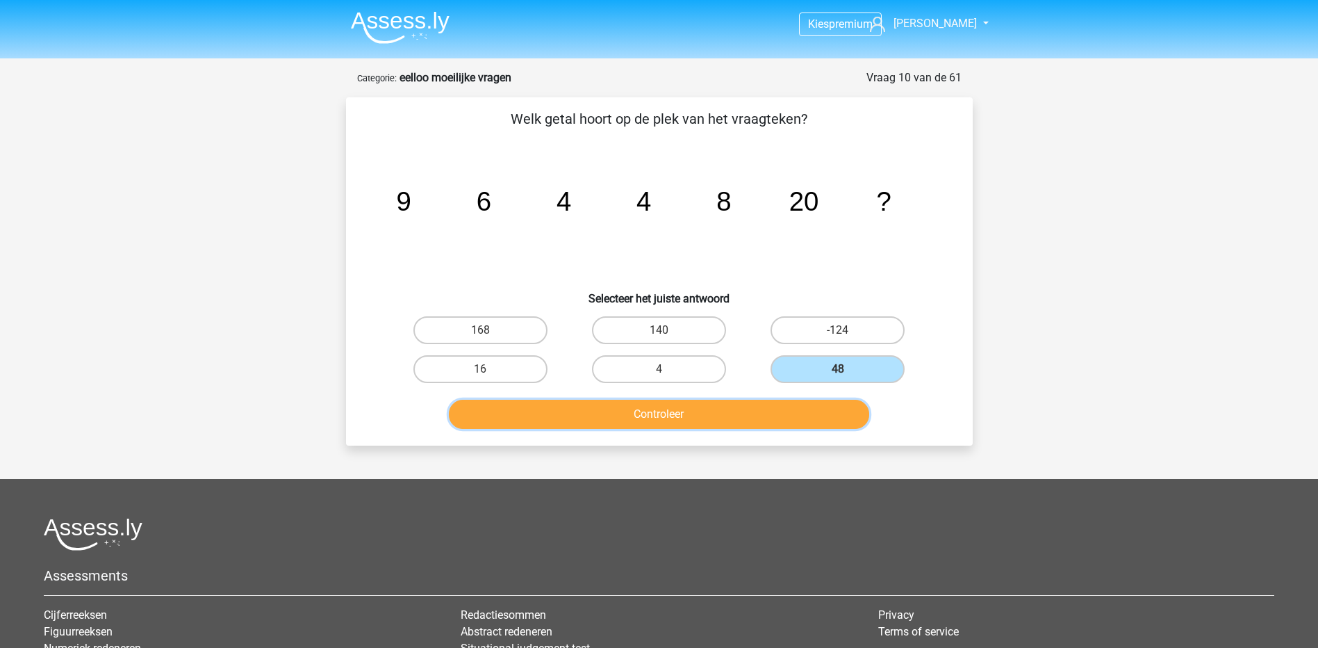
click at [817, 411] on button "Controleer" at bounding box center [659, 414] width 420 height 29
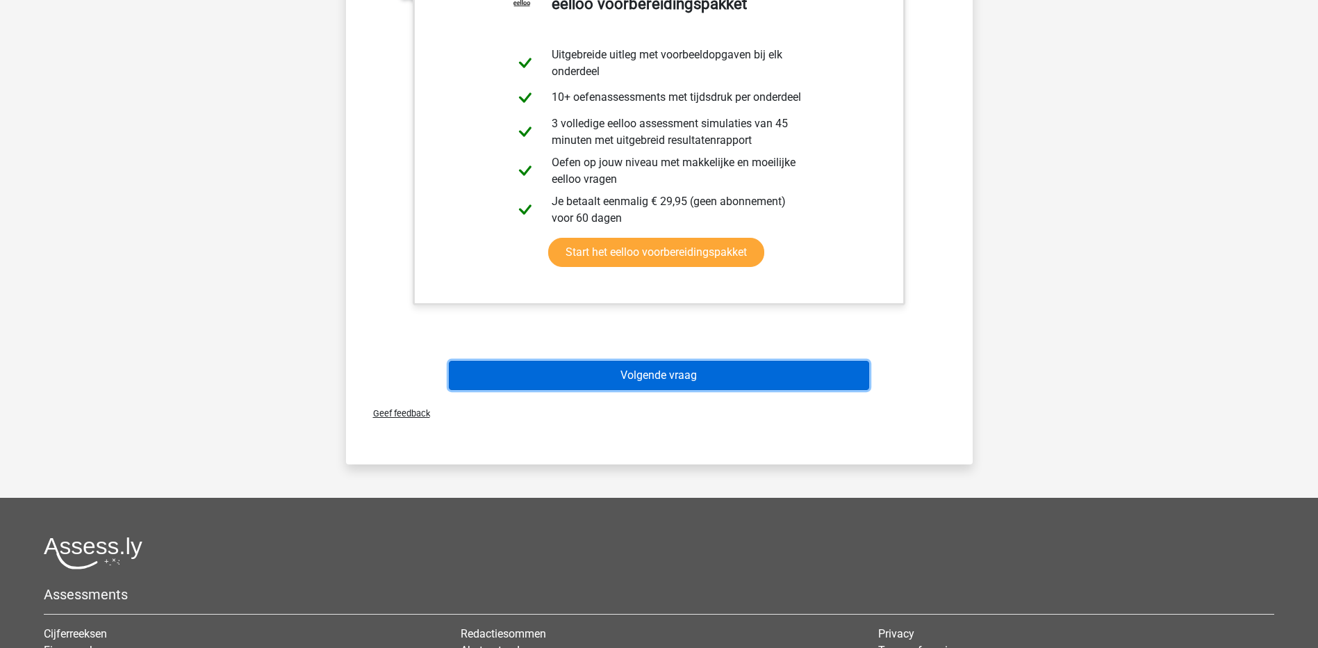
click at [619, 373] on button "Volgende vraag" at bounding box center [659, 375] width 420 height 29
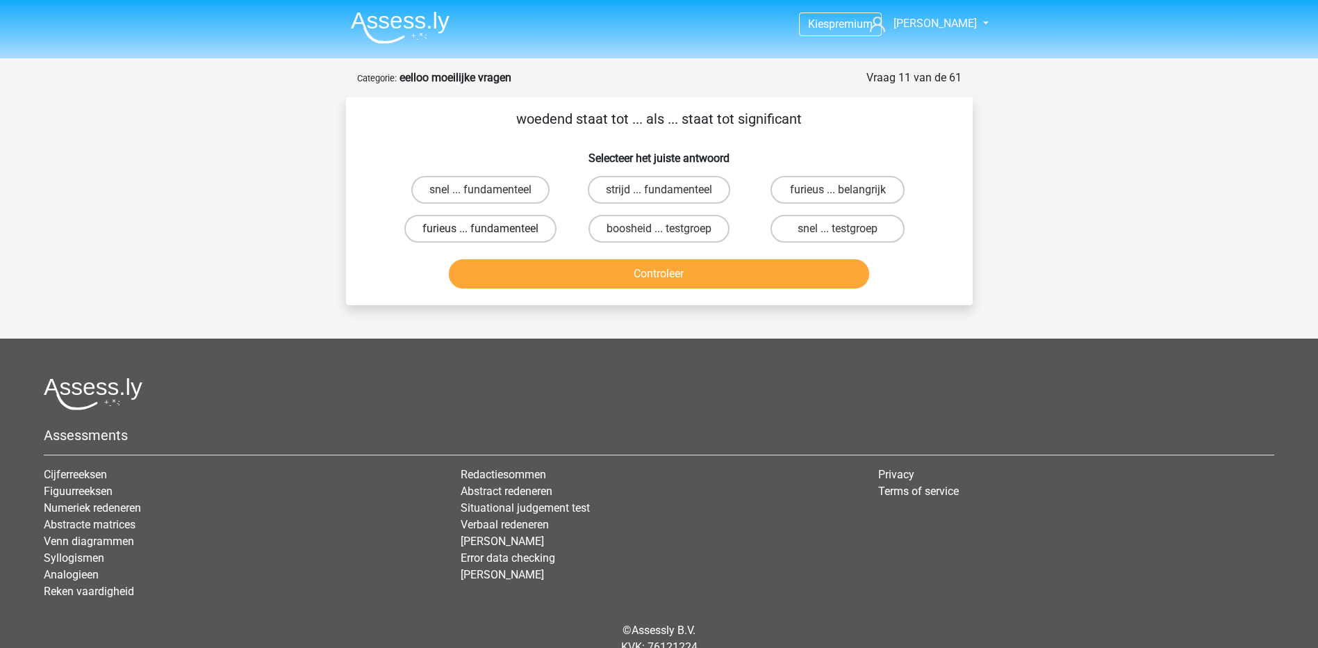
click at [529, 228] on label "furieus ... fundamenteel" at bounding box center [480, 229] width 152 height 28
click at [489, 229] on input "furieus ... fundamenteel" at bounding box center [484, 233] width 9 height 9
radio input "true"
click at [849, 197] on label "furieus ... belangrijk" at bounding box center [838, 190] width 134 height 28
click at [847, 197] on input "furieus ... belangrijk" at bounding box center [842, 194] width 9 height 9
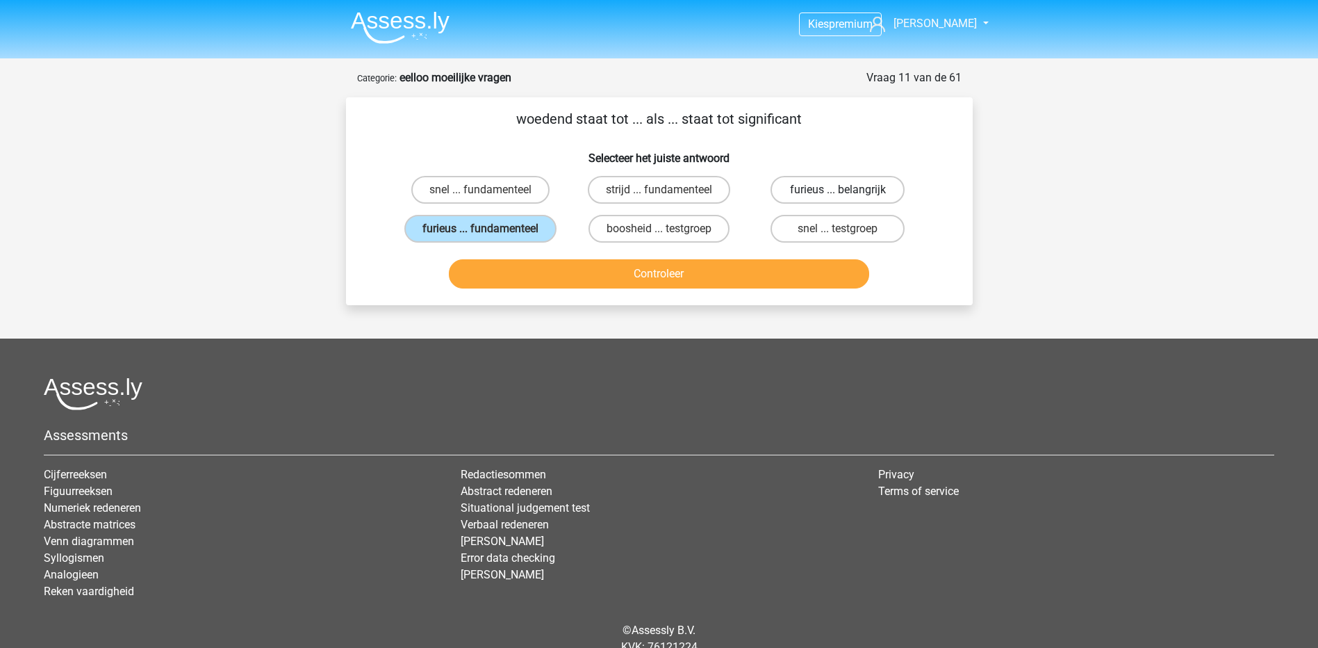
radio input "true"
click at [773, 270] on button "Controleer" at bounding box center [659, 273] width 420 height 29
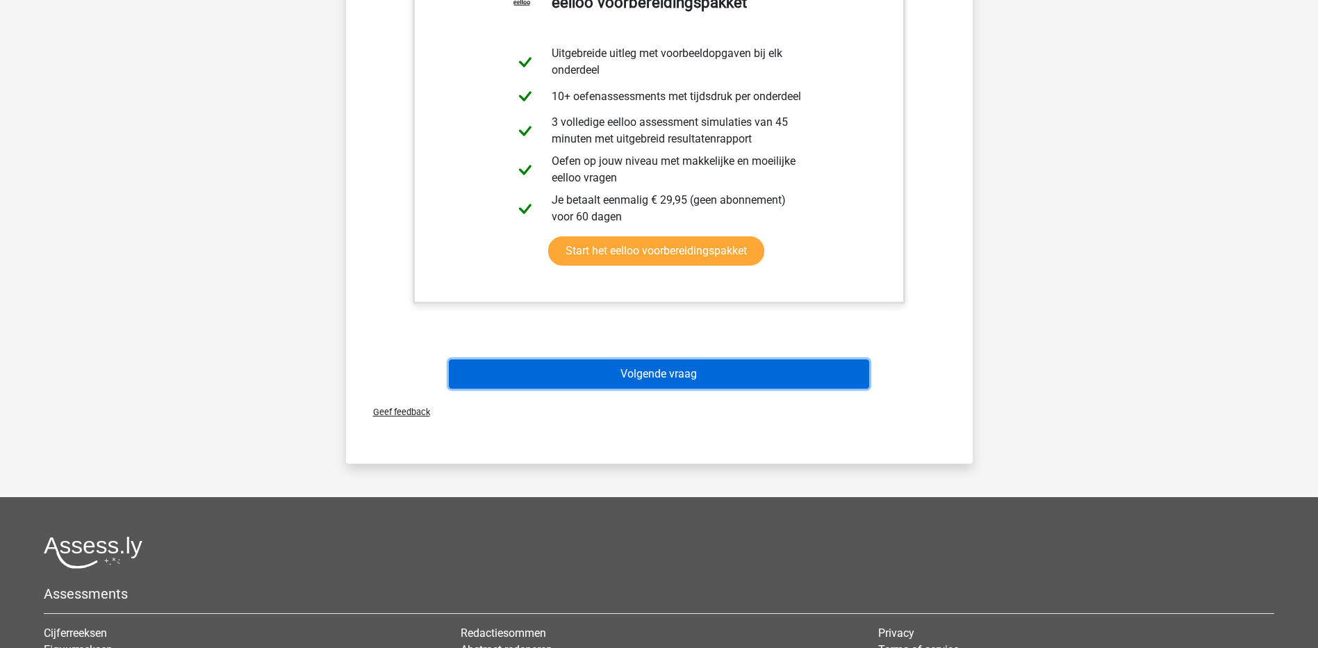
click at [673, 377] on button "Volgende vraag" at bounding box center [659, 373] width 420 height 29
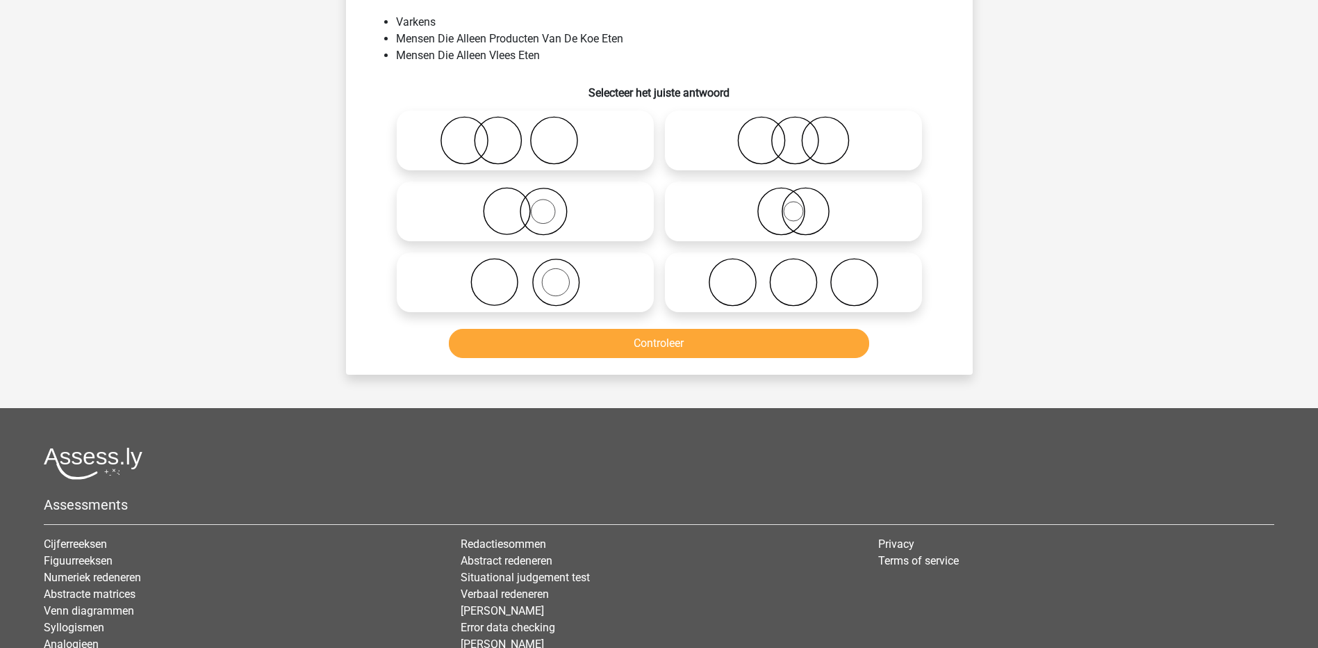
scroll to position [69, 0]
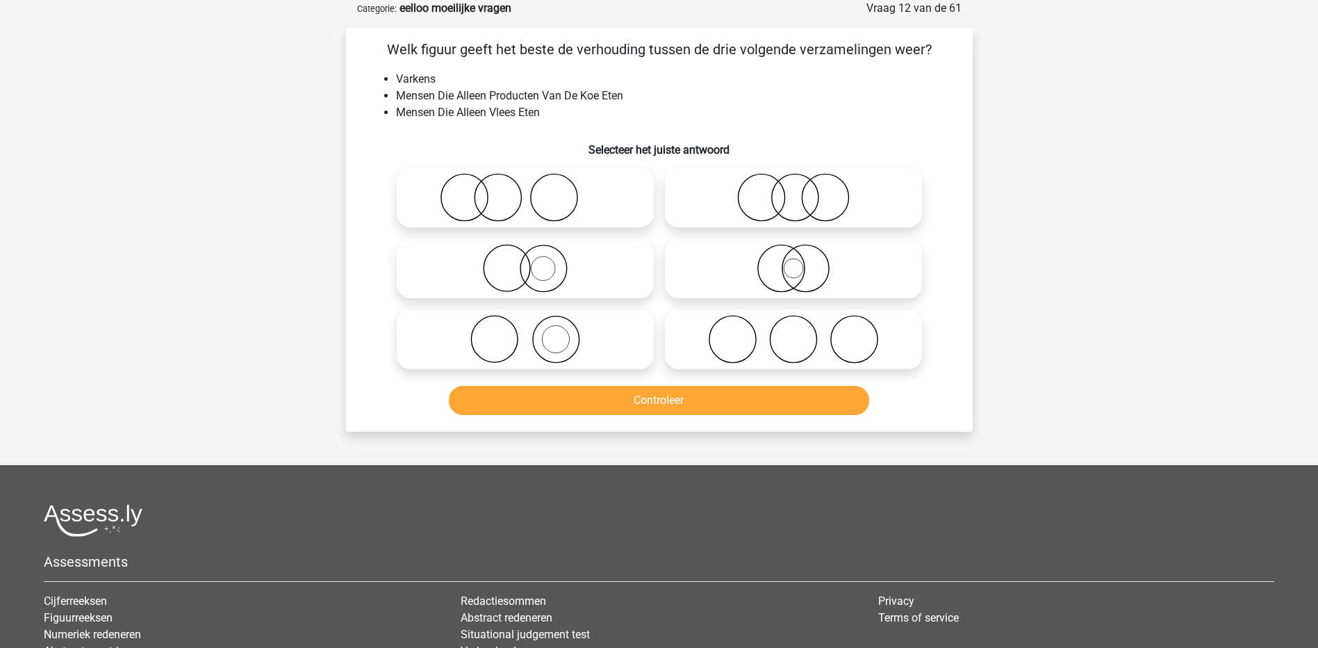
click at [529, 191] on icon at bounding box center [525, 197] width 246 height 49
click at [529, 190] on input "radio" at bounding box center [529, 185] width 9 height 9
radio input "true"
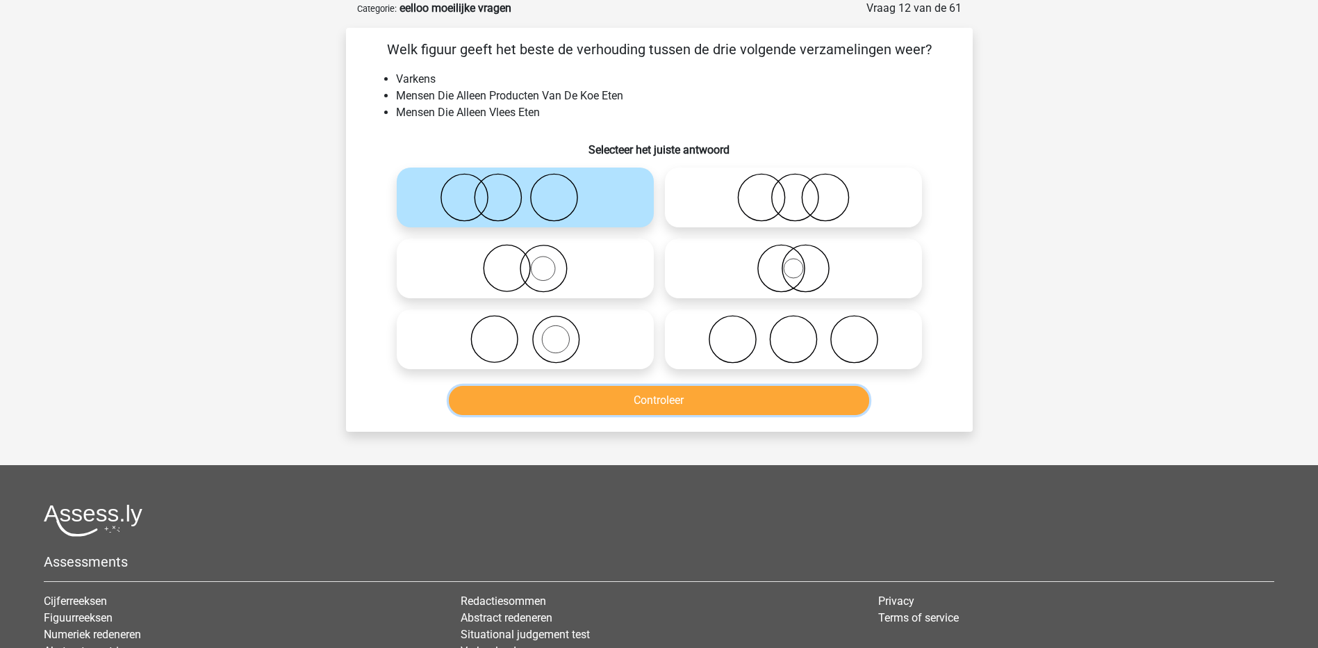
click at [623, 411] on button "Controleer" at bounding box center [659, 400] width 420 height 29
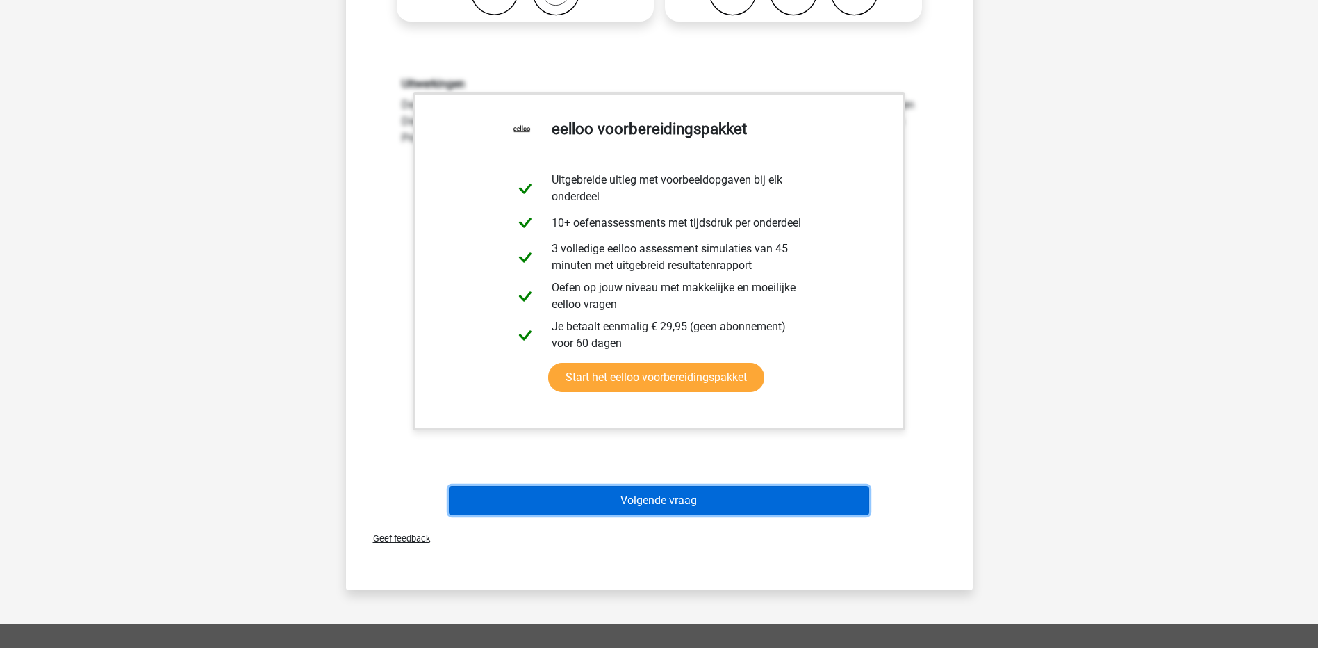
click at [657, 504] on button "Volgende vraag" at bounding box center [659, 500] width 420 height 29
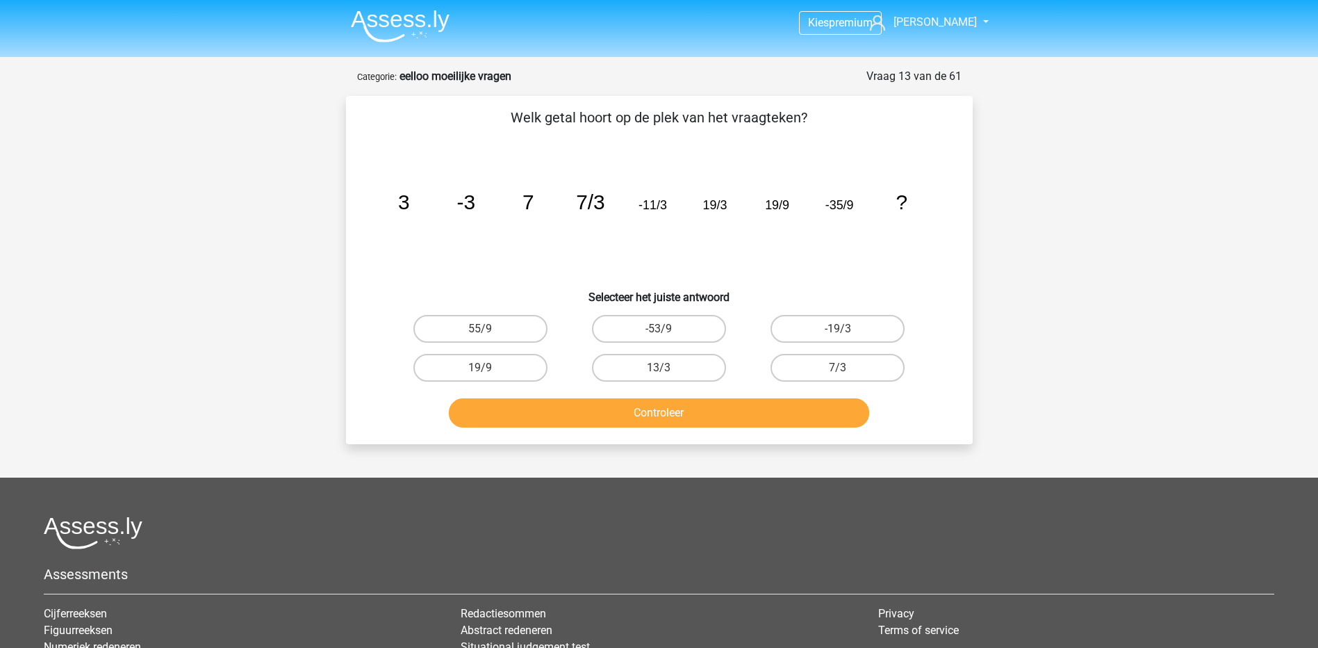
scroll to position [0, 0]
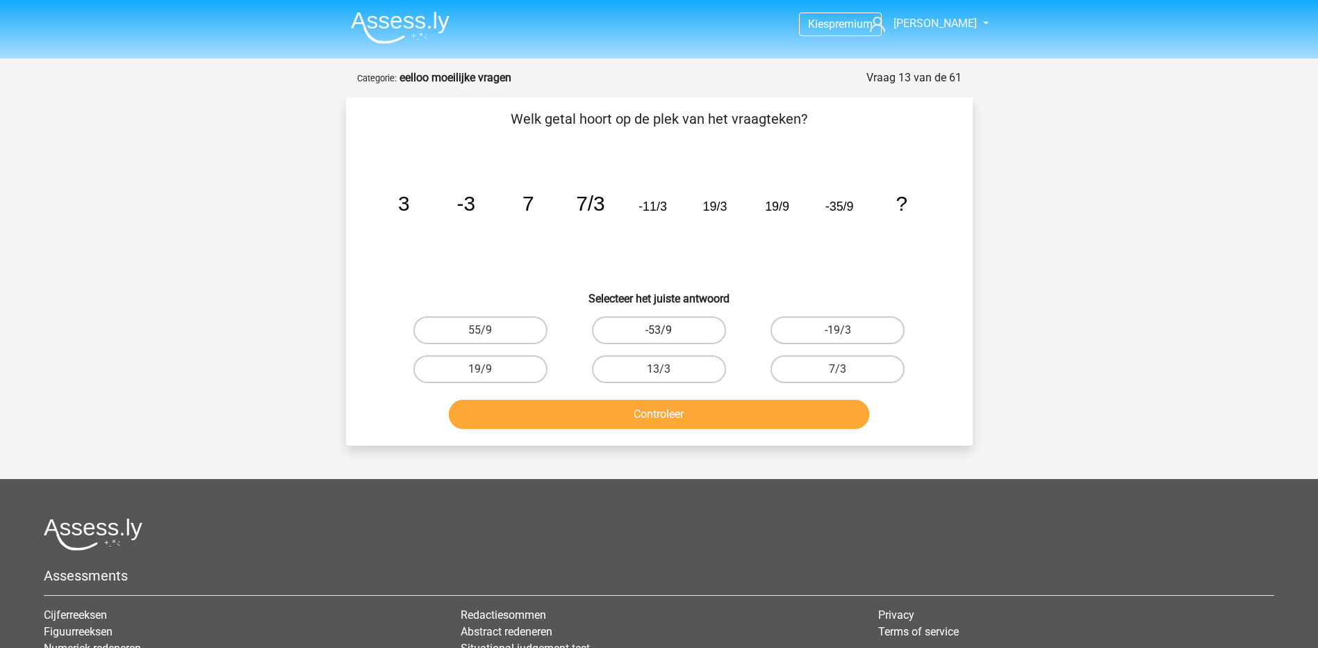
click at [680, 320] on label "-53/9" at bounding box center [659, 330] width 134 height 28
click at [668, 330] on input "-53/9" at bounding box center [663, 334] width 9 height 9
radio input "true"
click at [675, 415] on button "Controleer" at bounding box center [659, 414] width 420 height 29
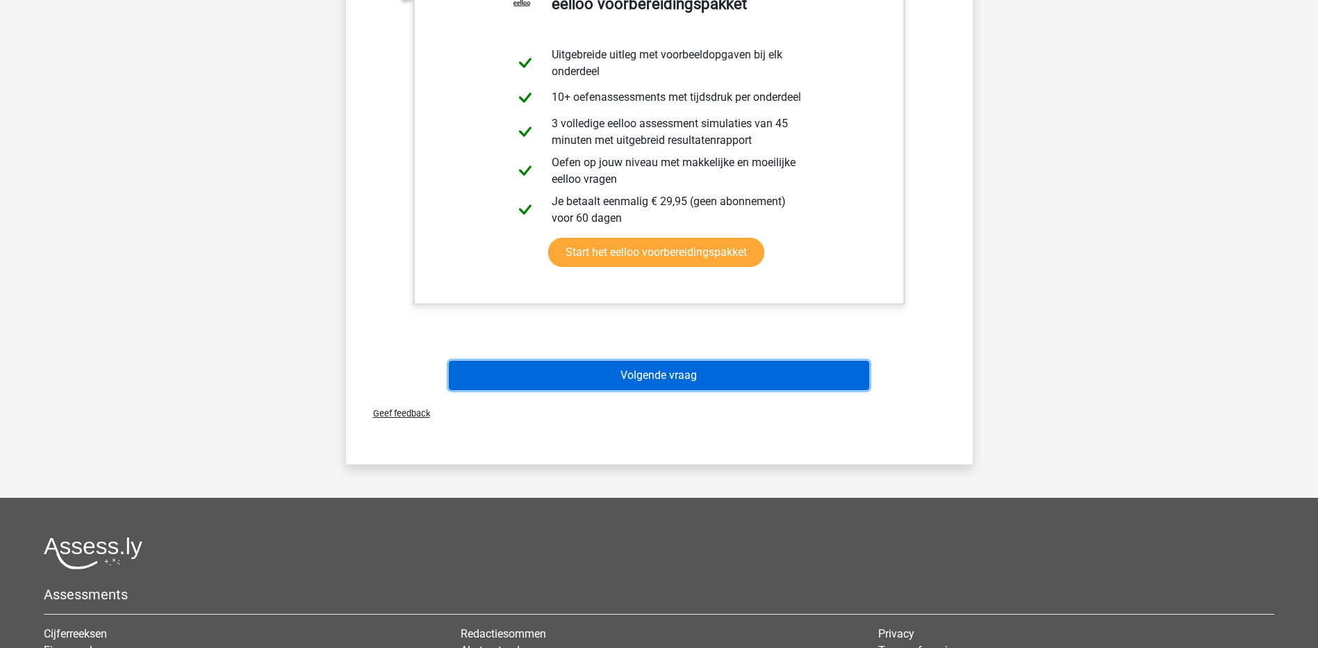
click at [643, 386] on button "Volgende vraag" at bounding box center [659, 375] width 420 height 29
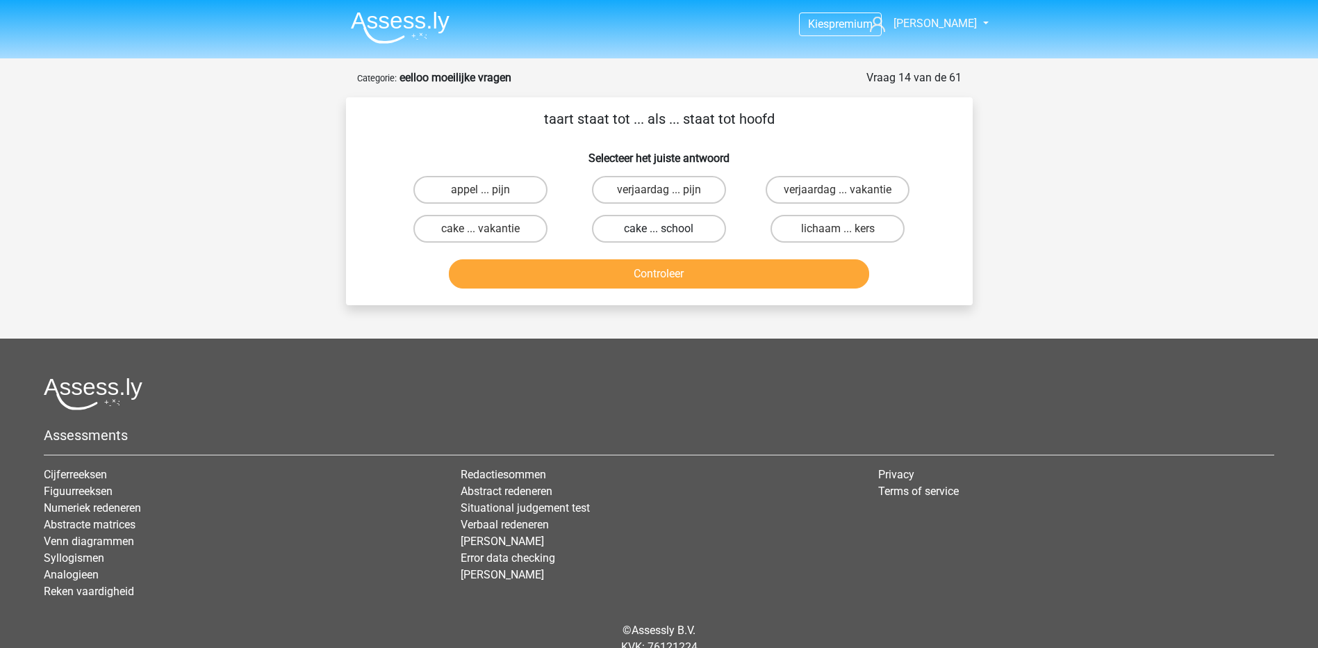
click at [644, 234] on label "cake ... school" at bounding box center [659, 229] width 134 height 28
click at [659, 234] on input "cake ... school" at bounding box center [663, 233] width 9 height 9
radio input "true"
click at [482, 186] on label "appel ... pijn" at bounding box center [480, 190] width 134 height 28
click at [482, 190] on input "appel ... pijn" at bounding box center [484, 194] width 9 height 9
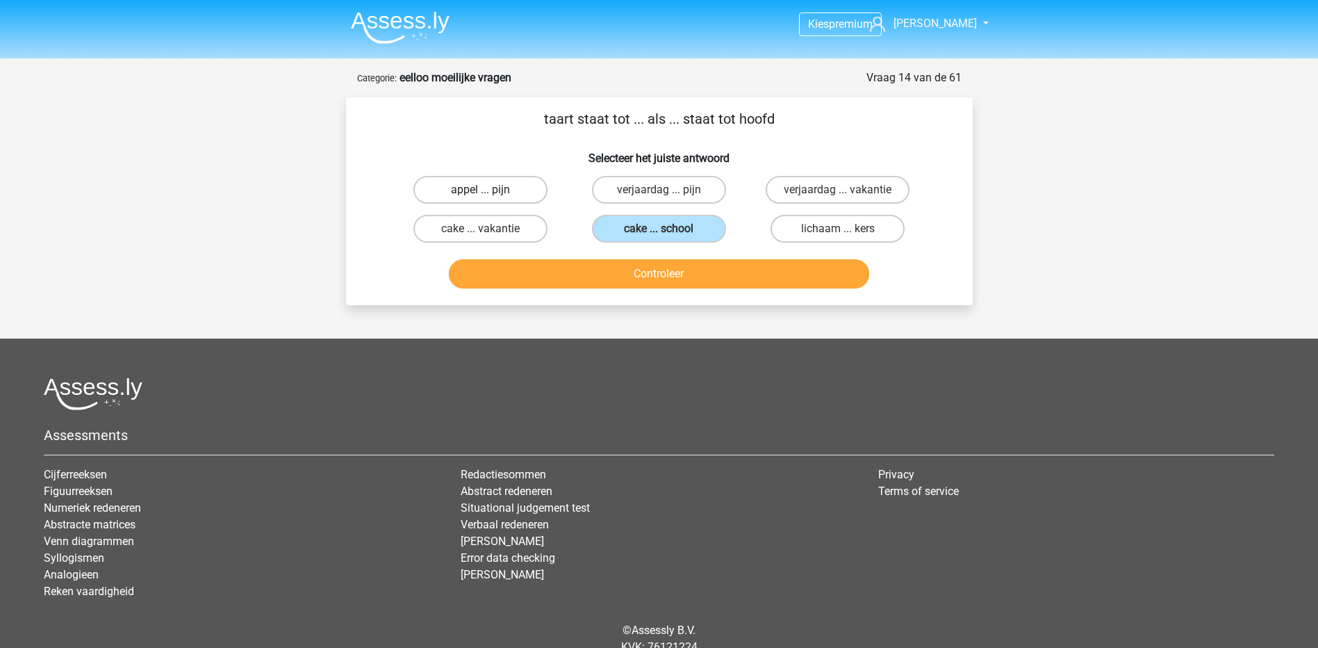
radio input "true"
click at [491, 228] on label "cake ... vakantie" at bounding box center [480, 229] width 134 height 28
click at [489, 229] on input "cake ... vakantie" at bounding box center [484, 233] width 9 height 9
radio input "true"
click at [678, 188] on label "verjaardag ... pijn" at bounding box center [659, 190] width 134 height 28
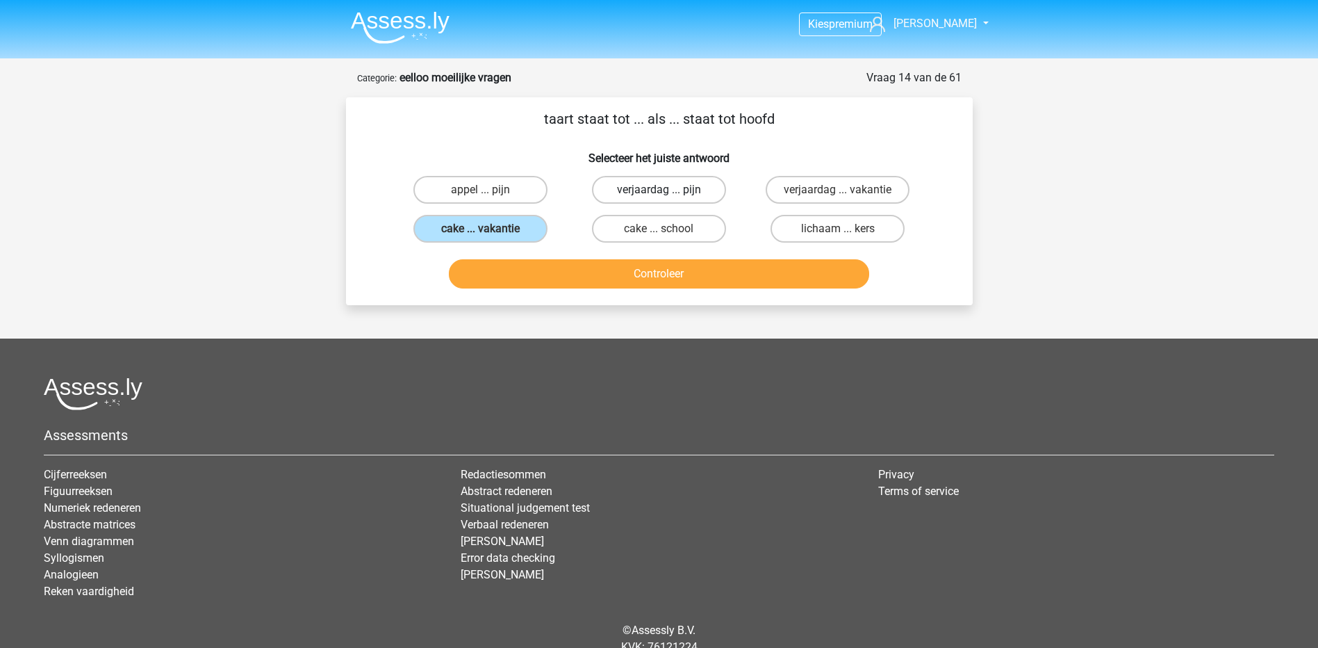
click at [668, 190] on input "verjaardag ... pijn" at bounding box center [663, 194] width 9 height 9
radio input "true"
click at [630, 286] on button "Controleer" at bounding box center [659, 273] width 420 height 29
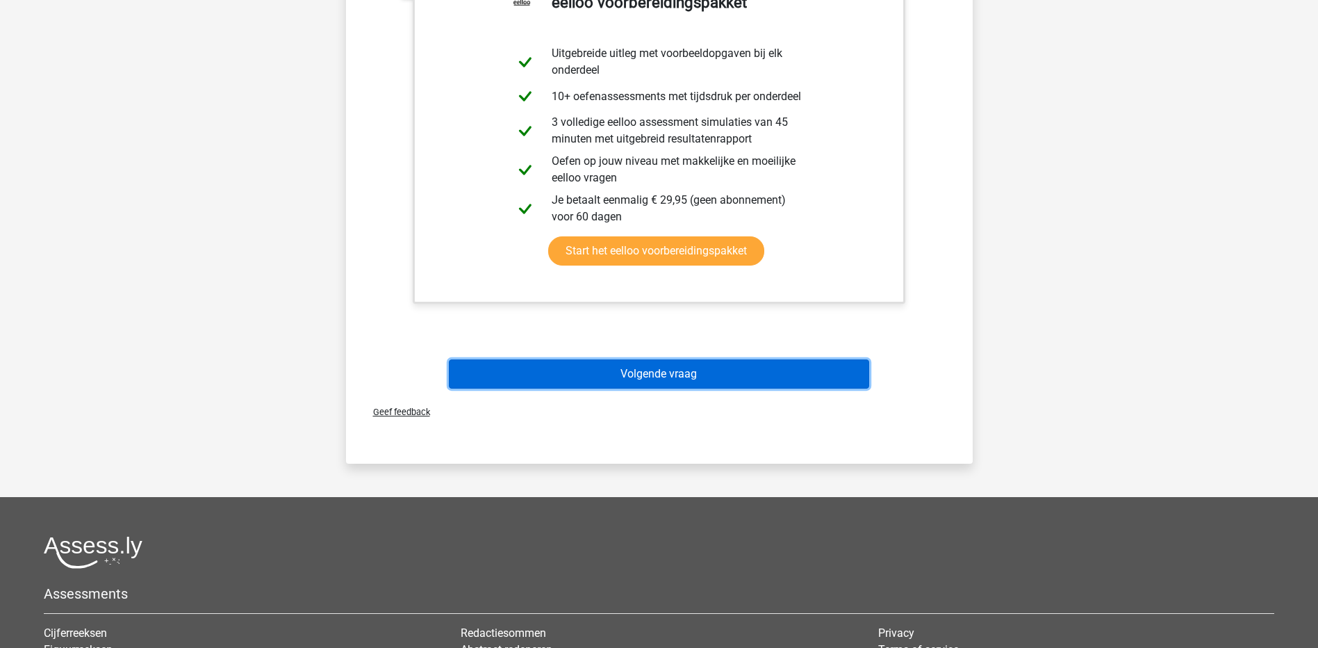
click at [646, 369] on button "Volgende vraag" at bounding box center [659, 373] width 420 height 29
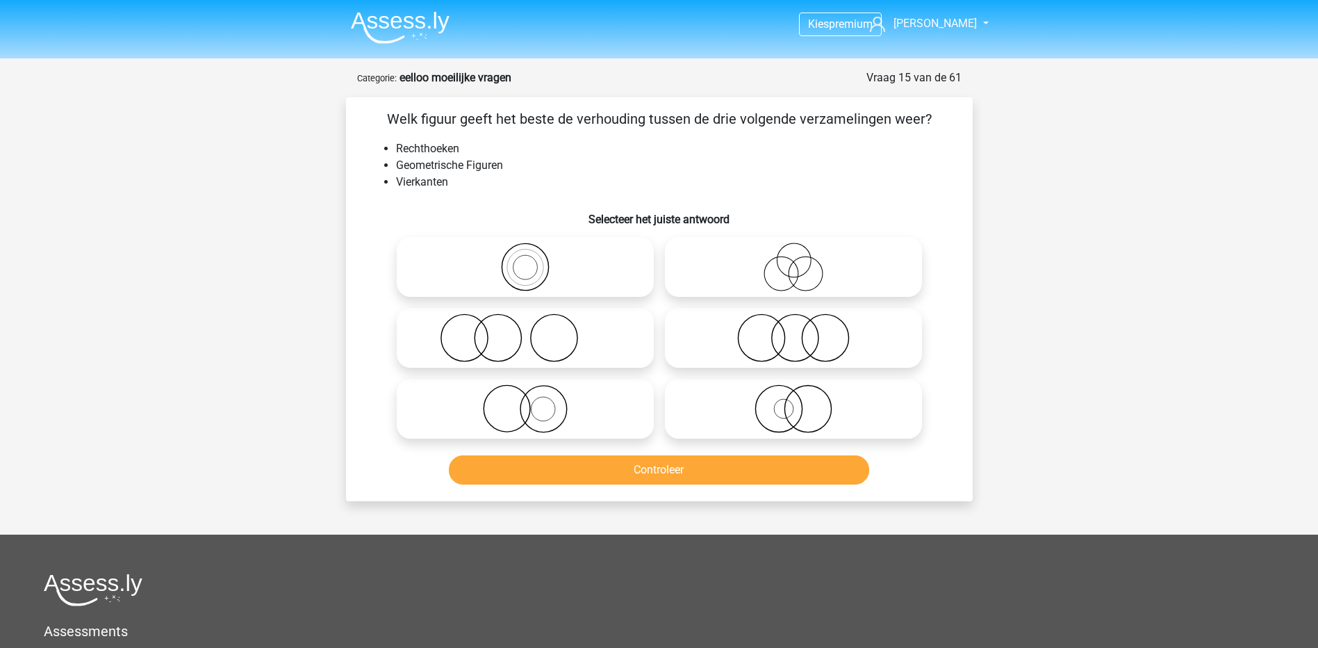
click at [529, 275] on icon at bounding box center [525, 267] width 246 height 49
click at [529, 260] on input "radio" at bounding box center [529, 255] width 9 height 9
radio input "true"
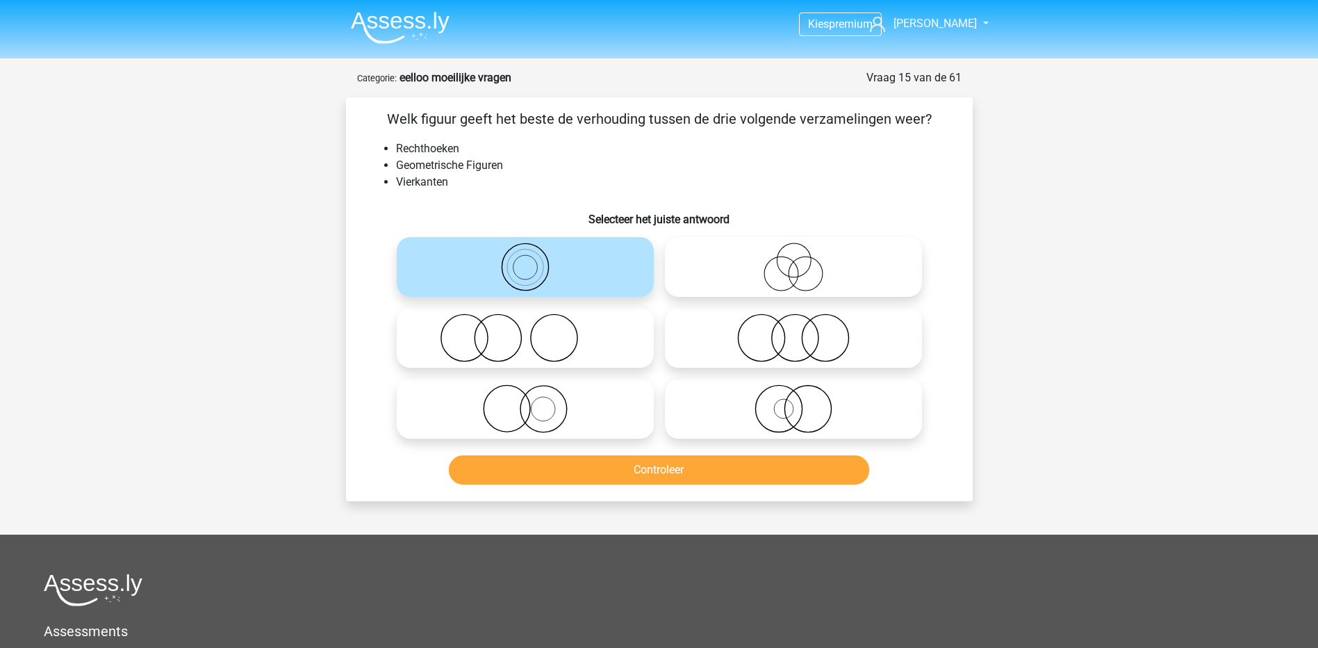
click at [615, 493] on div "Welk figuur geeft het beste de verhouding tussen de drie volgende verzamelingen…" at bounding box center [659, 299] width 627 height 404
click at [622, 478] on button "Controleer" at bounding box center [659, 469] width 420 height 29
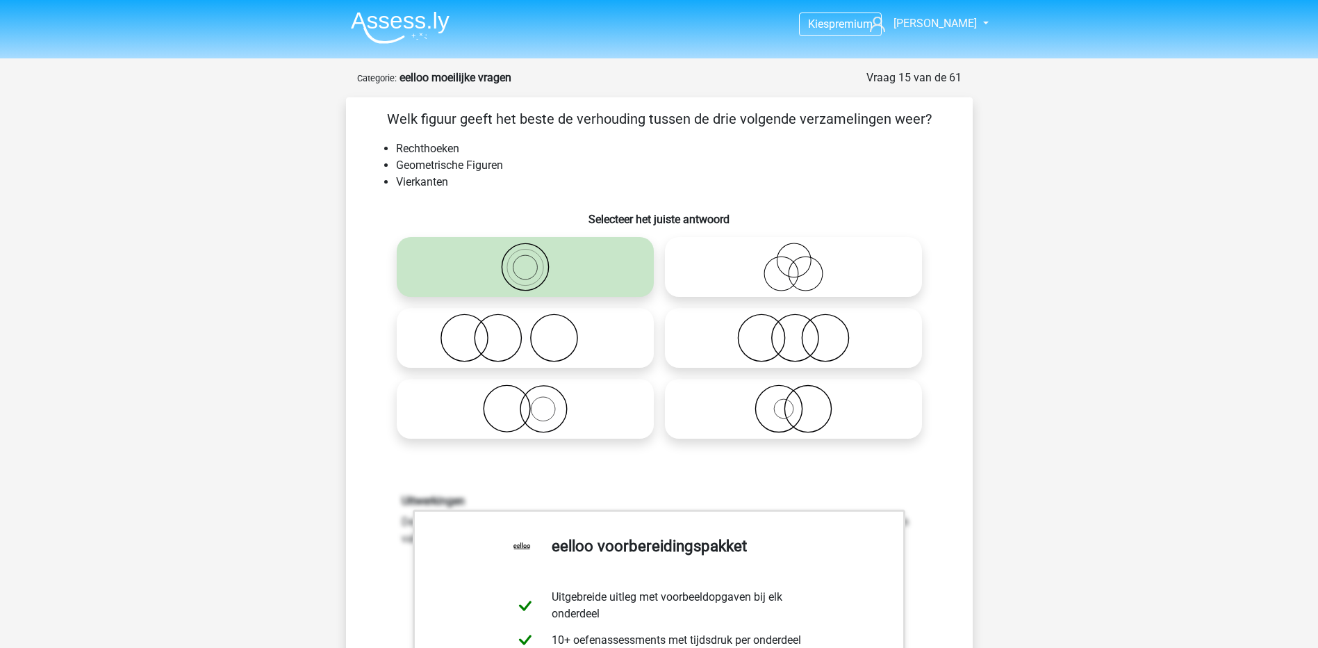
scroll to position [347, 0]
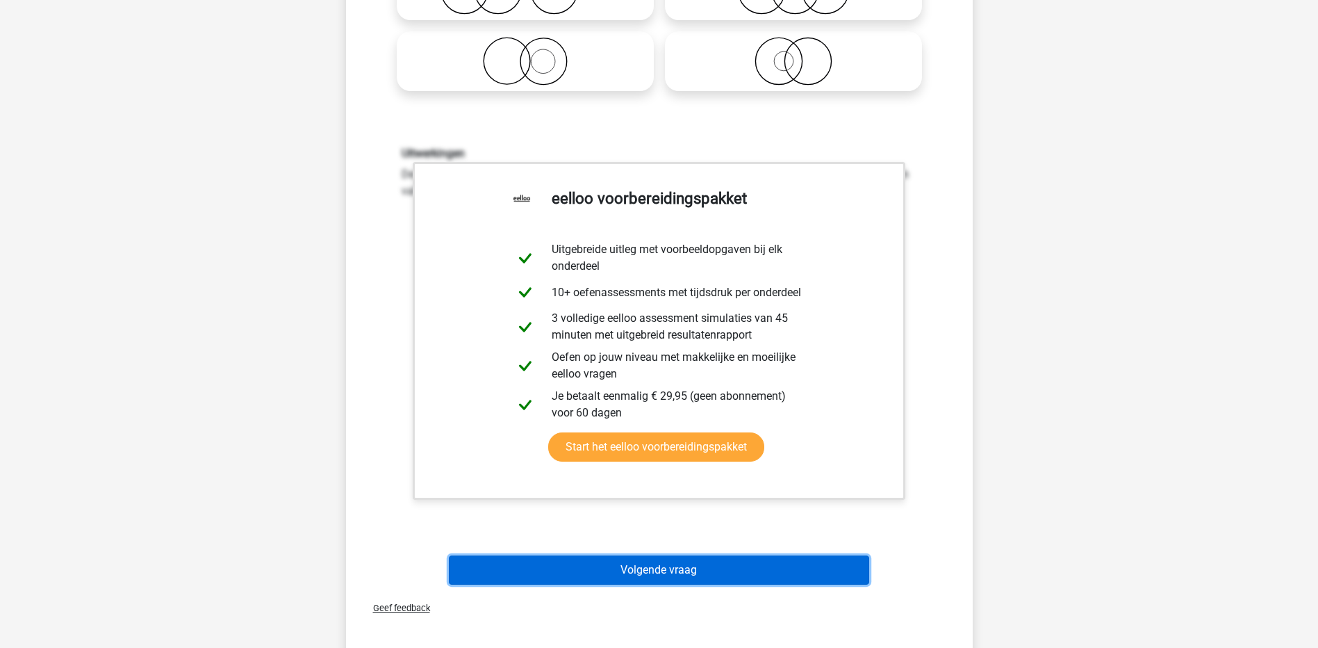
drag, startPoint x: 650, startPoint y: 559, endPoint x: 648, endPoint y: 568, distance: 9.3
click at [650, 561] on button "Volgende vraag" at bounding box center [659, 569] width 420 height 29
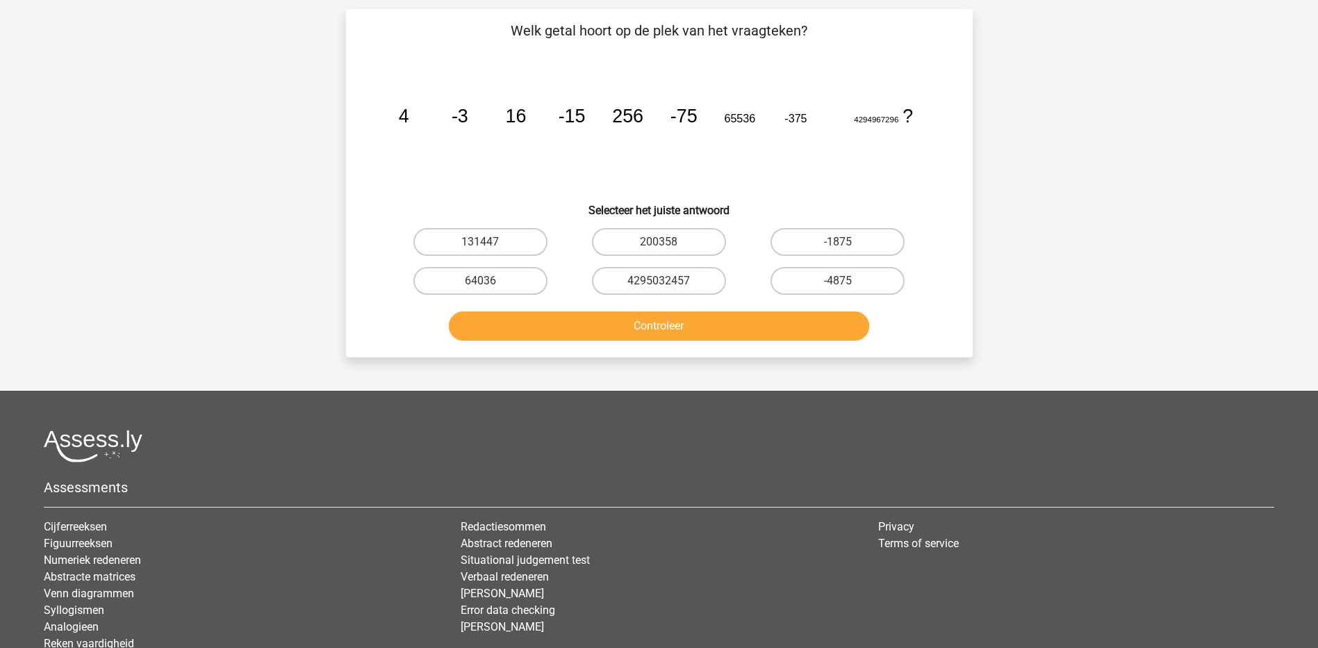
scroll to position [69, 0]
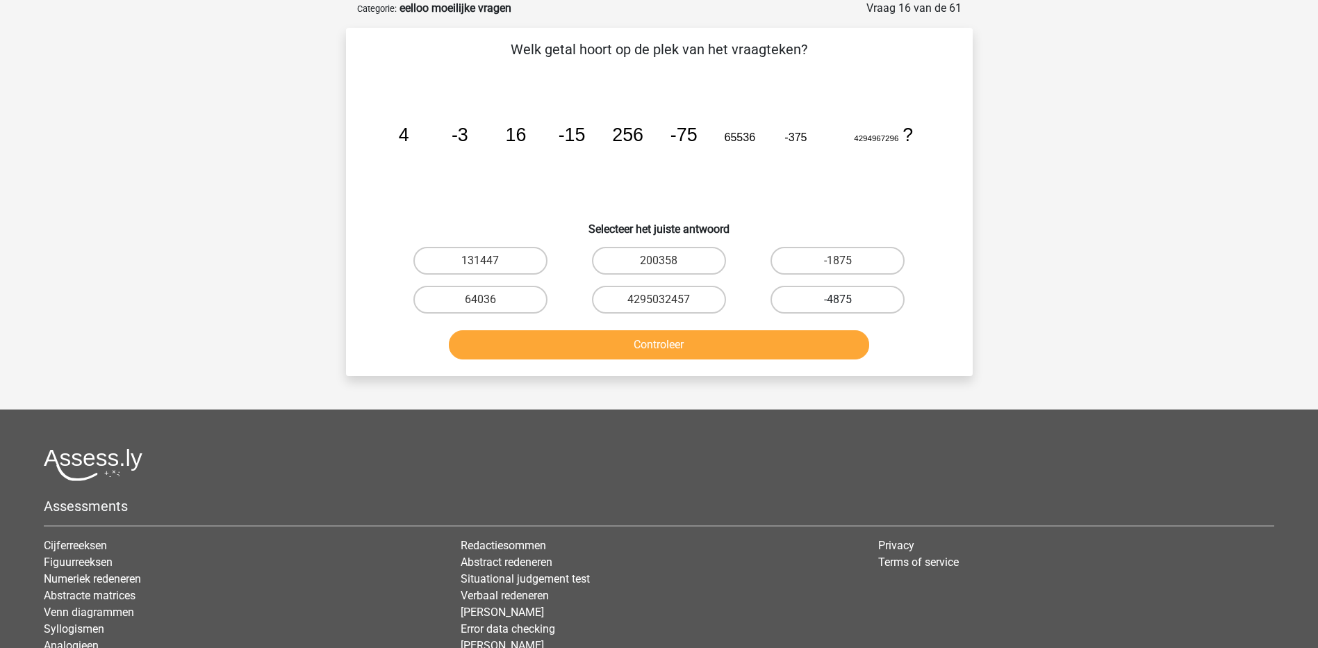
click at [809, 298] on label "-4875" at bounding box center [838, 300] width 134 height 28
click at [838, 299] on input "-4875" at bounding box center [842, 303] width 9 height 9
radio input "true"
click at [666, 302] on input "4295032457" at bounding box center [663, 303] width 9 height 9
radio input "true"
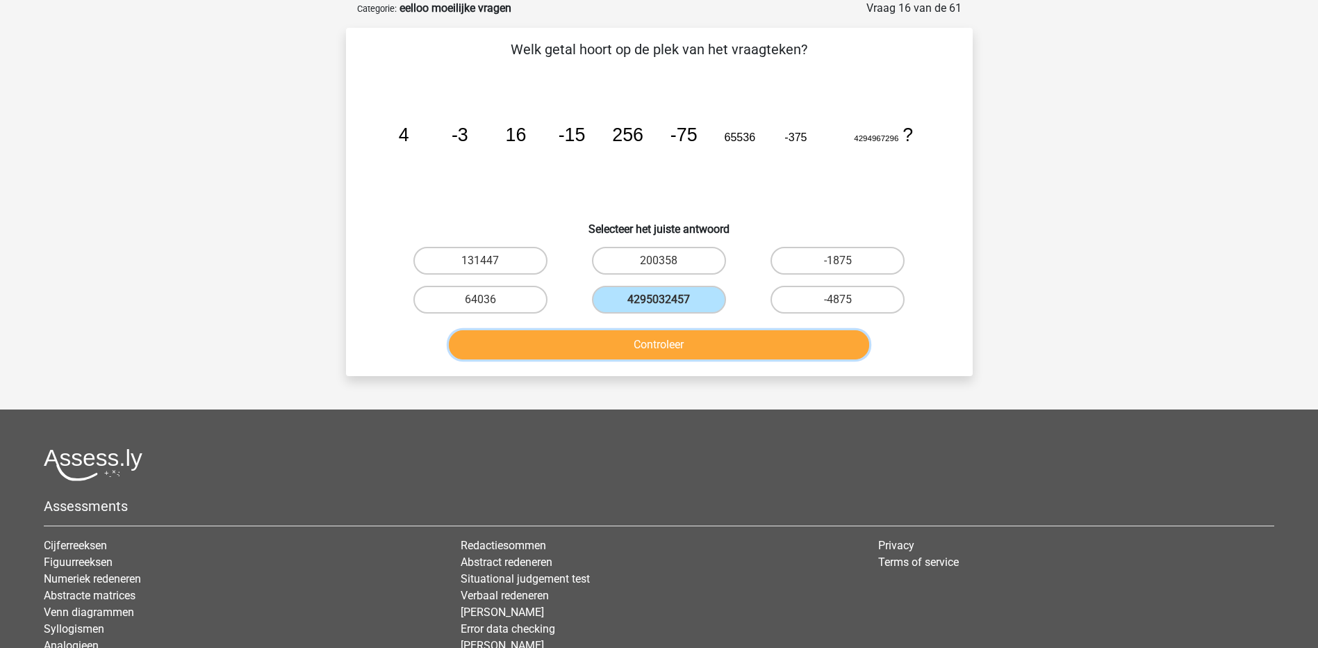
click at [670, 346] on button "Controleer" at bounding box center [659, 344] width 420 height 29
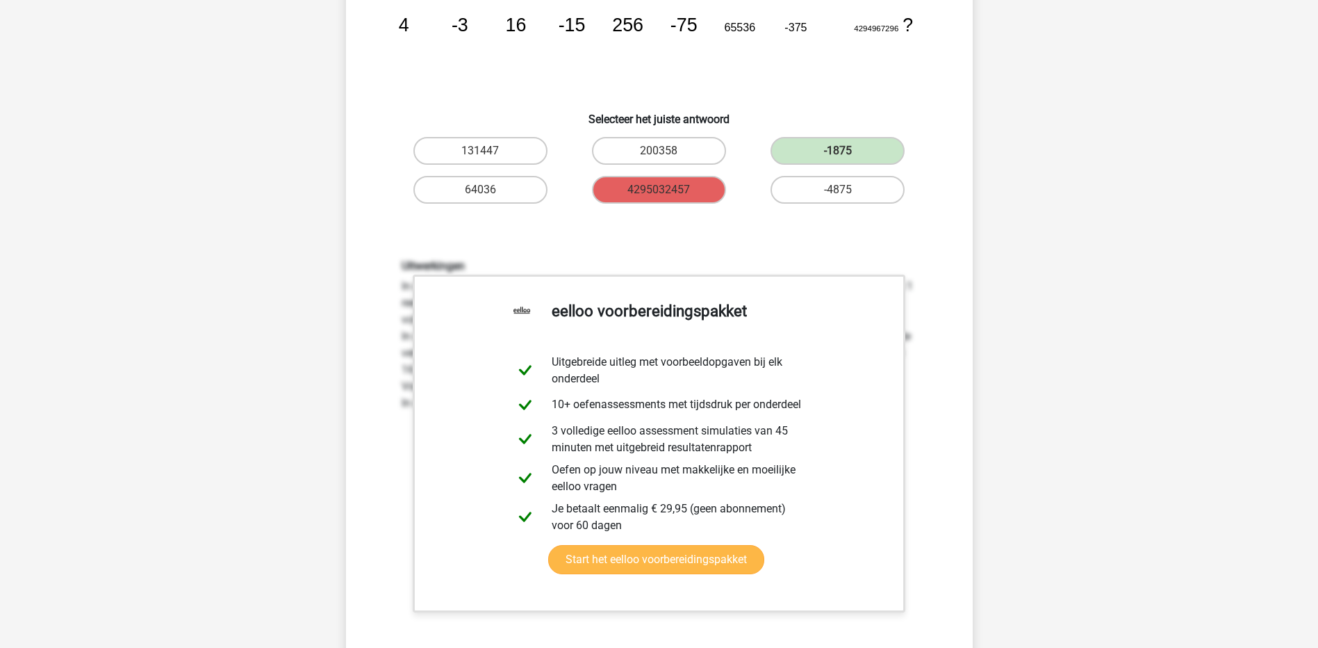
scroll to position [417, 0]
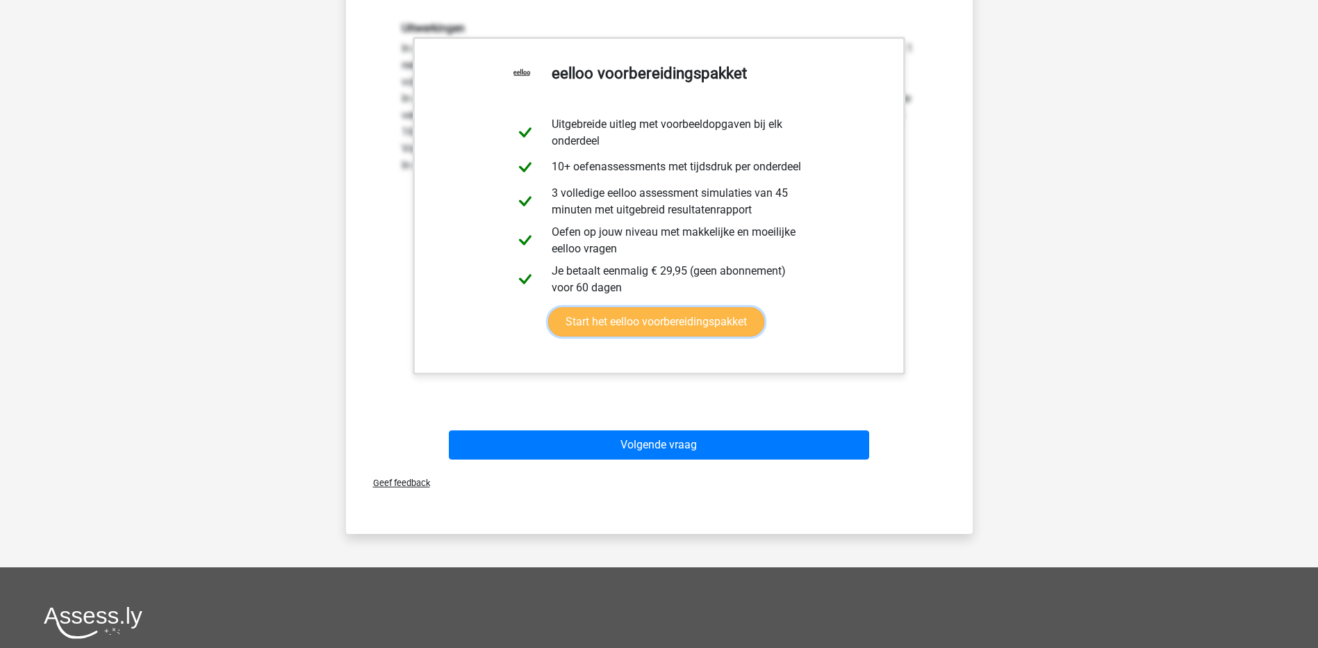
click at [691, 330] on link "Start het eelloo voorbereidingspakket" at bounding box center [656, 321] width 216 height 29
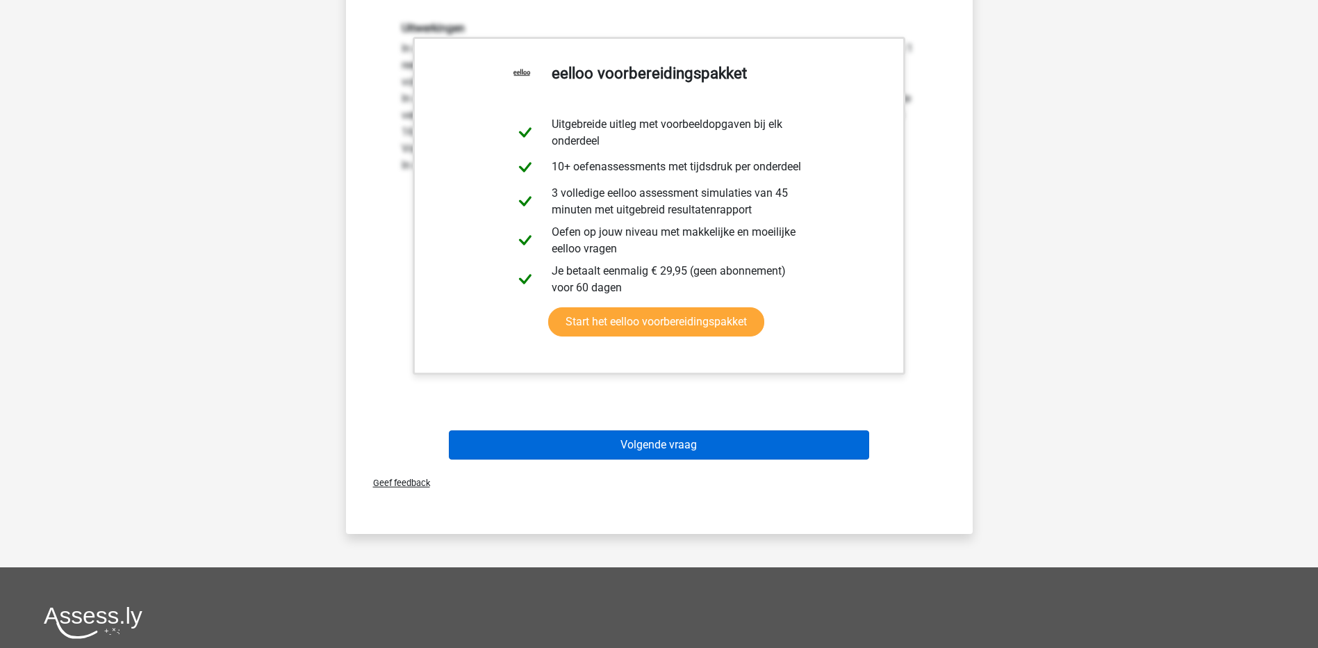
click at [594, 431] on div "Volgende vraag" at bounding box center [659, 442] width 582 height 46
click at [592, 434] on button "Volgende vraag" at bounding box center [659, 444] width 420 height 29
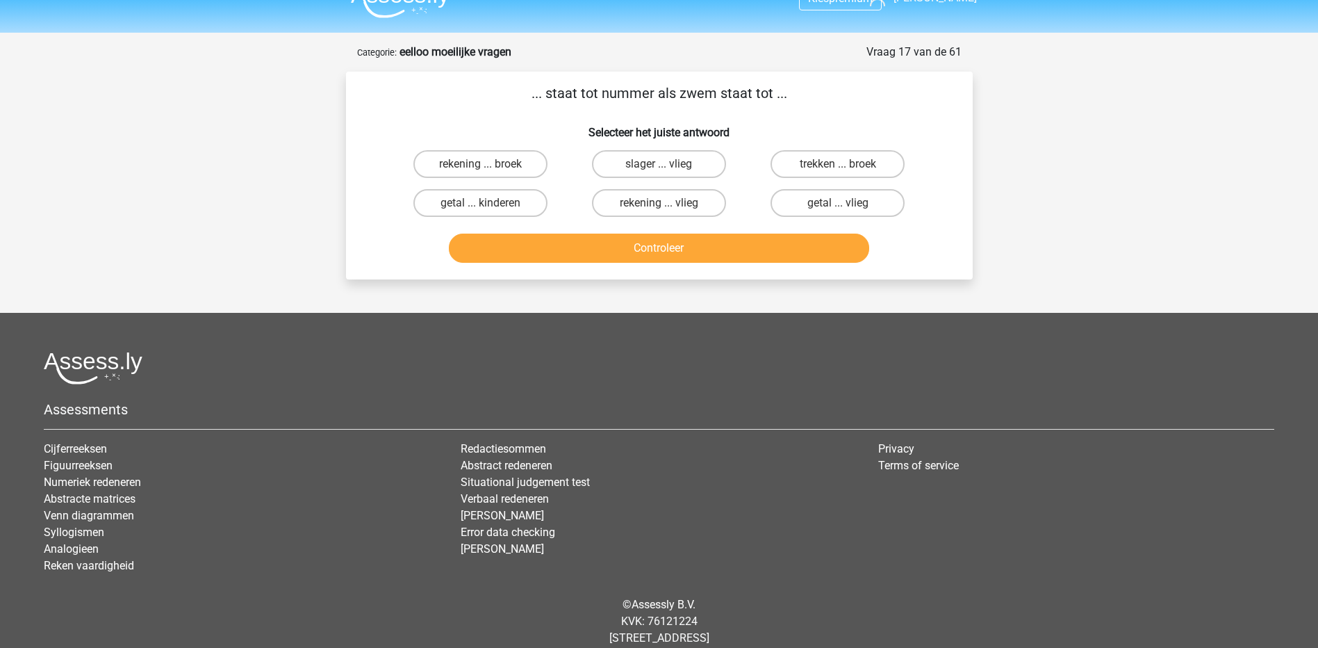
scroll to position [0, 0]
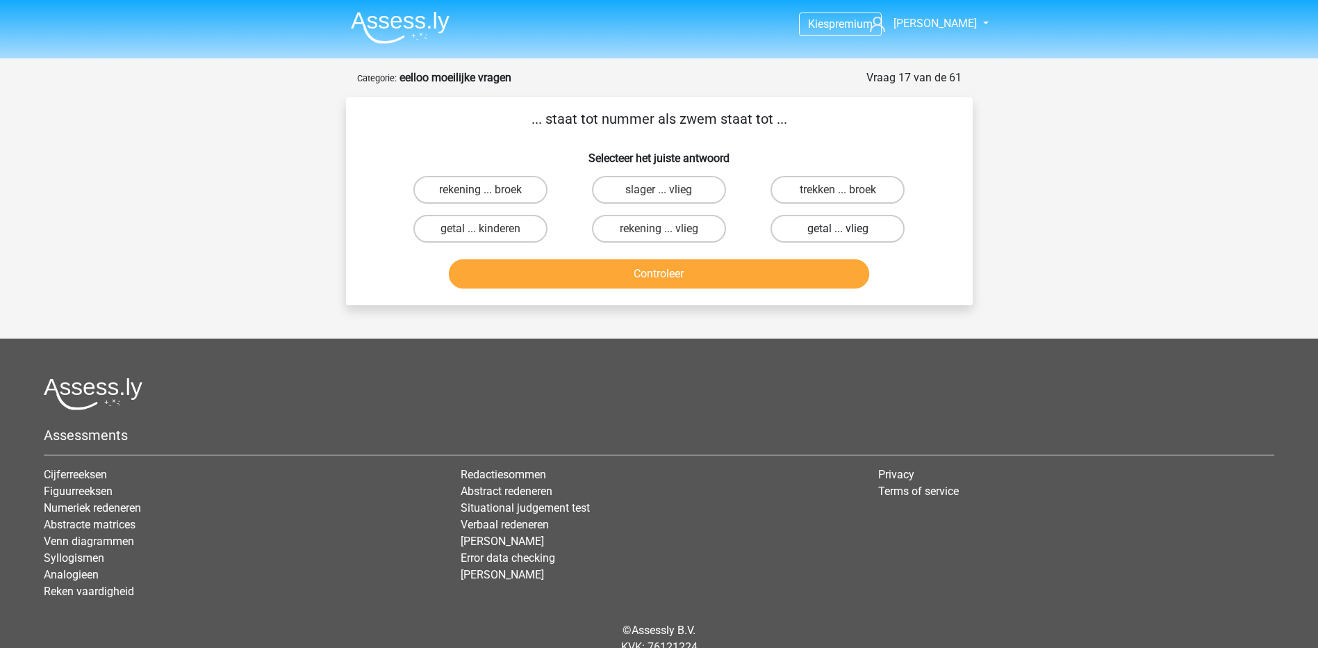
click at [873, 231] on label "getal ... vlieg" at bounding box center [838, 229] width 134 height 28
click at [847, 231] on input "getal ... vlieg" at bounding box center [842, 233] width 9 height 9
radio input "true"
click at [472, 190] on label "rekening ... broek" at bounding box center [480, 190] width 134 height 28
click at [480, 190] on input "rekening ... broek" at bounding box center [484, 194] width 9 height 9
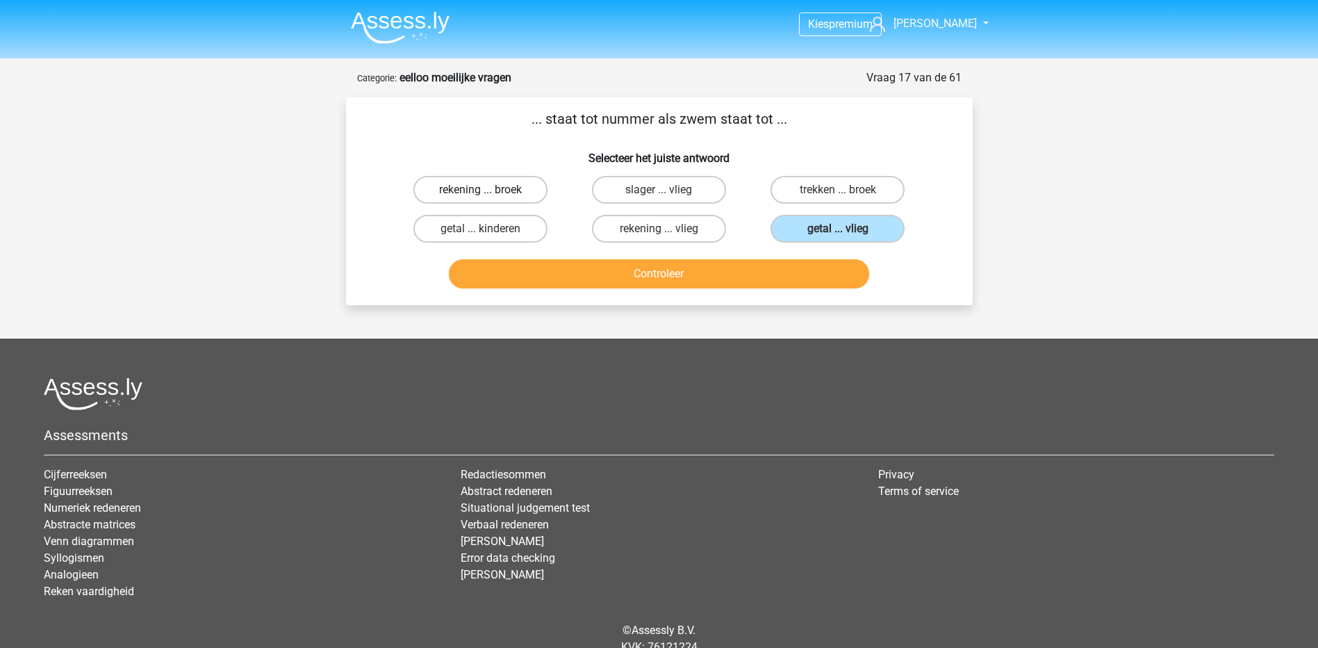
radio input "true"
click at [657, 265] on button "Controleer" at bounding box center [659, 273] width 420 height 29
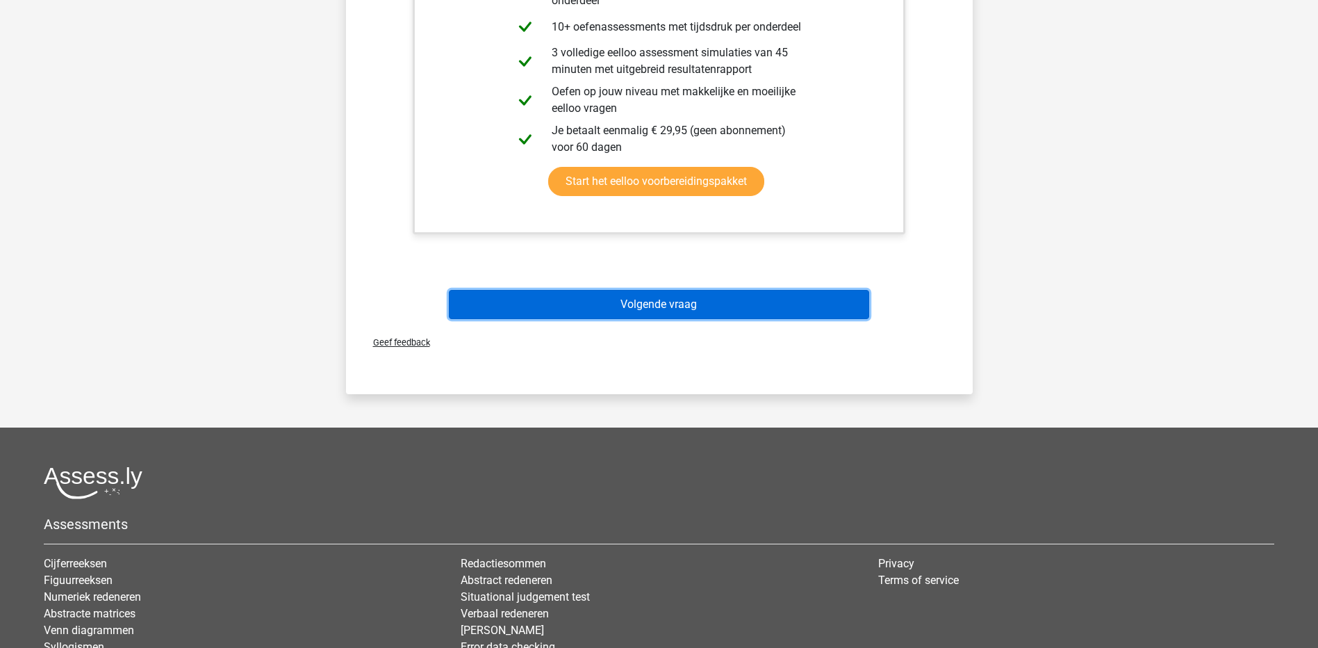
click at [656, 301] on button "Volgende vraag" at bounding box center [659, 304] width 420 height 29
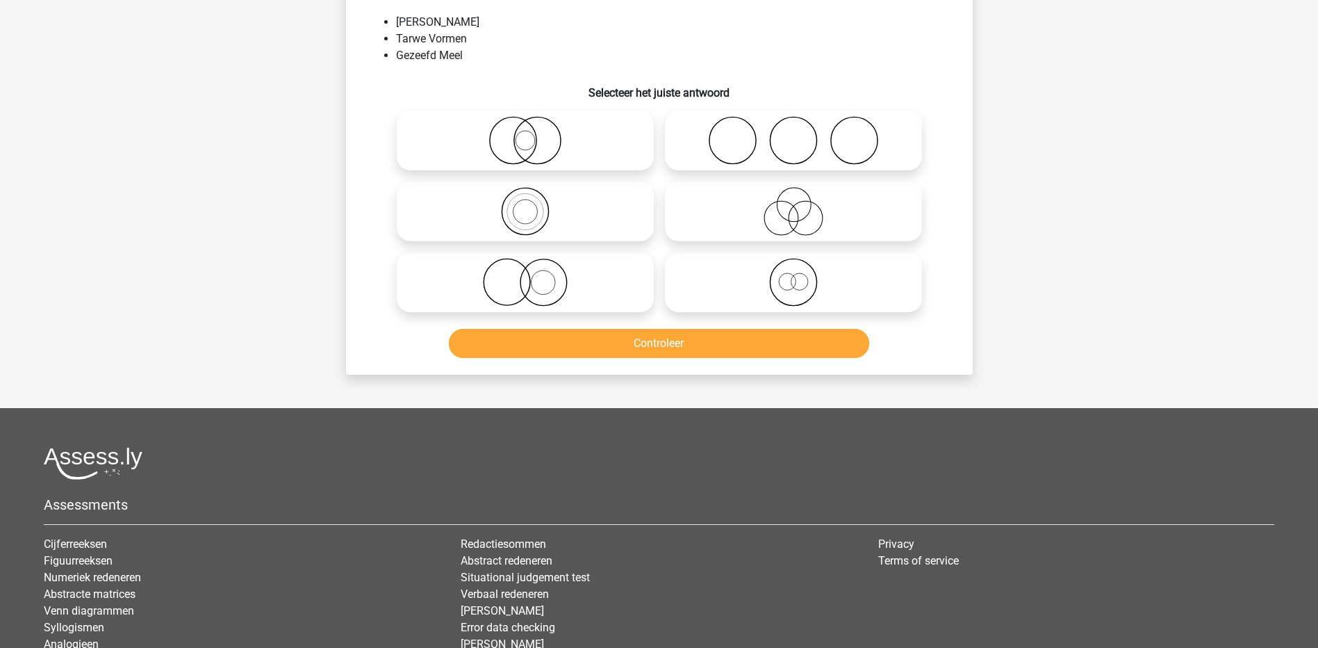
scroll to position [69, 0]
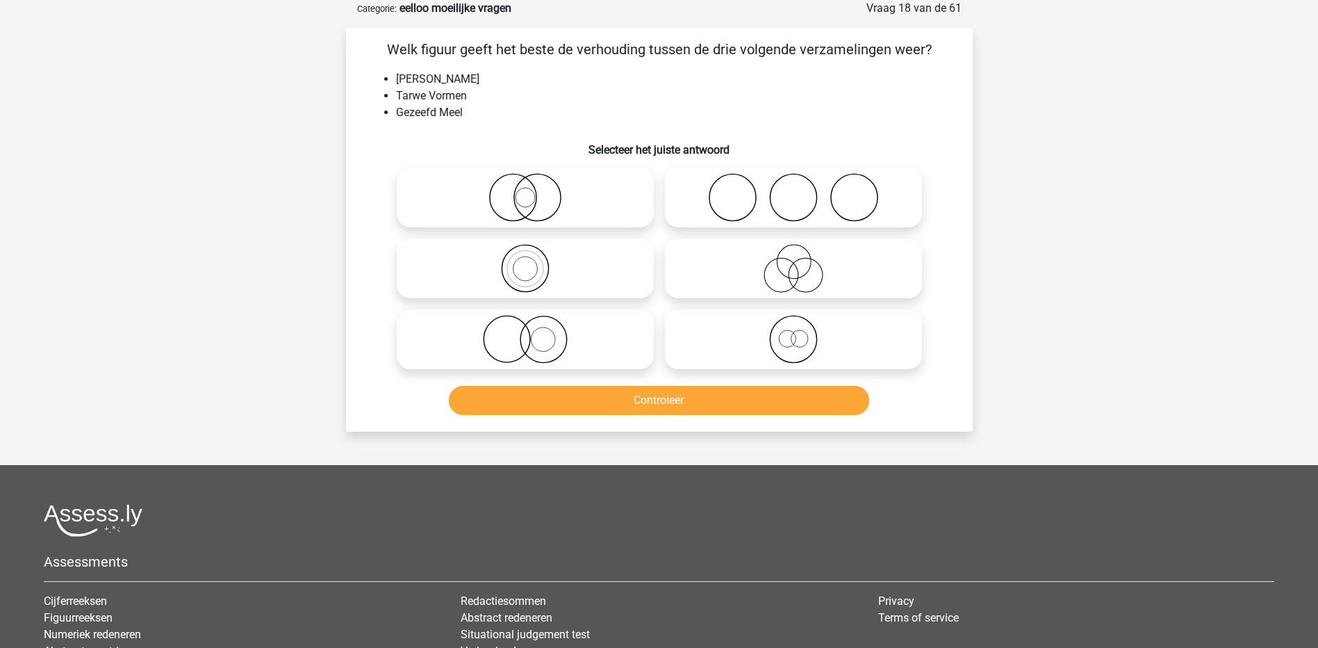
click at [762, 268] on icon at bounding box center [794, 268] width 246 height 49
click at [794, 261] on input "radio" at bounding box center [798, 256] width 9 height 9
radio input "true"
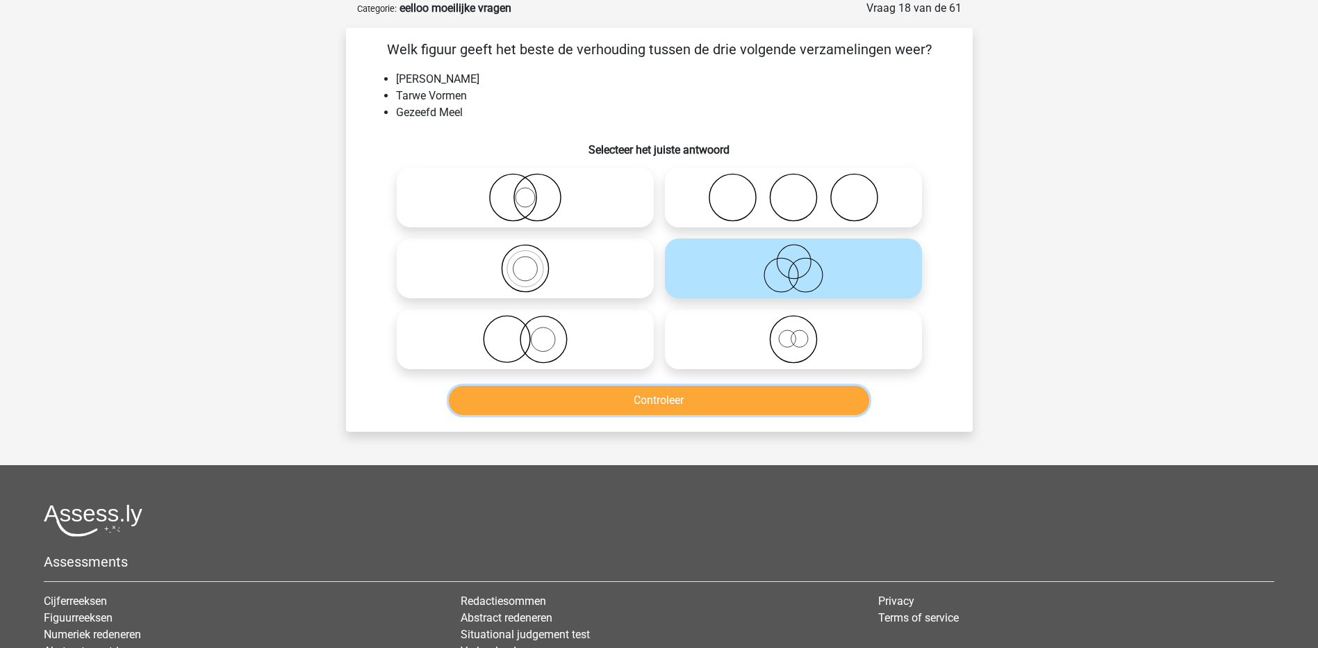
click at [648, 407] on button "Controleer" at bounding box center [659, 400] width 420 height 29
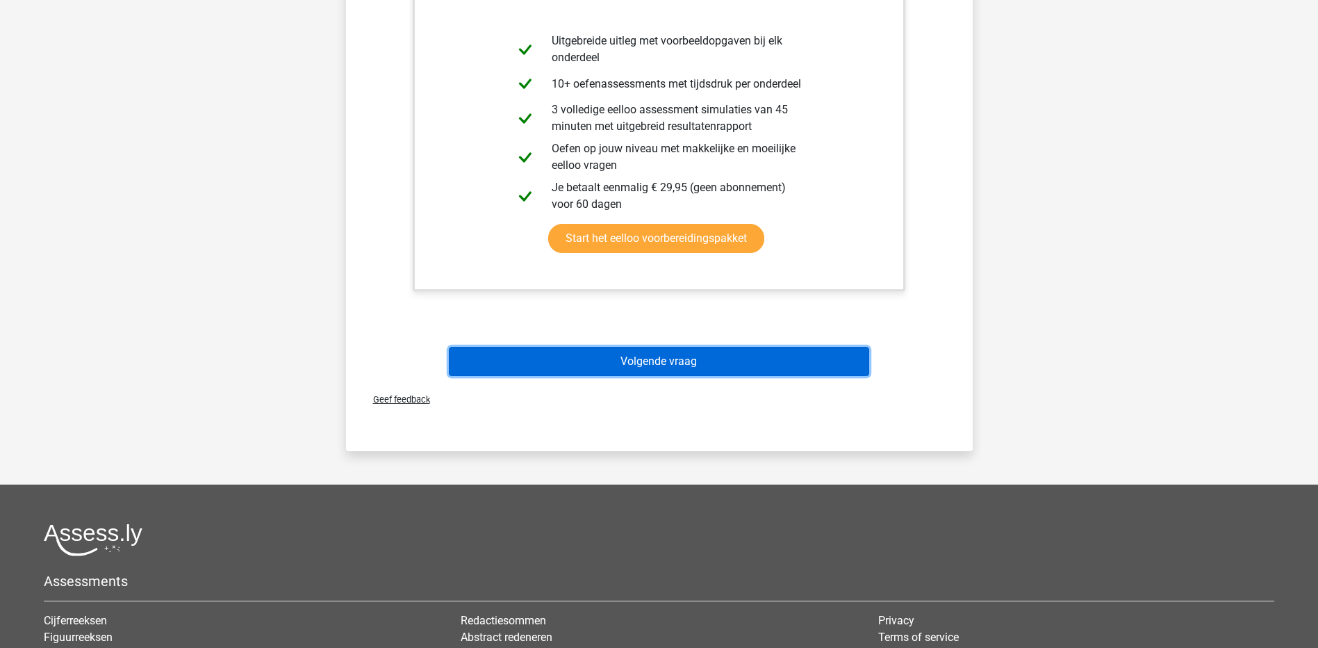
click at [648, 363] on button "Volgende vraag" at bounding box center [659, 361] width 420 height 29
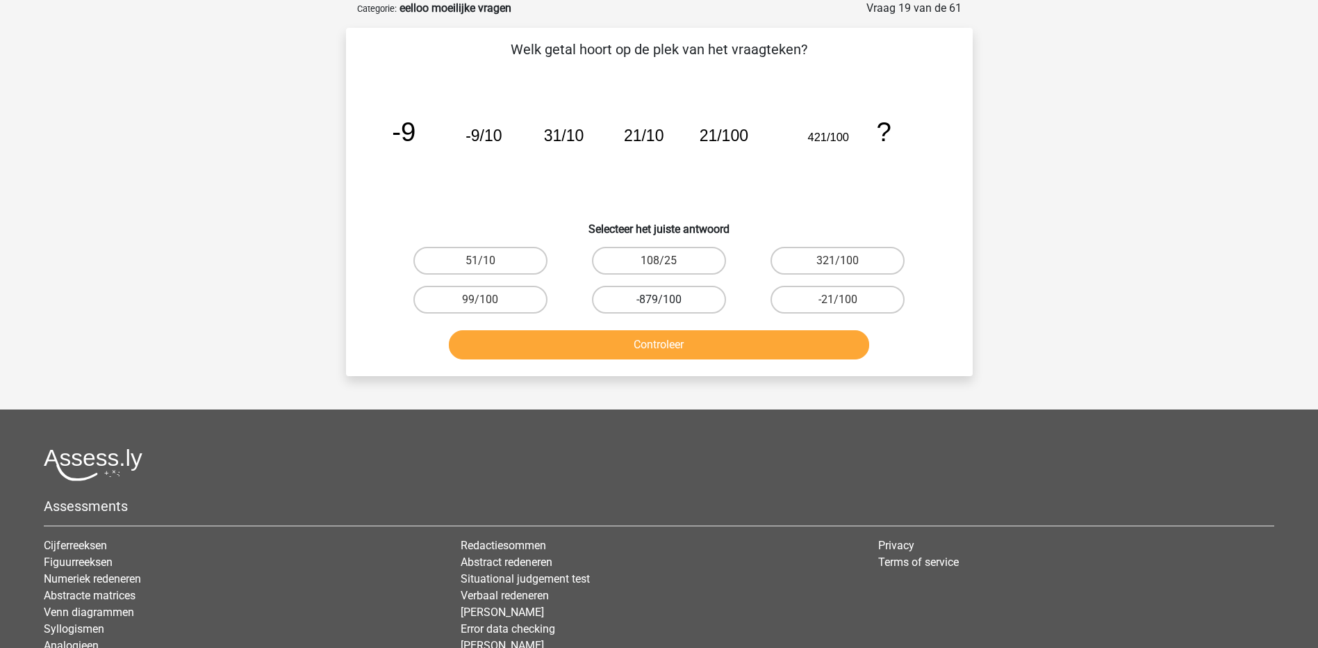
click at [671, 305] on label "-879/100" at bounding box center [659, 300] width 134 height 28
click at [668, 305] on input "-879/100" at bounding box center [663, 303] width 9 height 9
radio input "true"
click at [670, 338] on button "Controleer" at bounding box center [659, 344] width 420 height 29
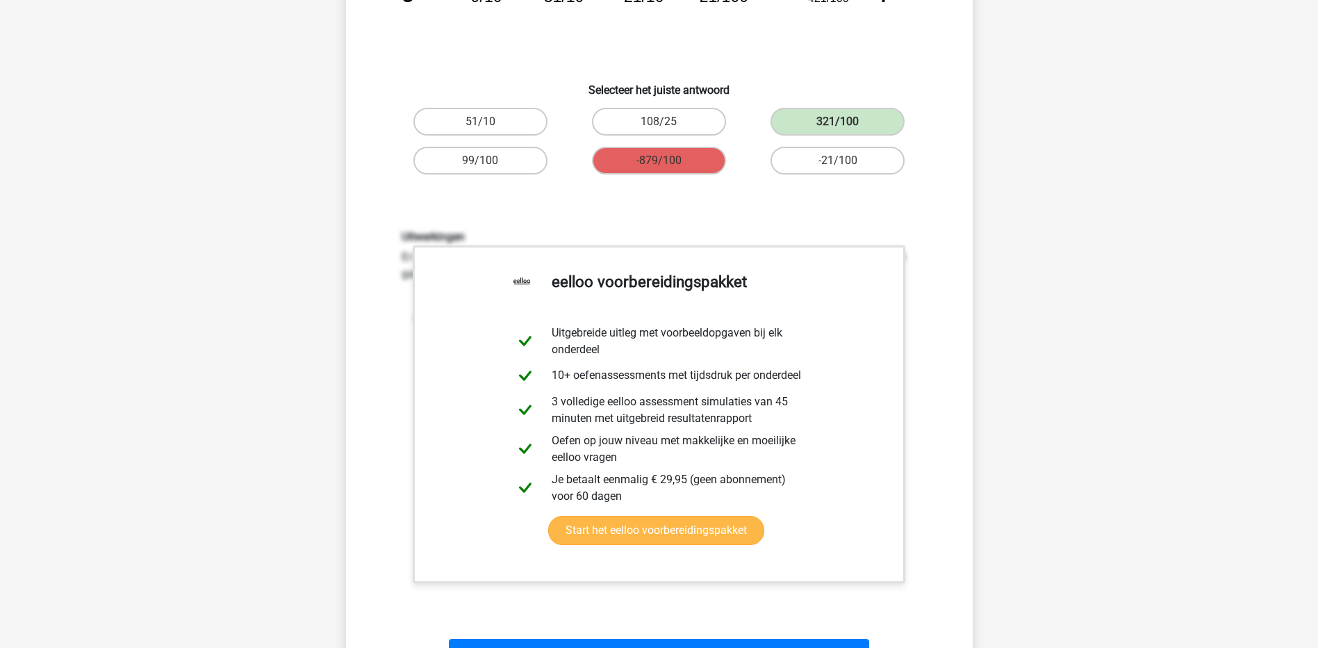
scroll to position [417, 0]
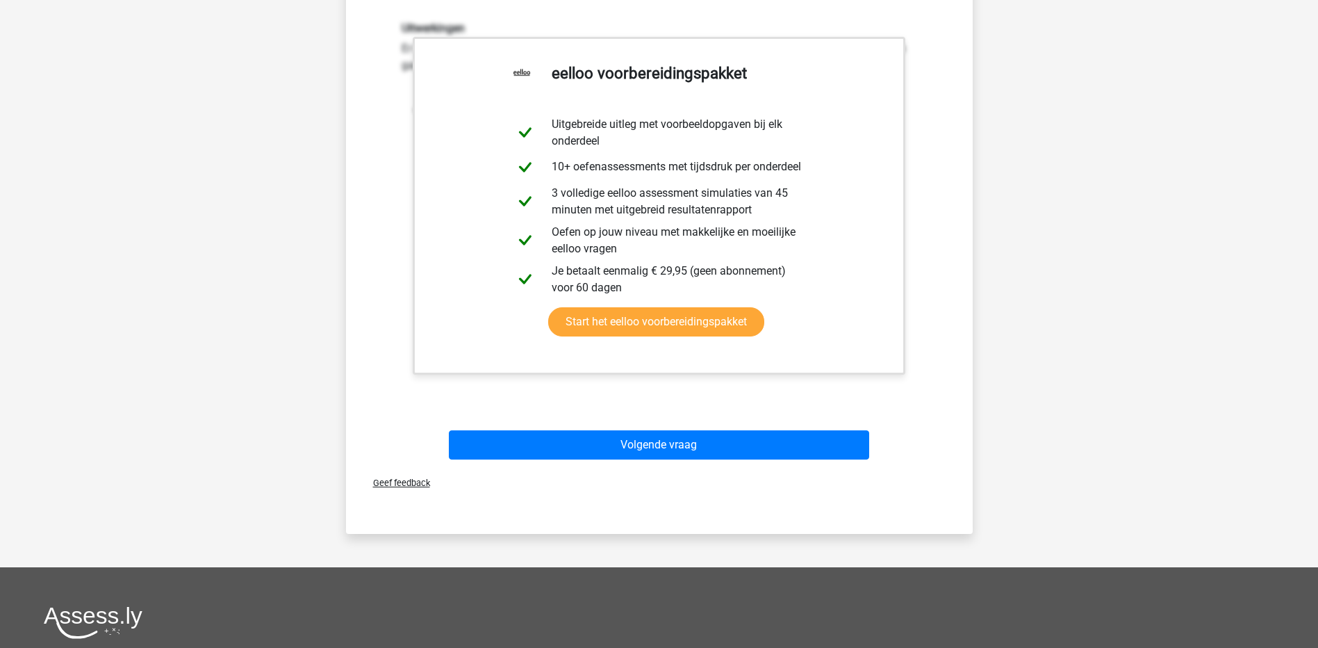
click at [696, 429] on div "Volgende vraag" at bounding box center [659, 442] width 582 height 46
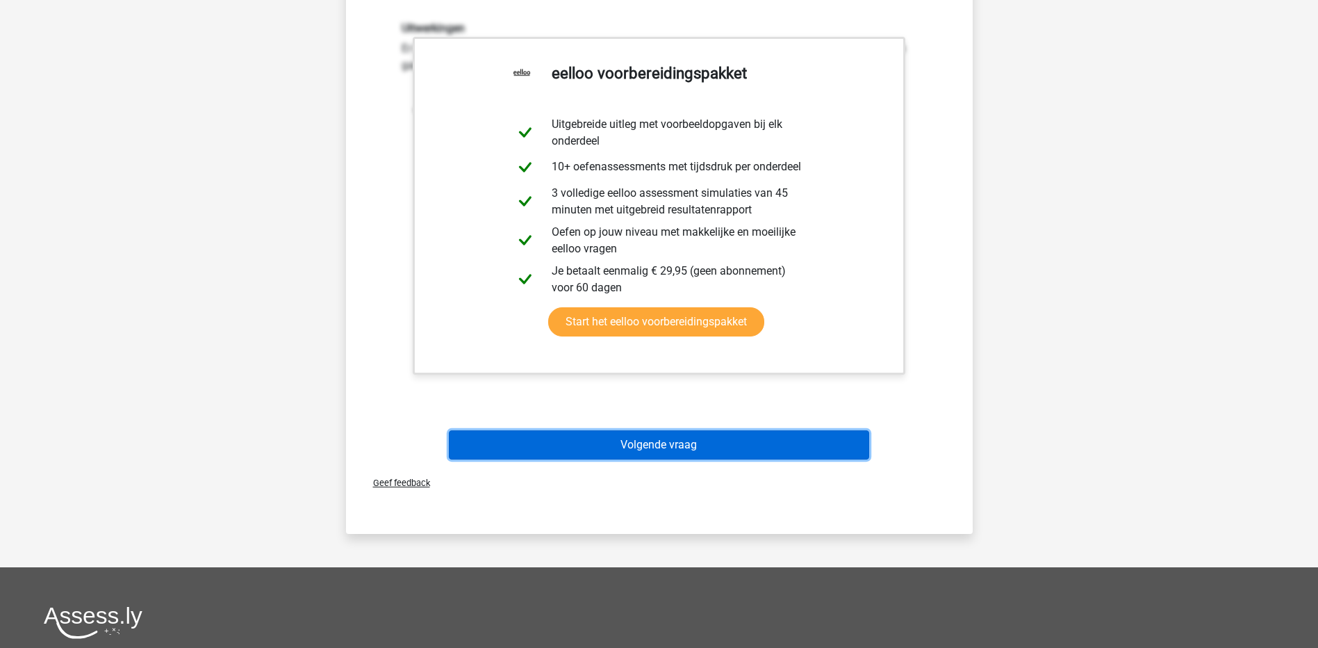
click at [698, 435] on button "Volgende vraag" at bounding box center [659, 444] width 420 height 29
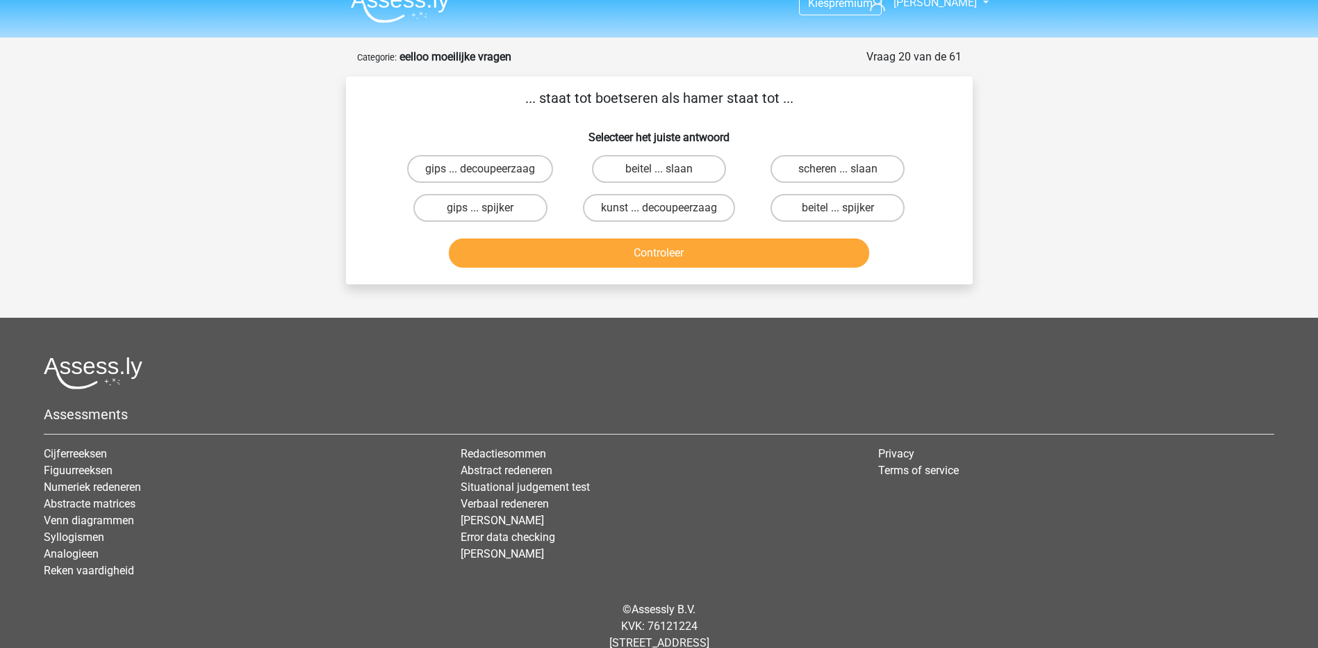
scroll to position [0, 0]
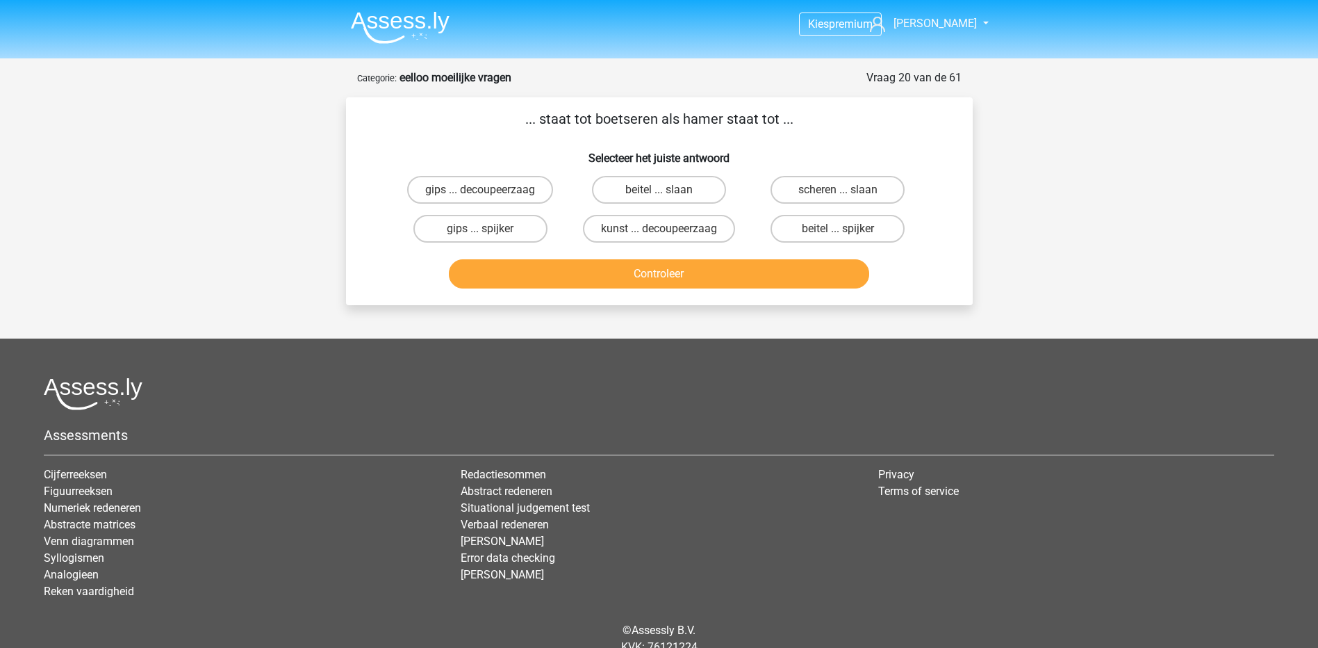
drag, startPoint x: 502, startPoint y: 223, endPoint x: 519, endPoint y: 248, distance: 30.5
click at [504, 225] on label "gips ... spijker" at bounding box center [480, 229] width 134 height 28
click at [489, 229] on input "gips ... spijker" at bounding box center [484, 233] width 9 height 9
radio input "true"
click at [543, 267] on button "Controleer" at bounding box center [659, 273] width 420 height 29
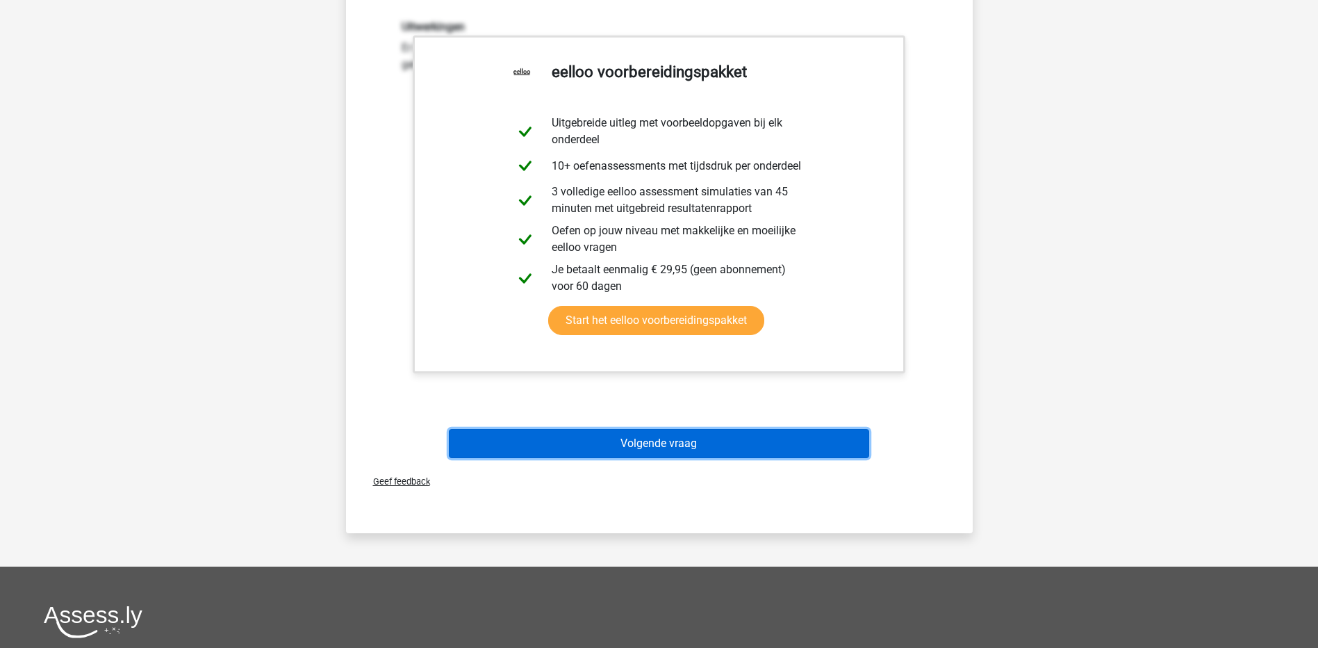
click at [696, 445] on button "Volgende vraag" at bounding box center [659, 443] width 420 height 29
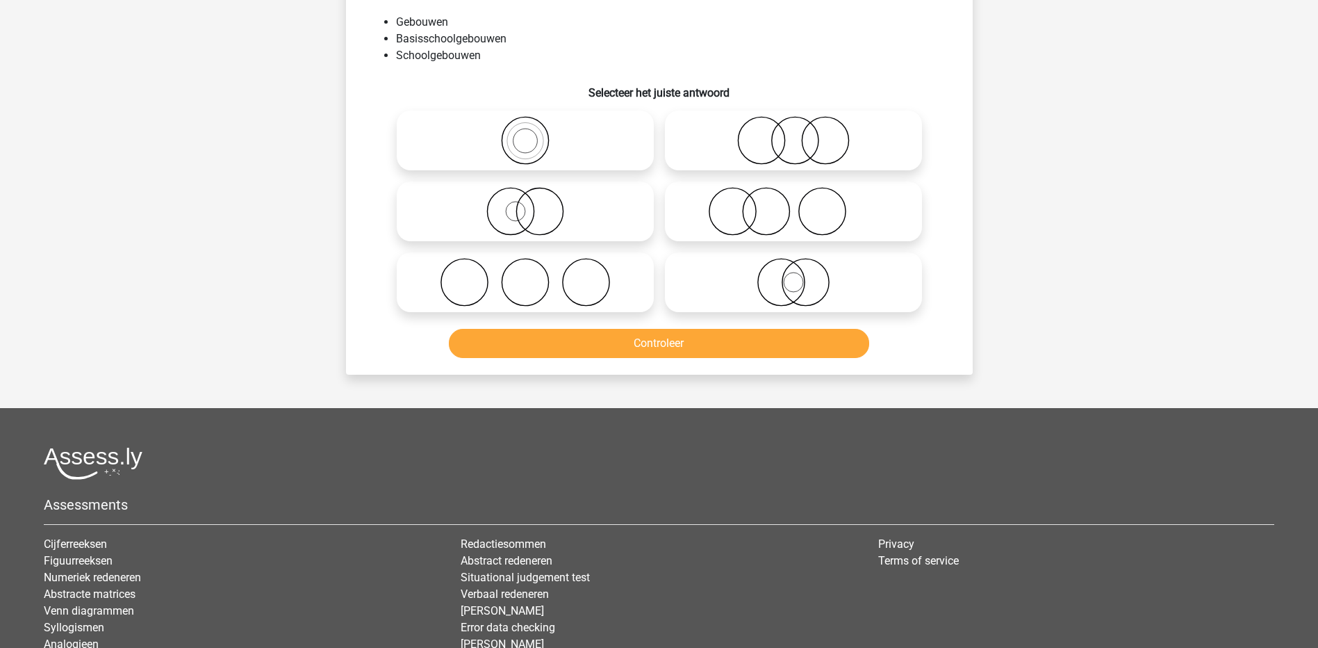
scroll to position [69, 0]
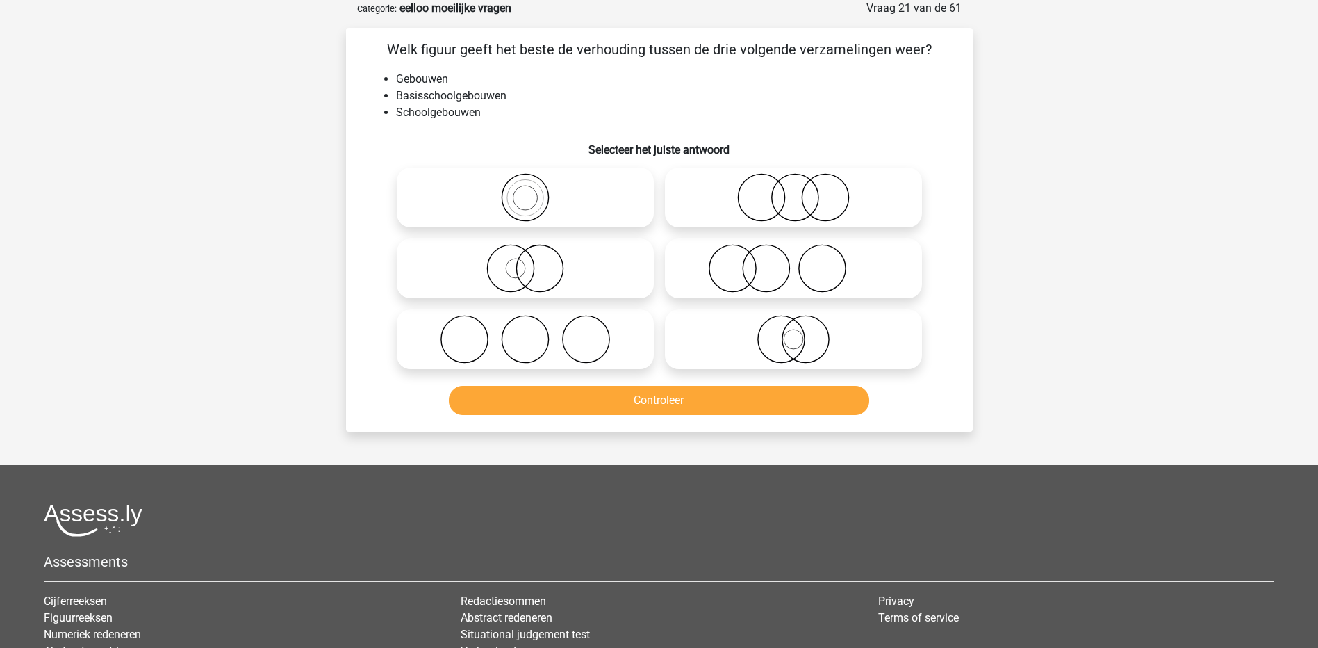
click at [588, 272] on icon at bounding box center [525, 268] width 246 height 49
click at [534, 261] on input "radio" at bounding box center [529, 256] width 9 height 9
radio input "true"
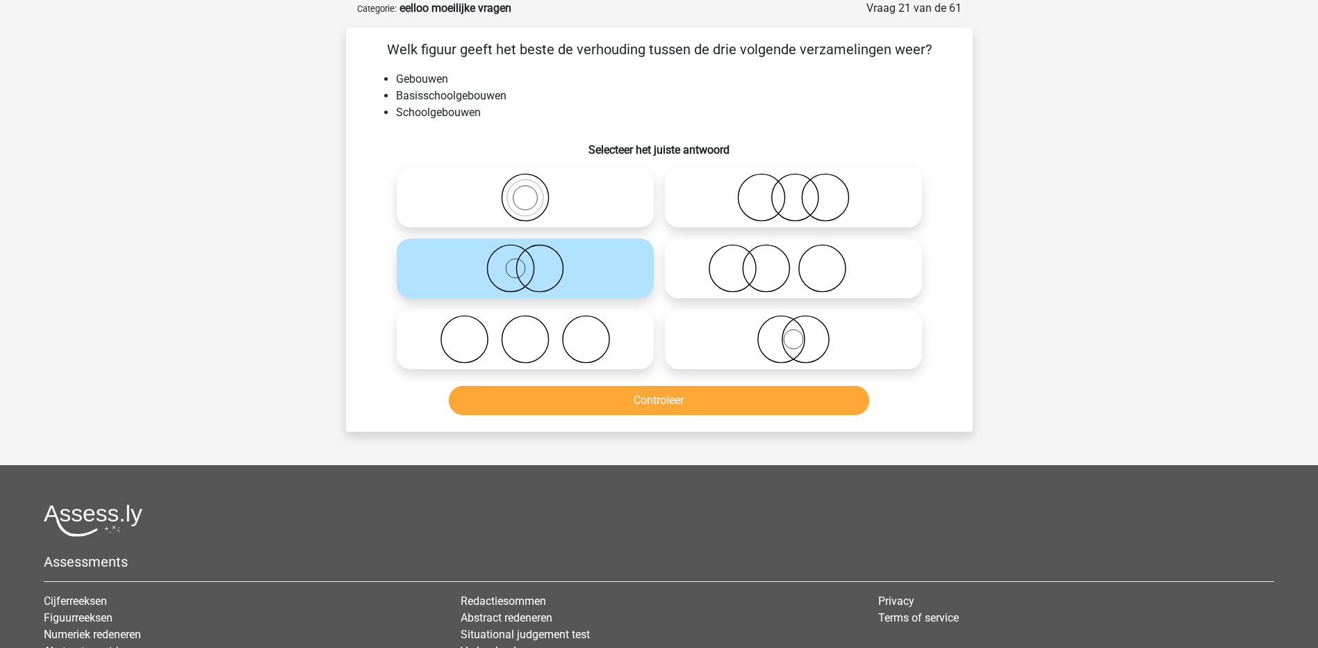
click at [758, 354] on icon at bounding box center [794, 339] width 246 height 49
click at [794, 332] on input "radio" at bounding box center [798, 327] width 9 height 9
radio input "true"
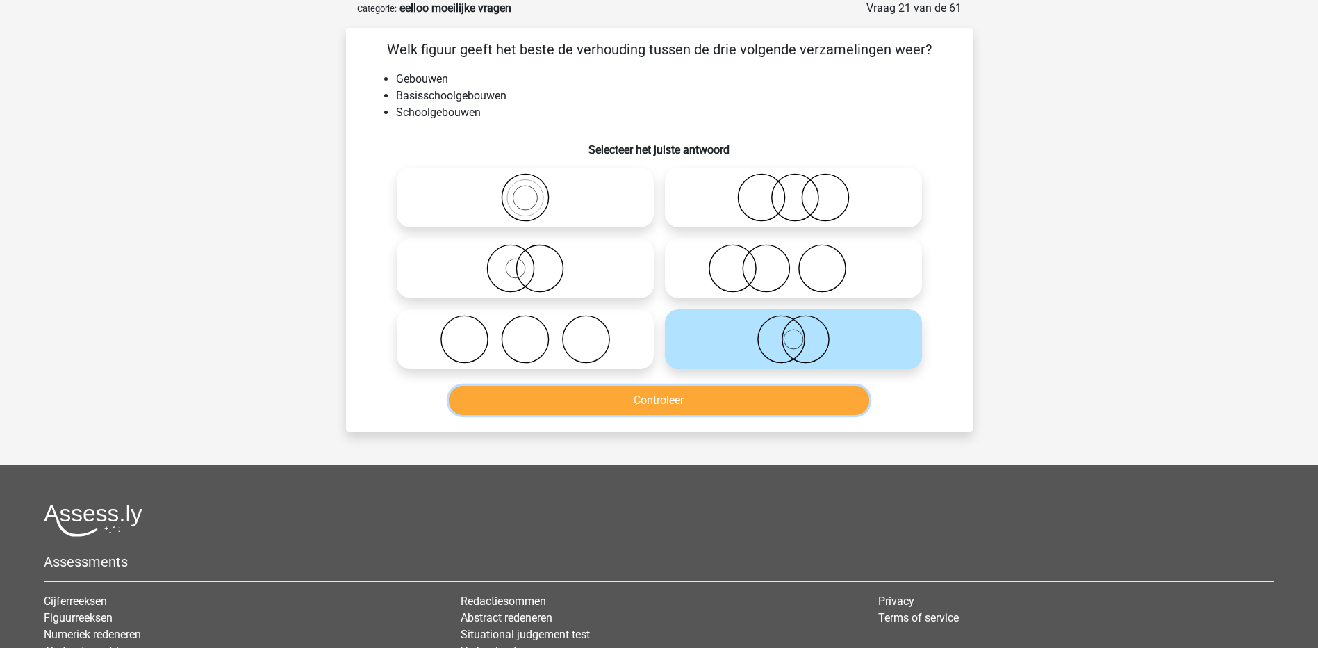
click at [730, 409] on button "Controleer" at bounding box center [659, 400] width 420 height 29
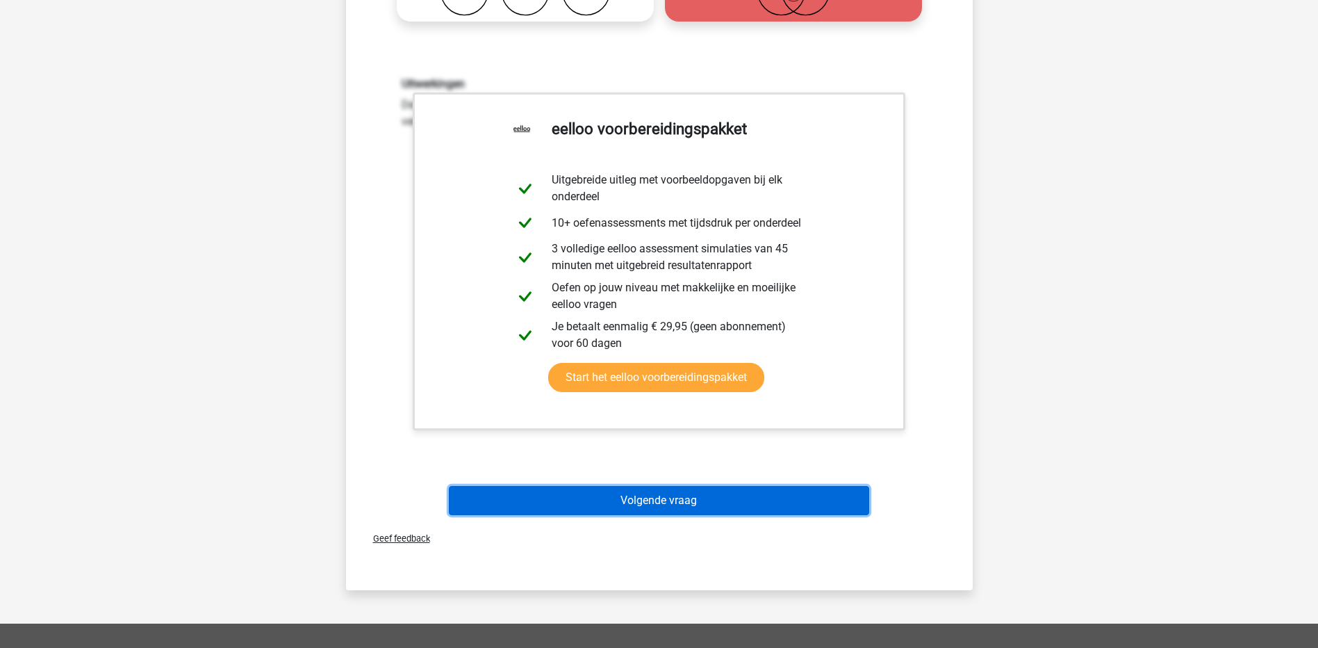
click at [704, 490] on button "Volgende vraag" at bounding box center [659, 500] width 420 height 29
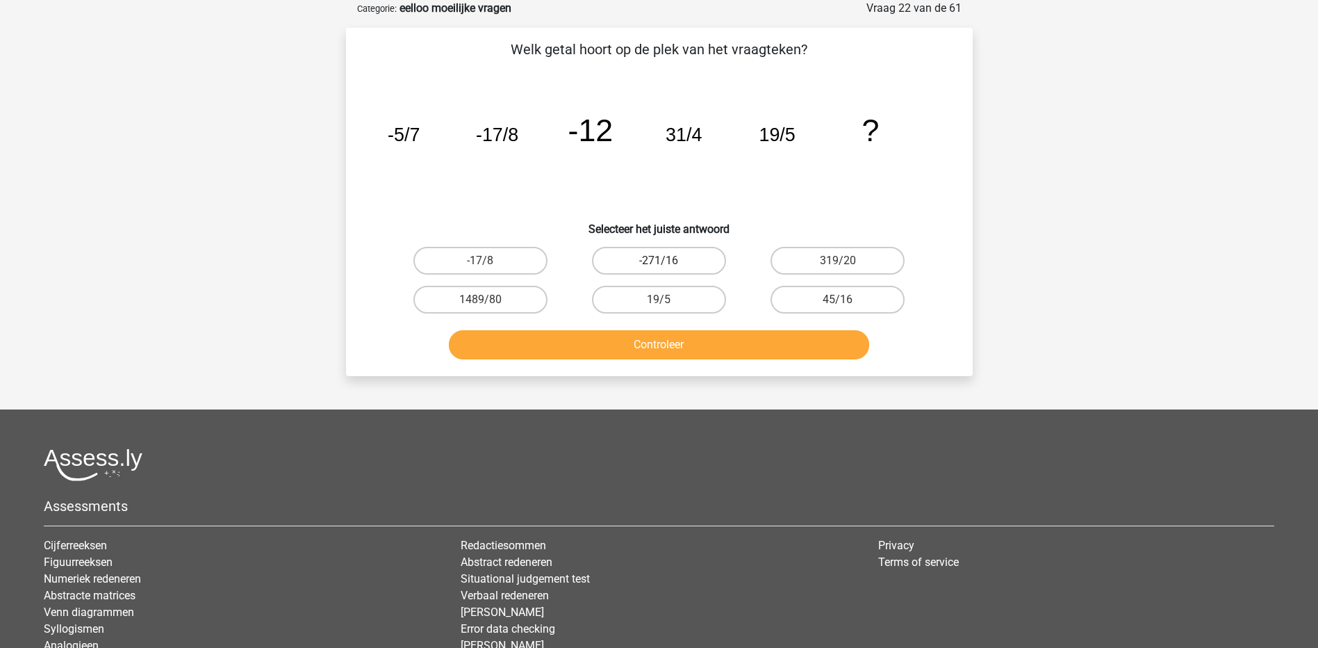
click at [708, 261] on label "-271/16" at bounding box center [659, 261] width 134 height 28
click at [668, 261] on input "-271/16" at bounding box center [663, 265] width 9 height 9
radio input "true"
click at [689, 344] on button "Controleer" at bounding box center [659, 344] width 420 height 29
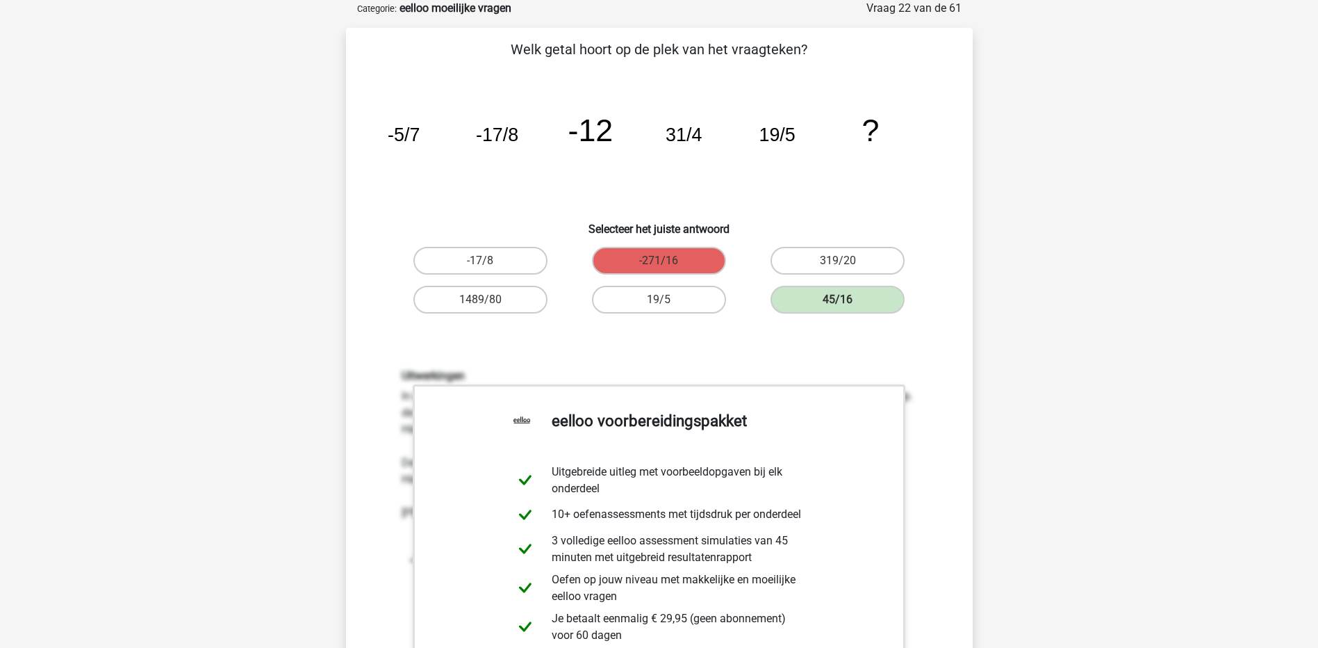
scroll to position [347, 0]
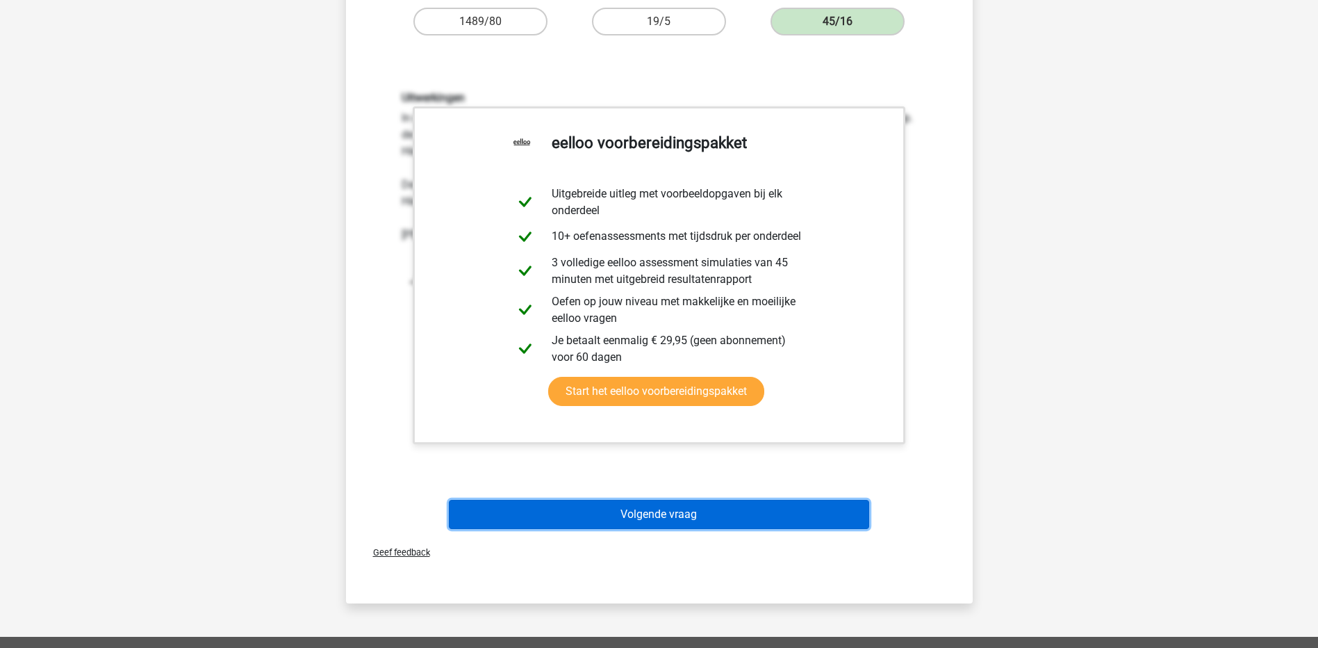
click at [658, 513] on button "Volgende vraag" at bounding box center [659, 514] width 420 height 29
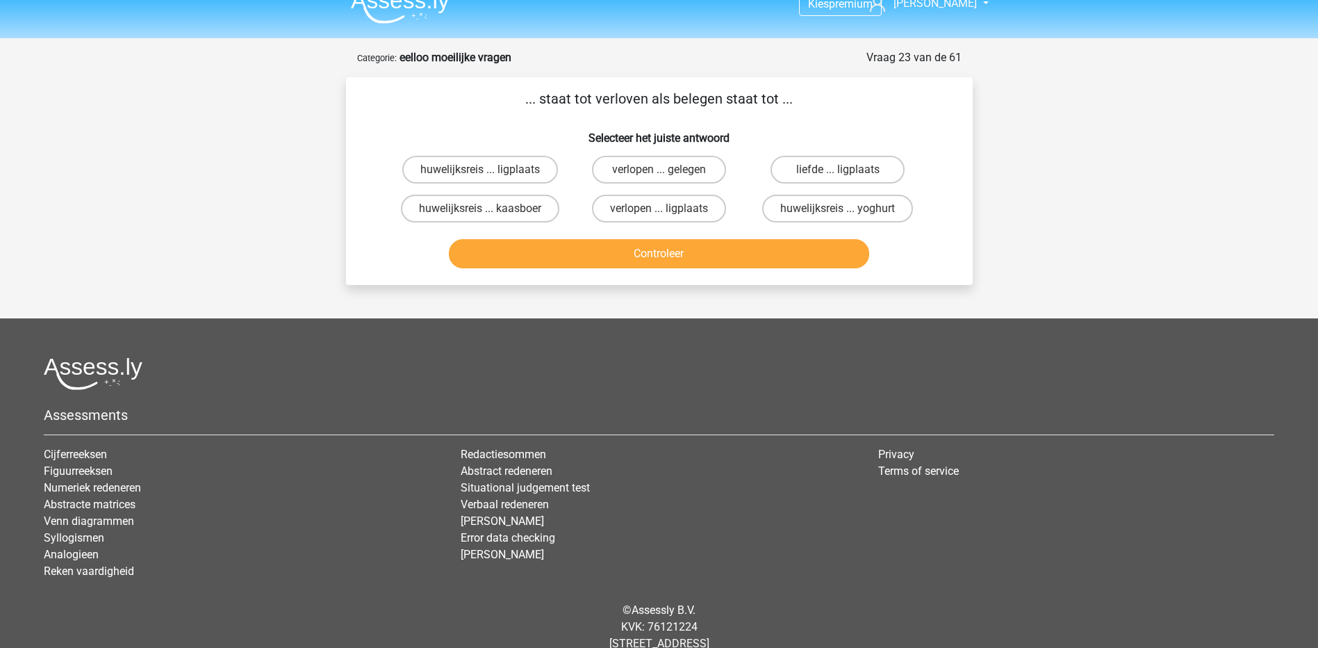
scroll to position [0, 0]
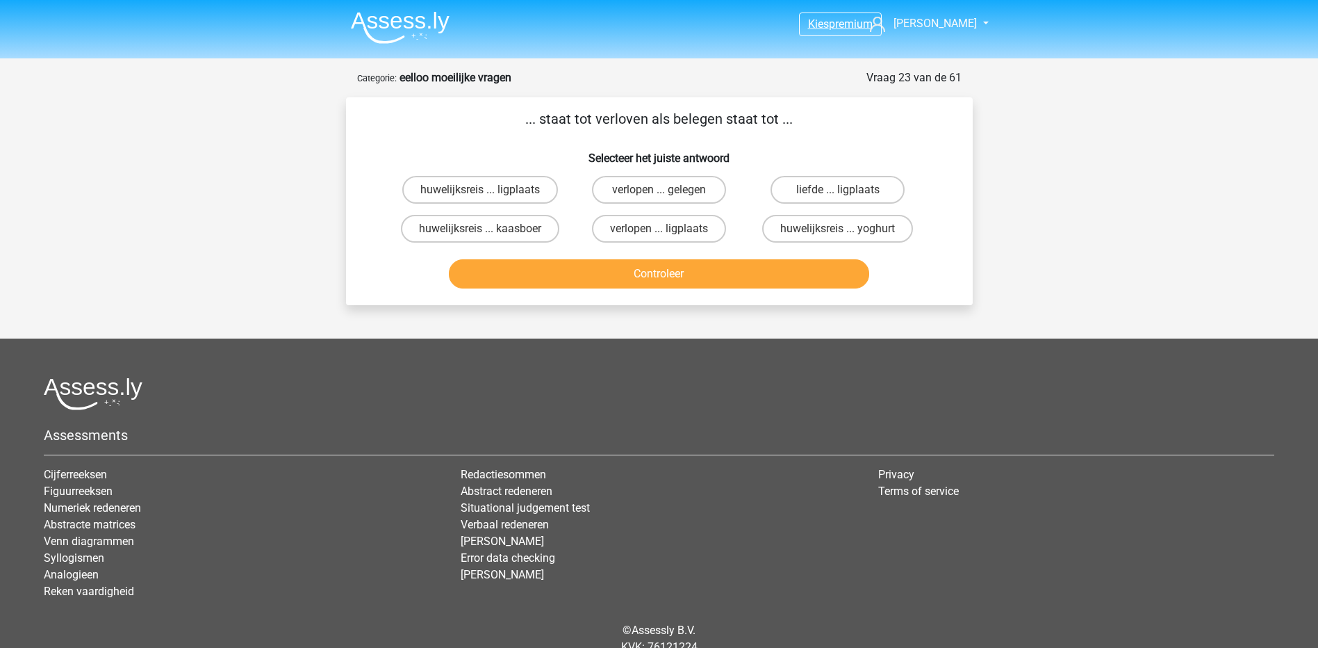
click at [820, 28] on span "Kies" at bounding box center [818, 23] width 21 height 13
click at [404, 29] on img at bounding box center [400, 27] width 99 height 33
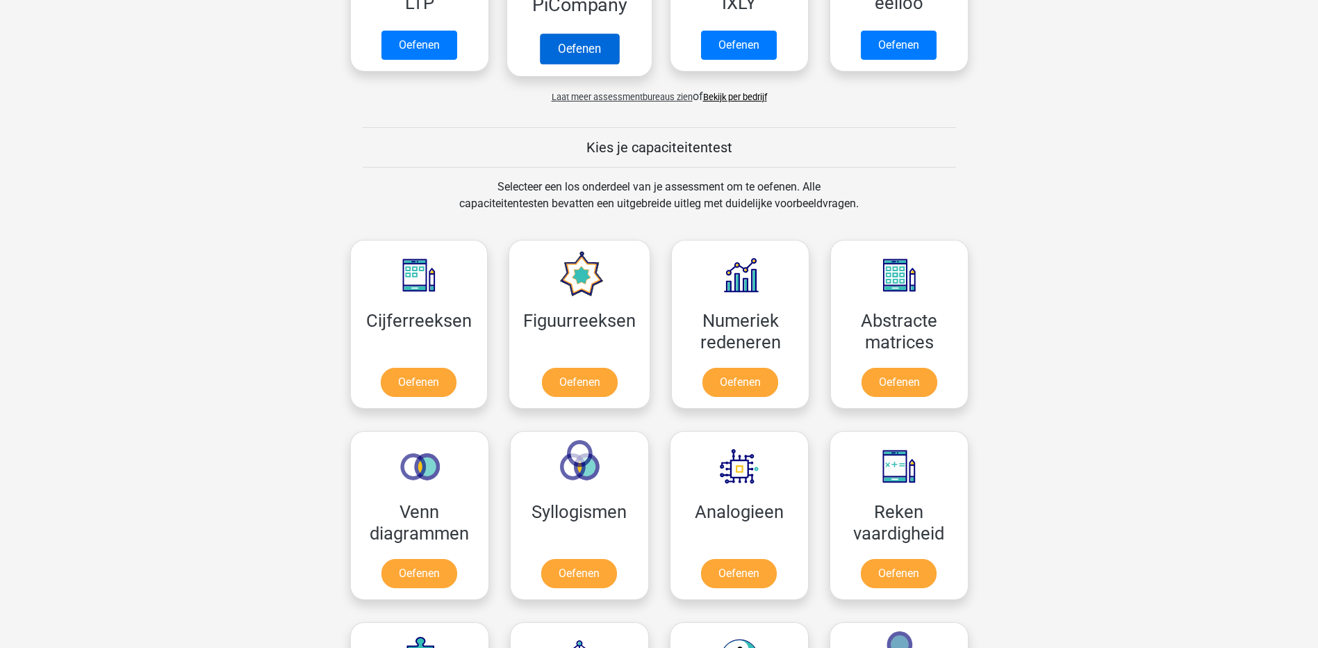
scroll to position [278, 0]
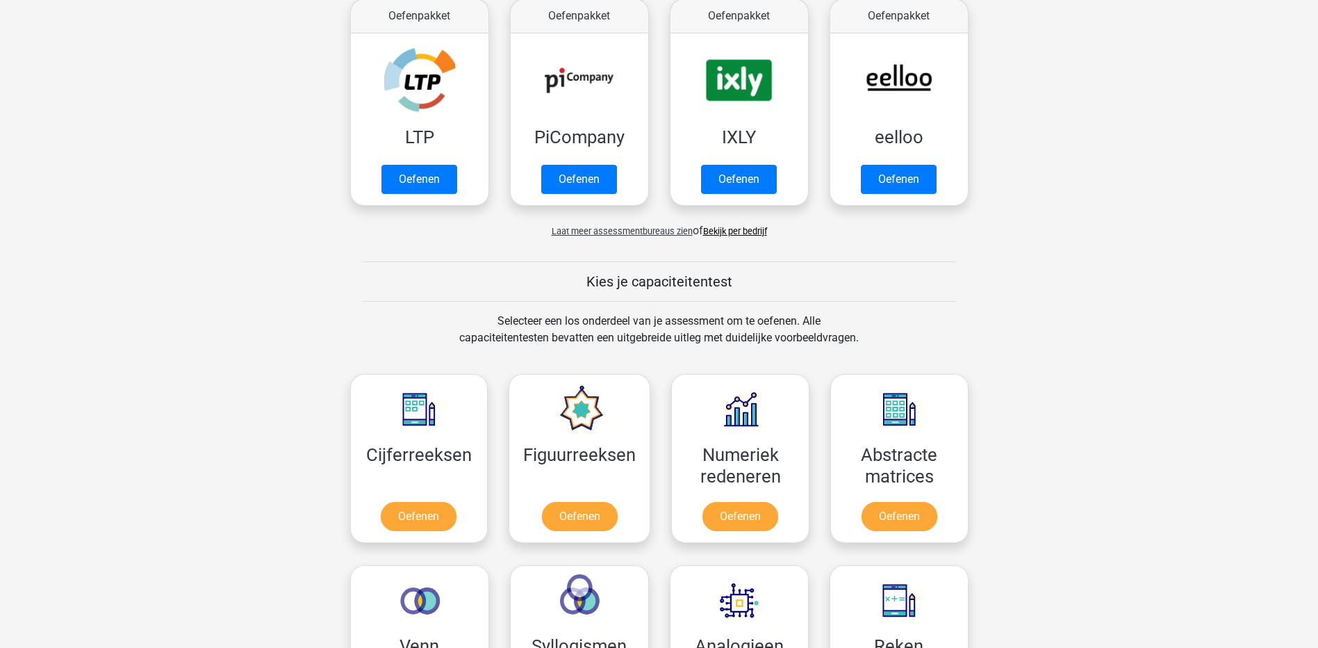
click at [718, 233] on link "Bekijk per bedrijf" at bounding box center [735, 231] width 64 height 10
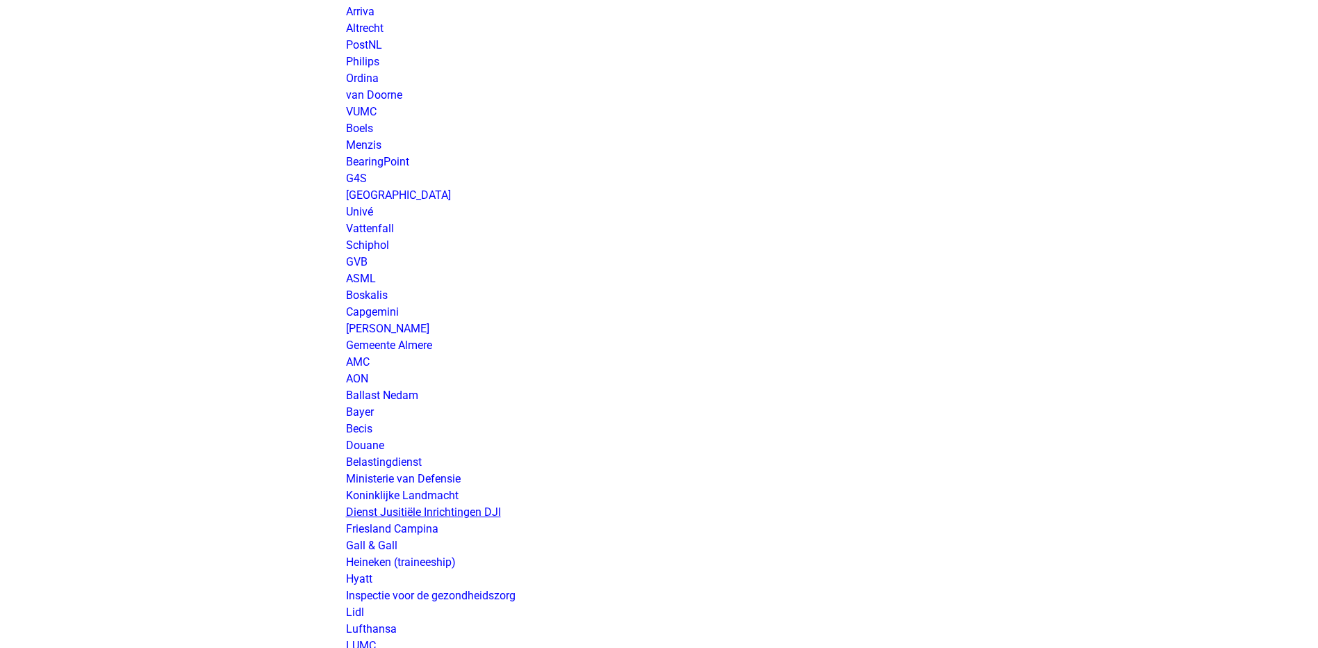
scroll to position [1946, 0]
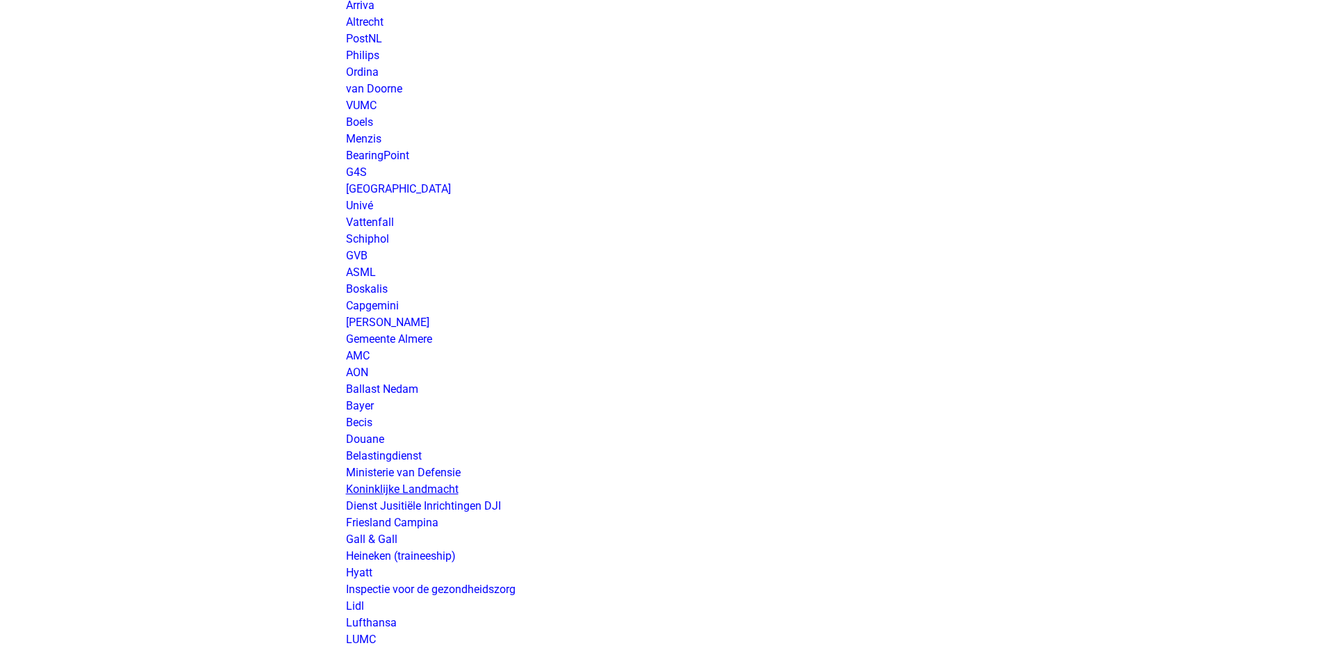
click at [397, 491] on link "Koninklijke Landmacht" at bounding box center [402, 488] width 113 height 13
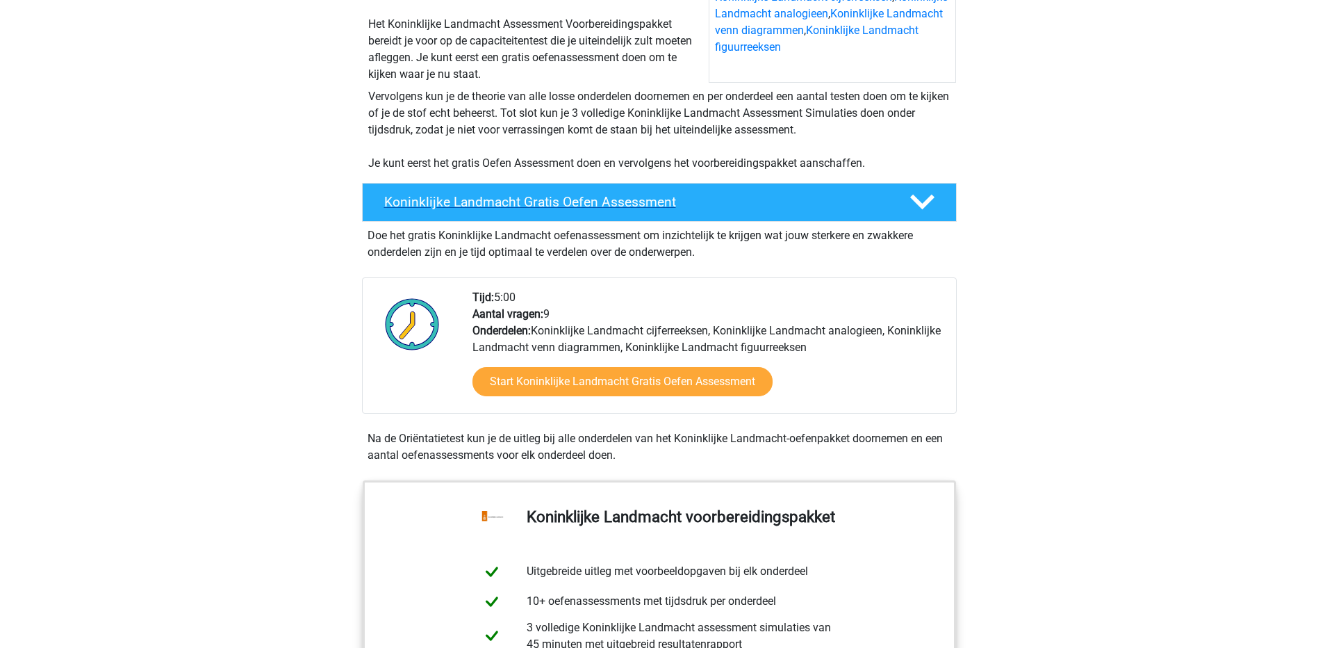
scroll to position [278, 0]
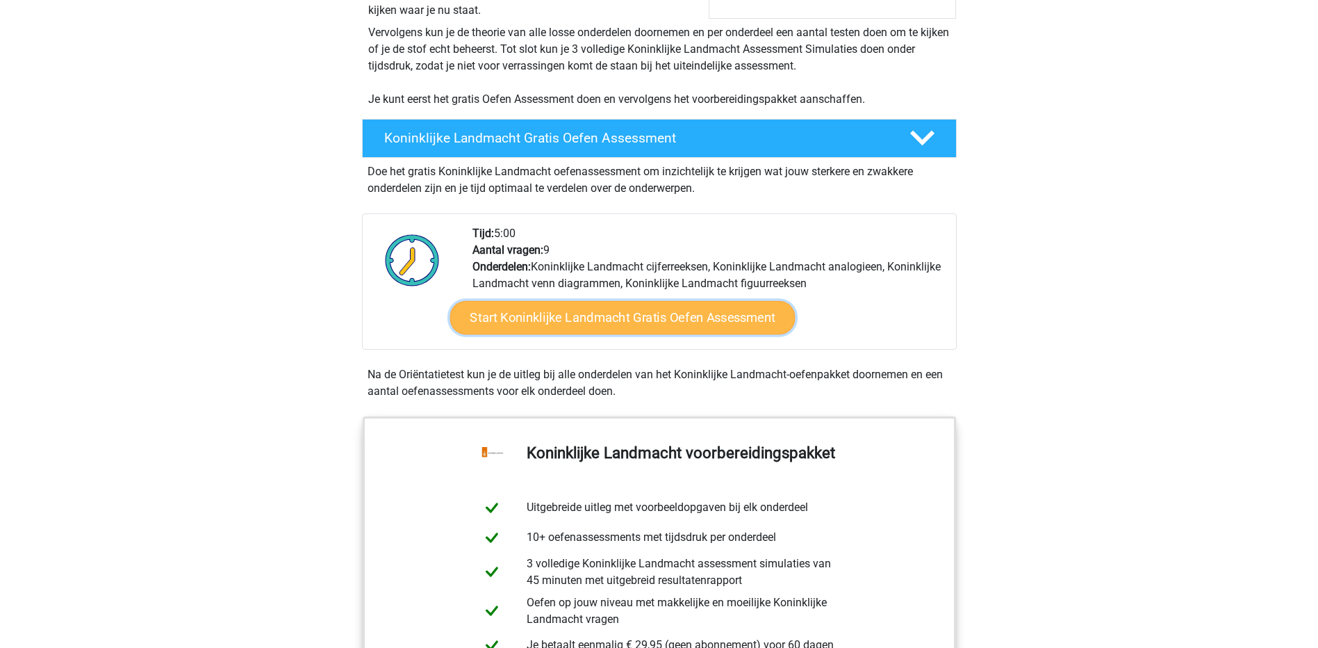
click at [696, 317] on link "Start Koninklijke Landmacht Gratis Oefen Assessment" at bounding box center [622, 317] width 345 height 33
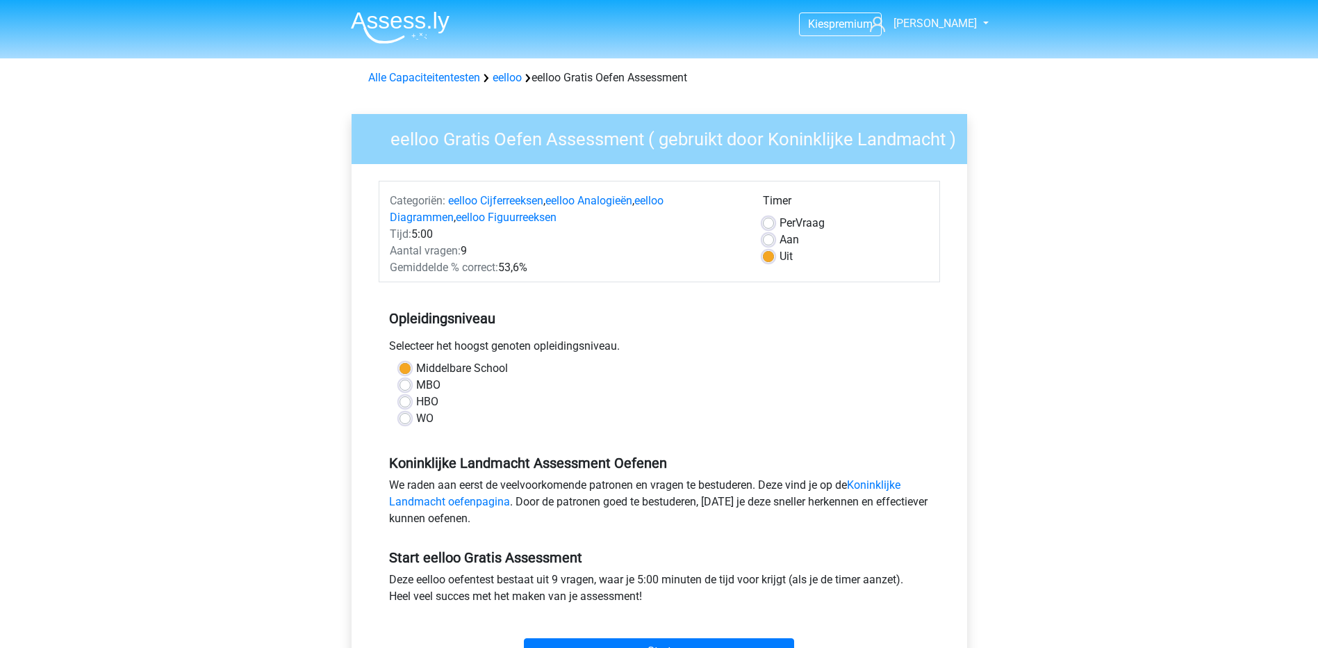
click at [780, 245] on label "Aan" at bounding box center [789, 239] width 19 height 17
click at [770, 245] on input "Aan" at bounding box center [768, 238] width 11 height 14
radio input "true"
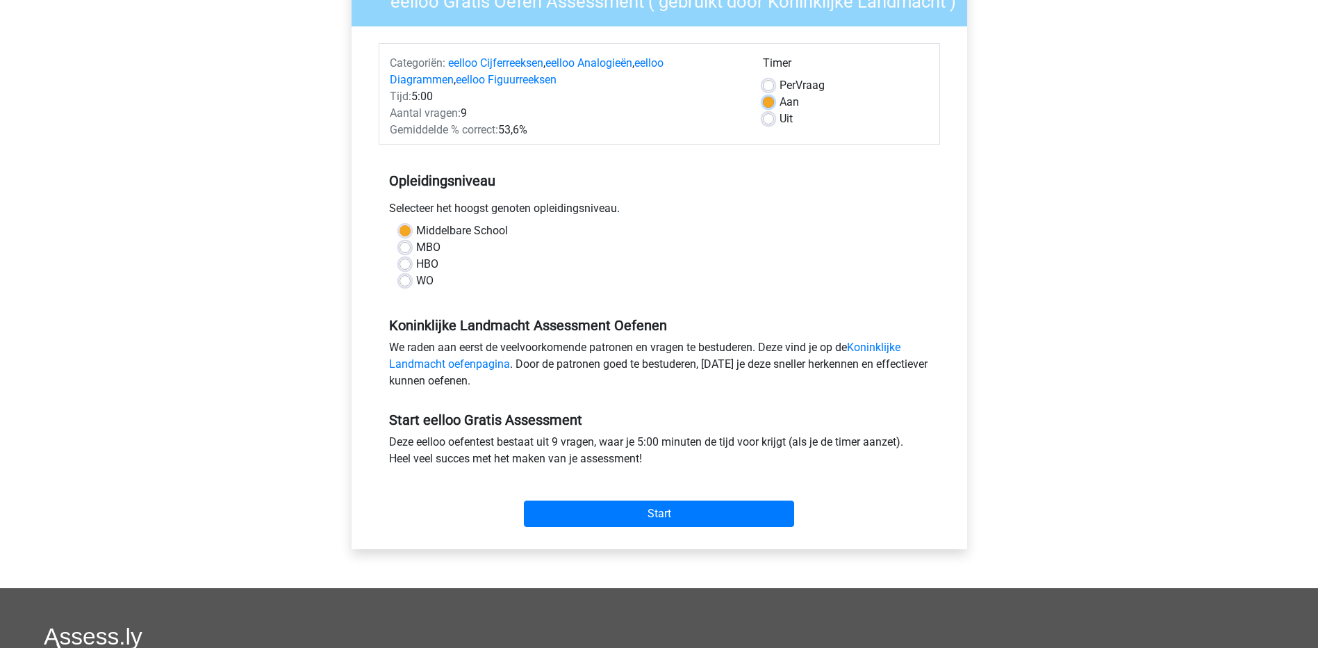
scroll to position [208, 0]
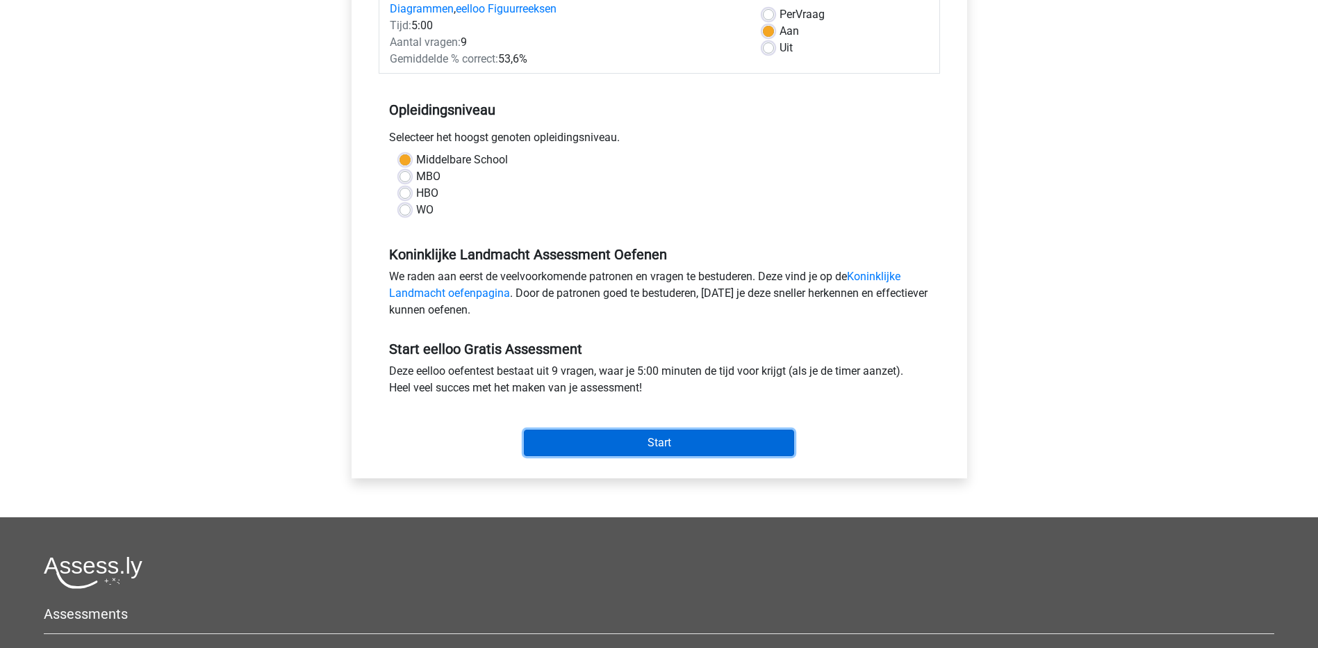
click at [677, 445] on input "Start" at bounding box center [659, 442] width 270 height 26
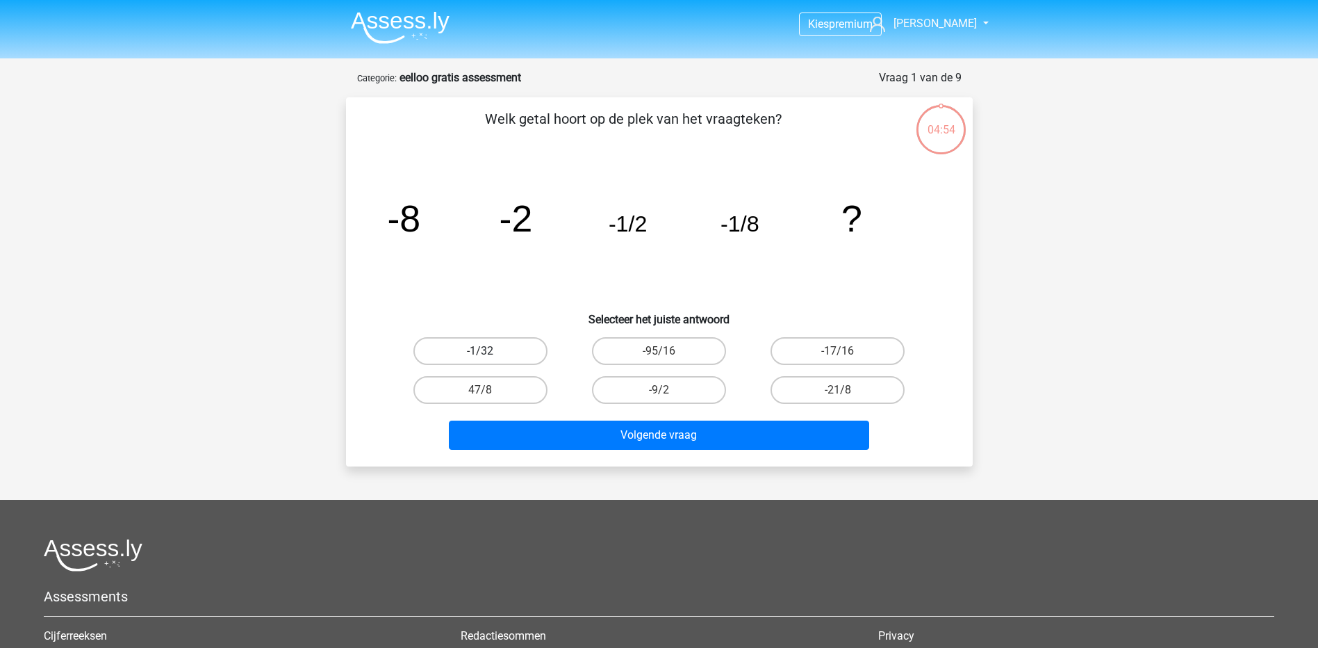
click at [483, 344] on label "-1/32" at bounding box center [480, 351] width 134 height 28
click at [483, 351] on input "-1/32" at bounding box center [484, 355] width 9 height 9
radio input "true"
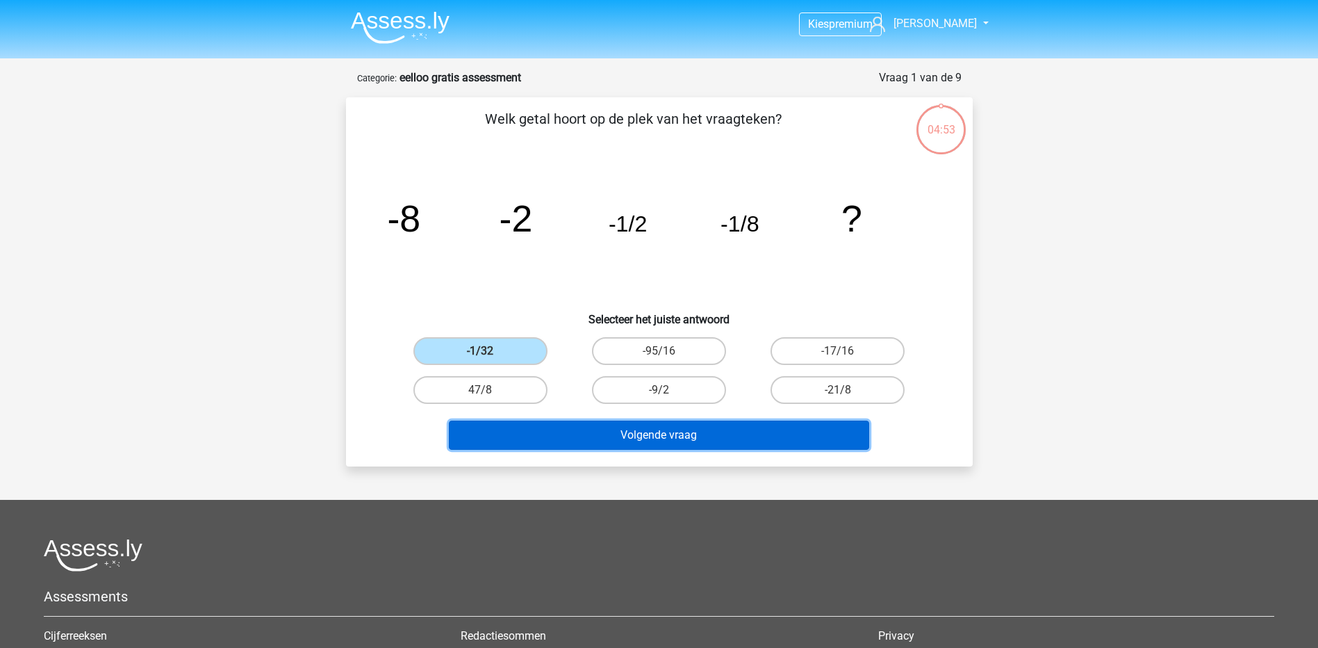
click at [584, 438] on button "Volgende vraag" at bounding box center [659, 434] width 420 height 29
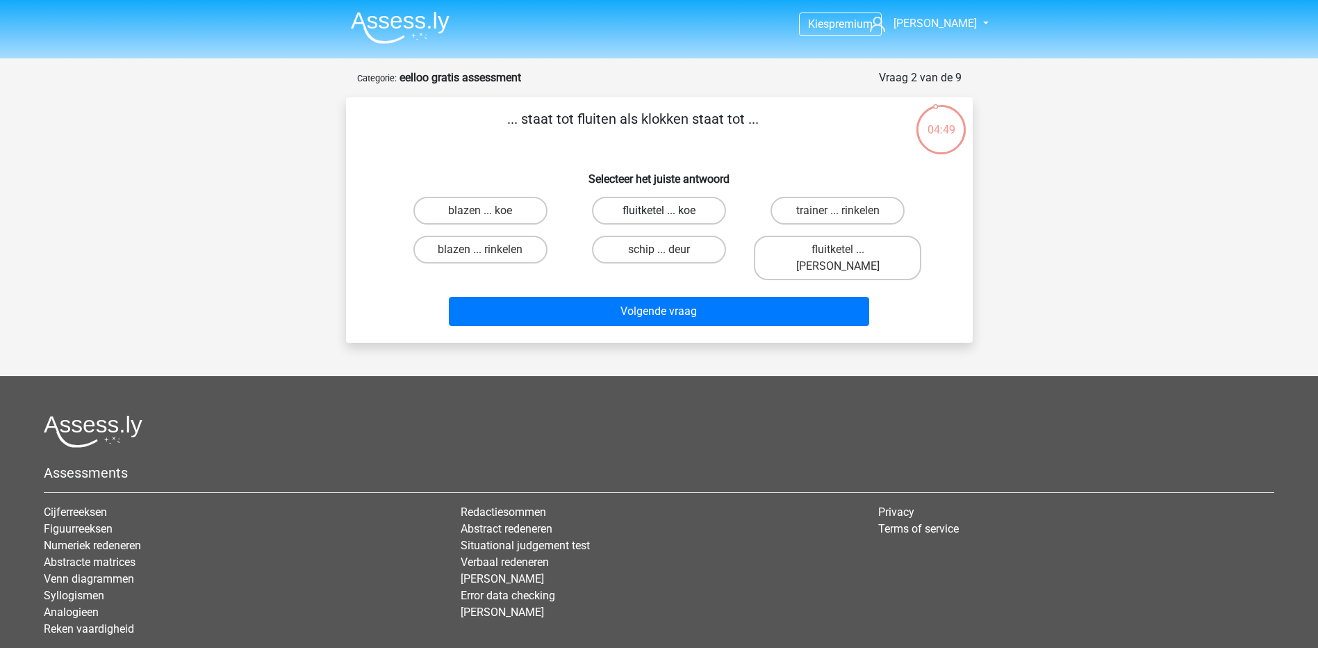
click at [651, 204] on label "fluitketel ... koe" at bounding box center [659, 211] width 134 height 28
click at [659, 211] on input "fluitketel ... koe" at bounding box center [663, 215] width 9 height 9
radio input "true"
click at [813, 247] on label "fluitketel ... luiden" at bounding box center [837, 258] width 167 height 44
click at [838, 249] on input "fluitketel ... luiden" at bounding box center [842, 253] width 9 height 9
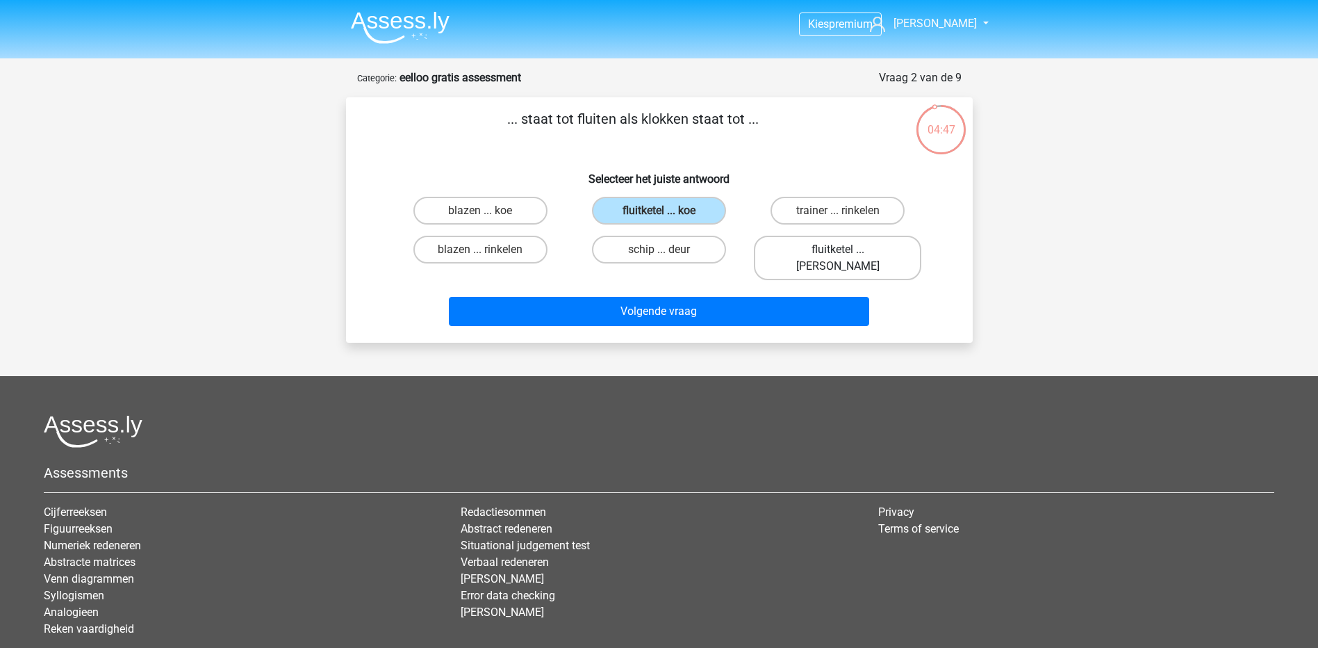
radio input "true"
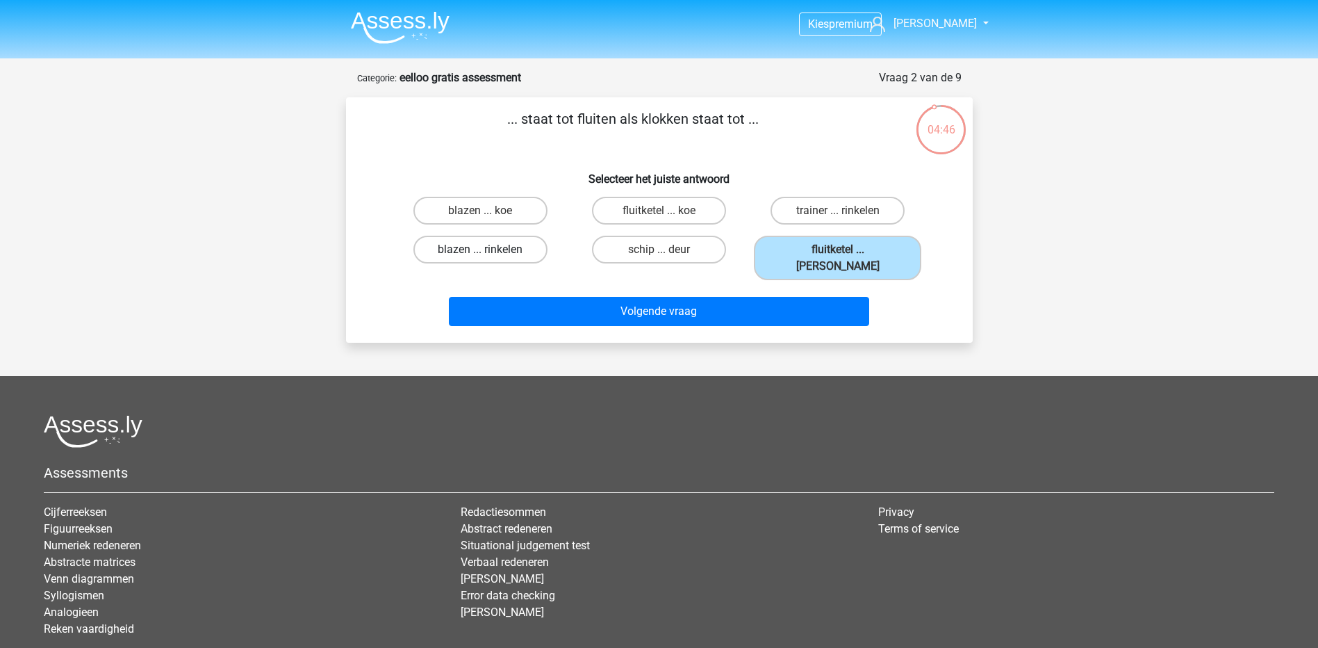
click at [495, 258] on label "blazen ... rinkelen" at bounding box center [480, 250] width 134 height 28
click at [489, 258] on input "blazen ... rinkelen" at bounding box center [484, 253] width 9 height 9
radio input "true"
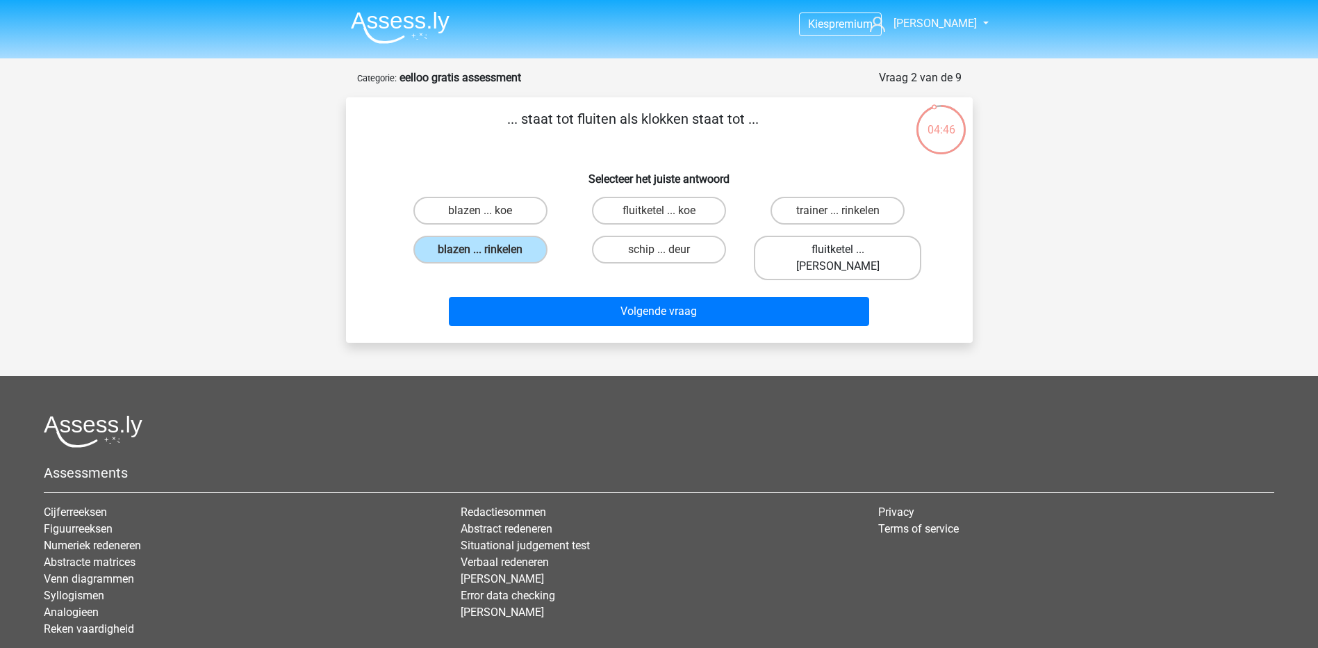
click at [807, 248] on label "fluitketel ... luiden" at bounding box center [837, 258] width 167 height 44
click at [838, 249] on input "fluitketel ... luiden" at bounding box center [842, 253] width 9 height 9
radio input "true"
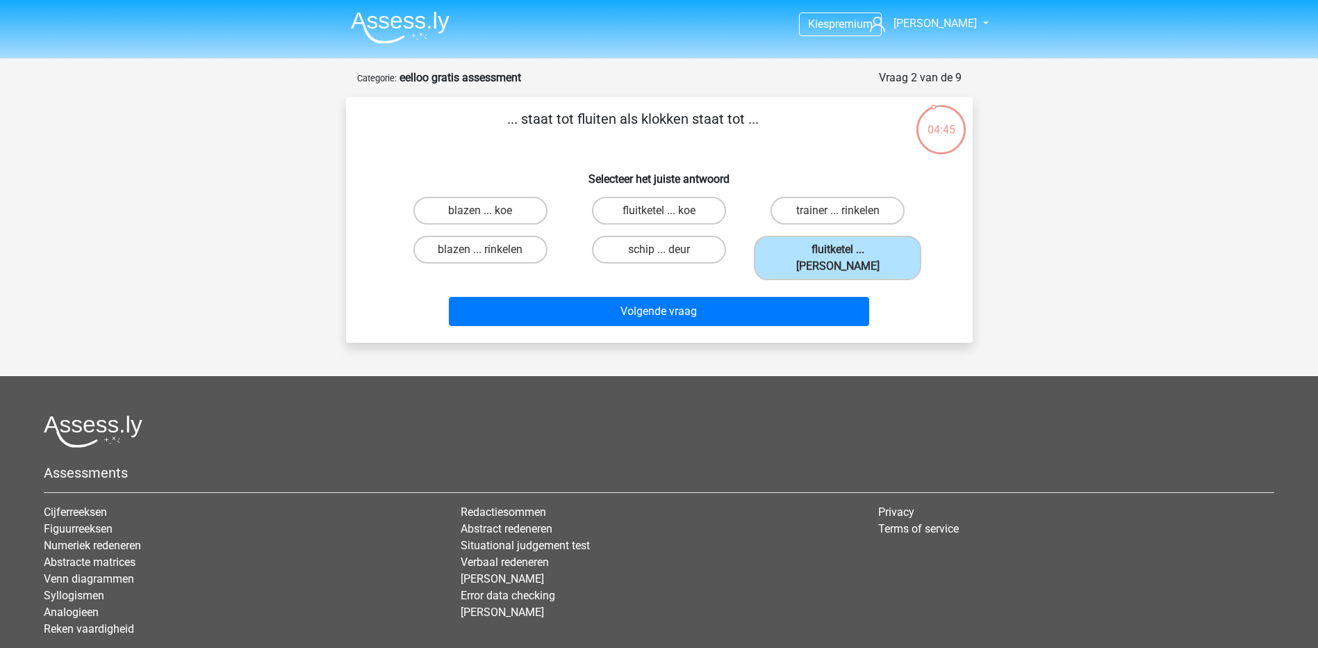
click at [775, 286] on div "Volgende vraag" at bounding box center [659, 309] width 582 height 46
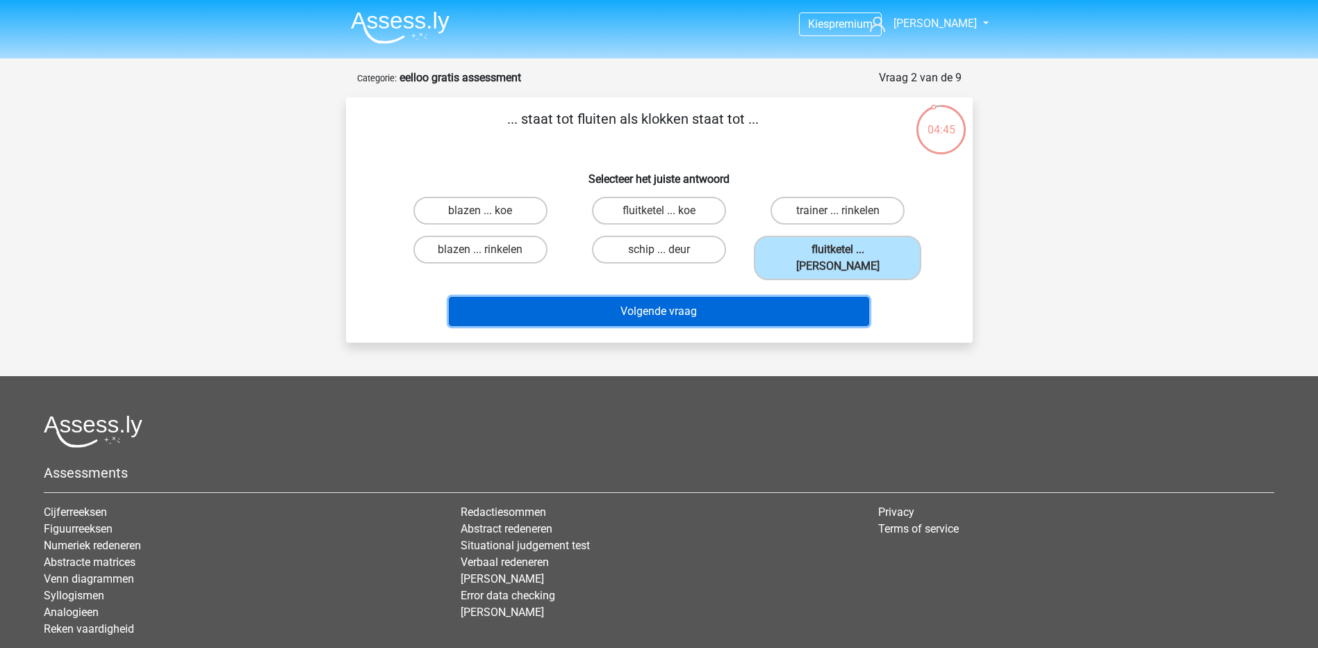
click at [778, 297] on button "Volgende vraag" at bounding box center [659, 311] width 420 height 29
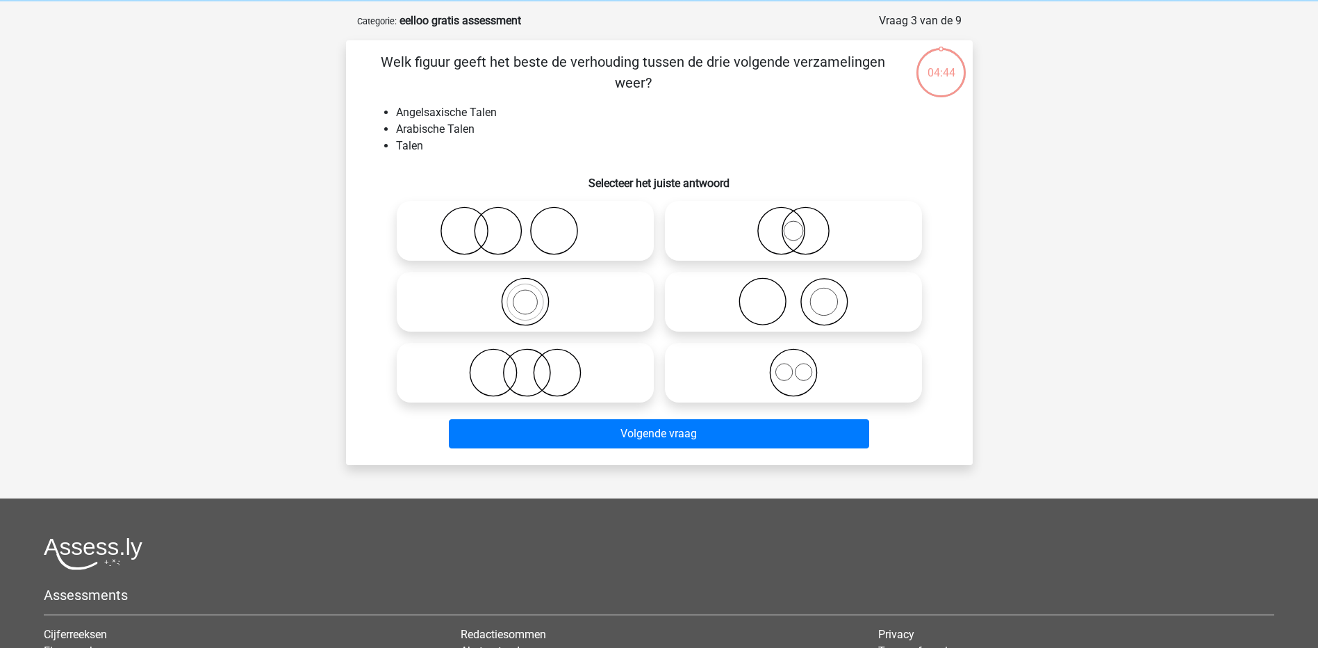
scroll to position [69, 0]
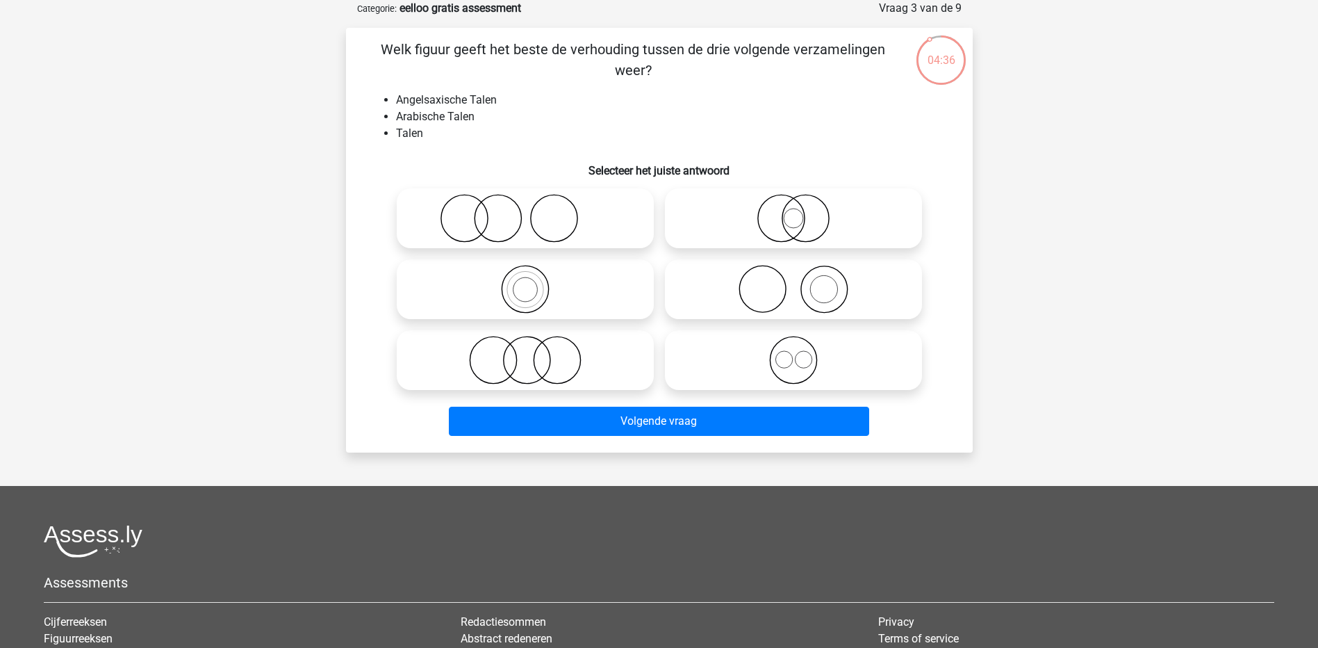
click at [577, 224] on icon at bounding box center [525, 218] width 246 height 49
click at [534, 211] on input "radio" at bounding box center [529, 206] width 9 height 9
radio input "true"
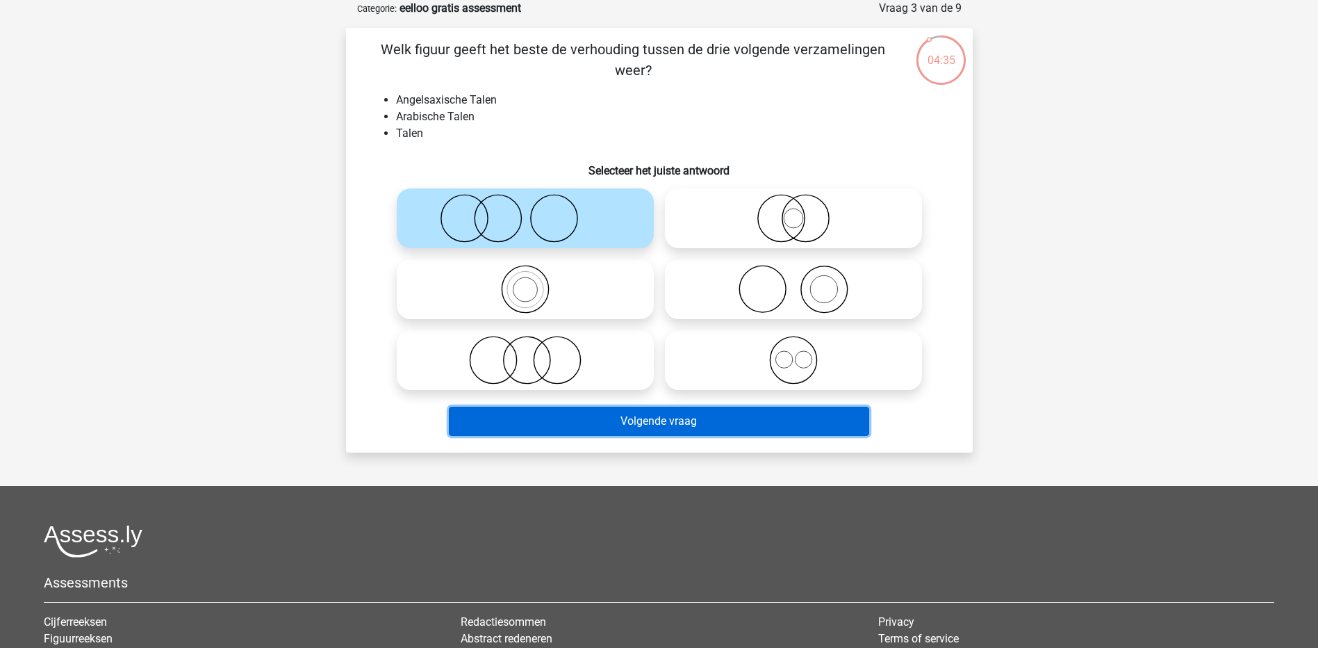
click at [590, 427] on button "Volgende vraag" at bounding box center [659, 420] width 420 height 29
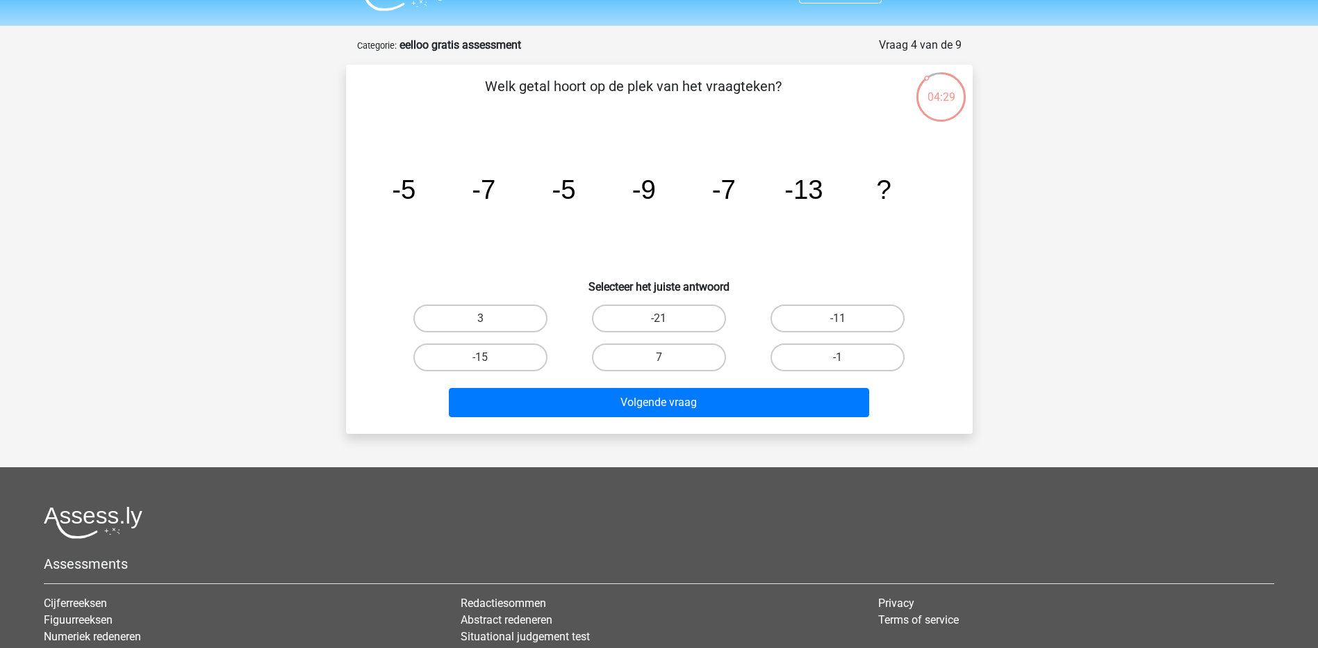
scroll to position [0, 0]
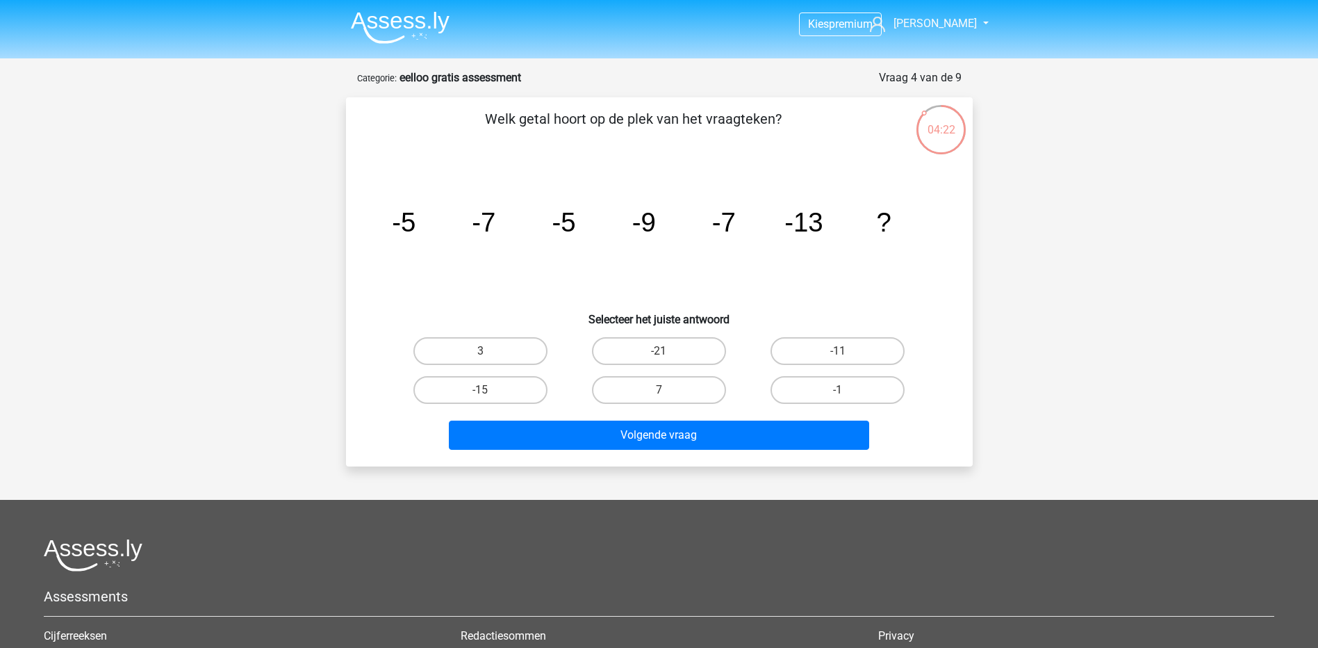
drag, startPoint x: 828, startPoint y: 345, endPoint x: 794, endPoint y: 415, distance: 78.0
click at [829, 344] on label "-11" at bounding box center [838, 351] width 134 height 28
click at [838, 351] on input "-11" at bounding box center [842, 355] width 9 height 9
radio input "true"
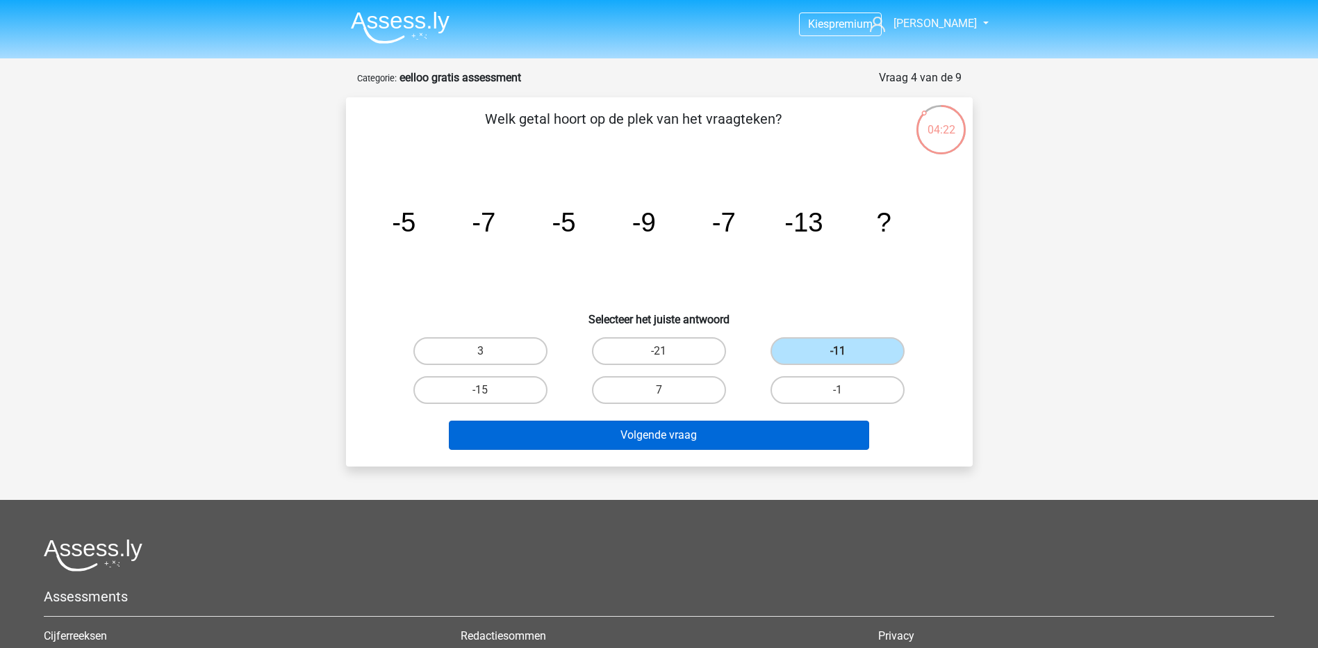
click at [761, 422] on div "Volgende vraag" at bounding box center [659, 432] width 582 height 46
click at [764, 433] on button "Volgende vraag" at bounding box center [659, 434] width 420 height 29
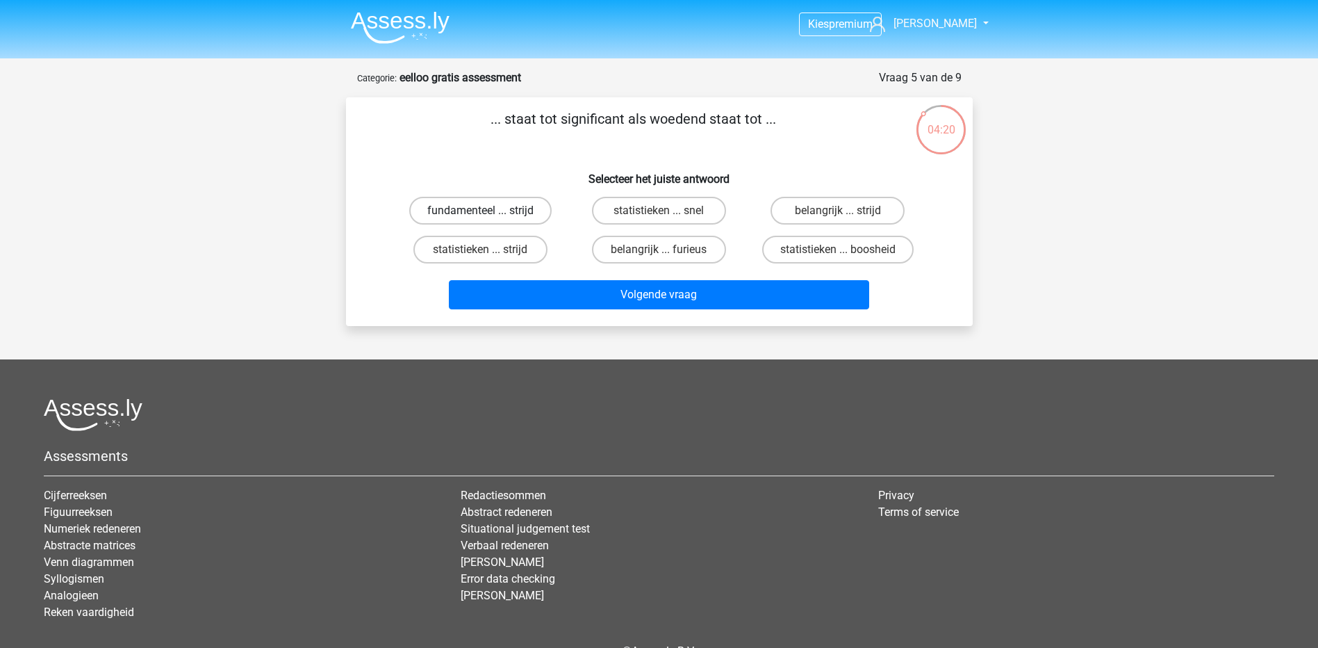
click at [488, 201] on label "fundamenteel ... strijd" at bounding box center [480, 211] width 142 height 28
click at [488, 211] on input "fundamenteel ... strijd" at bounding box center [484, 215] width 9 height 9
radio input "true"
drag, startPoint x: 495, startPoint y: 236, endPoint x: 507, endPoint y: 243, distance: 14.3
click at [496, 236] on label "statistieken ... strijd" at bounding box center [480, 250] width 134 height 28
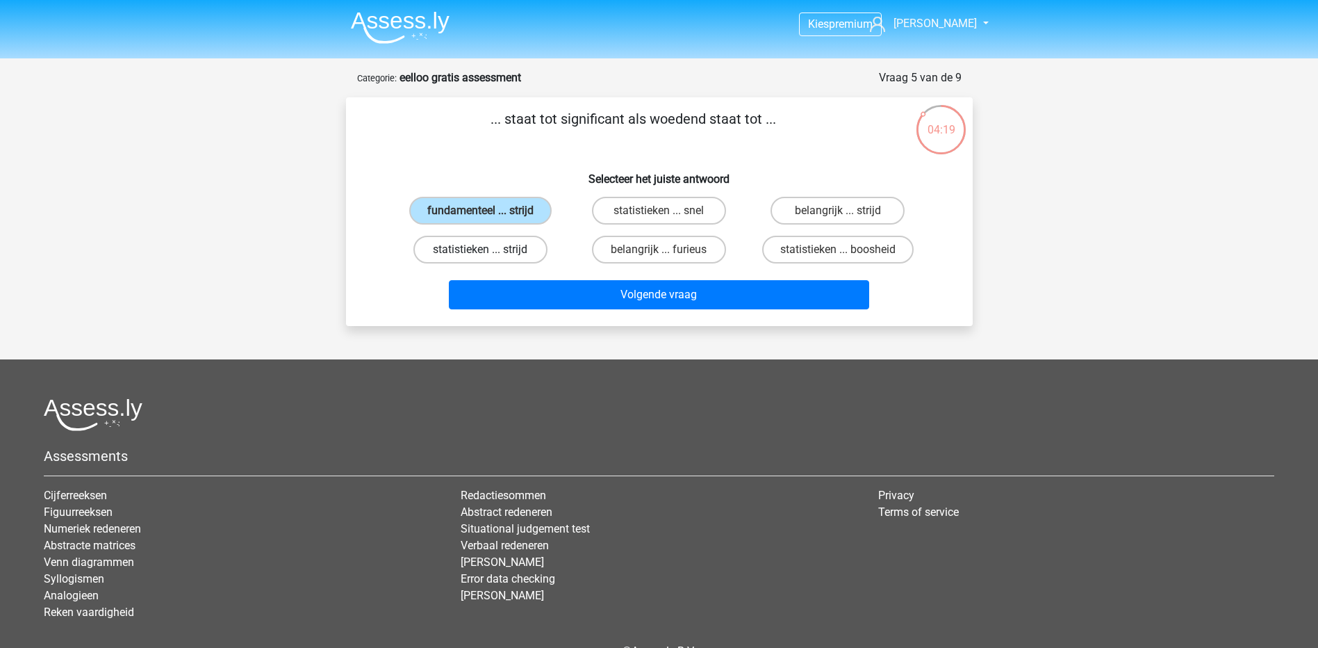
click at [489, 249] on input "statistieken ... strijd" at bounding box center [484, 253] width 9 height 9
radio input "true"
click at [638, 221] on label "statistieken ... snel" at bounding box center [659, 211] width 134 height 28
click at [659, 220] on input "statistieken ... snel" at bounding box center [663, 215] width 9 height 9
radio input "true"
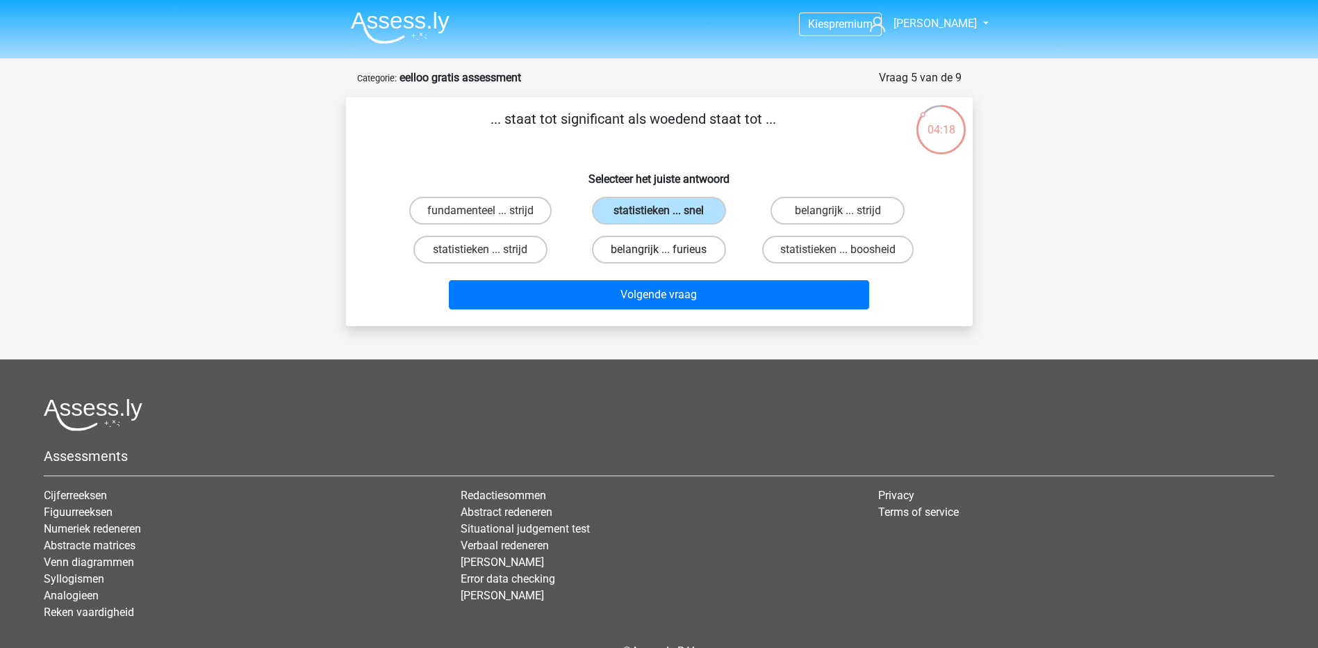
click at [672, 254] on label "belangrijk ... furieus" at bounding box center [659, 250] width 134 height 28
click at [668, 254] on input "belangrijk ... furieus" at bounding box center [663, 253] width 9 height 9
radio input "true"
click at [773, 249] on label "statistieken ... boosheid" at bounding box center [837, 250] width 151 height 28
click at [838, 249] on input "statistieken ... boosheid" at bounding box center [842, 253] width 9 height 9
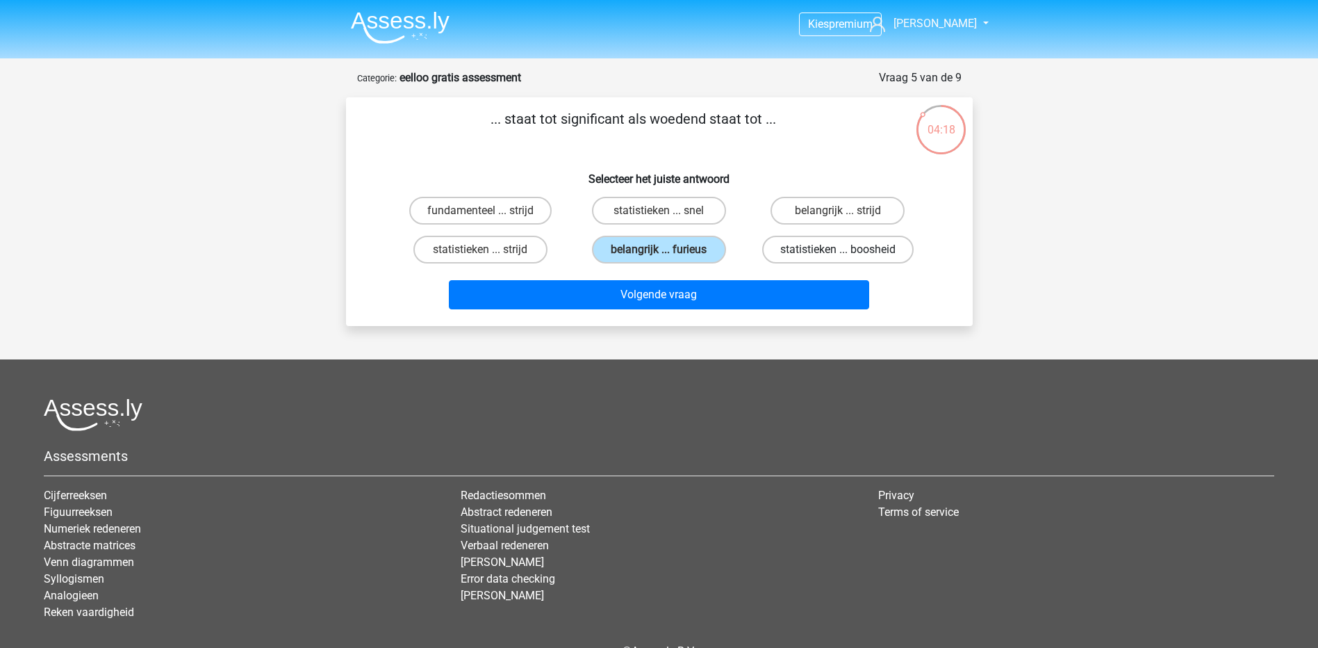
radio input "true"
click at [808, 214] on label "belangrijk ... strijd" at bounding box center [838, 211] width 134 height 28
click at [838, 214] on input "belangrijk ... strijd" at bounding box center [842, 215] width 9 height 9
radio input "true"
click at [719, 247] on label "belangrijk ... furieus" at bounding box center [659, 250] width 134 height 28
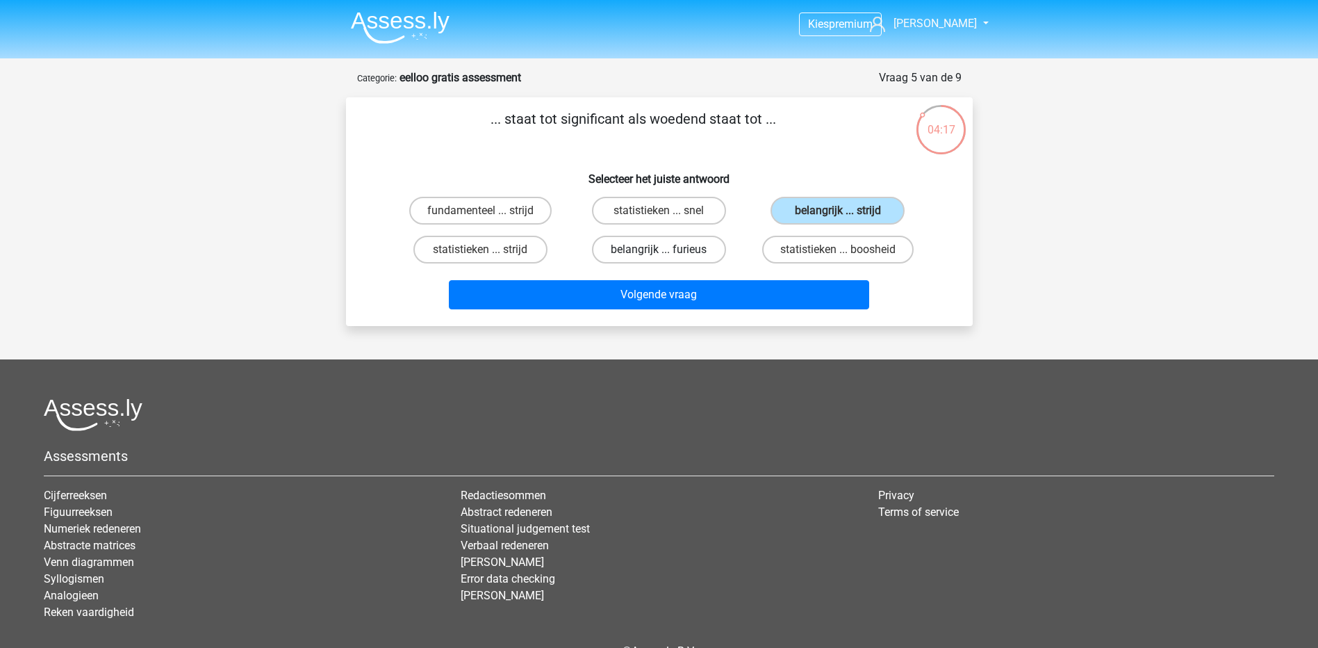
click at [668, 249] on input "belangrijk ... furieus" at bounding box center [663, 253] width 9 height 9
radio input "true"
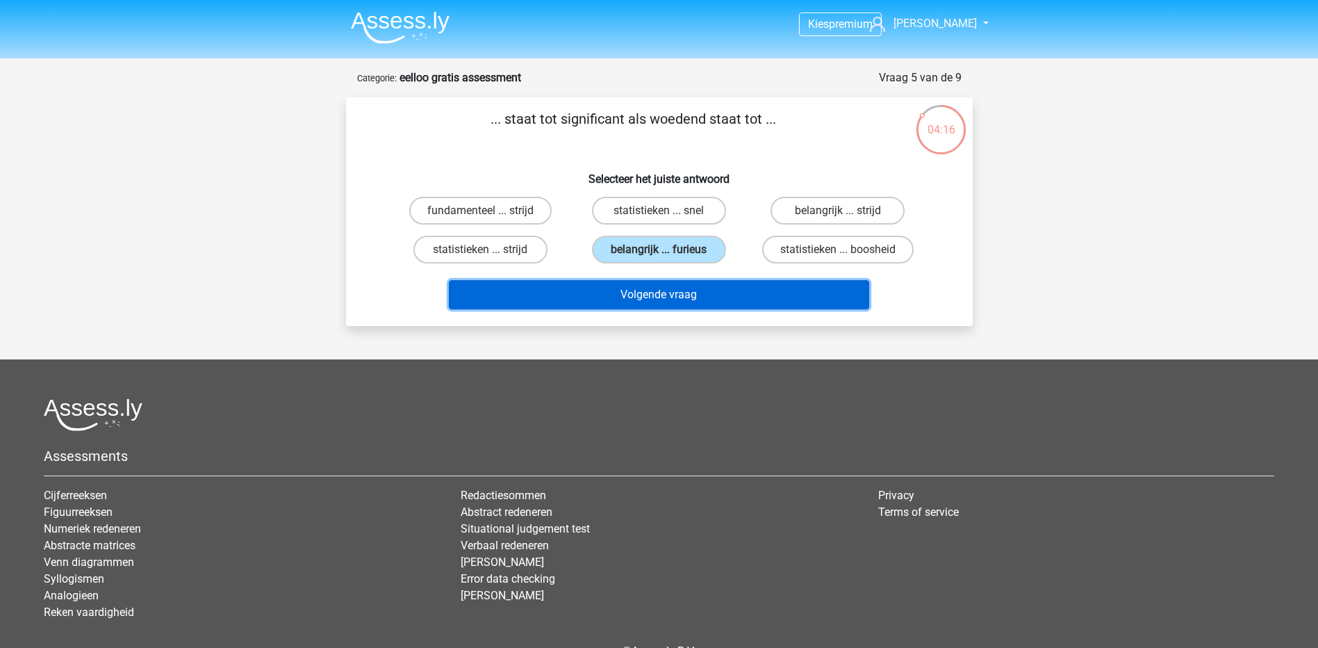
click at [721, 291] on button "Volgende vraag" at bounding box center [659, 294] width 420 height 29
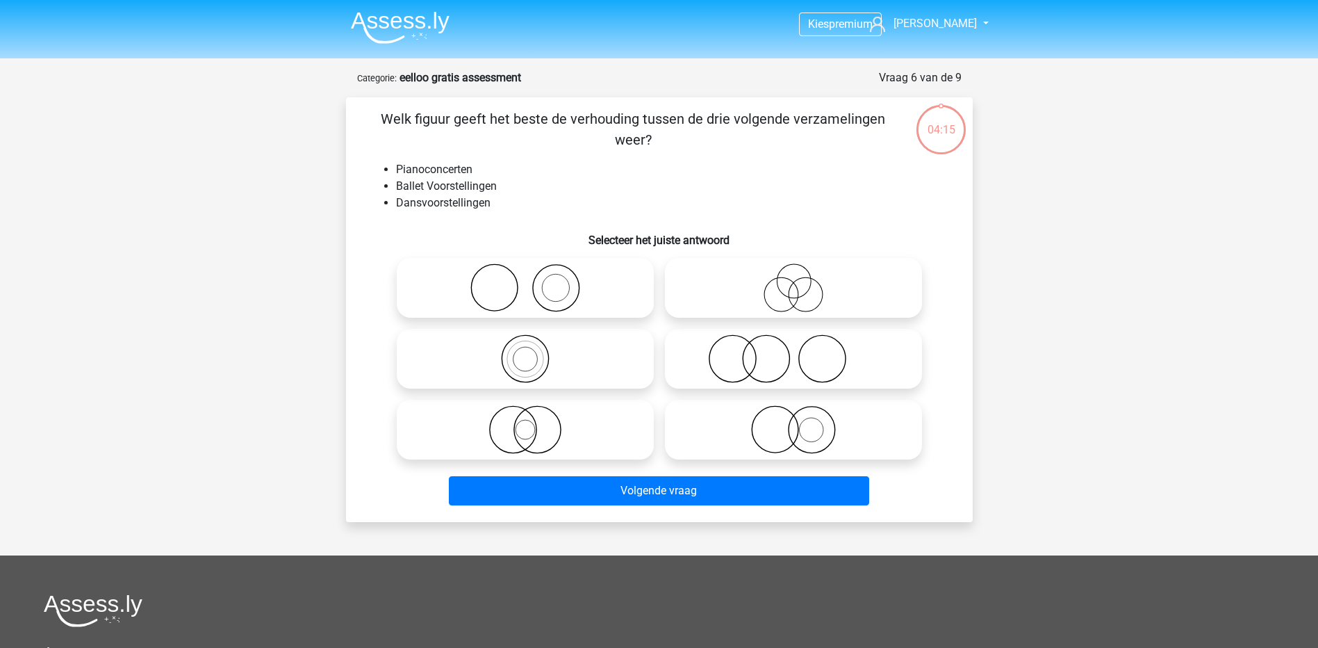
scroll to position [69, 0]
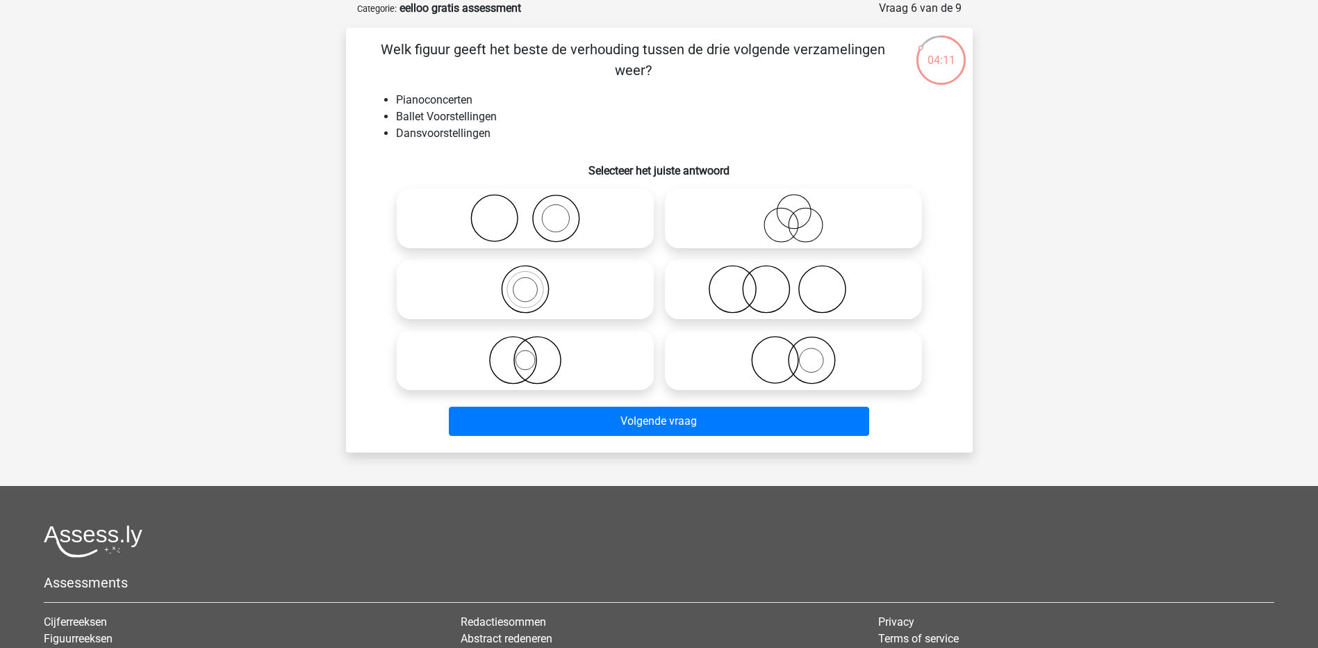
click at [552, 236] on icon at bounding box center [525, 218] width 246 height 49
click at [534, 211] on input "radio" at bounding box center [529, 206] width 9 height 9
radio input "true"
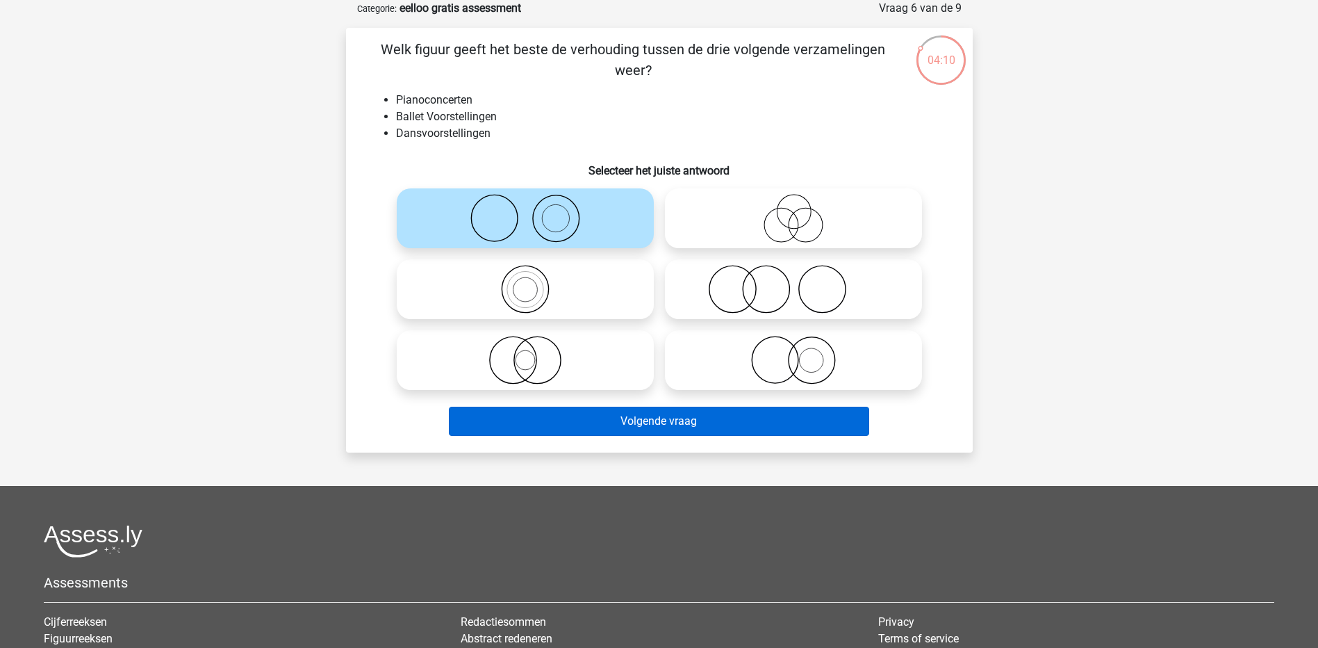
drag, startPoint x: 680, startPoint y: 441, endPoint x: 677, endPoint y: 431, distance: 10.1
click at [680, 438] on div "Volgende vraag" at bounding box center [659, 423] width 536 height 35
click at [677, 429] on button "Volgende vraag" at bounding box center [659, 420] width 420 height 29
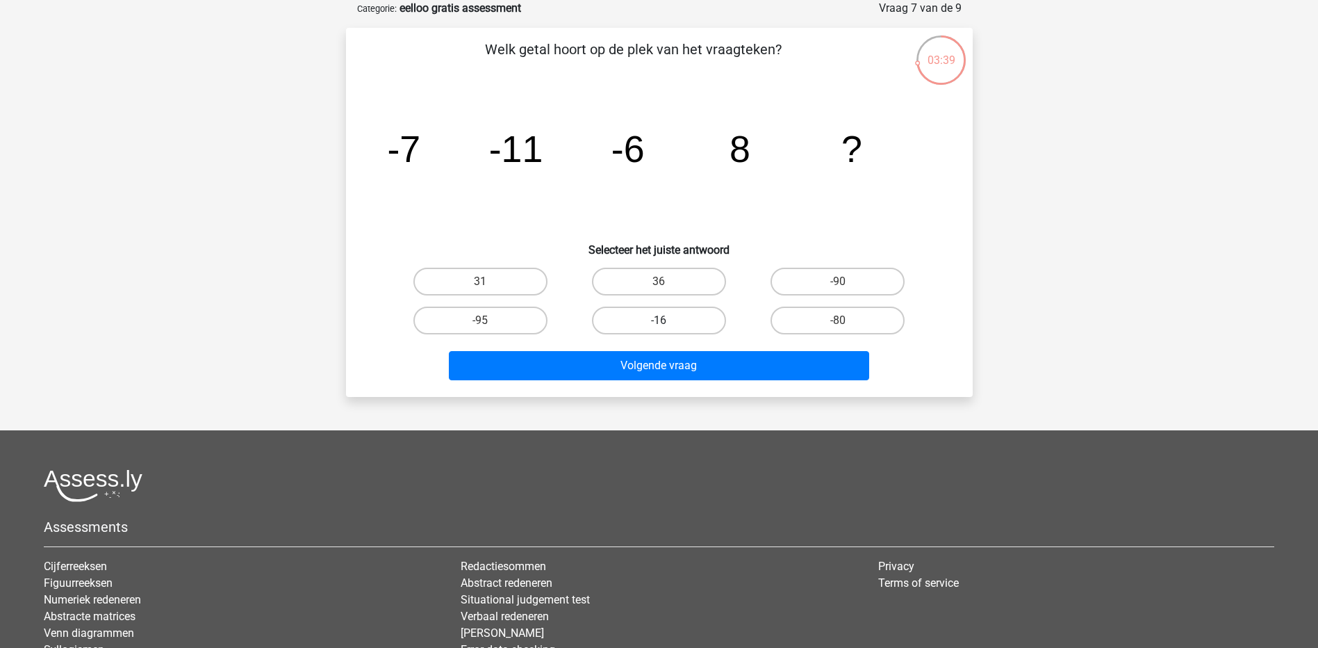
drag, startPoint x: 619, startPoint y: 313, endPoint x: 636, endPoint y: 327, distance: 22.2
click at [620, 313] on label "-16" at bounding box center [659, 320] width 134 height 28
click at [659, 320] on input "-16" at bounding box center [663, 324] width 9 height 9
radio input "true"
click at [534, 283] on label "31" at bounding box center [480, 282] width 134 height 28
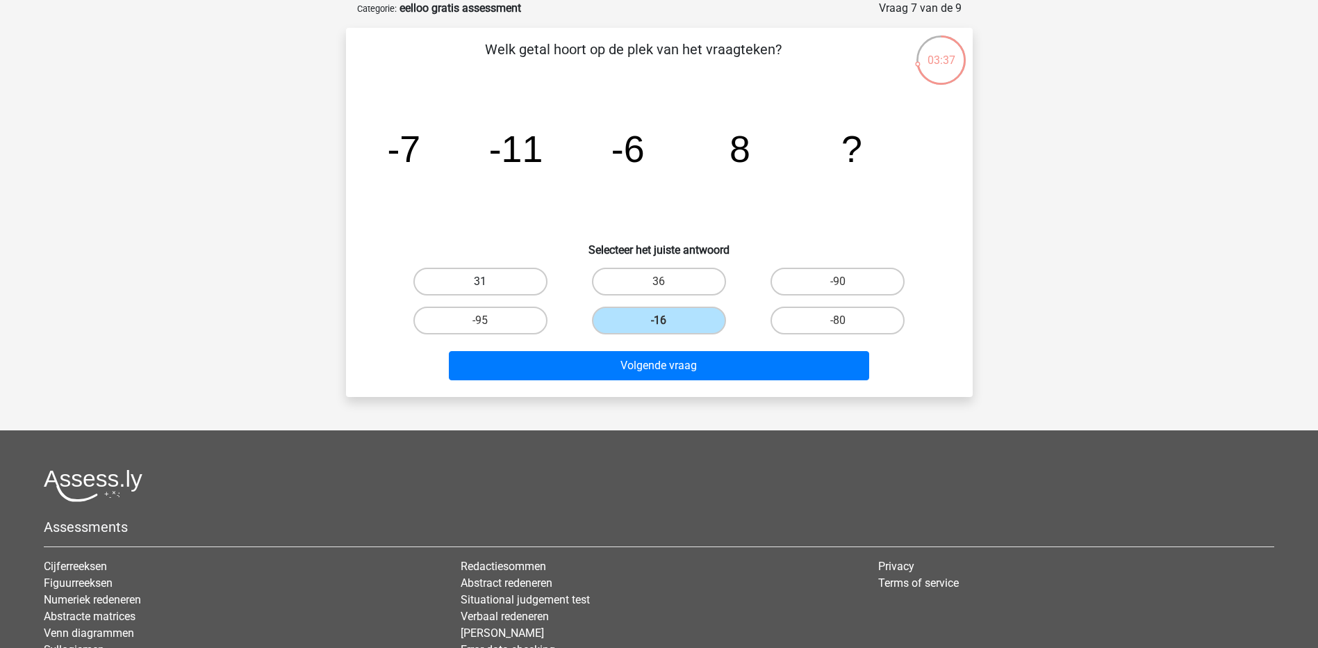
click at [489, 283] on input "31" at bounding box center [484, 285] width 9 height 9
radio input "true"
click at [626, 270] on div "36" at bounding box center [659, 281] width 179 height 39
click at [633, 275] on label "36" at bounding box center [659, 282] width 134 height 28
click at [659, 281] on input "36" at bounding box center [663, 285] width 9 height 9
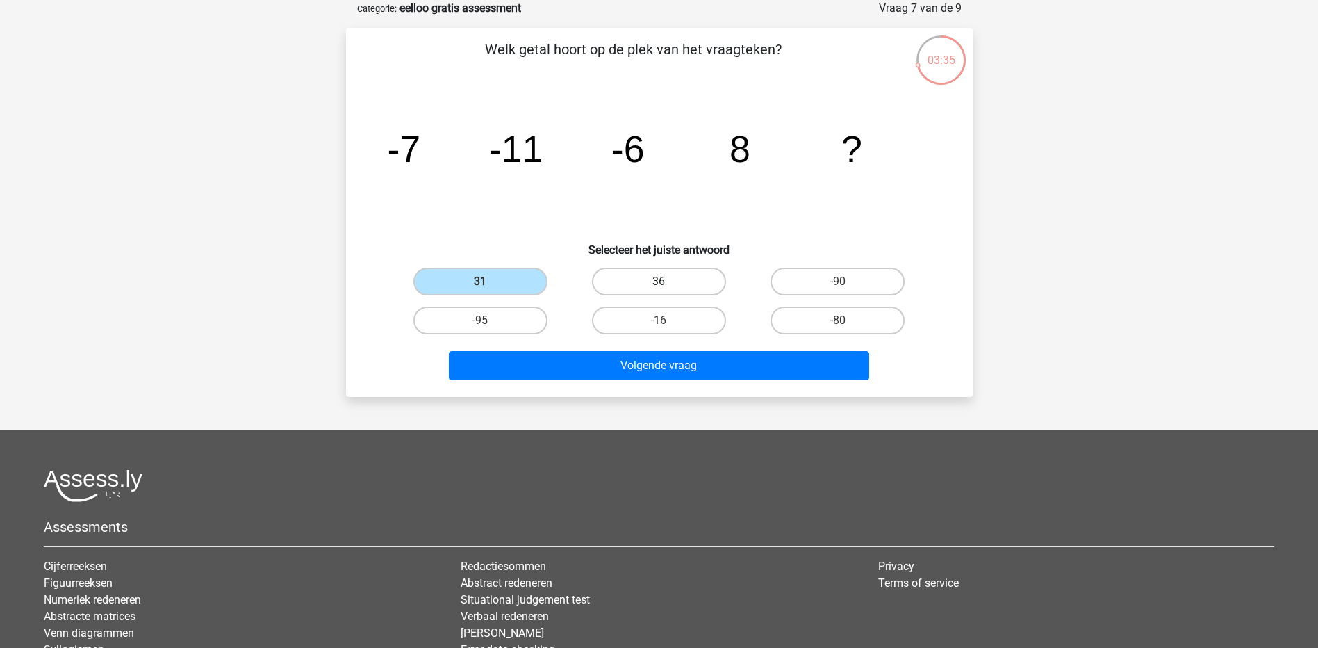
radio input "true"
click at [655, 350] on div "Volgende vraag" at bounding box center [659, 363] width 582 height 46
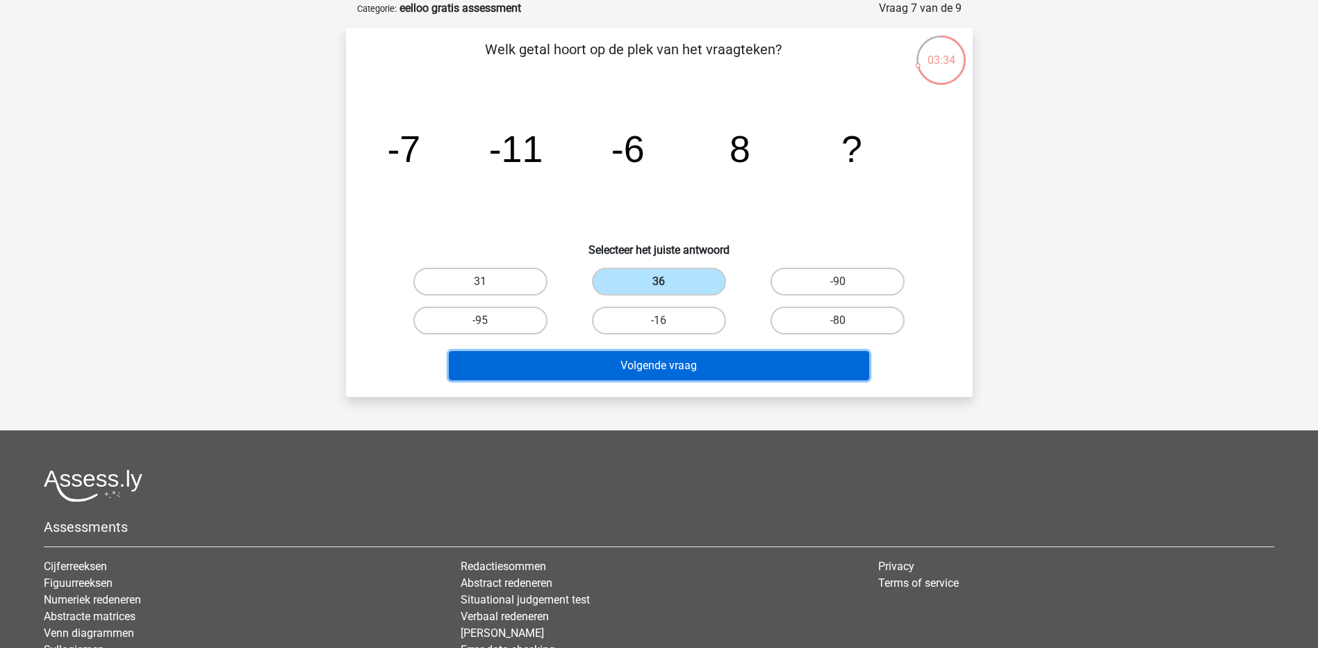
click at [655, 356] on button "Volgende vraag" at bounding box center [659, 365] width 420 height 29
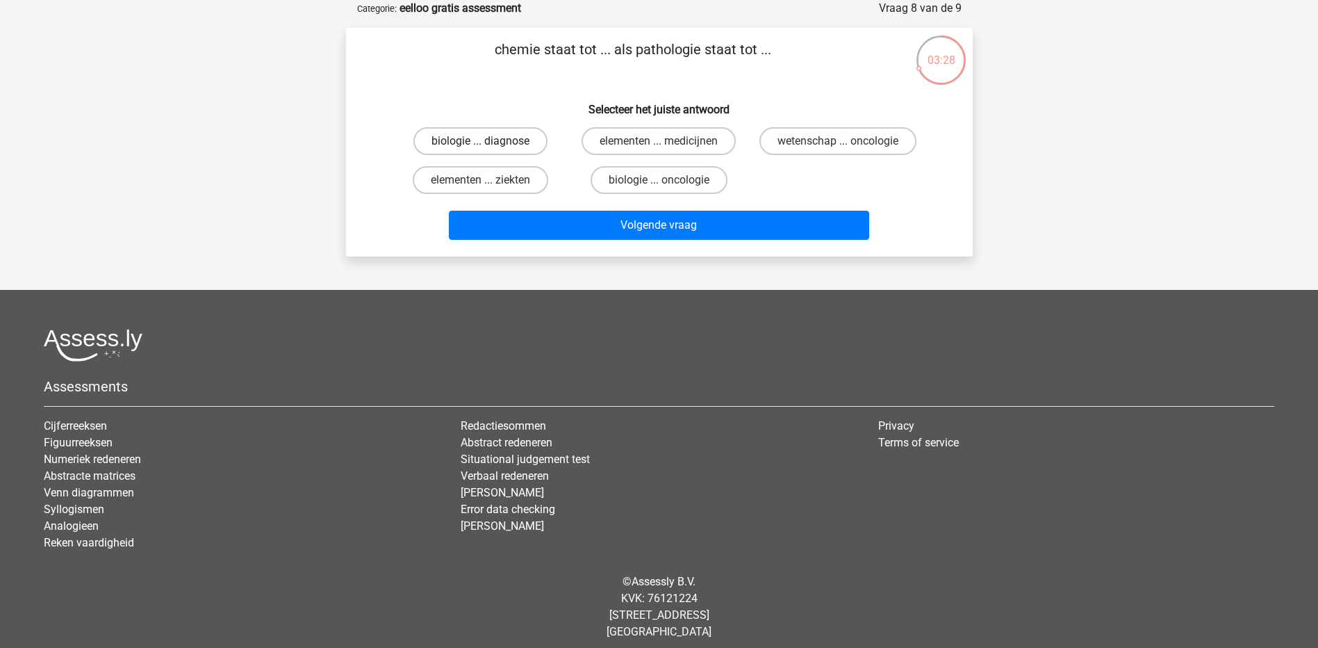
click at [496, 150] on label "biologie ... diagnose" at bounding box center [480, 141] width 134 height 28
click at [489, 150] on input "biologie ... diagnose" at bounding box center [484, 145] width 9 height 9
radio input "true"
drag, startPoint x: 701, startPoint y: 144, endPoint x: 698, endPoint y: 162, distance: 18.3
click at [702, 143] on label "elementen ... medicijnen" at bounding box center [659, 141] width 154 height 28
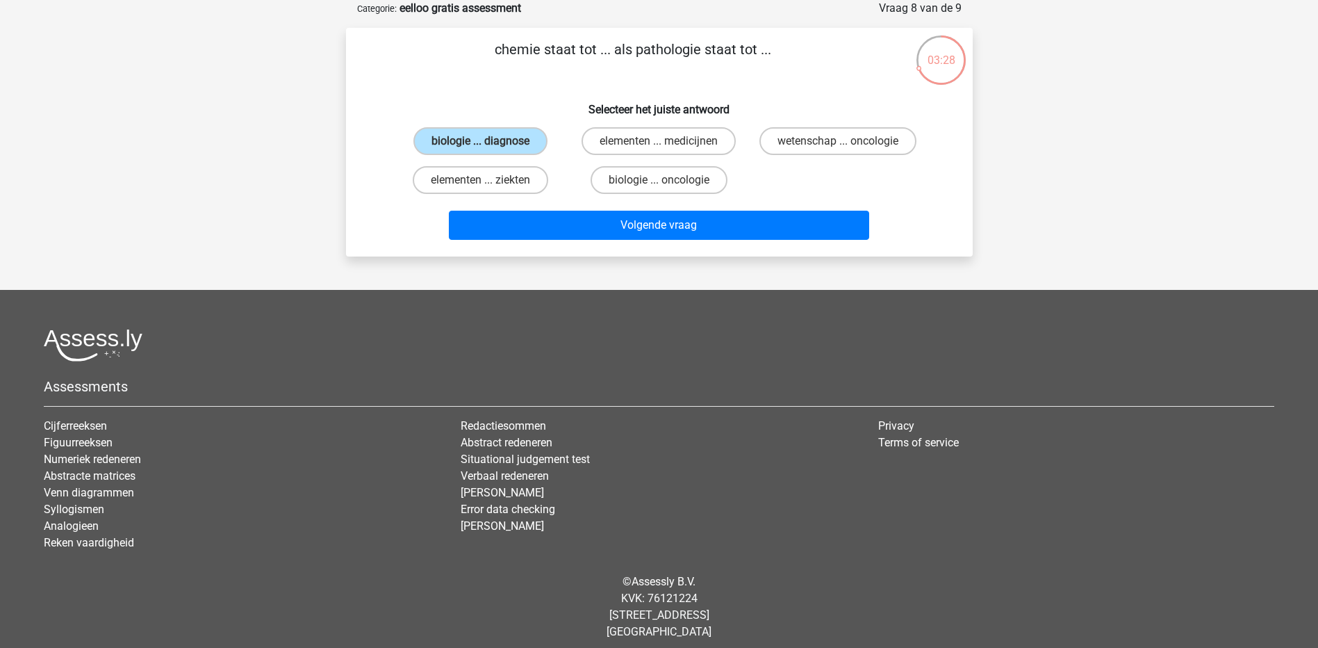
click at [668, 143] on input "elementen ... medicijnen" at bounding box center [663, 145] width 9 height 9
radio input "true"
click at [838, 133] on label "wetenschap ... oncologie" at bounding box center [837, 141] width 157 height 28
click at [838, 141] on input "wetenschap ... oncologie" at bounding box center [842, 145] width 9 height 9
radio input "true"
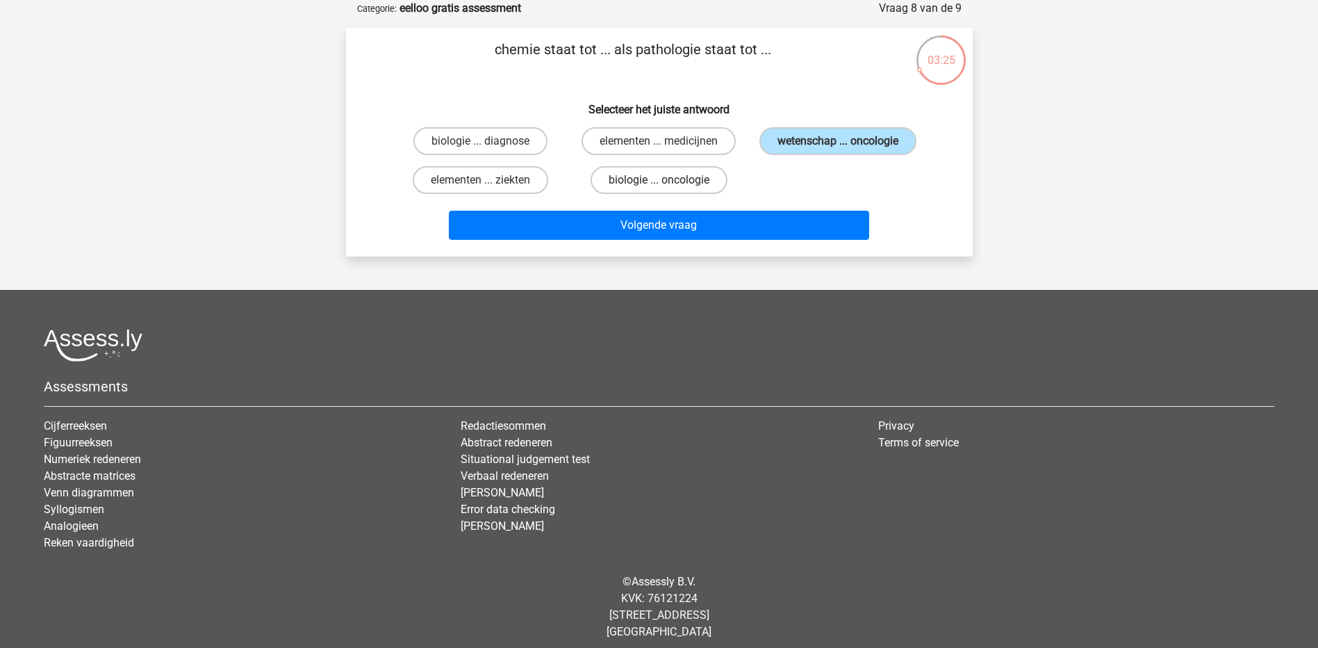
click at [684, 175] on label "biologie ... oncologie" at bounding box center [659, 180] width 137 height 28
click at [668, 180] on input "biologie ... oncologie" at bounding box center [663, 184] width 9 height 9
radio input "true"
click at [504, 189] on label "elementen ... ziekten" at bounding box center [480, 180] width 135 height 28
click at [489, 189] on input "elementen ... ziekten" at bounding box center [484, 184] width 9 height 9
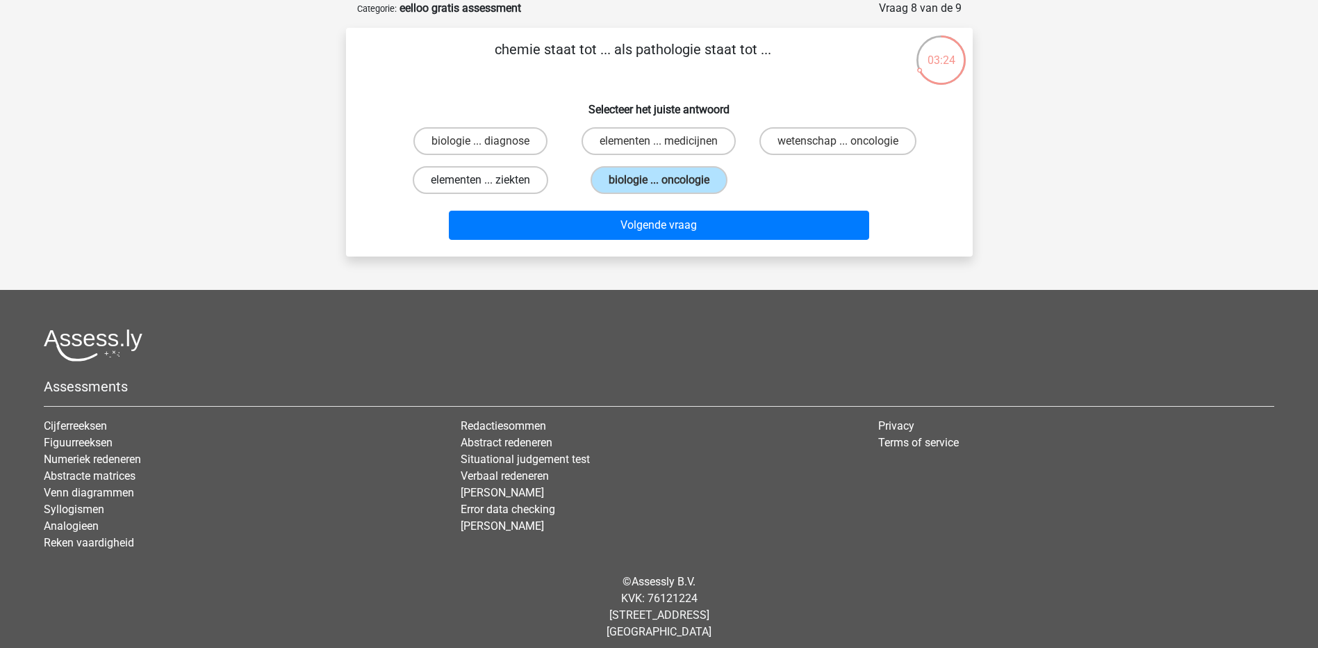
radio input "true"
click at [680, 133] on label "elementen ... medicijnen" at bounding box center [659, 141] width 154 height 28
click at [668, 141] on input "elementen ... medicijnen" at bounding box center [663, 145] width 9 height 9
radio input "true"
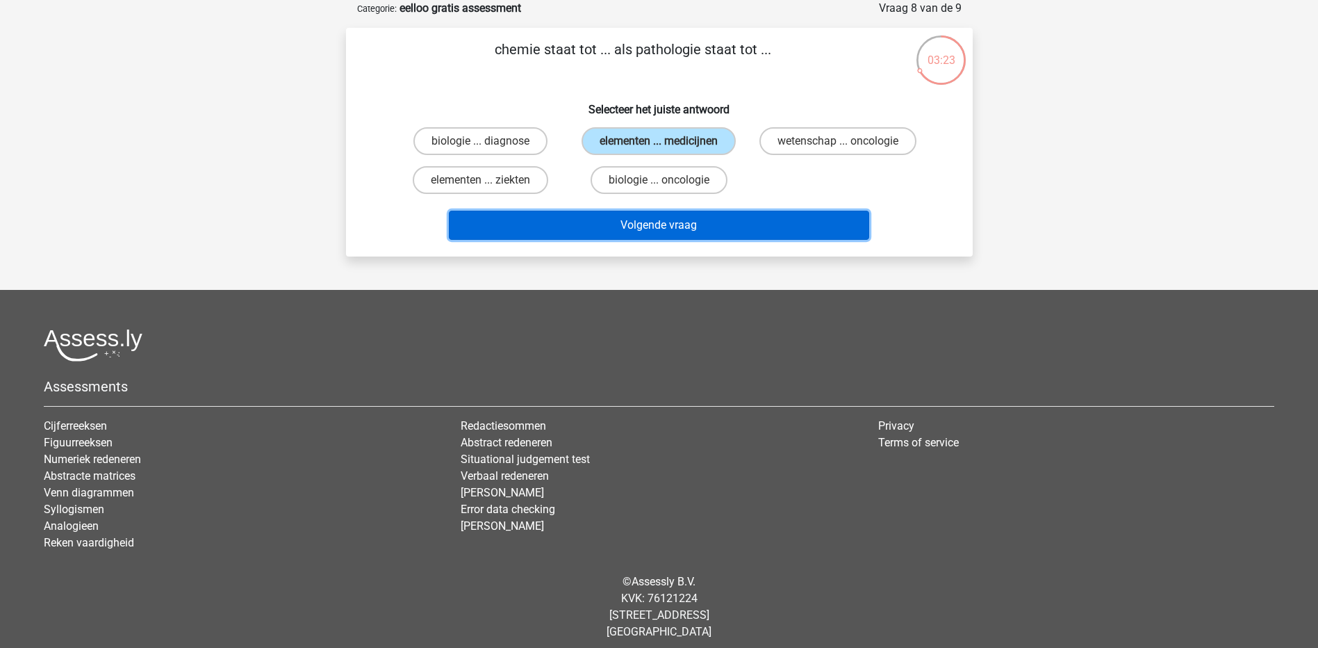
click at [679, 227] on button "Volgende vraag" at bounding box center [659, 225] width 420 height 29
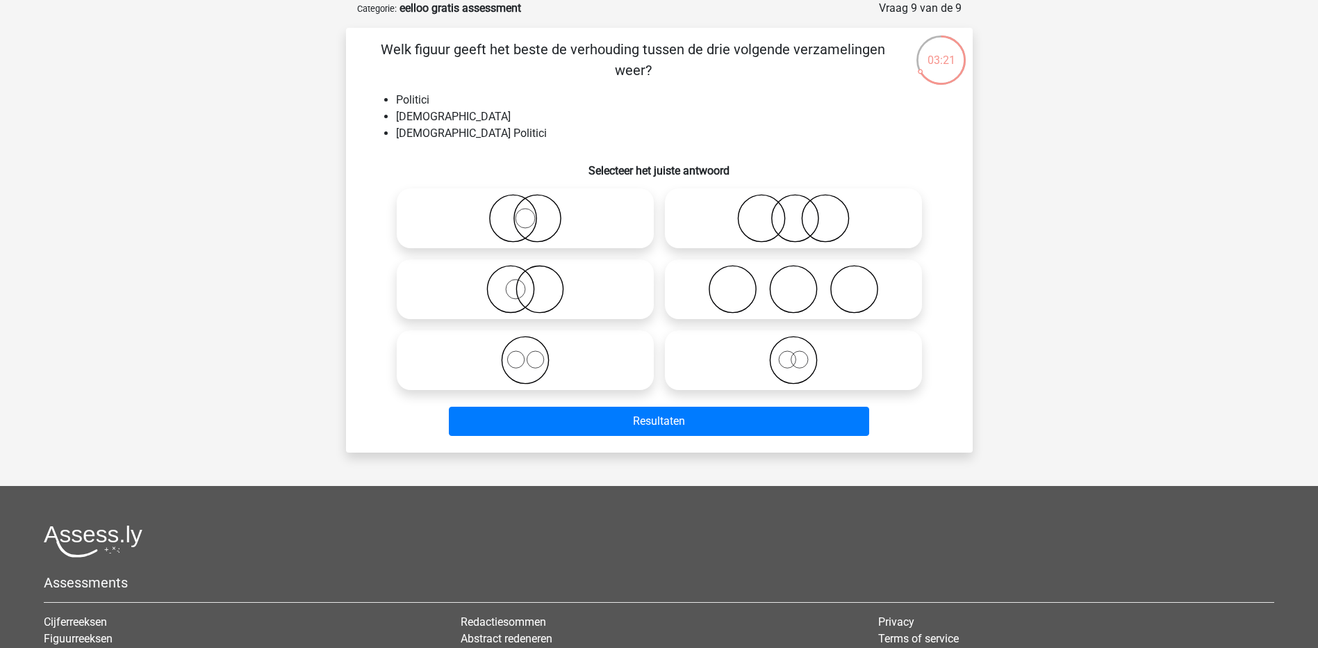
click at [570, 227] on icon at bounding box center [525, 218] width 246 height 49
click at [534, 211] on input "radio" at bounding box center [529, 206] width 9 height 9
radio input "true"
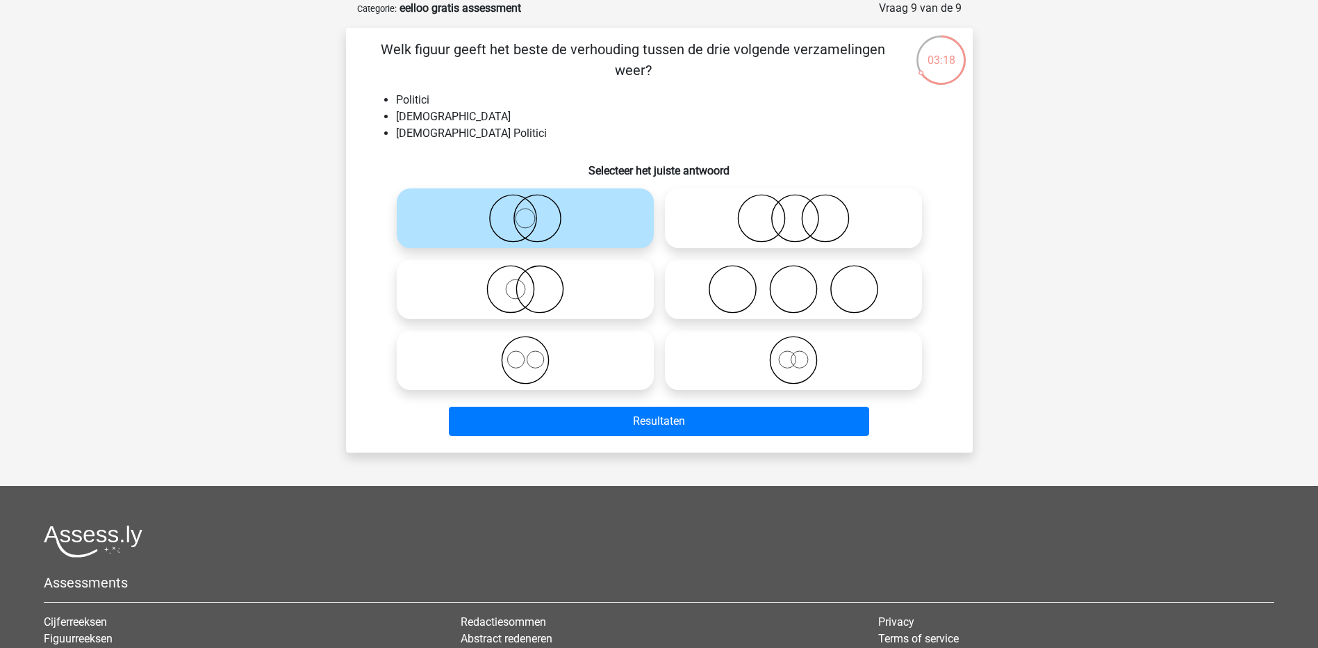
click at [851, 372] on icon at bounding box center [794, 360] width 246 height 49
click at [803, 353] on input "radio" at bounding box center [798, 348] width 9 height 9
radio input "true"
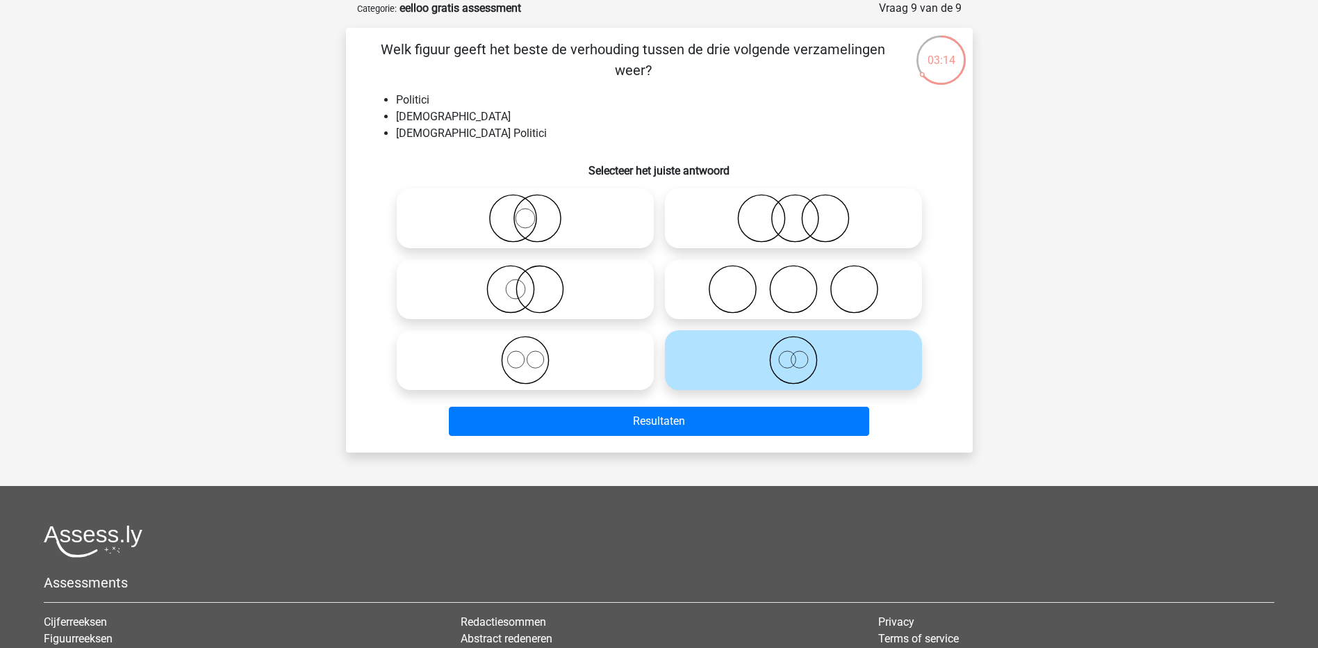
click at [794, 223] on icon at bounding box center [794, 218] width 246 height 49
click at [794, 211] on input "radio" at bounding box center [798, 206] width 9 height 9
radio input "true"
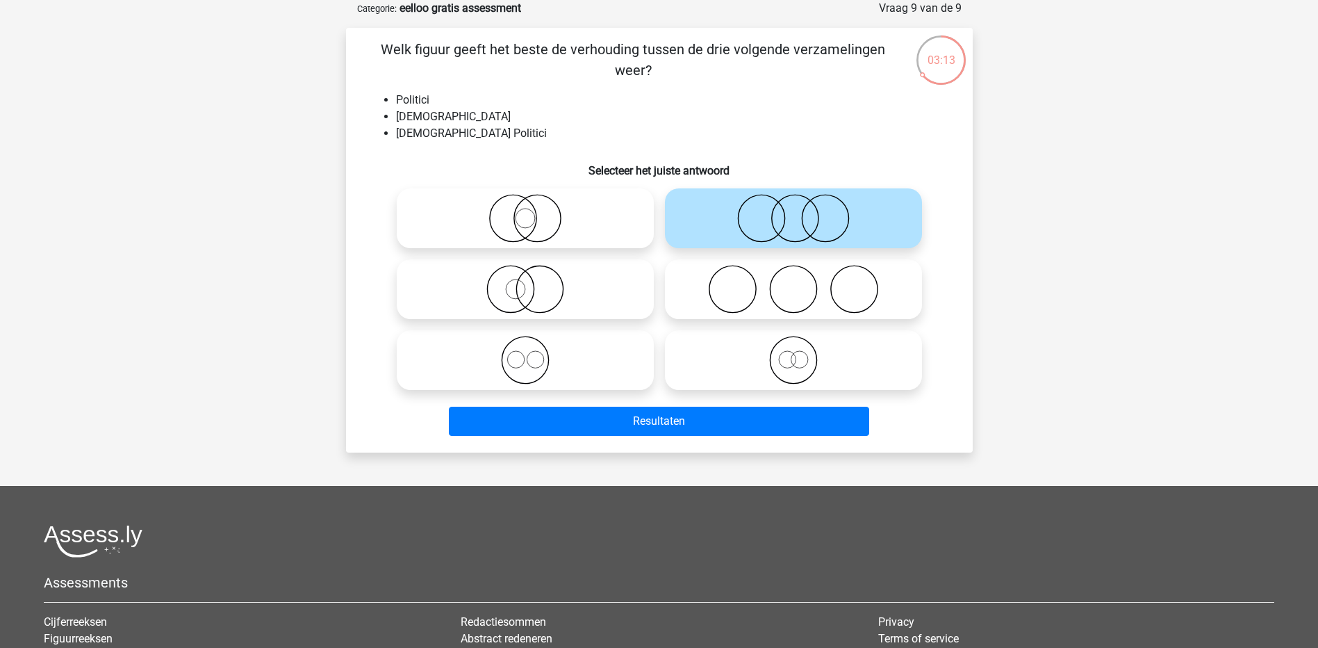
click at [549, 311] on icon at bounding box center [525, 289] width 246 height 49
click at [534, 282] on input "radio" at bounding box center [529, 277] width 9 height 9
radio input "true"
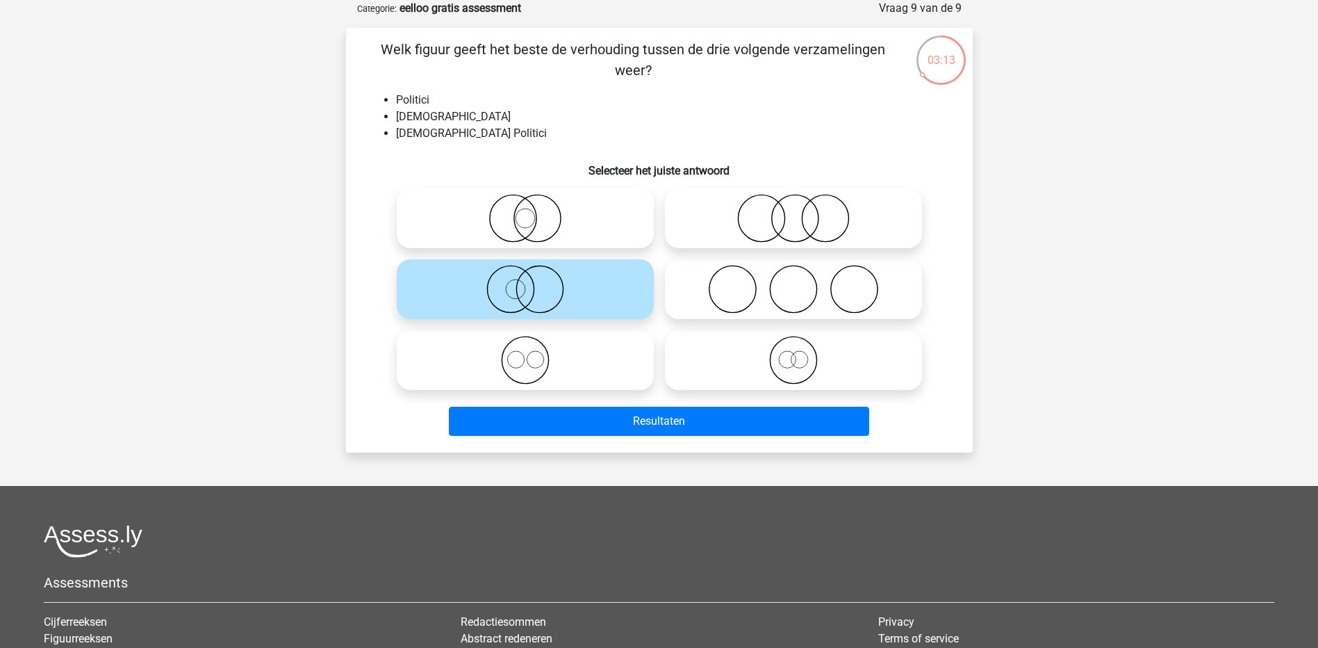
click at [528, 205] on input "radio" at bounding box center [529, 206] width 9 height 9
radio input "true"
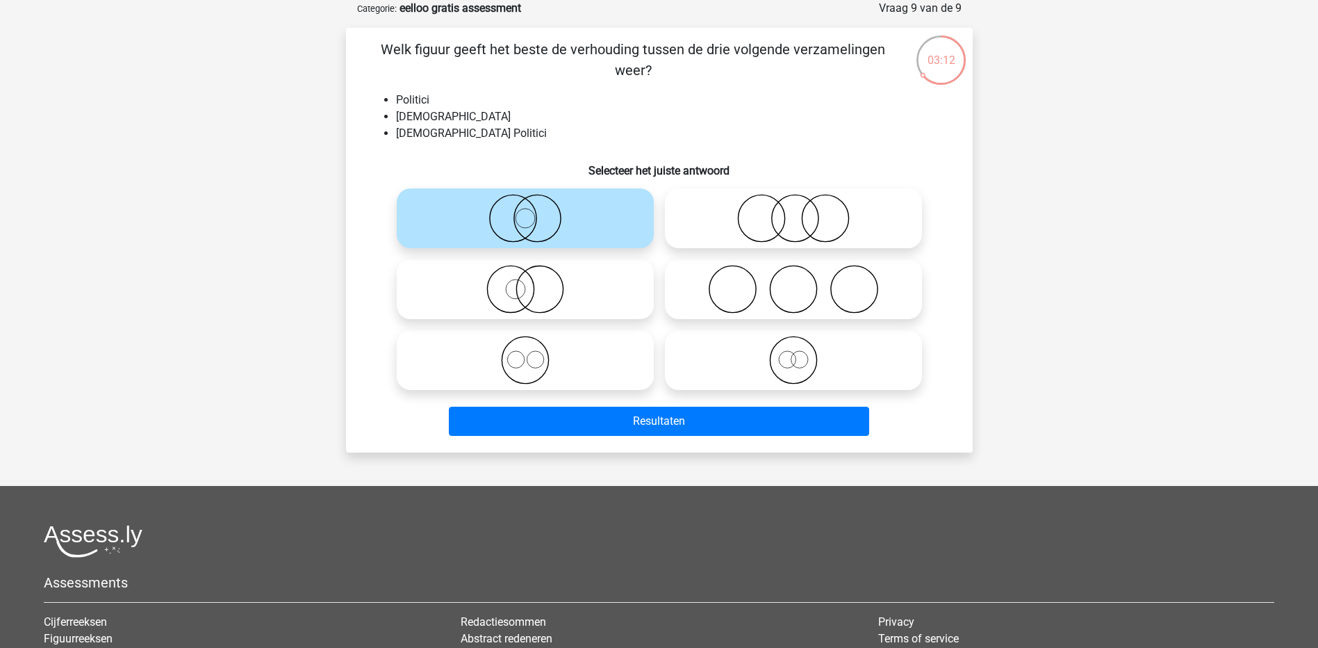
click at [559, 302] on circle at bounding box center [539, 289] width 47 height 47
click at [534, 282] on input "radio" at bounding box center [529, 277] width 9 height 9
radio input "true"
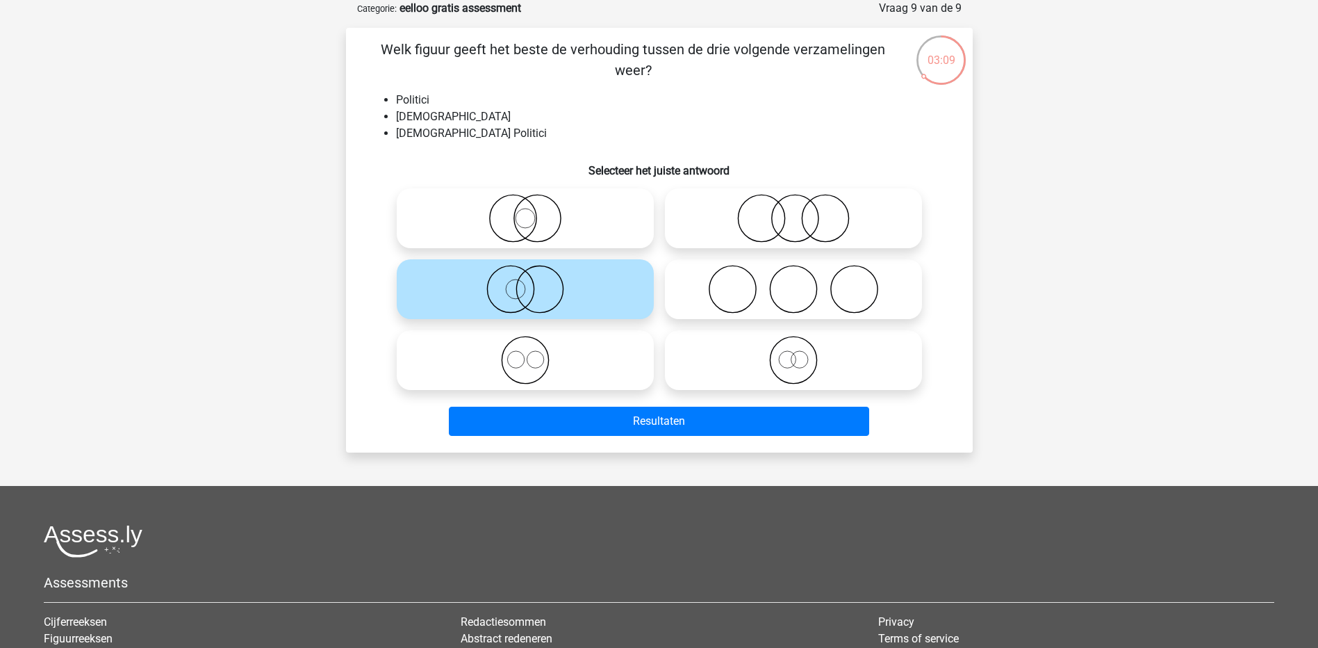
click at [759, 300] on icon at bounding box center [794, 289] width 246 height 49
click at [794, 282] on input "radio" at bounding box center [798, 277] width 9 height 9
radio input "true"
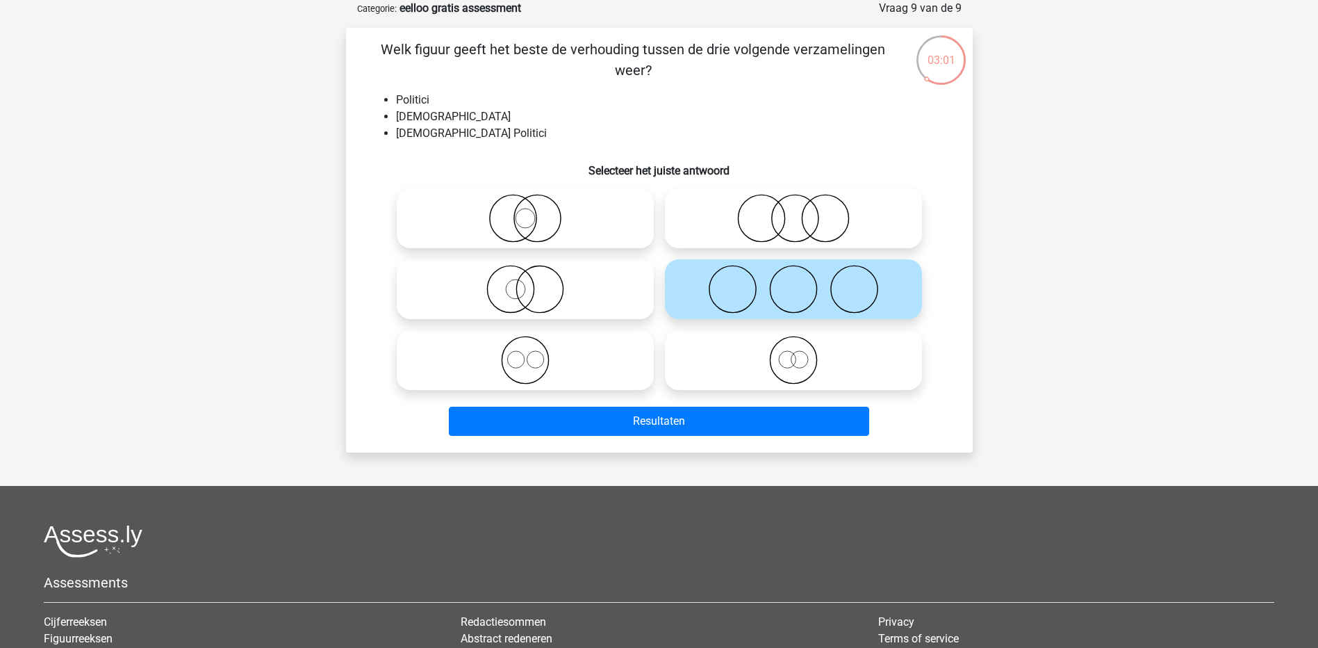
drag, startPoint x: 612, startPoint y: 278, endPoint x: 603, endPoint y: 281, distance: 9.5
click at [609, 278] on icon at bounding box center [525, 289] width 246 height 49
click at [534, 278] on input "radio" at bounding box center [529, 277] width 9 height 9
radio input "true"
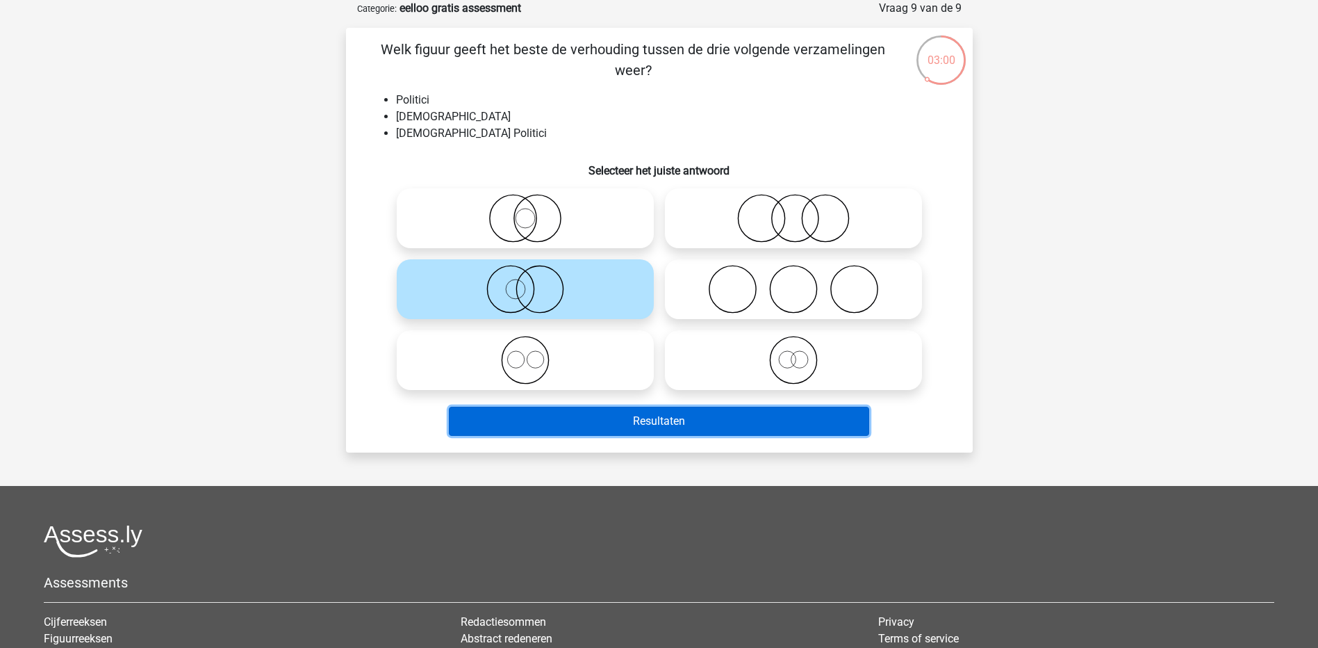
click at [606, 427] on button "Resultaten" at bounding box center [659, 420] width 420 height 29
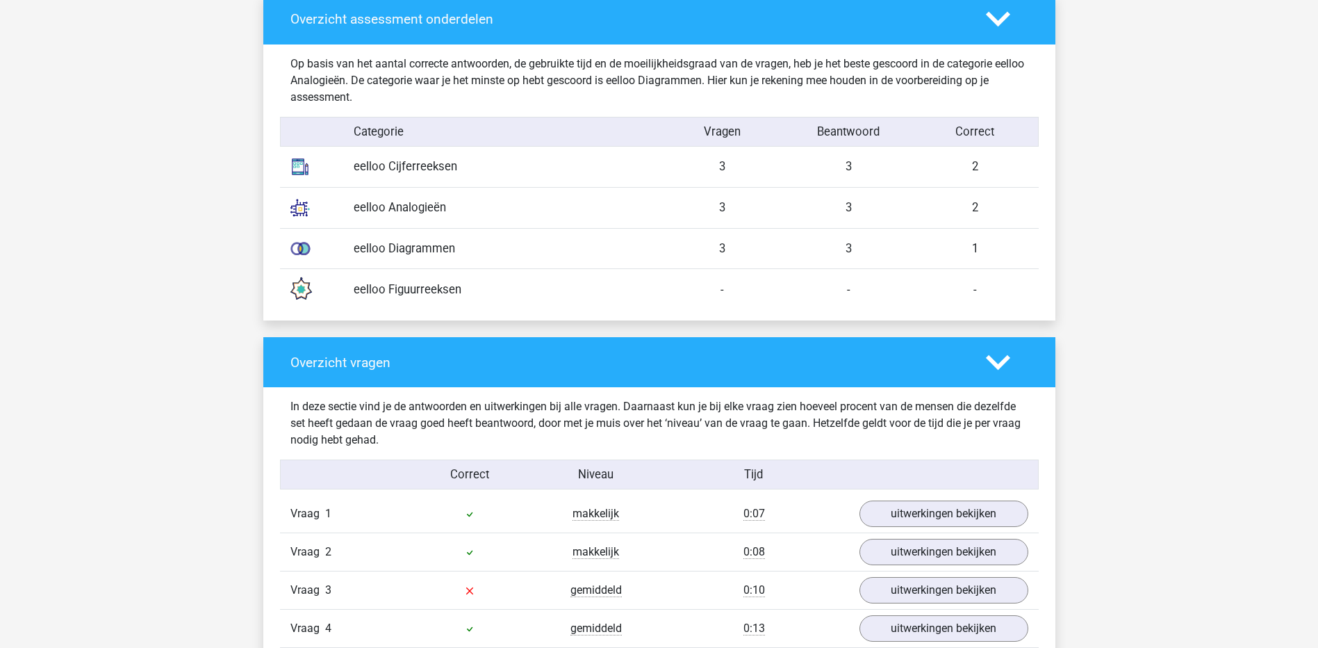
scroll to position [973, 0]
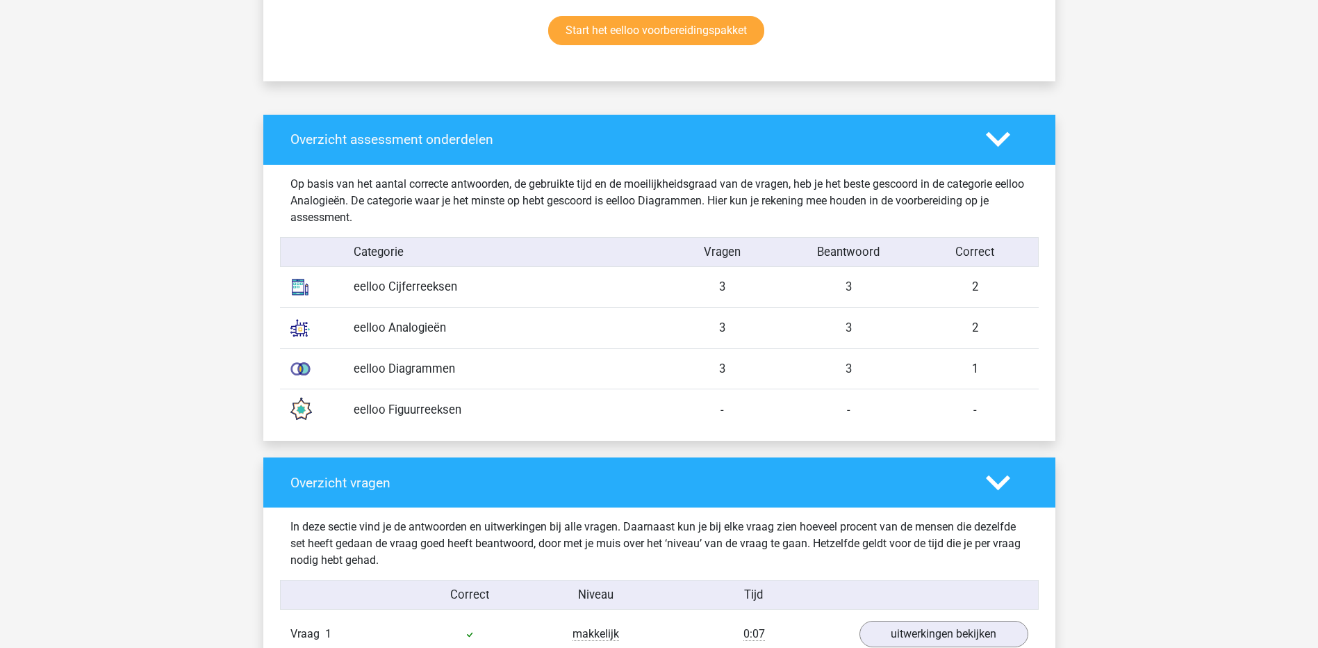
click at [300, 414] on img at bounding box center [300, 409] width 35 height 35
click at [404, 417] on div "eelloo Figuurreeksen" at bounding box center [501, 409] width 316 height 17
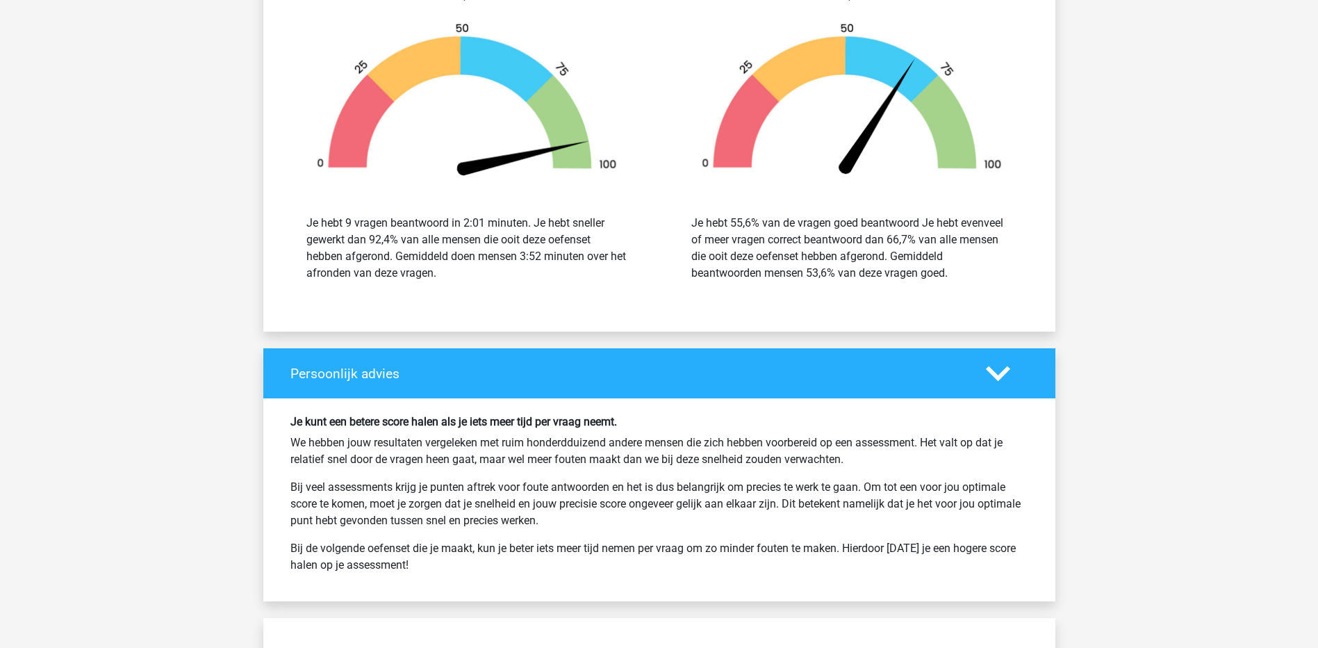
scroll to position [1946, 0]
